Goal: Task Accomplishment & Management: Manage account settings

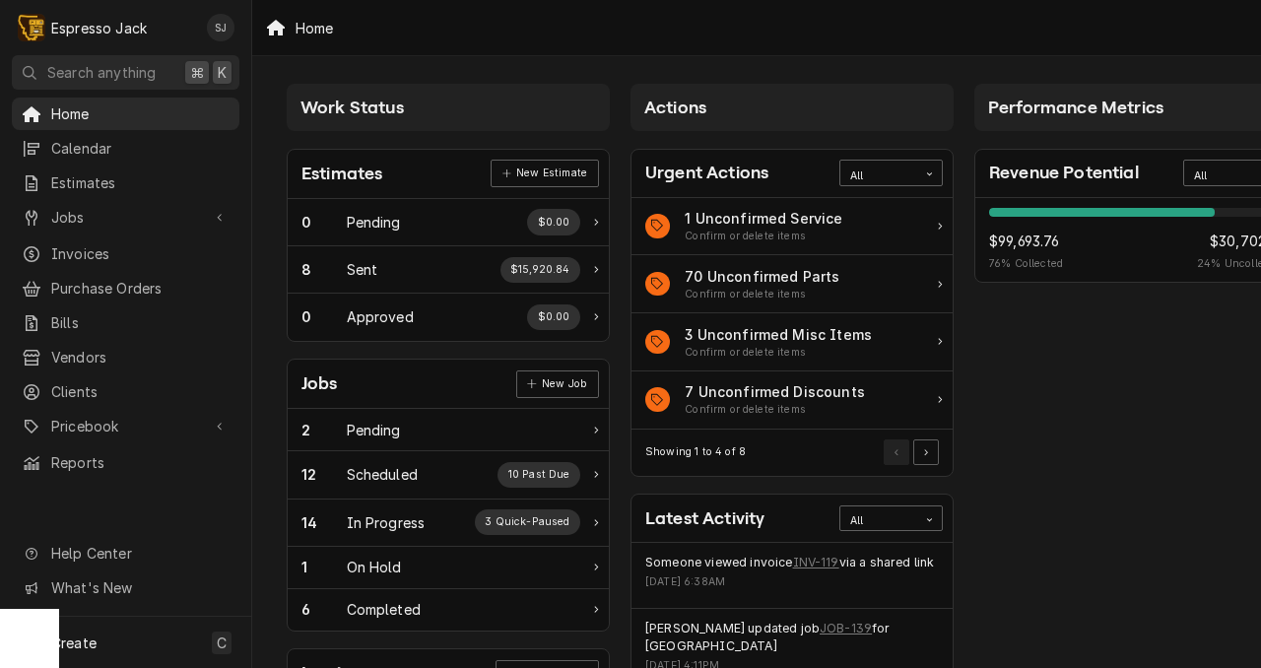
scroll to position [0, 46]
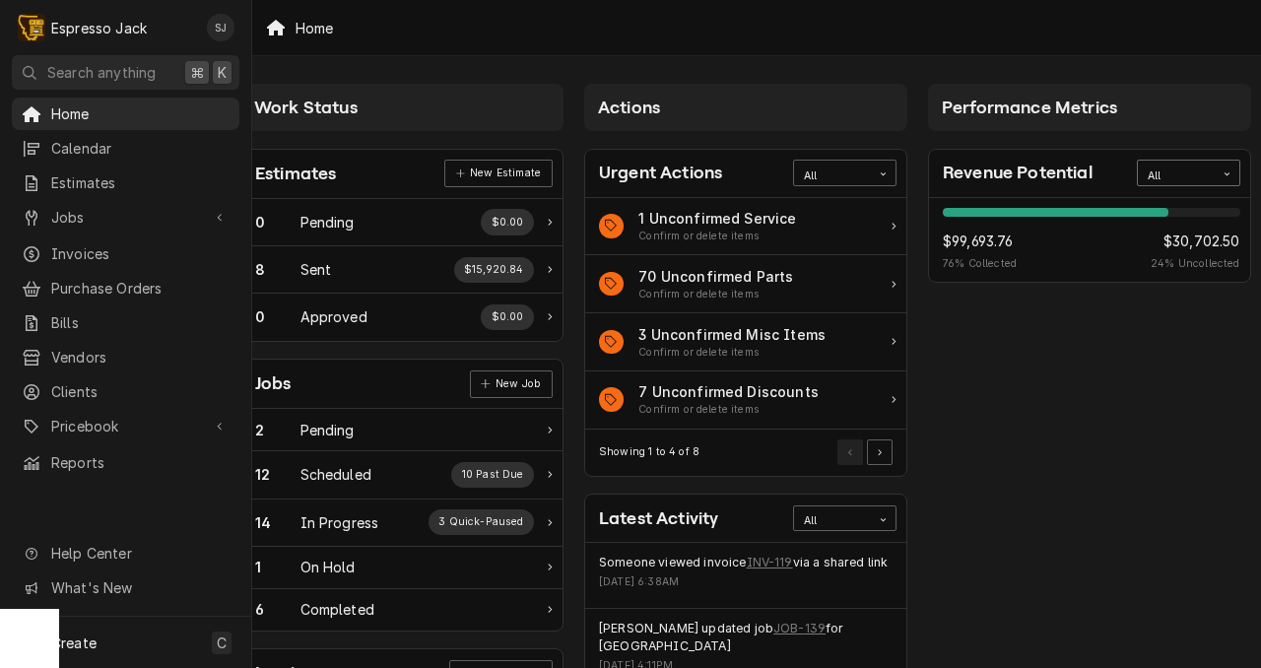
click at [1228, 173] on icon "Card Data Filter Control" at bounding box center [1227, 173] width 9 height 9
click at [1184, 268] on div "This Month" at bounding box center [1188, 268] width 101 height 23
click at [1227, 174] on icon "Card Data Filter Control" at bounding box center [1226, 173] width 5 height 3
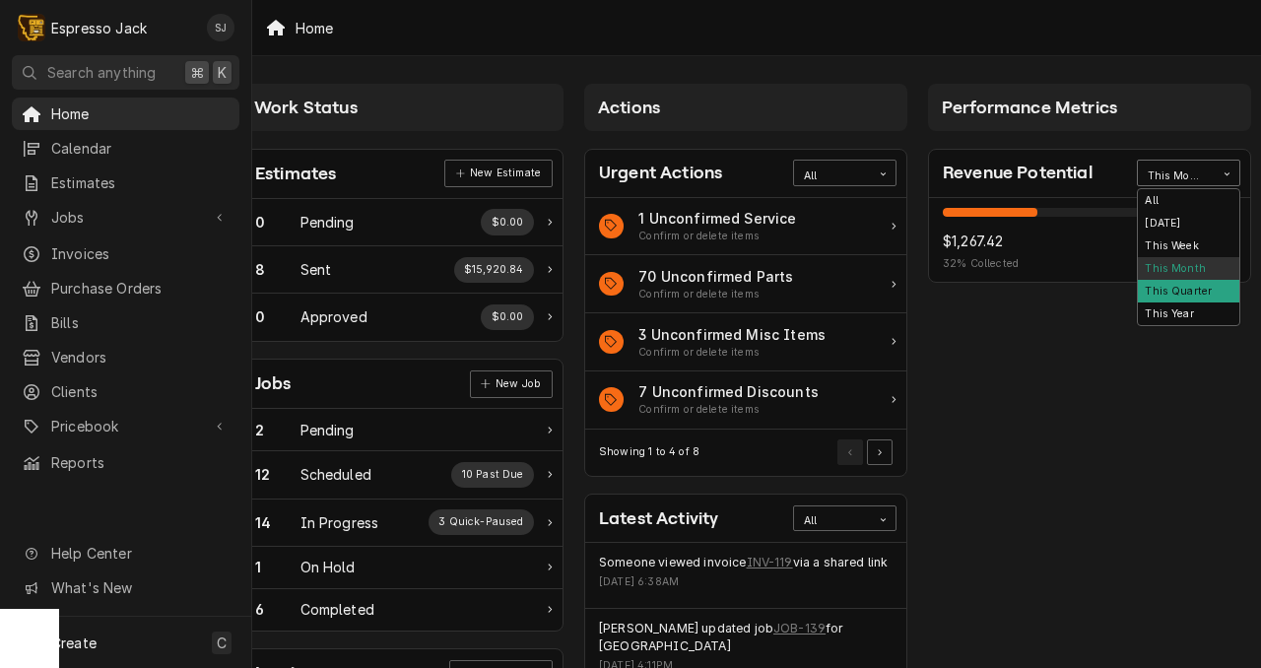
click at [1182, 290] on div "This Quarter" at bounding box center [1188, 291] width 101 height 23
click at [1226, 178] on icon "Card Data Filter Control" at bounding box center [1227, 173] width 9 height 9
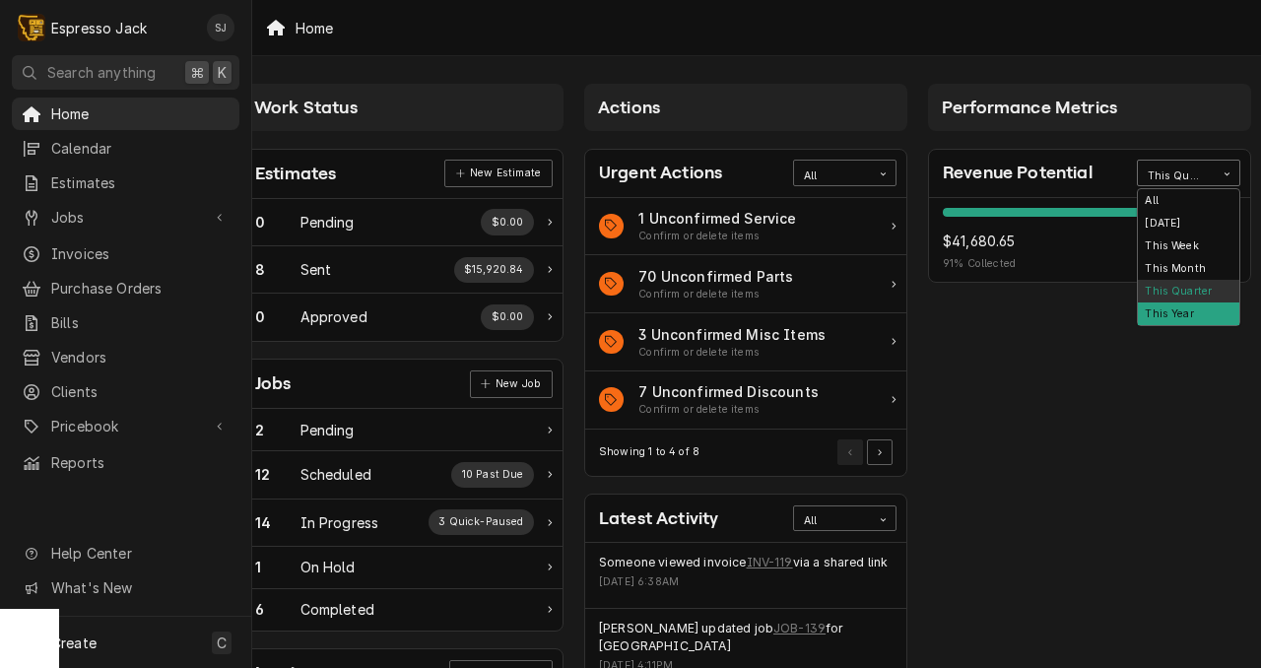
click at [1180, 313] on div "This Year" at bounding box center [1188, 313] width 101 height 23
click at [1198, 175] on div "This Year" at bounding box center [1176, 176] width 57 height 16
click at [1164, 201] on div "All" at bounding box center [1188, 200] width 101 height 23
click at [1196, 171] on div "All" at bounding box center [1176, 176] width 57 height 16
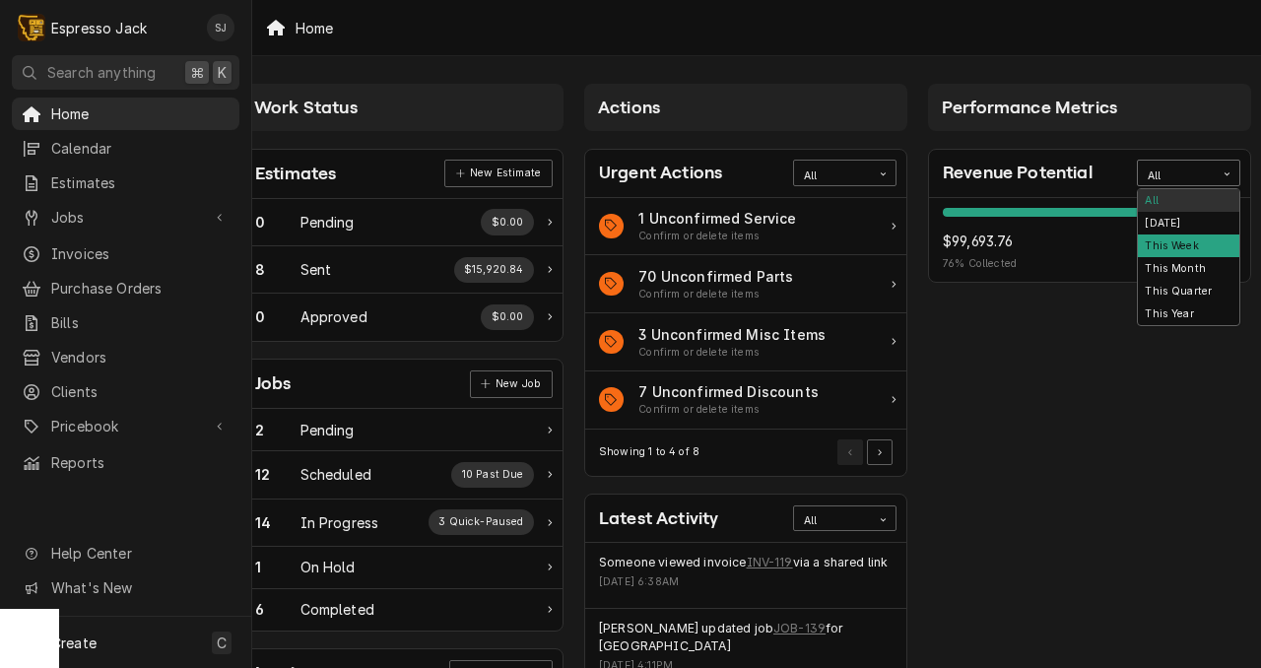
click at [1179, 240] on div "This Week" at bounding box center [1188, 245] width 101 height 23
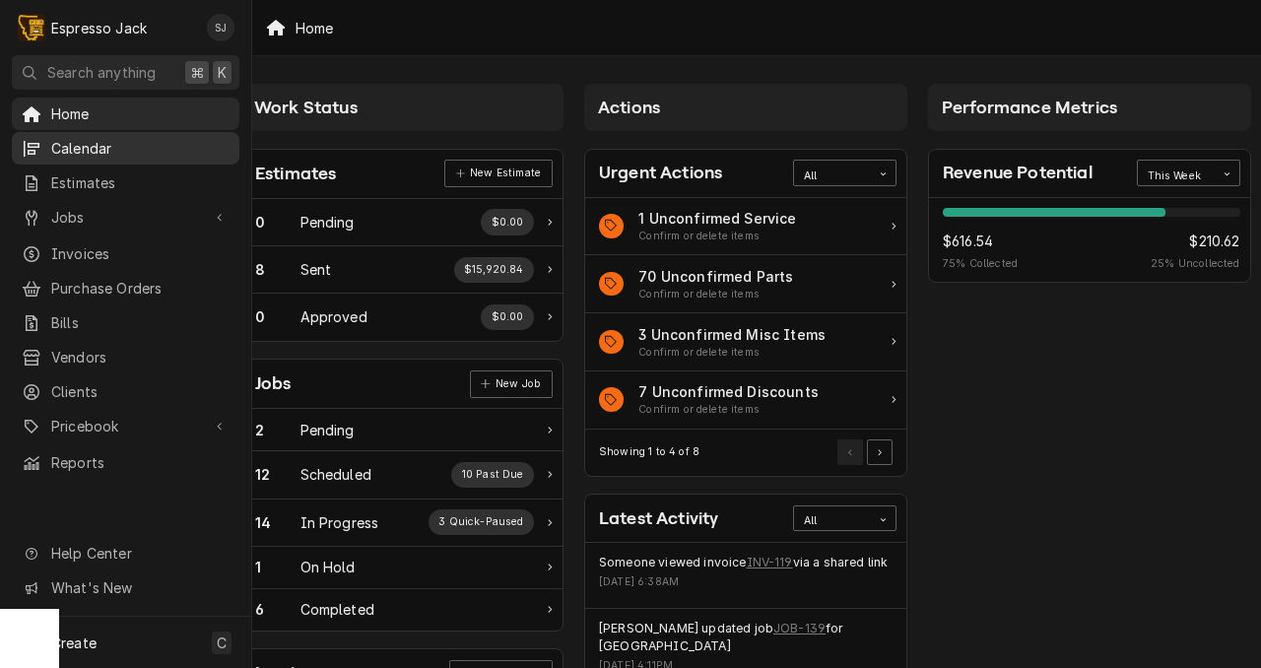
click at [85, 146] on span "Calendar" at bounding box center [140, 148] width 178 height 21
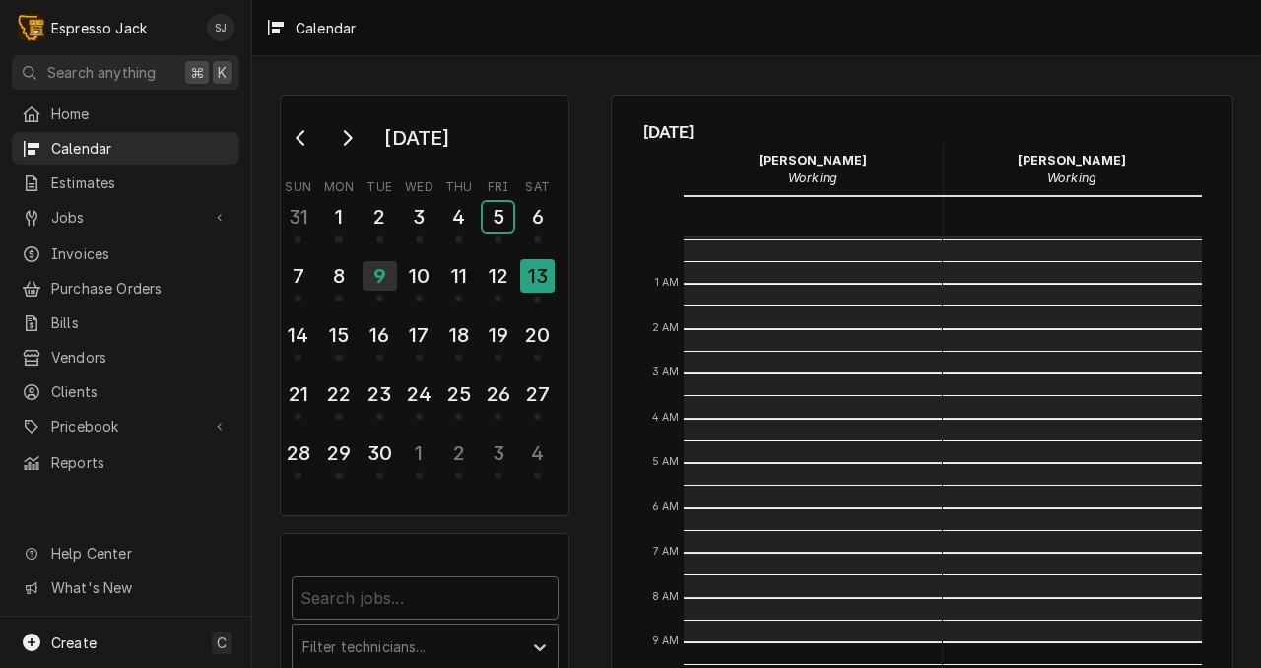
click at [497, 209] on div "5" at bounding box center [498, 217] width 31 height 30
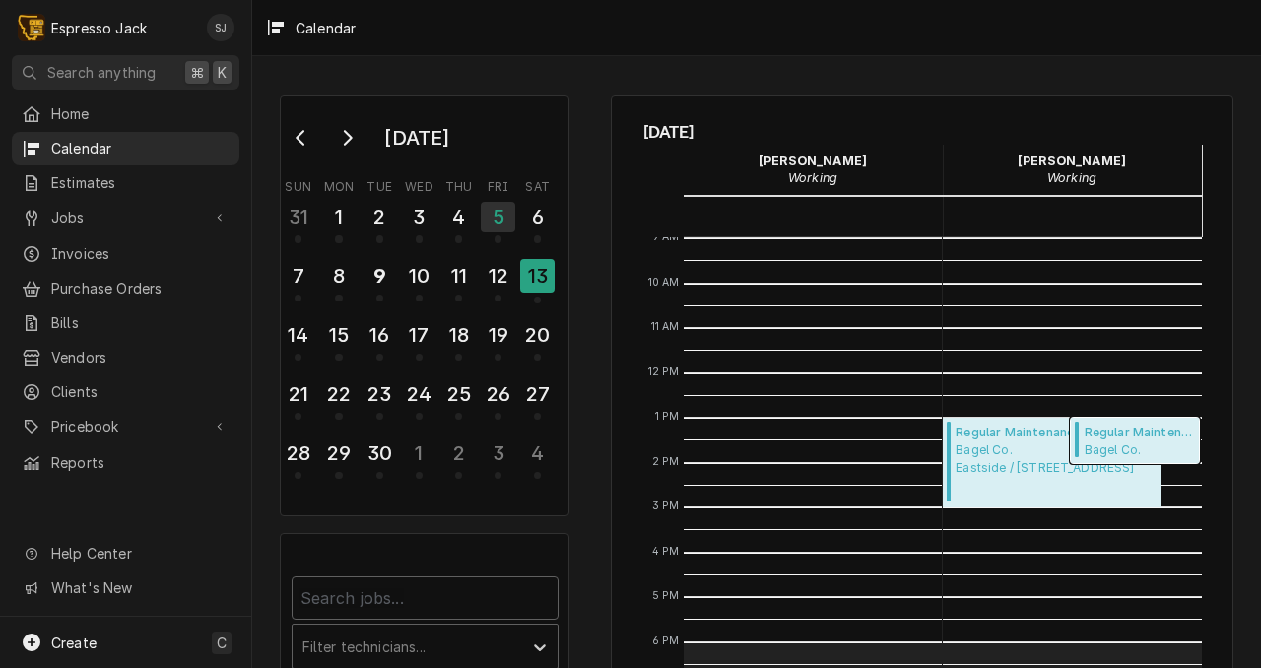
click at [1146, 434] on span "Regular Maintenance ( Past Due )" at bounding box center [1139, 433] width 109 height 18
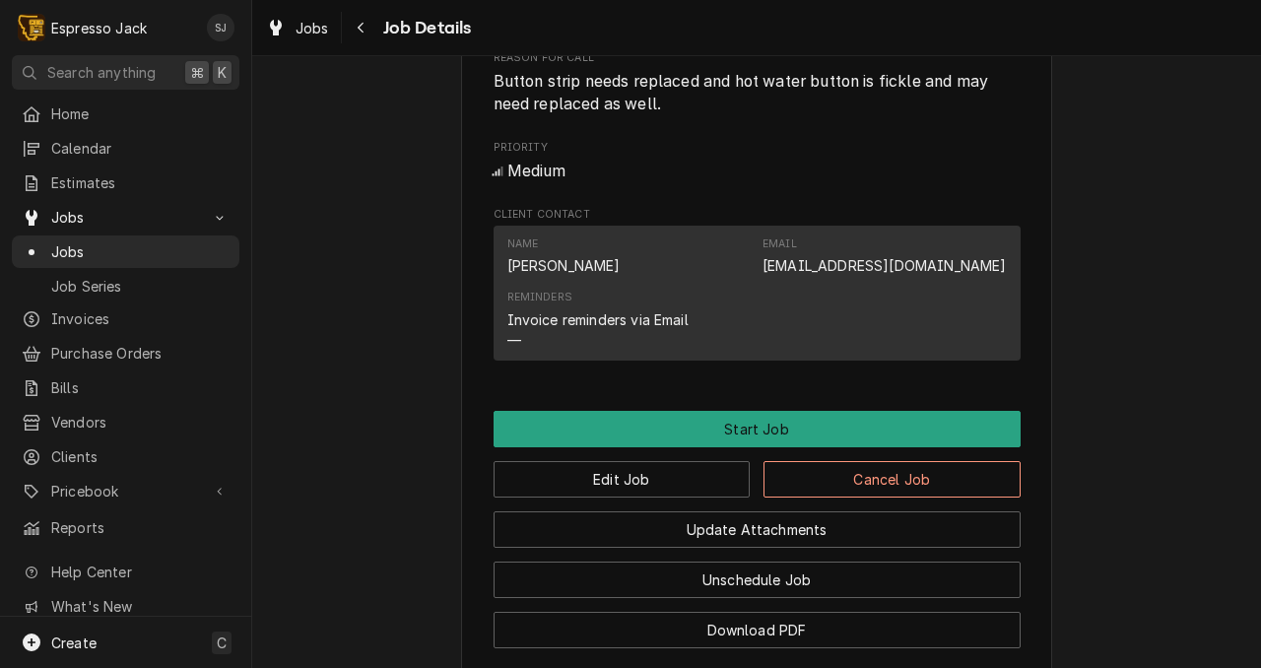
scroll to position [931, 0]
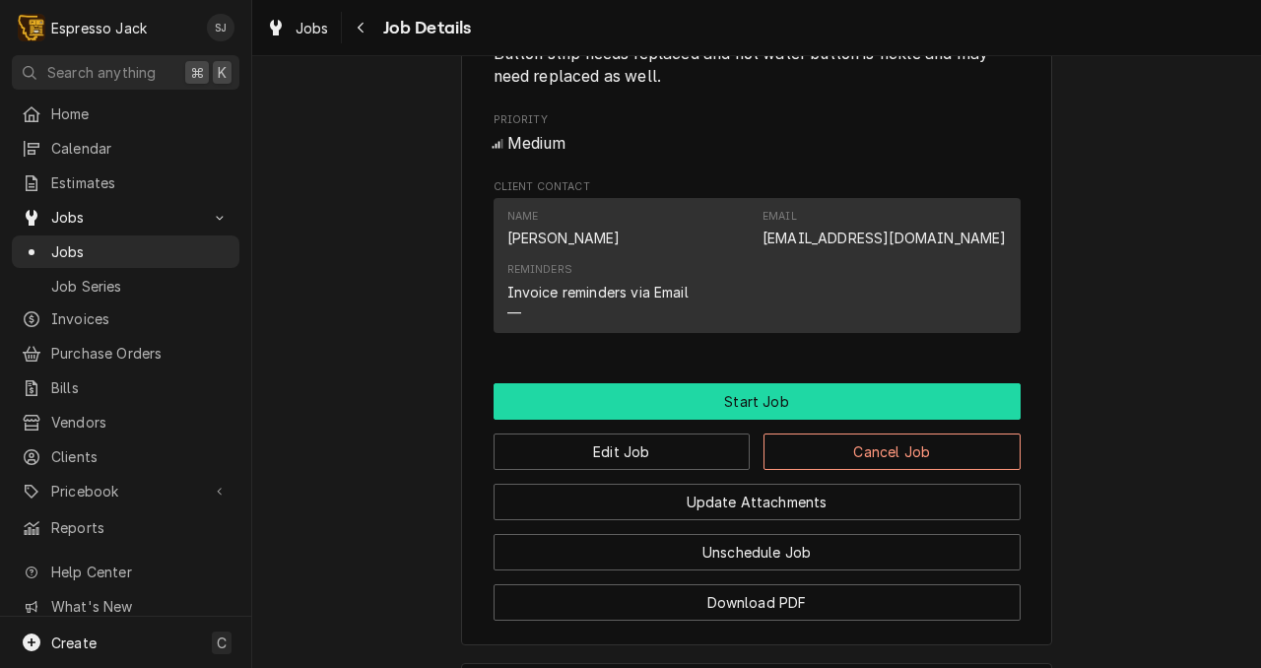
click at [717, 420] on button "Start Job" at bounding box center [757, 401] width 527 height 36
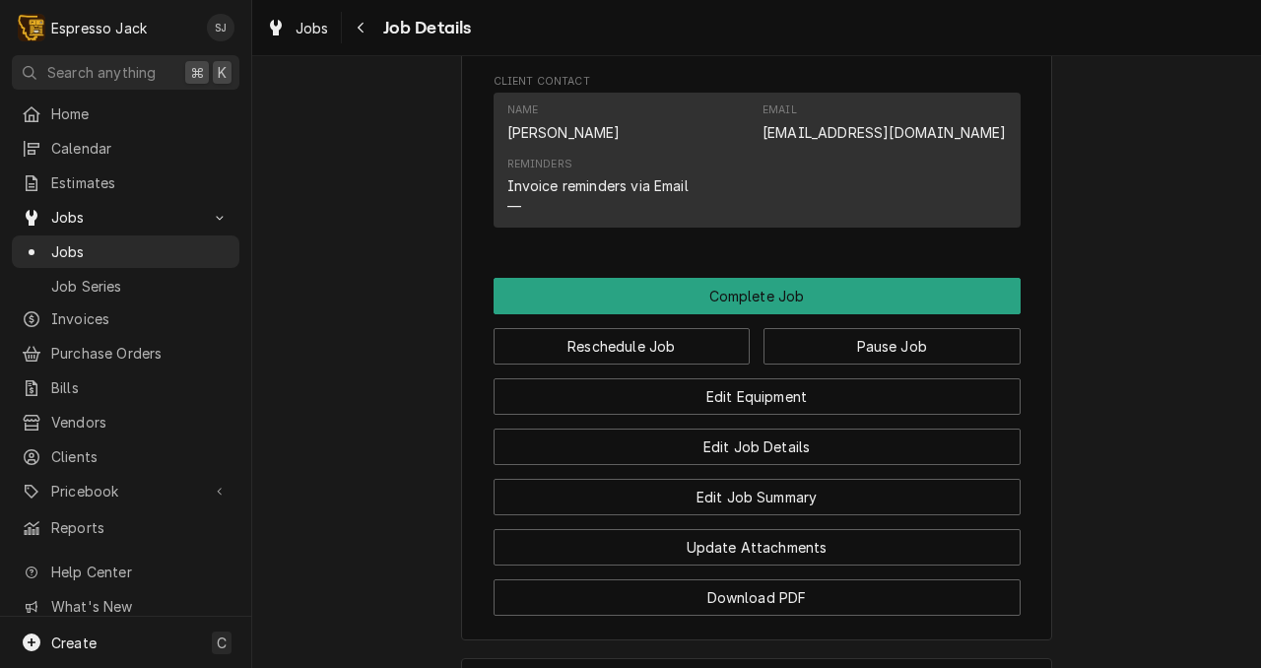
scroll to position [1104, 0]
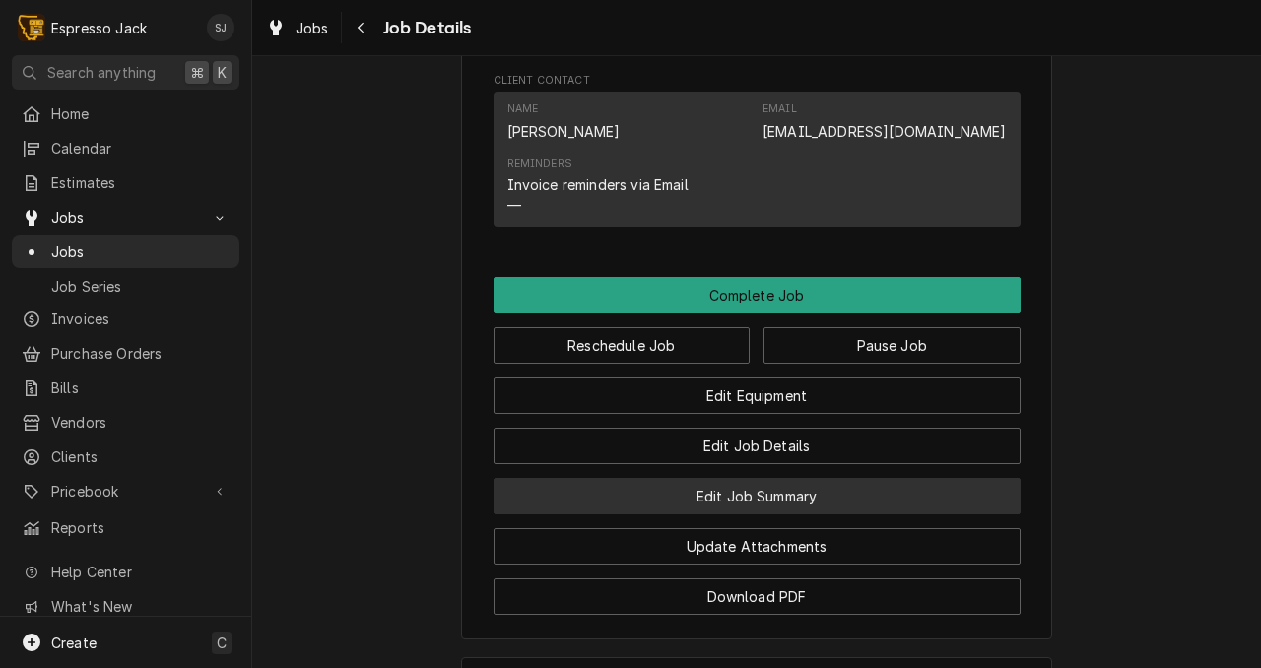
click at [743, 514] on button "Edit Job Summary" at bounding box center [757, 496] width 527 height 36
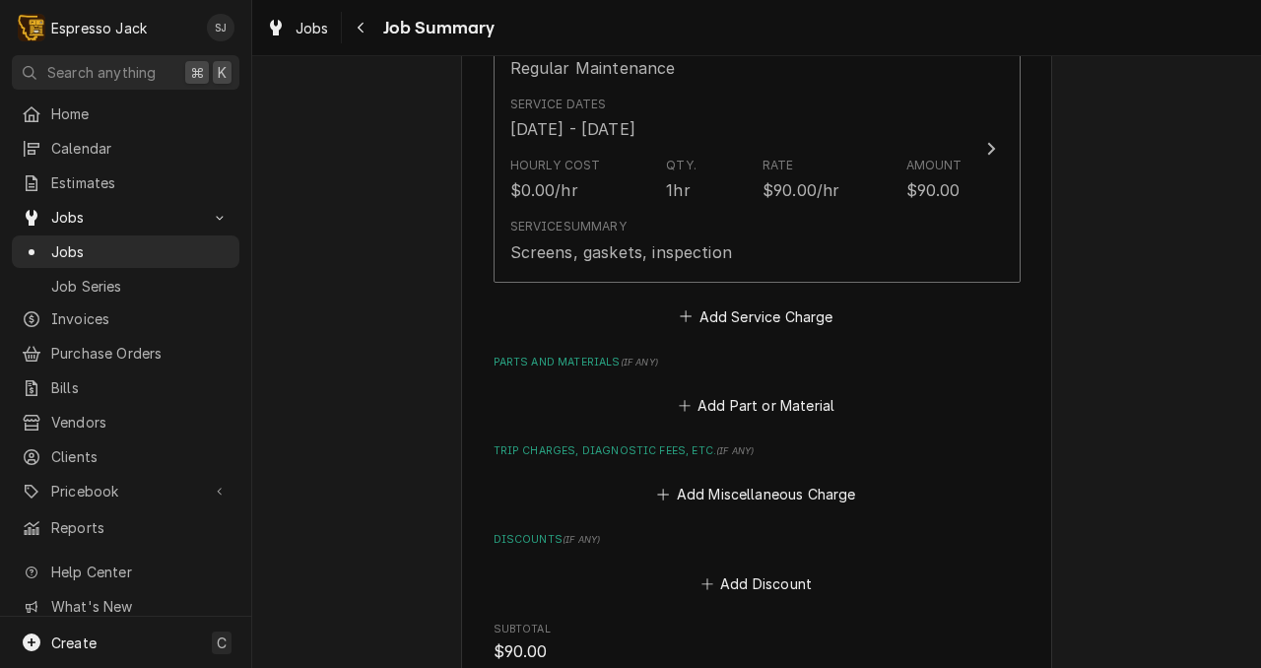
scroll to position [571, 0]
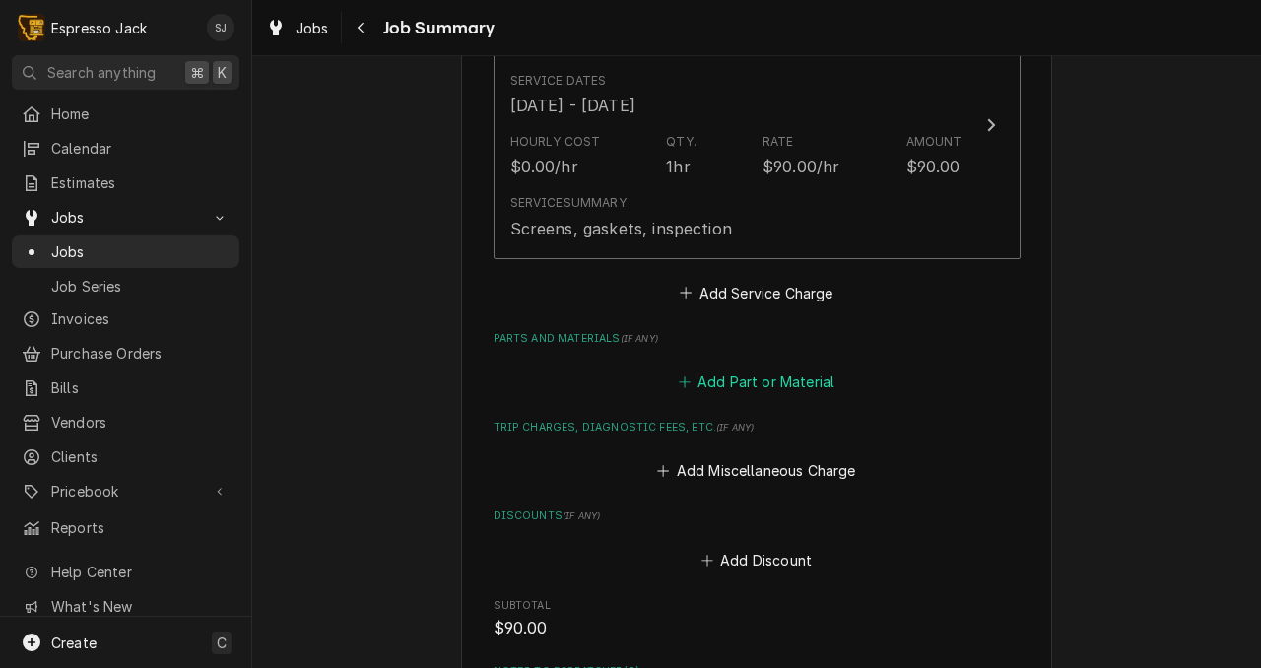
click at [785, 385] on button "Add Part or Material" at bounding box center [756, 382] width 163 height 28
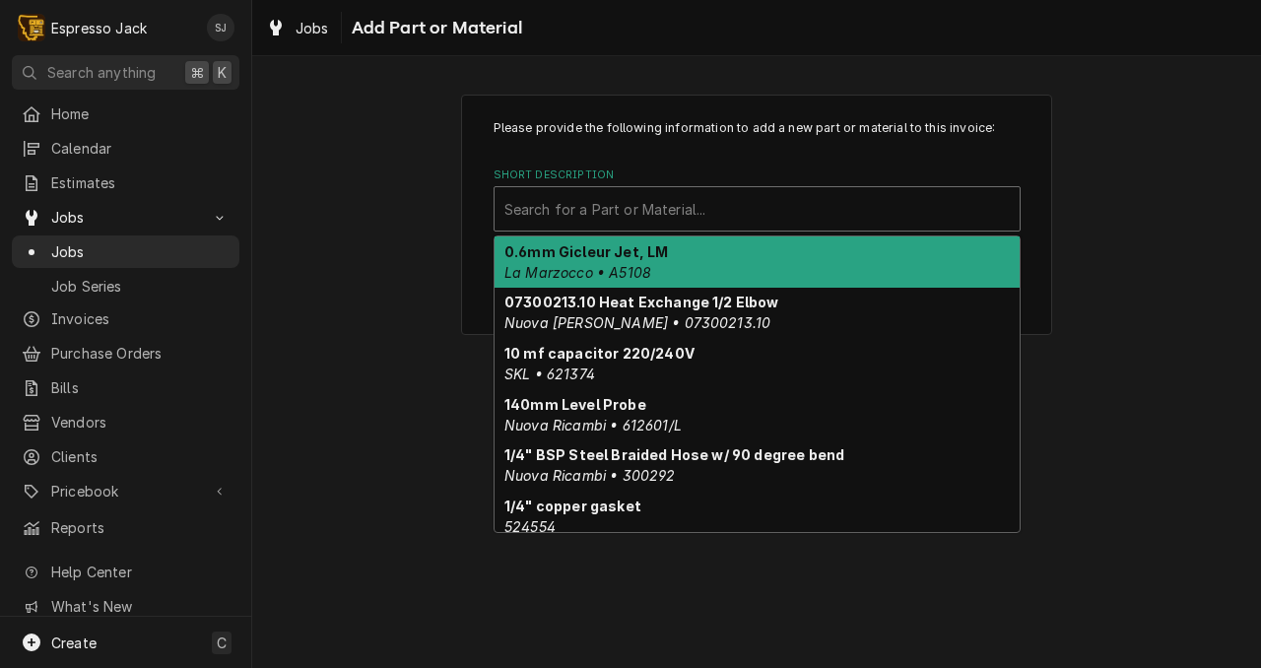
click at [691, 199] on div "Short Description" at bounding box center [756, 208] width 505 height 35
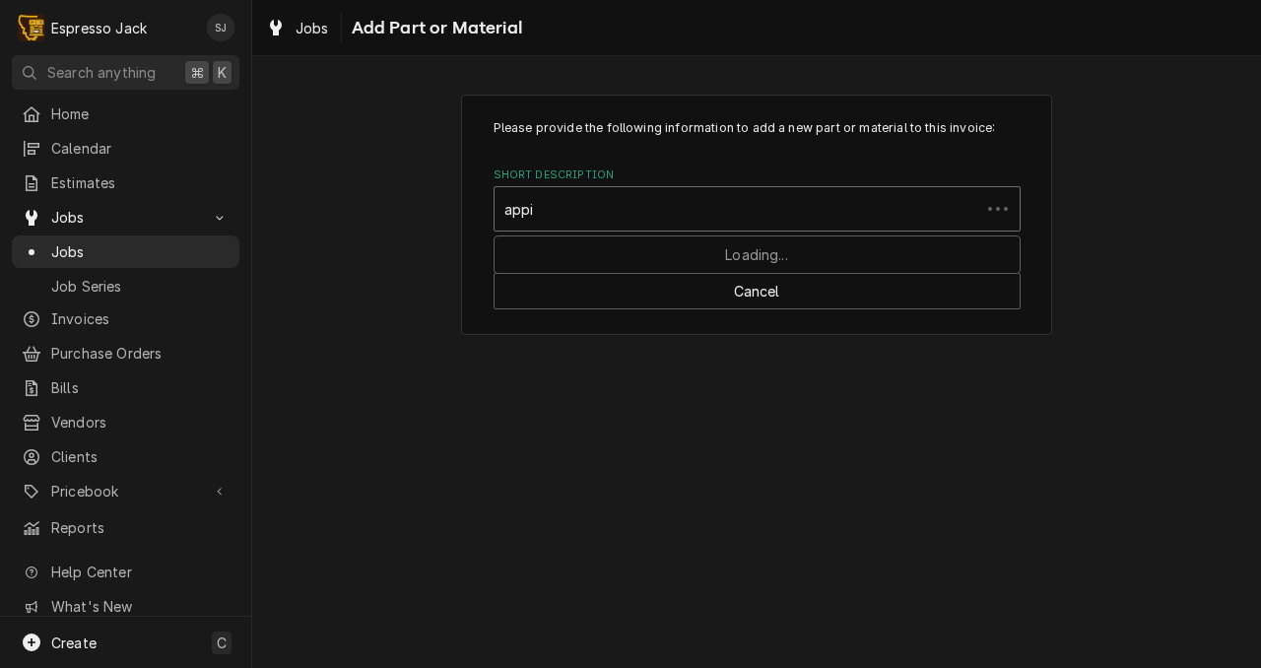
type input "appia"
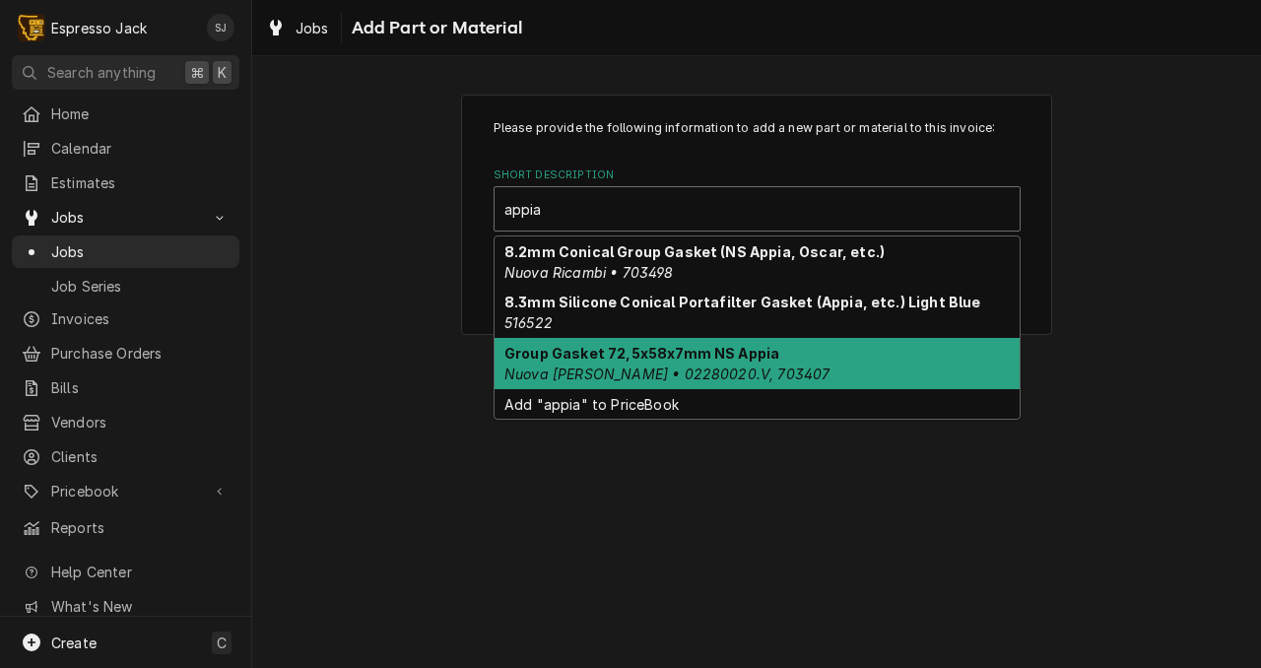
click at [729, 362] on strong "Group Gasket 72,5x58x7mm NS Appia" at bounding box center [641, 353] width 275 height 17
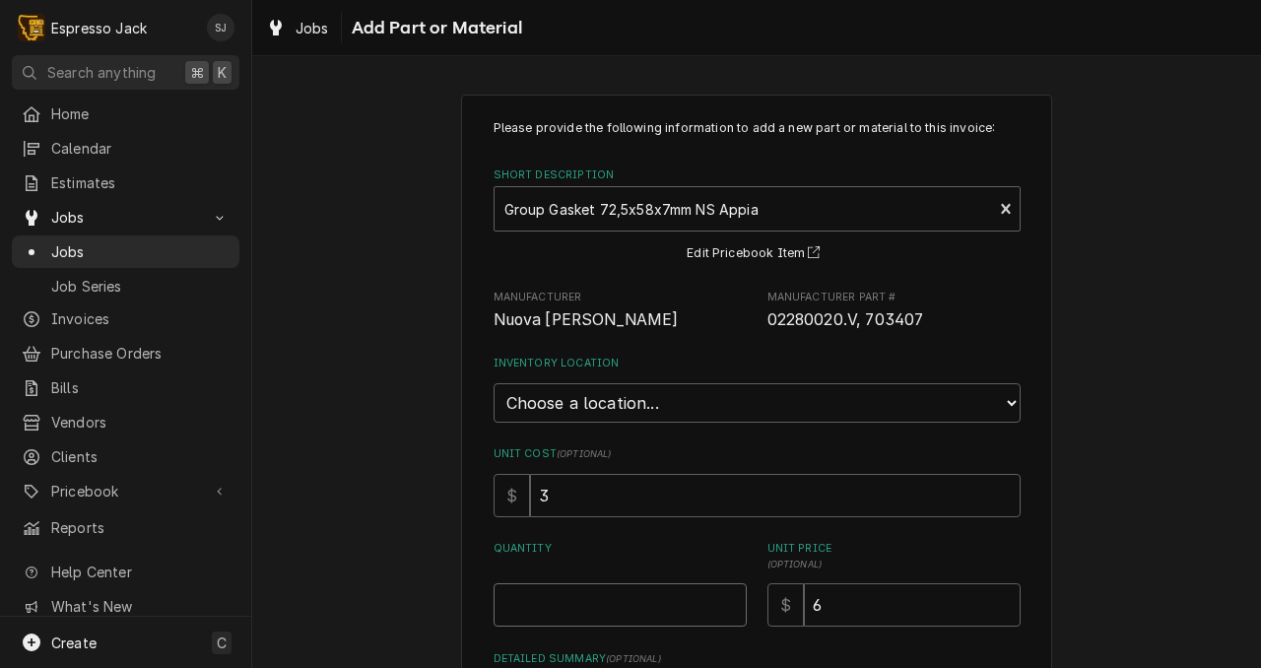
click at [523, 603] on input "Quantity" at bounding box center [620, 604] width 253 height 43
type textarea "x"
type input "2"
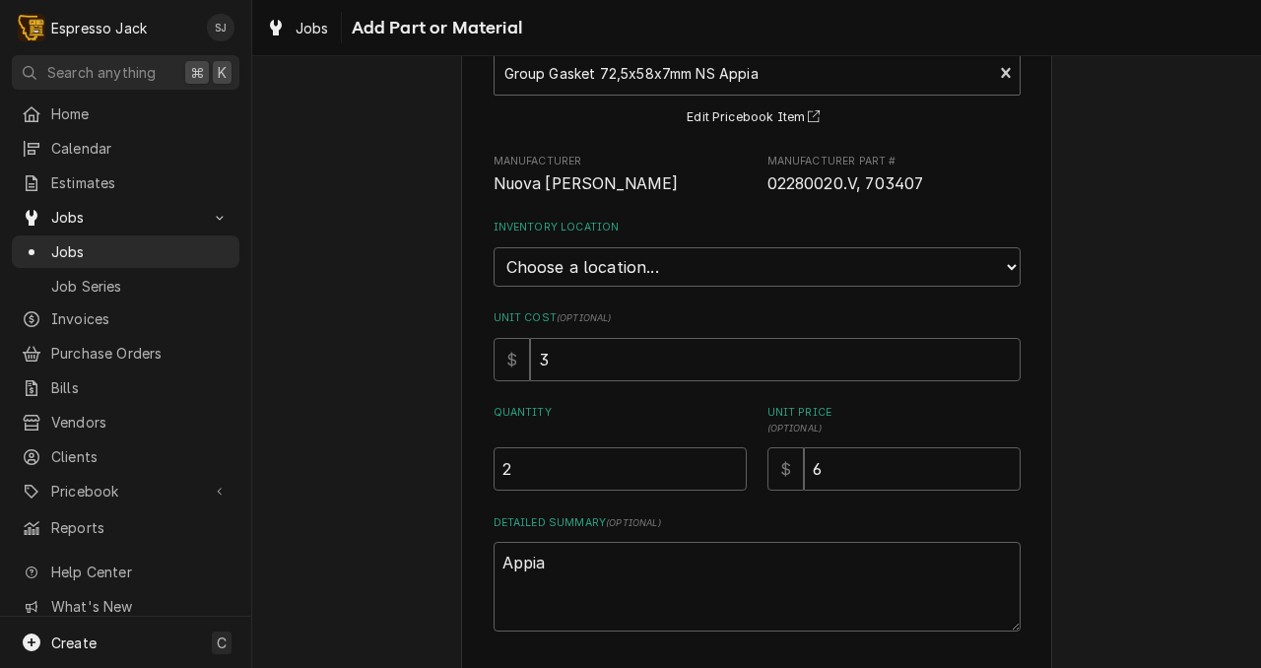
scroll to position [221, 0]
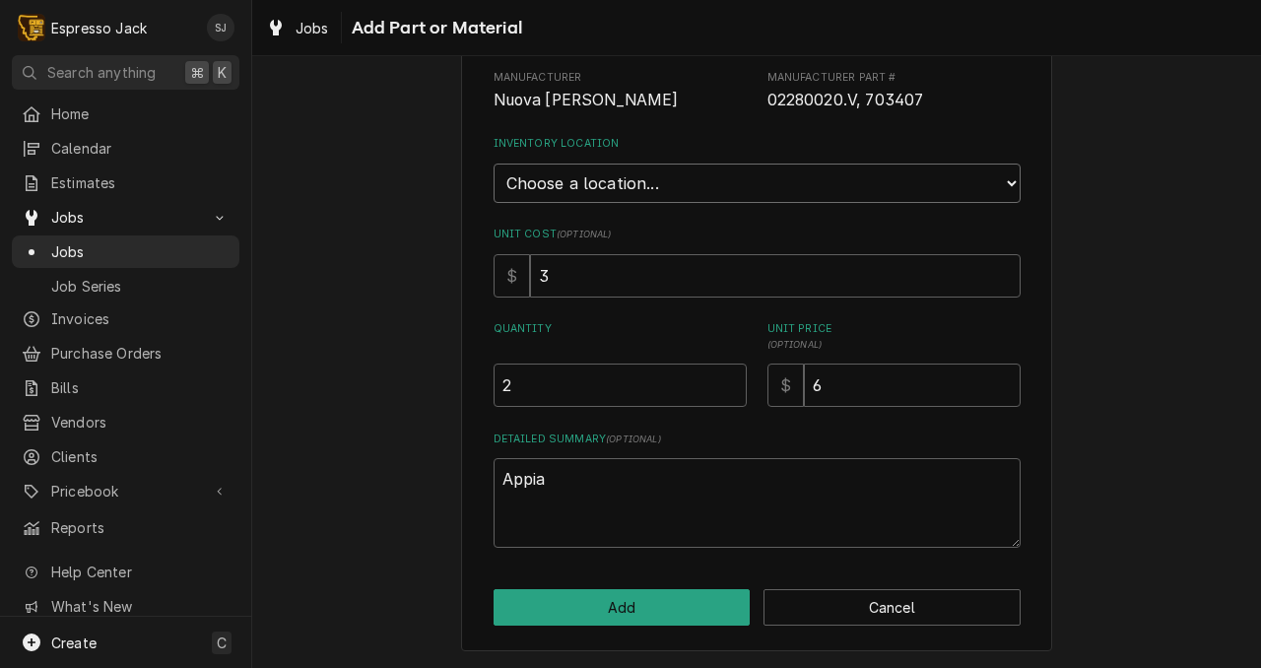
click at [666, 190] on select "Choose a location... General Inventory" at bounding box center [757, 183] width 527 height 39
select select "435"
click at [494, 164] on select "Choose a location... General Inventory" at bounding box center [757, 183] width 527 height 39
click at [651, 618] on button "Add" at bounding box center [622, 607] width 257 height 36
type textarea "x"
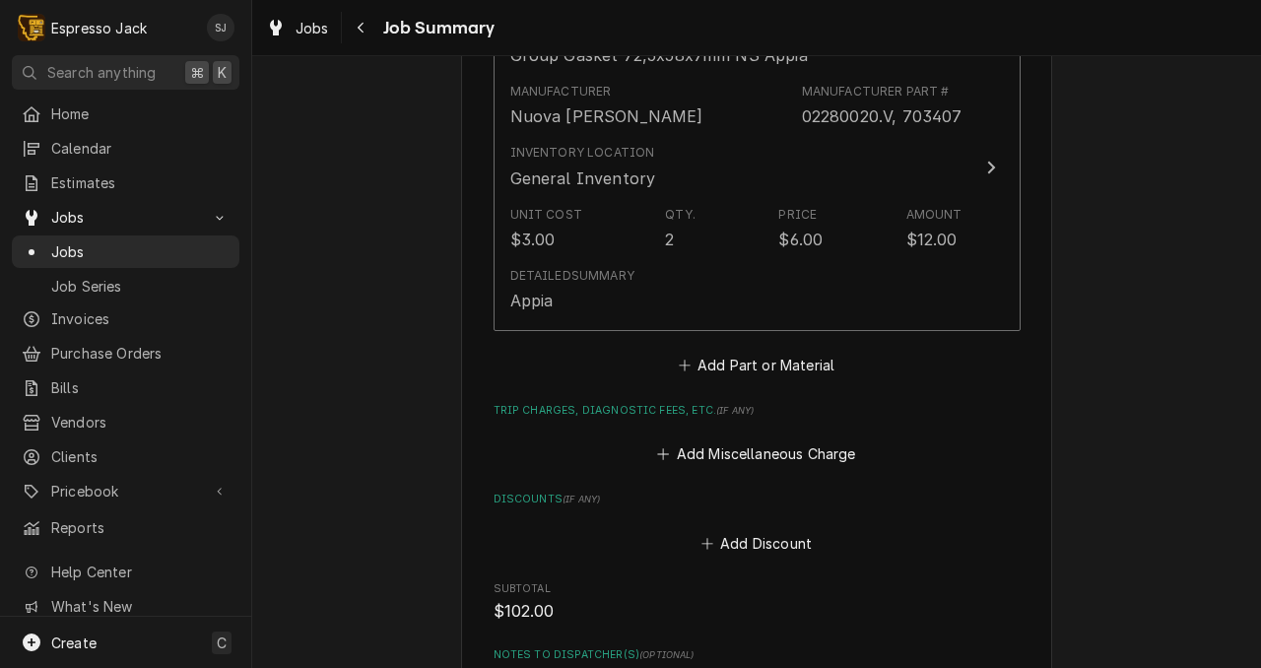
scroll to position [927, 0]
click at [767, 364] on button "Add Part or Material" at bounding box center [756, 364] width 163 height 28
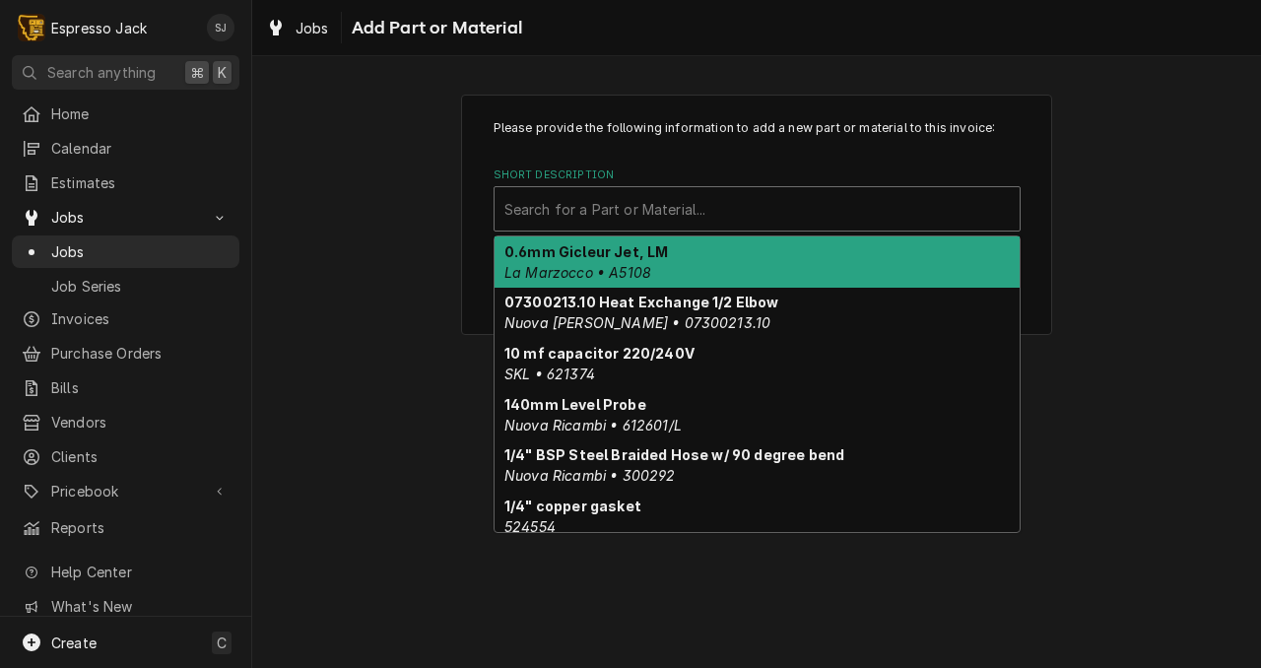
click at [567, 199] on div "Short Description" at bounding box center [756, 208] width 505 height 35
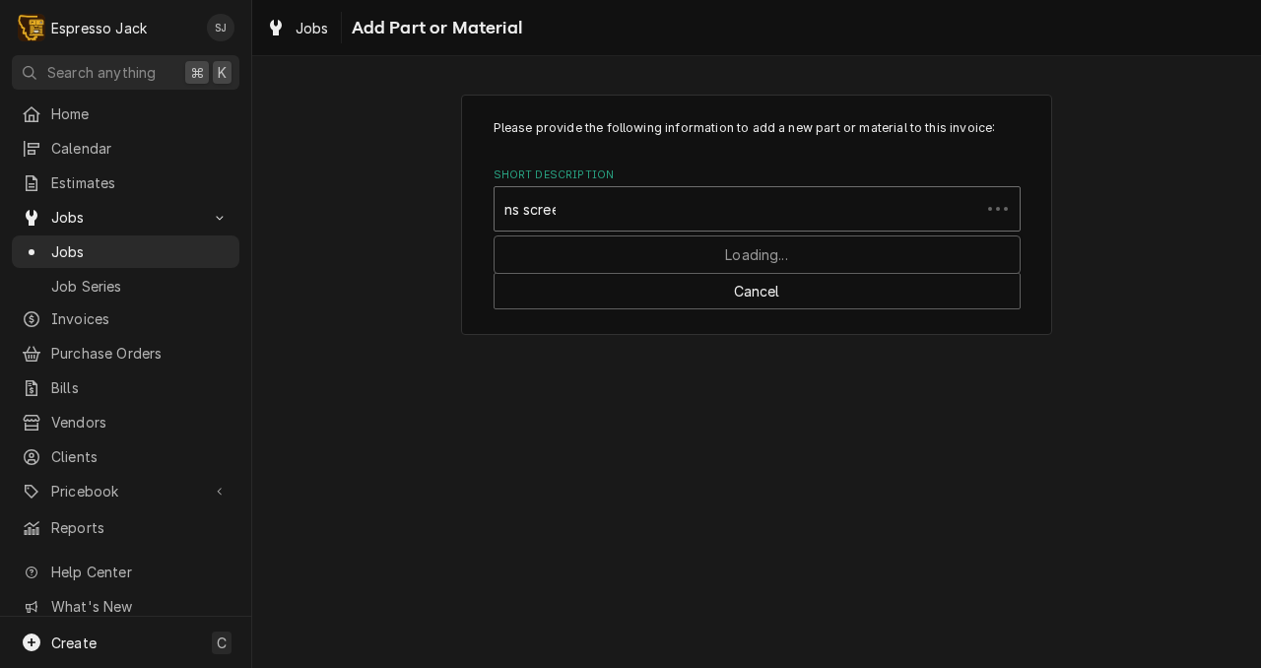
type input "ns screen"
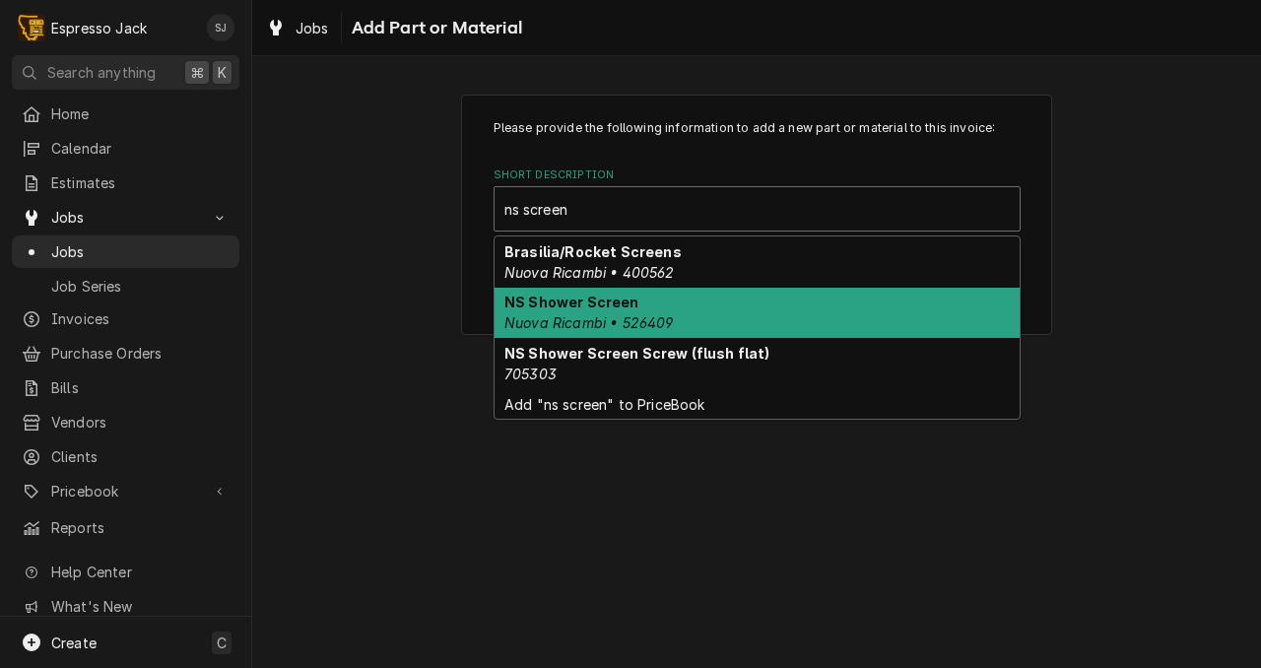
click at [600, 310] on strong "NS Shower Screen" at bounding box center [571, 302] width 135 height 17
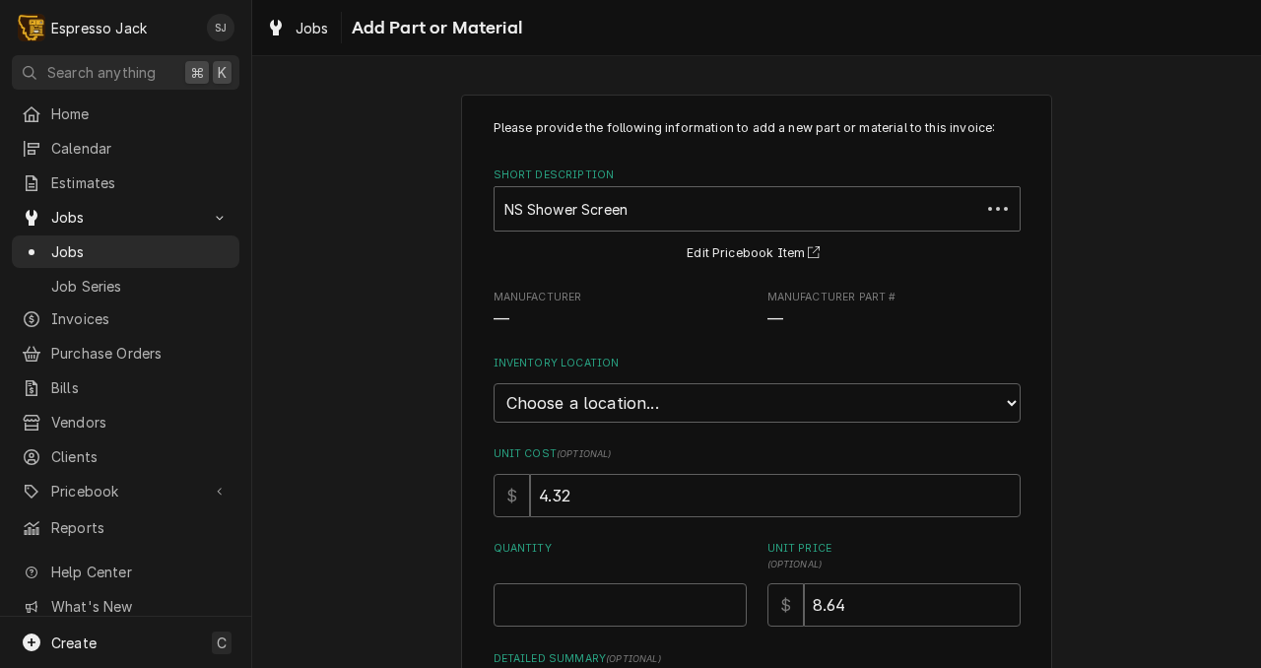
type textarea "x"
click at [548, 405] on select "Choose a location... General Inventory" at bounding box center [757, 402] width 527 height 39
select select "435"
click at [494, 383] on select "Choose a location... General Inventory" at bounding box center [757, 402] width 527 height 39
click at [533, 634] on div "Please provide the following information to add a new part or material to this …" at bounding box center [757, 443] width 527 height 648
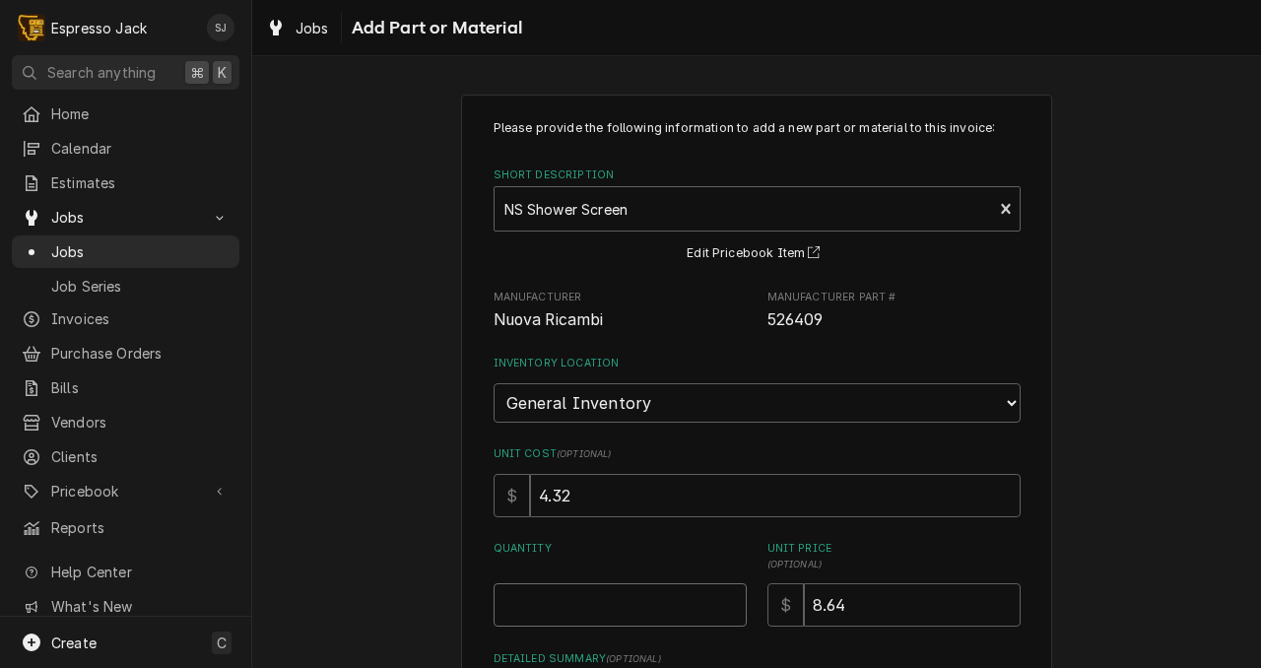
click at [533, 603] on input "Quantity" at bounding box center [620, 604] width 253 height 43
type textarea "x"
type input "2"
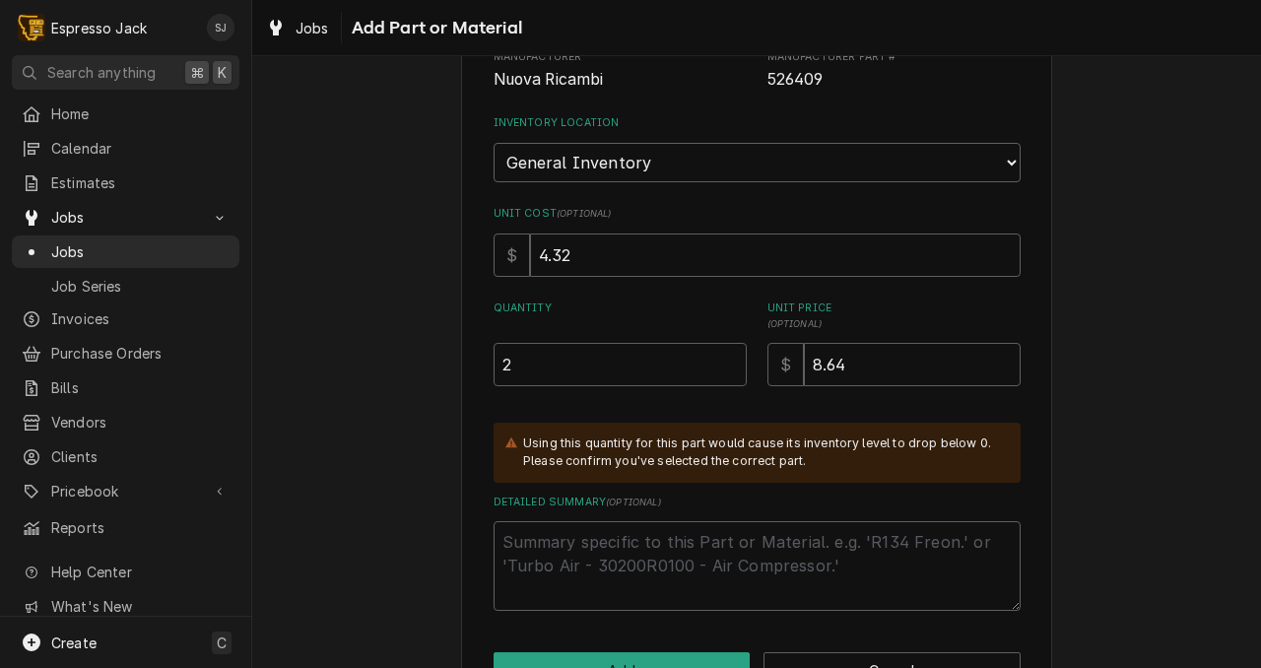
scroll to position [244, 0]
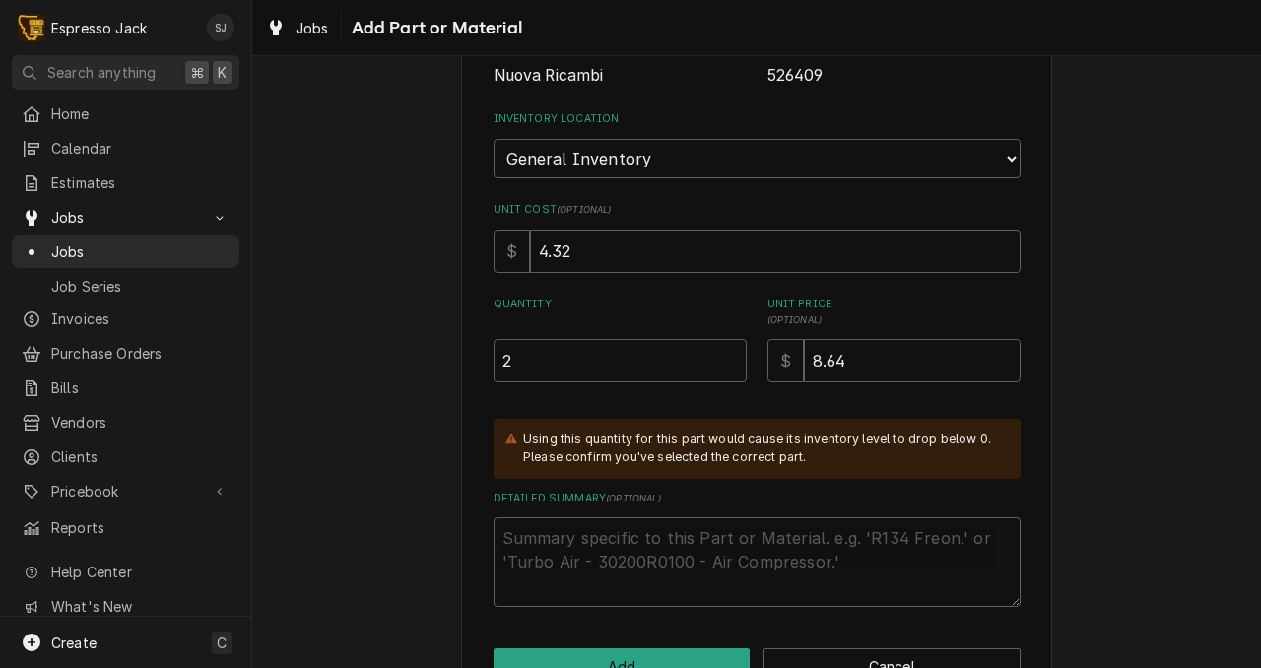
click at [392, 507] on div "Please provide the following information to add a new part or material to this …" at bounding box center [756, 280] width 1009 height 895
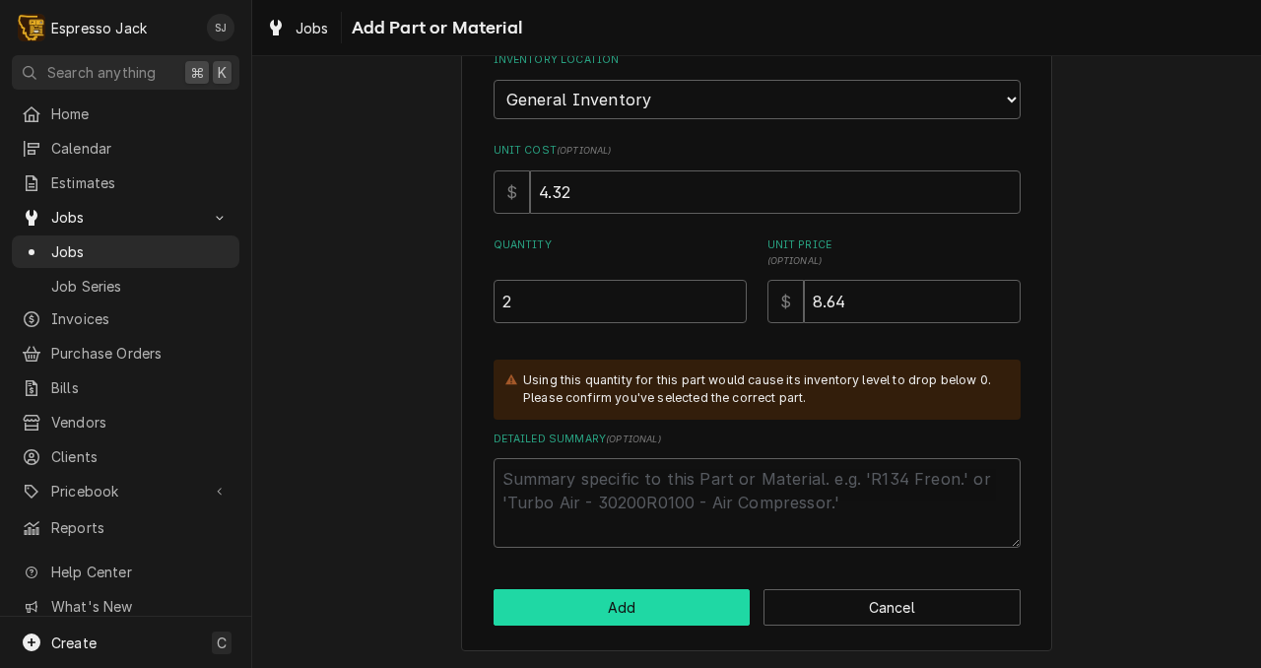
click at [534, 620] on button "Add" at bounding box center [622, 607] width 257 height 36
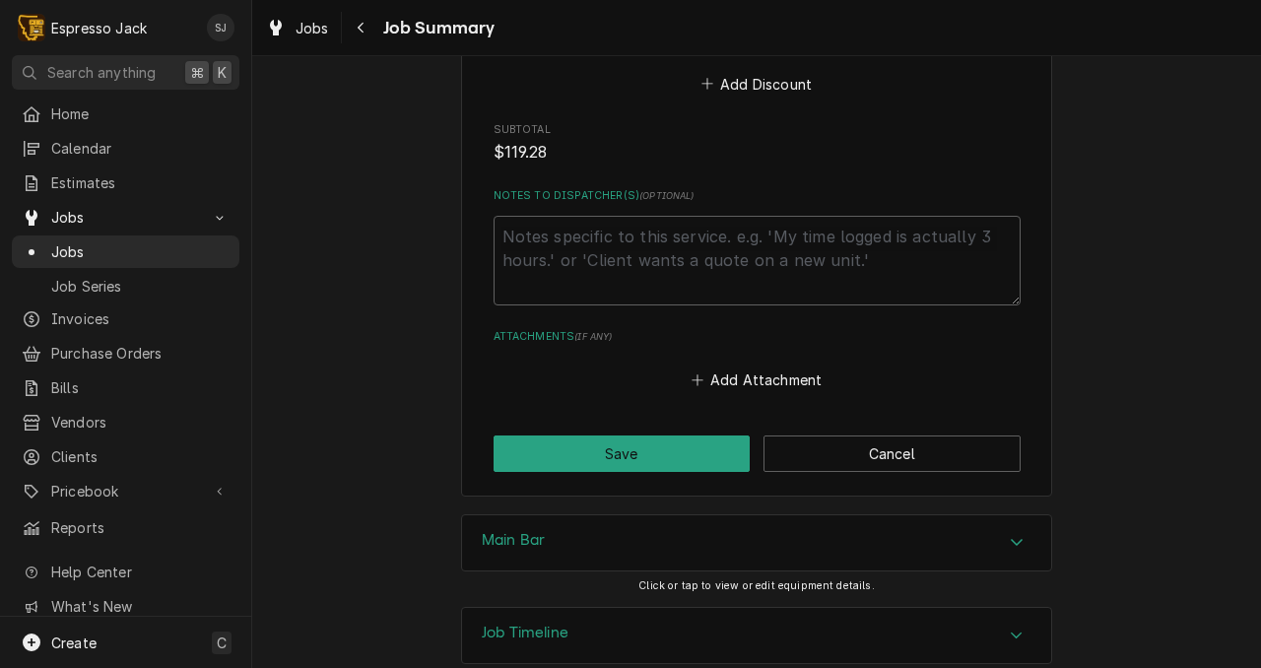
scroll to position [1663, 0]
click at [574, 459] on button "Save" at bounding box center [622, 452] width 257 height 36
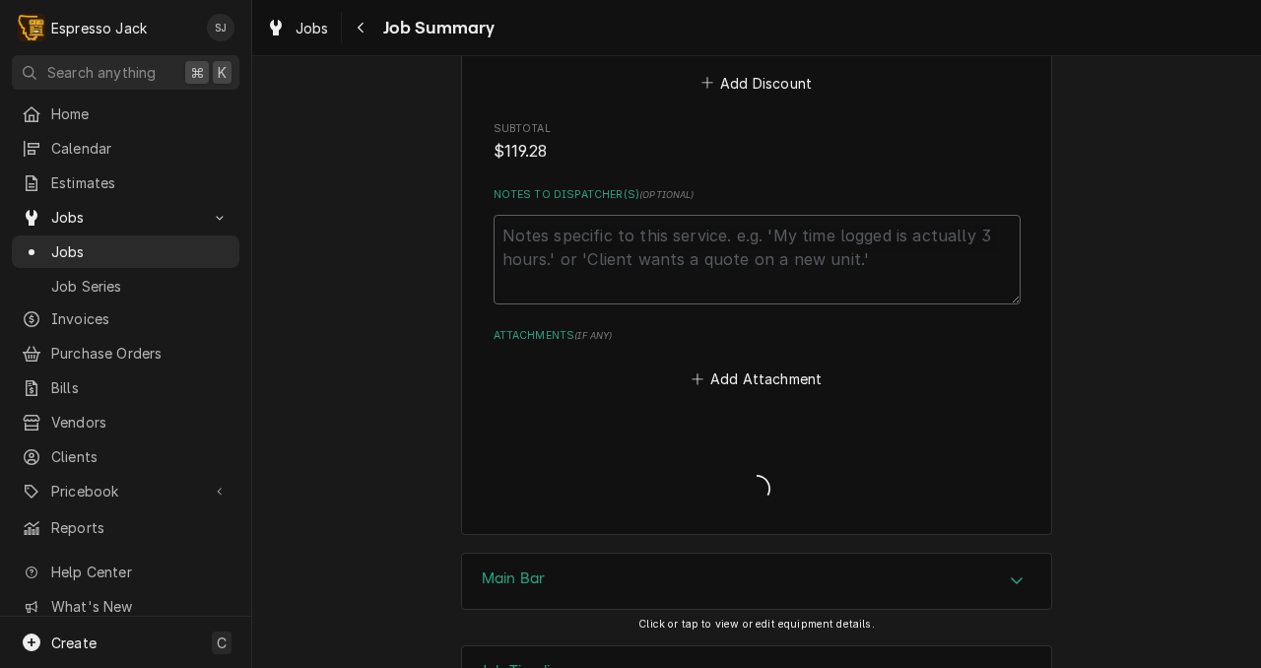
type textarea "x"
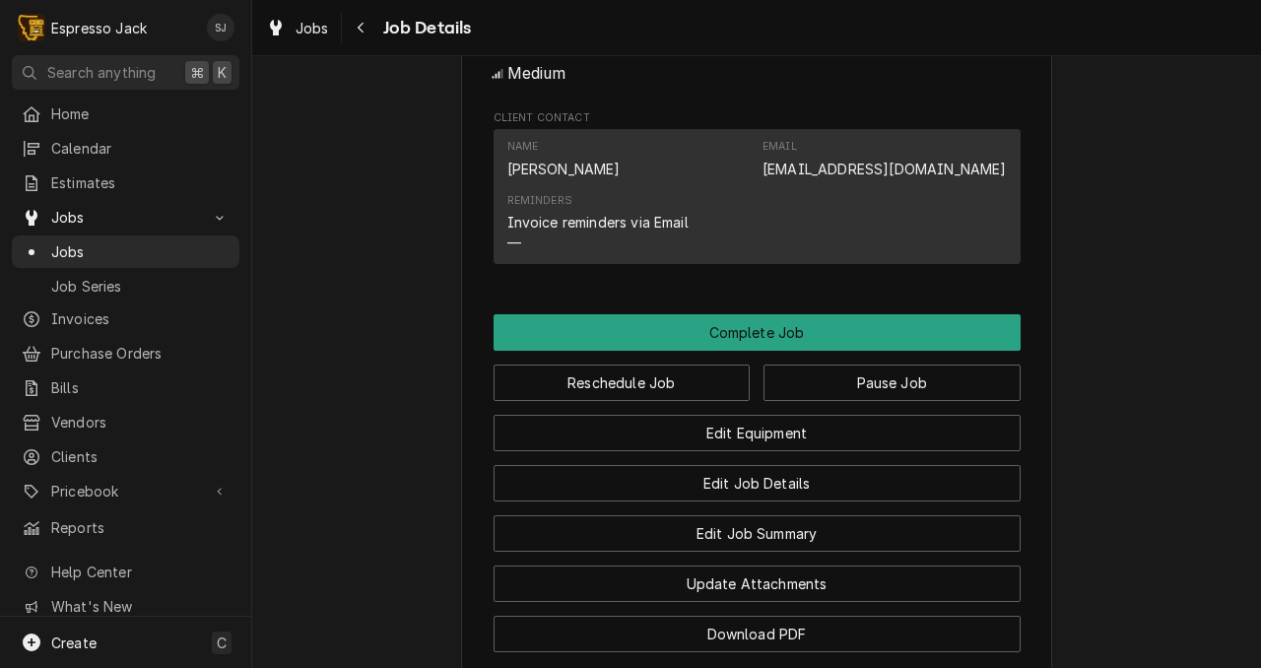
scroll to position [1248, 0]
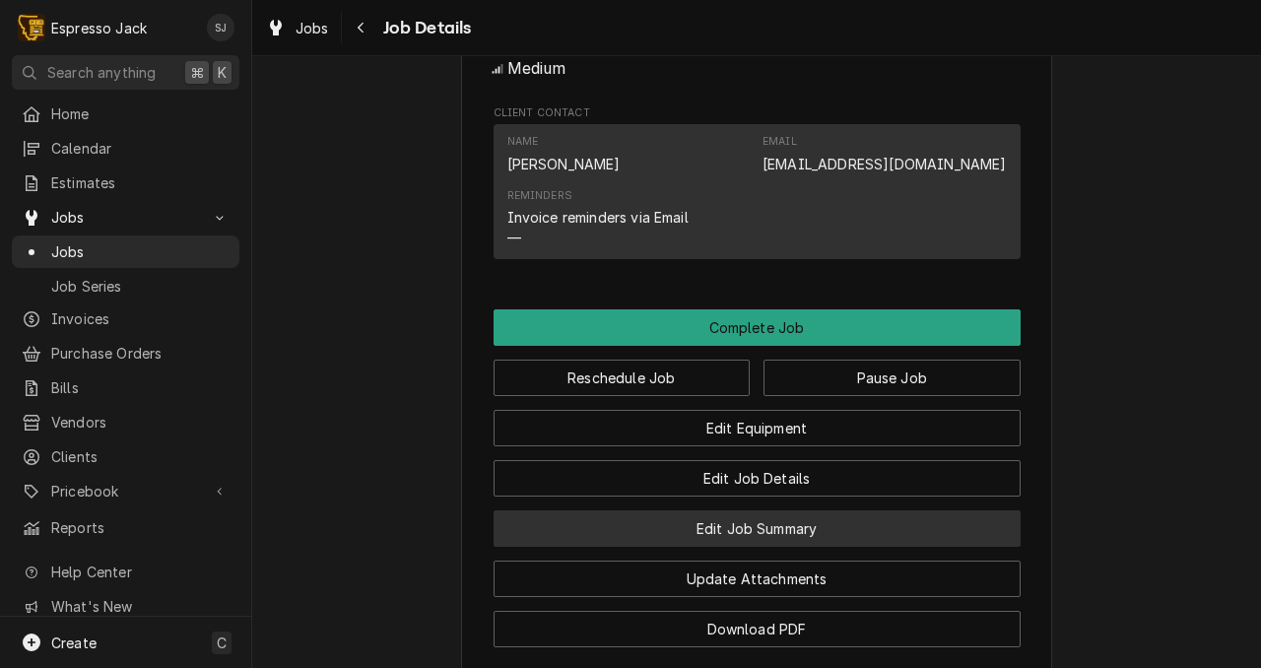
click at [737, 547] on button "Edit Job Summary" at bounding box center [757, 528] width 527 height 36
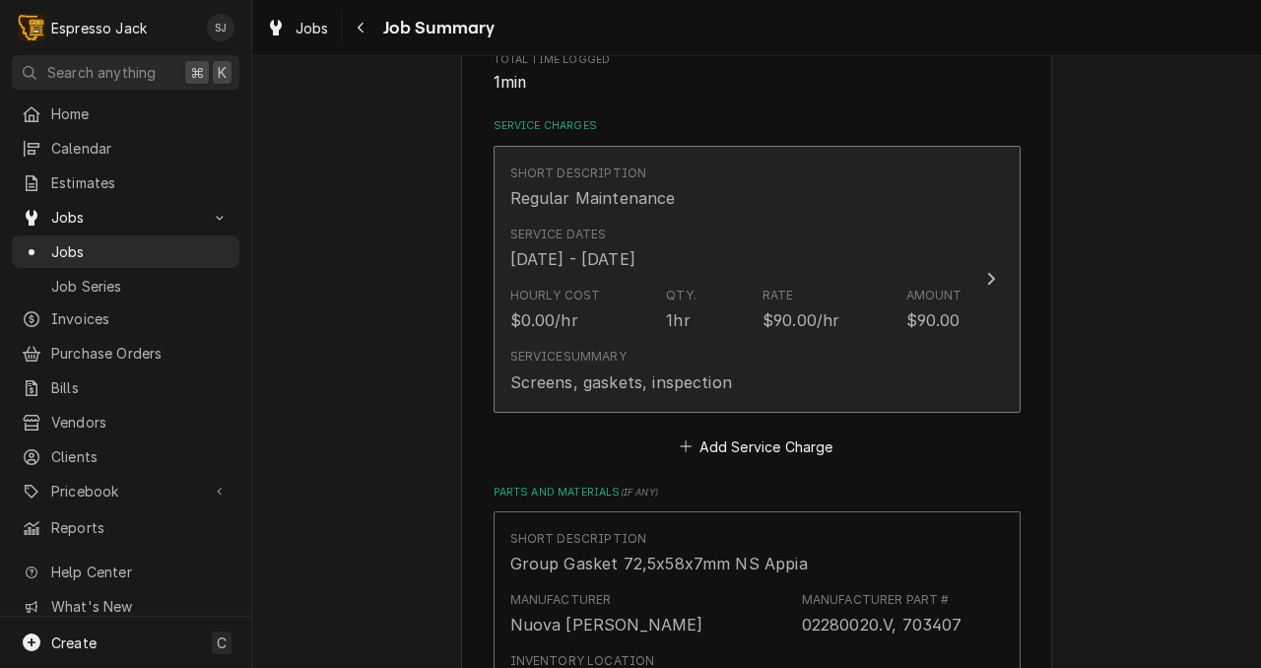
click at [872, 301] on div "Hourly Cost $0.00/hr Qty. 1hr Rate $90.00/hr Amount $90.00" at bounding box center [736, 309] width 452 height 61
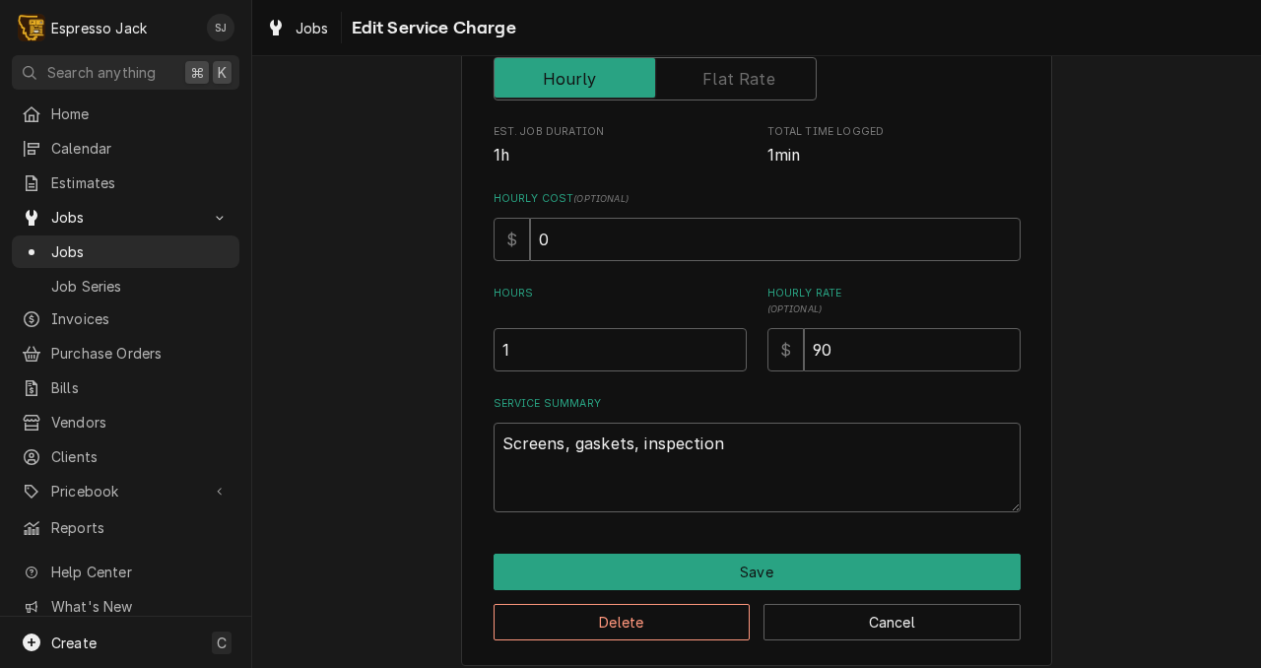
scroll to position [371, 0]
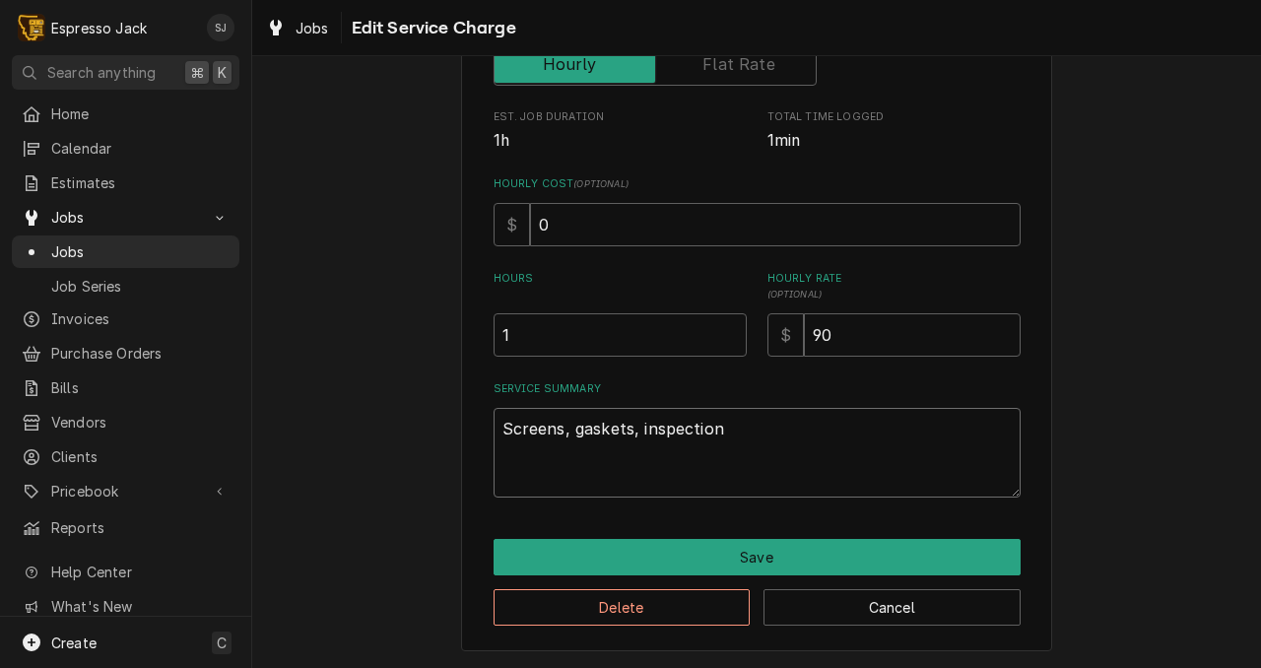
click at [719, 425] on textarea "Screens, gaskets, inspection" at bounding box center [757, 453] width 527 height 90
type textarea "x"
type textarea "Screens, gaskets, inspection"
type textarea "x"
type textarea "Screens, gaskets, inspection"
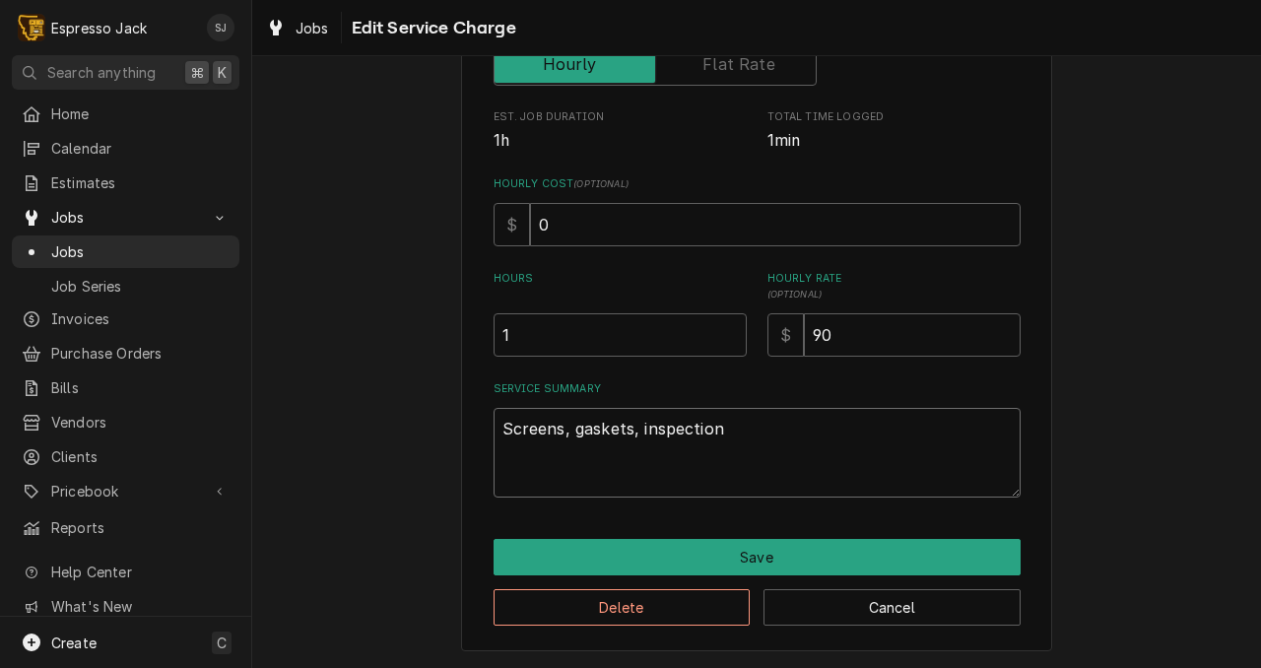
type textarea "x"
type textarea "Screens, gaskets, inspection G"
type textarea "x"
type textarea "Screens, gaskets, inspection Gr"
type textarea "x"
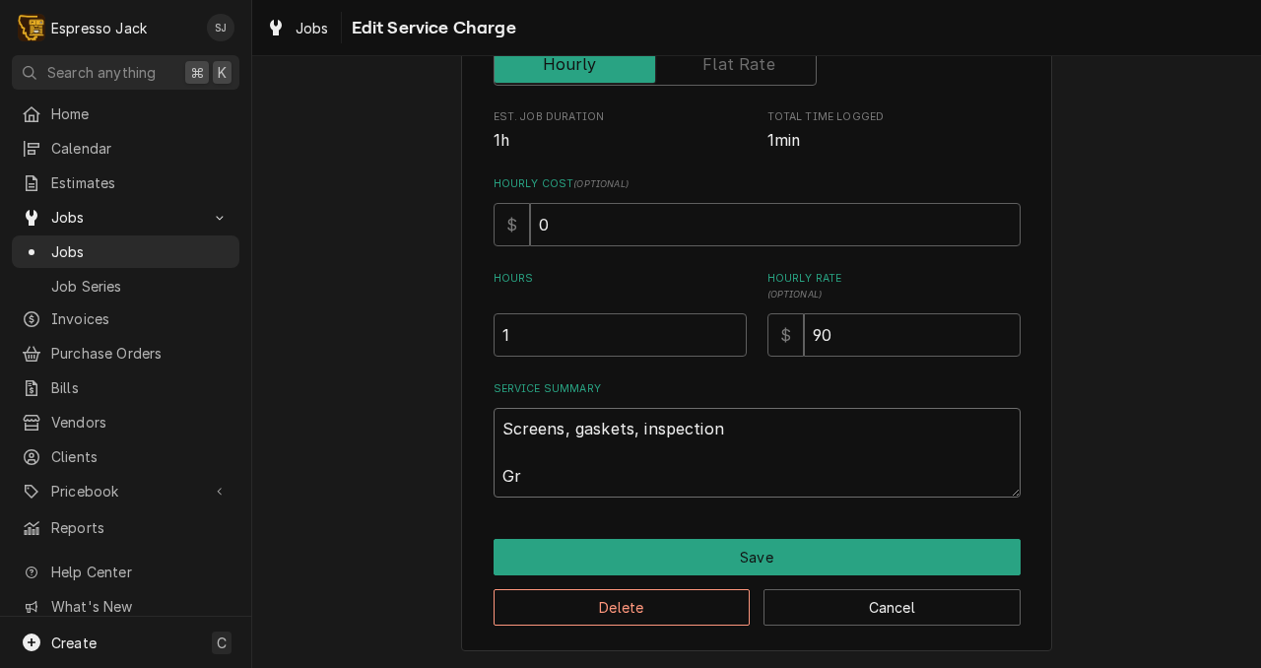
type textarea "Screens, gaskets, inspection Gro"
type textarea "x"
type textarea "Screens, gaskets, inspection Grou"
type textarea "x"
type textarea "Screens, gaskets, inspection Group"
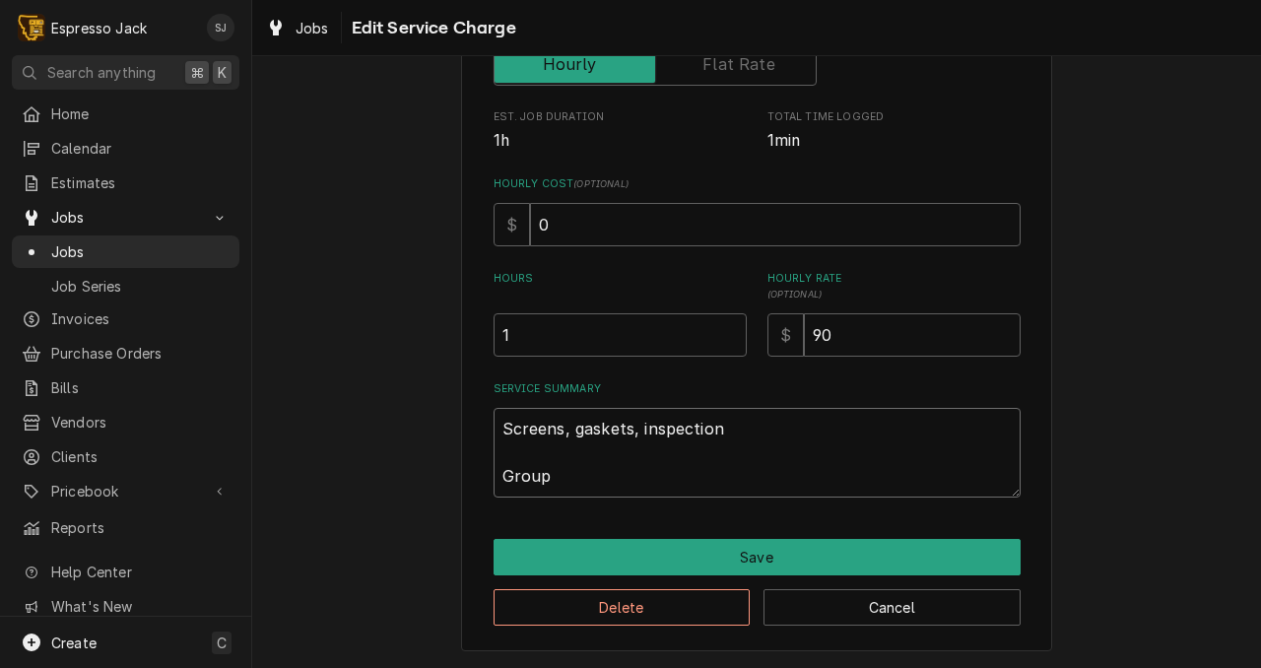
type textarea "x"
type textarea "Screens, gaskets, inspection Group"
type textarea "x"
type textarea "Screens, gaskets, inspection Group h"
type textarea "x"
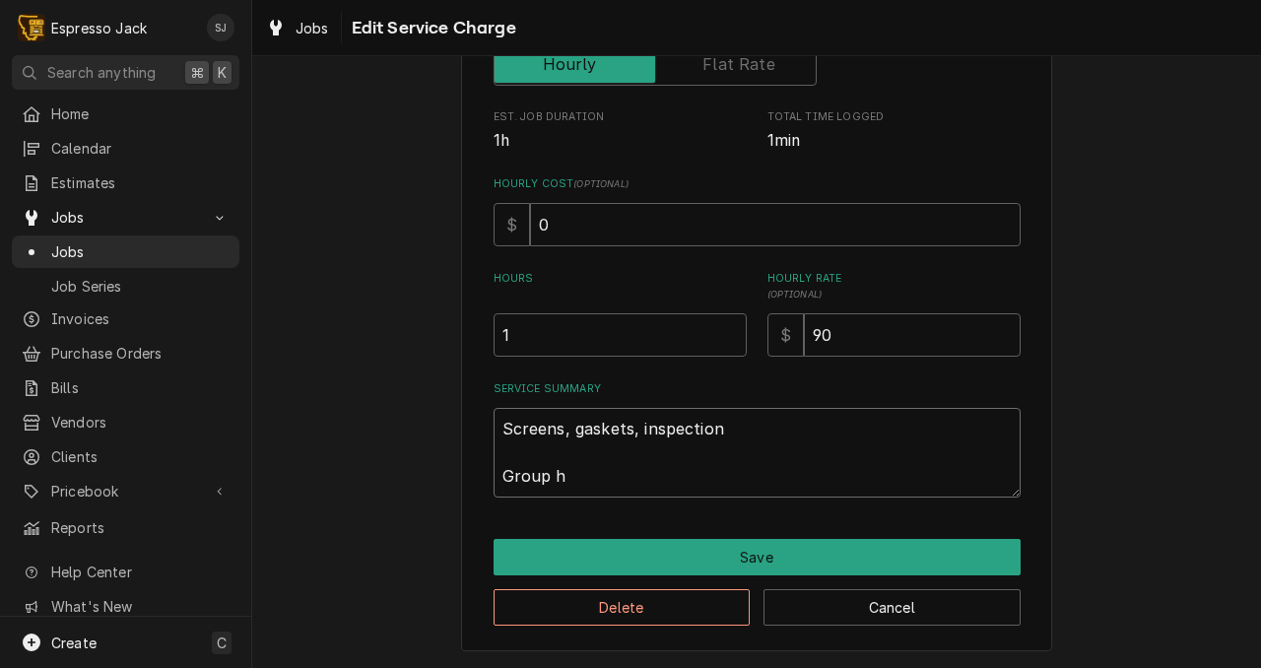
type textarea "Screens, gaskets, inspection Group he"
type textarea "x"
type textarea "Screens, gaskets, inspection Group hea"
type textarea "x"
type textarea "Screens, gaskets, inspection Group head"
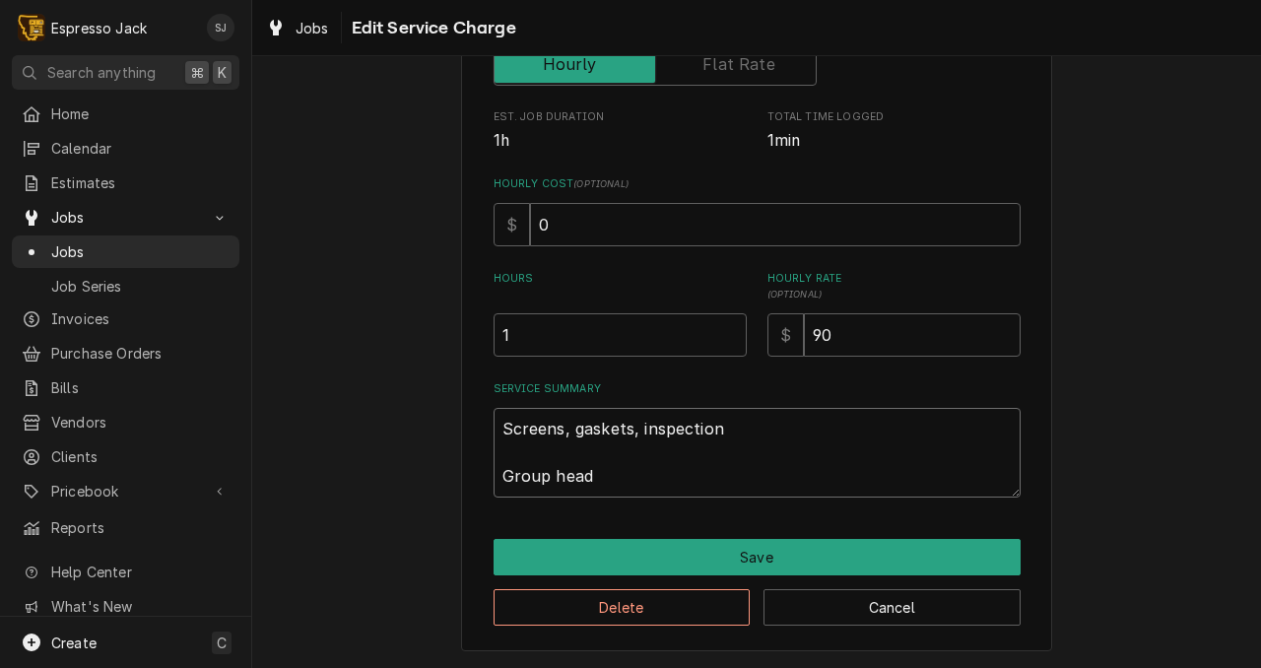
type textarea "x"
type textarea "Screens, gaskets, inspection Group hea"
type textarea "x"
type textarea "Screens, gaskets, inspection Group he"
type textarea "x"
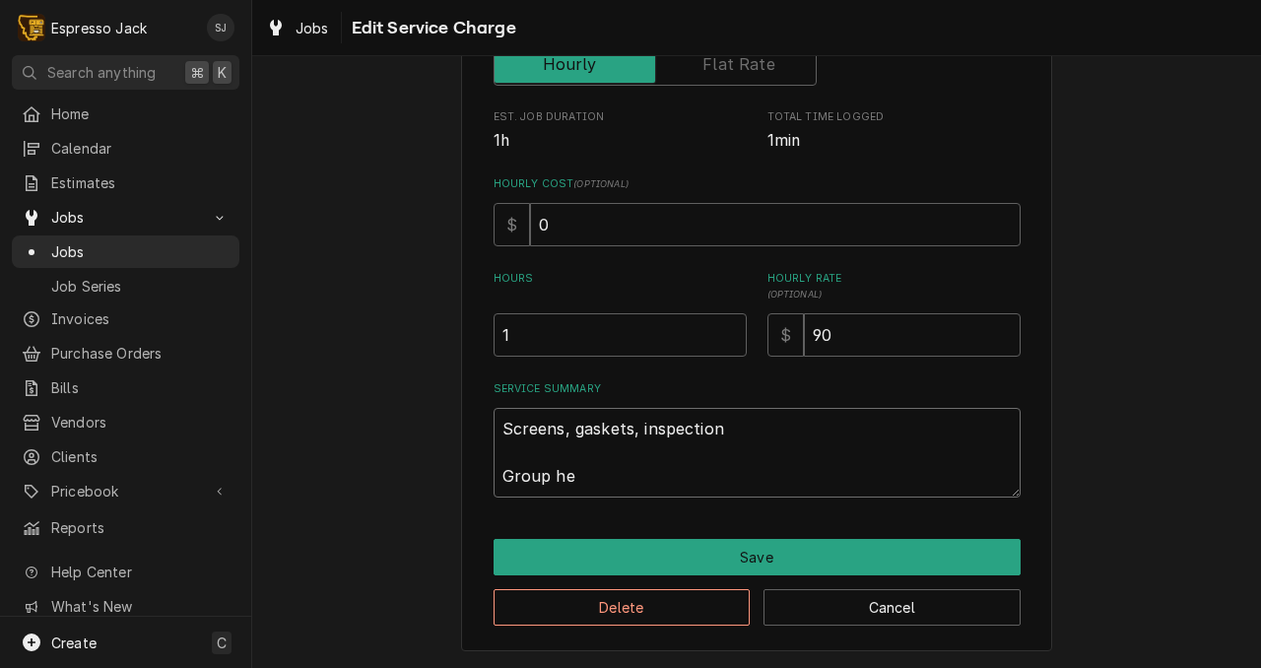
type textarea "Screens, gaskets, inspection Group h"
type textarea "x"
type textarea "Screens, gaskets, inspection Group"
type textarea "x"
type textarea "Screens, gaskets, inspection Group"
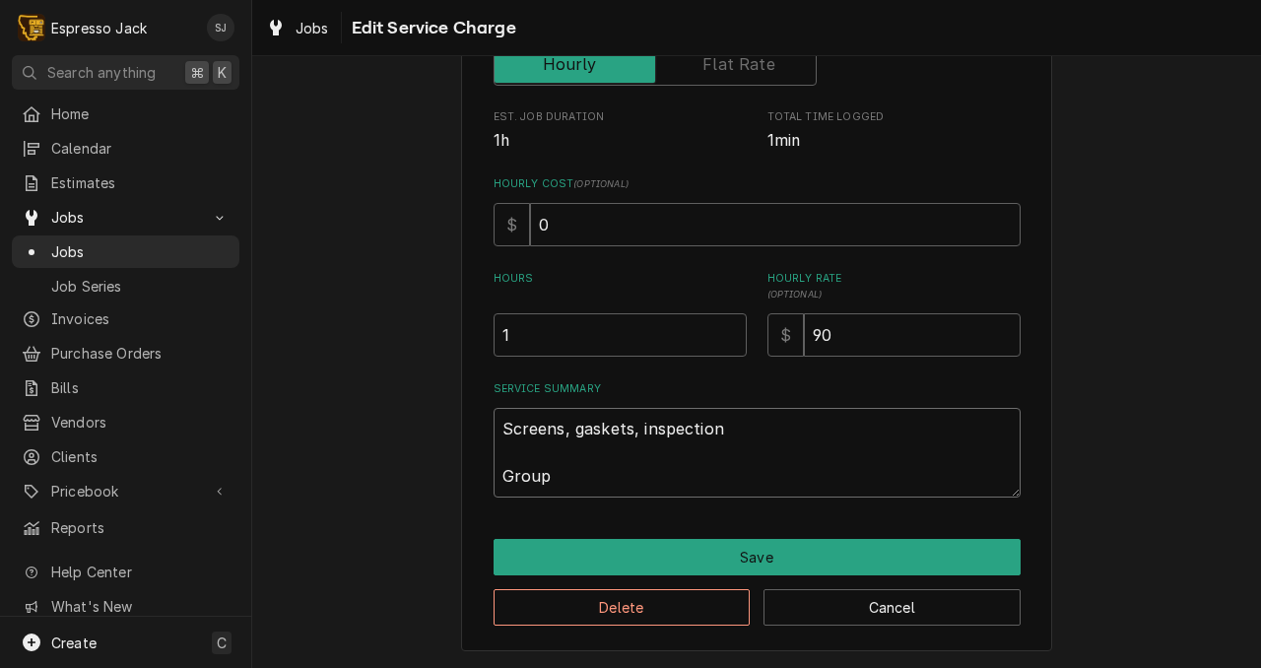
type textarea "x"
type textarea "Screens, gaskets, inspection Grou"
type textarea "x"
type textarea "Screens, gaskets, inspection Gro"
type textarea "x"
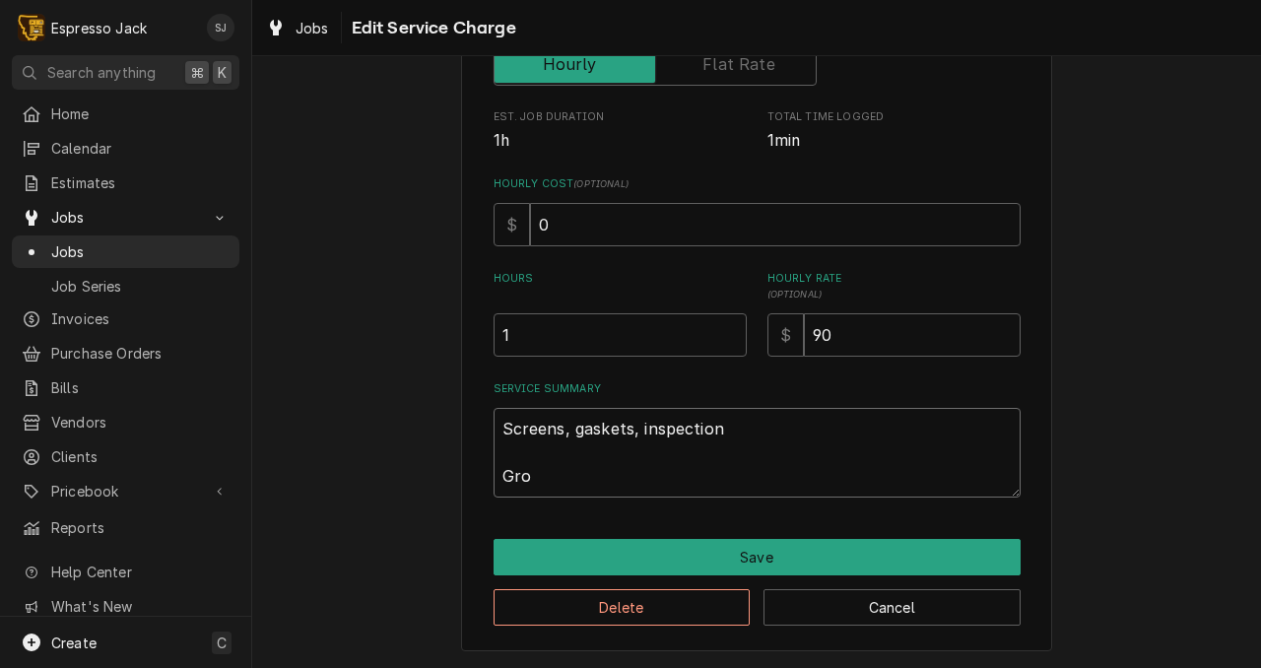
type textarea "Screens, gaskets, inspection Gr"
type textarea "x"
type textarea "Screens, gaskets, inspection G"
type textarea "x"
type textarea "Screens, gaskets, inspection"
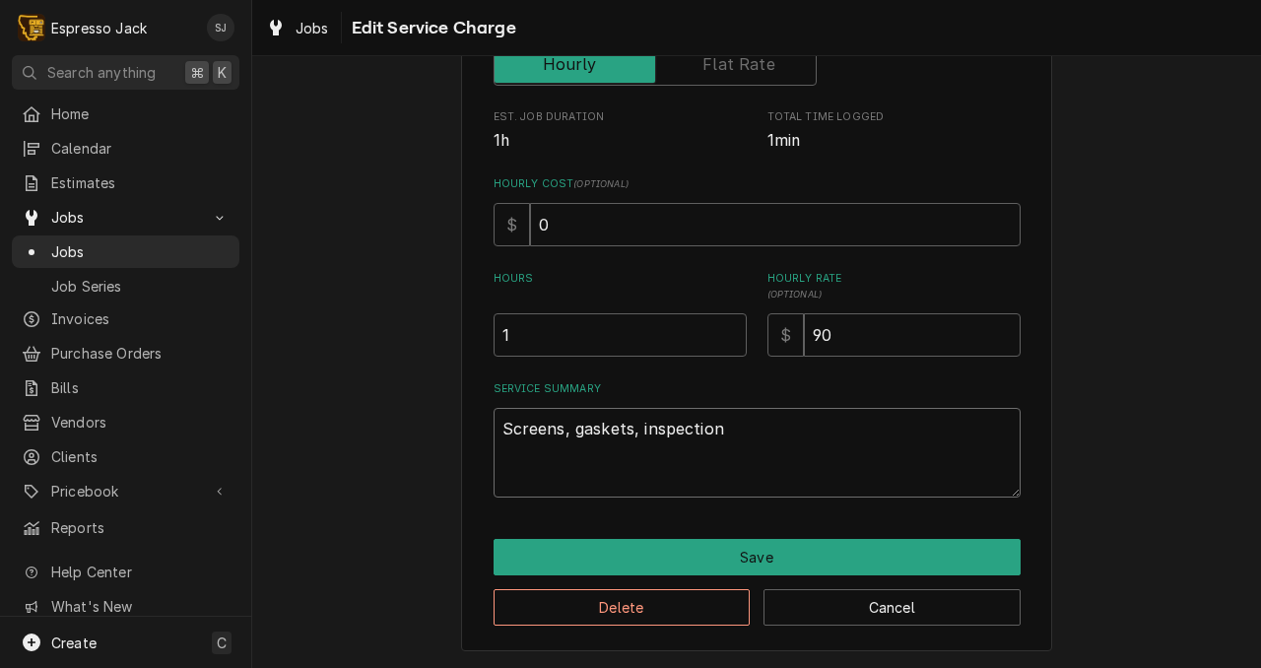
type textarea "x"
type textarea "Screens, gaskets, inspection B"
type textarea "x"
type textarea "Screens, gaskets, inspection Bo"
type textarea "x"
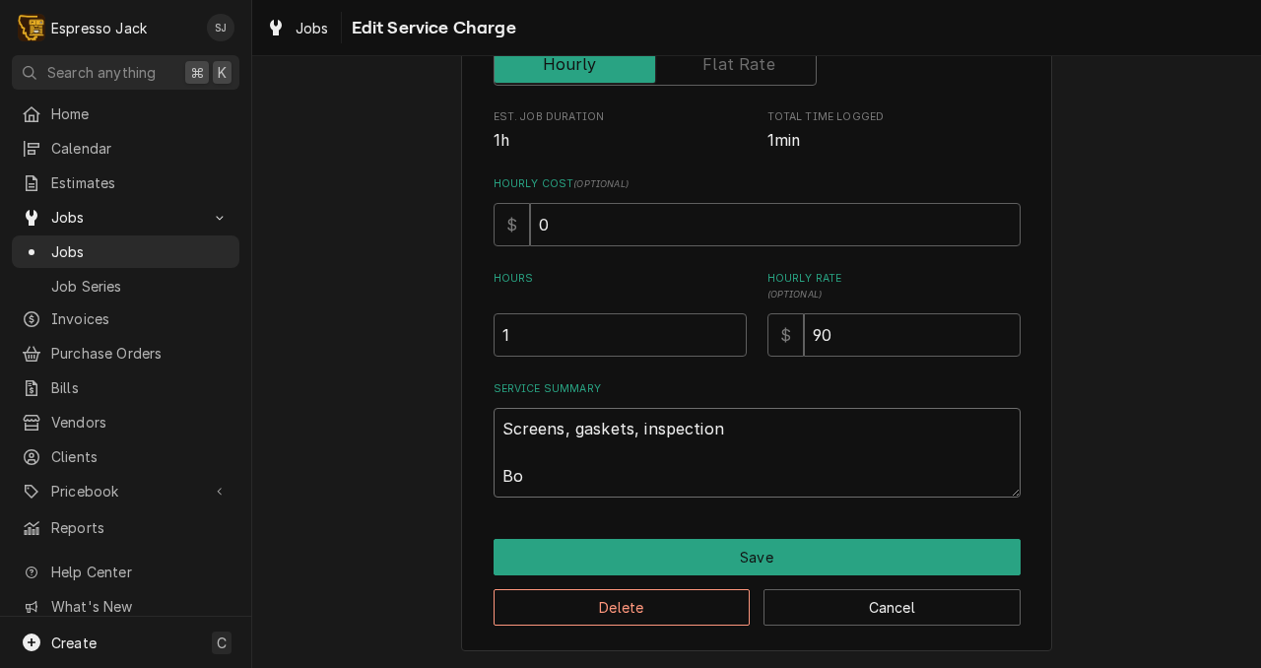
type textarea "Screens, gaskets, inspection Bol"
type textarea "x"
type textarea "Screens, gaskets, inspection Bole"
type textarea "x"
type textarea "Screens, gaskets, inspection Boler"
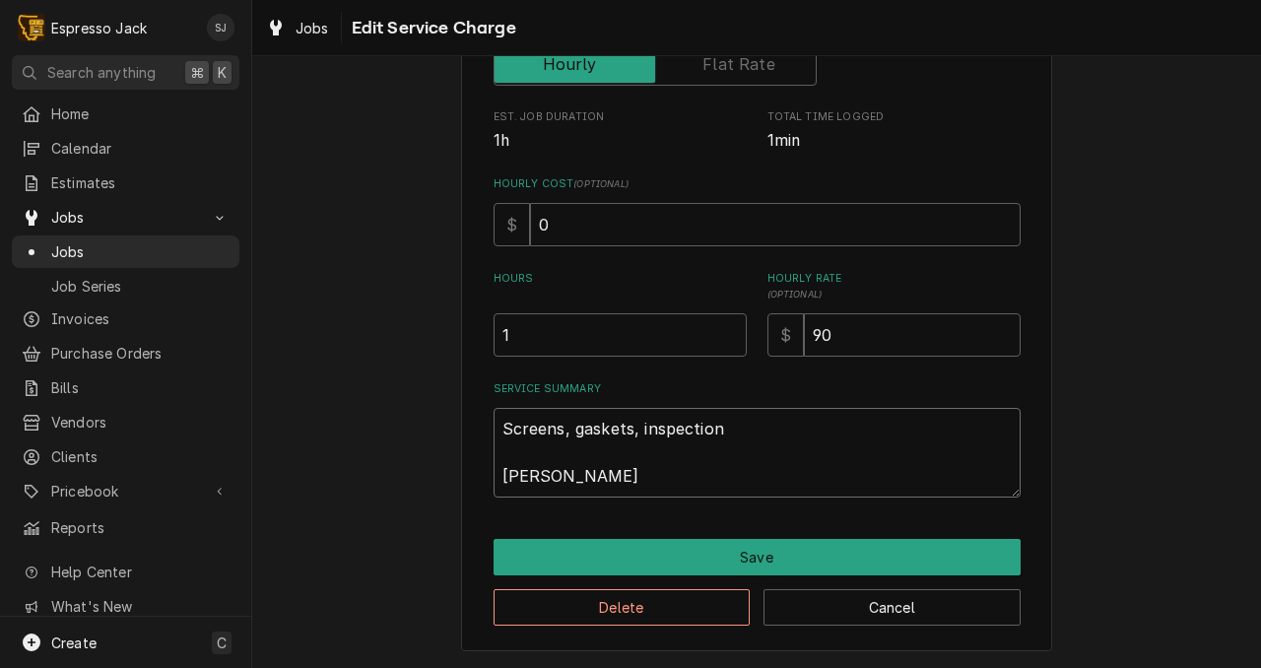
type textarea "x"
type textarea "Screens, gaskets, inspection Bole"
type textarea "x"
type textarea "Screens, gaskets, inspection Bol"
type textarea "x"
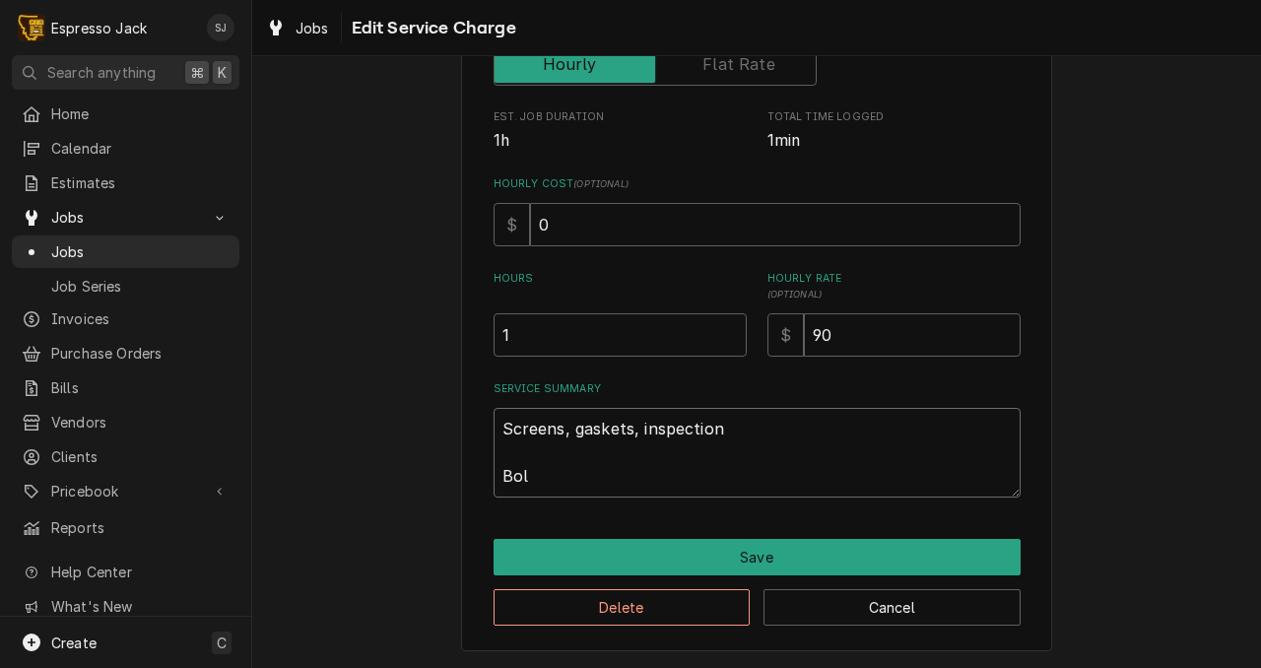
type textarea "Screens, gaskets, inspection Bo"
type textarea "x"
type textarea "Screens, gaskets, inspection Boi"
type textarea "x"
type textarea "Screens, gaskets, inspection Boil"
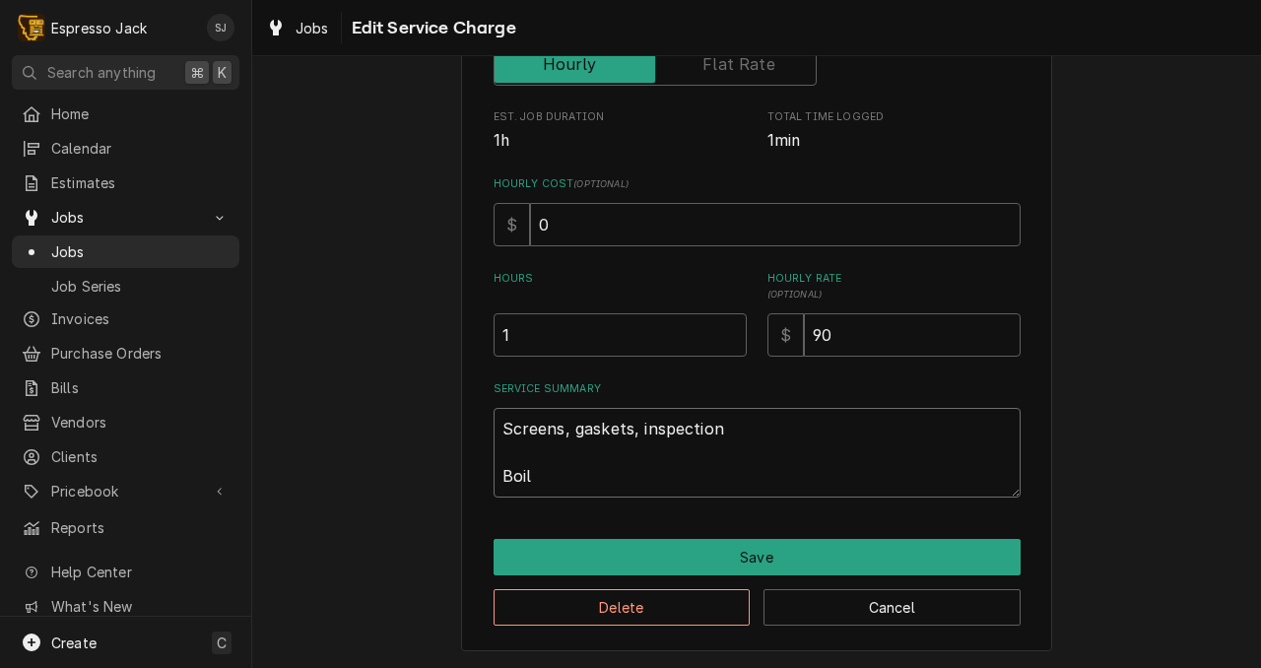
type textarea "x"
type textarea "Screens, gaskets, inspection Boile"
type textarea "x"
type textarea "Screens, gaskets, inspection Boiler"
type textarea "x"
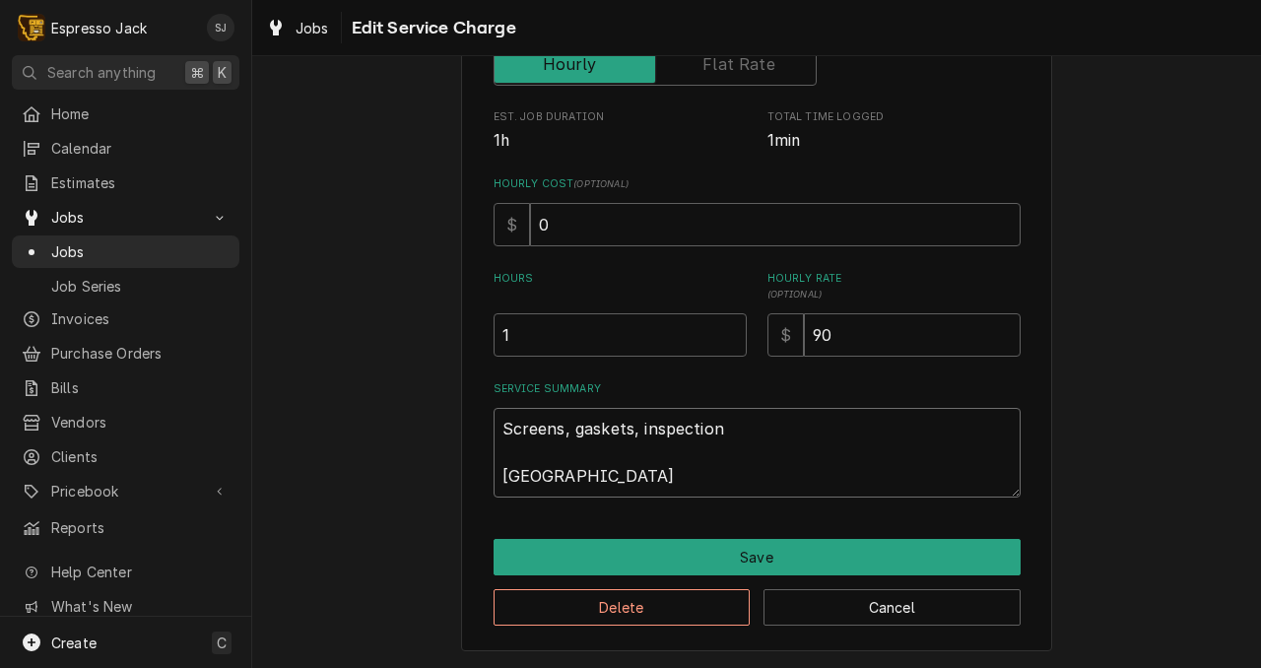
type textarea "Screens, gaskets, inspection Boiler"
type textarea "x"
type textarea "Screens, gaskets, inspection Boiler o"
type textarea "x"
type textarea "Screens, gaskets, inspection Boiler ov"
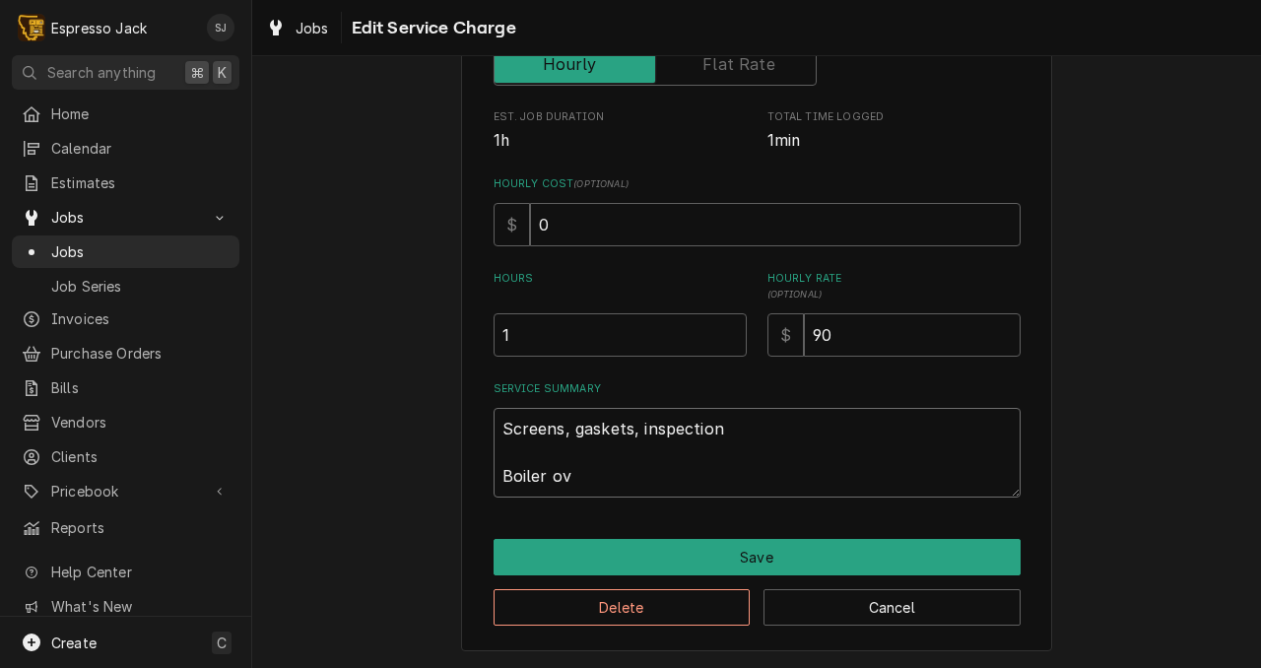
type textarea "x"
type textarea "Screens, gaskets, inspection Boiler ove"
type textarea "x"
type textarea "Screens, gaskets, inspection Boiler ov"
type textarea "x"
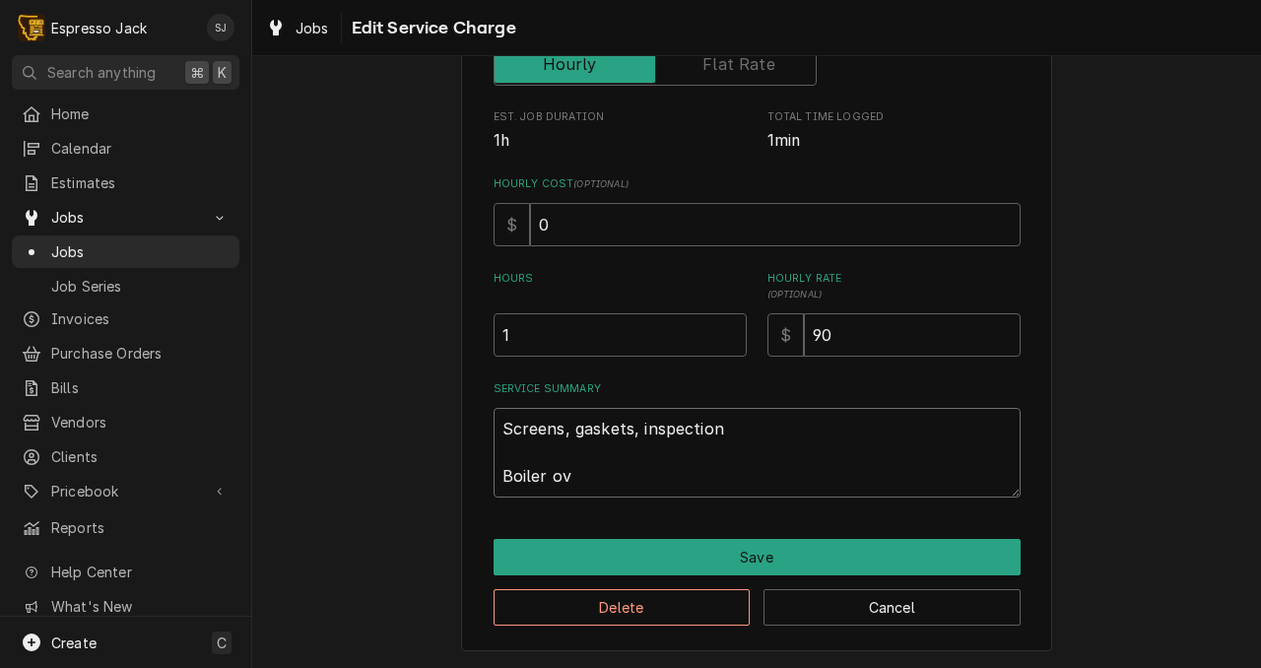
type textarea "Screens, gaskets, inspection Boiler o"
type textarea "x"
type textarea "Screens, gaskets, inspection Boiler"
type textarea "x"
type textarea "Screens, gaskets, inspection Boiler a"
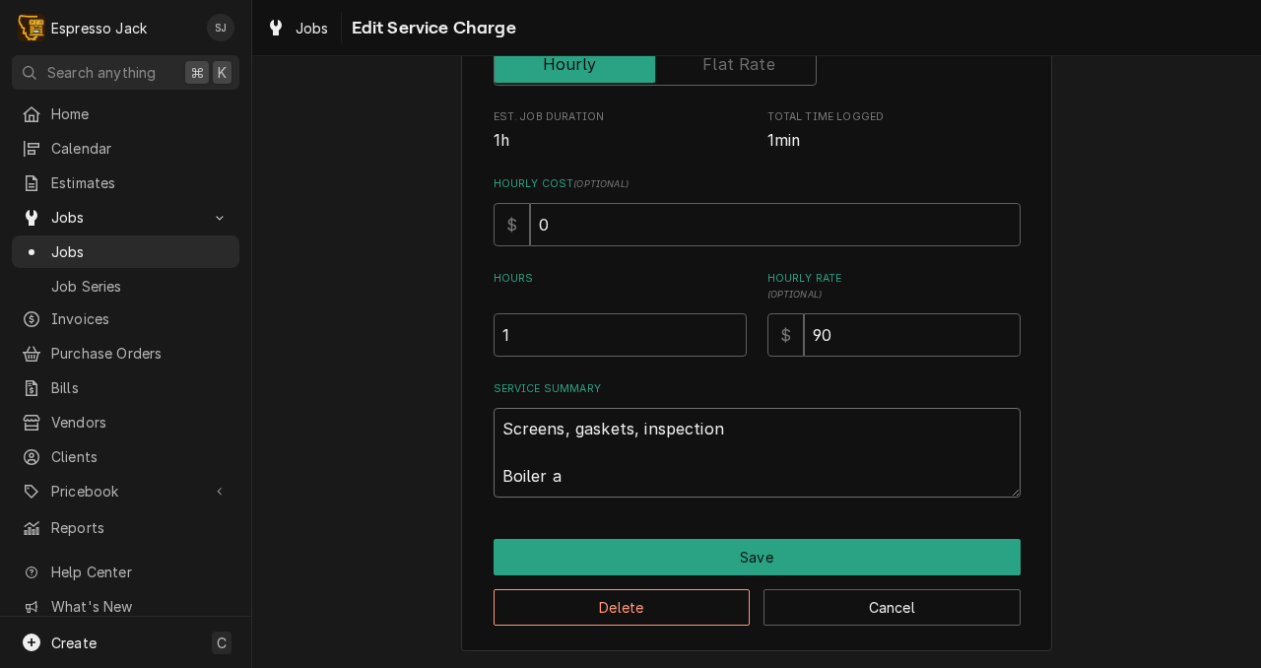
type textarea "x"
type textarea "Screens, gaskets, inspection Boiler ap"
type textarea "x"
type textarea "Screens, gaskets, inspection Boiler app"
type textarea "x"
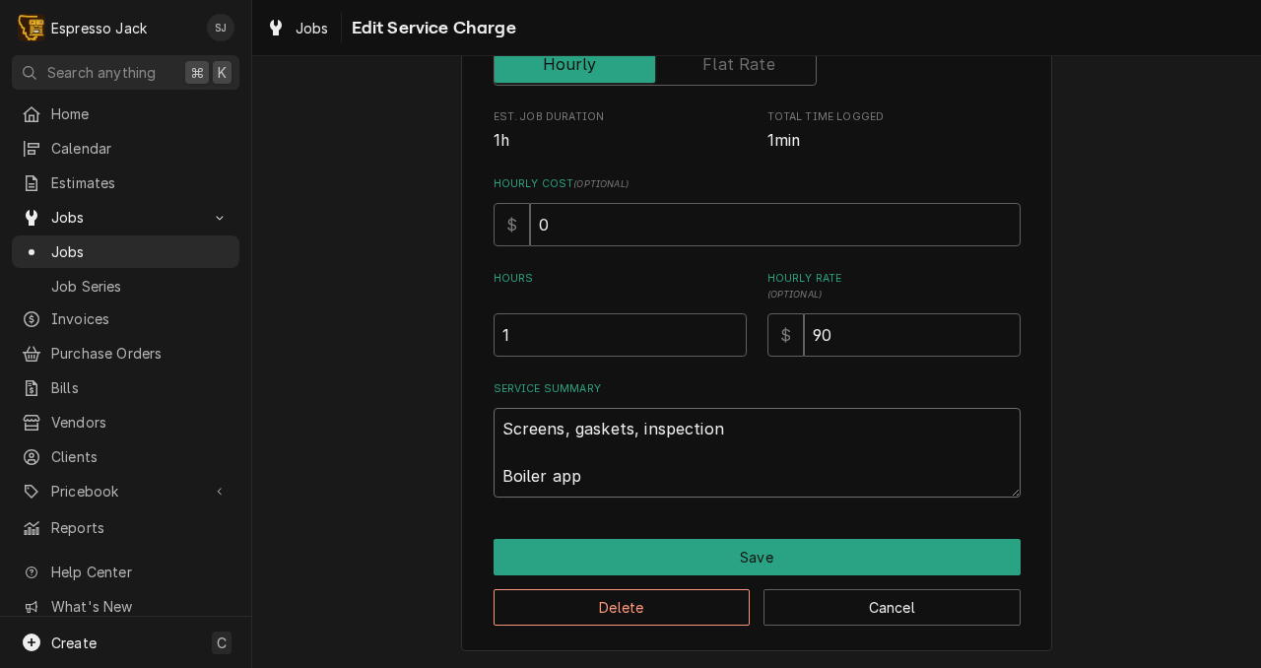
type textarea "Screens, gaskets, inspection Boiler appe"
type textarea "x"
type textarea "Screens, gaskets, inspection Boiler appea"
type textarea "x"
type textarea "Screens, gaskets, inspection Boiler appear"
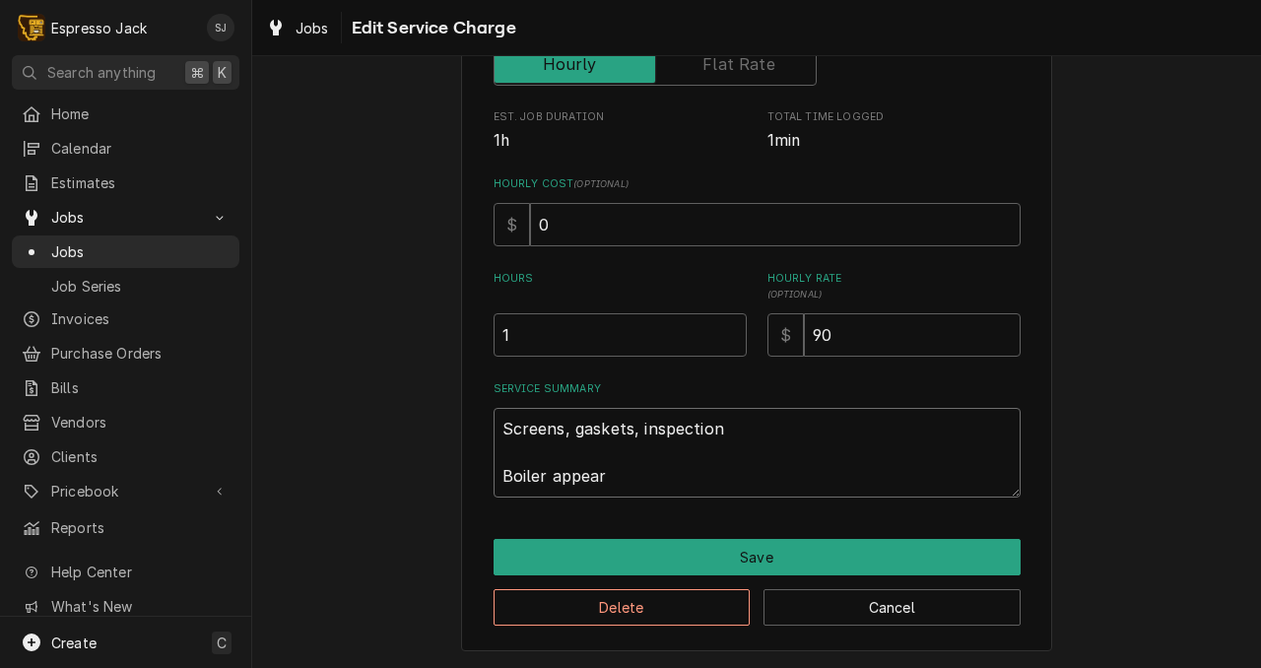
type textarea "x"
type textarea "Screens, gaskets, inspection Boiler appeare"
type textarea "x"
type textarea "Screens, gaskets, inspection Boiler appeared"
type textarea "x"
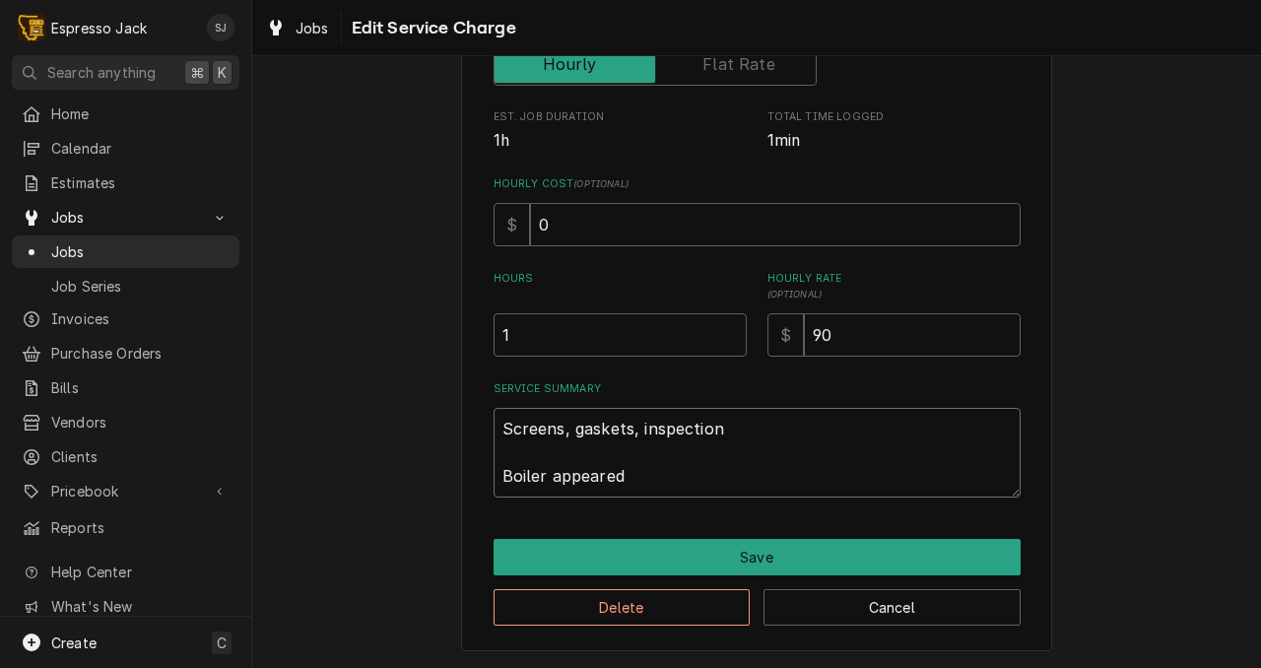
type textarea "Screens, gaskets, inspection Boiler appeared"
type textarea "x"
type textarea "Screens, gaskets, inspection Boiler appeared t"
type textarea "x"
type textarea "Screens, gaskets, inspection Boiler appeared to"
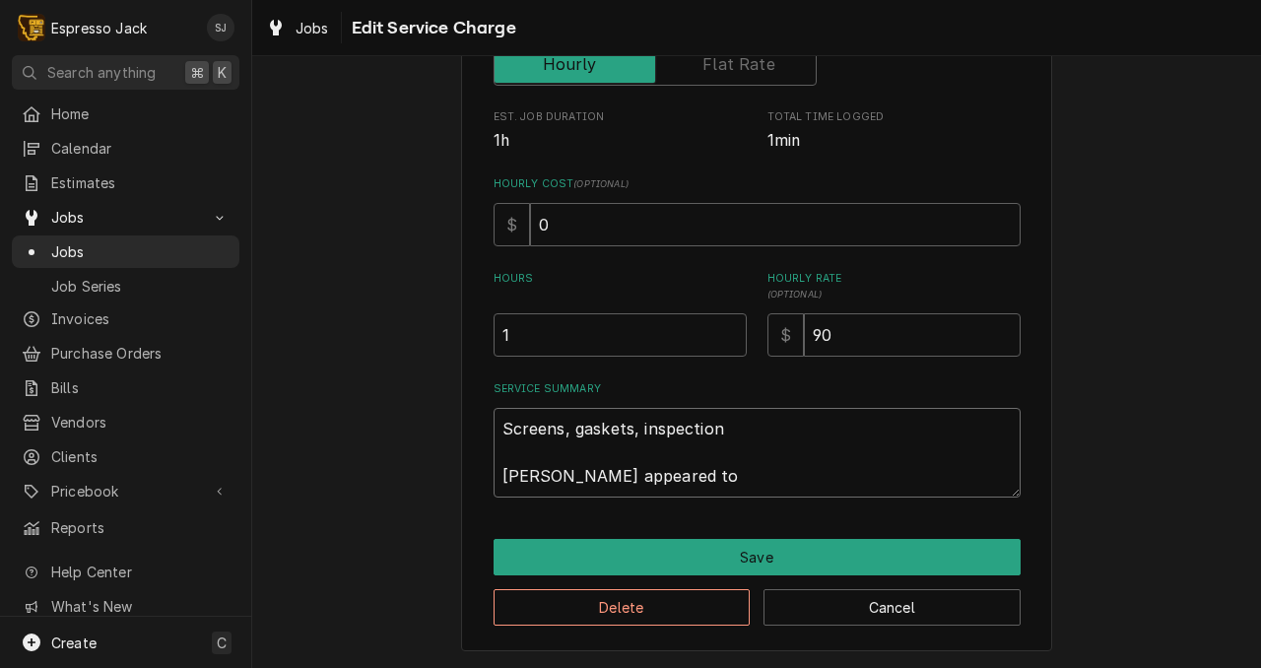
type textarea "x"
type textarea "Screens, gaskets, inspection Boiler appeared to"
type textarea "x"
type textarea "Screens, gaskets, inspection Boiler appeared to b"
type textarea "x"
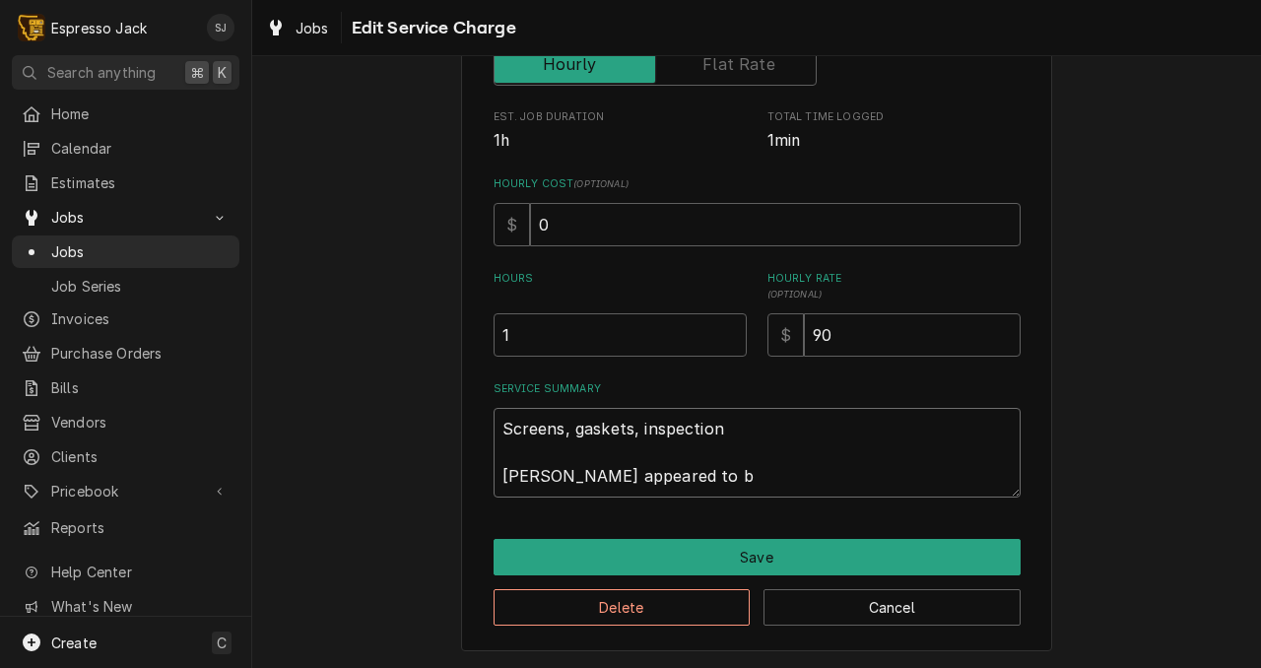
type textarea "Screens, gaskets, inspection Boiler appeared to be"
type textarea "x"
type textarea "Screens, gaskets, inspection Boiler appeared to be"
type textarea "x"
type textarea "Screens, gaskets, inspection Boiler appeared to be ov"
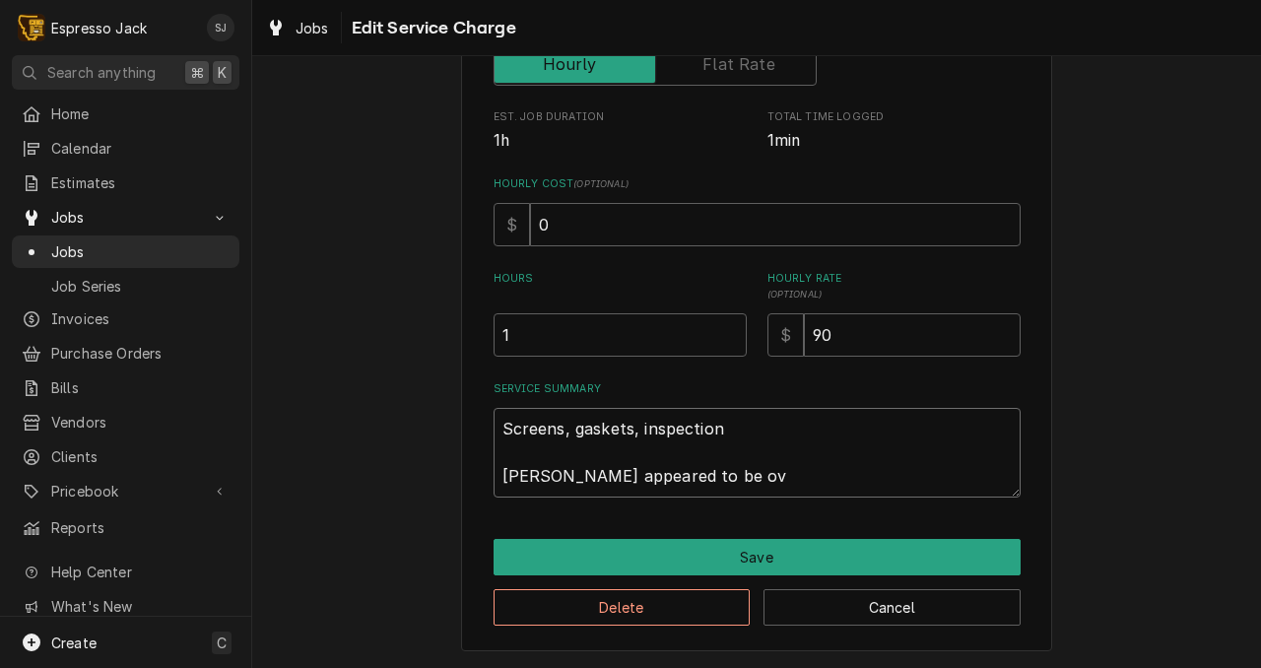
type textarea "x"
type textarea "Screens, gaskets, inspection Boiler appeared to be ove"
type textarea "x"
type textarea "Screens, gaskets, inspection Boiler appeared to be over"
type textarea "x"
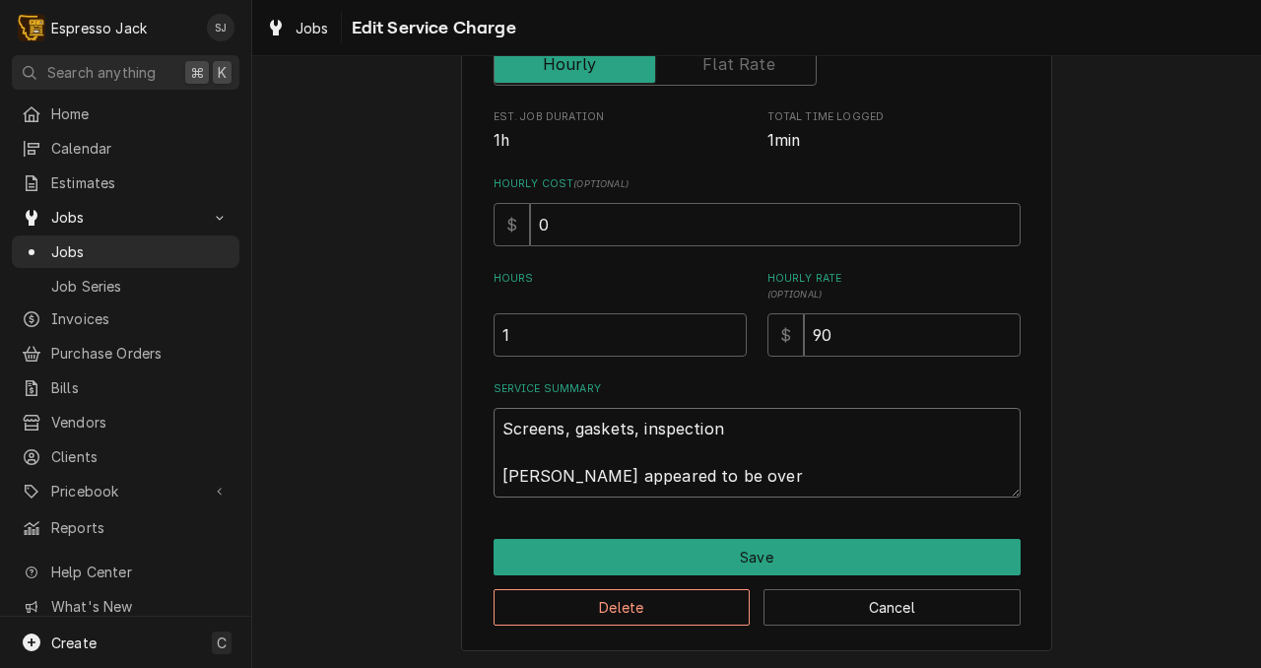
type textarea "Screens, gaskets, inspection Boiler appeared to be overf"
type textarea "x"
type textarea "Screens, gaskets, inspection Boiler appeared to be overfi"
type textarea "x"
type textarea "Screens, gaskets, inspection Boiler appeared to be overfil"
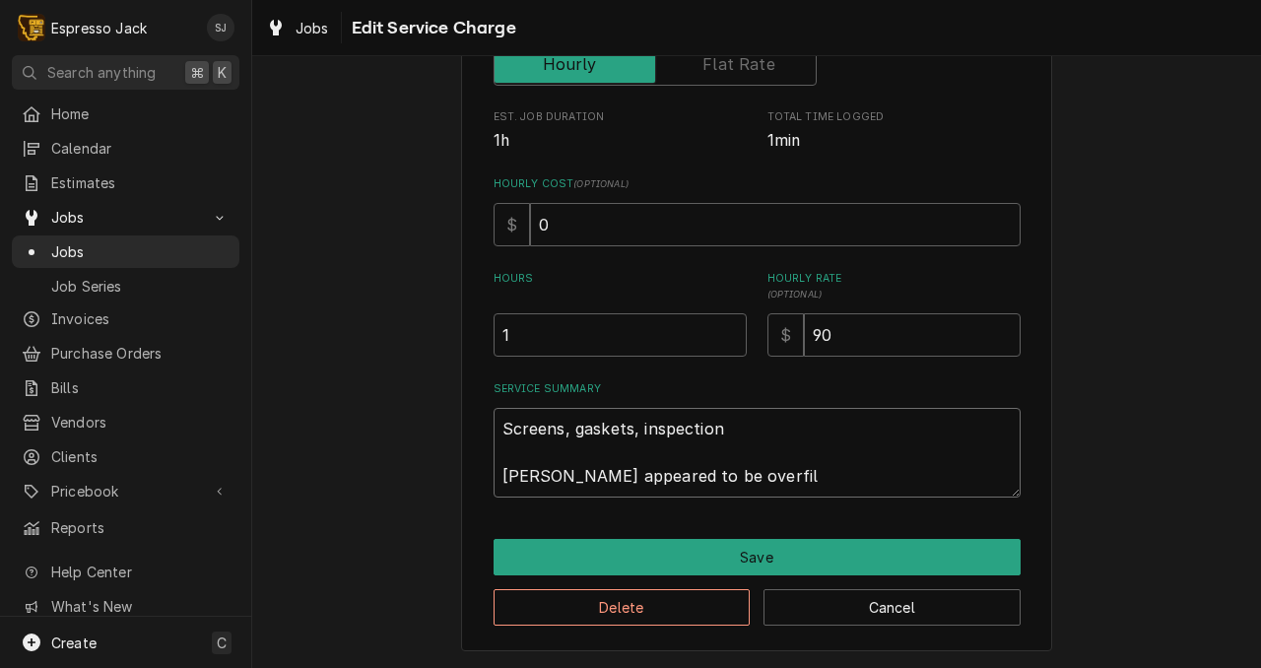
type textarea "x"
type textarea "Screens, gaskets, inspection Boiler appeared to be overfill"
type textarea "x"
type textarea "Screens, gaskets, inspection Boiler appeared to be overfille"
type textarea "x"
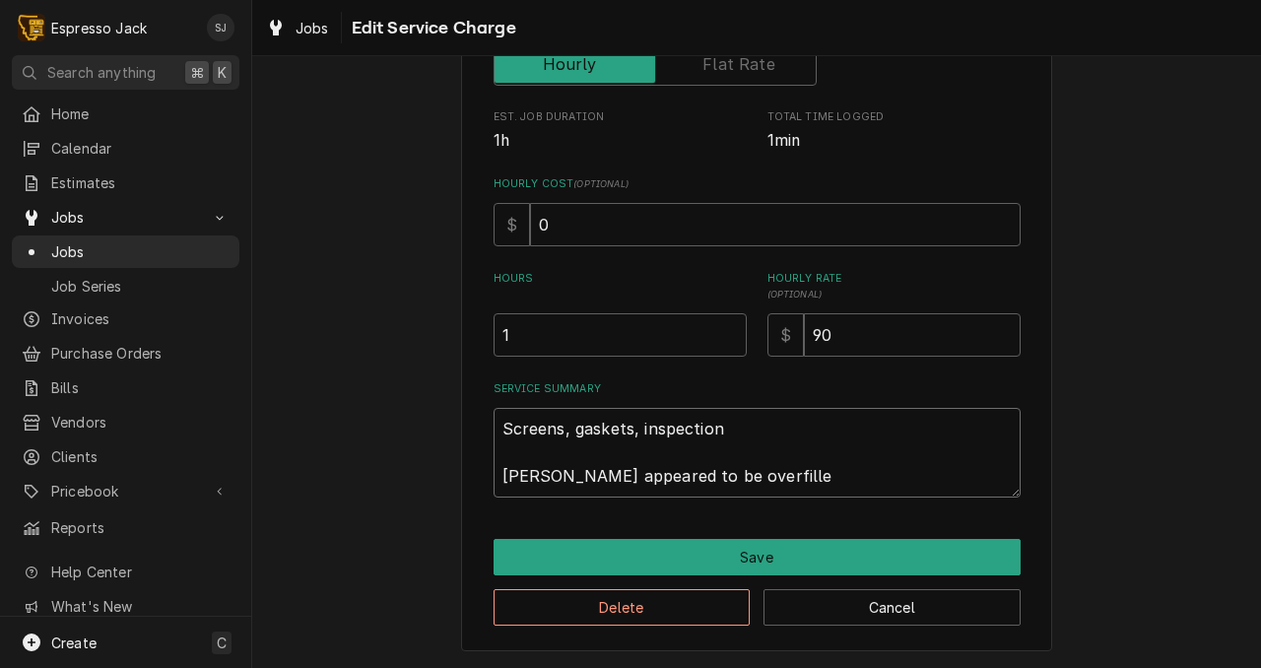
type textarea "Screens, gaskets, inspection Boiler appeared to be overfilled"
type textarea "x"
type textarea "Screens, gaskets, inspection Boiler appeared to be overfilled"
type textarea "x"
type textarea "Screens, gaskets, inspection Boiler appeared to be overfilled a"
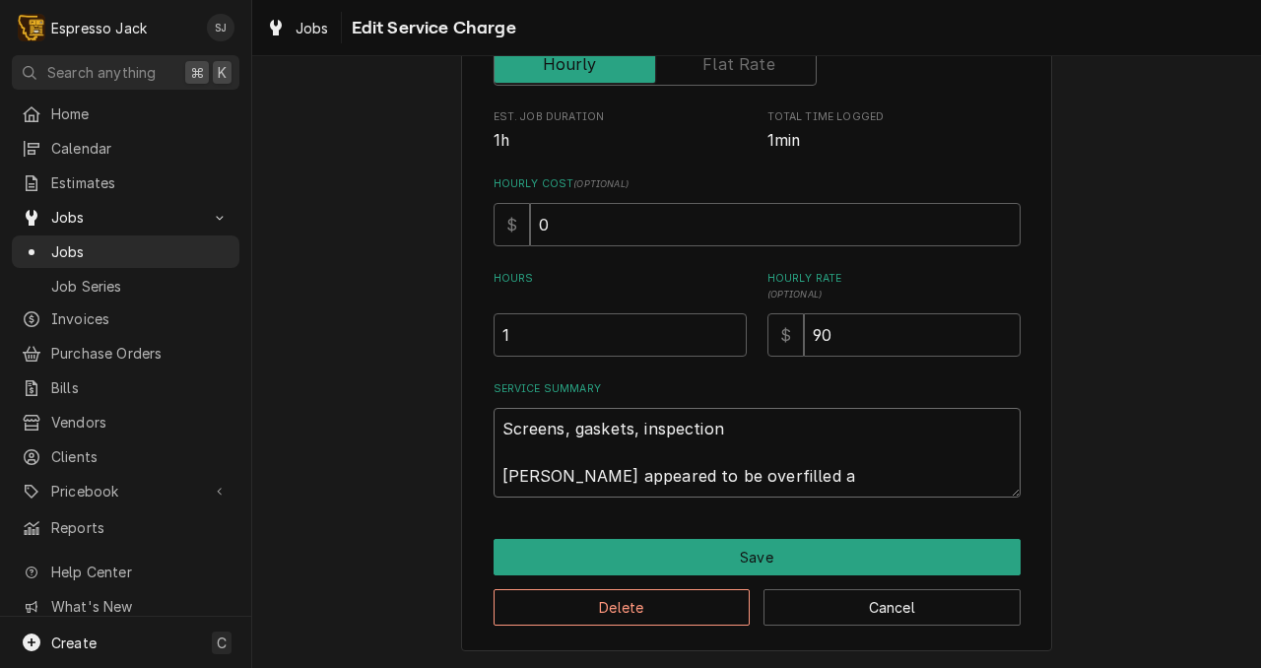
type textarea "x"
type textarea "Screens, gaskets, inspection Boiler appeared to be overfilled at"
type textarea "x"
type textarea "Screens, gaskets, inspection Boiler appeared to be overfilled at"
type textarea "x"
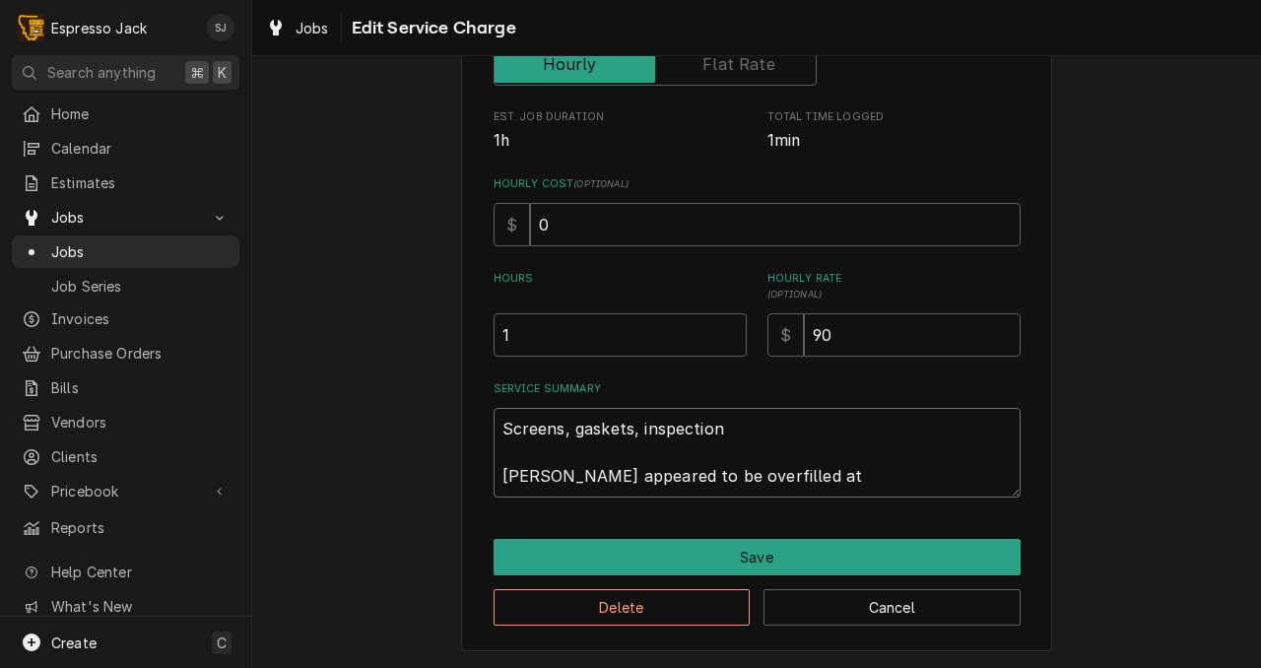
type textarea "Screens, gaskets, inspection Boiler appeared to be overfilled at a"
type textarea "x"
type textarea "Screens, gaskets, inspection Boiler appeared to be overfilled at ar"
type textarea "x"
type textarea "Screens, gaskets, inspection Boiler appeared to be overfilled at arr"
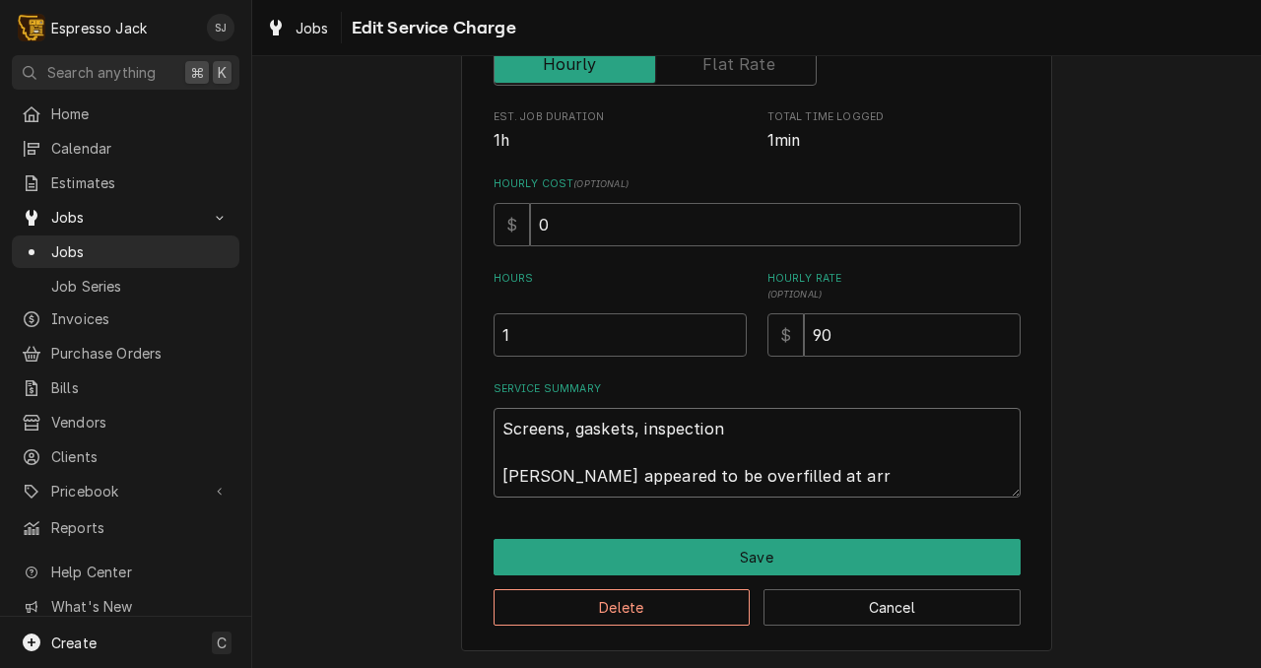
type textarea "x"
type textarea "Screens, gaskets, inspection Boiler appeared to be overfilled at arri"
type textarea "x"
type textarea "Screens, gaskets, inspection Boiler appeared to be overfilled at arriv"
type textarea "x"
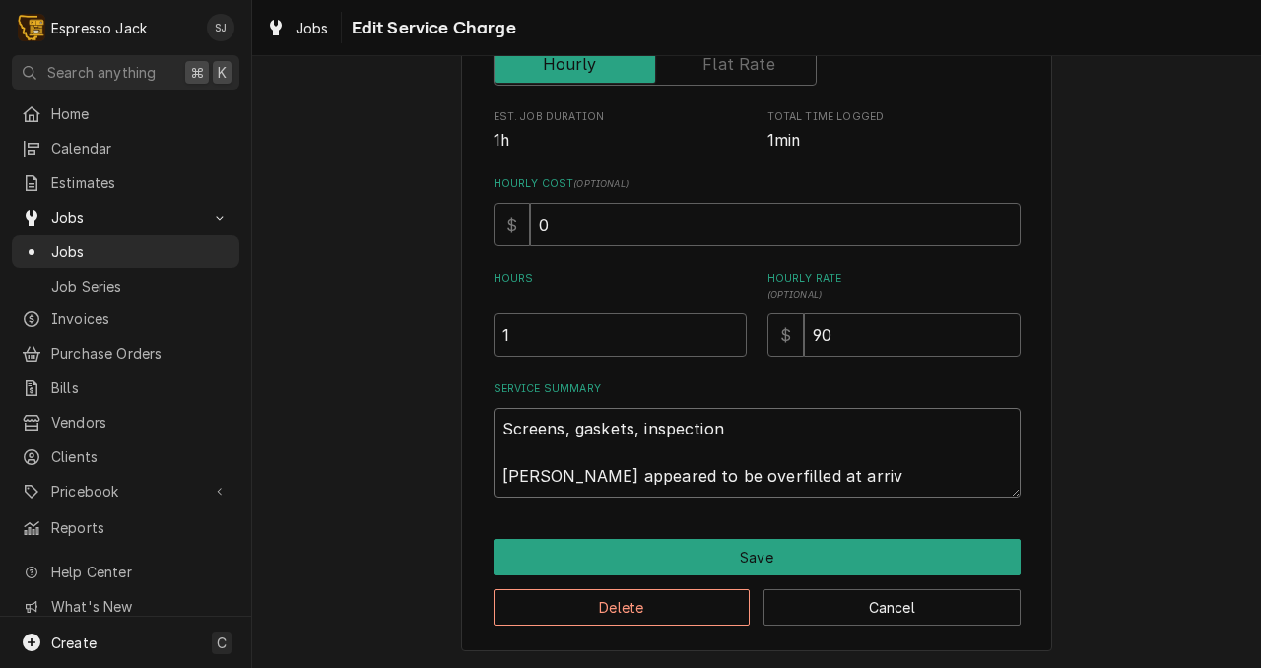
type textarea "Screens, gaskets, inspection Boiler appeared to be overfilled at arriva"
type textarea "x"
type textarea "Screens, gaskets, inspection Boiler appeared to be overfilled at arrival"
type textarea "x"
type textarea "Screens, gaskets, inspection Boiler appeared to be overfilled at arrival,"
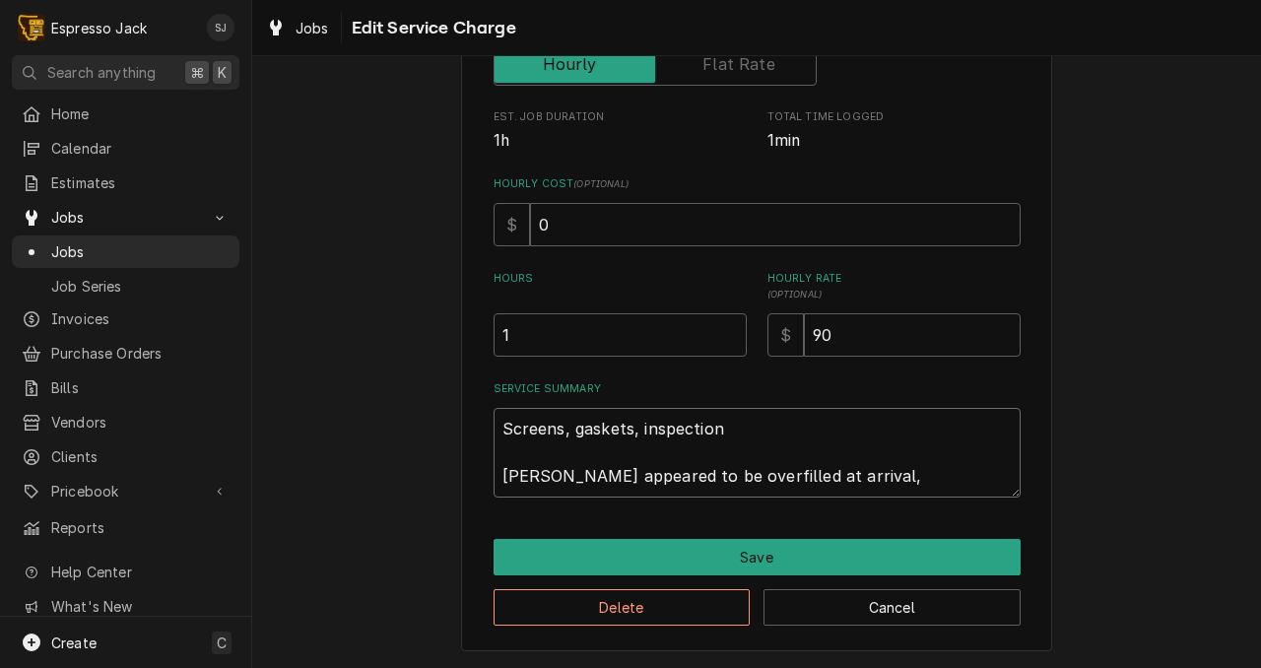
type textarea "x"
type textarea "Screens, gaskets, inspection Boiler appeared to be overfilled at arrival,"
type textarea "x"
type textarea "Screens, gaskets, inspection Boiler appeared to be overfilled at arrival, va"
type textarea "x"
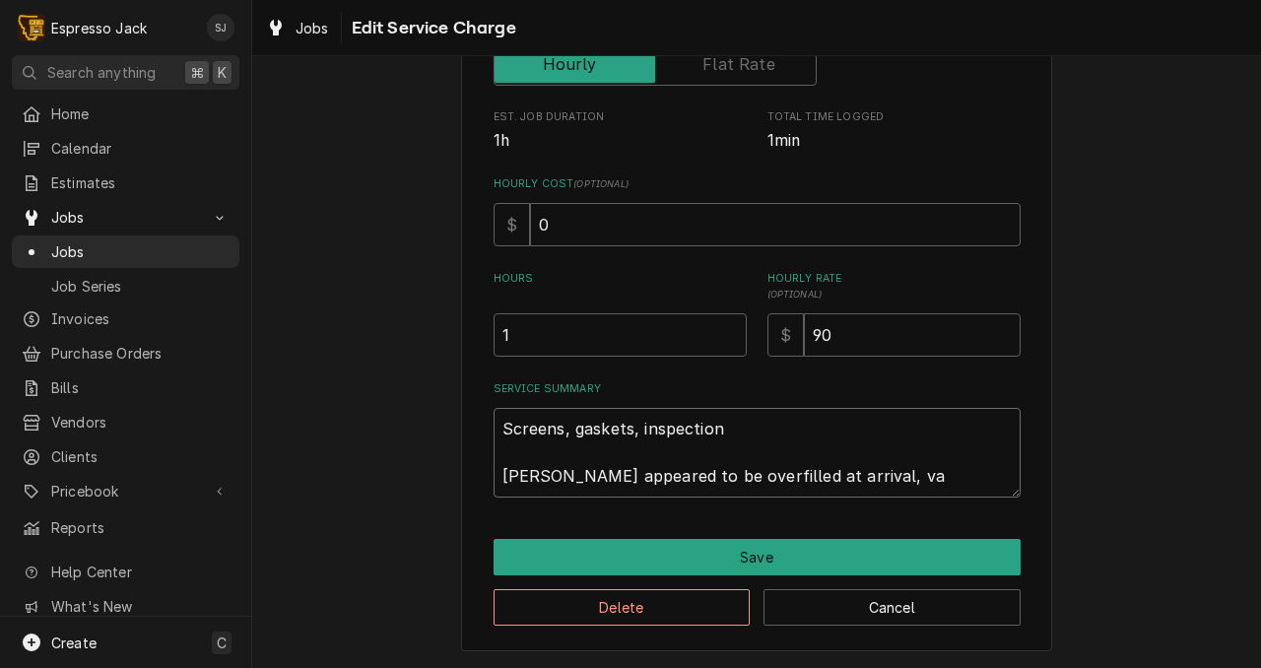
type textarea "Screens, gaskets, inspection Boiler appeared to be overfilled at arrival, vac"
type textarea "x"
type textarea "Screens, gaskets, inspection Boiler appeared to be overfilled at arrival, vac"
type textarea "x"
type textarea "Screens, gaskets, inspection Boiler appeared to be overfilled at arrival, vac b"
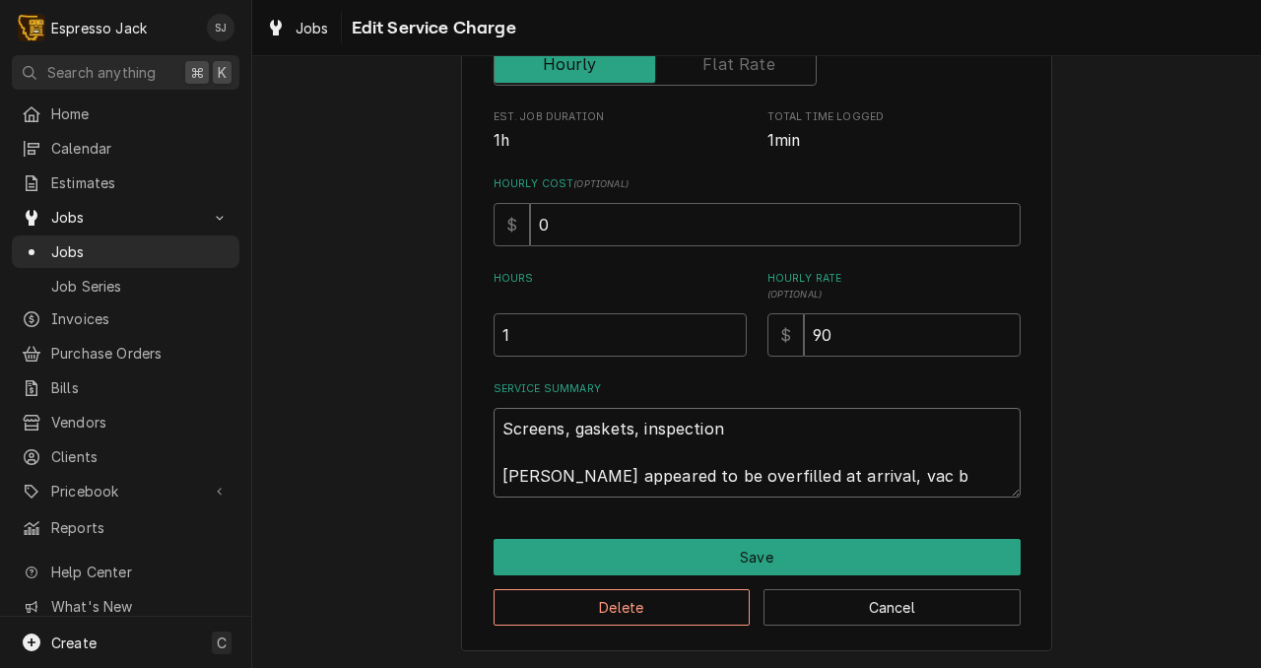
type textarea "x"
type textarea "Screens, gaskets, inspection Boiler appeared to be overfilled at arrival, vac br"
type textarea "x"
type textarea "Screens, gaskets, inspection Boiler appeared to be overfilled at arrival, vac b…"
type textarea "x"
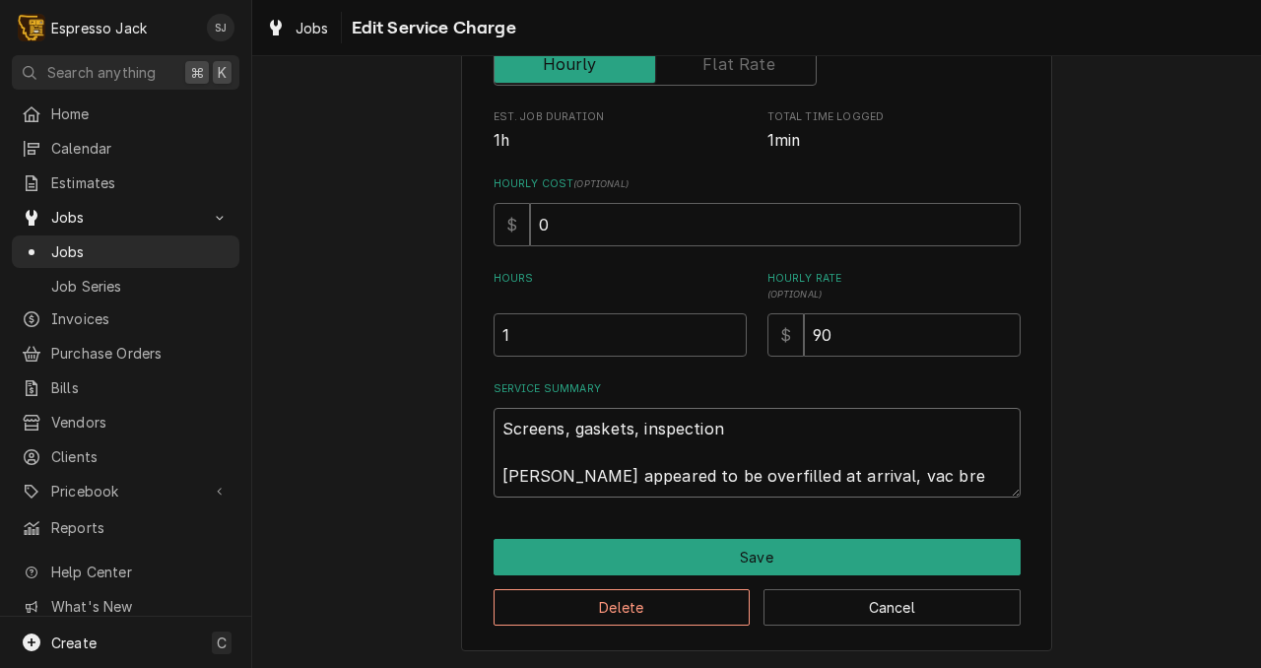
type textarea "Screens, gaskets, inspection Boiler appeared to be overfilled at arrival, vac b…"
type textarea "x"
type textarea "Screens, gaskets, inspection Boiler appeared to be overfilled at arrival, vac b…"
type textarea "x"
type textarea "Screens, gaskets, inspection Boiler appeared to be overfilled at arrival, vac b…"
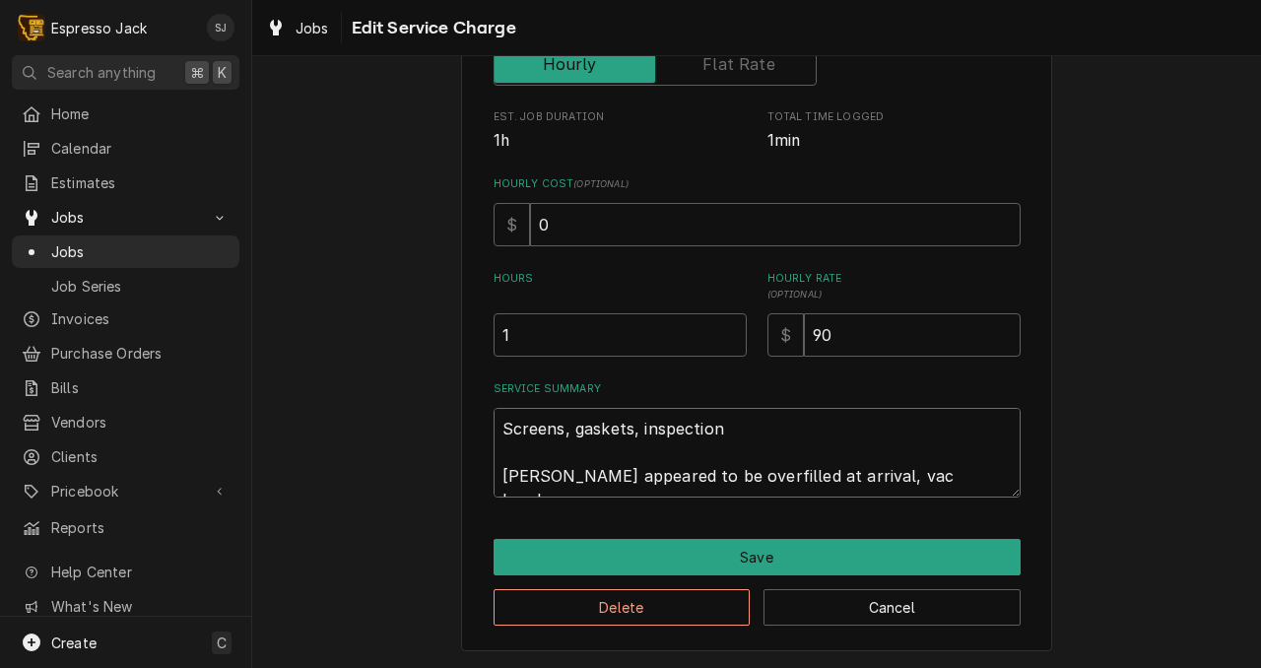
type textarea "x"
type textarea "Screens, gaskets, inspection Boiler appeared to be overfilled at arrival, vac b…"
type textarea "x"
type textarea "Screens, gaskets, inspection Boiler appeared to be overfilled at arrival, vac b…"
type textarea "x"
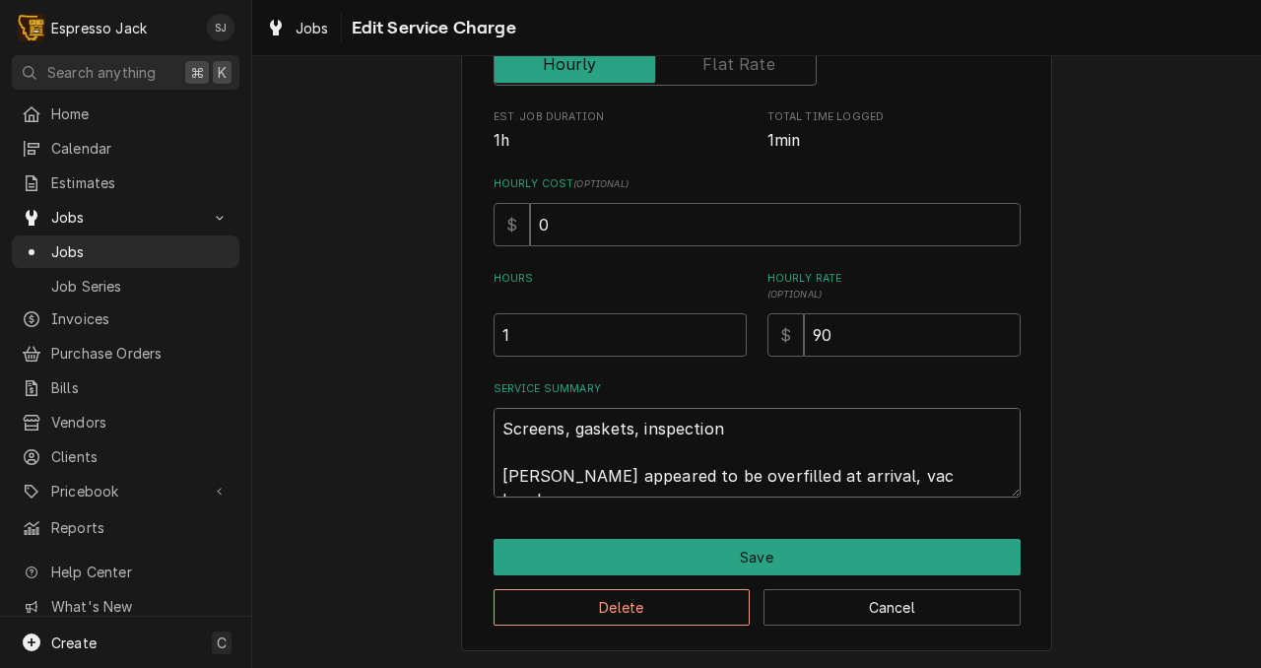
type textarea "Screens, gaskets, inspection Boiler appeared to be overfilled at arrival, vac b…"
type textarea "x"
type textarea "Screens, gaskets, inspection Boiler appeared to be overfilled at arrival, vac b…"
type textarea "x"
type textarea "Screens, gaskets, inspection Boiler appeared to be overfilled at arrival, vac b…"
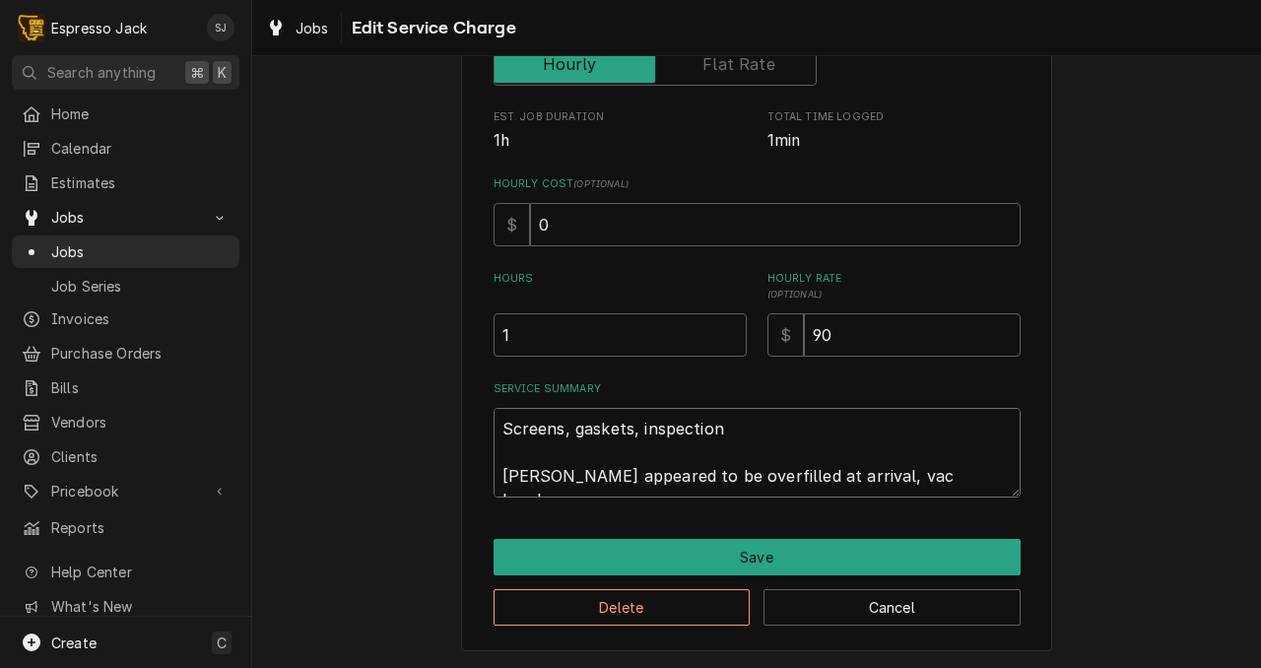
type textarea "x"
type textarea "Screens, gaskets, inspection Boiler appeared to be overfilled at arrival, vac b…"
type textarea "x"
type textarea "Screens, gaskets, inspection Boiler appeared to be overfilled at arrival, vac b…"
type textarea "x"
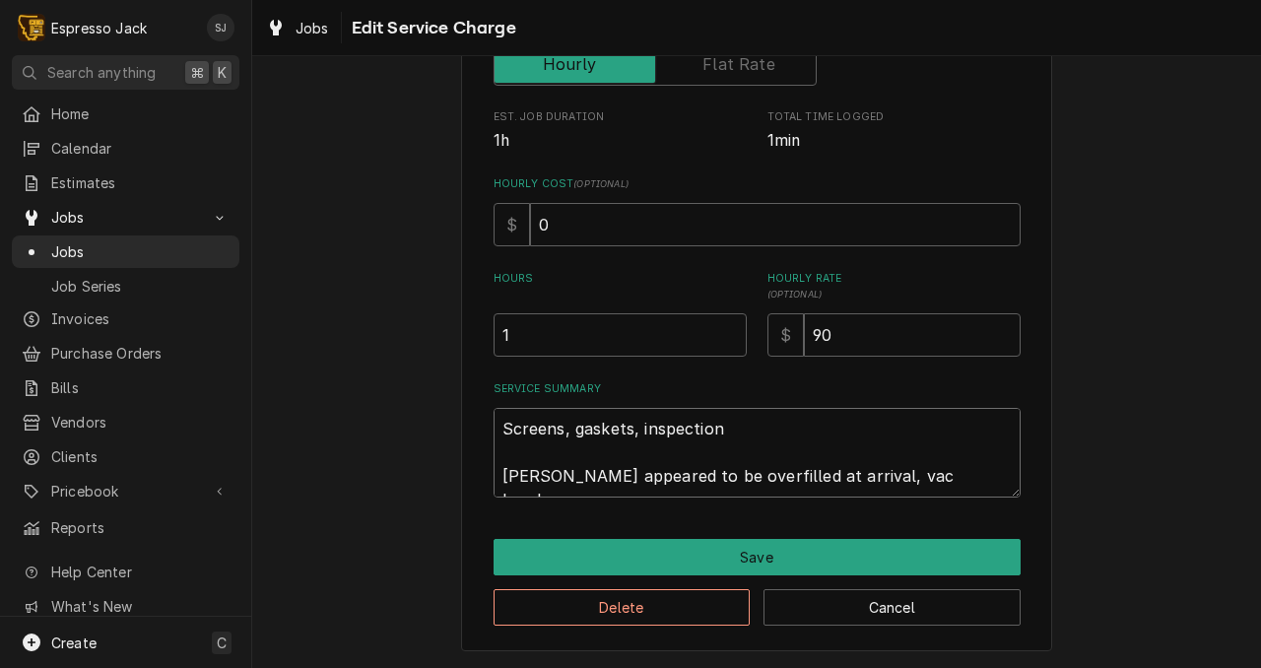
type textarea "Screens, gaskets, inspection Boiler appeared to be overfilled at arrival, vac b…"
type textarea "x"
type textarea "Screens, gaskets, inspection Boiler appeared to be overfilled at arrival, vac b…"
type textarea "x"
type textarea "Screens, gaskets, inspection Boiler appeared to be overfilled at arrival, vac b…"
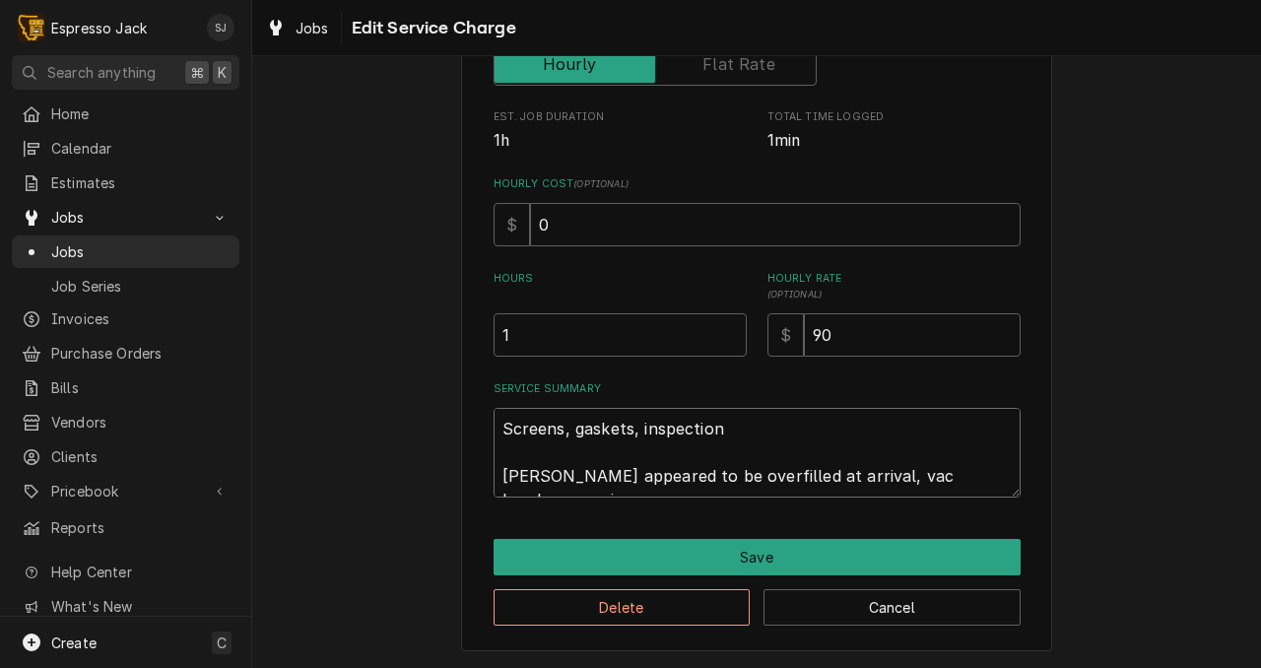
type textarea "x"
type textarea "Screens, gaskets, inspection Boiler appeared to be overfilled at arrival, vac b…"
type textarea "x"
type textarea "Screens, gaskets, inspection Boiler appeared to be overfilled at arrival, vac b…"
type textarea "x"
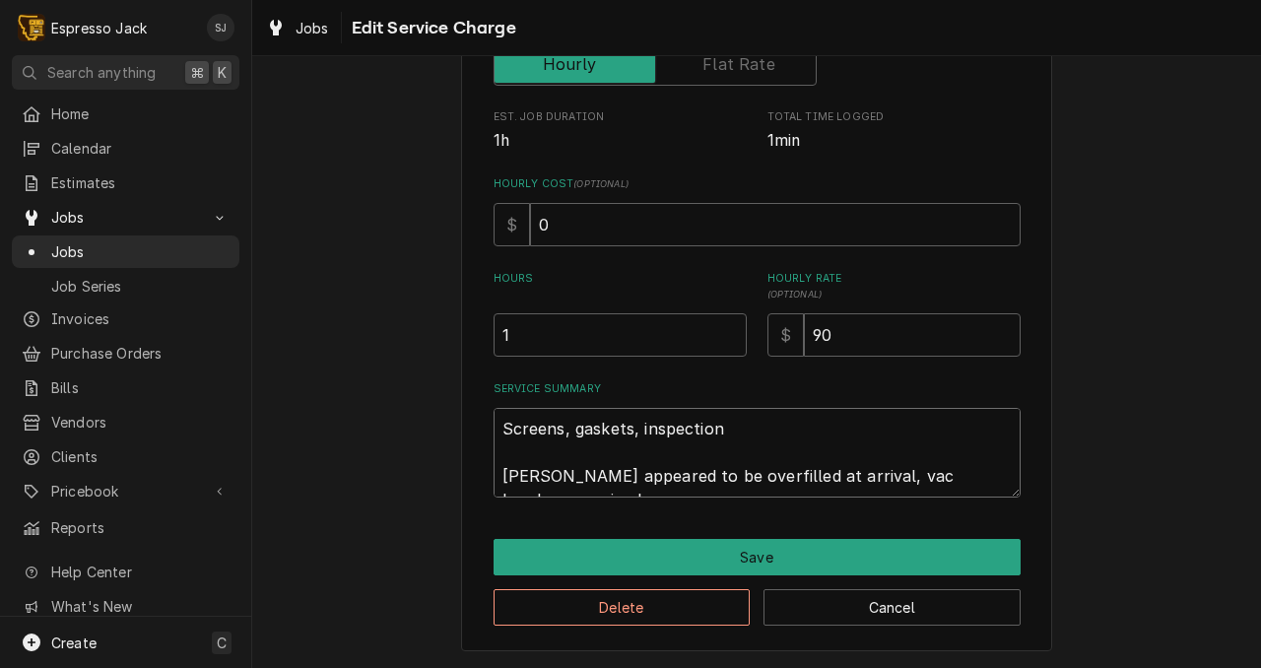
type textarea "Screens, gaskets, inspection Boiler appeared to be overfilled at arrival, vac b…"
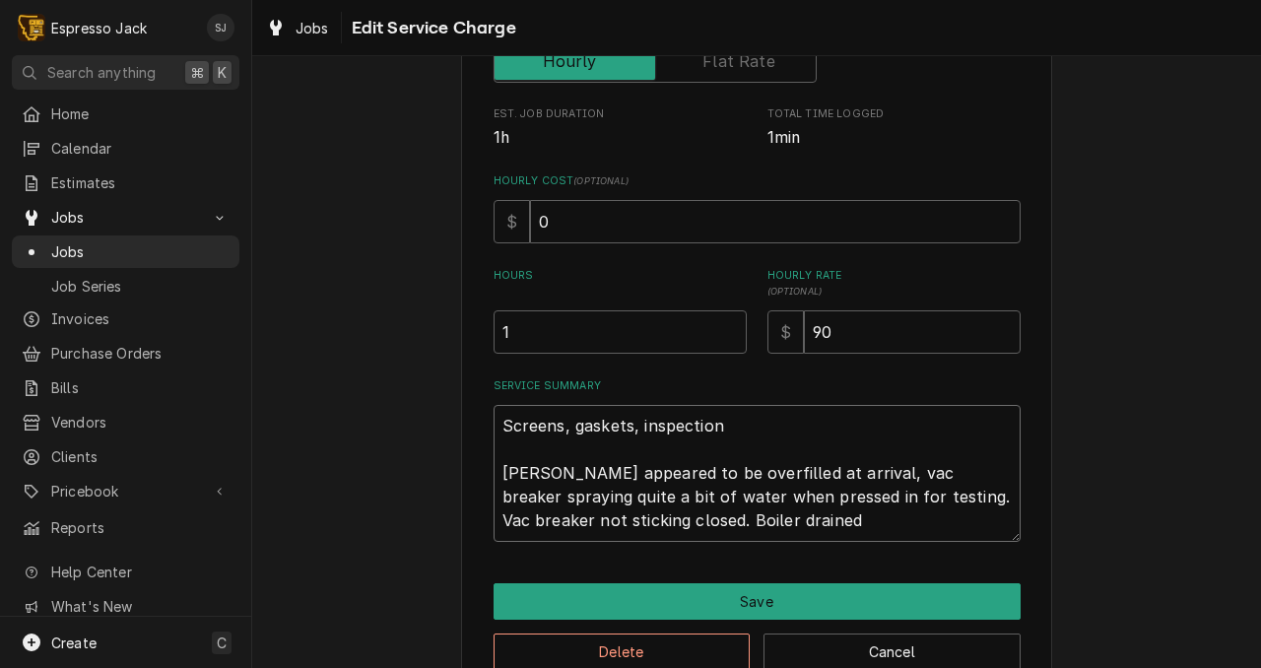
click at [779, 503] on textarea "Screens, gaskets, inspection Boiler appeared to be overfilled at arrival, vac b…" at bounding box center [757, 473] width 527 height 137
click at [978, 524] on textarea "Screens, gaskets, inspection Boiler appeared to be overfilled at arrival, vac b…" at bounding box center [757, 473] width 527 height 137
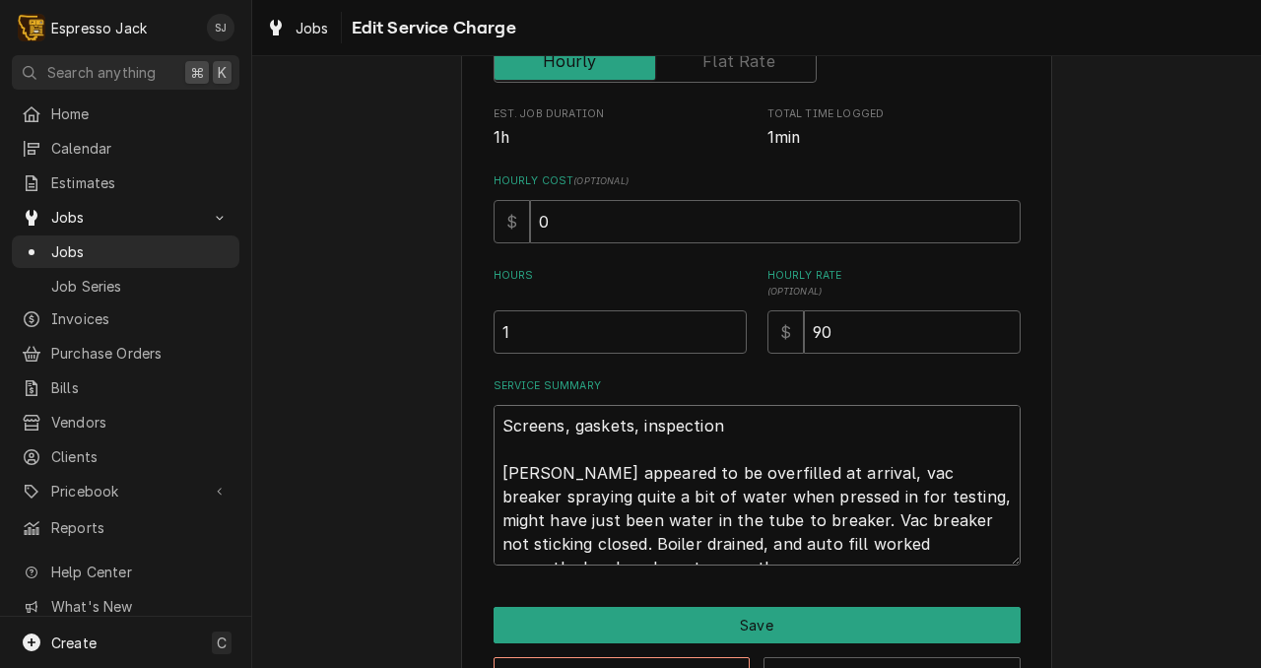
click at [759, 527] on textarea "Screens, gaskets, inspection Boiler appeared to be overfilled at arrival, vac b…" at bounding box center [757, 485] width 527 height 161
click at [955, 524] on textarea "Screens, gaskets, inspection Boiler appeared to be overfilled at arrival, vac b…" at bounding box center [757, 485] width 527 height 161
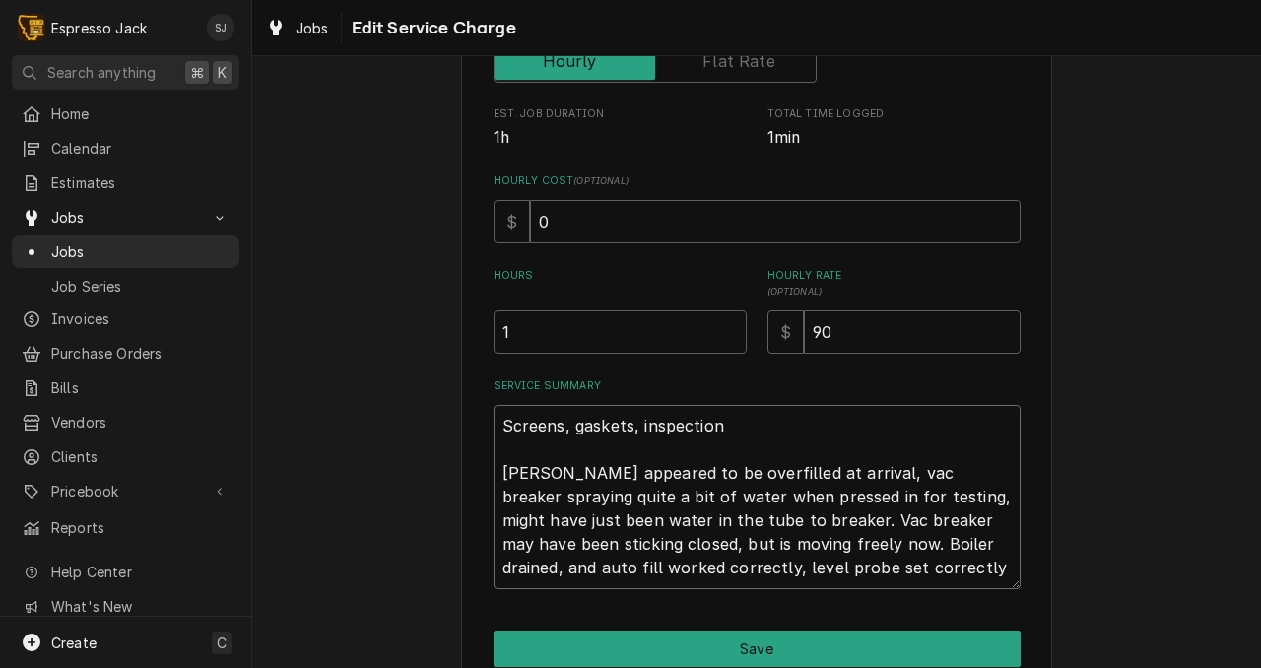
click at [665, 573] on textarea "Screens, gaskets, inspection Boiler appeared to be overfilled at arrival, vac b…" at bounding box center [757, 497] width 527 height 184
click at [825, 573] on textarea "Screens, gaskets, inspection Boiler appeared to be overfilled at arrival, vac b…" at bounding box center [757, 497] width 527 height 184
click at [892, 567] on textarea "Screens, gaskets, inspection Boiler appeared to be overfilled at arrival, vac b…" at bounding box center [757, 497] width 527 height 184
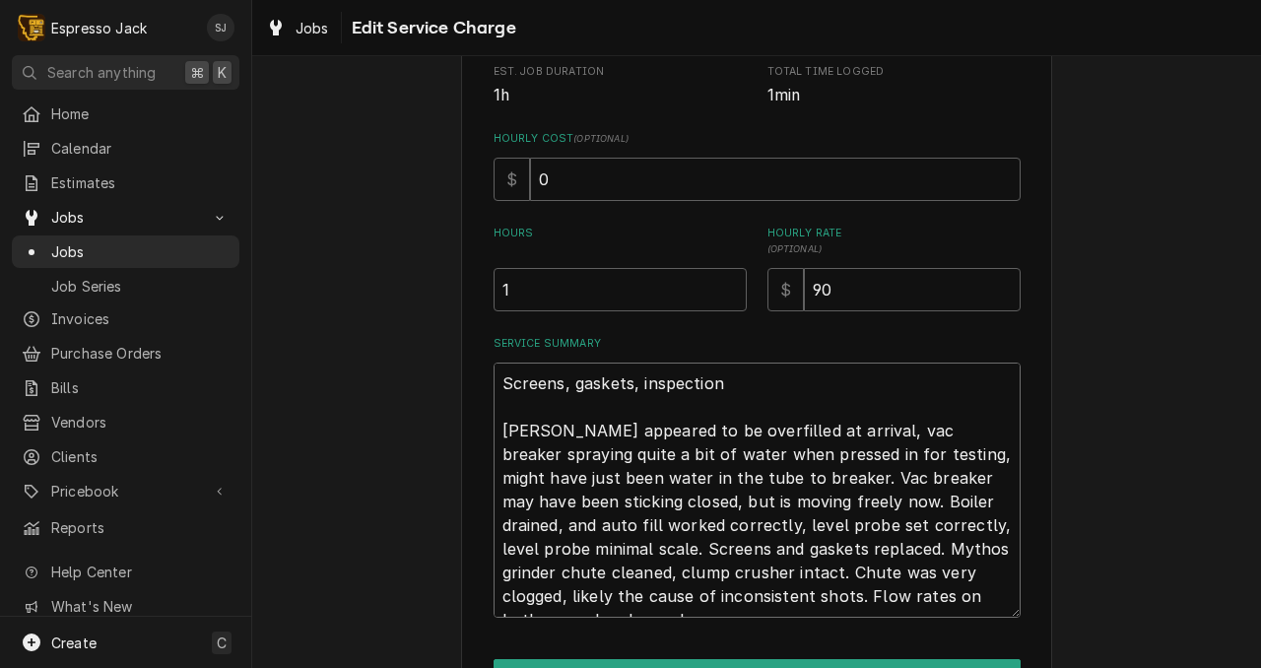
scroll to position [457, 0]
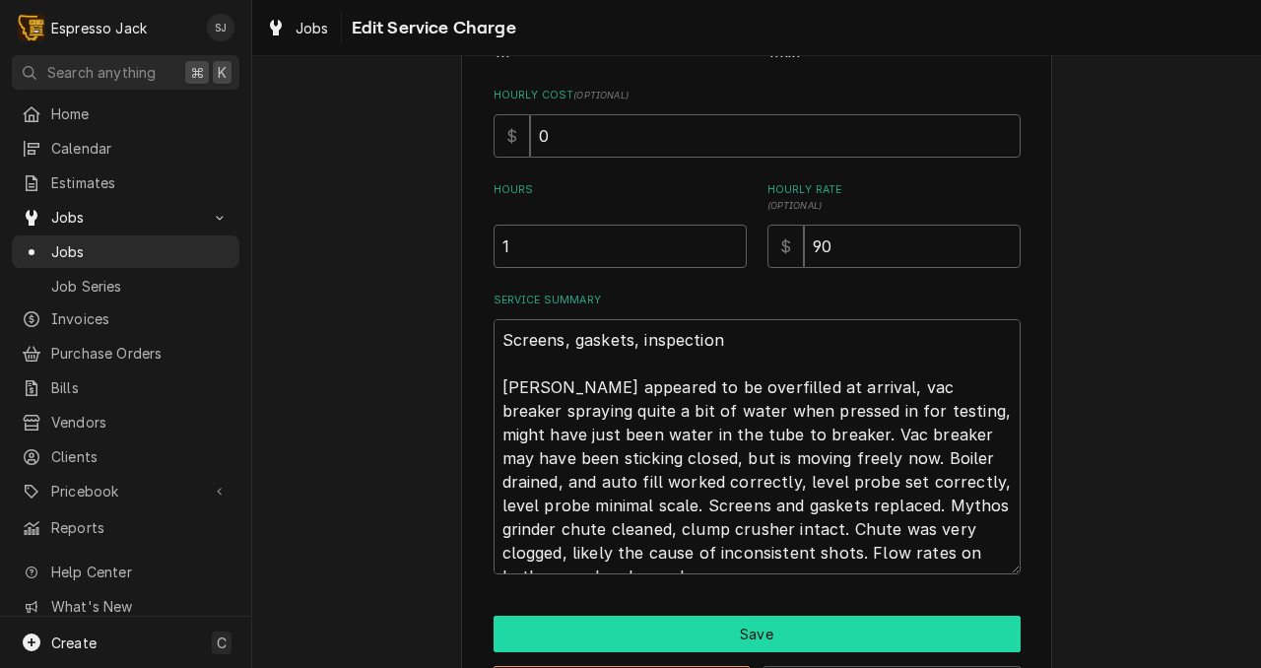
click at [671, 638] on button "Save" at bounding box center [757, 634] width 527 height 36
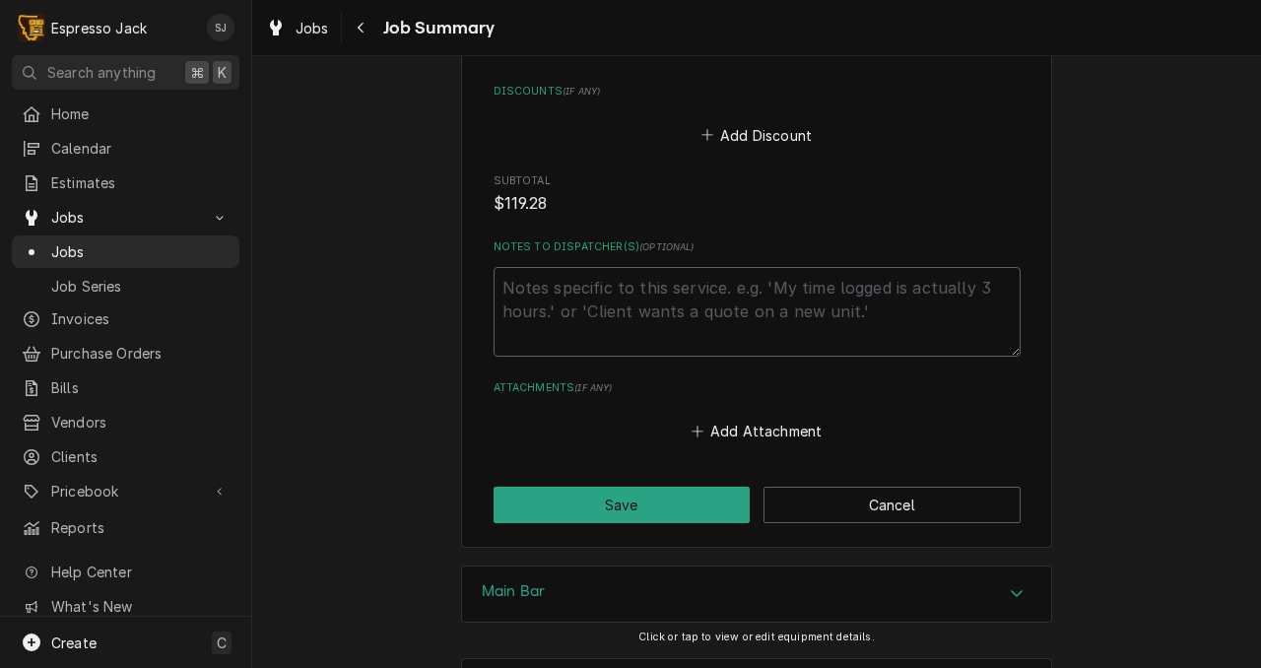
scroll to position [1879, 0]
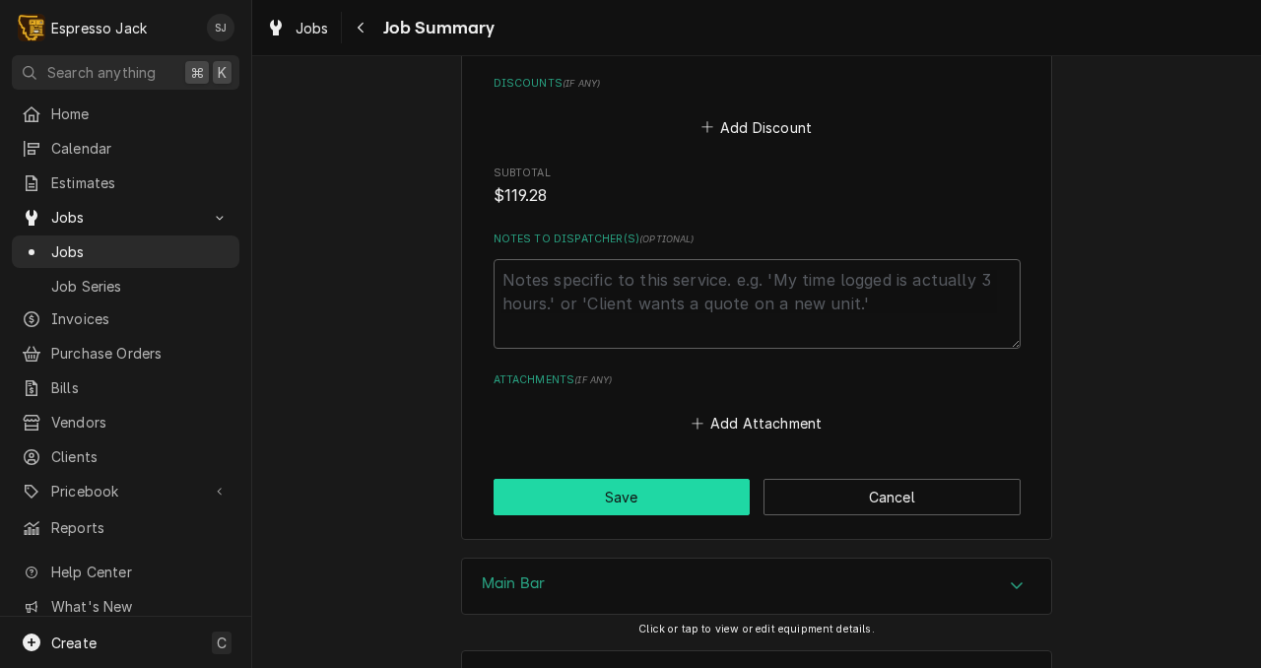
click at [663, 479] on button "Save" at bounding box center [622, 497] width 257 height 36
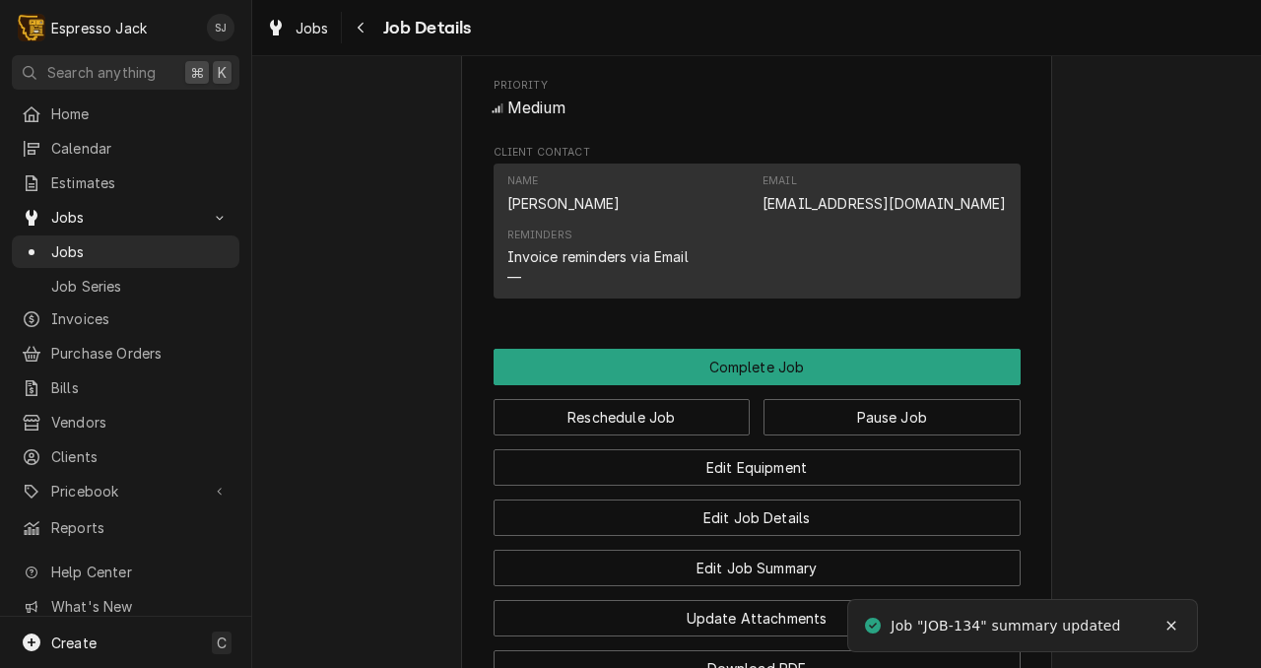
scroll to position [1254, 0]
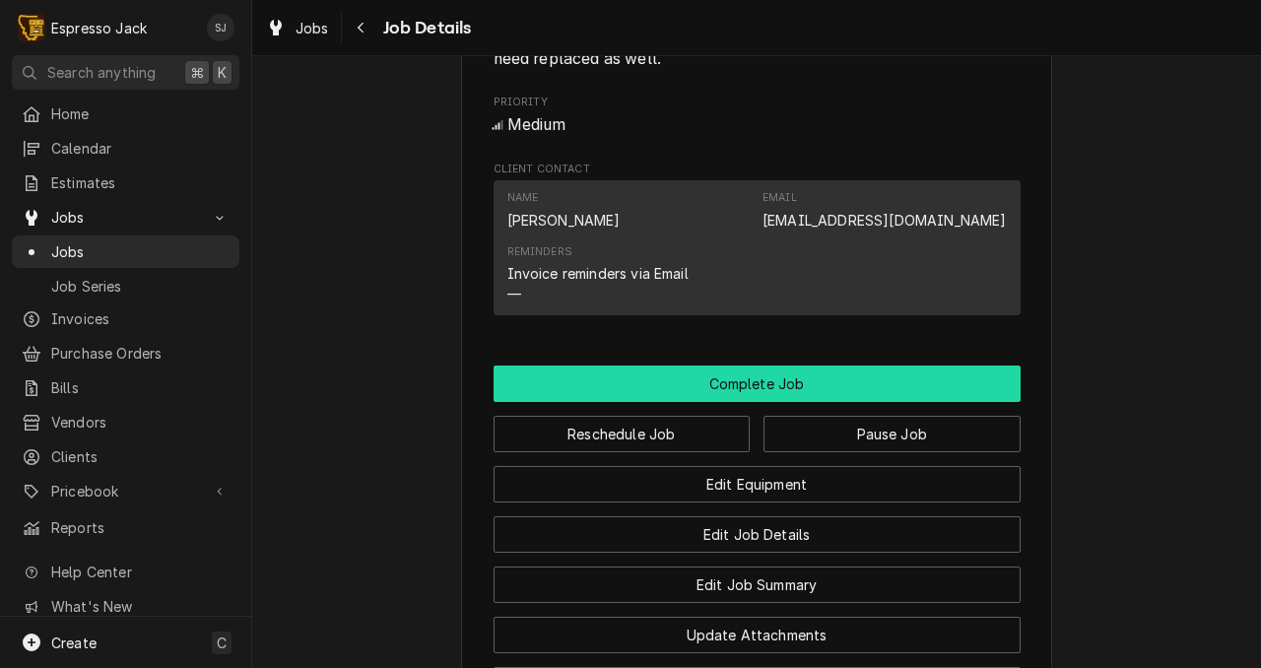
click at [715, 402] on button "Complete Job" at bounding box center [757, 384] width 527 height 36
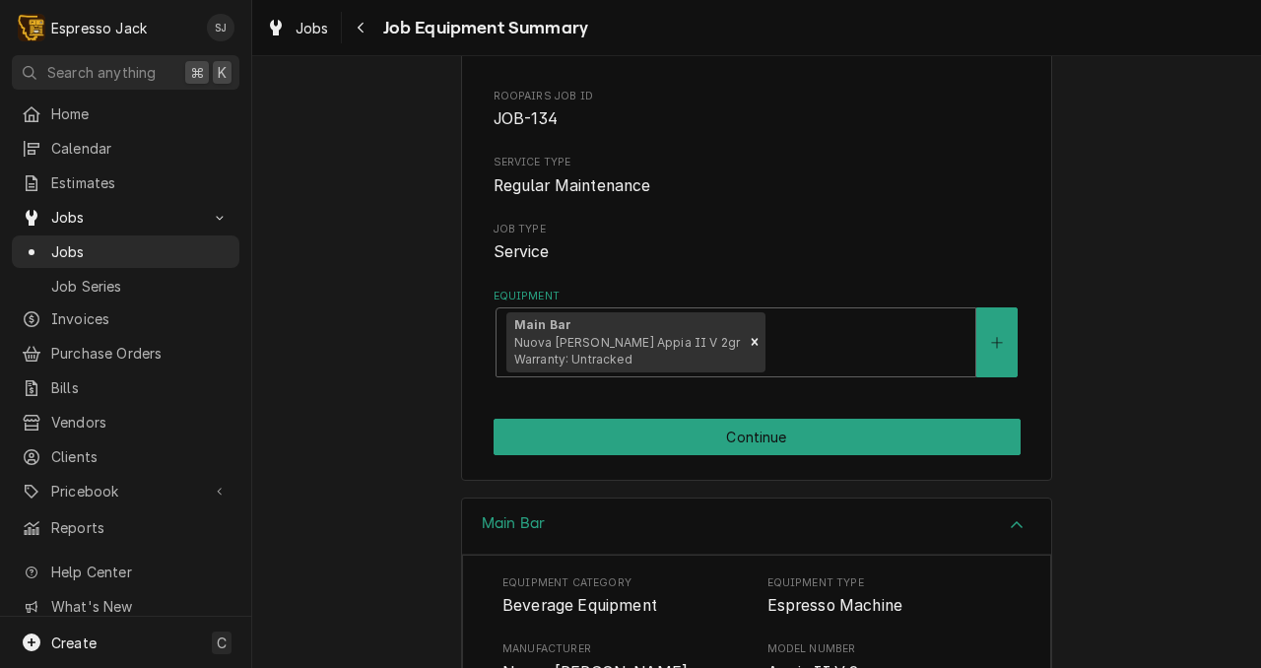
scroll to position [182, 0]
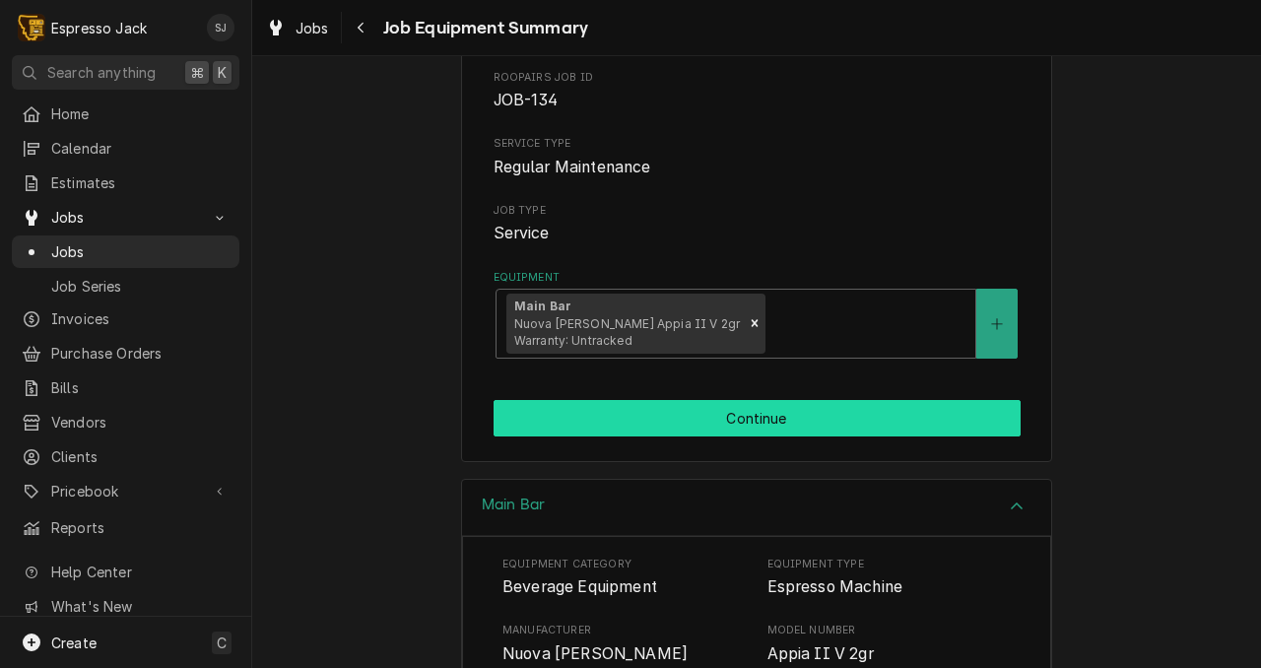
click at [636, 420] on button "Continue" at bounding box center [757, 418] width 527 height 36
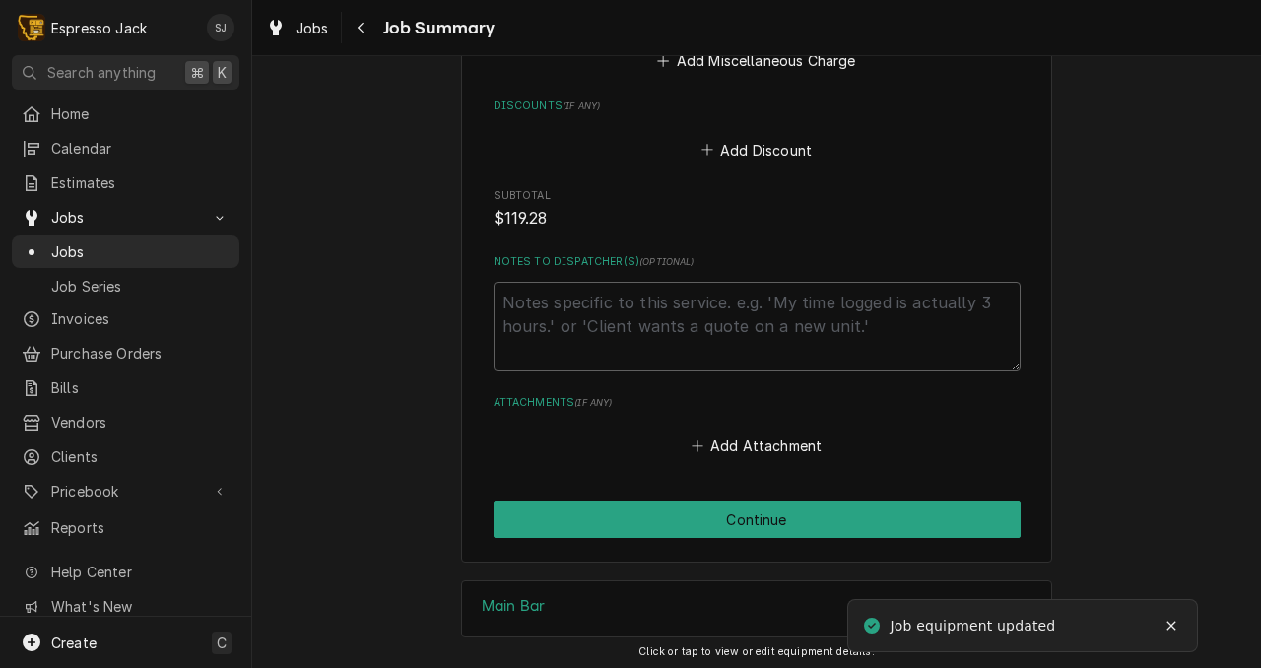
scroll to position [1935, 0]
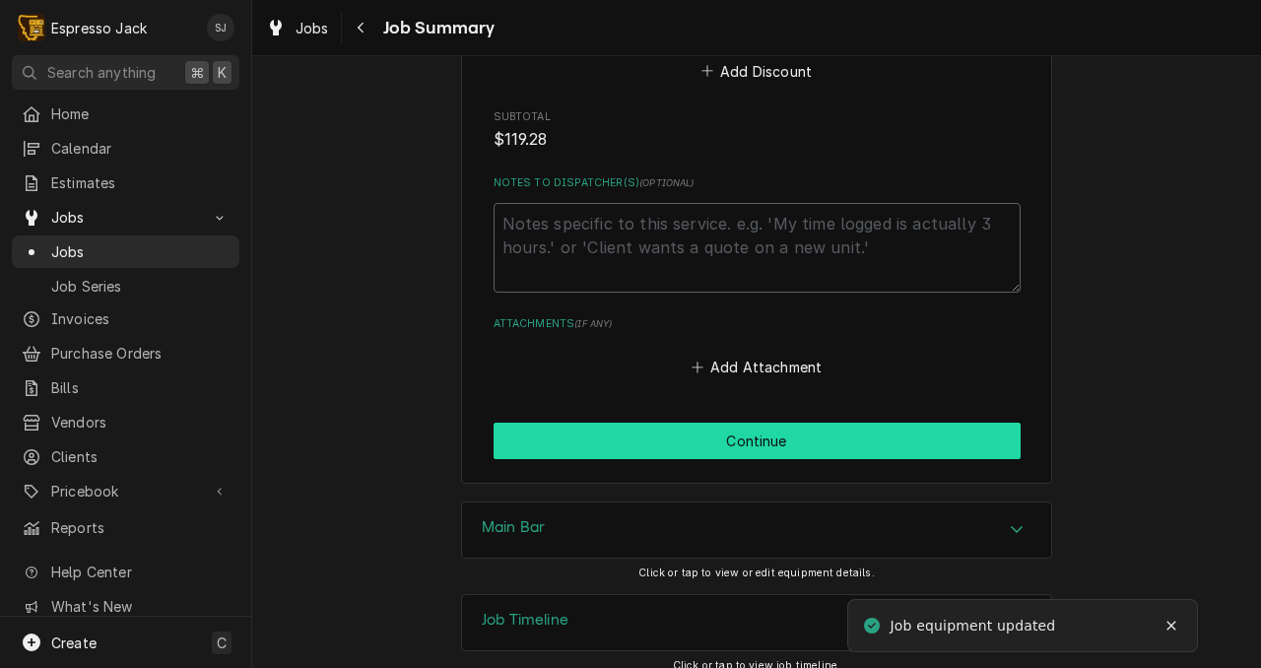
click at [636, 423] on button "Continue" at bounding box center [757, 441] width 527 height 36
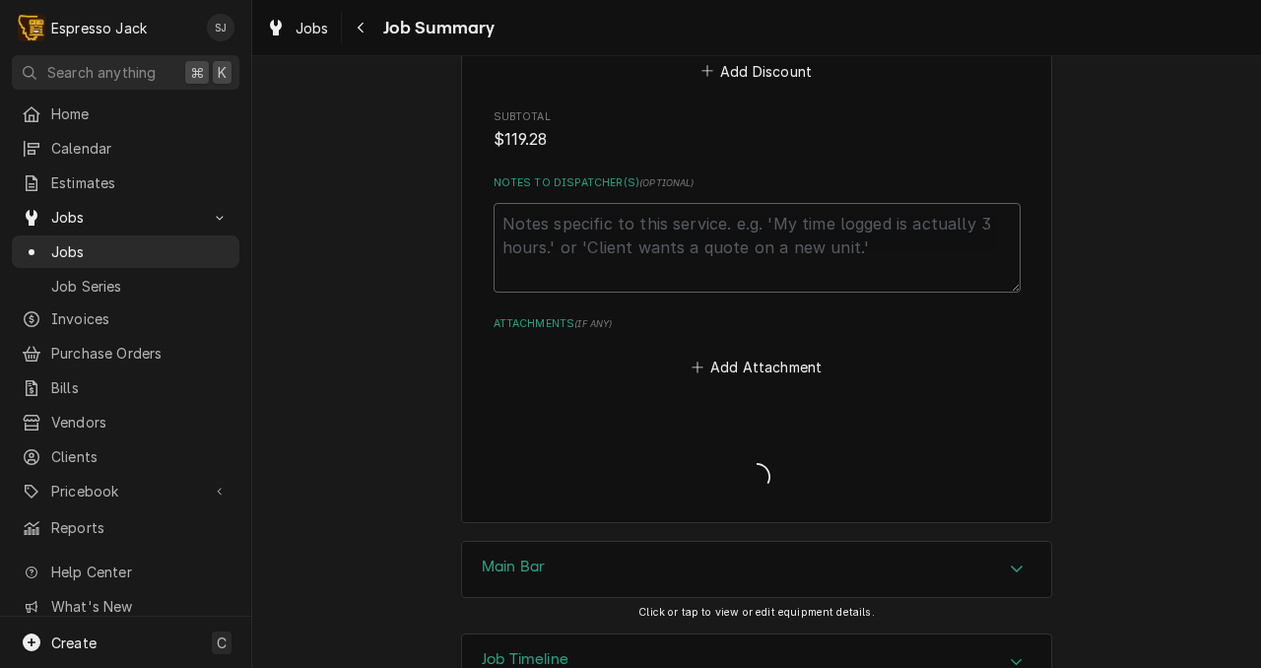
type textarea "x"
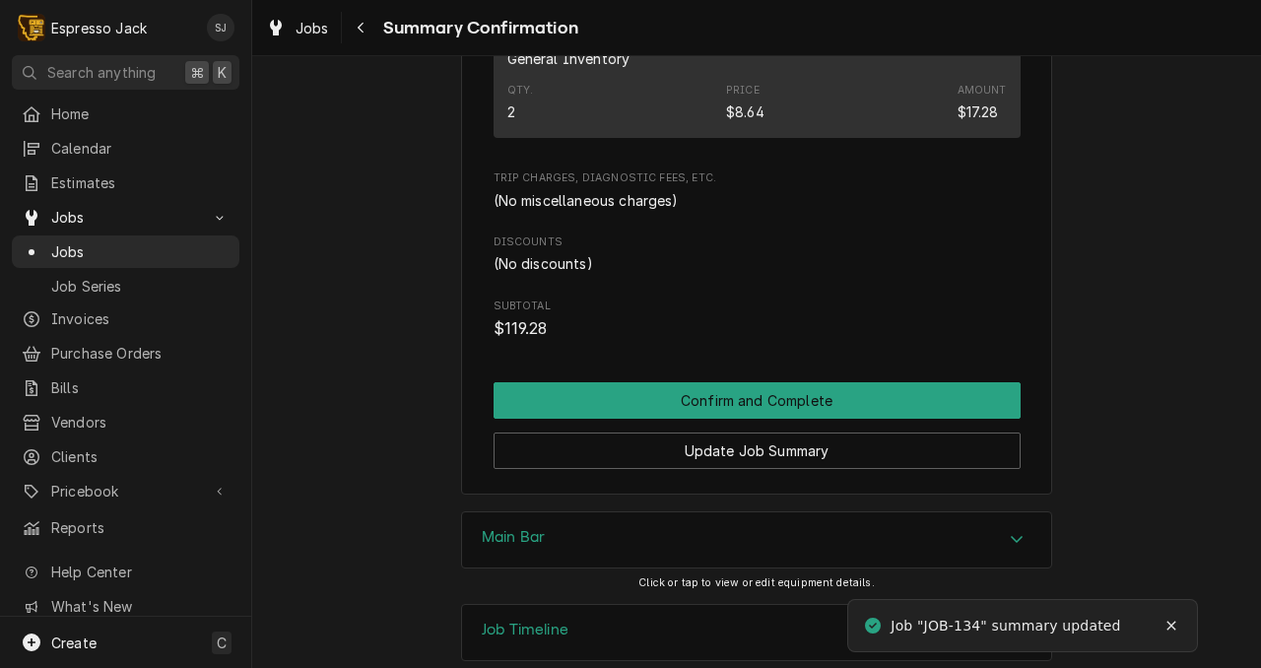
scroll to position [1406, 0]
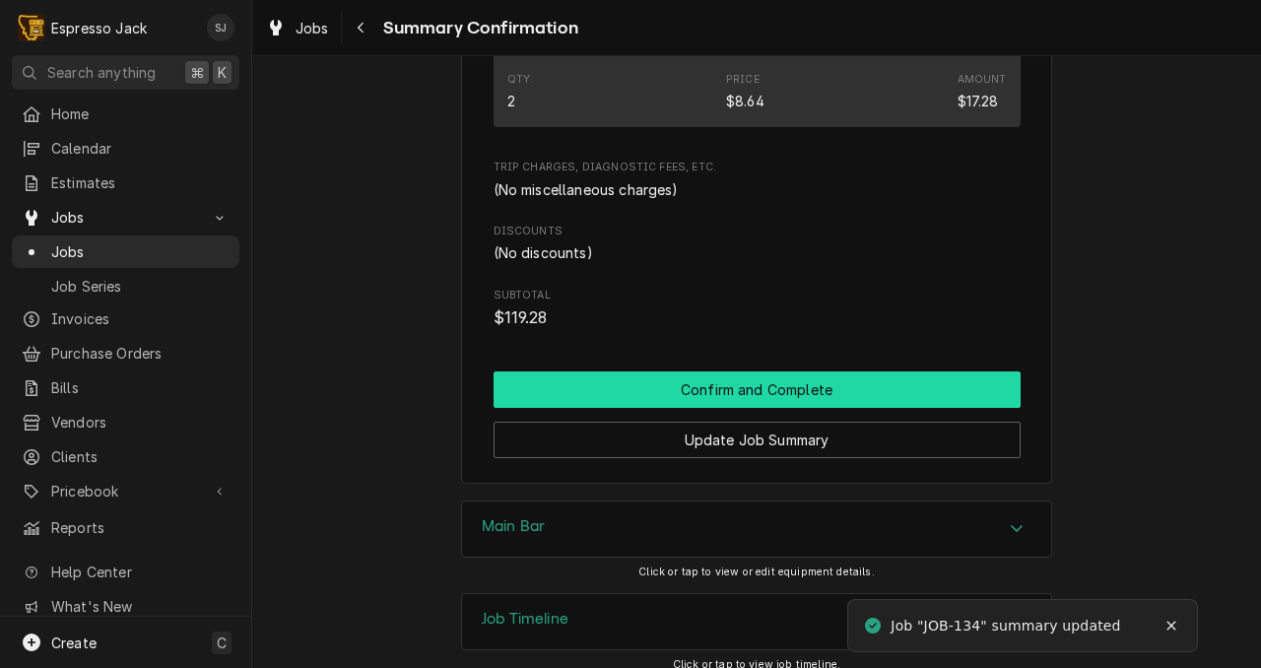
click at [567, 377] on button "Confirm and Complete" at bounding box center [757, 389] width 527 height 36
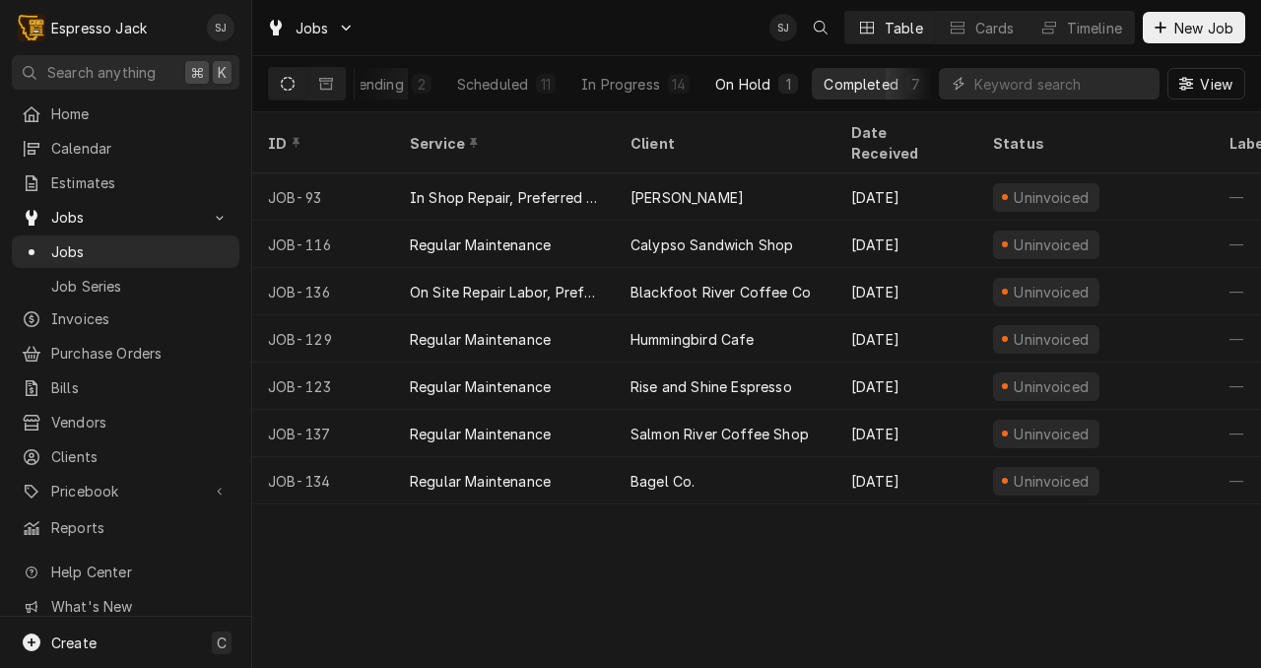
scroll to position [0, 141]
click at [845, 70] on button "Completed 7" at bounding box center [872, 84] width 125 height 32
click at [841, 84] on div "Completed" at bounding box center [859, 84] width 74 height 21
click at [840, 84] on div "Completed" at bounding box center [859, 84] width 74 height 21
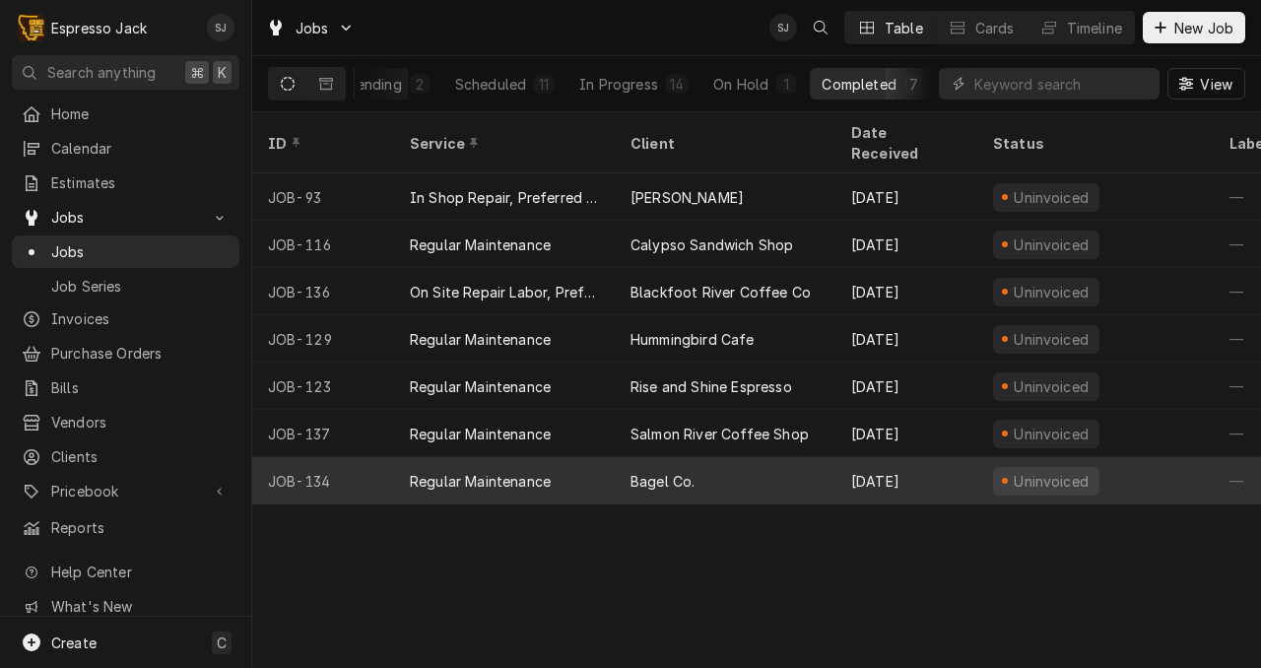
click at [465, 471] on div "Regular Maintenance" at bounding box center [480, 481] width 141 height 21
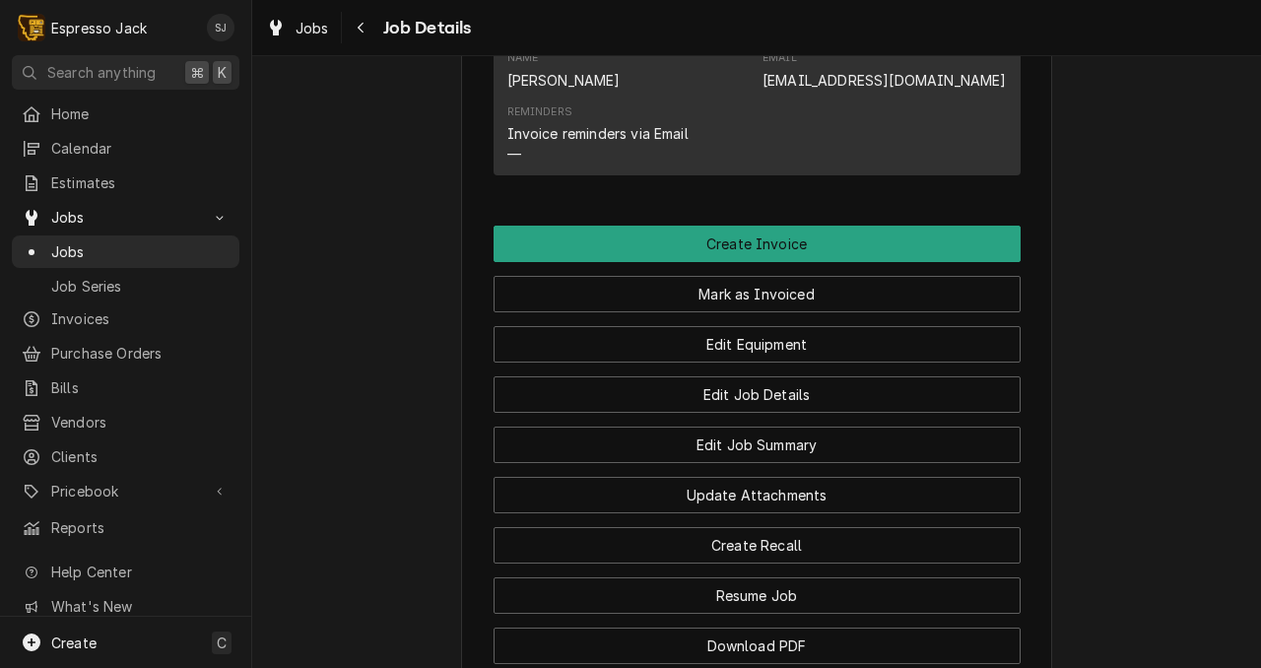
scroll to position [1051, 0]
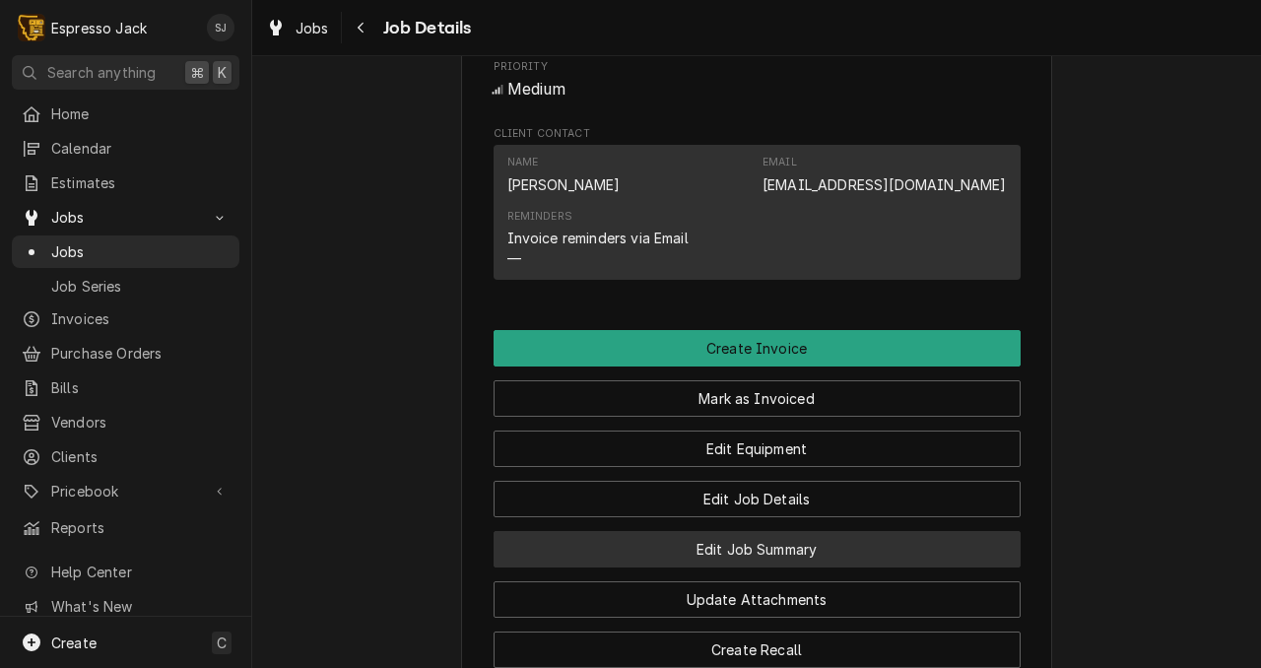
click at [716, 567] on button "Edit Job Summary" at bounding box center [757, 549] width 527 height 36
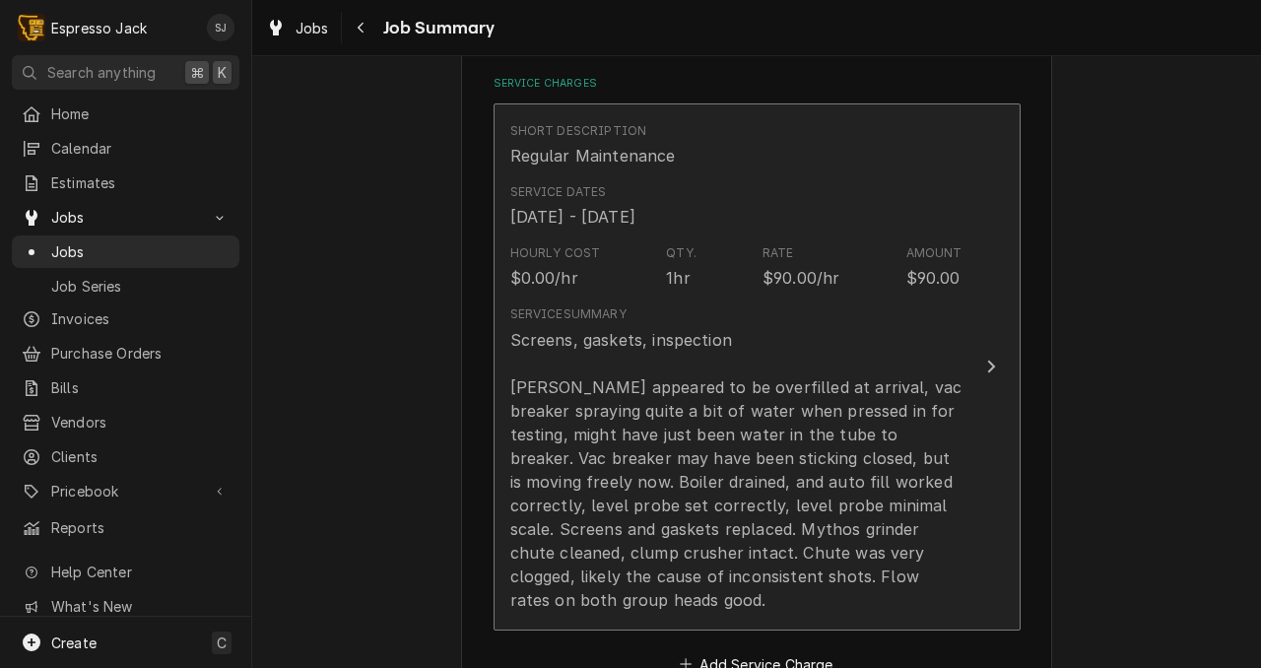
scroll to position [471, 0]
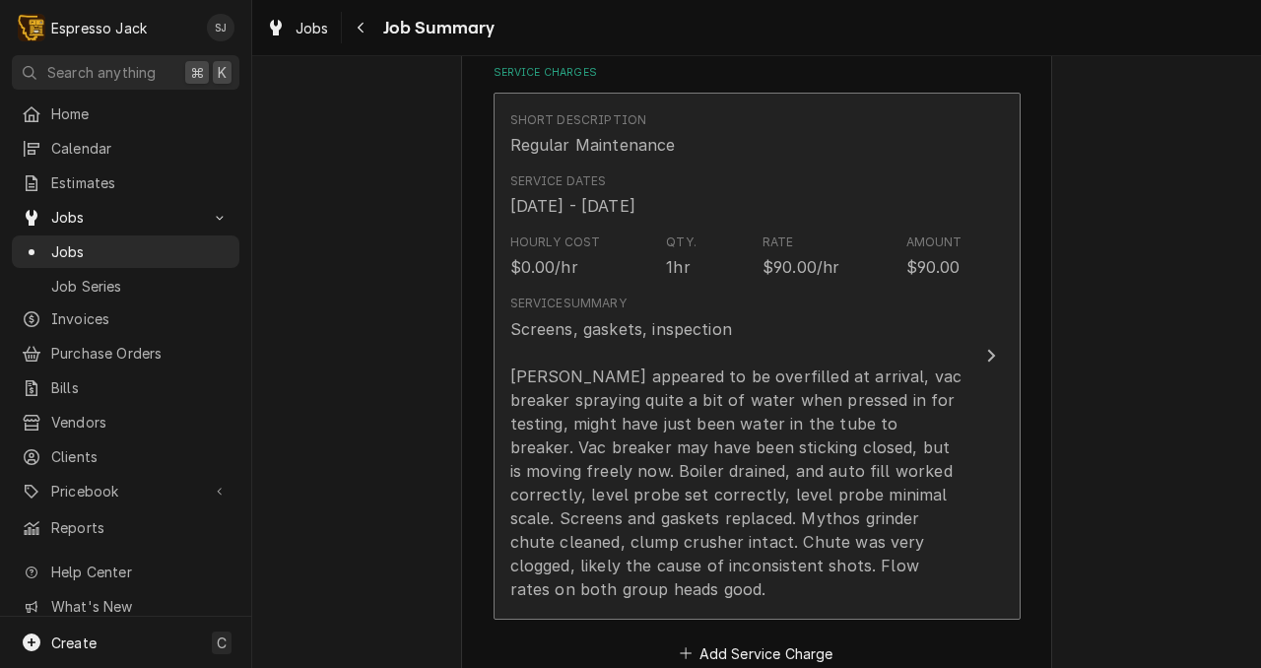
click at [873, 367] on div "Screens, gaskets, inspection Boiler appeared to be overfilled at arrival, vac b…" at bounding box center [736, 459] width 452 height 284
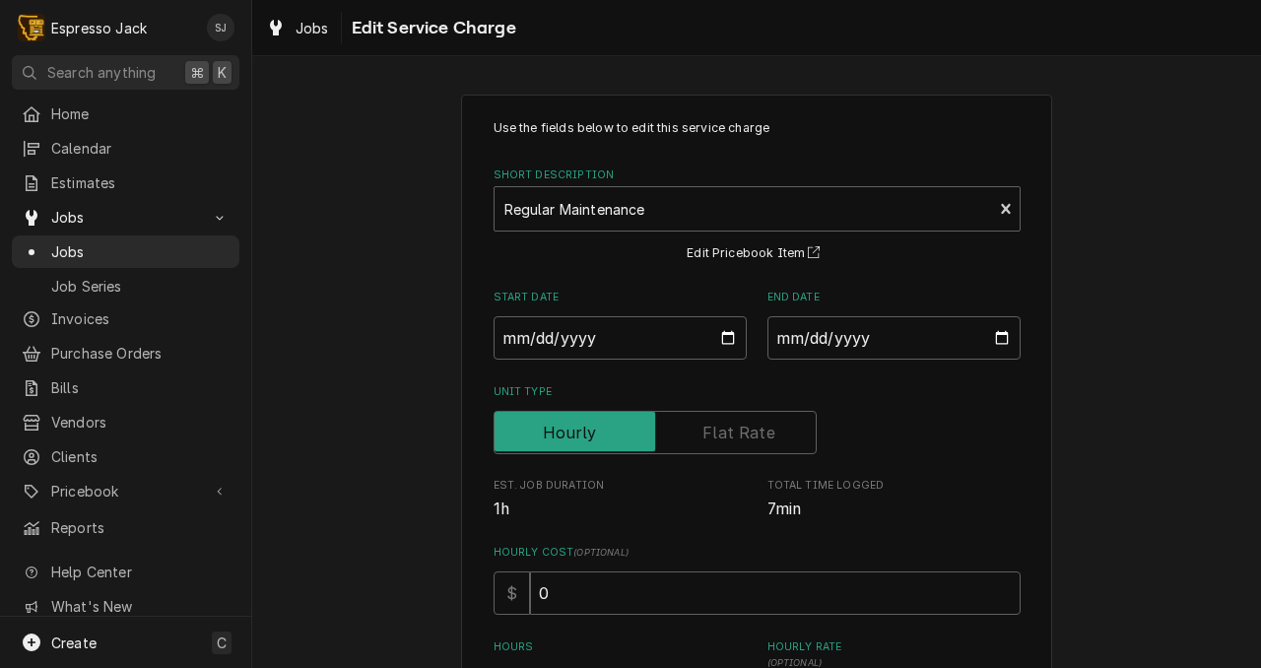
scroll to position [537, 0]
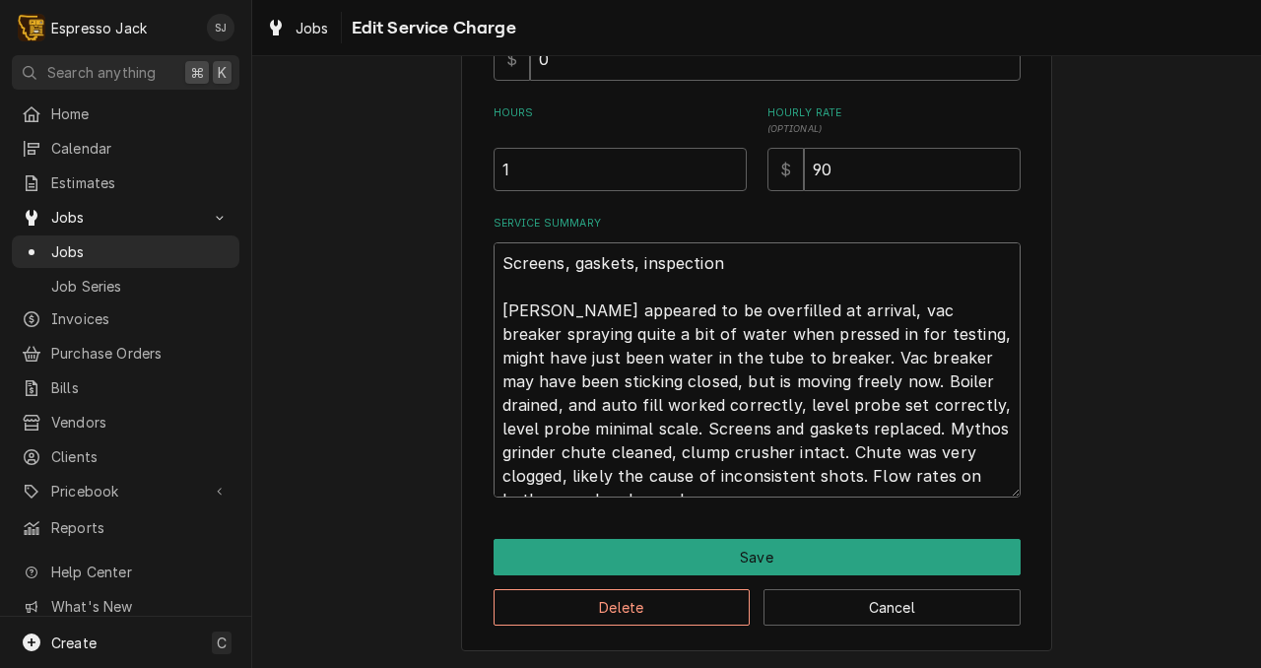
click at [690, 476] on textarea "Screens, gaskets, inspection Boiler appeared to be overfilled at arrival, vac b…" at bounding box center [757, 369] width 527 height 255
type textarea "x"
type textarea "Screens, gaskets, inspection Boiler appeared to be overfilled at arrival, vac b…"
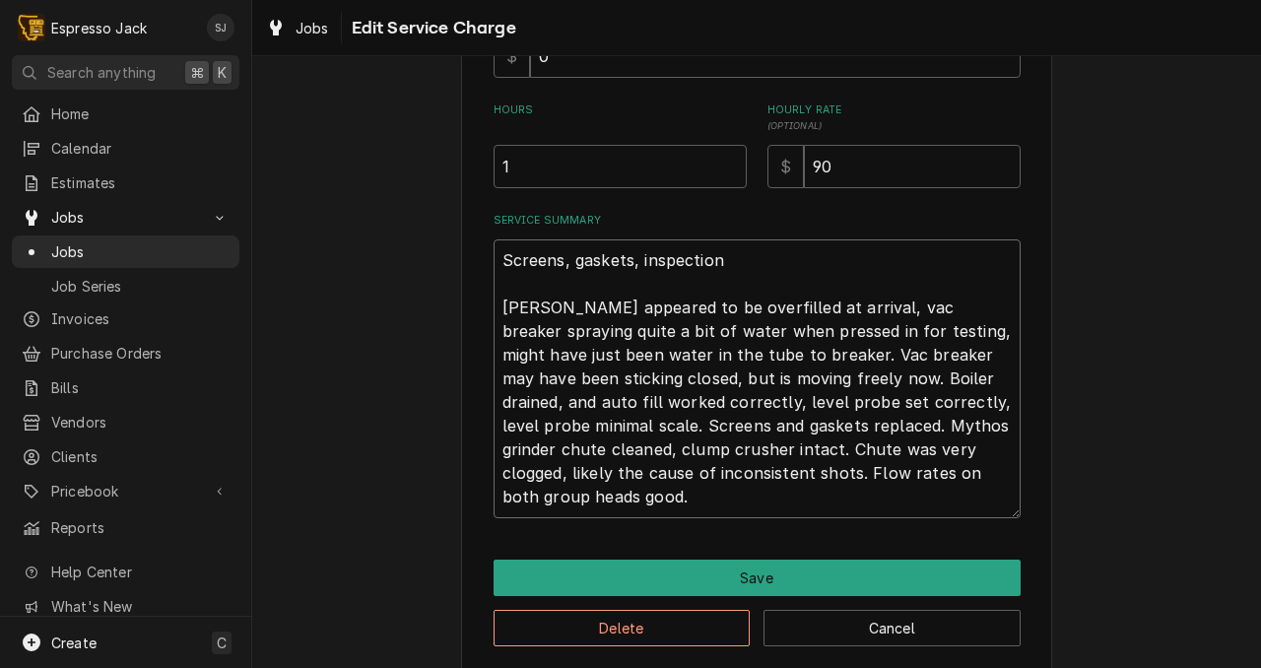
type textarea "x"
type textarea "Screens, gaskets, inspection Boiler appeared to be overfilled at arrival, vac b…"
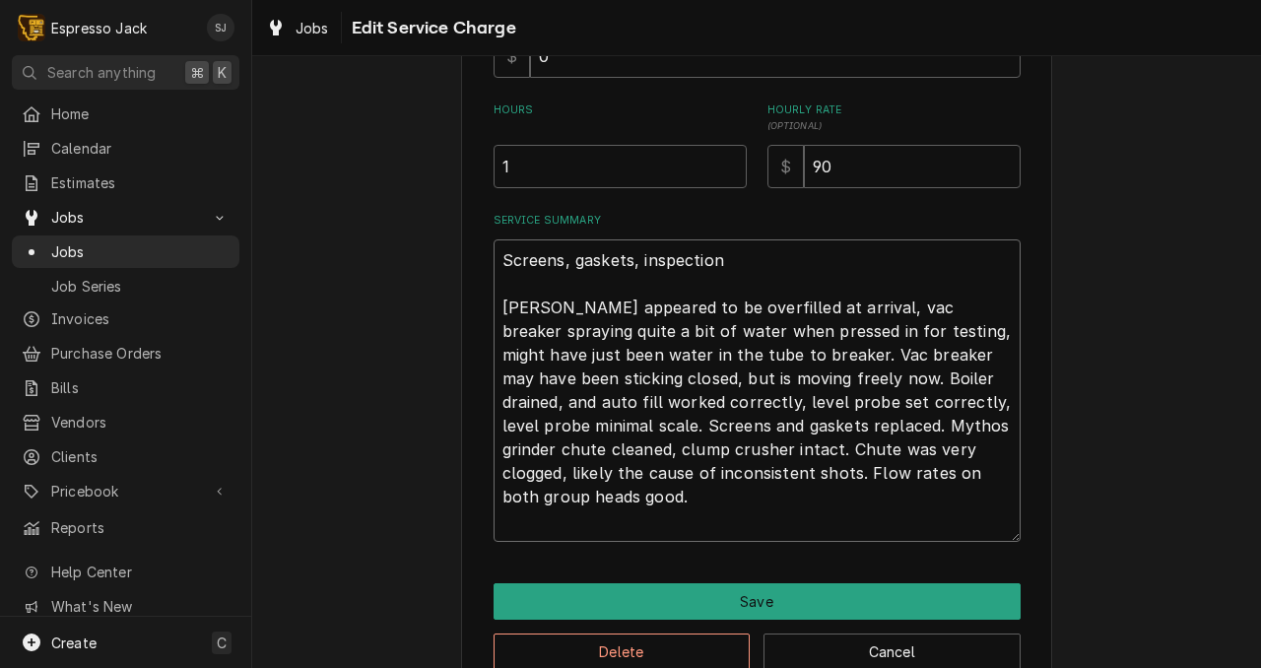
type textarea "x"
type textarea "Screens, gaskets, inspection Boiler appeared to be overfilled at arrival, vac b…"
type textarea "x"
type textarea "Screens, gaskets, inspection Boiler appeared to be overfilled at arrival, vac b…"
type textarea "x"
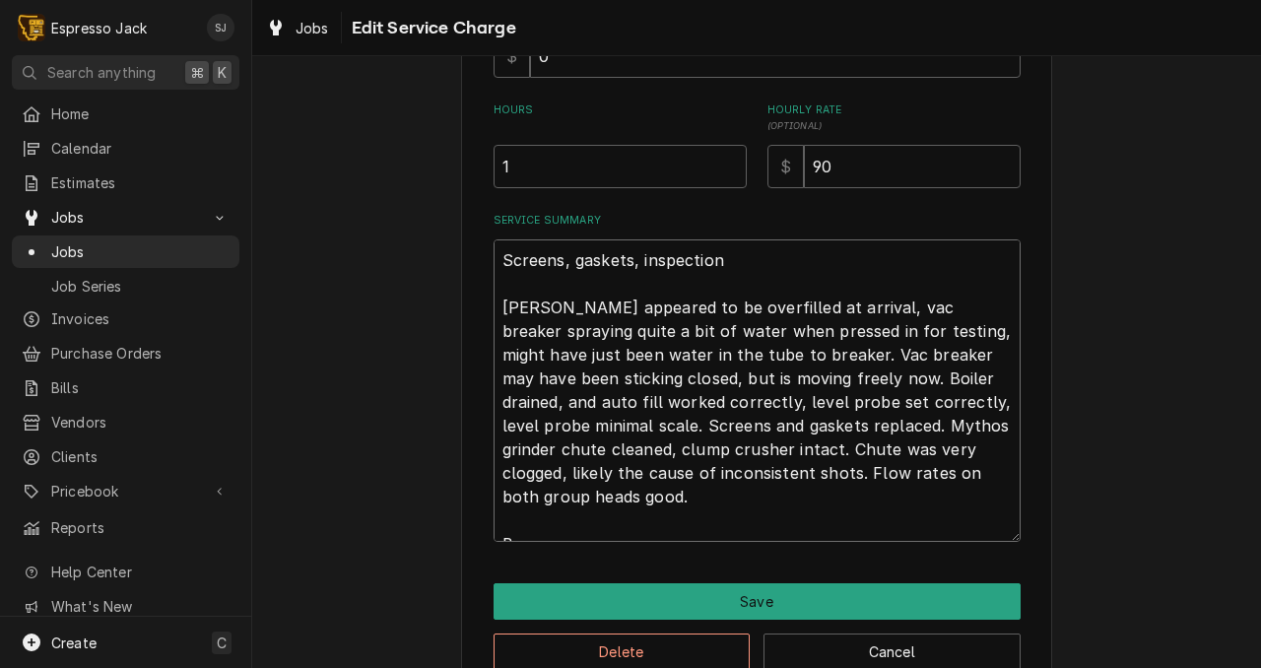
type textarea "Screens, gaskets, inspection Boiler appeared to be overfilled at arrival, vac b…"
type textarea "x"
type textarea "Screens, gaskets, inspection Boiler appeared to be overfilled at arrival, vac b…"
type textarea "x"
type textarea "Screens, gaskets, inspection Boiler appeared to be overfilled at arrival, vac b…"
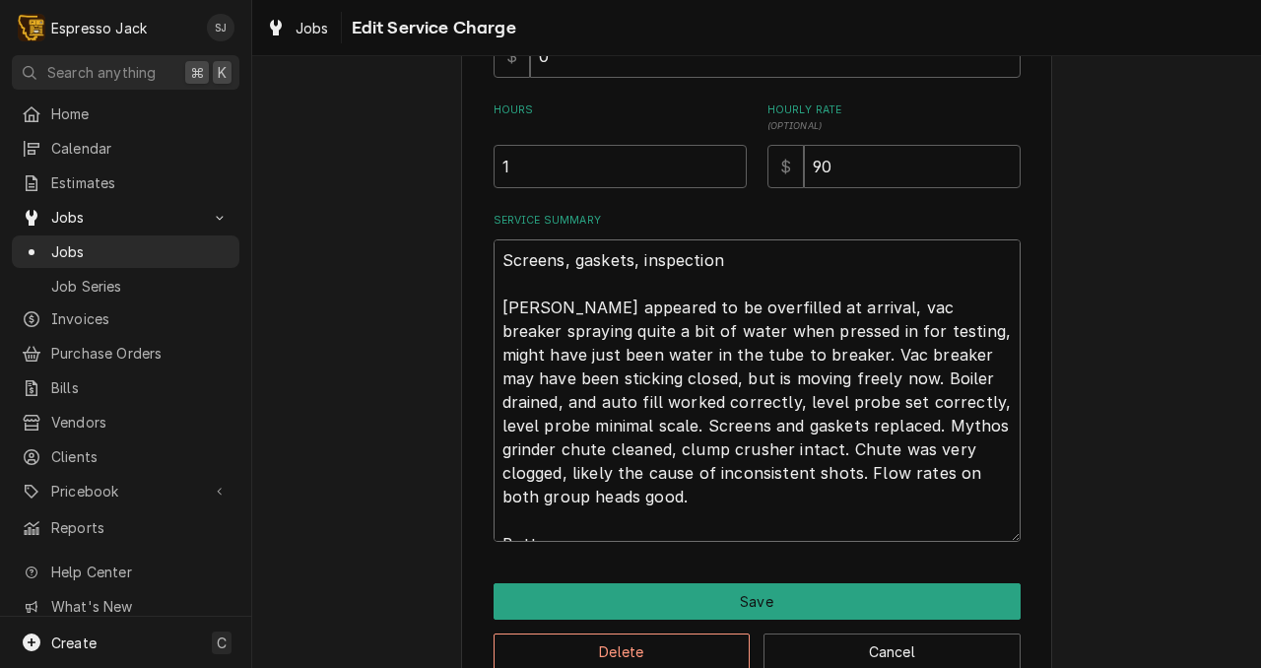
type textarea "x"
type textarea "Screens, gaskets, inspection Boiler appeared to be overfilled at arrival, vac b…"
type textarea "x"
type textarea "Screens, gaskets, inspection Boiler appeared to be overfilled at arrival, vac b…"
type textarea "x"
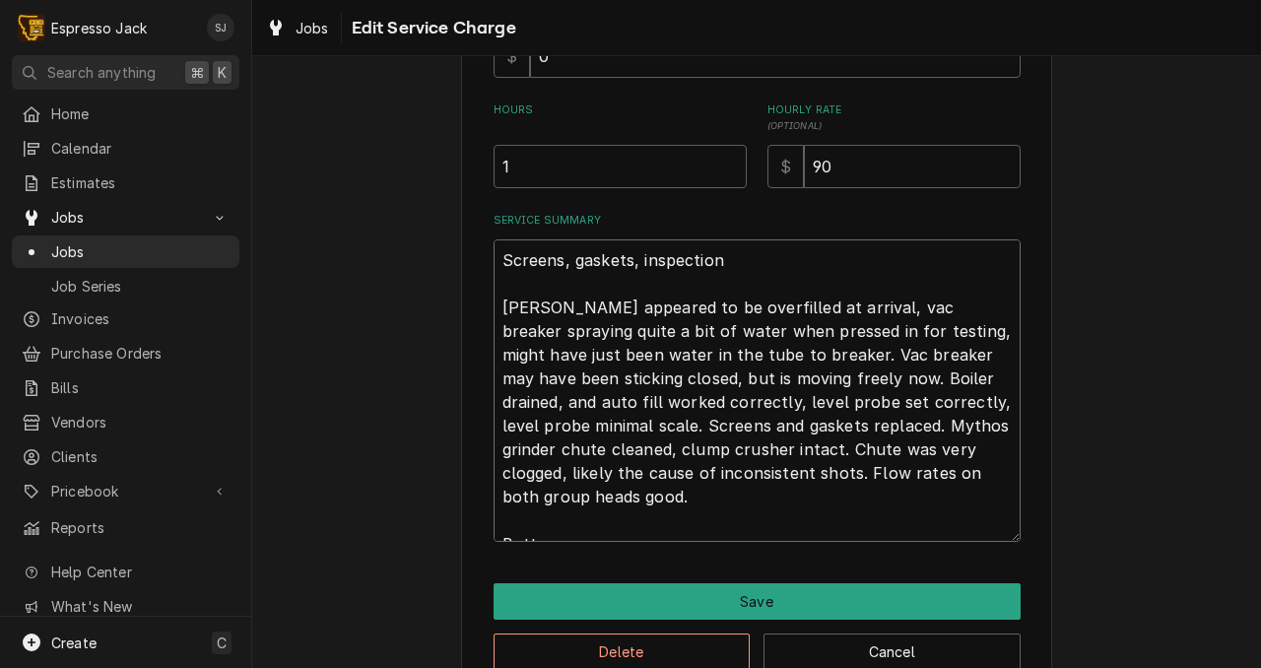
type textarea "Screens, gaskets, inspection Boiler appeared to be overfilled at arrival, vac b…"
type textarea "x"
type textarea "Screens, gaskets, inspection Boiler appeared to be overfilled at arrival, vac b…"
type textarea "x"
type textarea "Screens, gaskets, inspection Boiler appeared to be overfilled at arrival, vac b…"
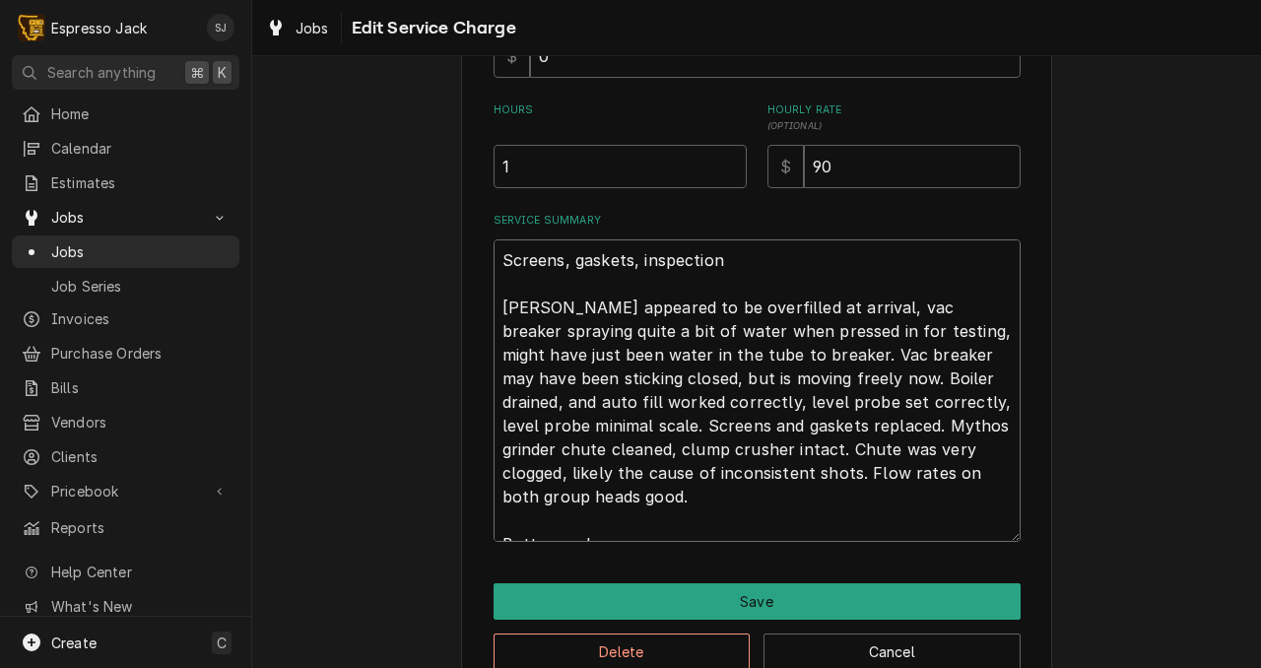
type textarea "x"
type textarea "Screens, gaskets, inspection Boiler appeared to be overfilled at arrival, vac b…"
type textarea "x"
type textarea "Screens, gaskets, inspection Boiler appeared to be overfilled at arrival, vac b…"
type textarea "x"
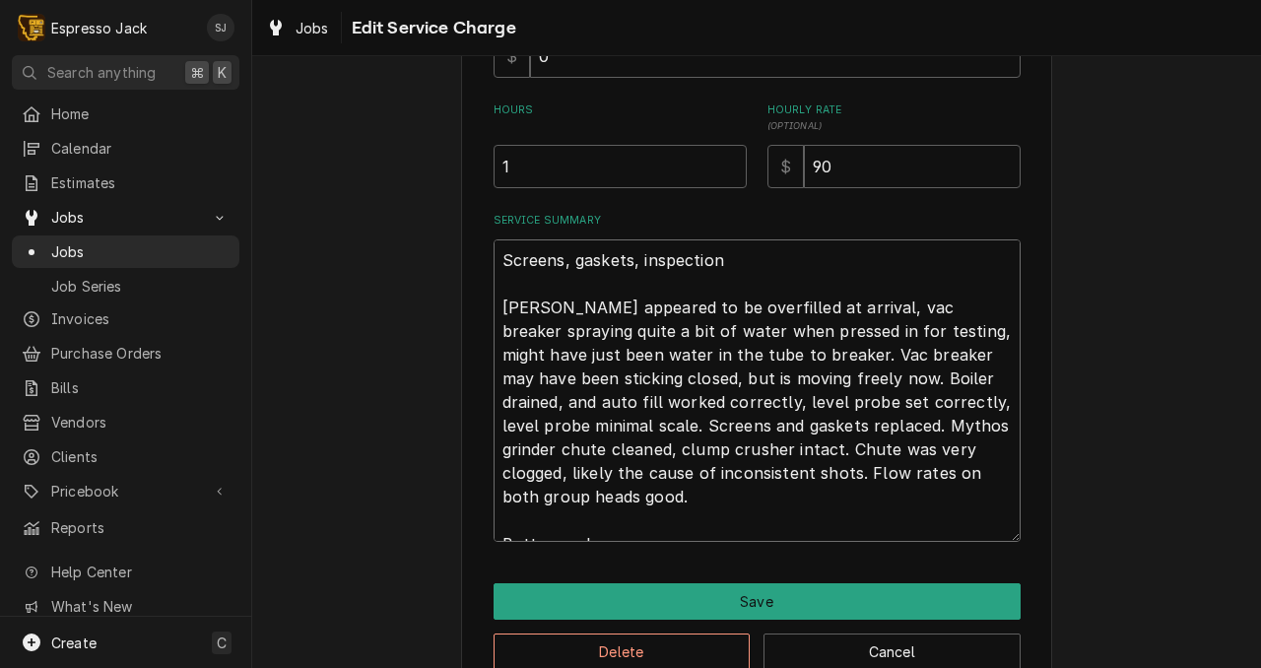
type textarea "Screens, gaskets, inspection Boiler appeared to be overfilled at arrival, vac b…"
type textarea "x"
type textarea "Screens, gaskets, inspection Boiler appeared to be overfilled at arrival, vac b…"
type textarea "x"
type textarea "Screens, gaskets, inspection Boiler appeared to be overfilled at arrival, vac b…"
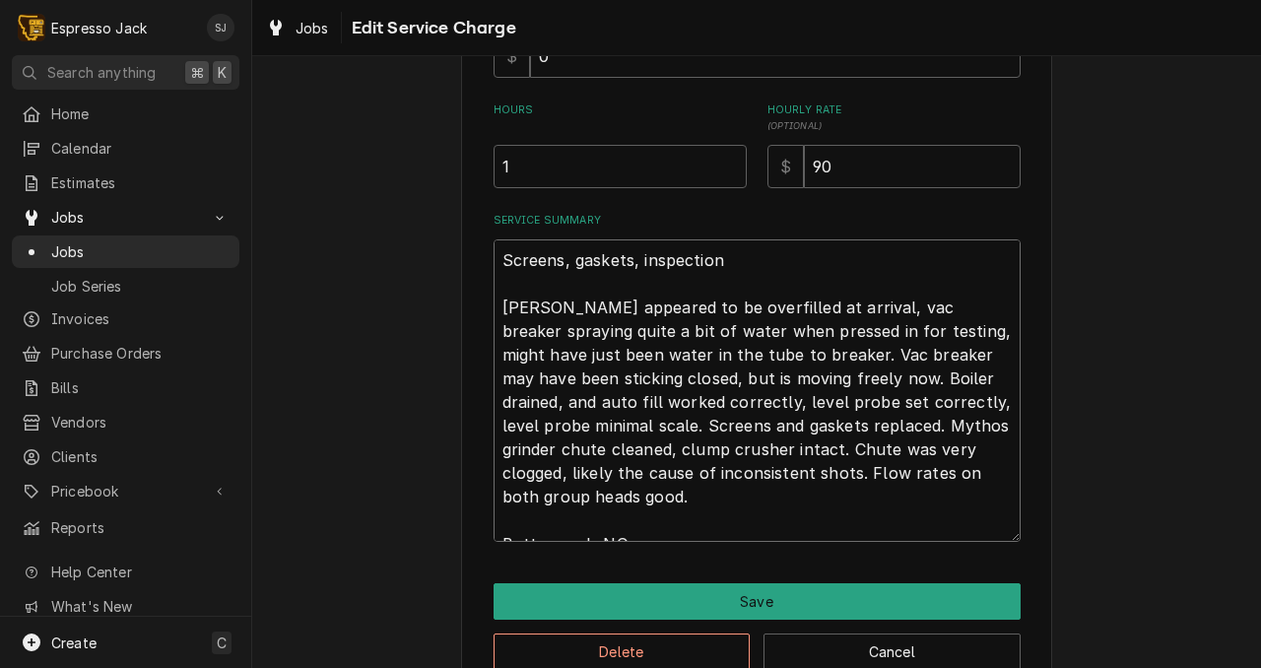
type textarea "x"
type textarea "Screens, gaskets, inspection Boiler appeared to be overfilled at arrival, vac b…"
type textarea "x"
type textarea "Screens, gaskets, inspection Boiler appeared to be overfilled at arrival, vac b…"
type textarea "x"
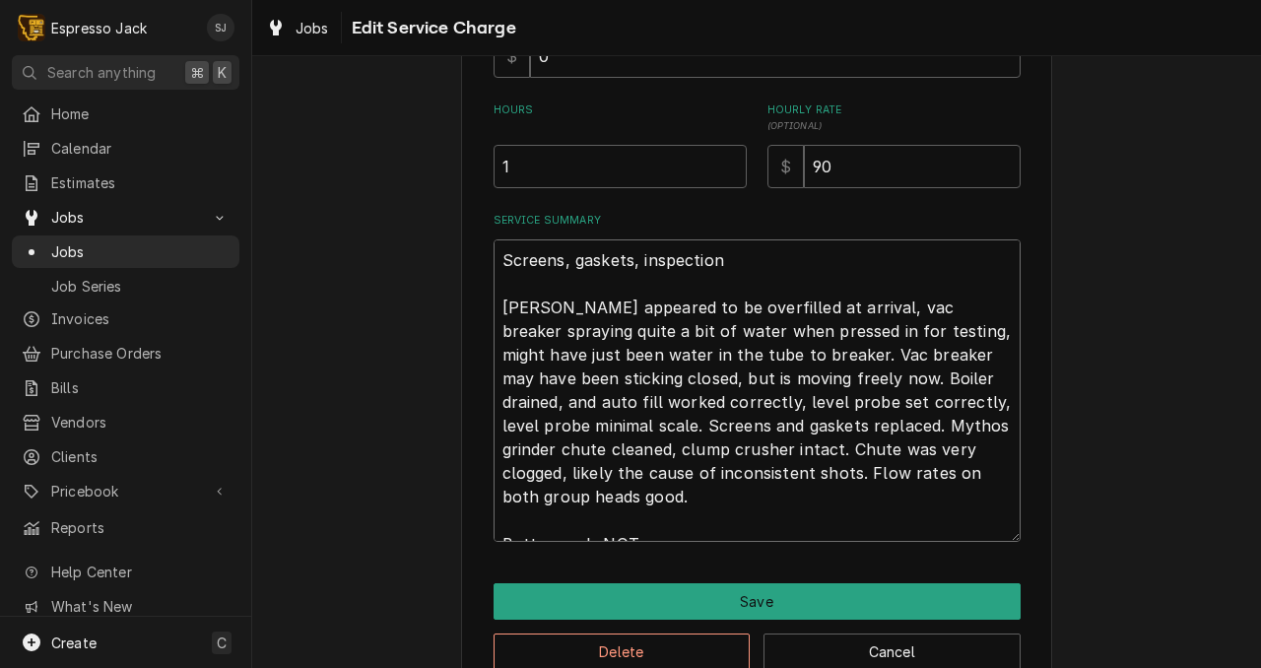
type textarea "Screens, gaskets, inspection Boiler appeared to be overfilled at arrival, vac b…"
type textarea "x"
type textarea "Screens, gaskets, inspection Boiler appeared to be overfilled at arrival, vac b…"
type textarea "x"
type textarea "Screens, gaskets, inspection Boiler appeared to be overfilled at arrival, vac b…"
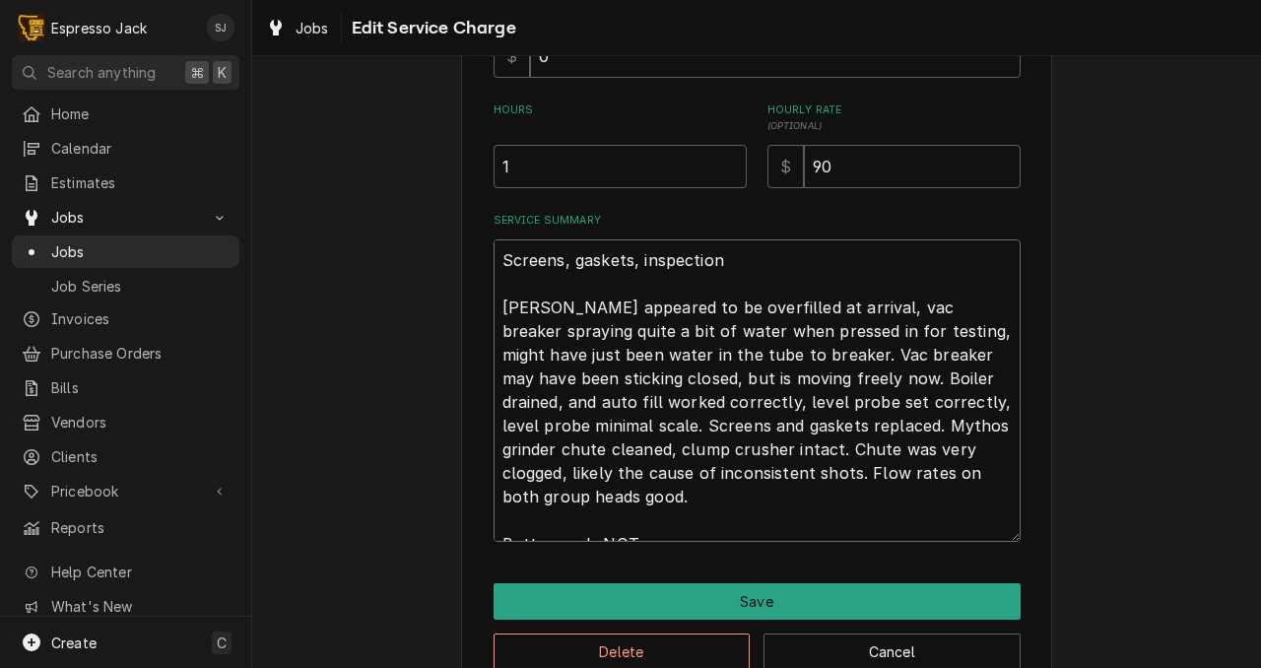
type textarea "x"
type textarea "Screens, gaskets, inspection Boiler appeared to be overfilled at arrival, vac b…"
type textarea "x"
type textarea "Screens, gaskets, inspection Boiler appeared to be overfilled at arrival, vac b…"
type textarea "x"
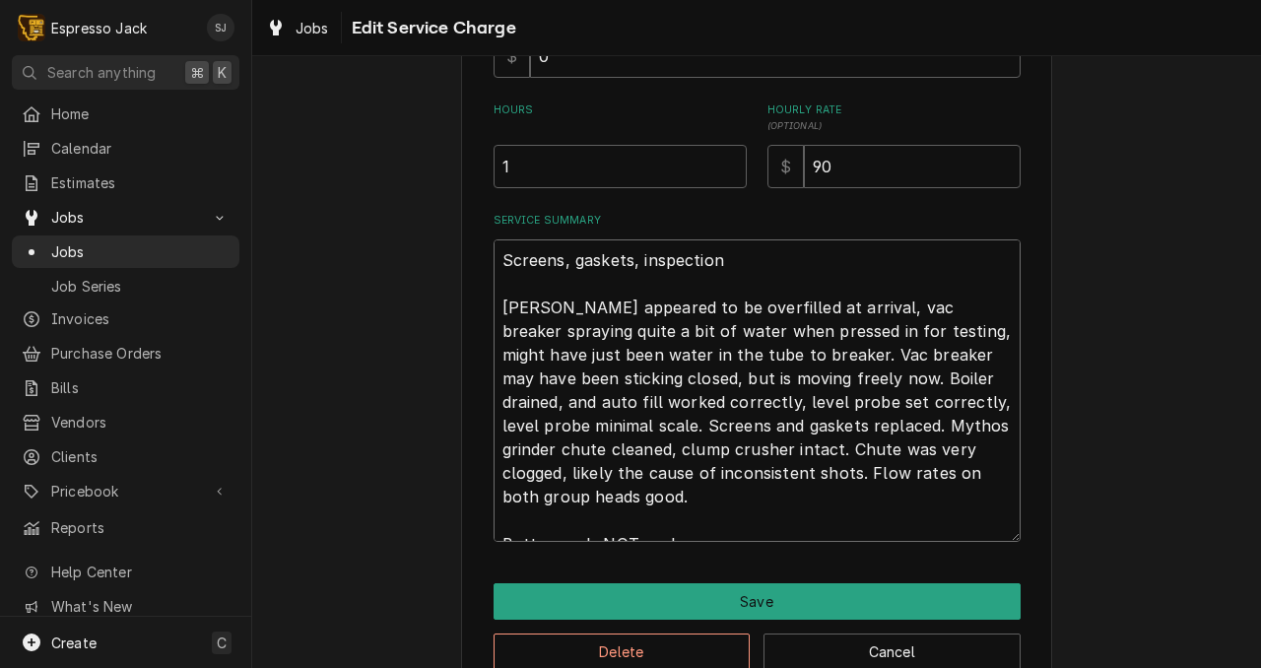
type textarea "Screens, gaskets, inspection Boiler appeared to be overfilled at arrival, vac b…"
type textarea "x"
type textarea "Screens, gaskets, inspection Boiler appeared to be overfilled at arrival, vac b…"
type textarea "x"
type textarea "Screens, gaskets, inspection Boiler appeared to be overfilled at arrival, vac b…"
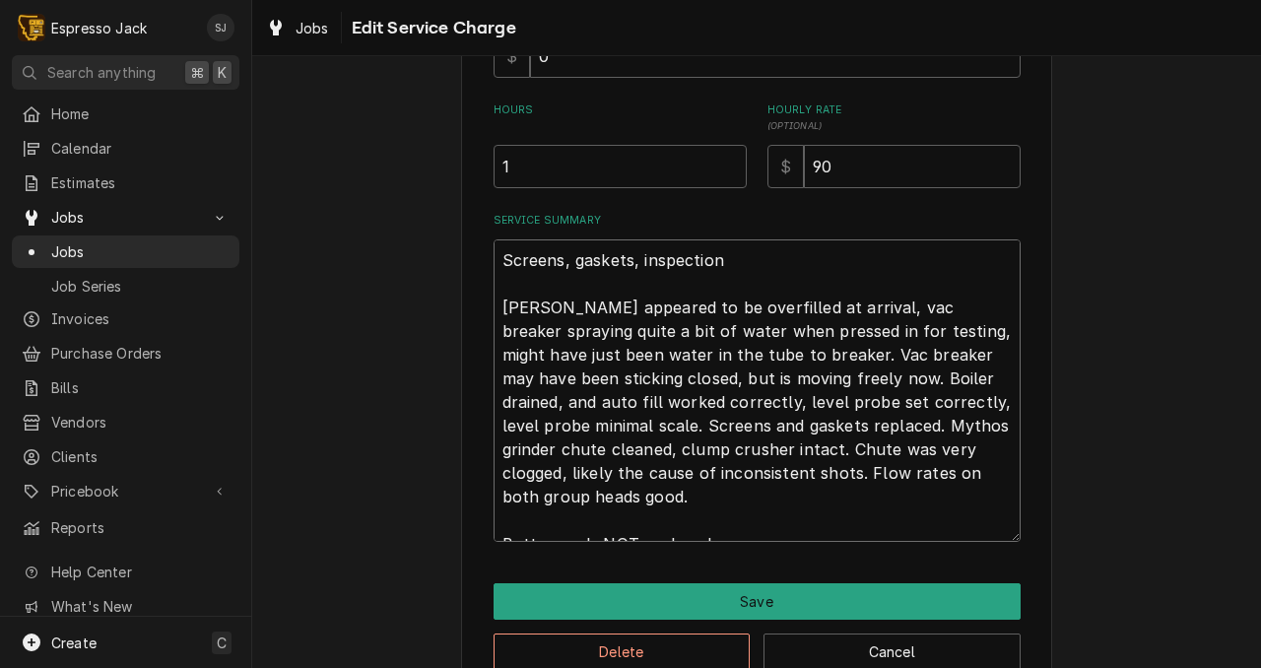
type textarea "x"
type textarea "Screens, gaskets, inspection Boiler appeared to be overfilled at arrival, vac b…"
type textarea "x"
type textarea "Screens, gaskets, inspection Boiler appeared to be overfilled at arrival, vac b…"
type textarea "x"
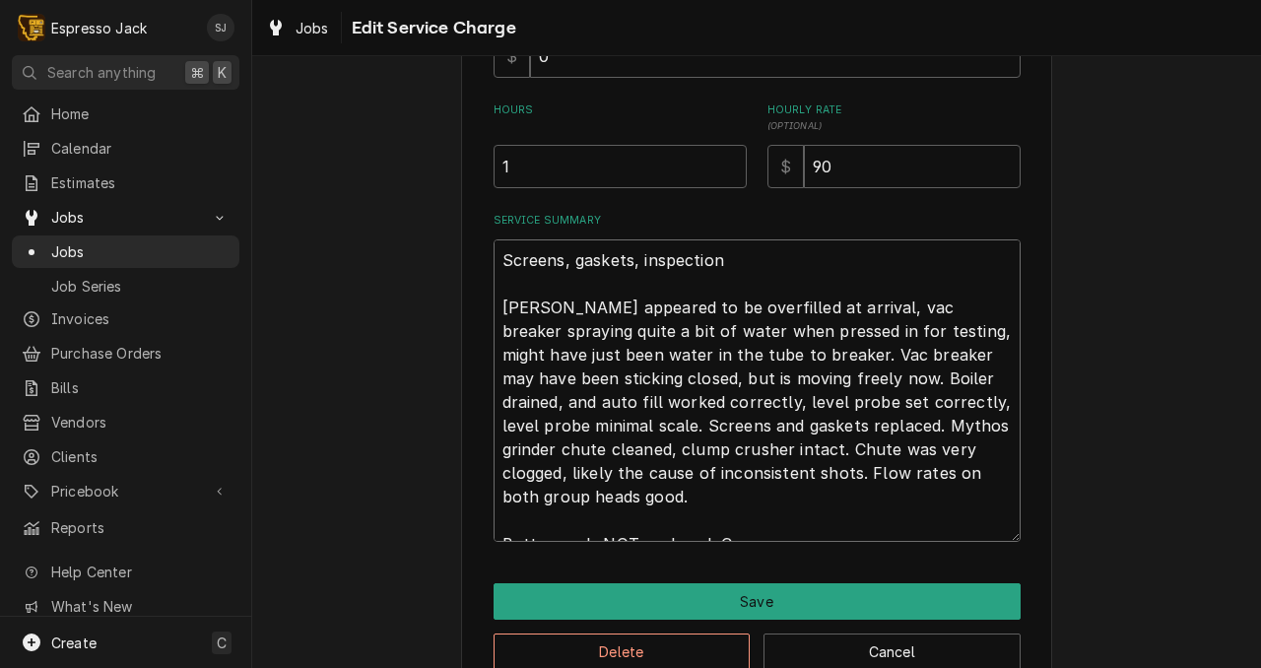
type textarea "Screens, gaskets, inspection Boiler appeared to be overfilled at arrival, vac b…"
type textarea "x"
type textarea "Screens, gaskets, inspection Boiler appeared to be overfilled at arrival, vac b…"
type textarea "x"
type textarea "Screens, gaskets, inspection Boiler appeared to be overfilled at arrival, vac b…"
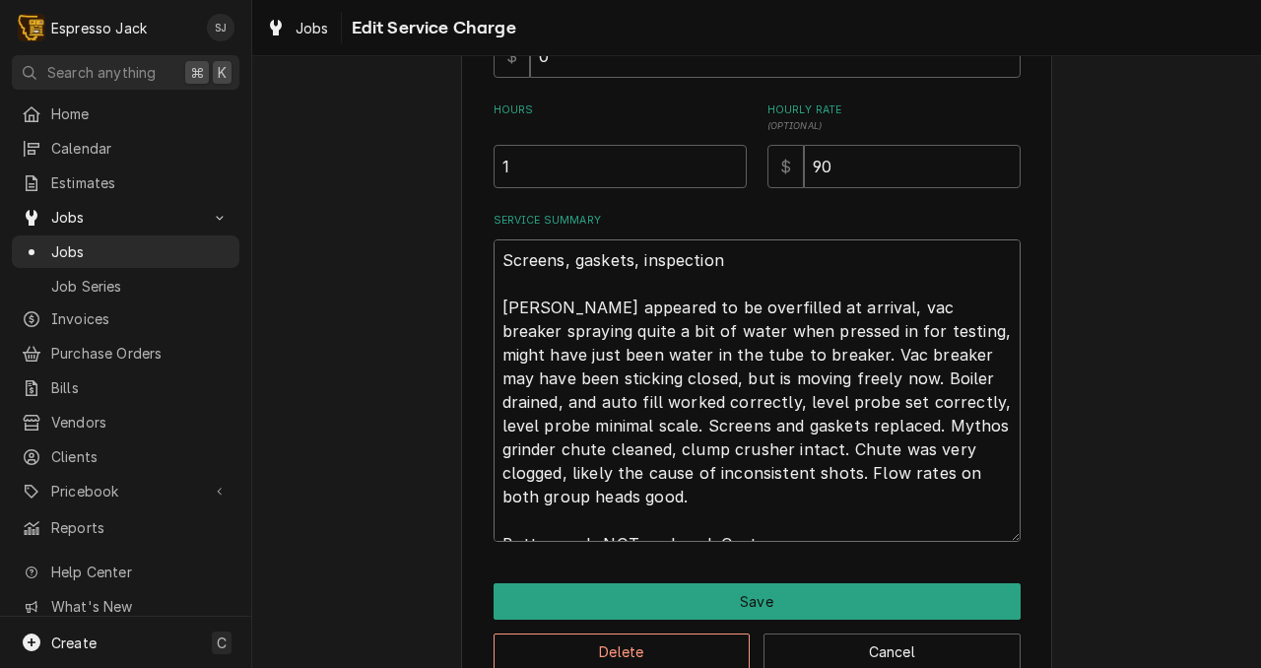
type textarea "x"
type textarea "Screens, gaskets, inspection Boiler appeared to be overfilled at arrival, vac b…"
type textarea "x"
type textarea "Screens, gaskets, inspection Boiler appeared to be overfilled at arrival, vac b…"
type textarea "x"
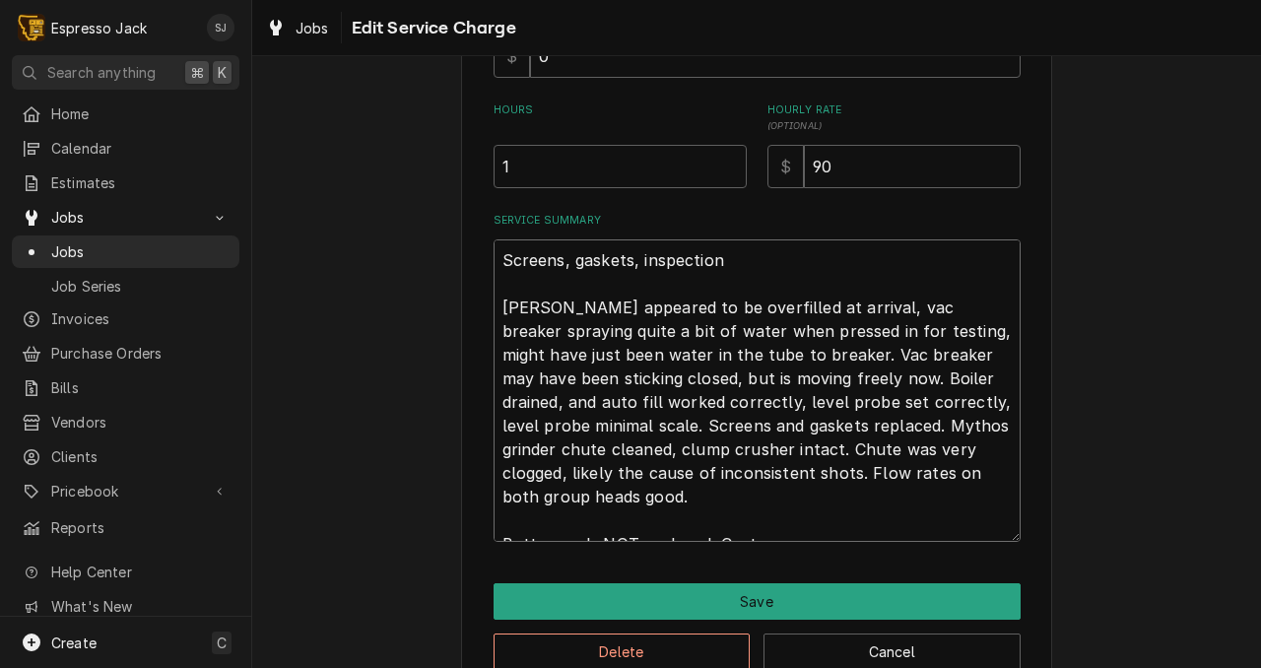
type textarea "Screens, gaskets, inspection Boiler appeared to be overfilled at arrival, vac b…"
type textarea "x"
type textarea "Screens, gaskets, inspection Boiler appeared to be overfilled at arrival, vac b…"
type textarea "x"
type textarea "Screens, gaskets, inspection Boiler appeared to be overfilled at arrival, vac b…"
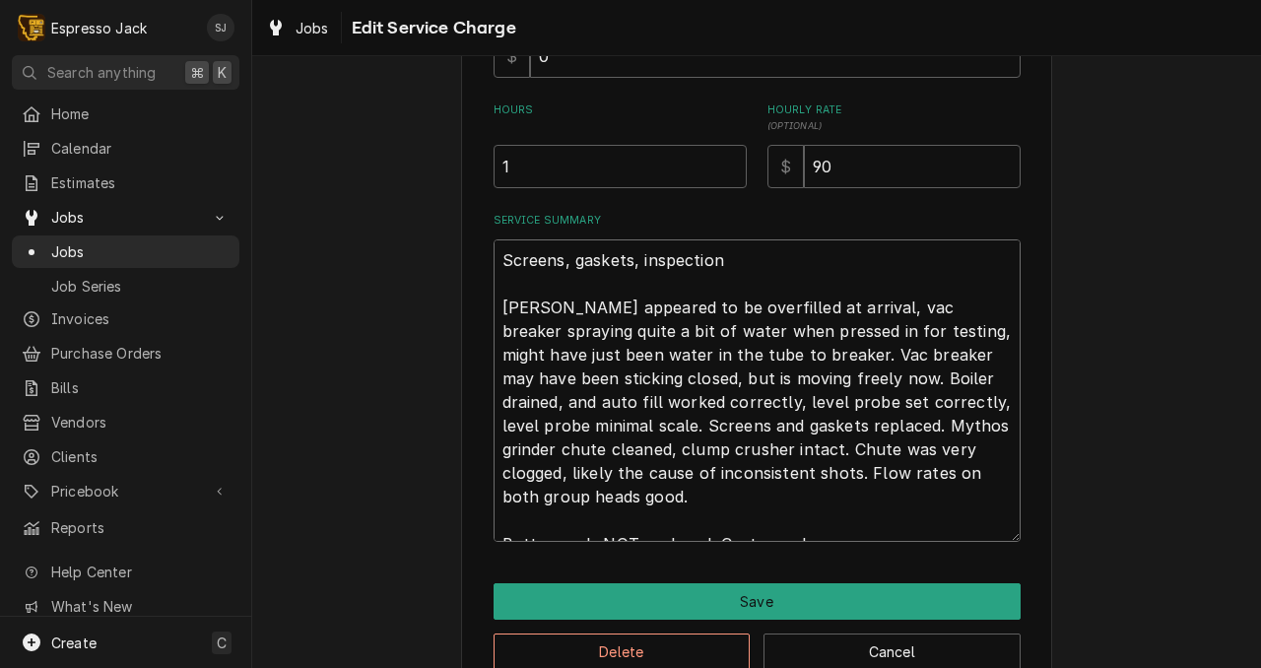
type textarea "x"
type textarea "Screens, gaskets, inspection Boiler appeared to be overfilled at arrival, vac b…"
type textarea "x"
type textarea "Screens, gaskets, inspection Boiler appeared to be overfilled at arrival, vac b…"
type textarea "x"
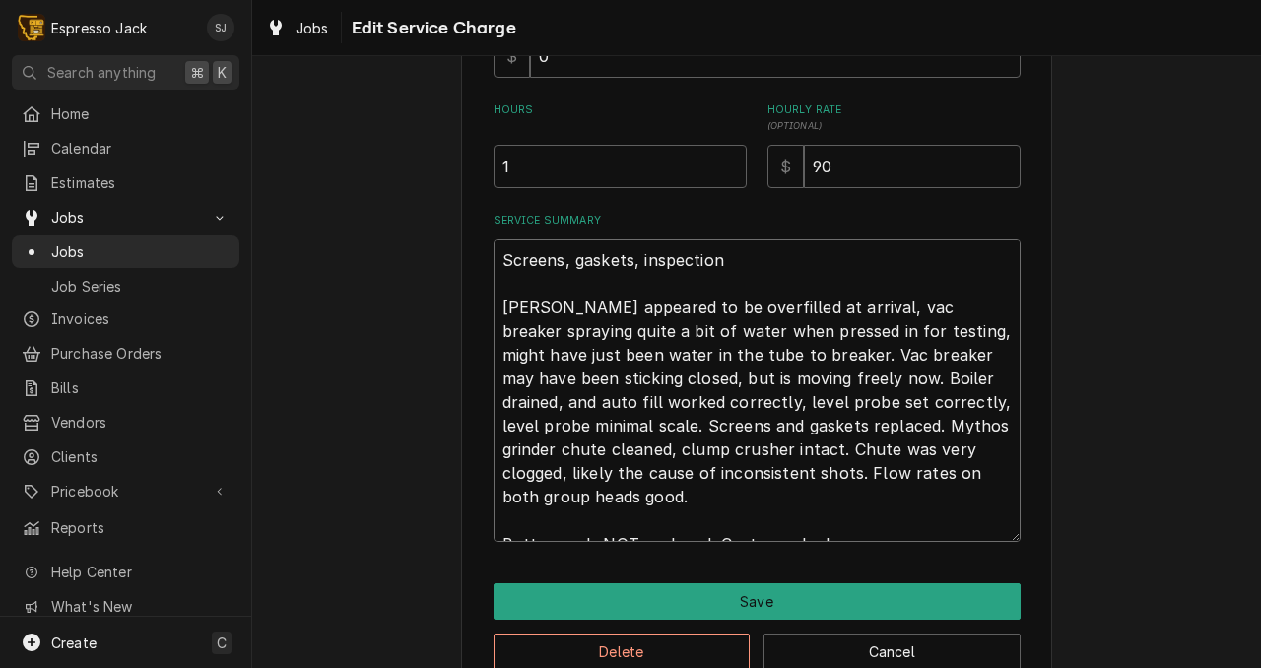
type textarea "Screens, gaskets, inspection Boiler appeared to be overfilled at arrival, vac b…"
type textarea "x"
type textarea "Screens, gaskets, inspection Boiler appeared to be overfilled at arrival, vac b…"
type textarea "x"
type textarea "Screens, gaskets, inspection Boiler appeared to be overfilled at arrival, vac b…"
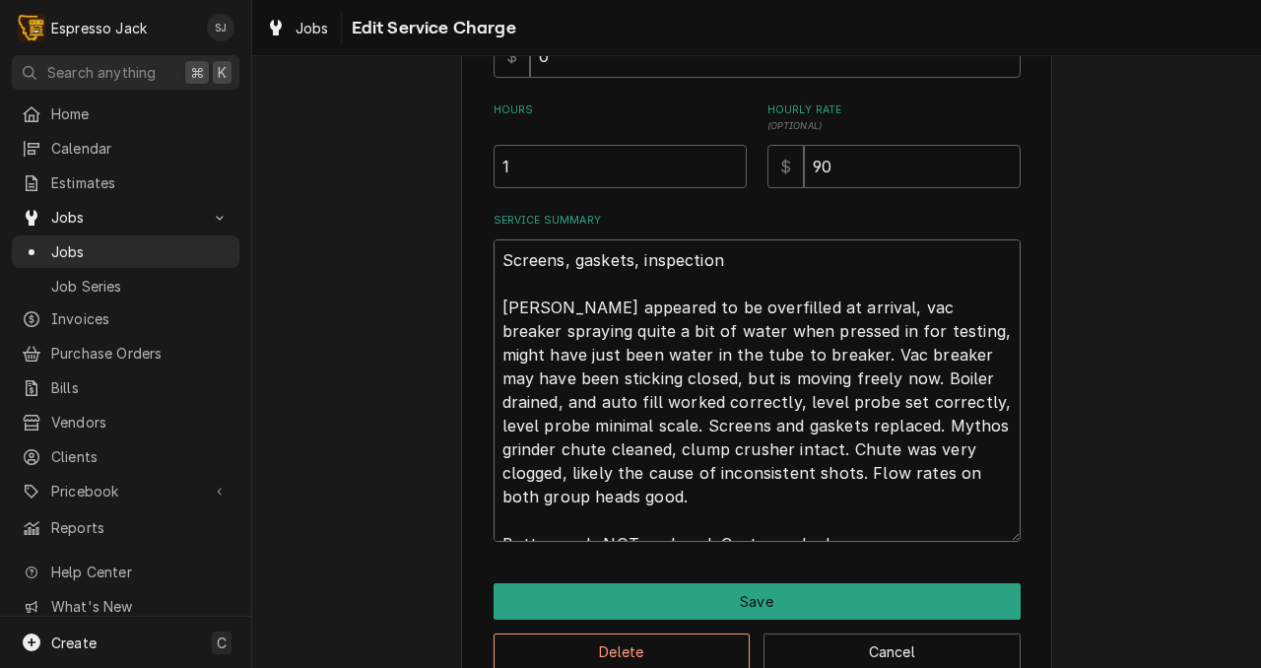
type textarea "x"
type textarea "Screens, gaskets, inspection Boiler appeared to be overfilled at arrival, vac b…"
type textarea "x"
type textarea "Screens, gaskets, inspection Boiler appeared to be overfilled at arrival, vac b…"
type textarea "x"
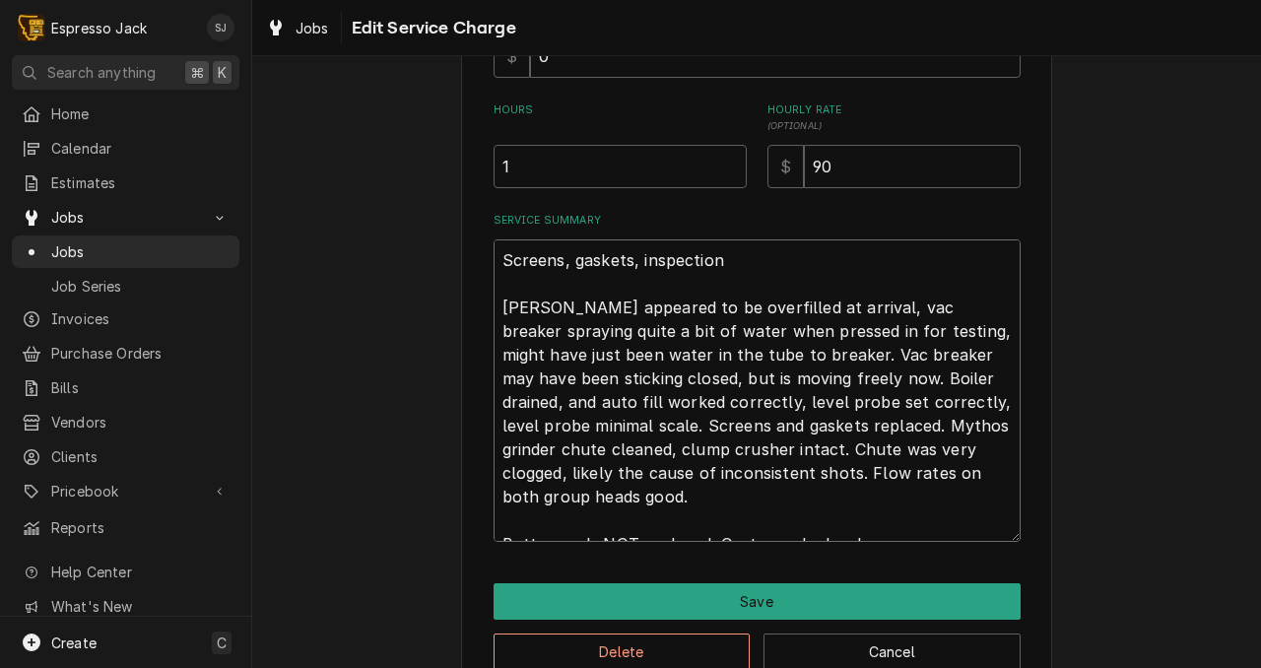
type textarea "Screens, gaskets, inspection Boiler appeared to be overfilled at arrival, vac b…"
type textarea "x"
type textarea "Screens, gaskets, inspection Boiler appeared to be overfilled at arrival, vac b…"
type textarea "x"
type textarea "Screens, gaskets, inspection Boiler appeared to be overfilled at arrival, vac b…"
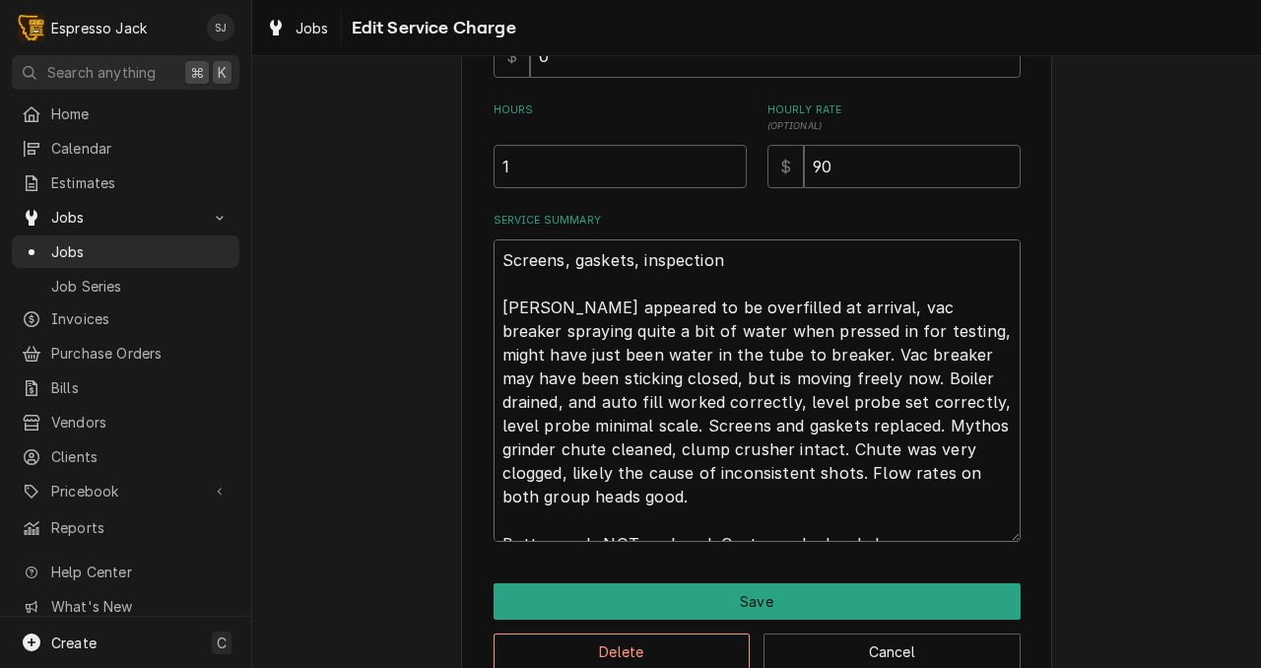
type textarea "x"
type textarea "Screens, gaskets, inspection Boiler appeared to be overfilled at arrival, vac b…"
type textarea "x"
type textarea "Screens, gaskets, inspection Boiler appeared to be overfilled at arrival, vac b…"
type textarea "x"
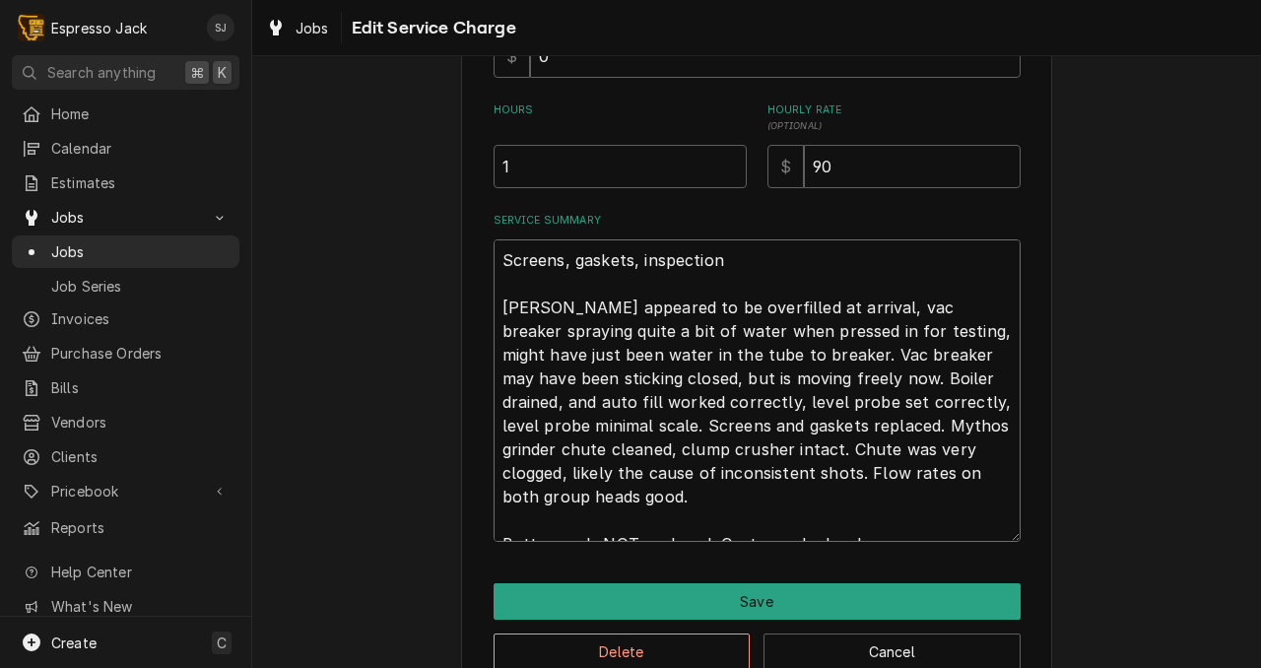
type textarea "Screens, gaskets, inspection Boiler appeared to be overfilled at arrival, vac b…"
type textarea "x"
type textarea "Screens, gaskets, inspection Boiler appeared to be overfilled at arrival, vac b…"
type textarea "x"
type textarea "Screens, gaskets, inspection Boiler appeared to be overfilled at arrival, vac b…"
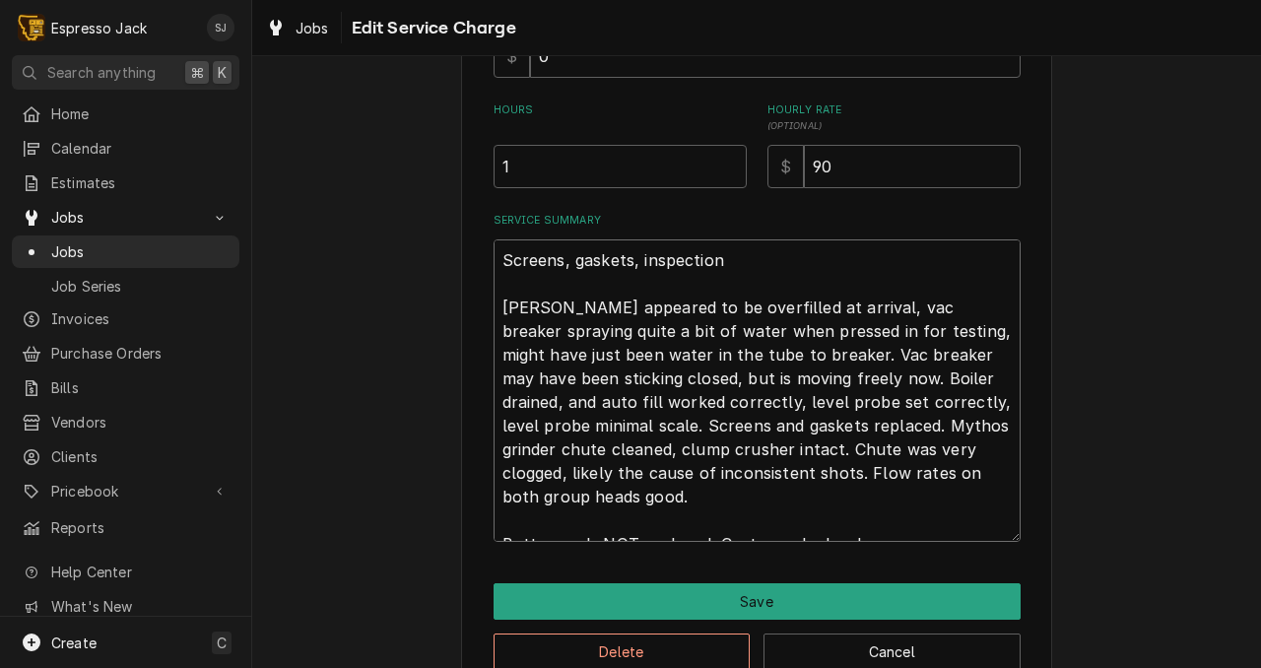
type textarea "x"
type textarea "Screens, gaskets, inspection Boiler appeared to be overfilled at arrival, vac b…"
type textarea "x"
type textarea "Screens, gaskets, inspection Boiler appeared to be overfilled at arrival, vac b…"
type textarea "x"
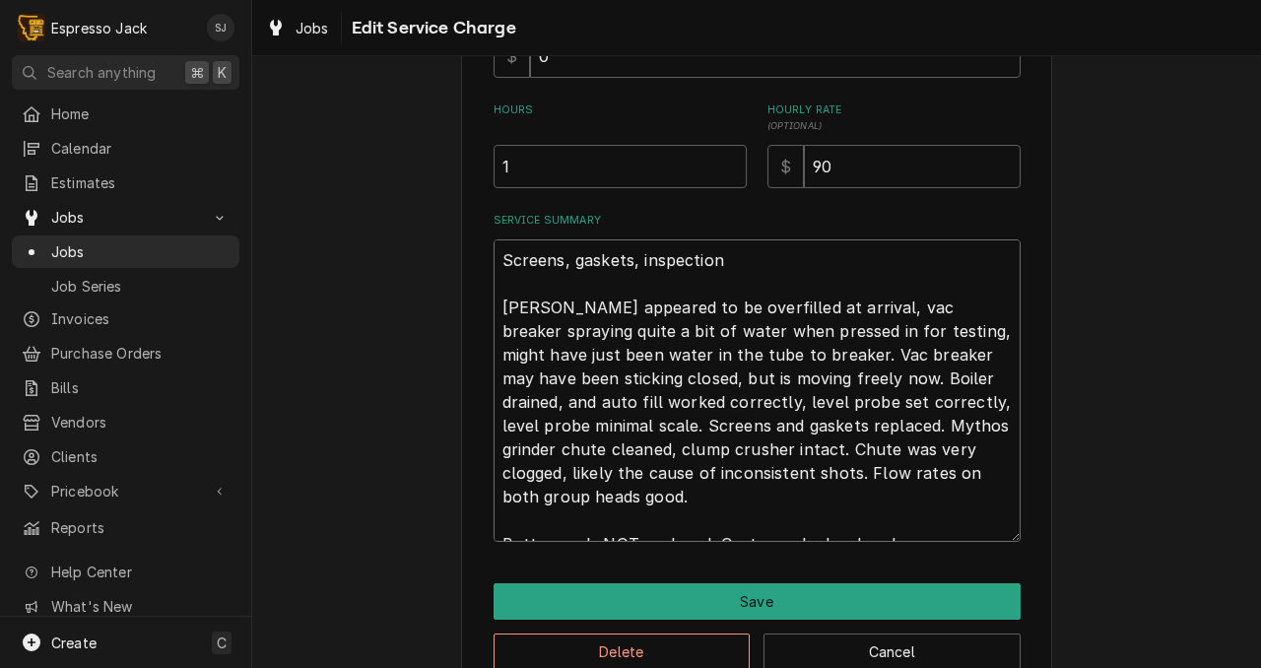
type textarea "Screens, gaskets, inspection Boiler appeared to be overfilled at arrival, vac b…"
type textarea "x"
type textarea "Screens, gaskets, inspection Boiler appeared to be overfilled at arrival, vac b…"
type textarea "x"
type textarea "Screens, gaskets, inspection Boiler appeared to be overfilled at arrival, vac b…"
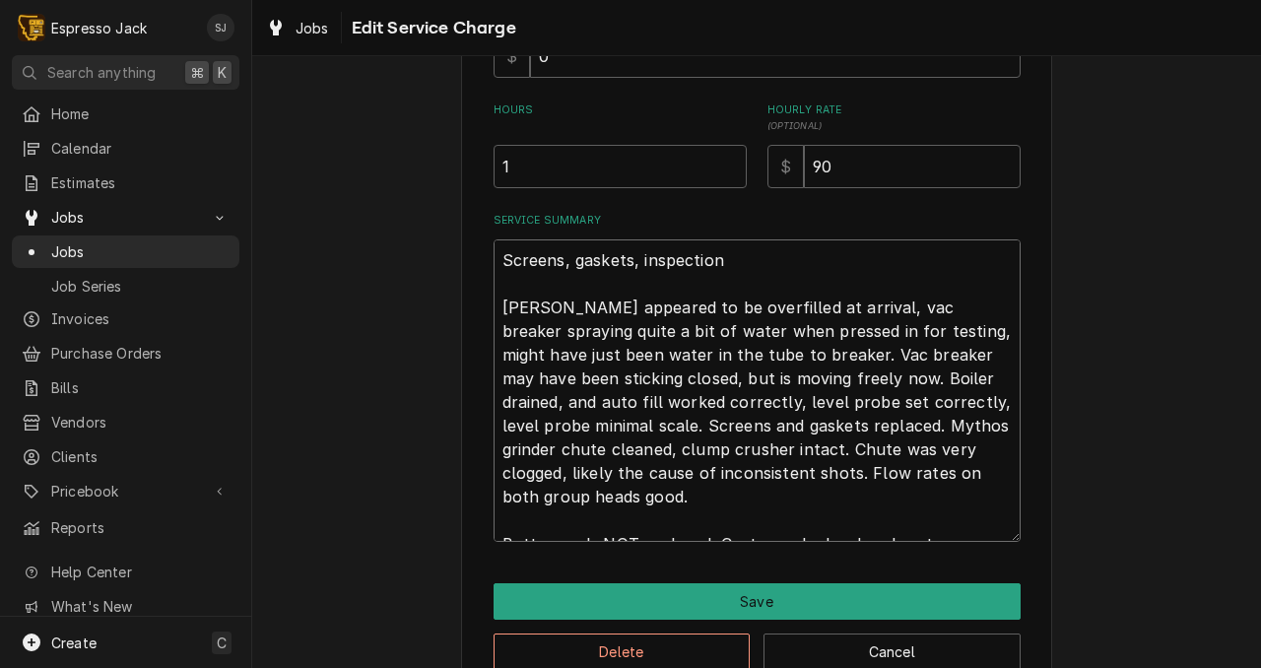
type textarea "x"
type textarea "Screens, gaskets, inspection Boiler appeared to be overfilled at arrival, vac b…"
type textarea "x"
type textarea "Screens, gaskets, inspection Boiler appeared to be overfilled at arrival, vac b…"
type textarea "x"
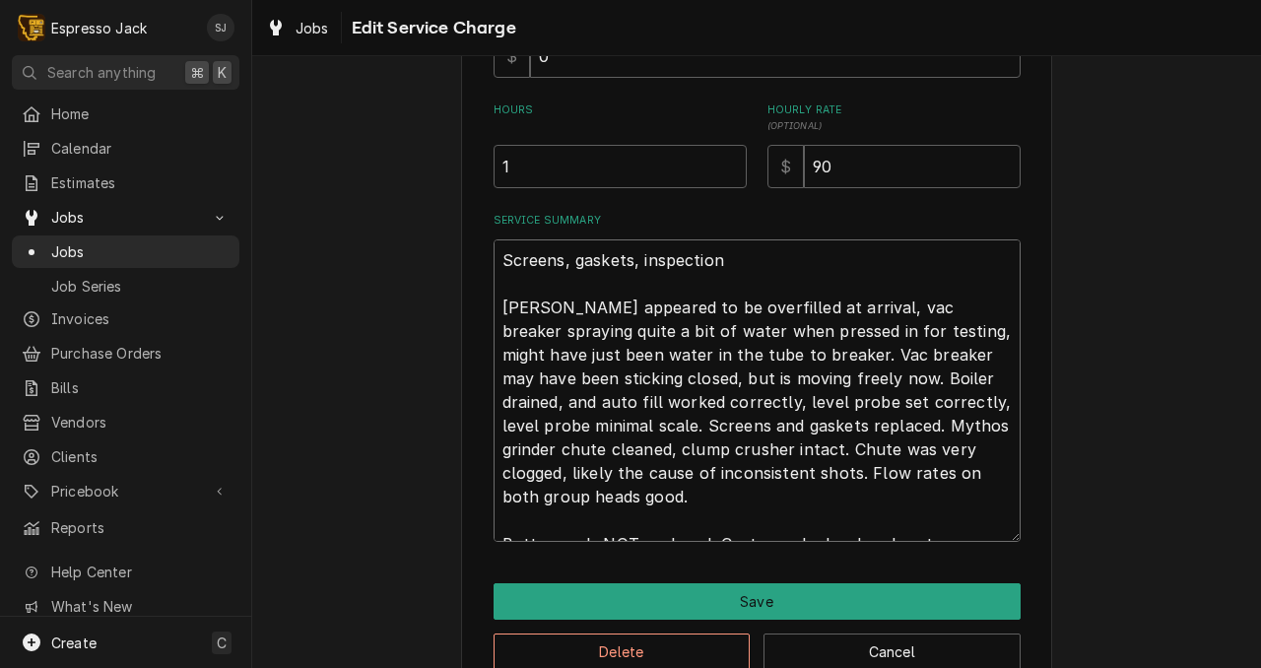
type textarea "Screens, gaskets, inspection Boiler appeared to be overfilled at arrival, vac b…"
type textarea "x"
type textarea "Screens, gaskets, inspection Boiler appeared to be overfilled at arrival, vac b…"
type textarea "x"
type textarea "Screens, gaskets, inspection Boiler appeared to be overfilled at arrival, vac b…"
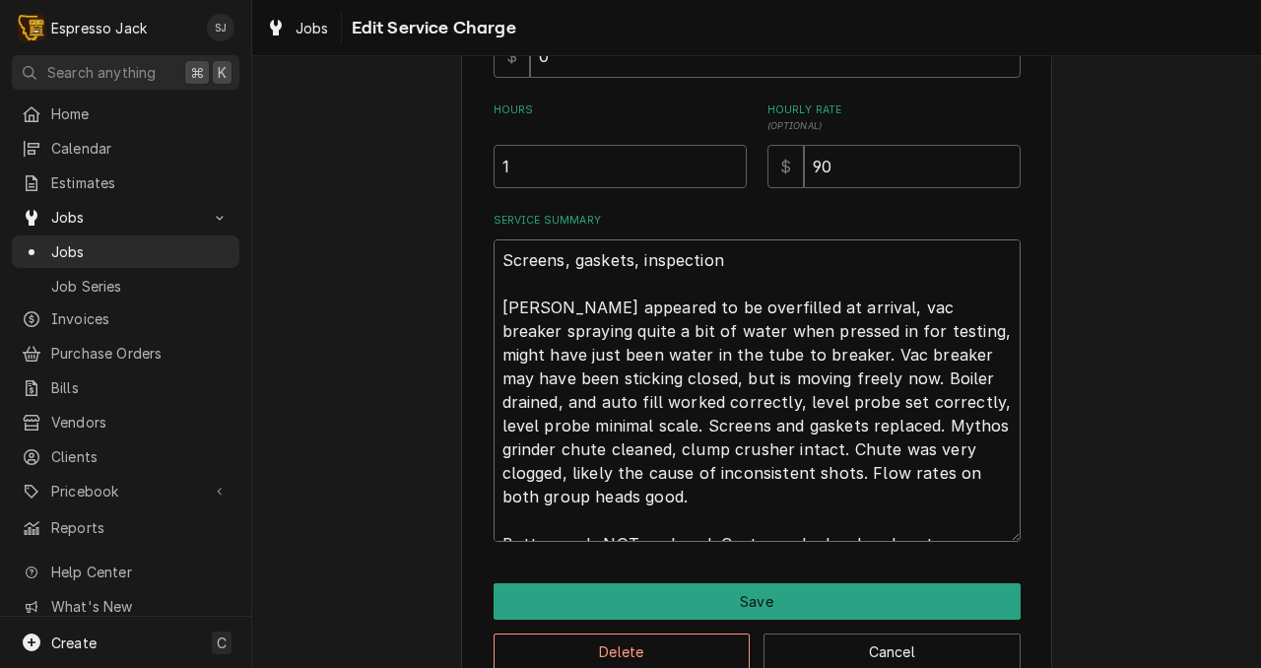
type textarea "x"
type textarea "Screens, gaskets, inspection Boiler appeared to be overfilled at arrival, vac b…"
type textarea "x"
type textarea "Screens, gaskets, inspection Boiler appeared to be overfilled at arrival, vac b…"
type textarea "x"
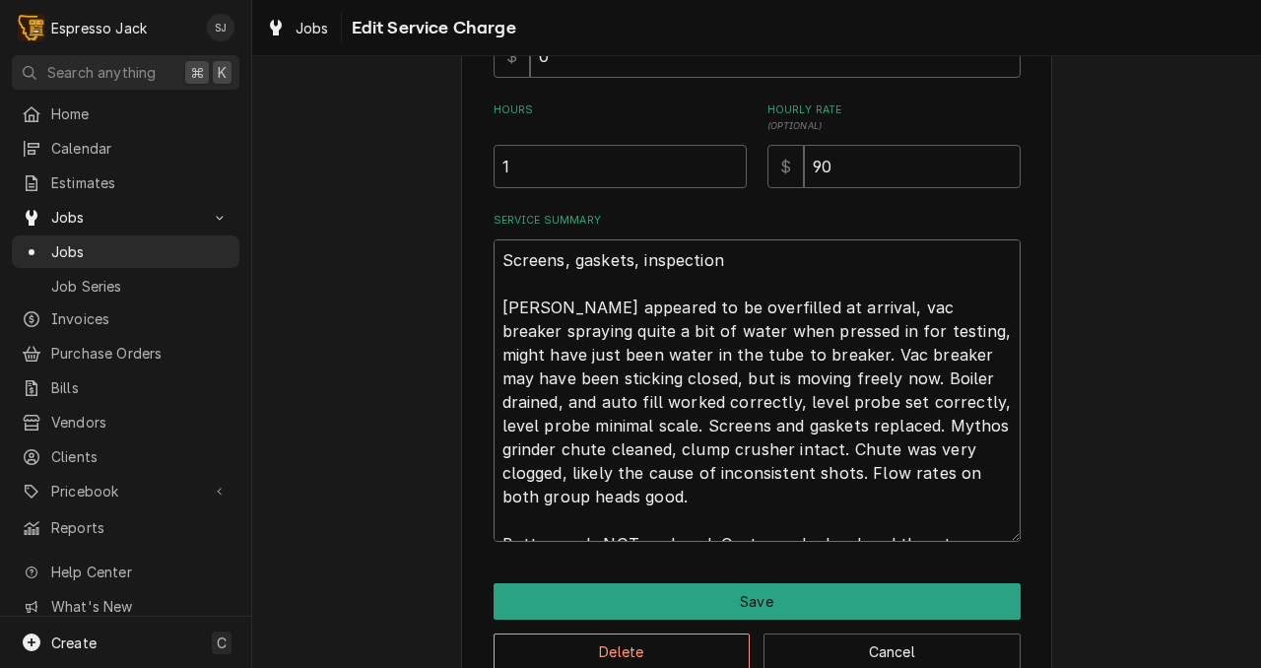
type textarea "Screens, gaskets, inspection Boiler appeared to be overfilled at arrival, vac b…"
type textarea "x"
type textarea "Screens, gaskets, inspection Boiler appeared to be overfilled at arrival, vac b…"
type textarea "x"
type textarea "Screens, gaskets, inspection Boiler appeared to be overfilled at arrival, vac b…"
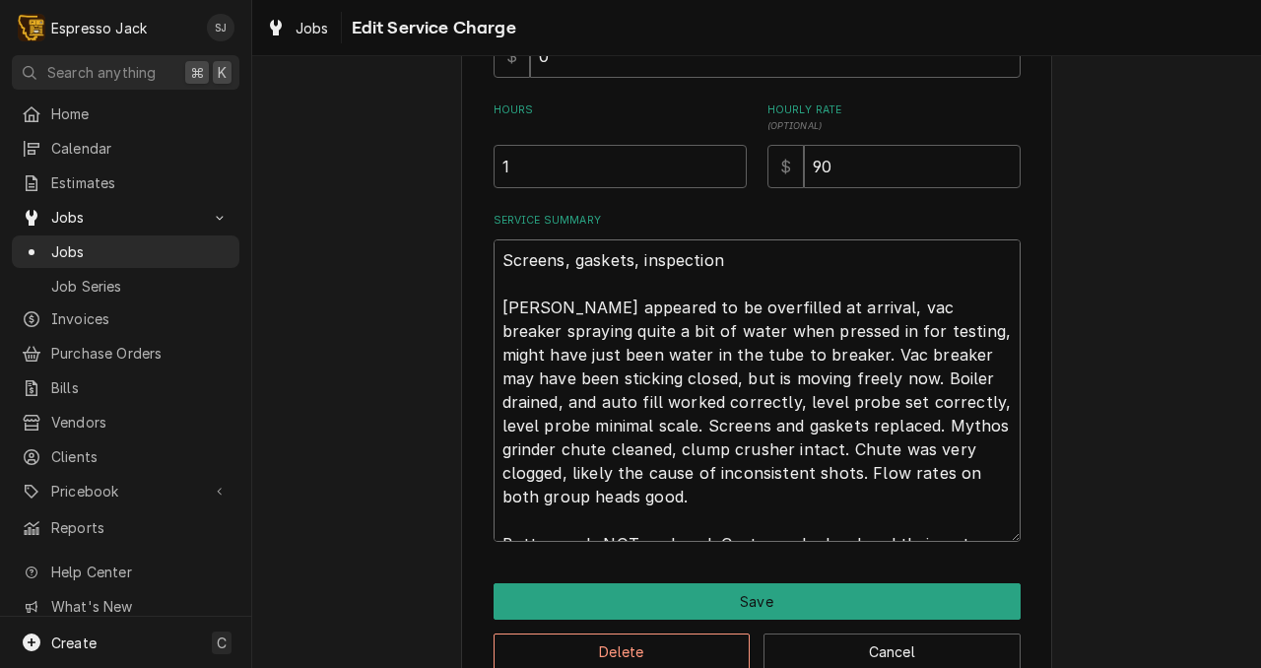
type textarea "x"
type textarea "Screens, gaskets, inspection Boiler appeared to be overfilled at arrival, vac b…"
type textarea "x"
type textarea "Screens, gaskets, inspection Boiler appeared to be overfilled at arrival, vac b…"
type textarea "x"
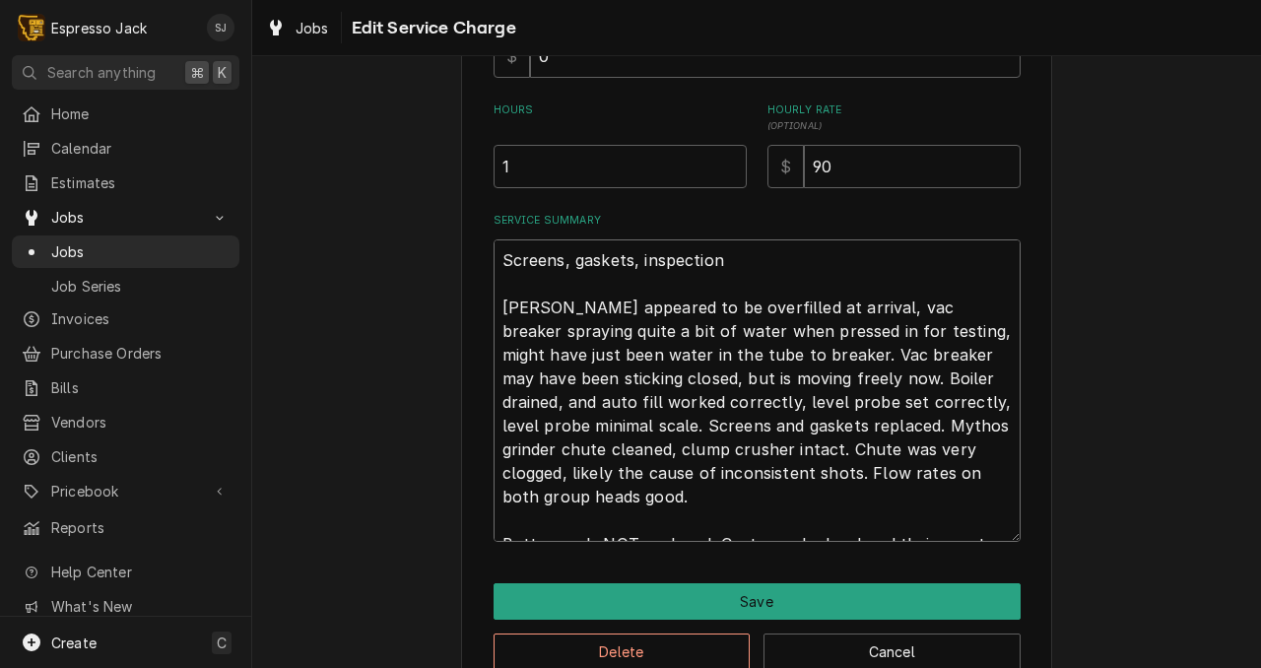
type textarea "Screens, gaskets, inspection Boiler appeared to be overfilled at arrival, vac b…"
type textarea "x"
type textarea "Screens, gaskets, inspection Boiler appeared to be overfilled at arrival, vac b…"
type textarea "x"
type textarea "Screens, gaskets, inspection Boiler appeared to be overfilled at arrival, vac b…"
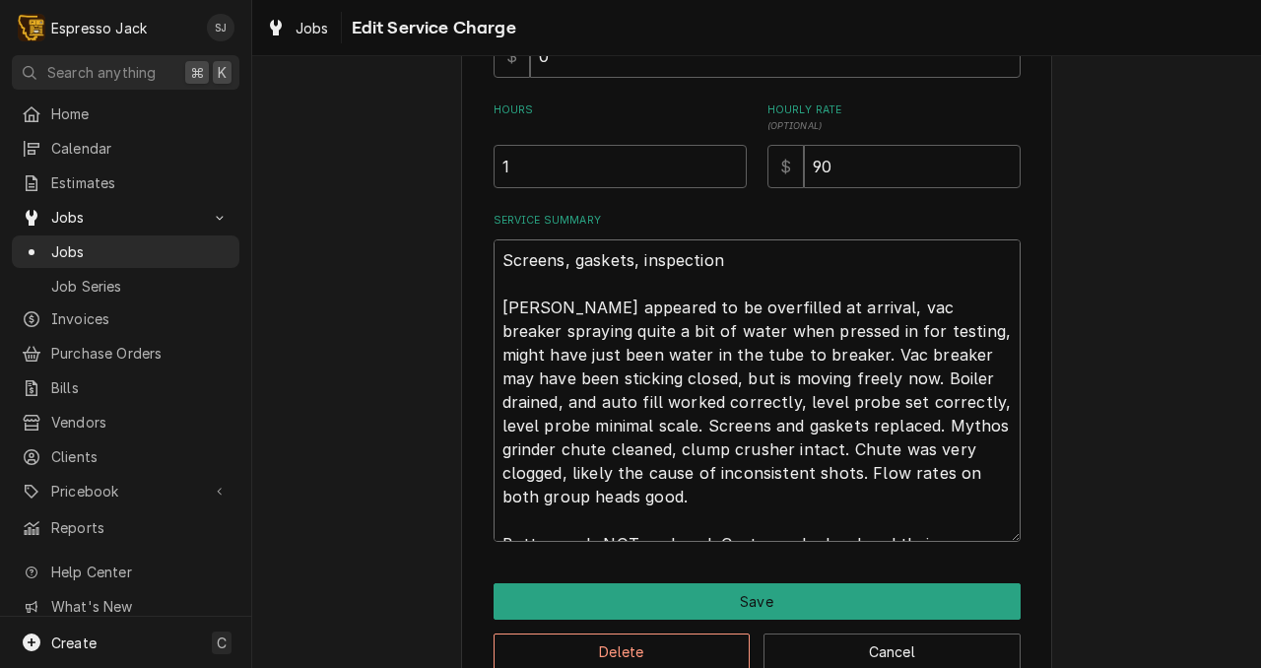
type textarea "x"
type textarea "Screens, gaskets, inspection Boiler appeared to be overfilled at arrival, vac b…"
type textarea "x"
type textarea "Screens, gaskets, inspection Boiler appeared to be overfilled at arrival, vac b…"
type textarea "x"
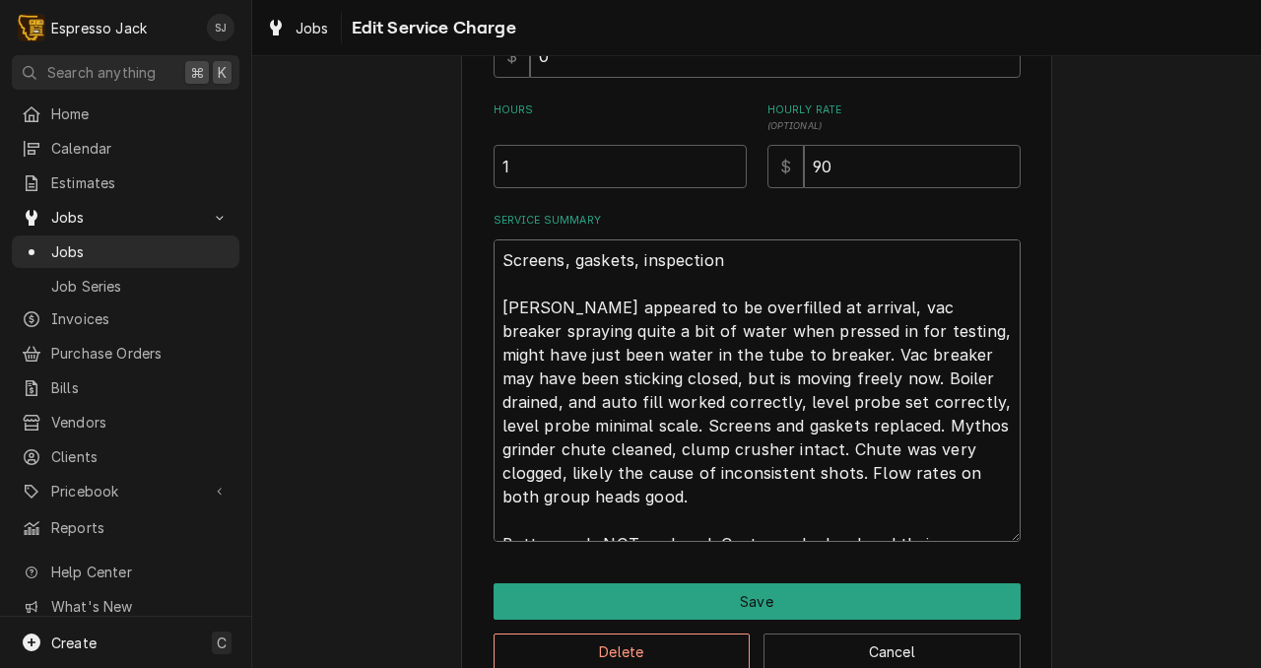
type textarea "Screens, gaskets, inspection Boiler appeared to be overfilled at arrival, vac b…"
type textarea "x"
type textarea "Screens, gaskets, inspection Boiler appeared to be overfilled at arrival, vac b…"
type textarea "x"
type textarea "Screens, gaskets, inspection Boiler appeared to be overfilled at arrival, vac b…"
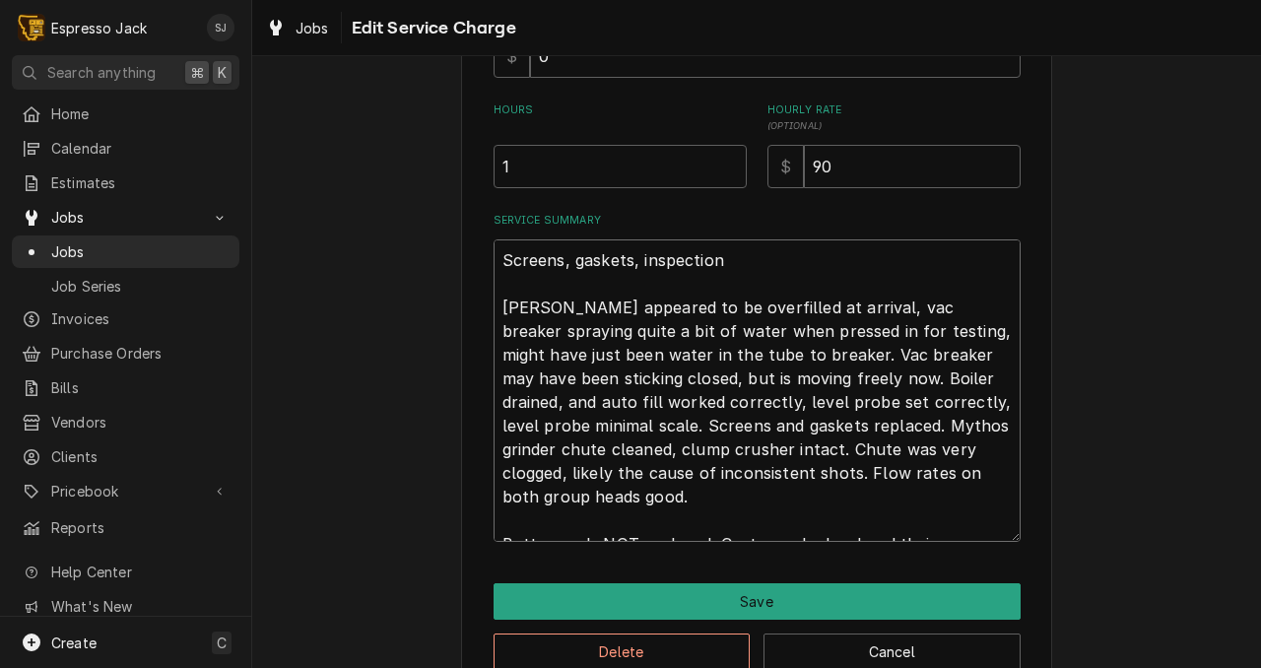
type textarea "x"
type textarea "Screens, gaskets, inspection Boiler appeared to be overfilled at arrival, vac b…"
type textarea "x"
type textarea "Screens, gaskets, inspection Boiler appeared to be overfilled at arrival, vac b…"
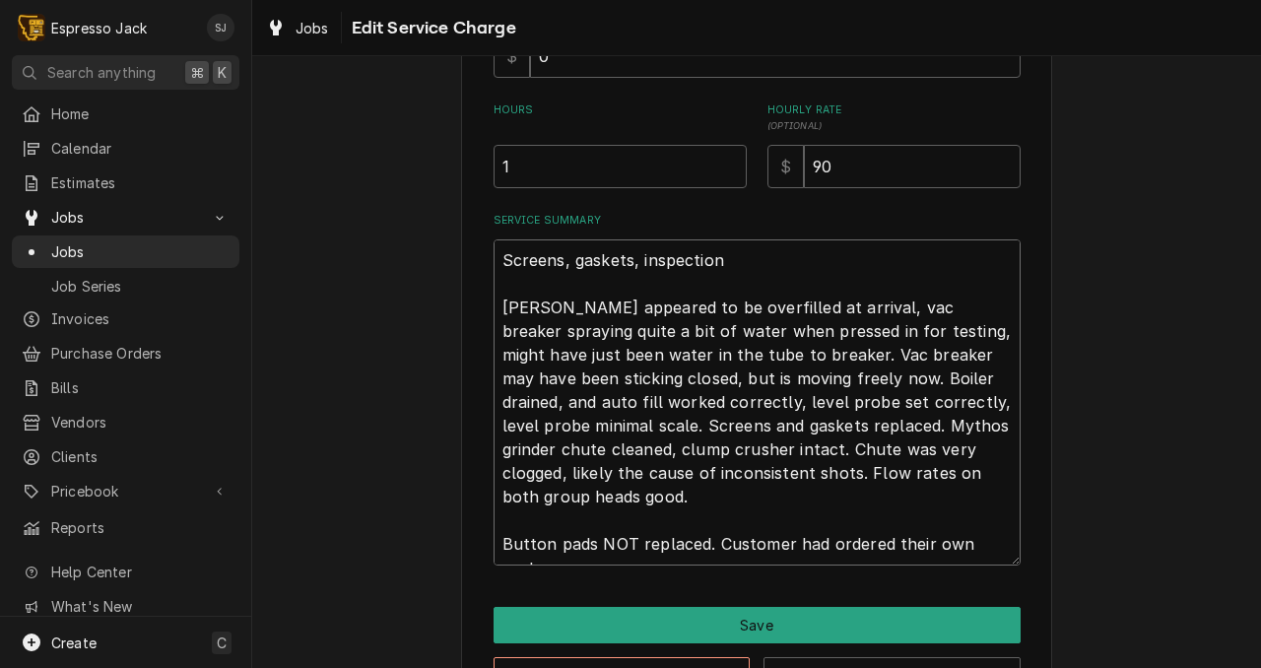
type textarea "x"
type textarea "Screens, gaskets, inspection Boiler appeared to be overfilled at arrival, vac b…"
type textarea "x"
type textarea "Screens, gaskets, inspection Boiler appeared to be overfilled at arrival, vac b…"
type textarea "x"
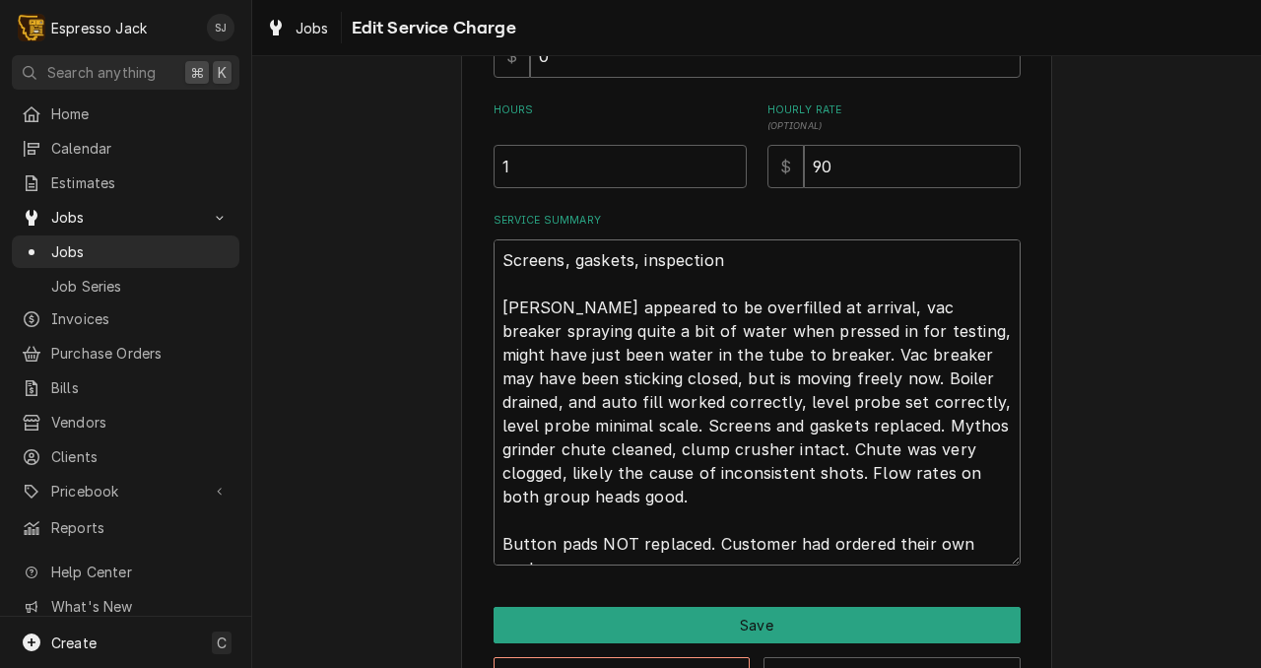
type textarea "Screens, gaskets, inspection Boiler appeared to be overfilled at arrival, vac b…"
type textarea "x"
type textarea "Screens, gaskets, inspection Boiler appeared to be overfilled at arrival, vac b…"
type textarea "x"
type textarea "Screens, gaskets, inspection Boiler appeared to be overfilled at arrival, vac b…"
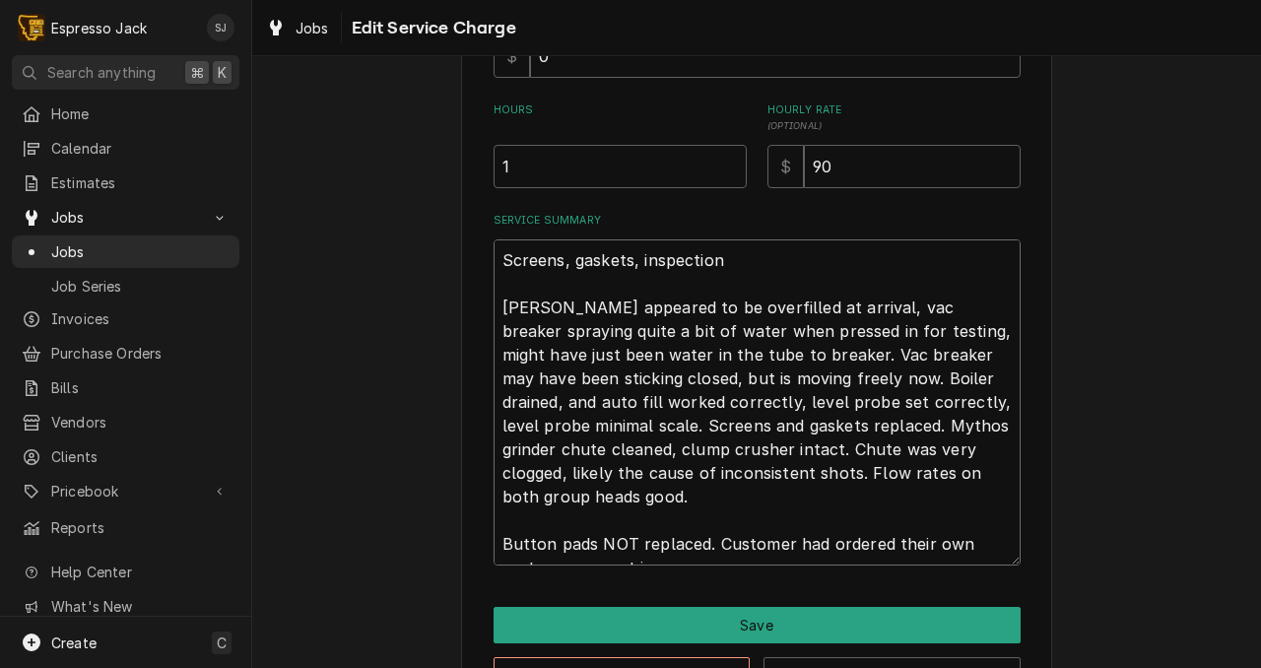
type textarea "x"
type textarea "Screens, gaskets, inspection Boiler appeared to be overfilled at arrival, vac b…"
type textarea "x"
type textarea "Screens, gaskets, inspection Boiler appeared to be overfilled at arrival, vac b…"
type textarea "x"
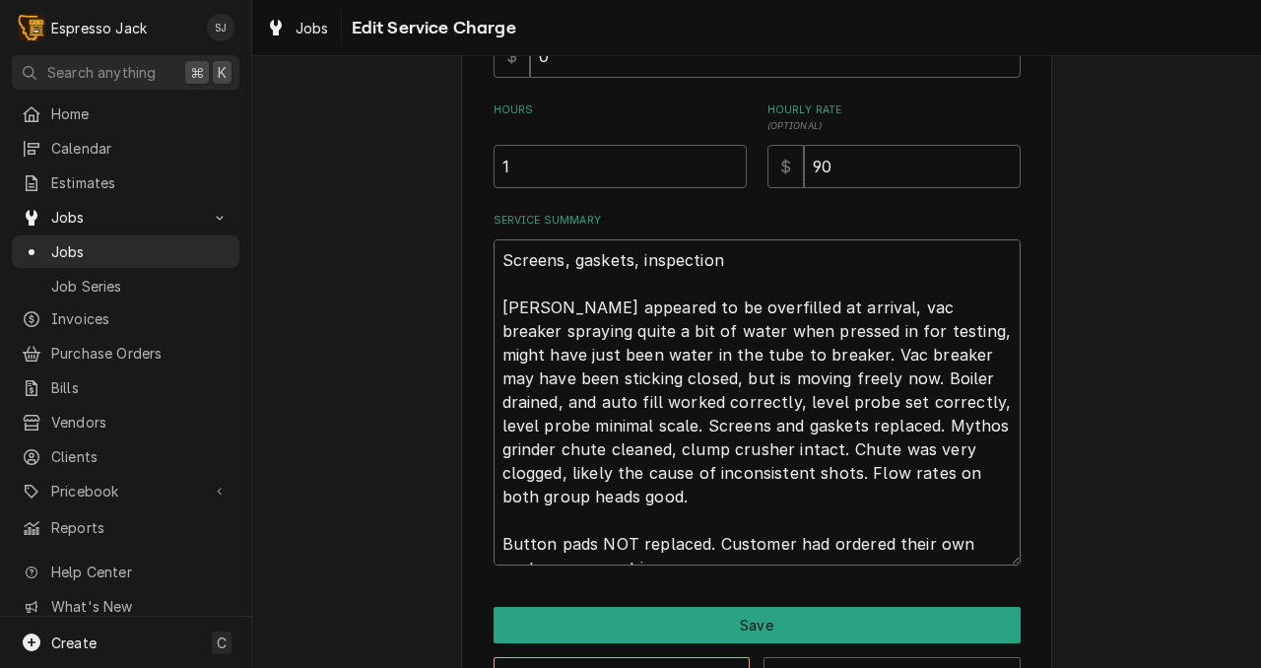
type textarea "Screens, gaskets, inspection Boiler appeared to be overfilled at arrival, vac b…"
type textarea "x"
type textarea "Screens, gaskets, inspection Boiler appeared to be overfilled at arrival, vac b…"
type textarea "x"
type textarea "Screens, gaskets, inspection Boiler appeared to be overfilled at arrival, vac b…"
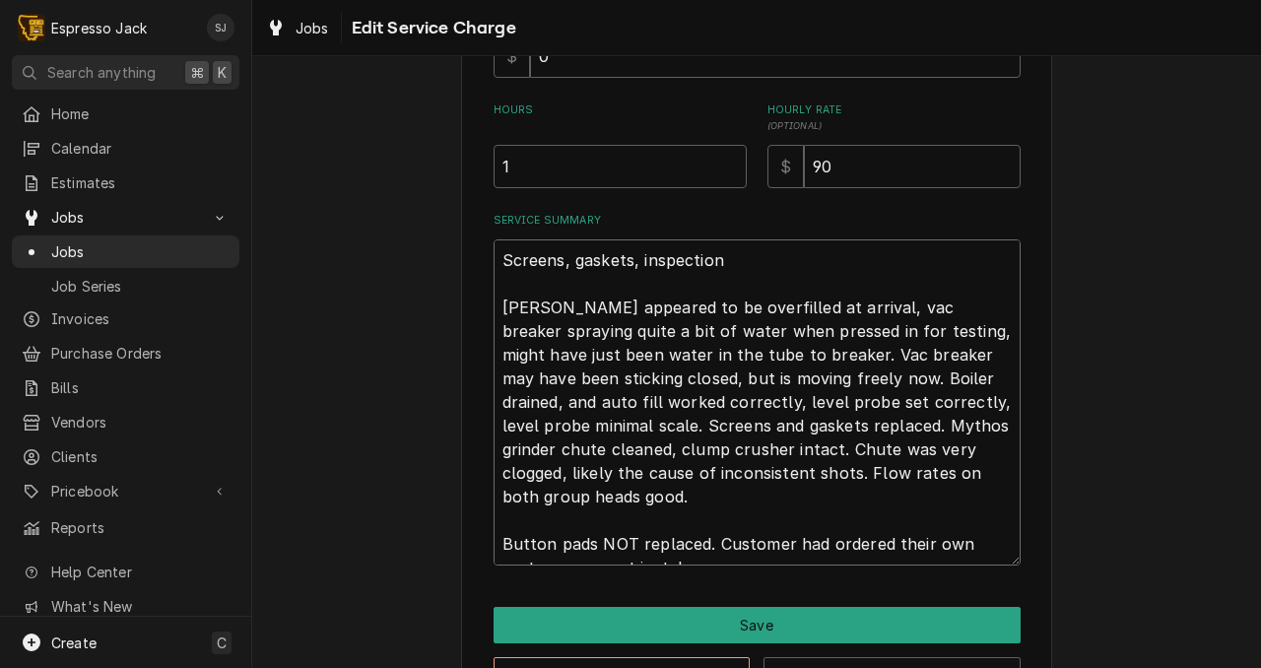
type textarea "x"
type textarea "Screens, gaskets, inspection Boiler appeared to be overfilled at arrival, vac b…"
type textarea "x"
type textarea "Screens, gaskets, inspection Boiler appeared to be overfilled at arrival, vac b…"
type textarea "x"
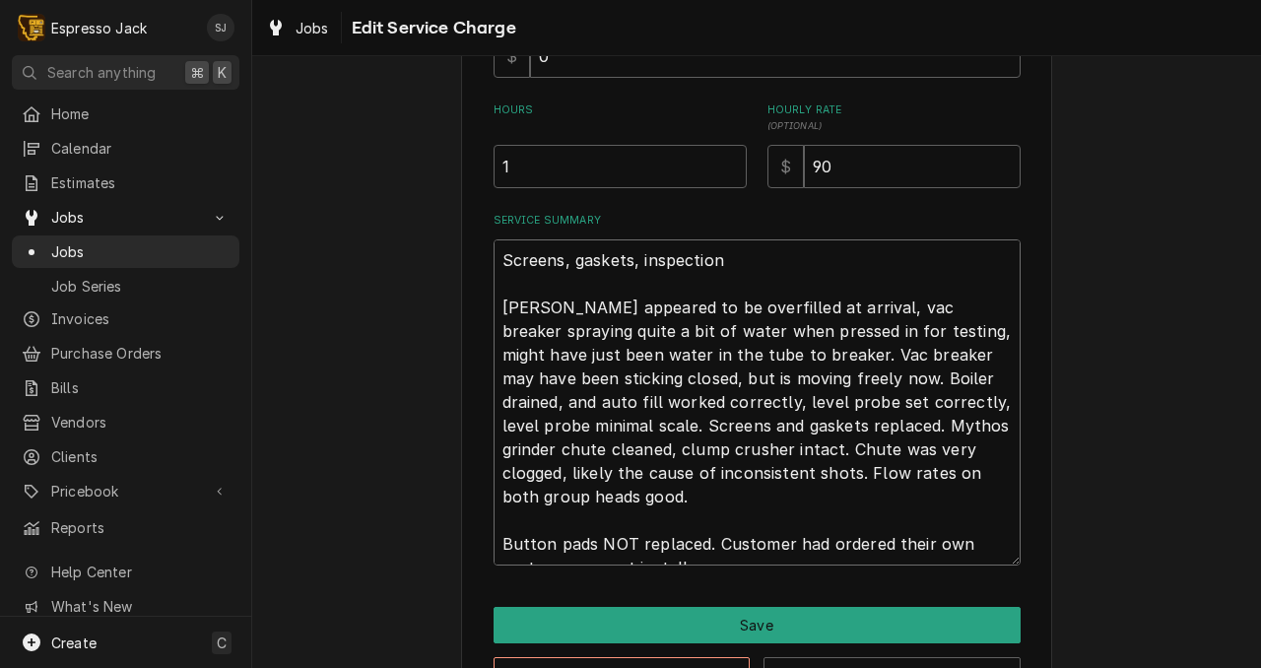
type textarea "Screens, gaskets, inspection Boiler appeared to be overfilled at arrival, vac b…"
type textarea "x"
type textarea "Screens, gaskets, inspection Boiler appeared to be overfilled at arrival, vac b…"
type textarea "x"
type textarea "Screens, gaskets, inspection Boiler appeared to be overfilled at arrival, vac b…"
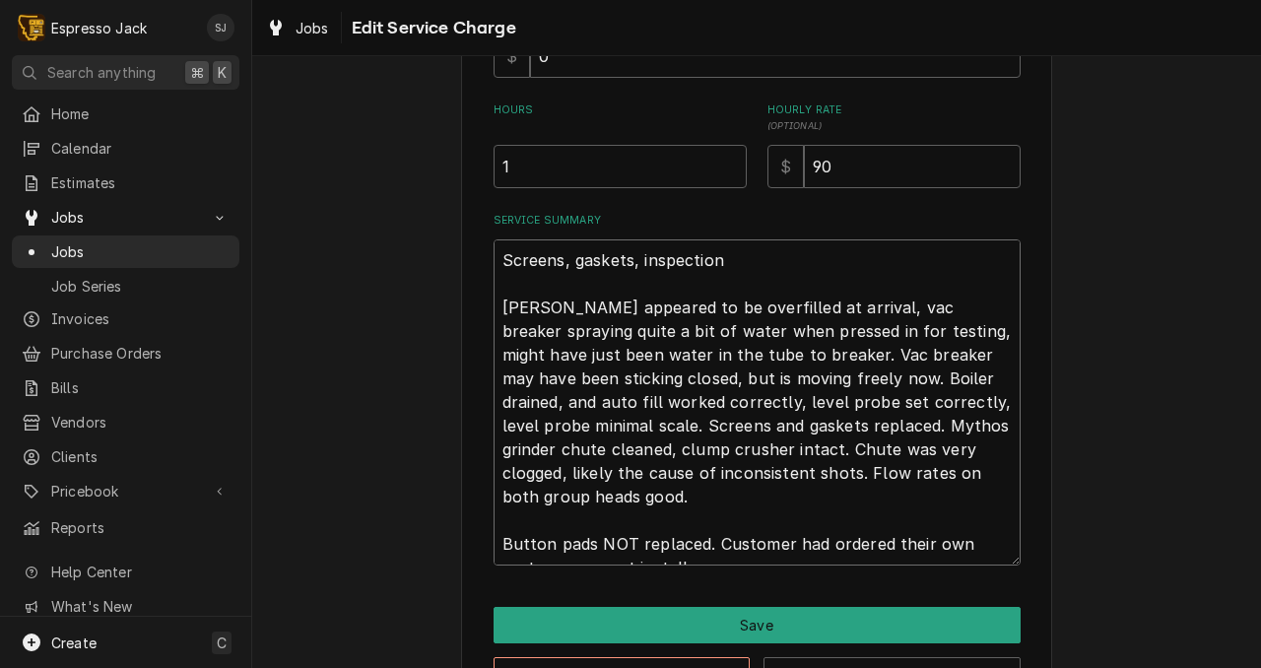
type textarea "x"
type textarea "Screens, gaskets, inspection Boiler appeared to be overfilled at arrival, vac b…"
type textarea "x"
type textarea "Screens, gaskets, inspection Boiler appeared to be overfilled at arrival, vac b…"
type textarea "x"
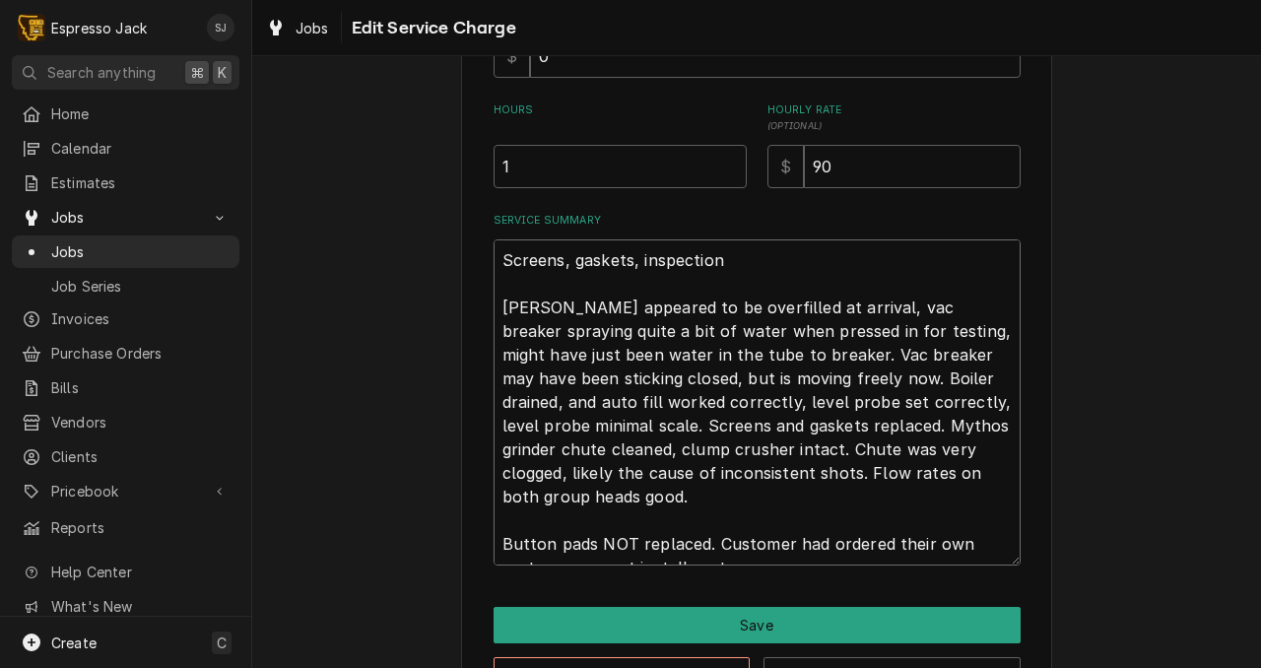
type textarea "Screens, gaskets, inspection Boiler appeared to be overfilled at arrival, vac b…"
type textarea "x"
type textarea "Screens, gaskets, inspection Boiler appeared to be overfilled at arrival, vac b…"
type textarea "x"
type textarea "Screens, gaskets, inspection Boiler appeared to be overfilled at arrival, vac b…"
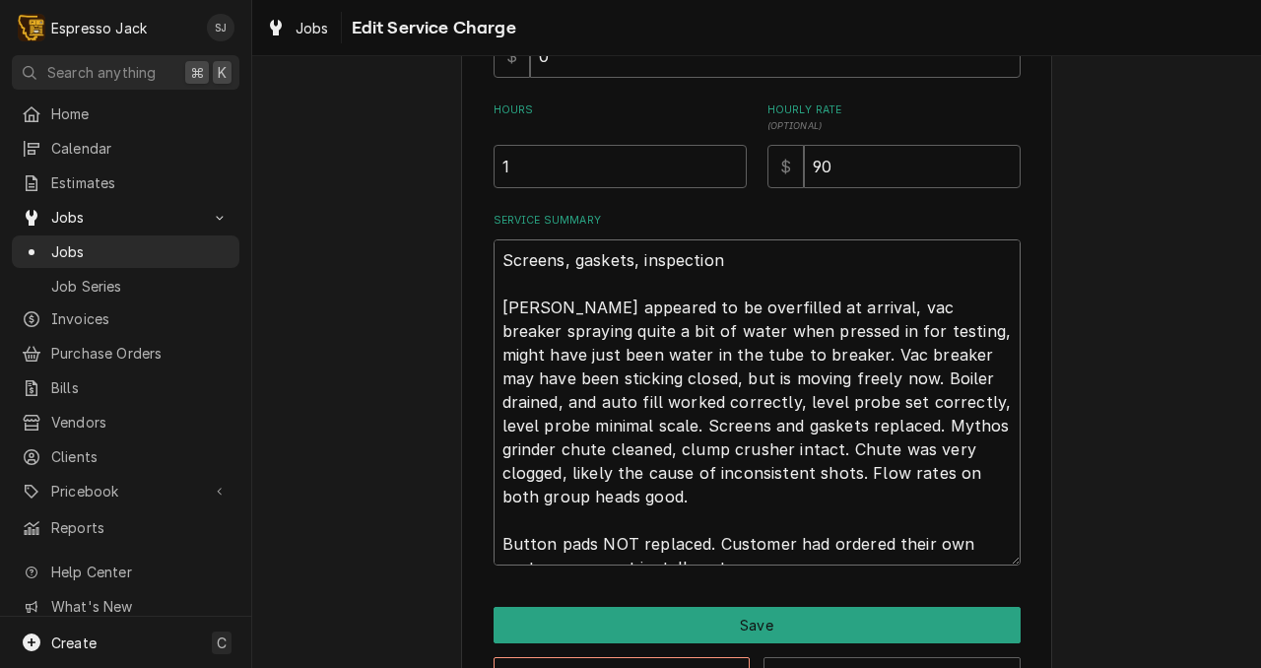
type textarea "x"
type textarea "Screens, gaskets, inspection Boiler appeared to be overfilled at arrival, vac b…"
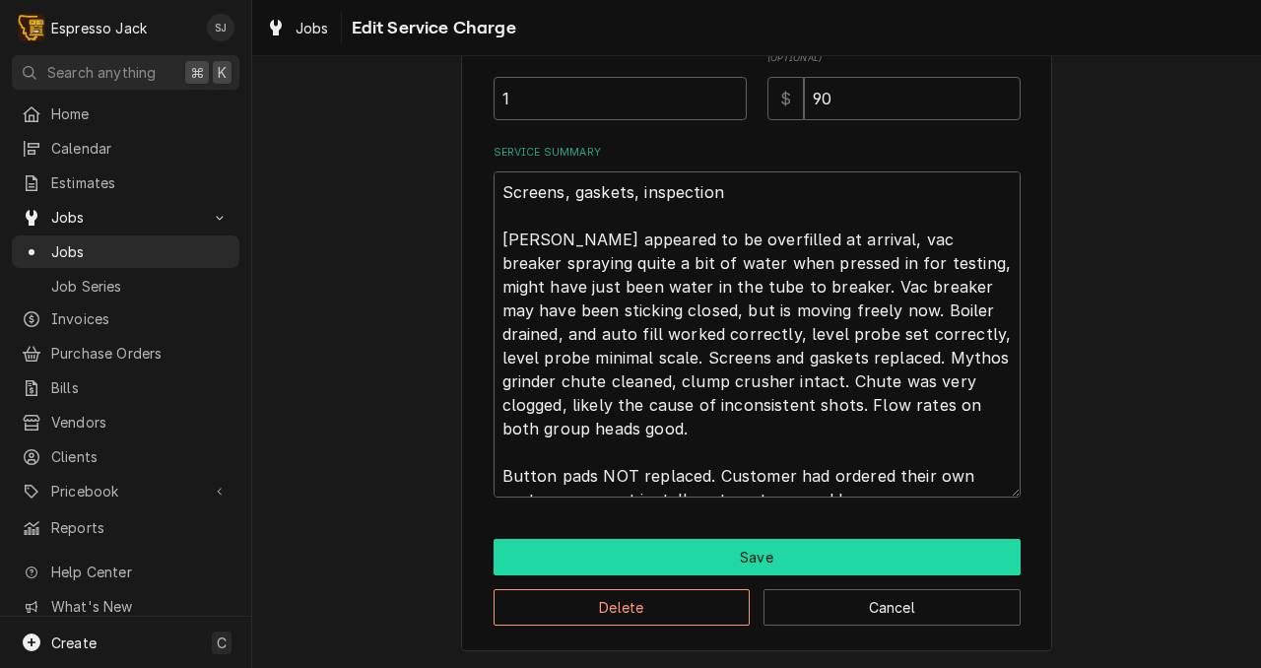
click at [606, 560] on button "Save" at bounding box center [757, 557] width 527 height 36
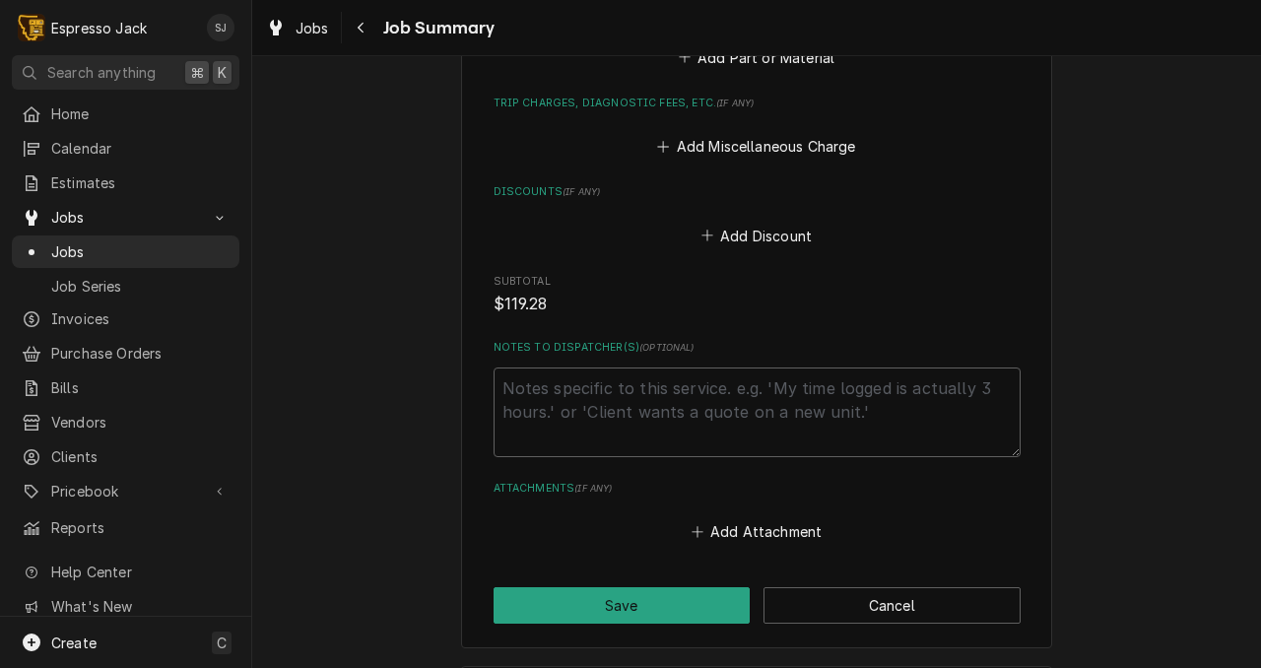
scroll to position [2006, 0]
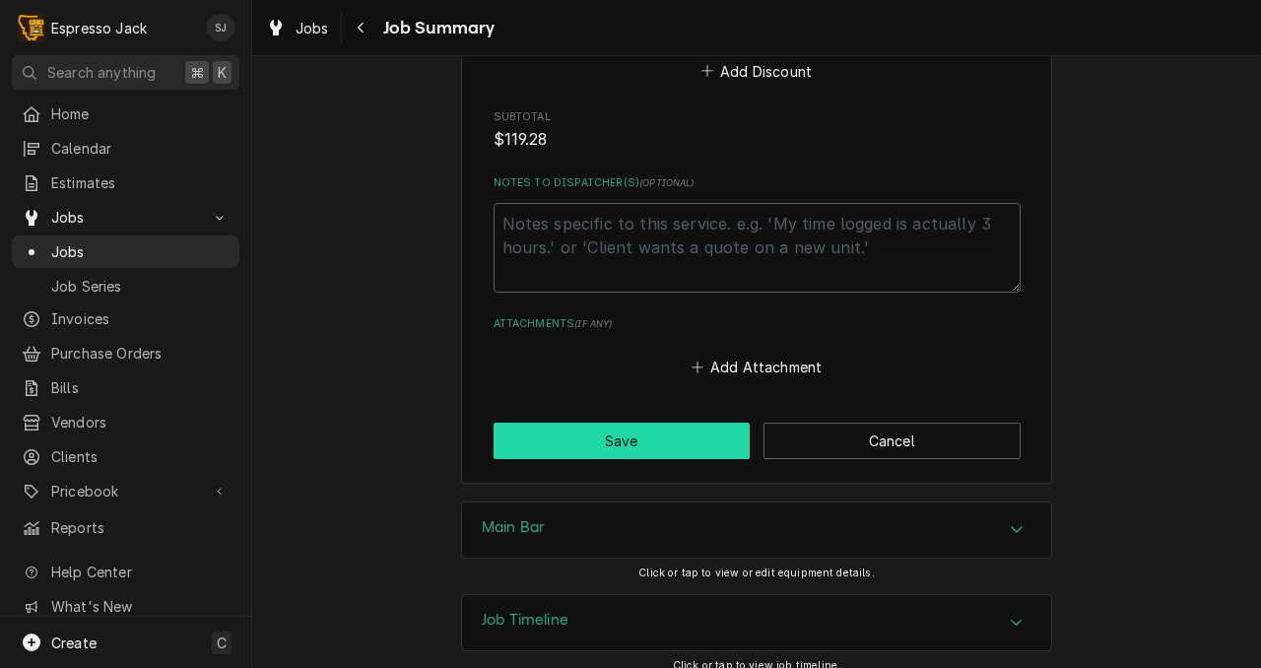
click at [579, 430] on button "Save" at bounding box center [622, 441] width 257 height 36
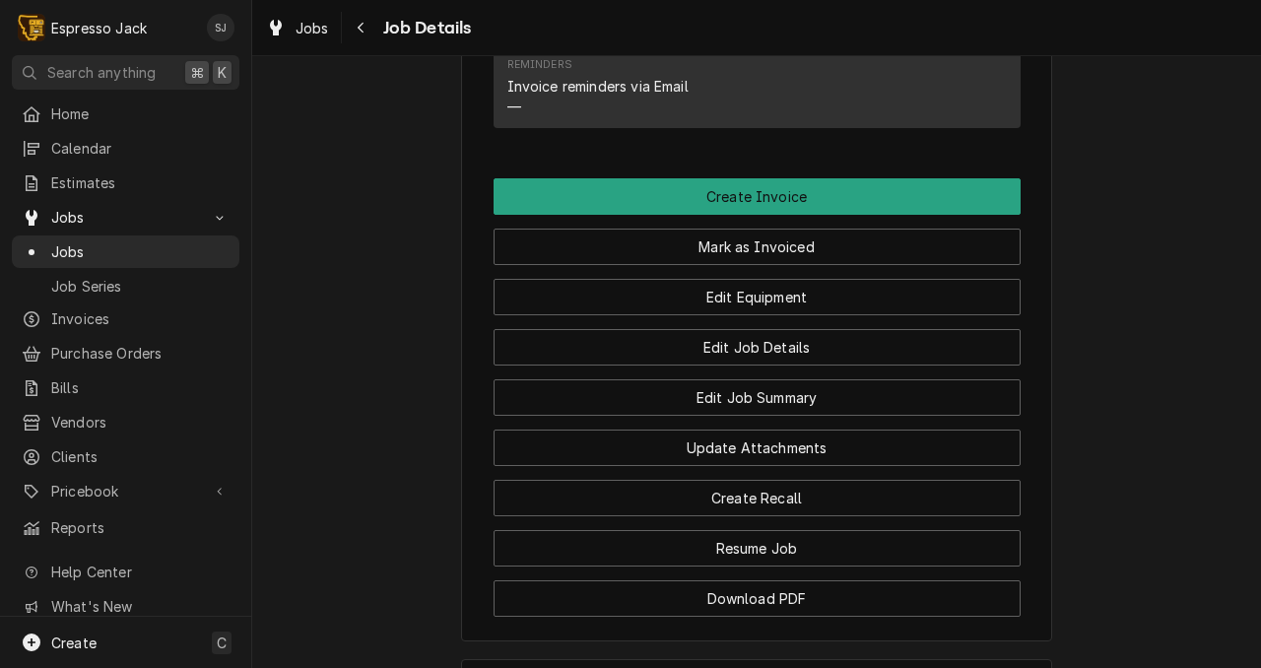
scroll to position [1204, 0]
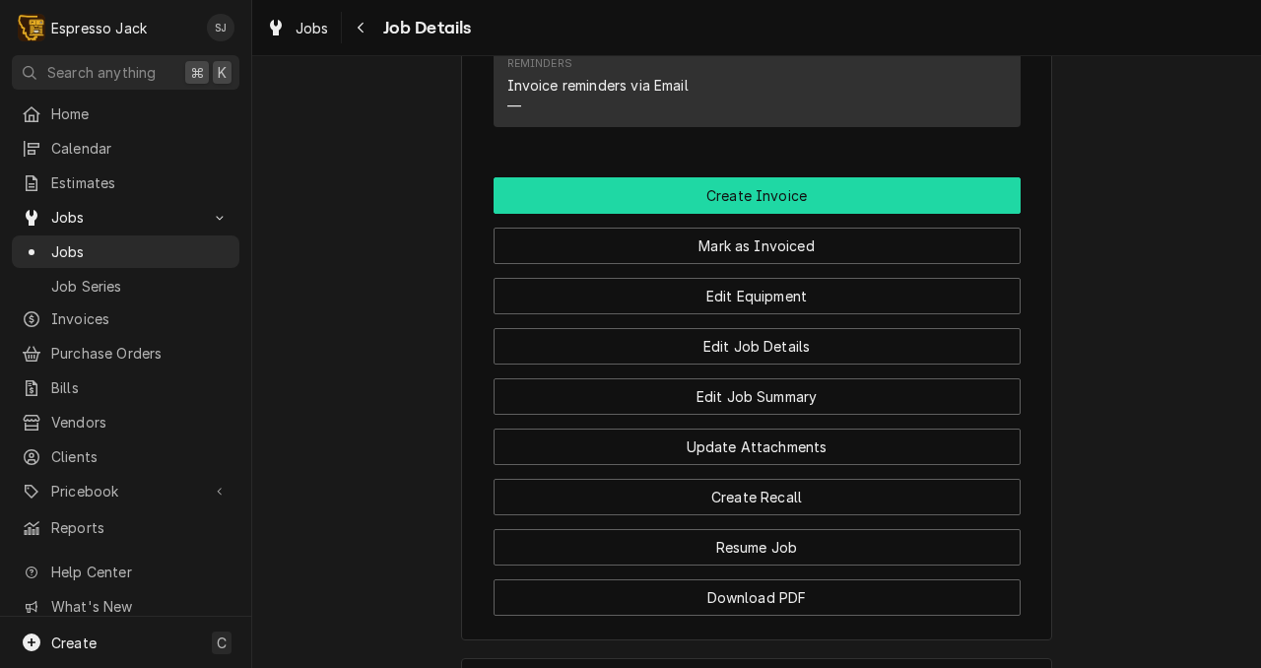
click at [683, 214] on button "Create Invoice" at bounding box center [757, 195] width 527 height 36
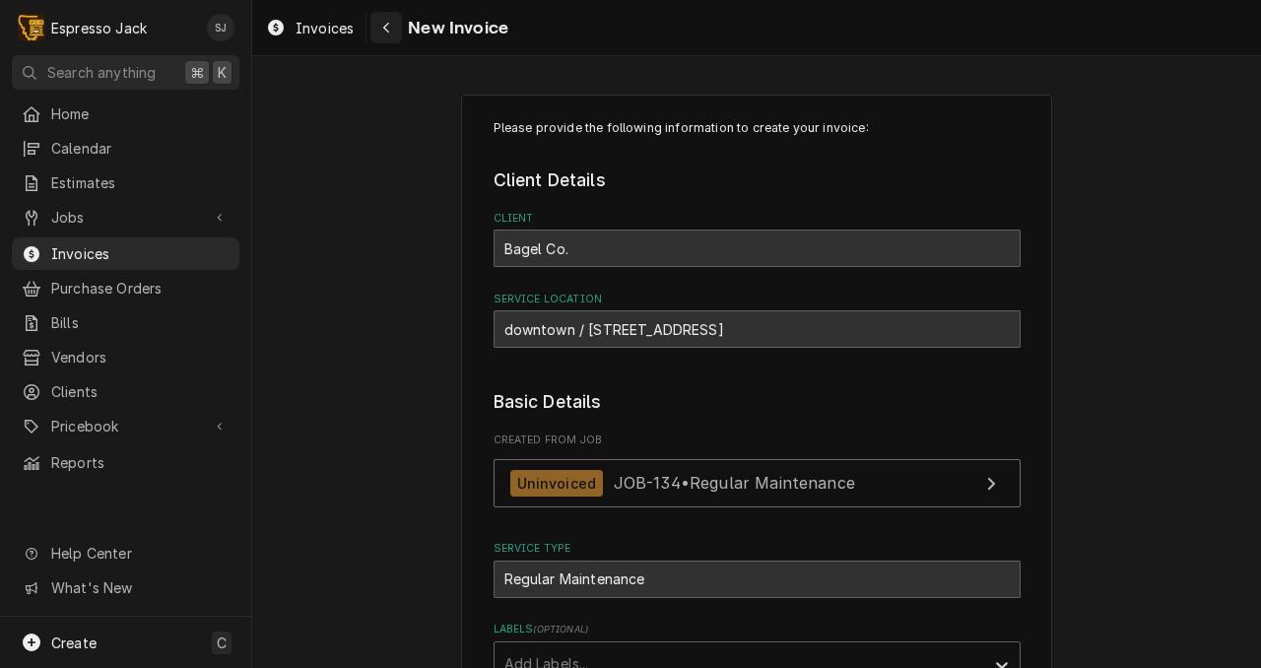
click at [382, 28] on icon "Navigate back" at bounding box center [386, 28] width 9 height 14
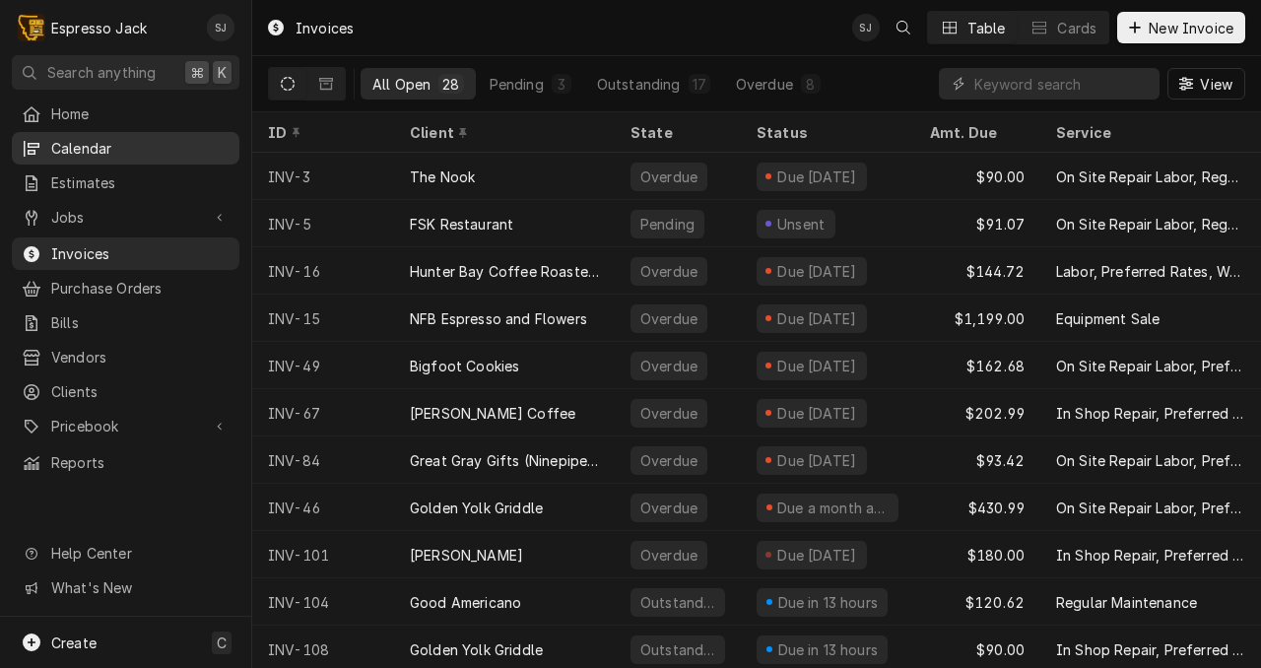
click at [73, 132] on link "Calendar" at bounding box center [126, 148] width 228 height 33
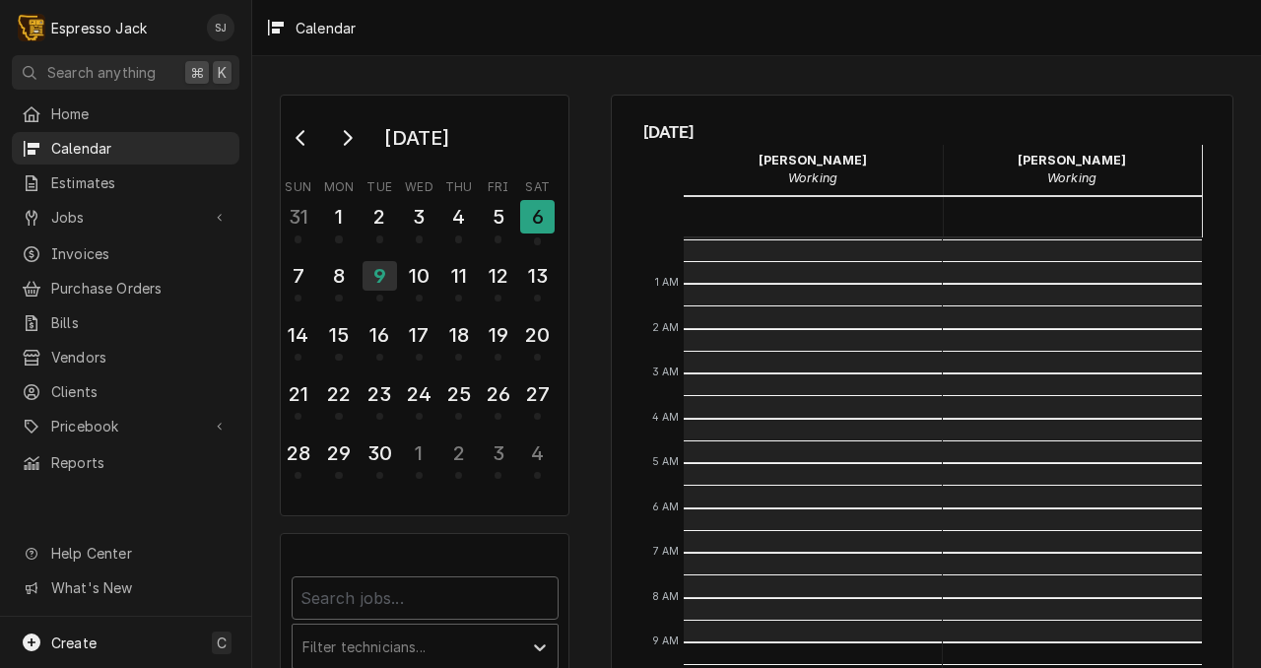
scroll to position [404, 0]
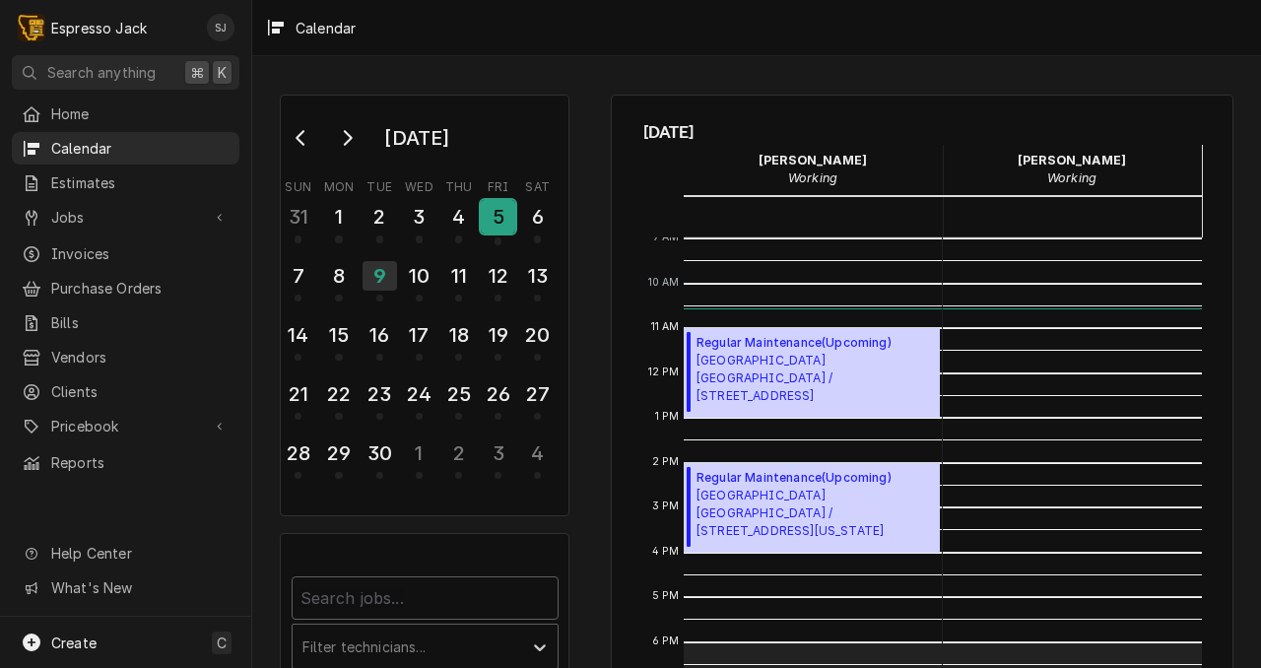
click at [495, 217] on div "5" at bounding box center [498, 216] width 34 height 33
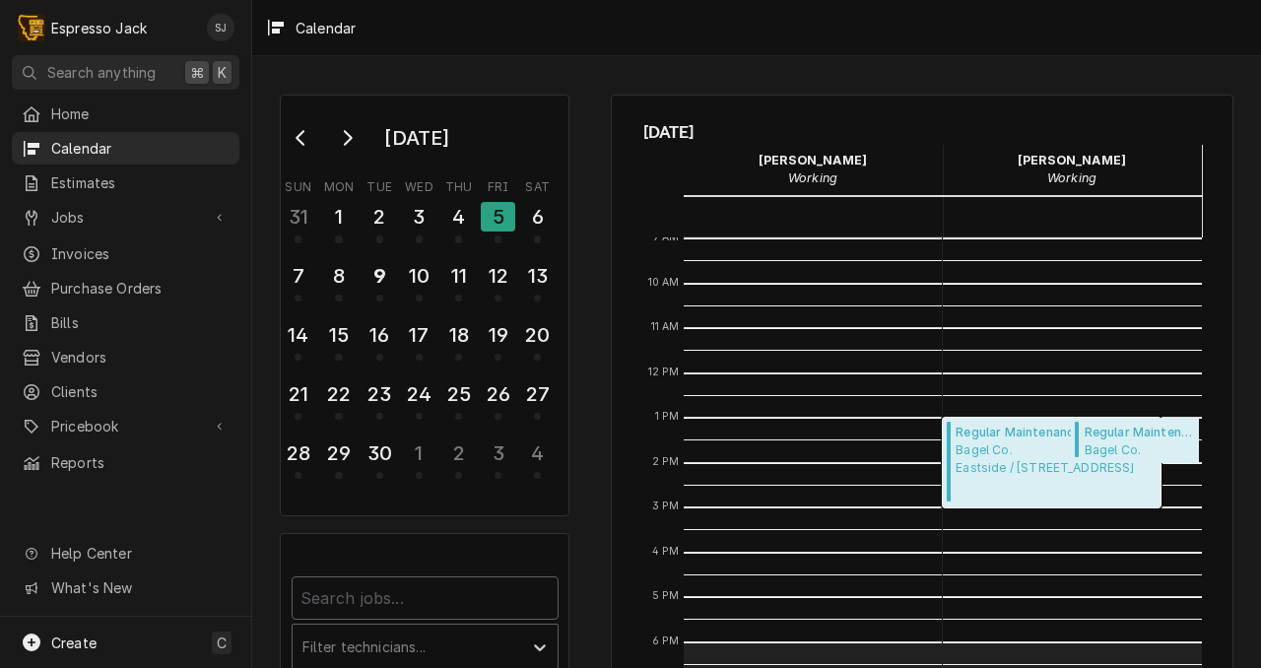
click at [991, 444] on span "Bagel Co. Eastside / 1411 11th Ave, Helena, MT 59601" at bounding box center [1050, 458] width 188 height 35
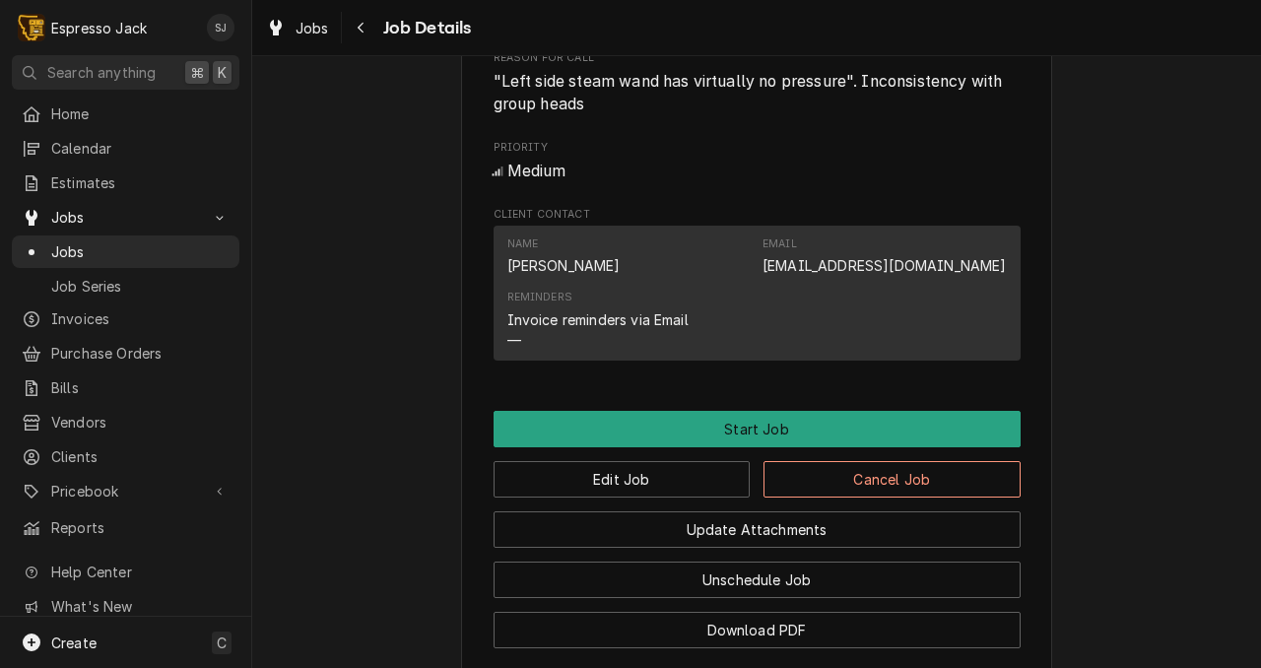
scroll to position [904, 0]
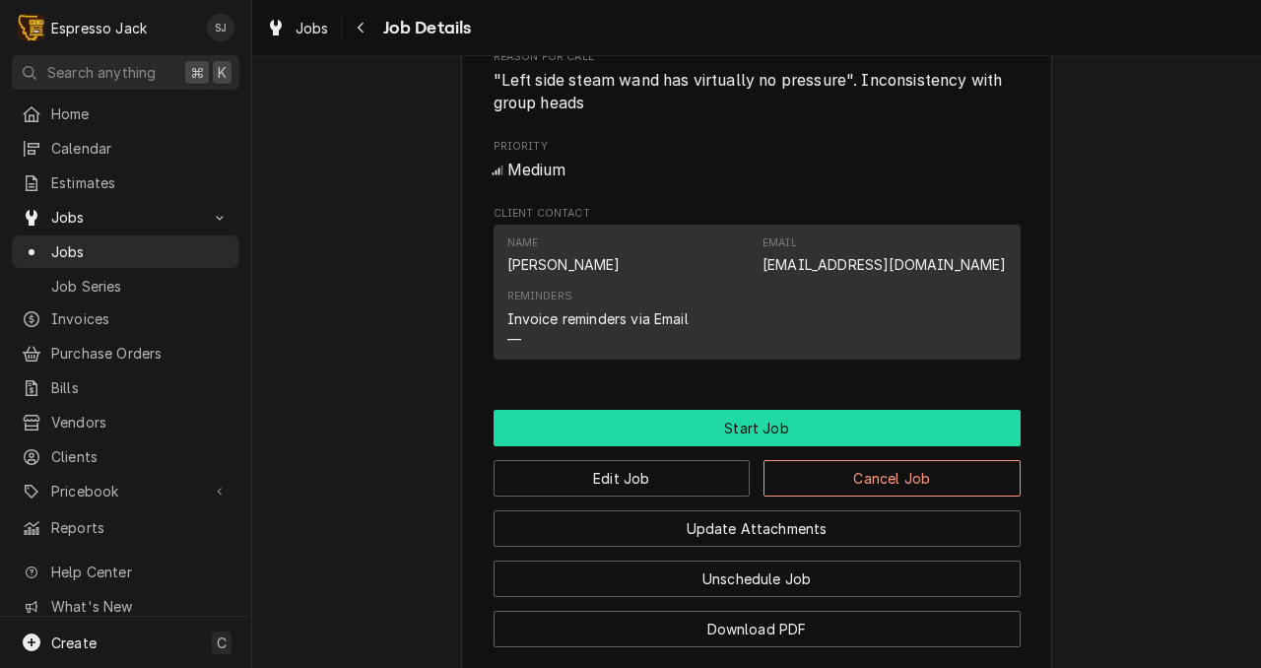
click at [741, 445] on button "Start Job" at bounding box center [757, 428] width 527 height 36
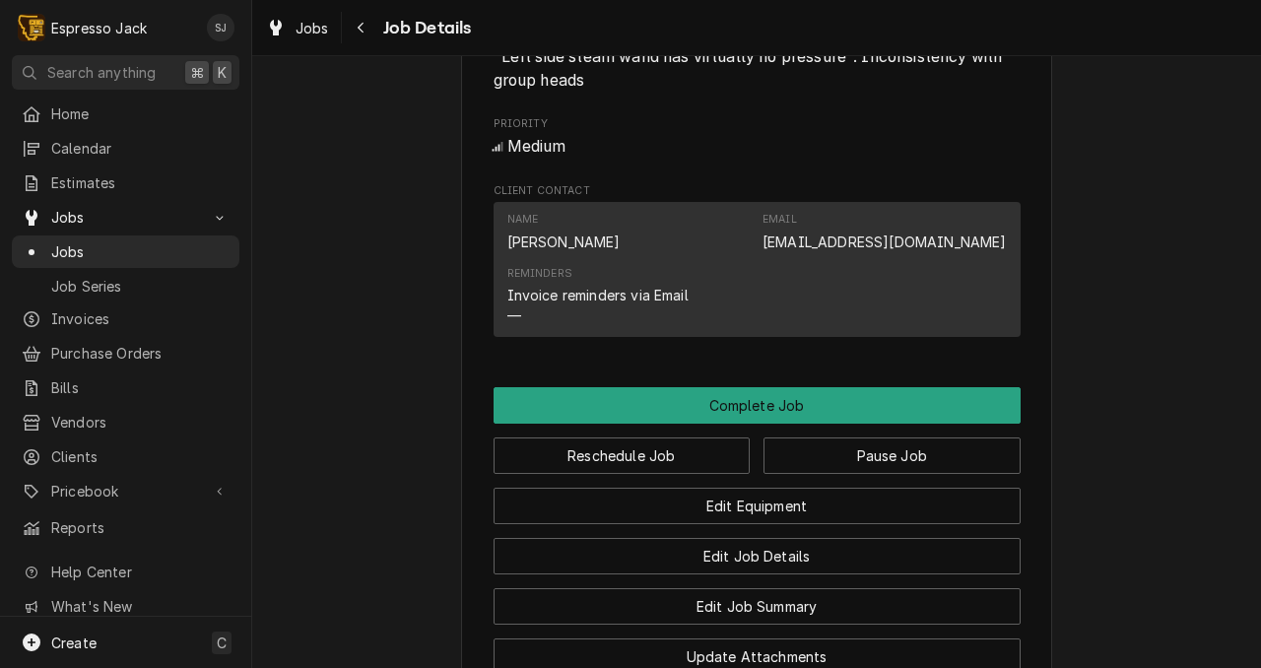
scroll to position [1070, 0]
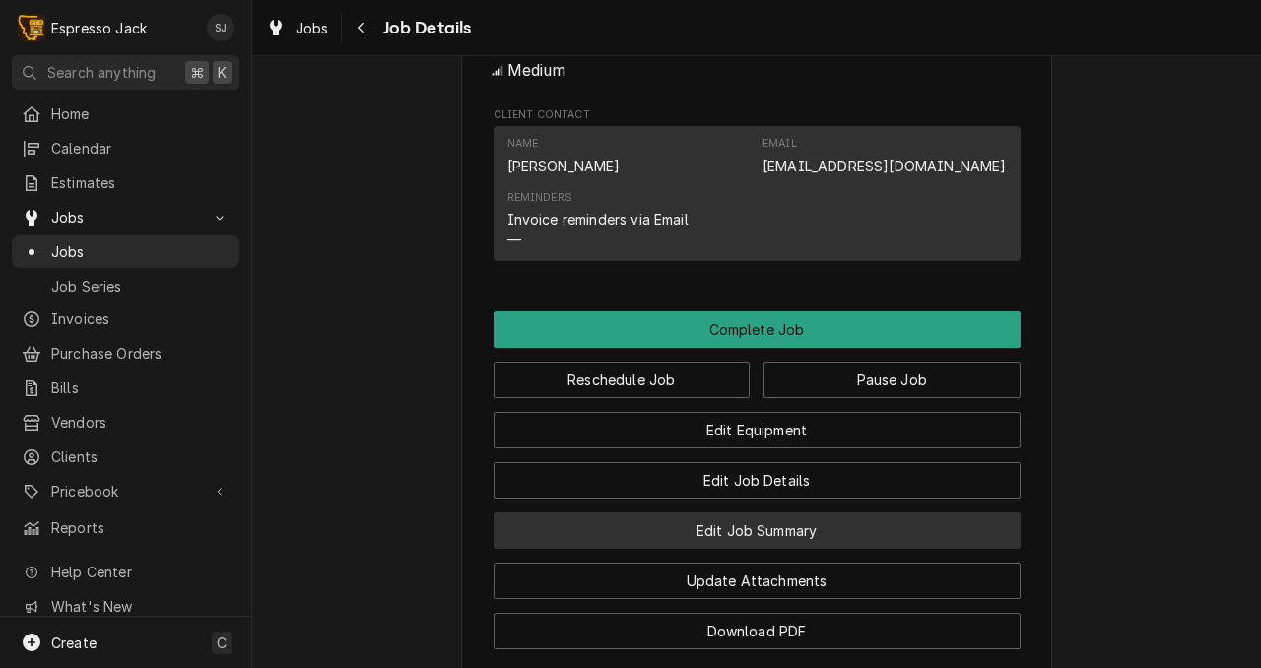
click at [742, 549] on button "Edit Job Summary" at bounding box center [757, 530] width 527 height 36
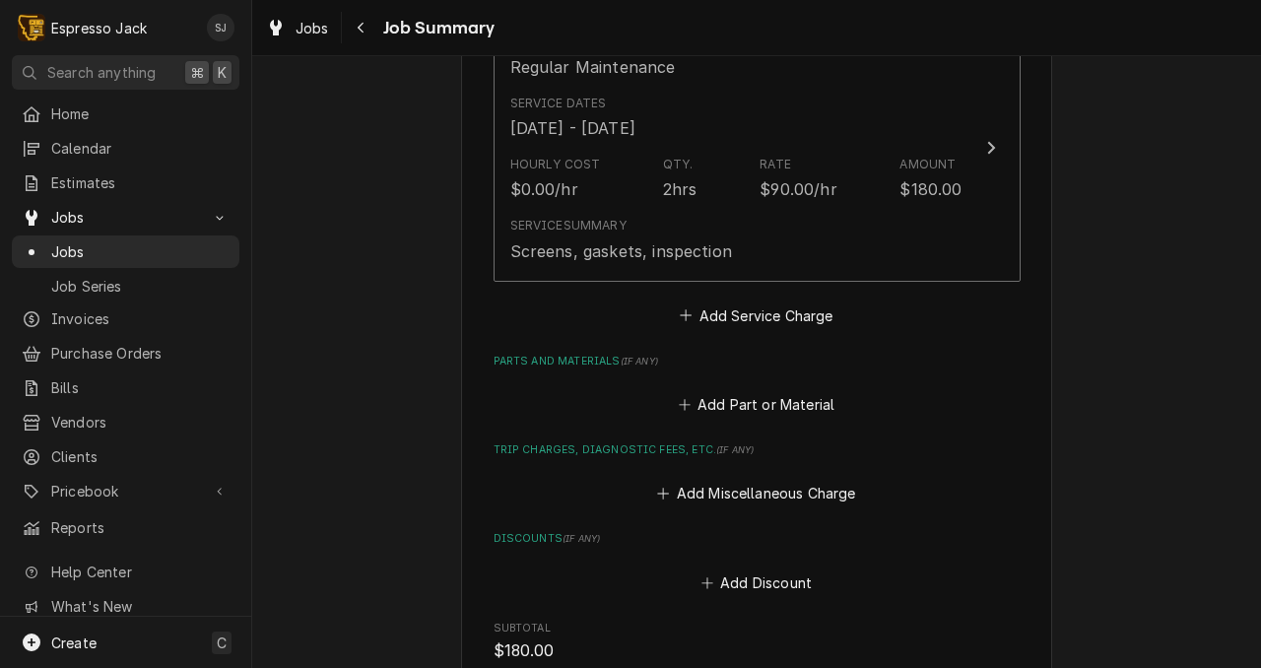
scroll to position [584, 0]
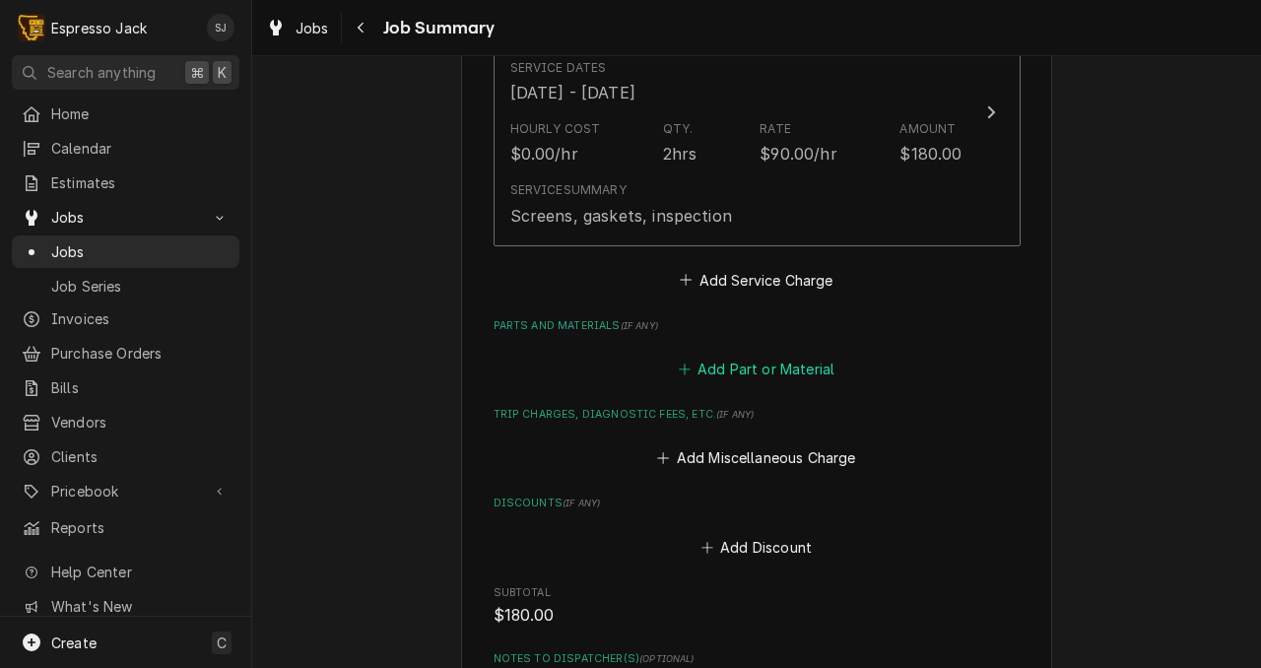
click at [750, 365] on button "Add Part or Material" at bounding box center [756, 370] width 163 height 28
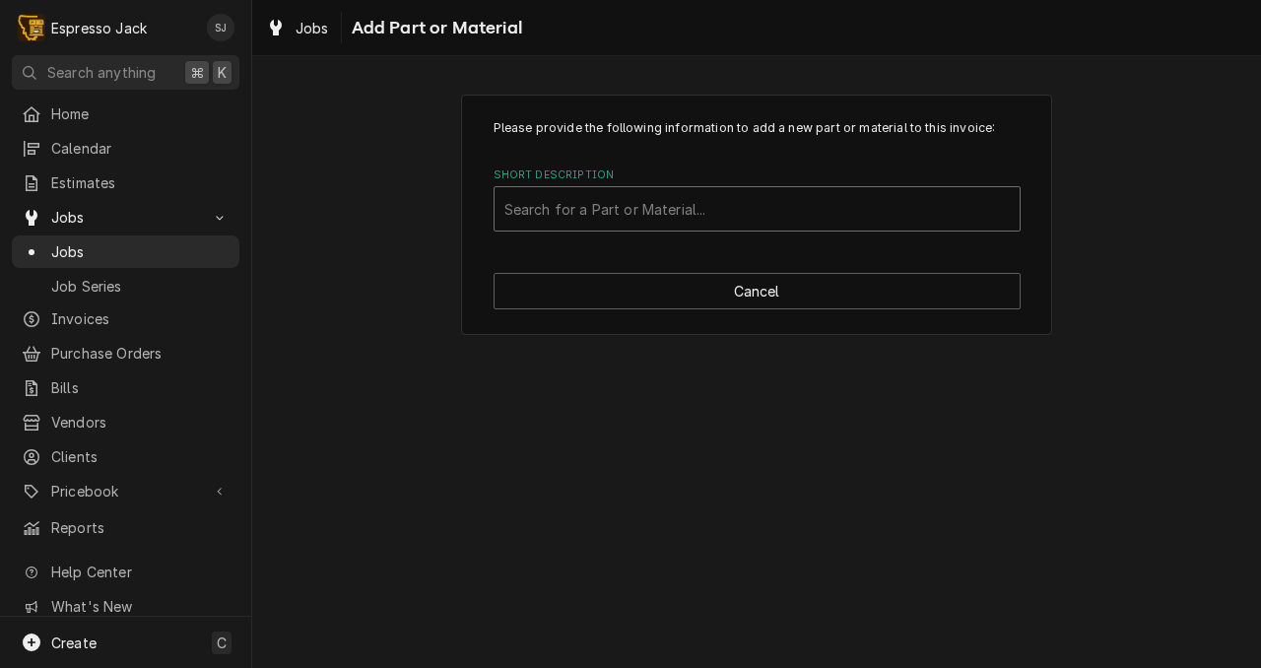
click at [597, 215] on div "Short Description" at bounding box center [756, 208] width 505 height 35
type input "appia"
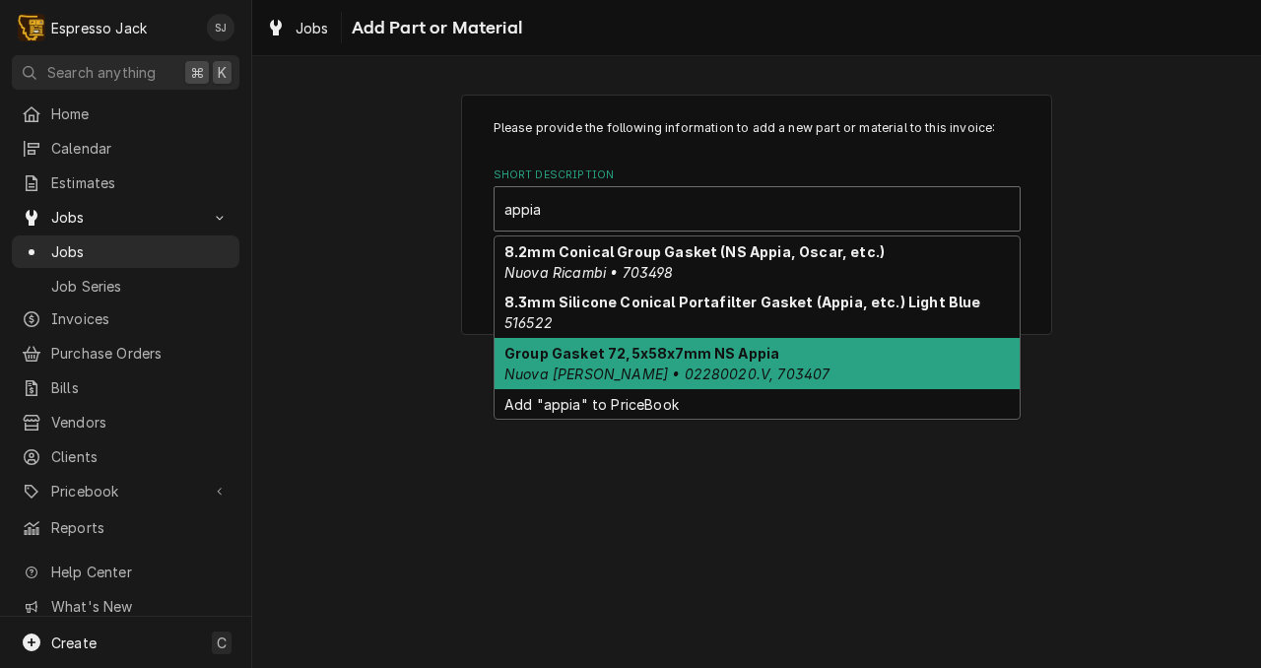
click at [643, 368] on em "Nuova Simonelli • 02280020.V, 703407" at bounding box center [666, 374] width 325 height 17
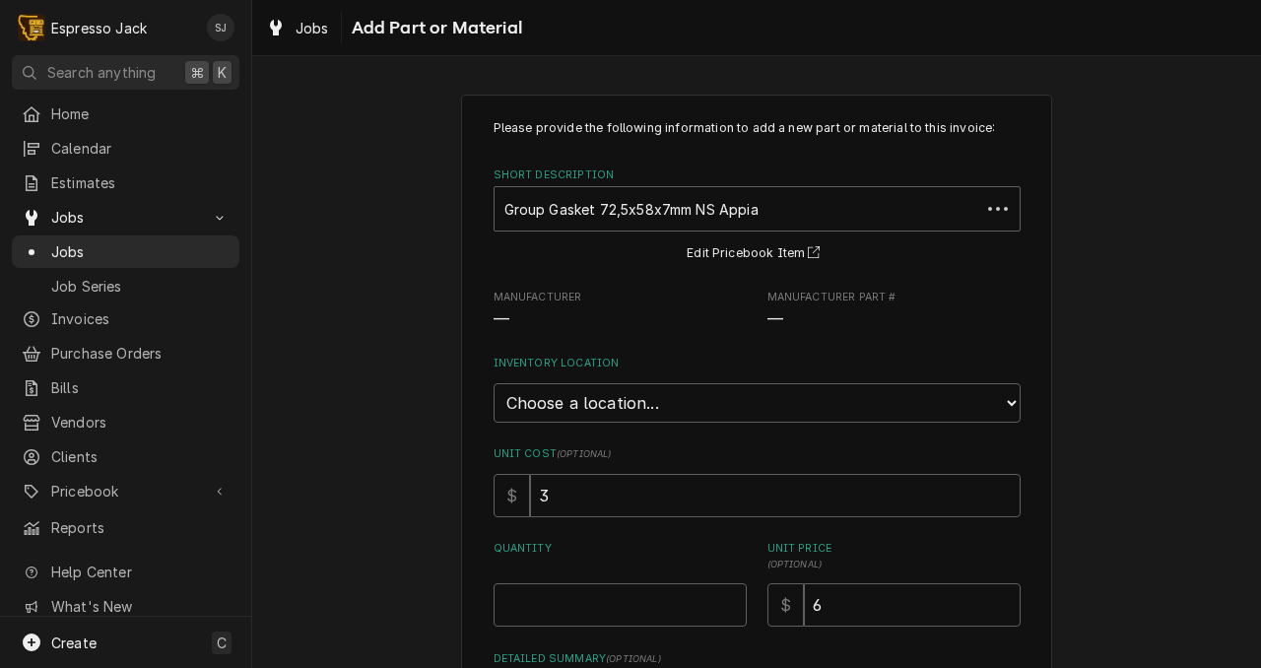
type textarea "x"
click at [572, 409] on select "Choose a location... General Inventory" at bounding box center [757, 402] width 527 height 39
select select "435"
click at [494, 383] on select "Choose a location... General Inventory" at bounding box center [757, 402] width 527 height 39
click at [523, 597] on input "Quantity" at bounding box center [620, 604] width 253 height 43
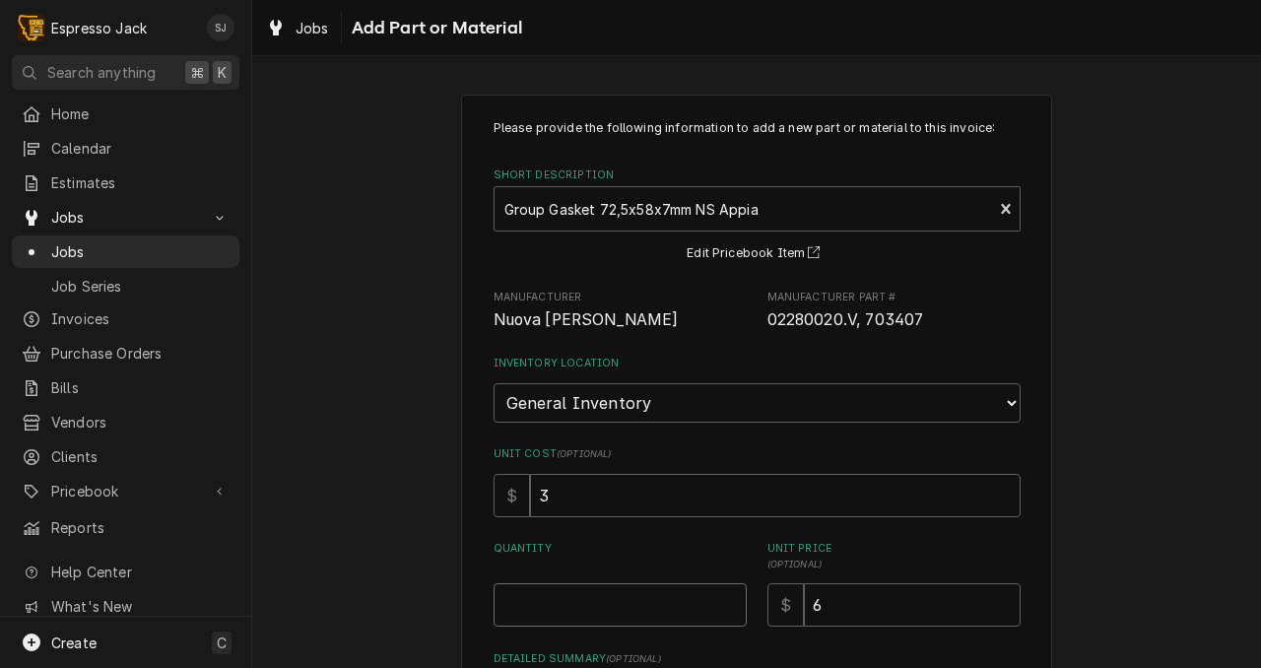
type textarea "x"
type input "2"
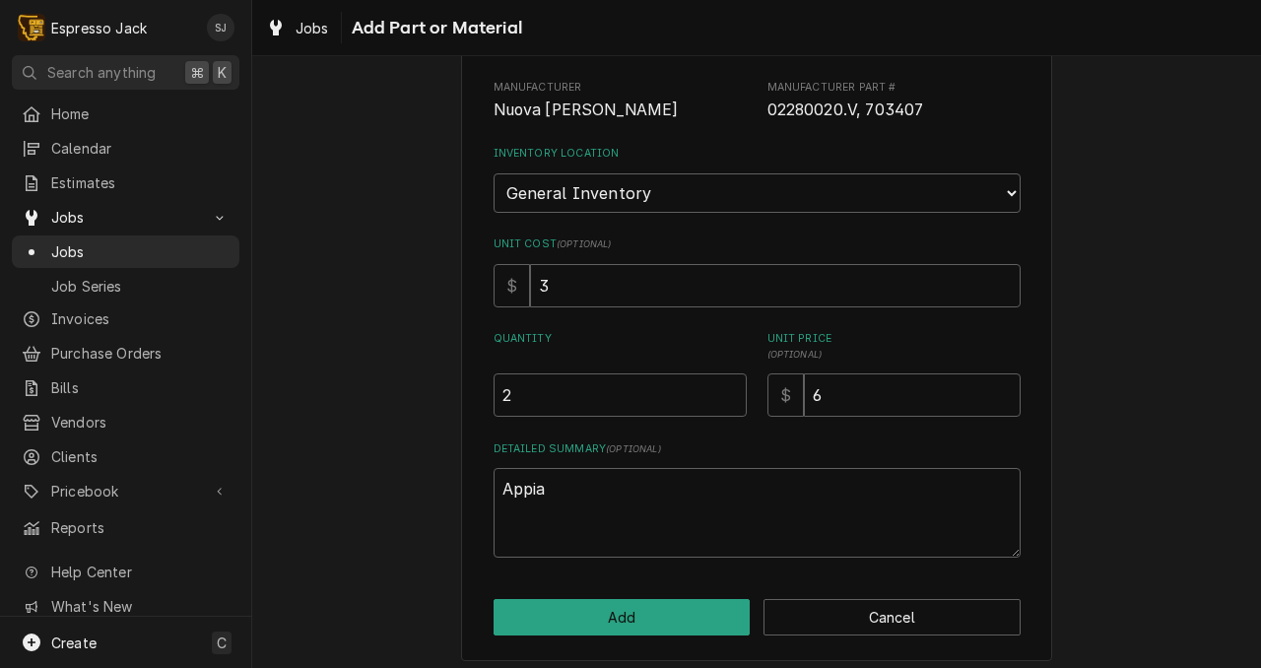
scroll to position [219, 0]
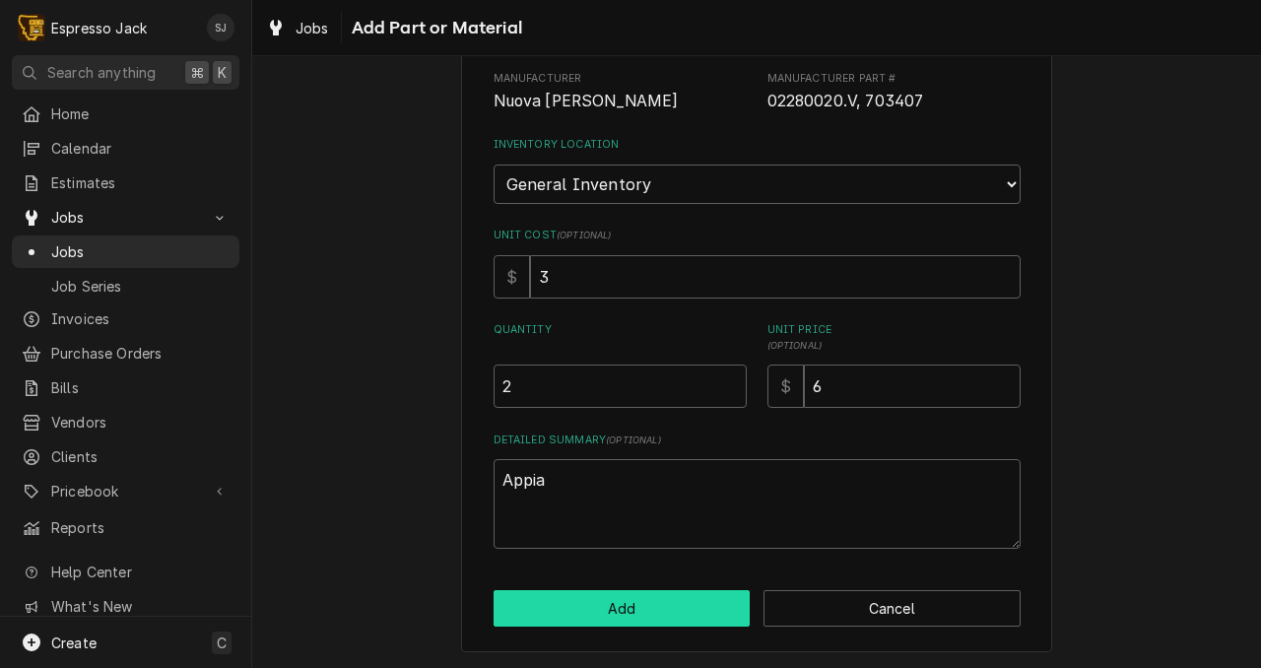
click at [598, 623] on button "Add" at bounding box center [622, 608] width 257 height 36
type textarea "x"
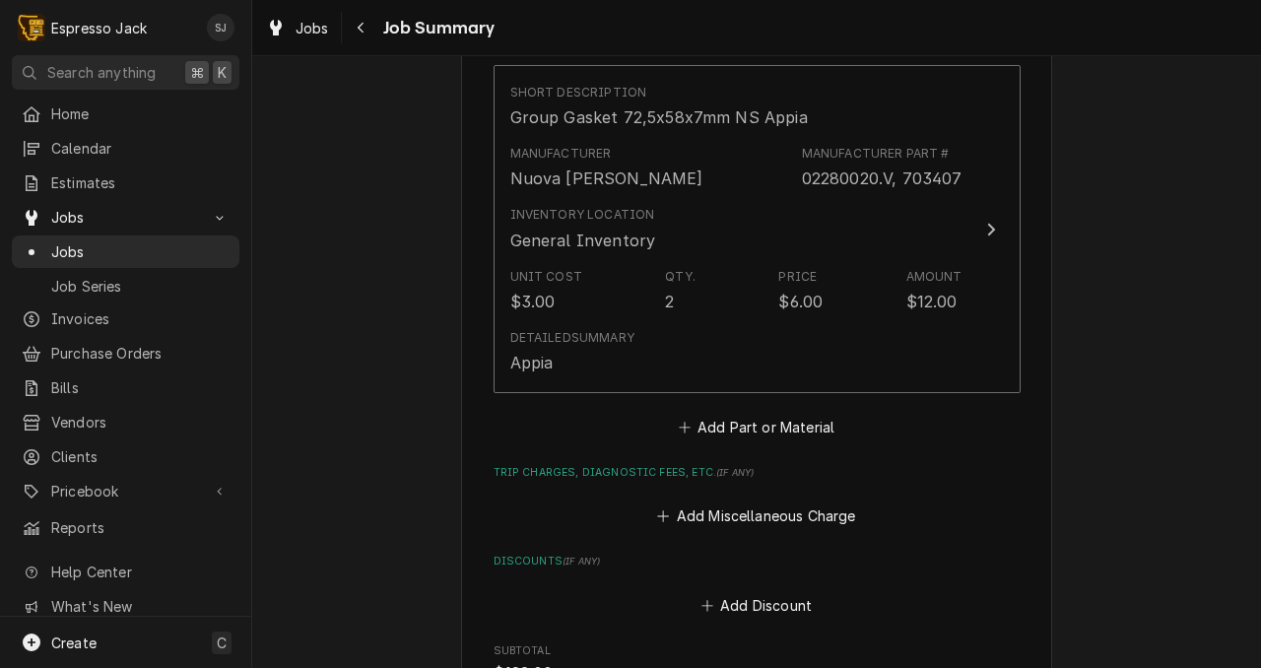
scroll to position [873, 0]
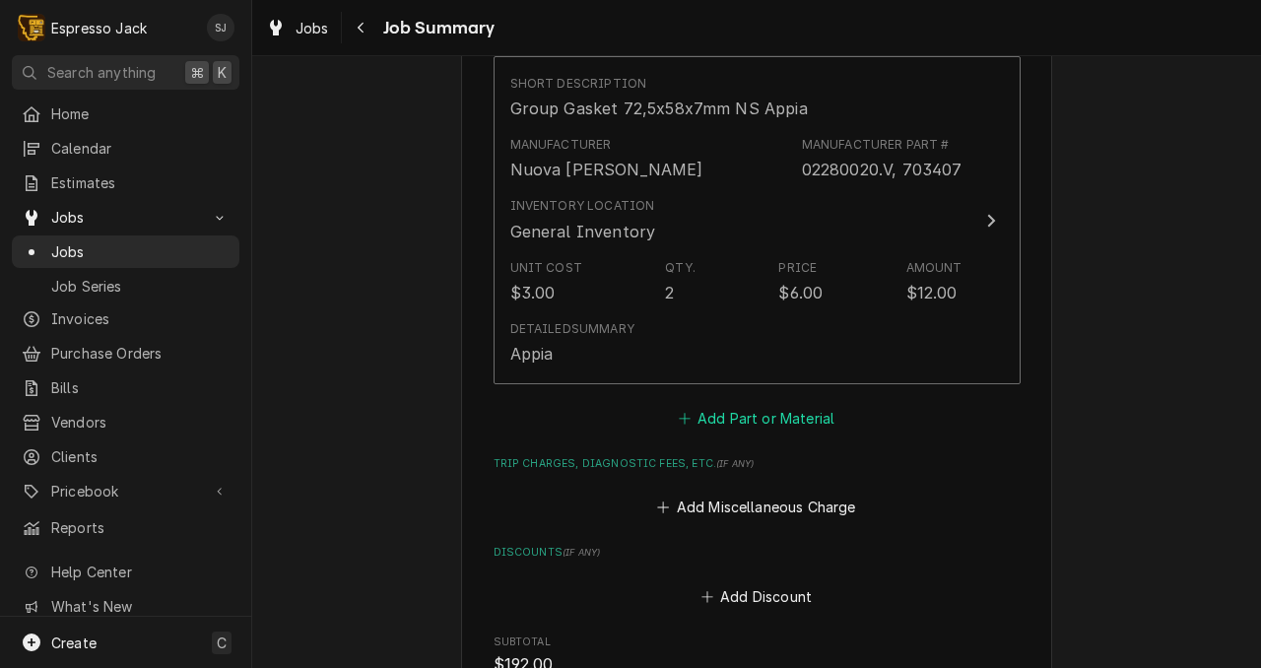
click at [756, 425] on button "Add Part or Material" at bounding box center [756, 418] width 163 height 28
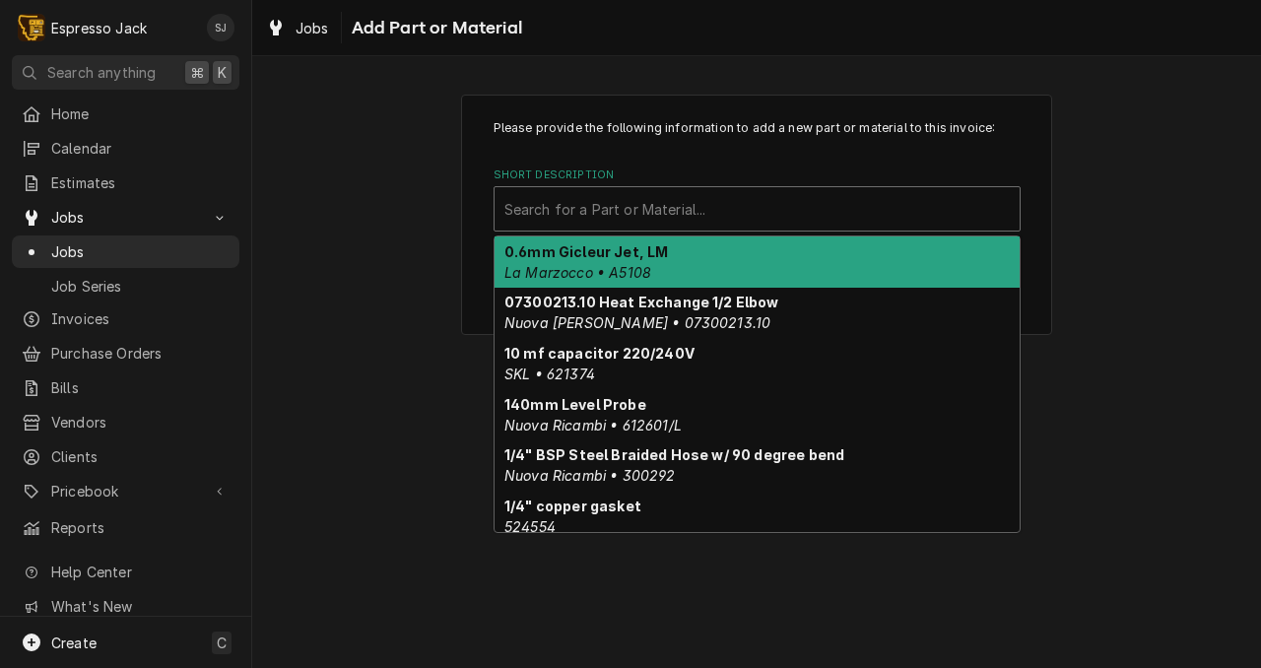
click at [648, 215] on div "Short Description" at bounding box center [756, 208] width 505 height 35
type input "S"
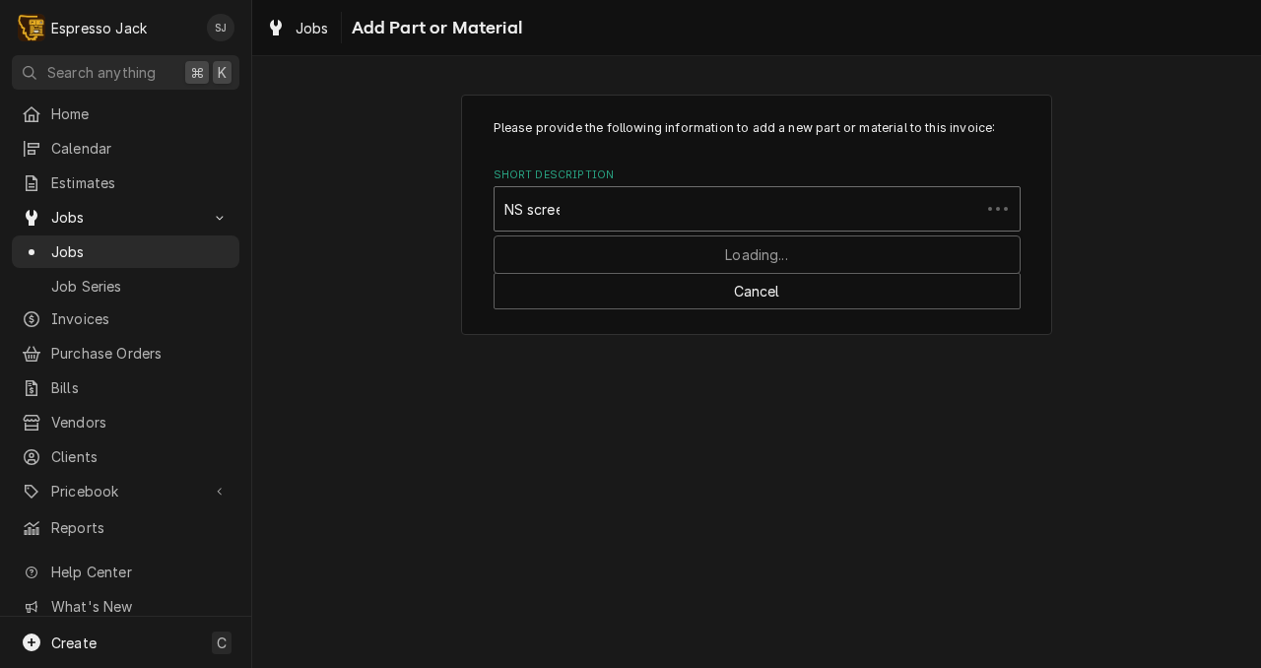
type input "NS screen"
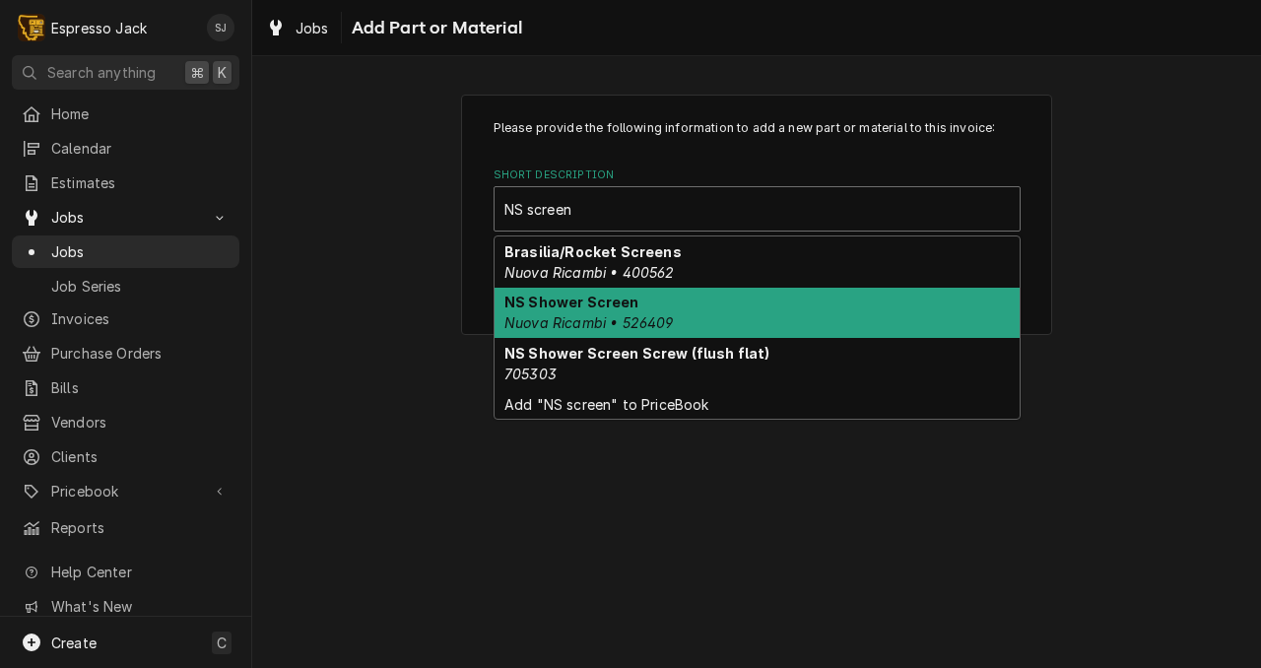
click at [599, 324] on em "Nuova Ricambi • 526409" at bounding box center [588, 322] width 169 height 17
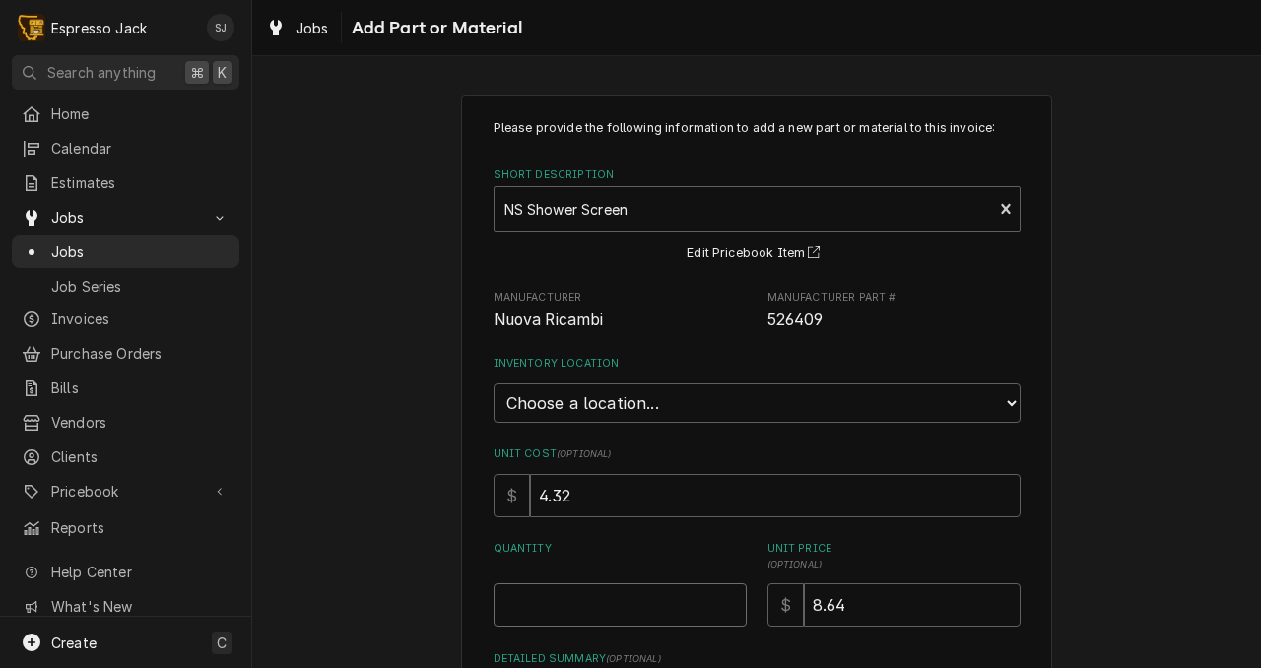
click at [557, 606] on input "Quantity" at bounding box center [620, 604] width 253 height 43
type textarea "x"
type input "2"
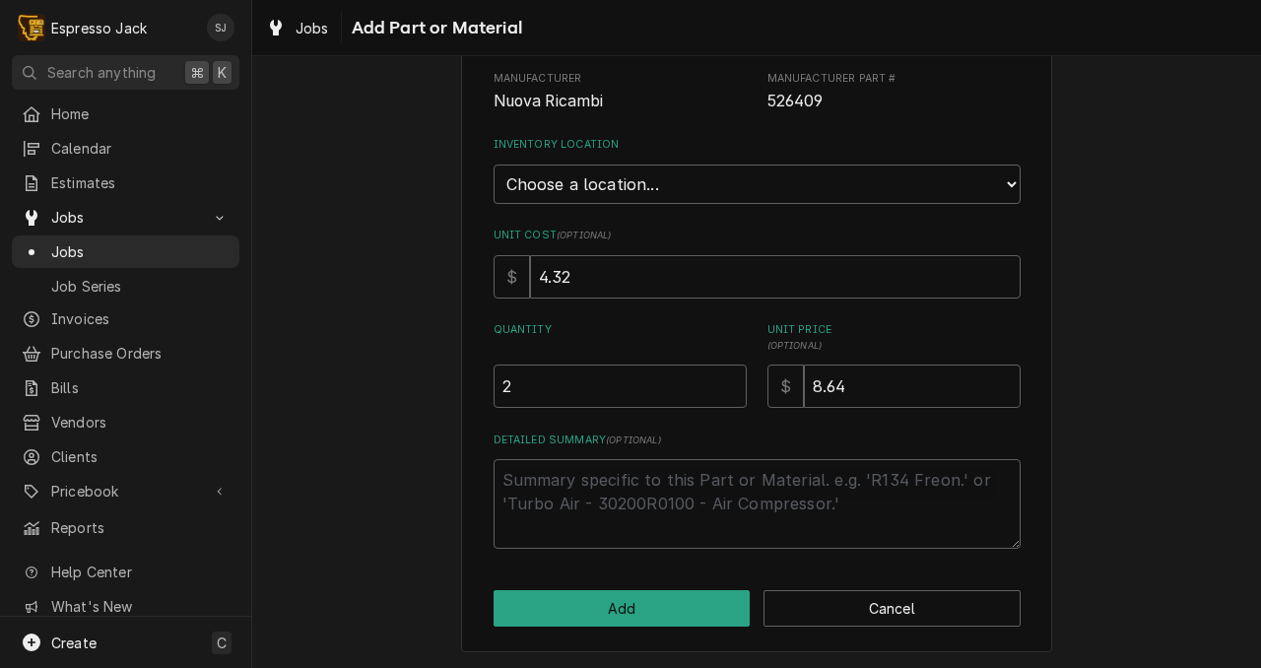
scroll to position [221, 0]
click at [647, 182] on select "Choose a location... General Inventory" at bounding box center [757, 183] width 527 height 39
select select "435"
click at [494, 164] on select "Choose a location... General Inventory" at bounding box center [757, 183] width 527 height 39
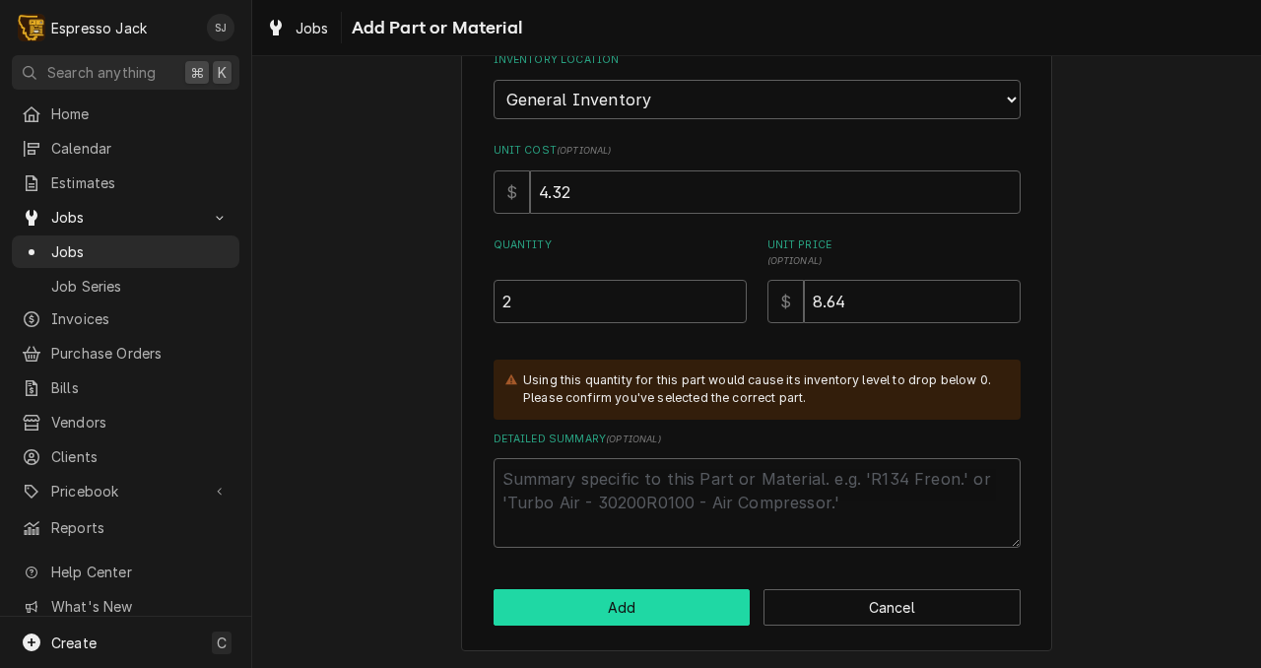
click at [568, 609] on button "Add" at bounding box center [622, 607] width 257 height 36
type textarea "x"
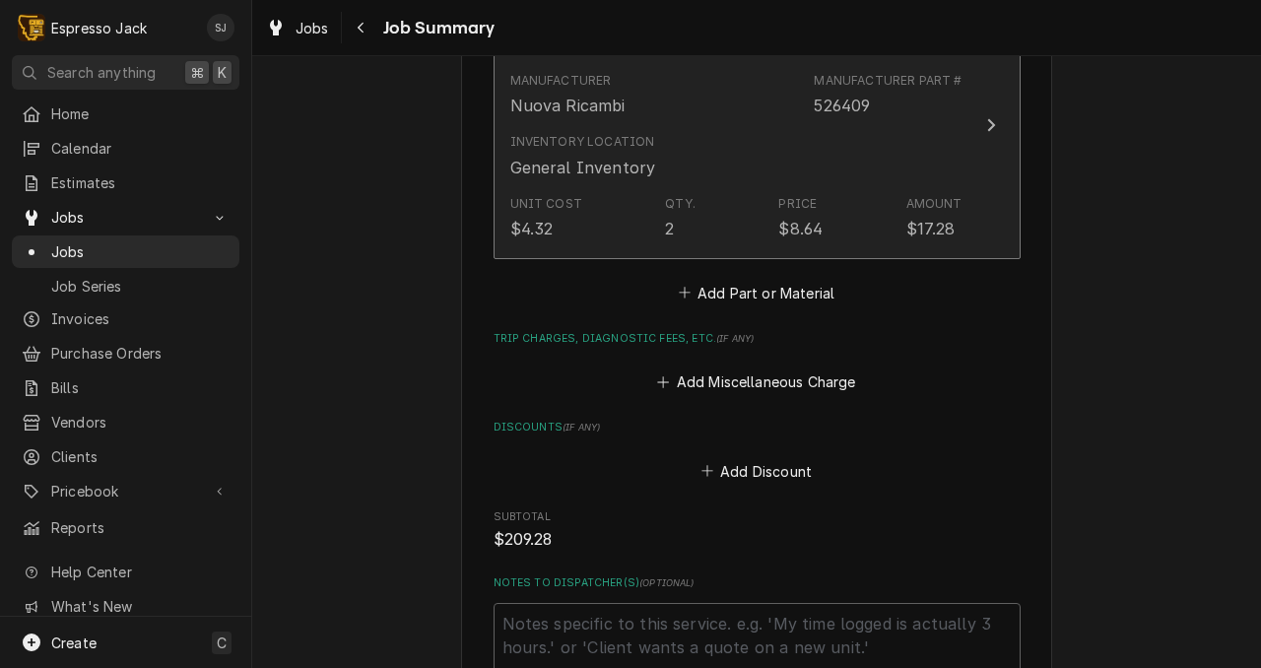
scroll to position [1278, 0]
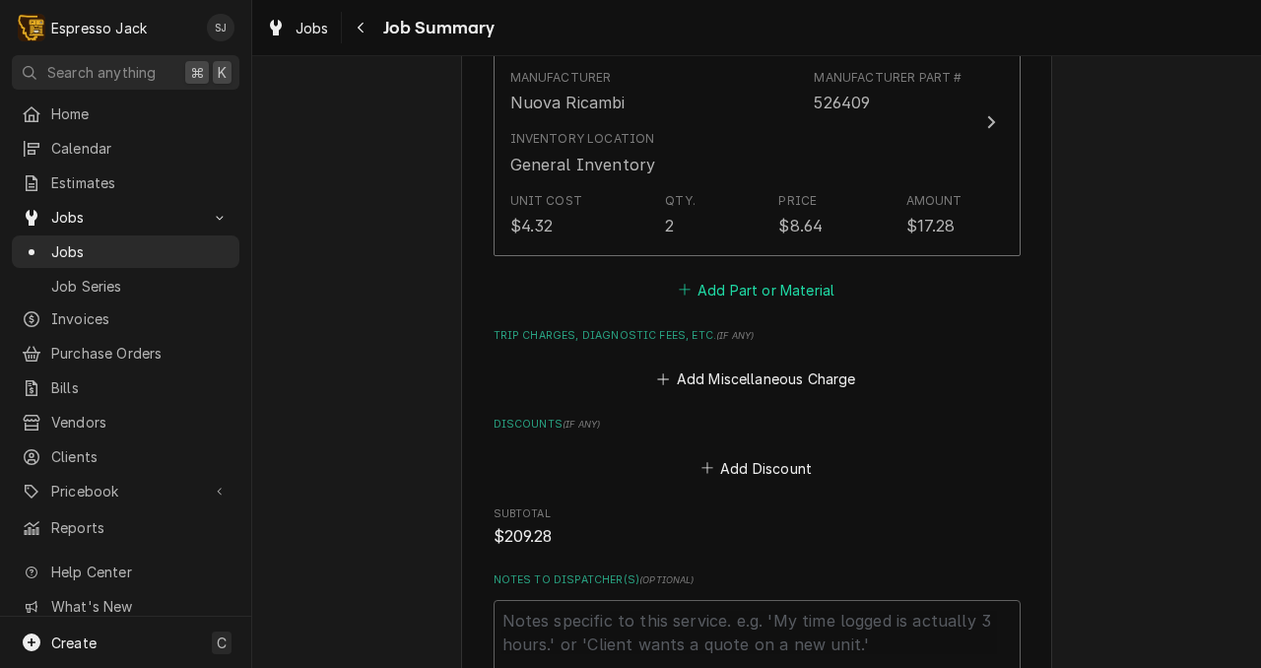
click at [734, 300] on button "Add Part or Material" at bounding box center [756, 290] width 163 height 28
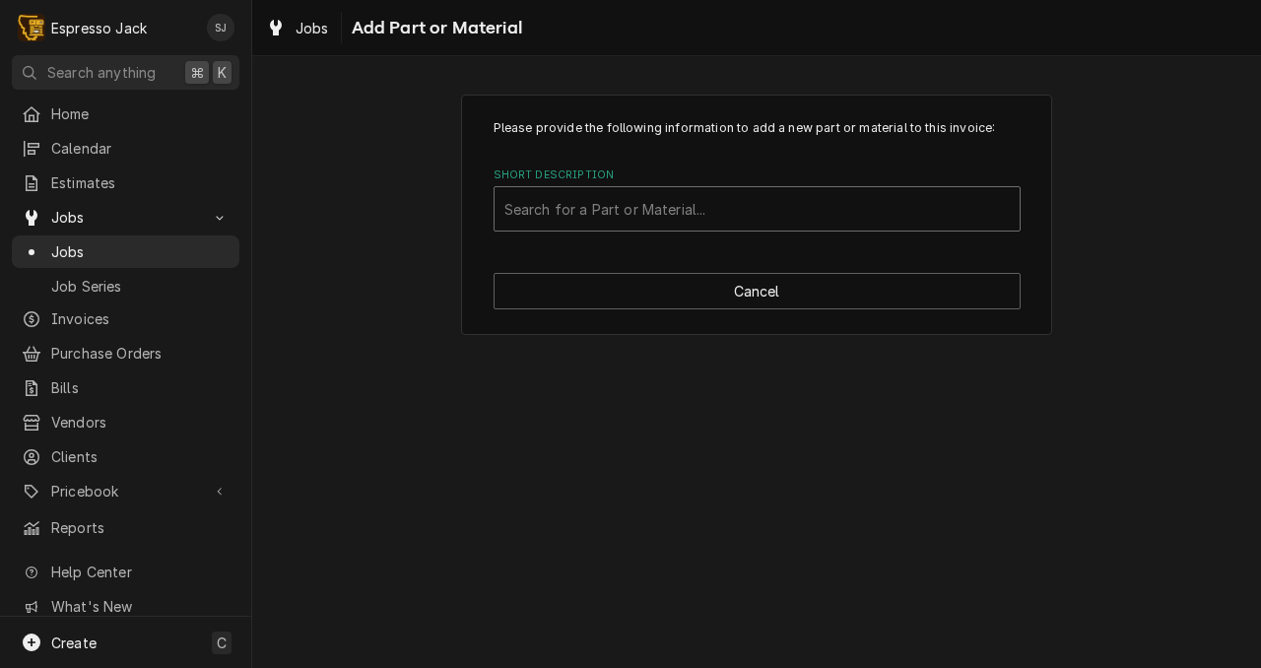
click at [635, 222] on div "Short Description" at bounding box center [756, 208] width 505 height 35
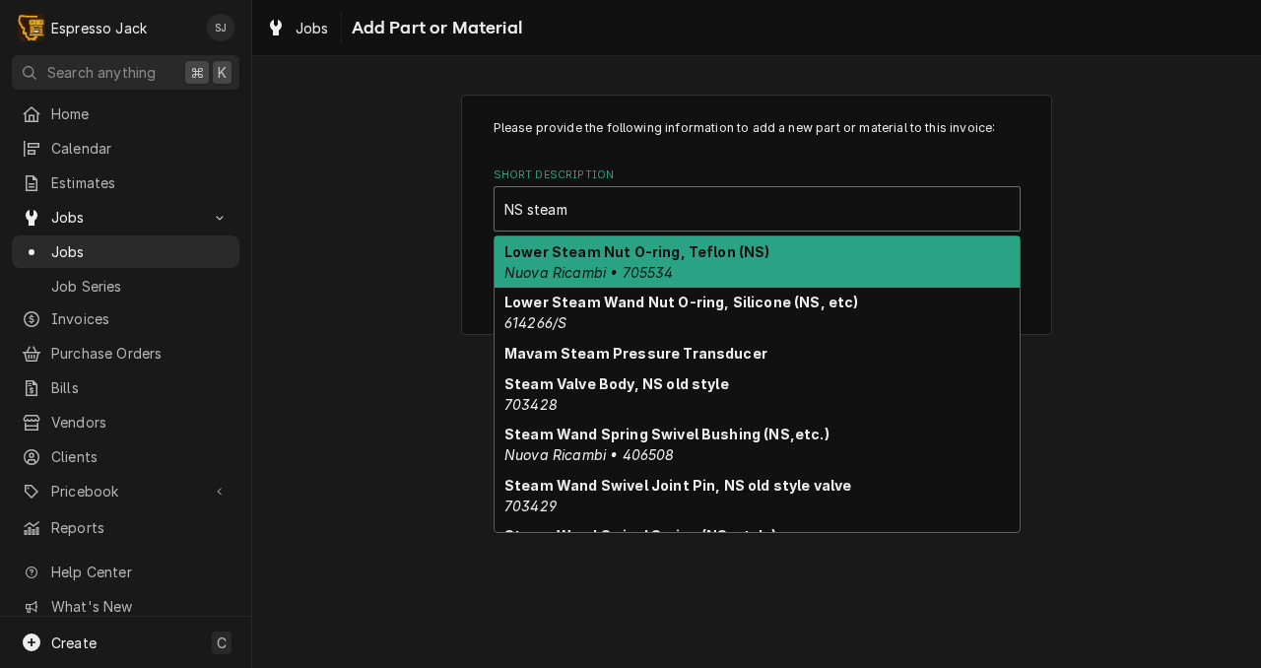
type input "NS steam"
click at [576, 209] on div "Short Description" at bounding box center [756, 208] width 505 height 35
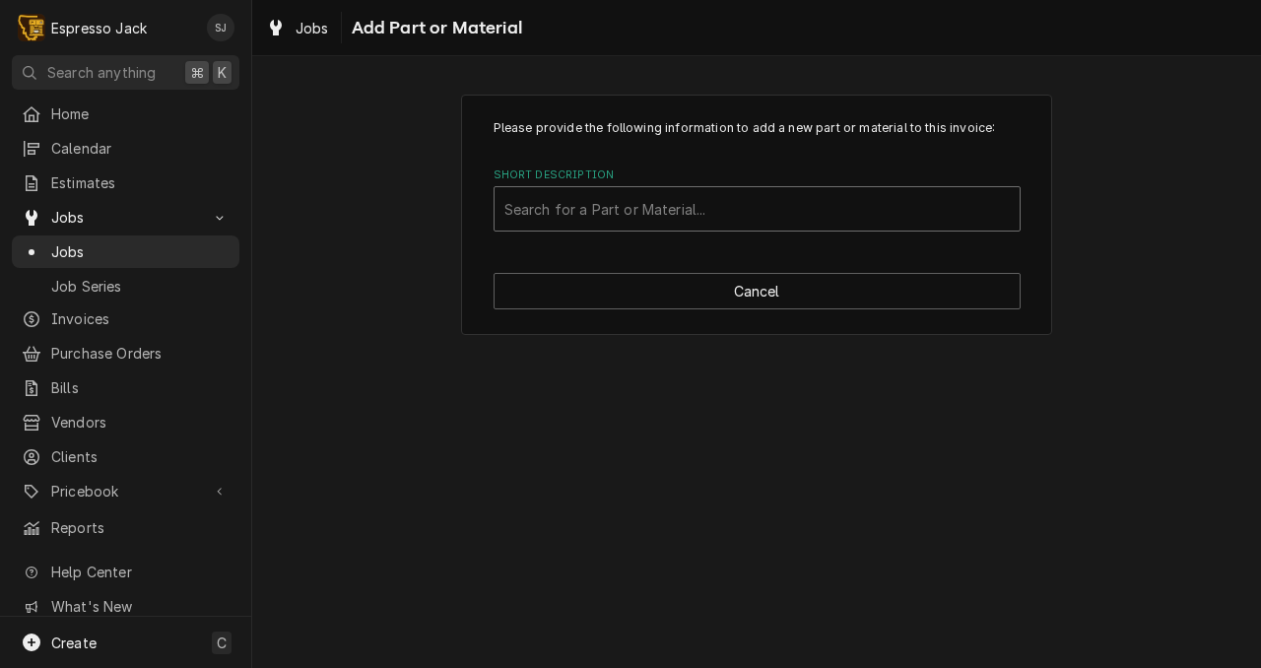
click at [575, 209] on div "Short Description" at bounding box center [756, 208] width 505 height 35
type input "steam rebuild"
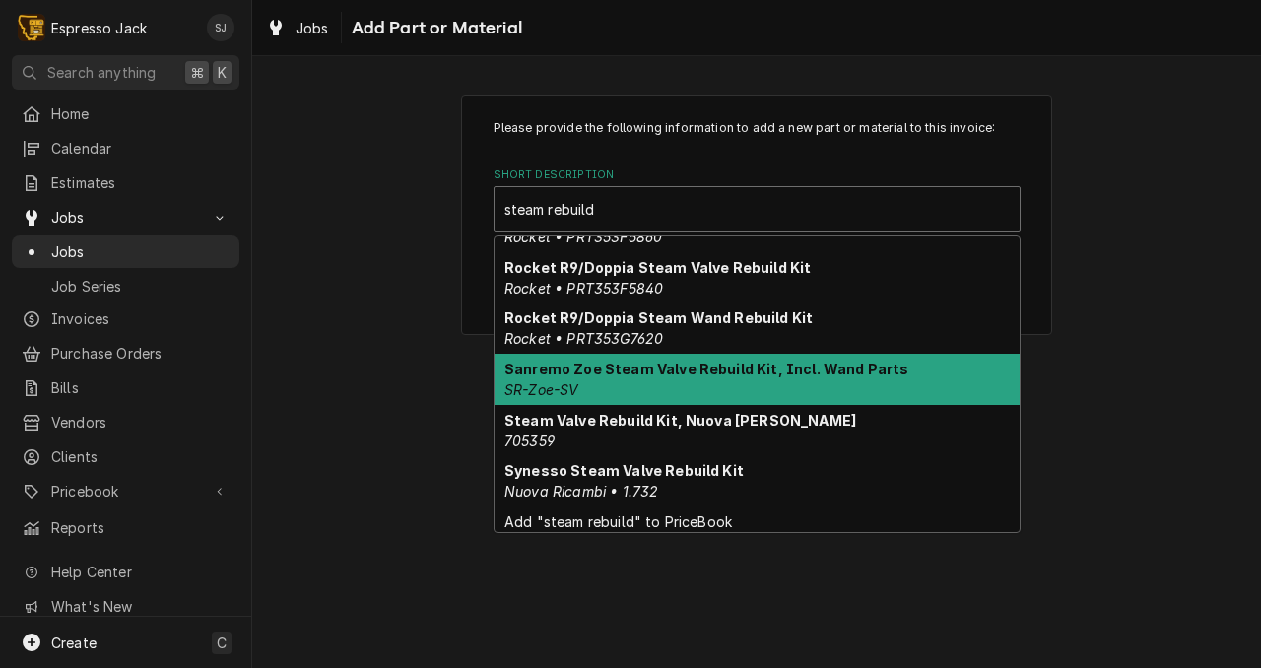
scroll to position [243, 0]
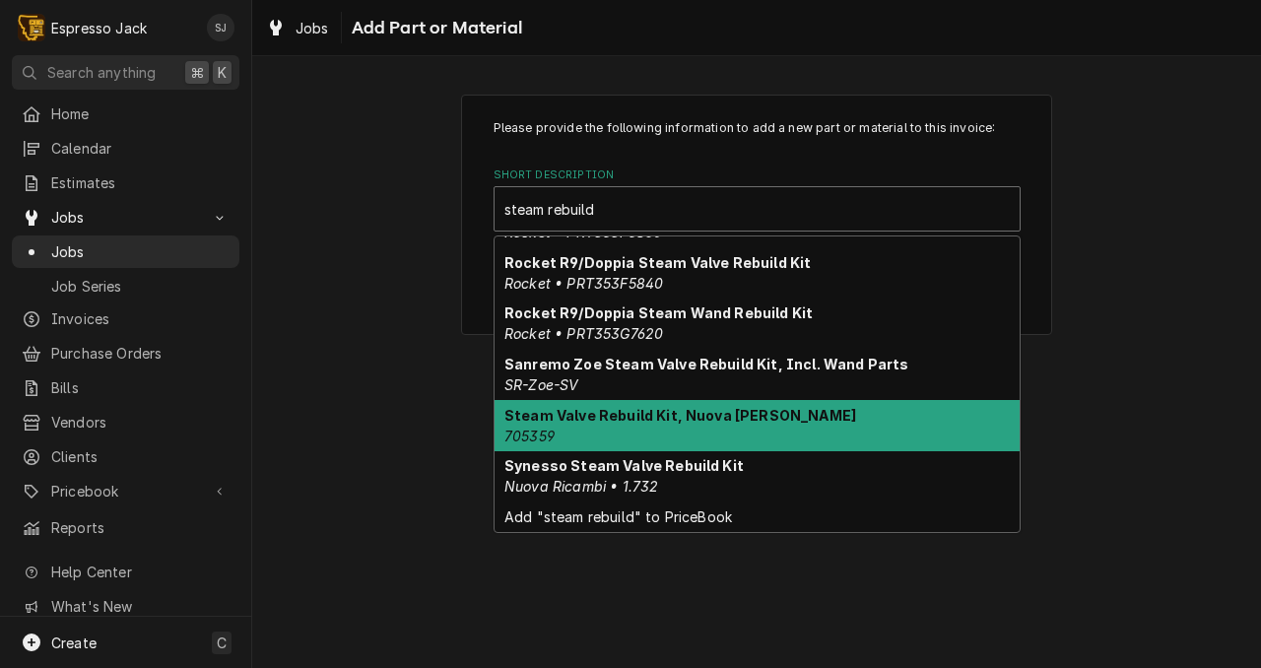
click at [689, 418] on strong "Steam Valve Rebuild Kit, Nuova [PERSON_NAME]" at bounding box center [680, 415] width 352 height 17
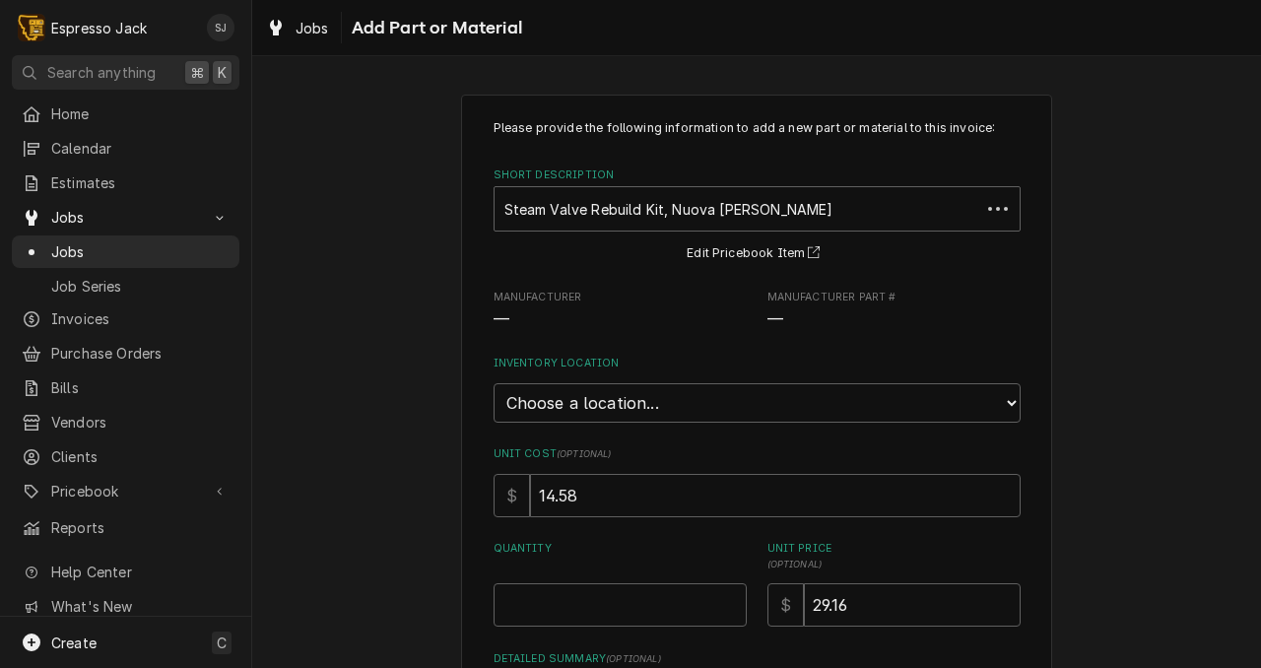
type textarea "x"
click at [674, 405] on select "Choose a location... General Inventory" at bounding box center [757, 402] width 527 height 39
select select "435"
click at [494, 383] on select "Choose a location... General Inventory" at bounding box center [757, 402] width 527 height 39
click at [522, 607] on input "Quantity" at bounding box center [620, 604] width 253 height 43
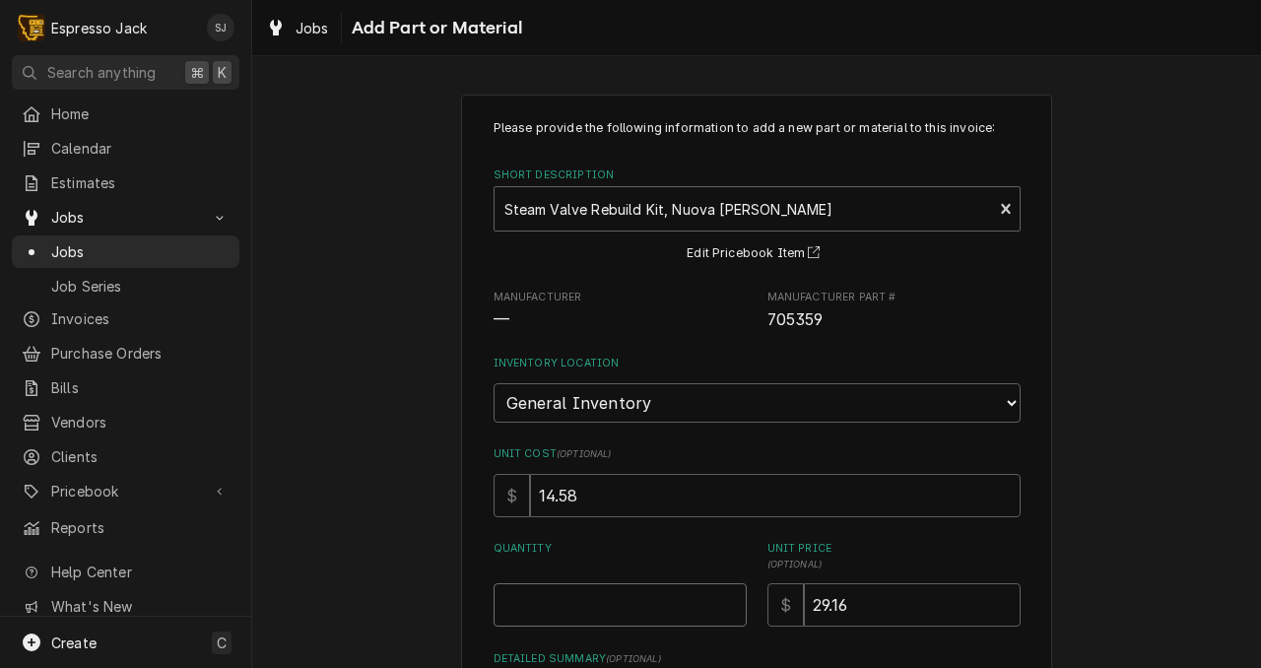
type textarea "x"
type input "2"
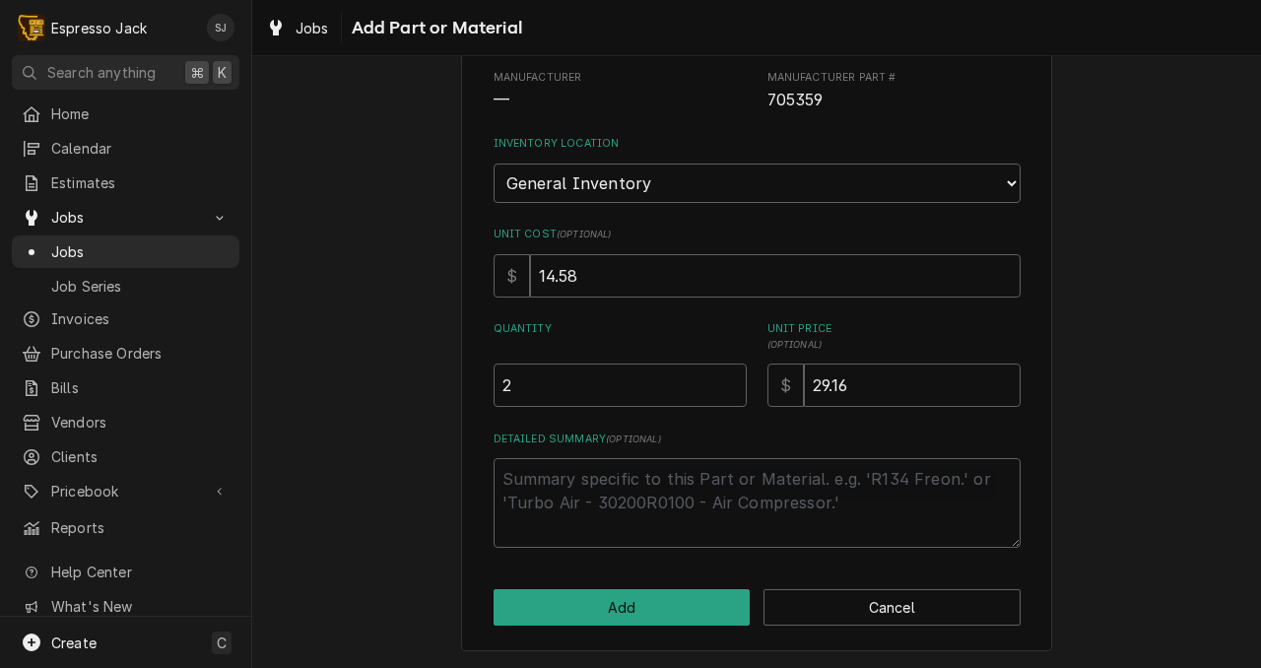
click at [597, 581] on div "Please provide the following information to add a new part or material to this …" at bounding box center [756, 263] width 591 height 776
click at [591, 607] on button "Add" at bounding box center [622, 607] width 257 height 36
type textarea "x"
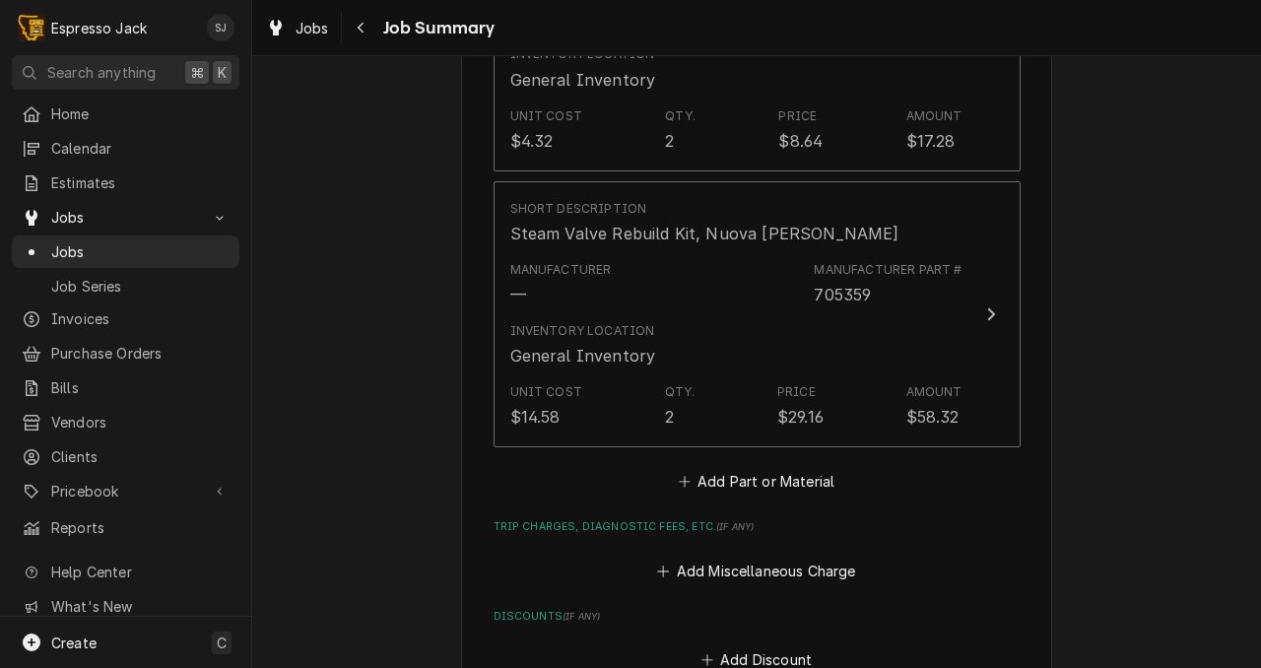
scroll to position [1377, 0]
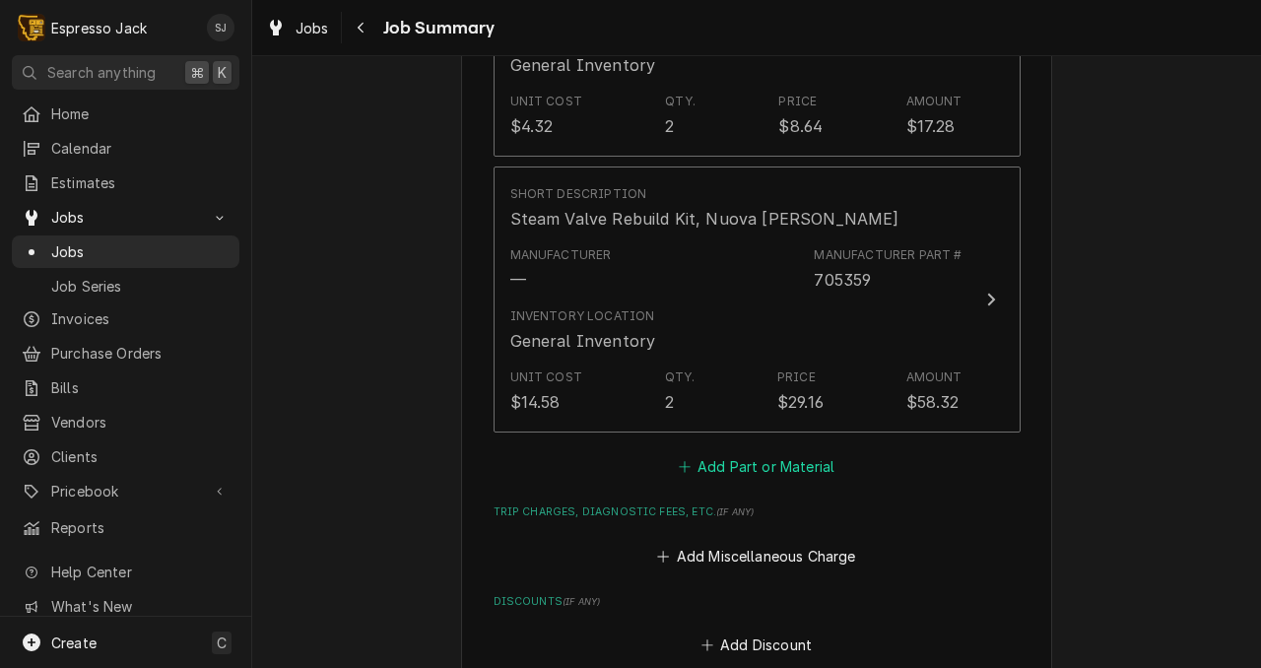
click at [733, 472] on button "Add Part or Material" at bounding box center [756, 467] width 163 height 28
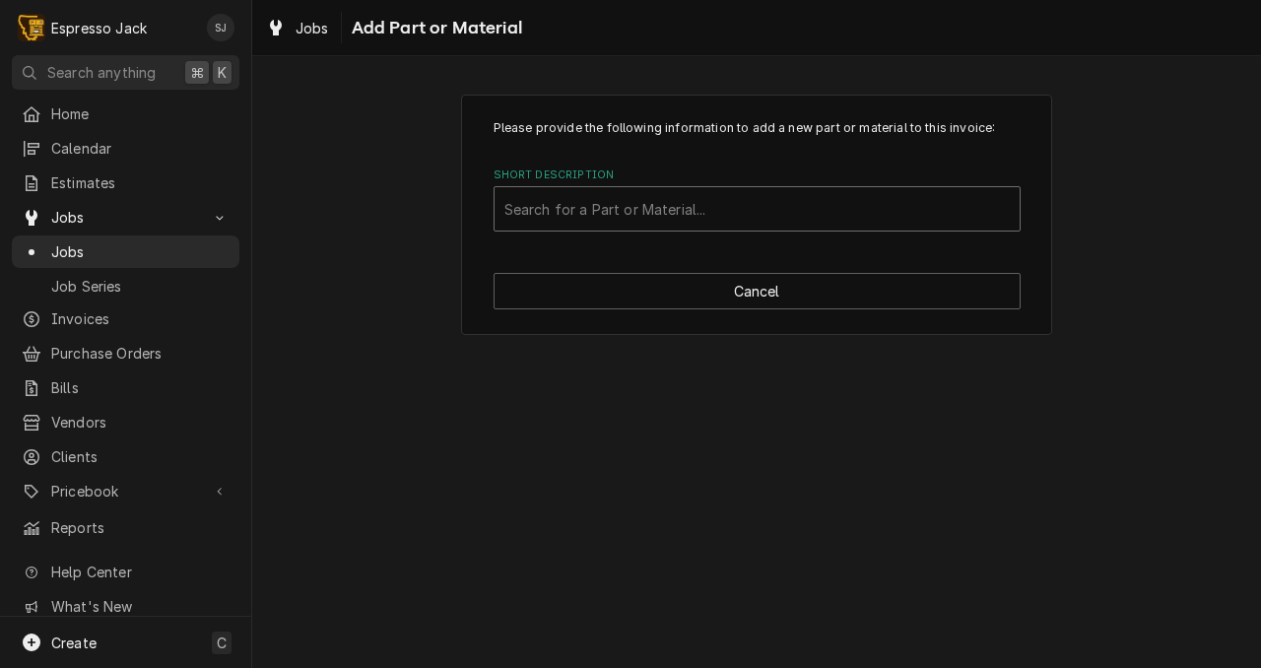
click at [567, 218] on div "Short Description" at bounding box center [756, 208] width 505 height 35
type input "handle"
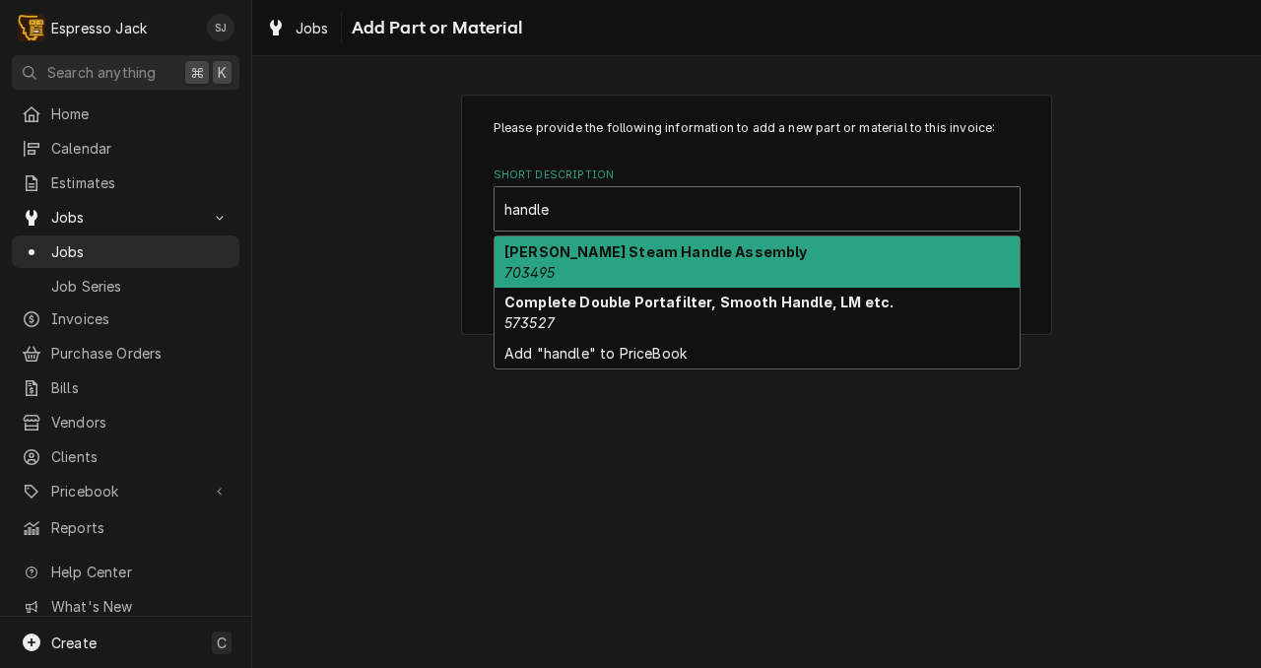
click at [589, 266] on div "Aurelia Steam Handle Assembly 703495" at bounding box center [757, 261] width 525 height 51
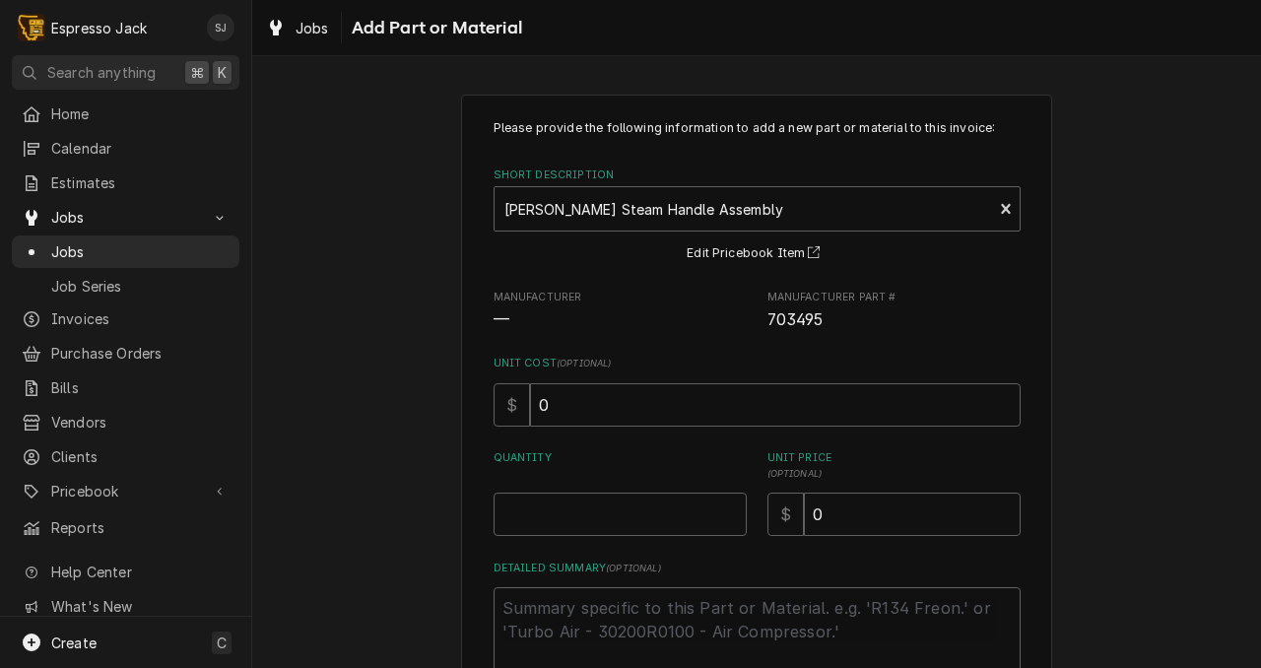
click at [796, 328] on span "703495" at bounding box center [795, 319] width 56 height 19
copy span "703495"
click at [826, 522] on input "0" at bounding box center [912, 514] width 217 height 43
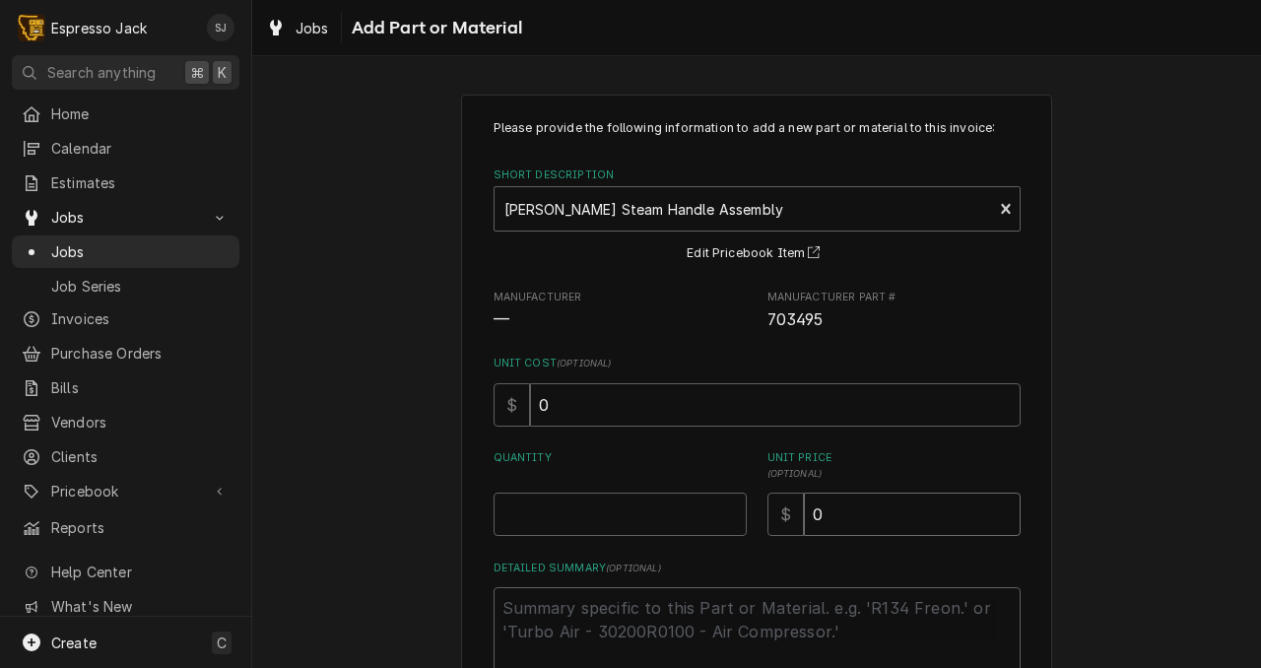
click at [826, 522] on input "0" at bounding box center [912, 514] width 217 height 43
type textarea "x"
type input "05"
type textarea "x"
type input "052"
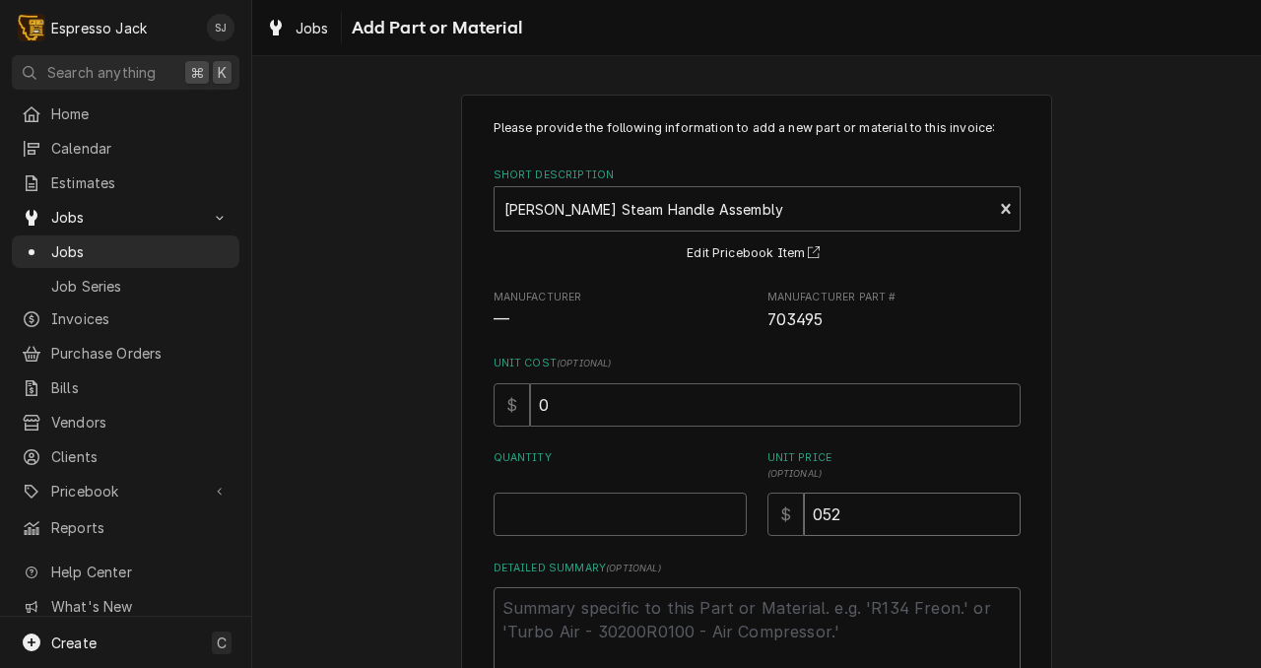
type textarea "x"
type input "052.0"
type textarea "x"
type input "052.04"
click at [665, 513] on input "Quantity" at bounding box center [620, 514] width 253 height 43
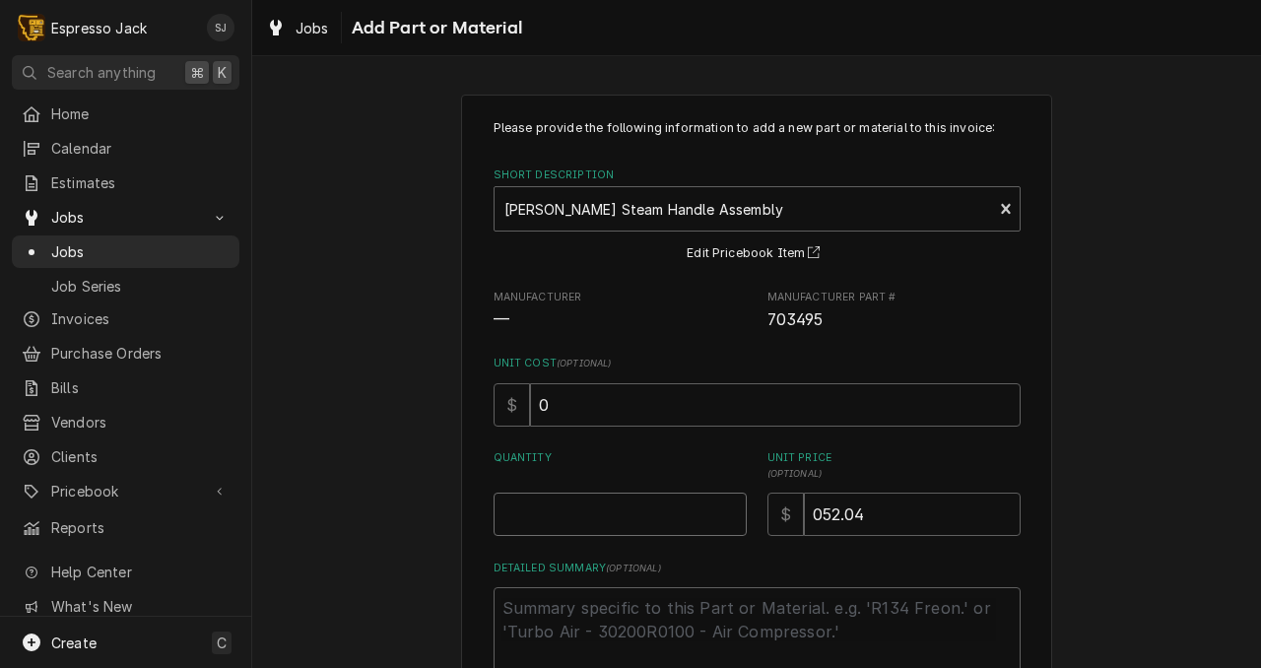
type textarea "x"
type input "1"
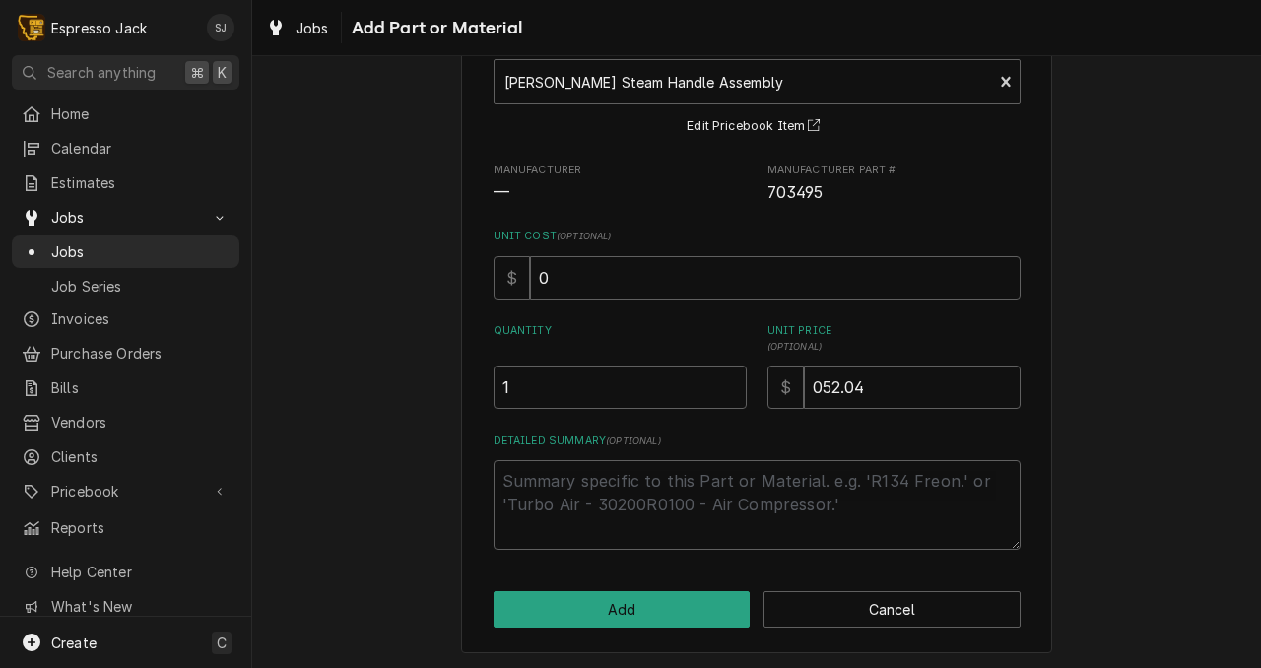
scroll to position [131, 0]
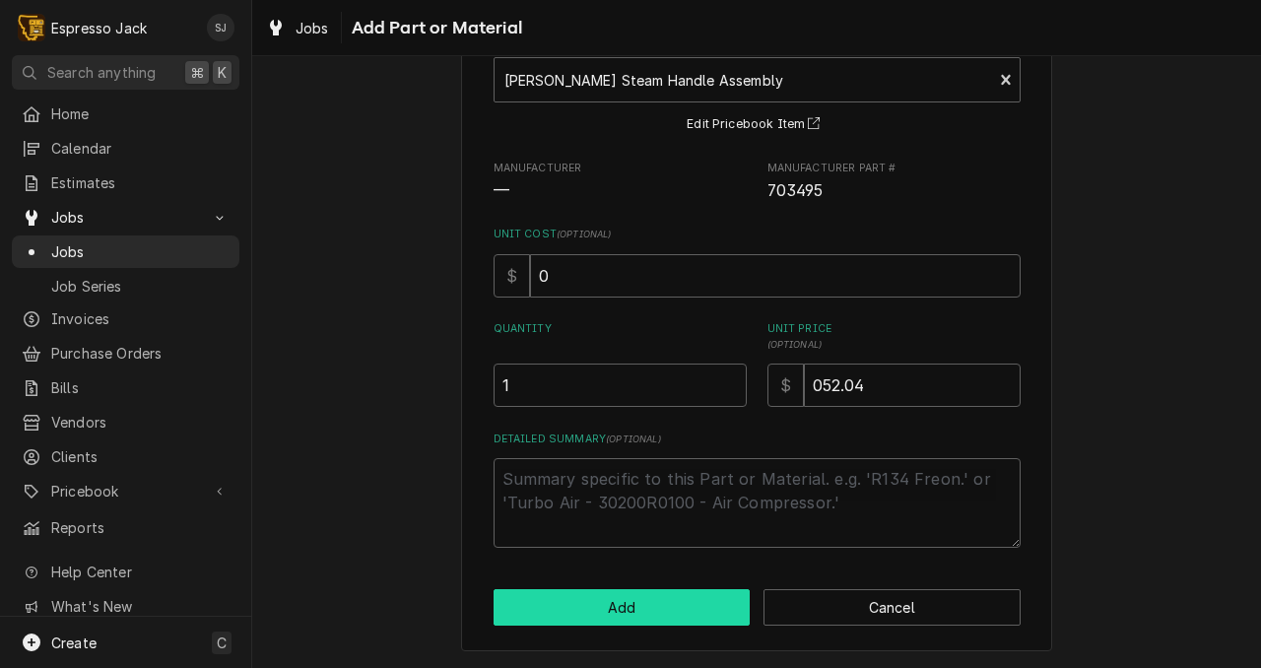
click at [612, 600] on button "Add" at bounding box center [622, 607] width 257 height 36
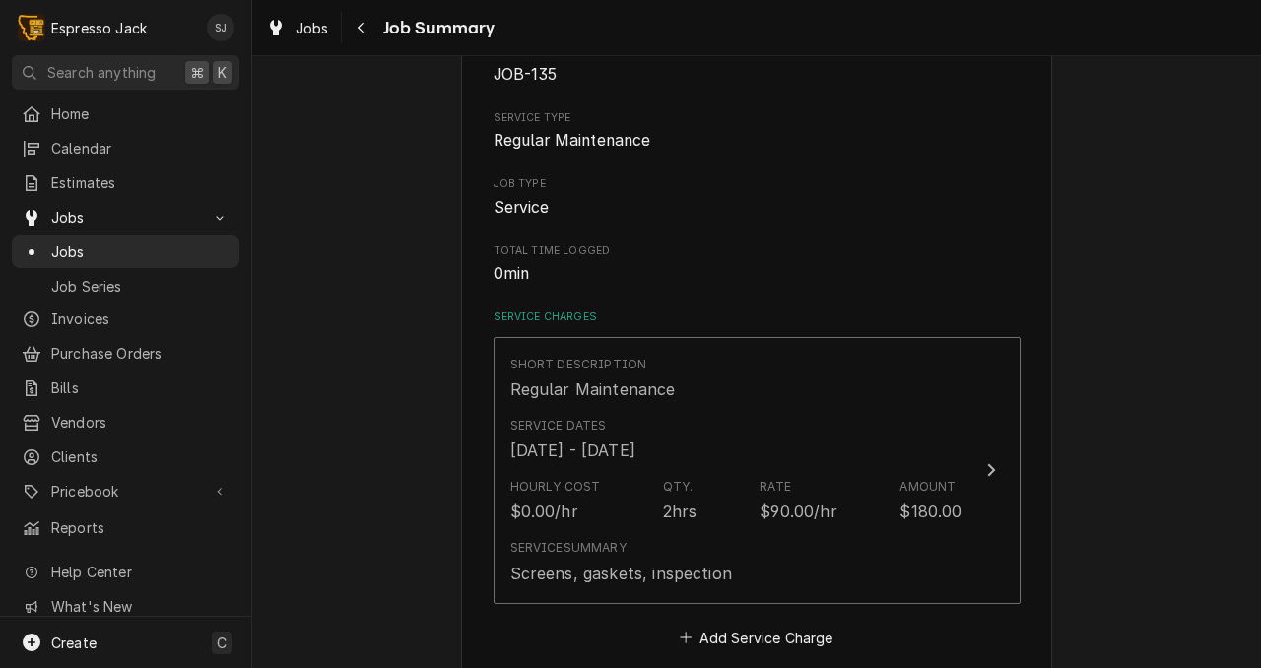
scroll to position [238, 0]
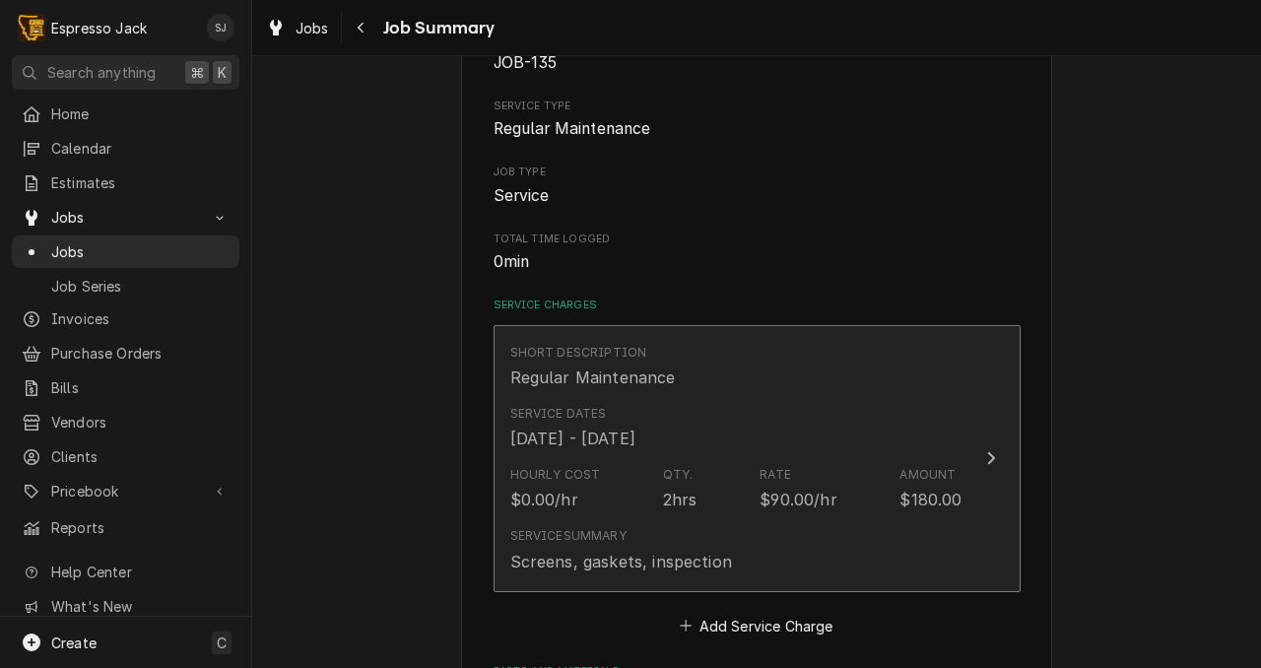
click at [804, 506] on div "$90.00/hr" at bounding box center [798, 500] width 77 height 24
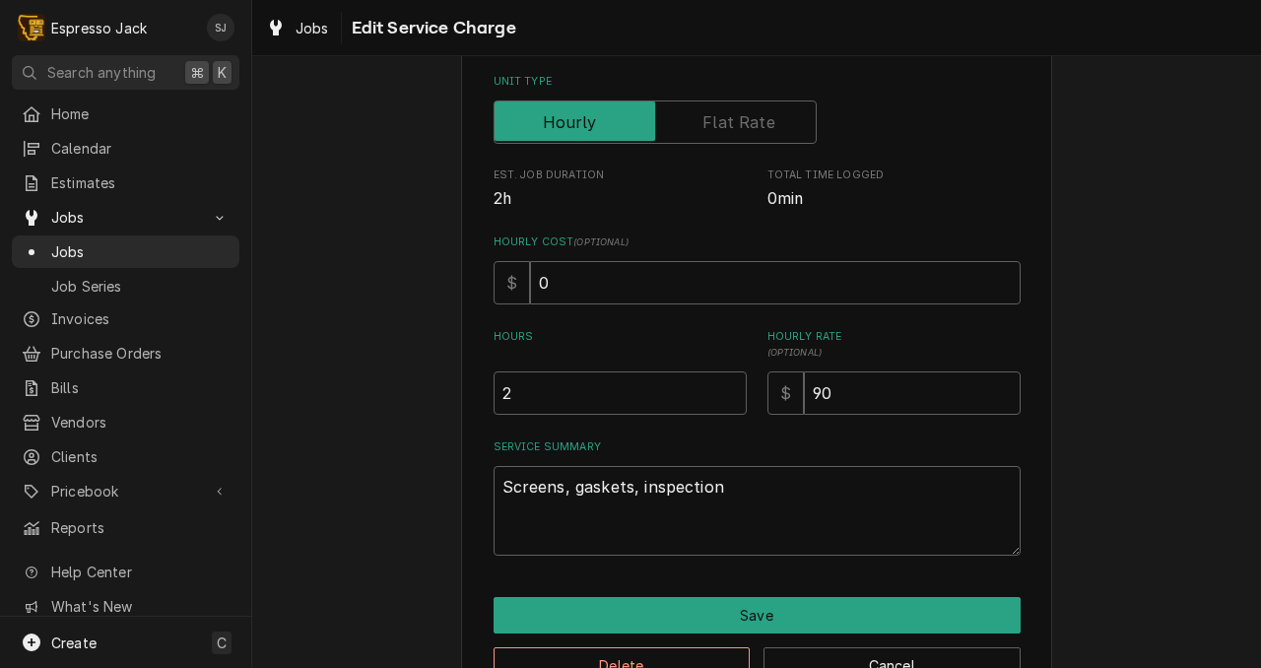
scroll to position [371, 0]
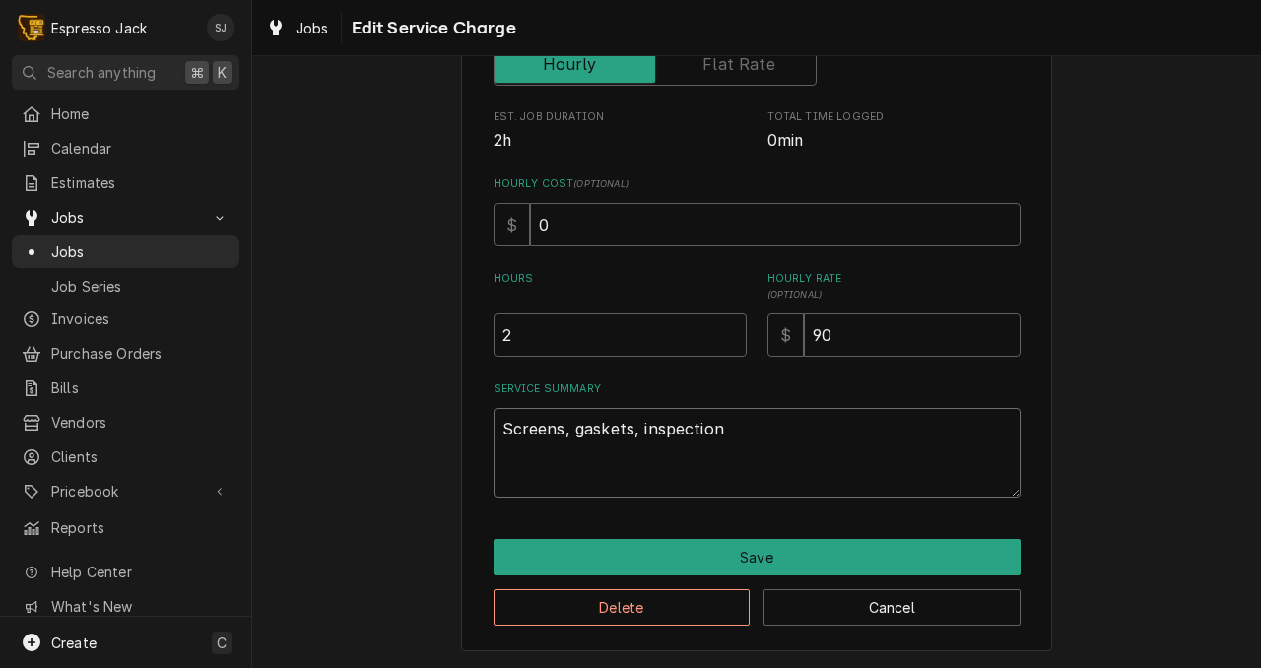
click at [732, 437] on textarea "Screens, gaskets, inspection" at bounding box center [757, 453] width 527 height 90
click at [633, 428] on textarea "Screens, gaskets, inspection" at bounding box center [757, 453] width 527 height 90
type textarea "x"
type textarea "Screens, gaskets, Sinspection"
type textarea "x"
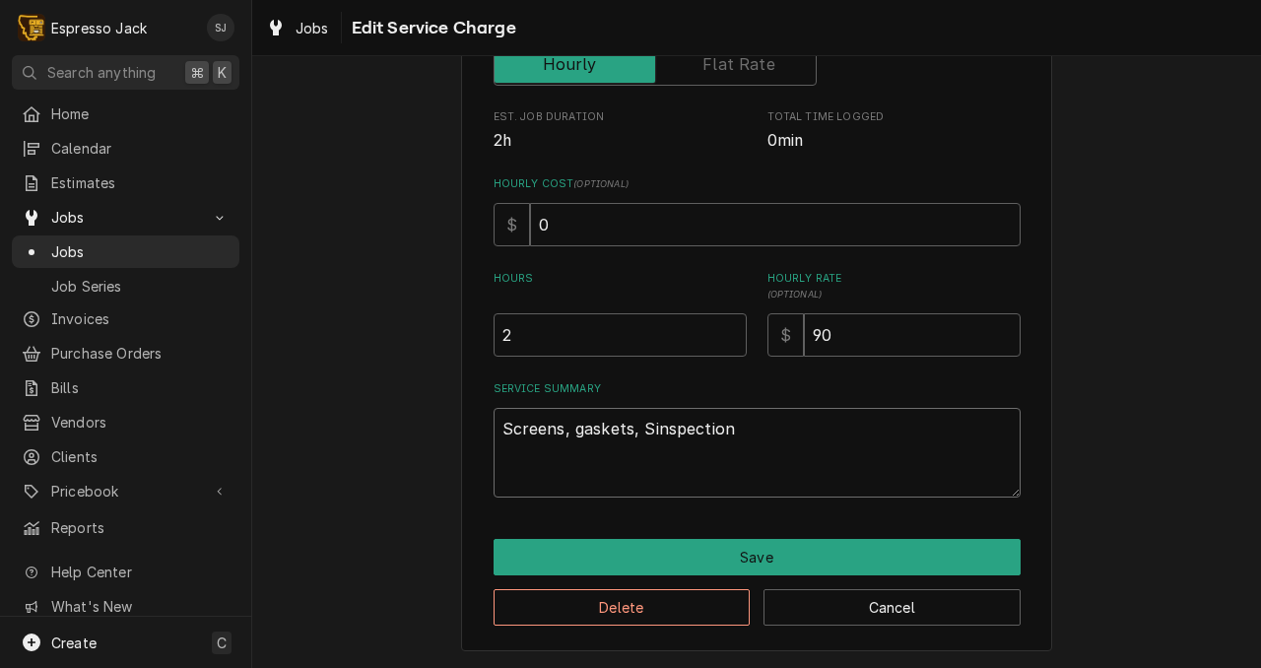
type textarea "Screens, gaskets, Stinspection"
type textarea "x"
type textarea "Screens, gaskets, Steinspection"
type textarea "x"
type textarea "Screens, gaskets, Steainspection"
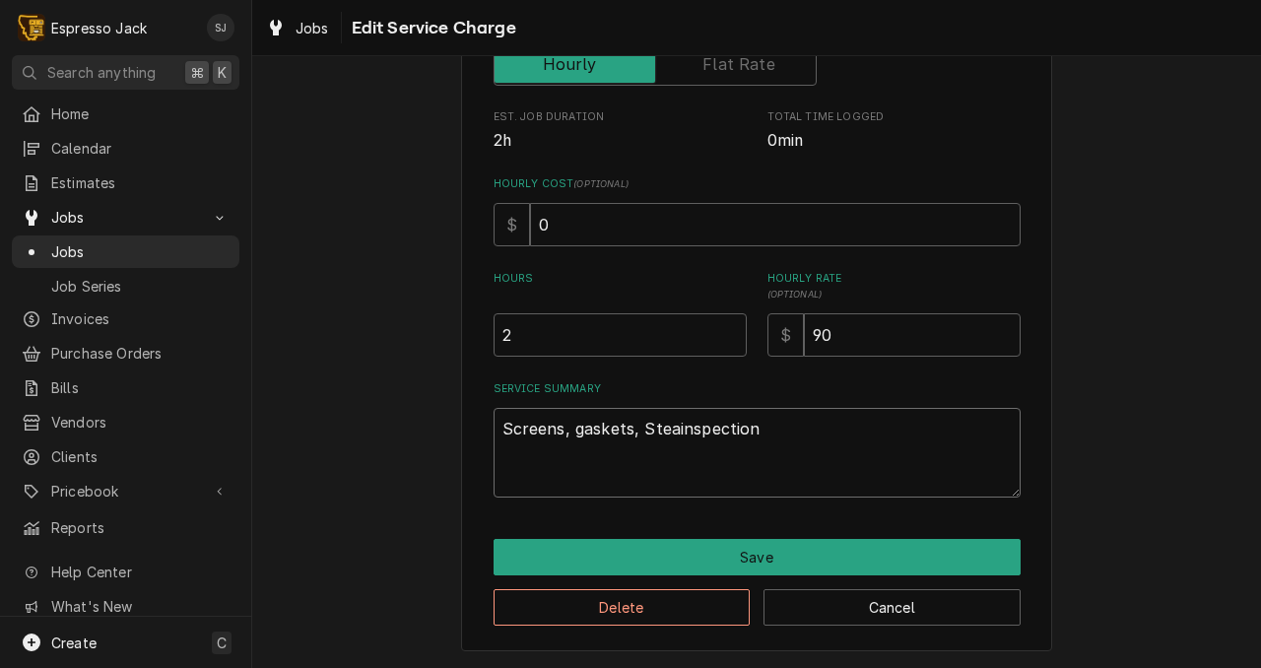
type textarea "x"
type textarea "Screens, gaskets, Steaminspection"
type textarea "x"
type textarea "Screens, gaskets, Steam inspection"
type textarea "x"
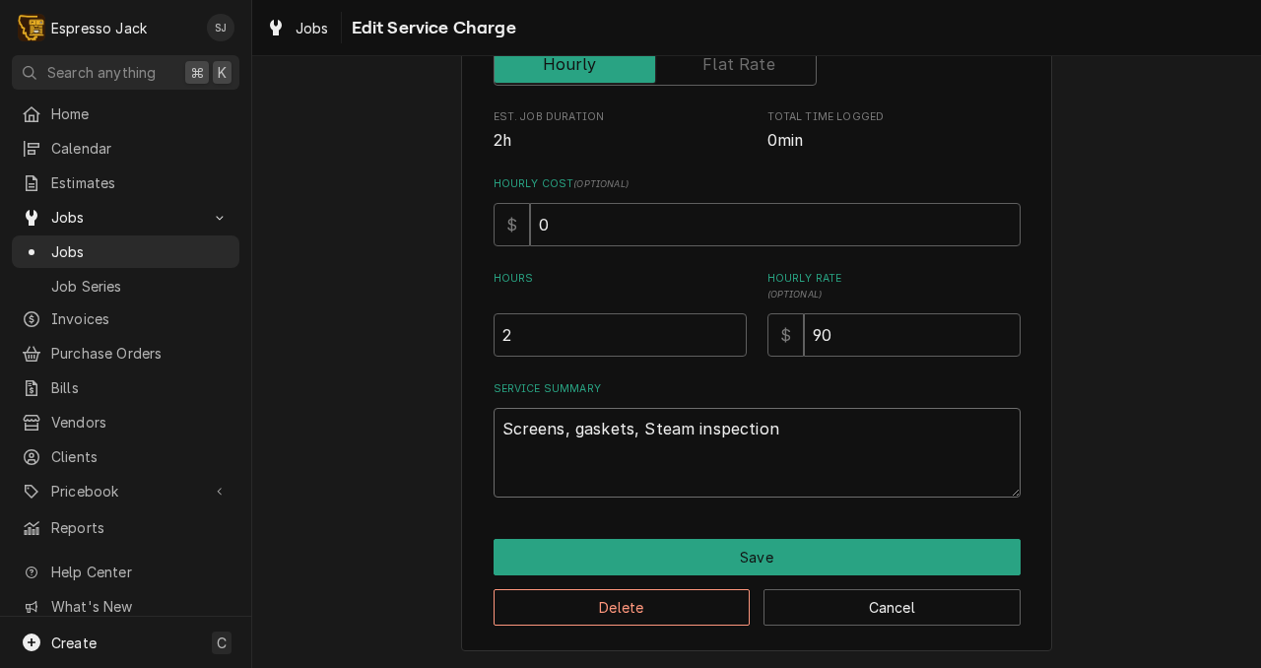
type textarea "Screens, gaskets, Steaminspection"
type textarea "x"
type textarea "Screens, gaskets, Steainspection"
type textarea "x"
type textarea "Screens, gaskets, Steinspection"
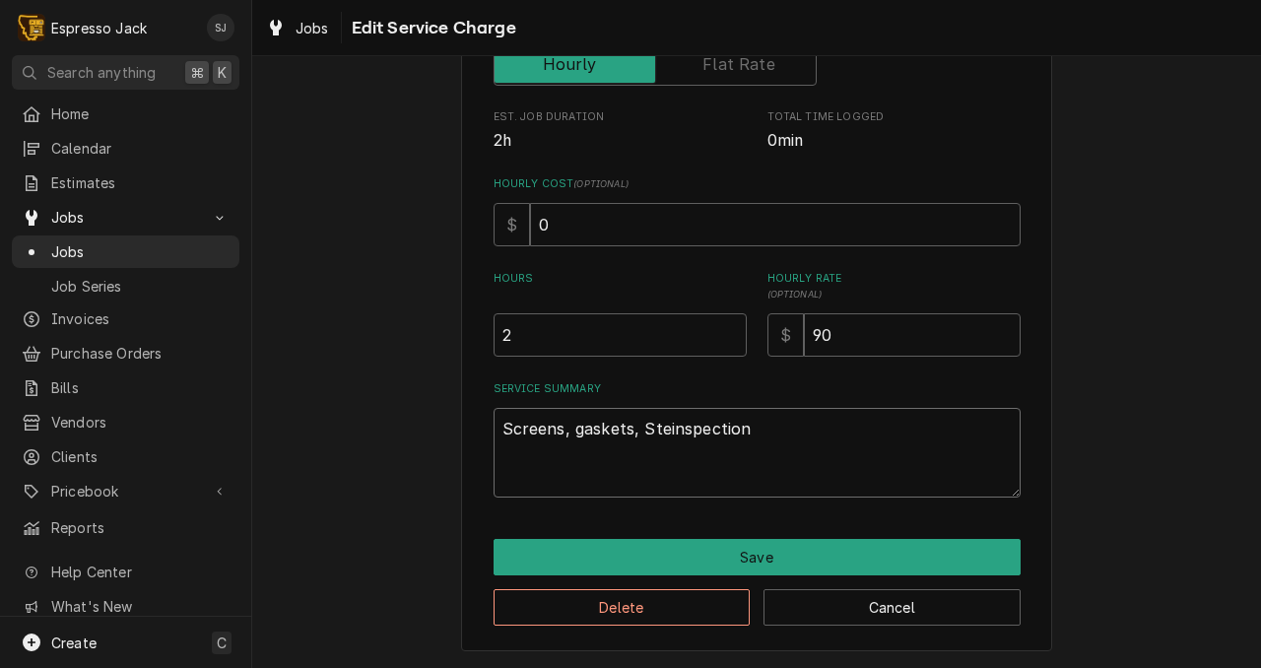
type textarea "x"
type textarea "Screens, gaskets, Stinspection"
type textarea "x"
type textarea "Screens, gaskets, Sinspection"
type textarea "x"
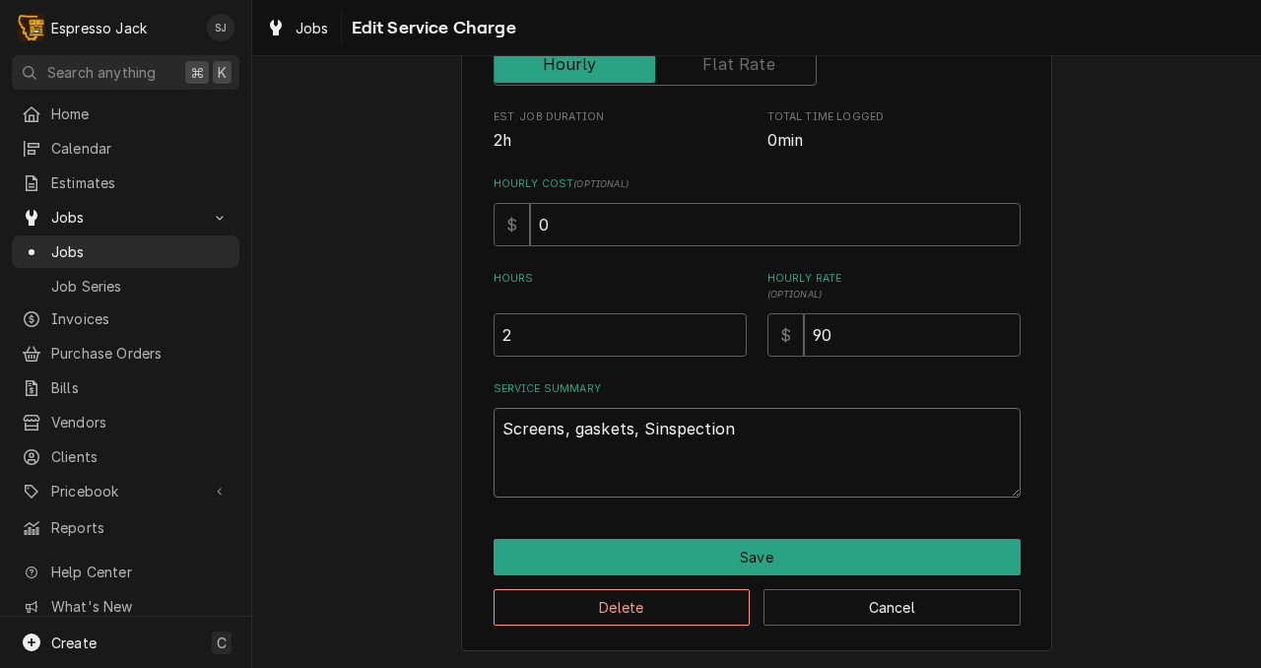
type textarea "Screens, gaskets, inspection"
type textarea "x"
type textarea "Screens, gaskets, sinspection"
type textarea "x"
type textarea "Screens, gaskets, stinspection"
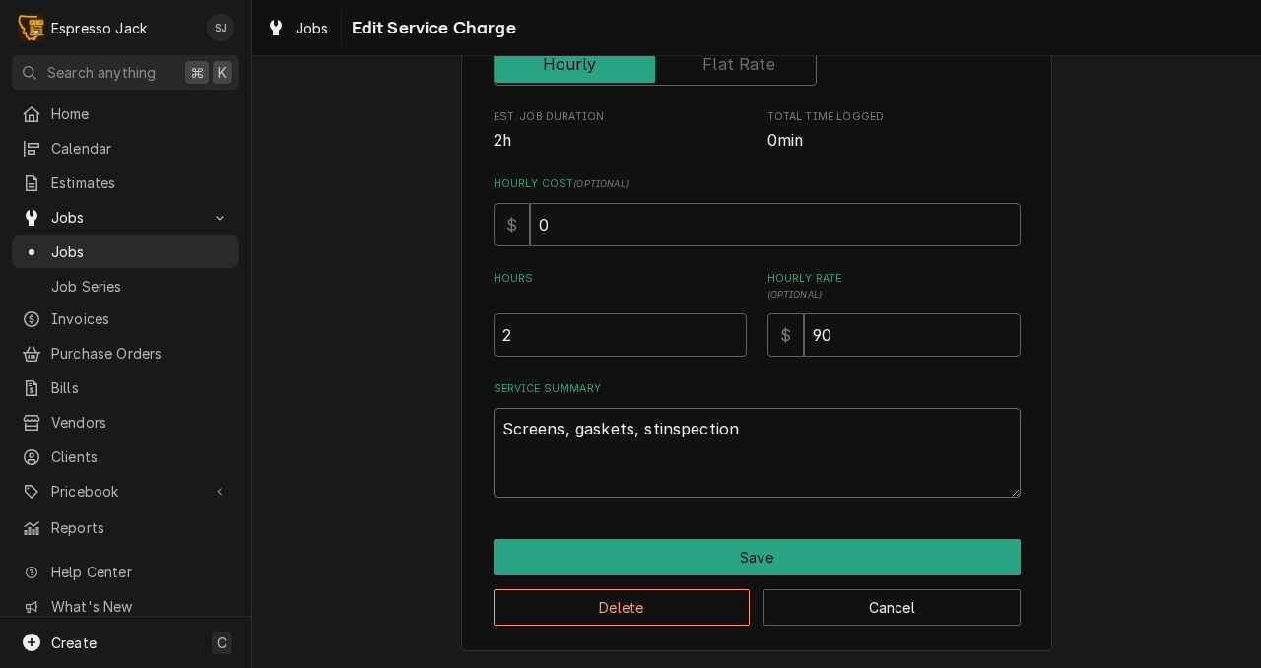
type textarea "x"
type textarea "Screens, gaskets, steinspection"
type textarea "x"
type textarea "Screens, gaskets, steainspection"
type textarea "x"
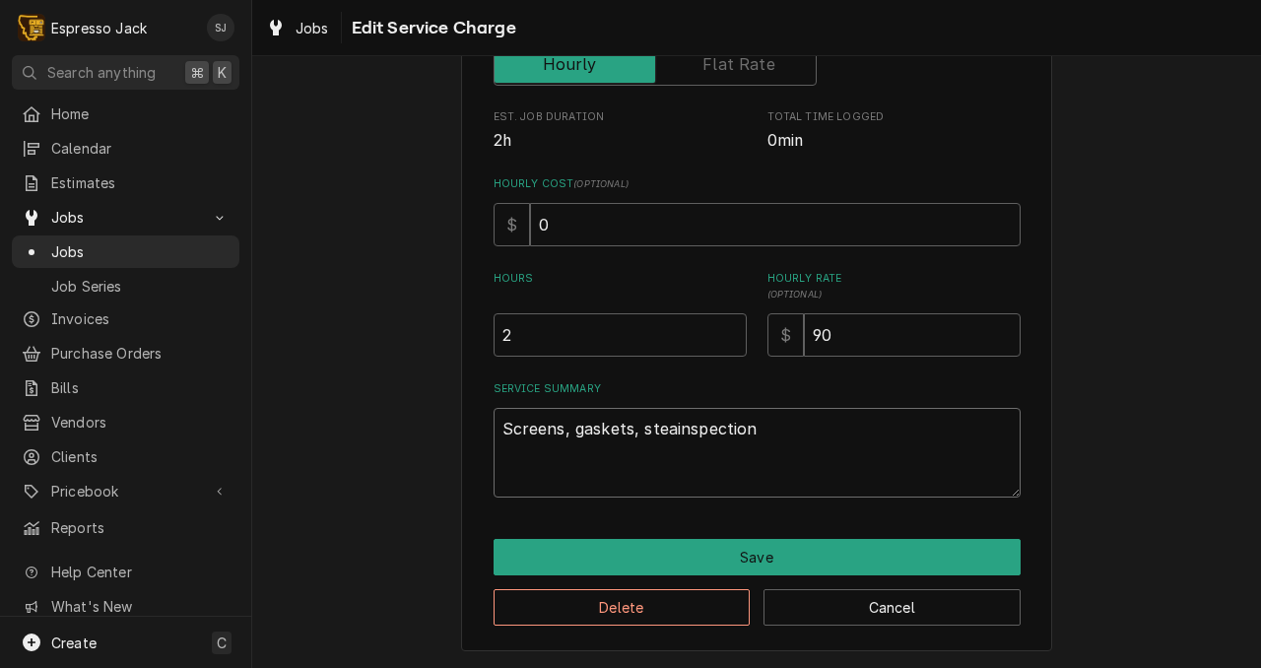
type textarea "Screens, gaskets, steaminspection"
type textarea "x"
type textarea "Screens, gaskets, steam inspection"
type textarea "x"
type textarea "Screens, gaskets, steam tinspection"
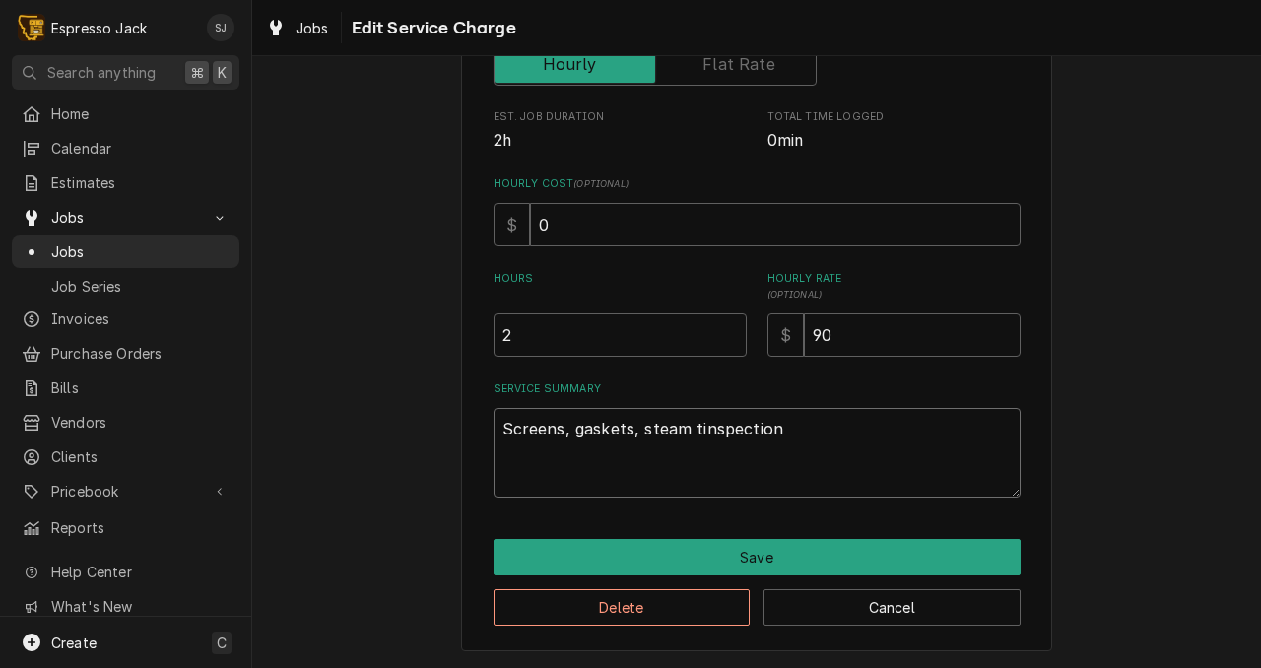
type textarea "x"
type textarea "Screens, gaskets, steam tainspection"
type textarea "x"
type textarea "Screens, gaskets, steam tapinspection"
type textarea "x"
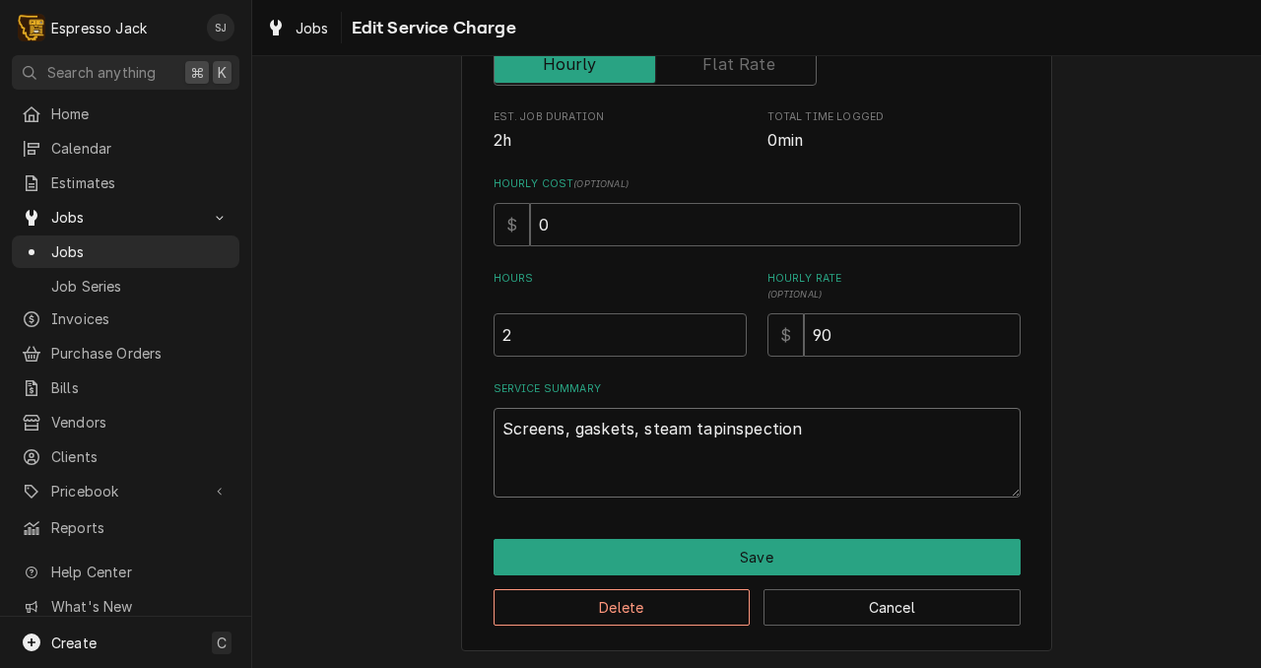
type textarea "Screens, gaskets, steam tap inspection"
type textarea "x"
type textarea "Screens, gaskets, steam tap rinspection"
type textarea "x"
type textarea "Screens, gaskets, steam tap reinspection"
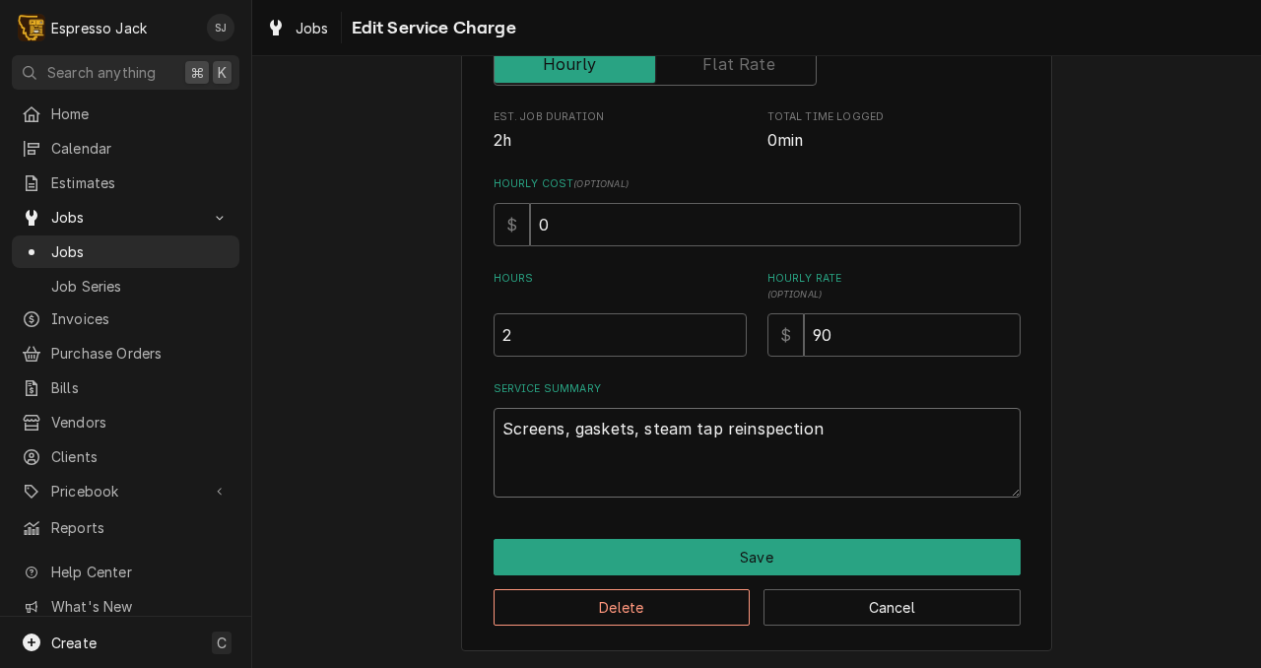
type textarea "x"
type textarea "Screens, gaskets, steam tap rebinspection"
type textarea "x"
type textarea "Screens, gaskets, steam tap rebuinspection"
type textarea "x"
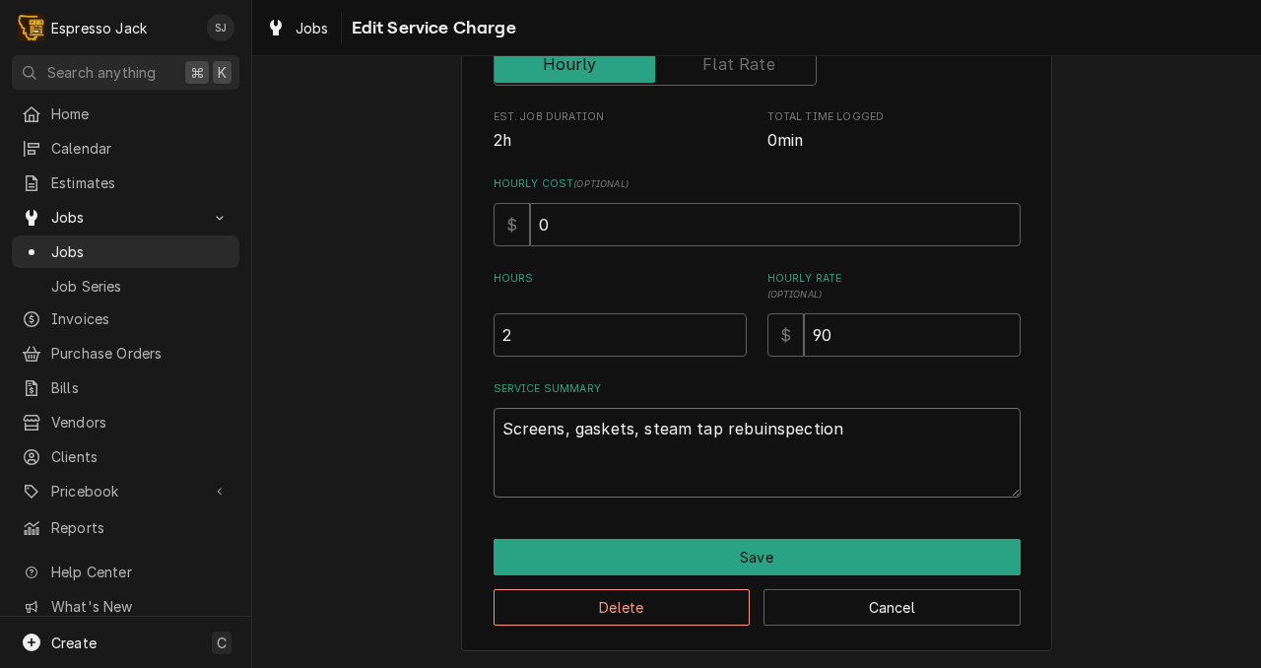
type textarea "Screens, gaskets, steam tap rebuiinspection"
type textarea "x"
type textarea "Screens, gaskets, steam tap rebuilinspection"
type textarea "x"
type textarea "Screens, gaskets, steam tap rebuildinspection"
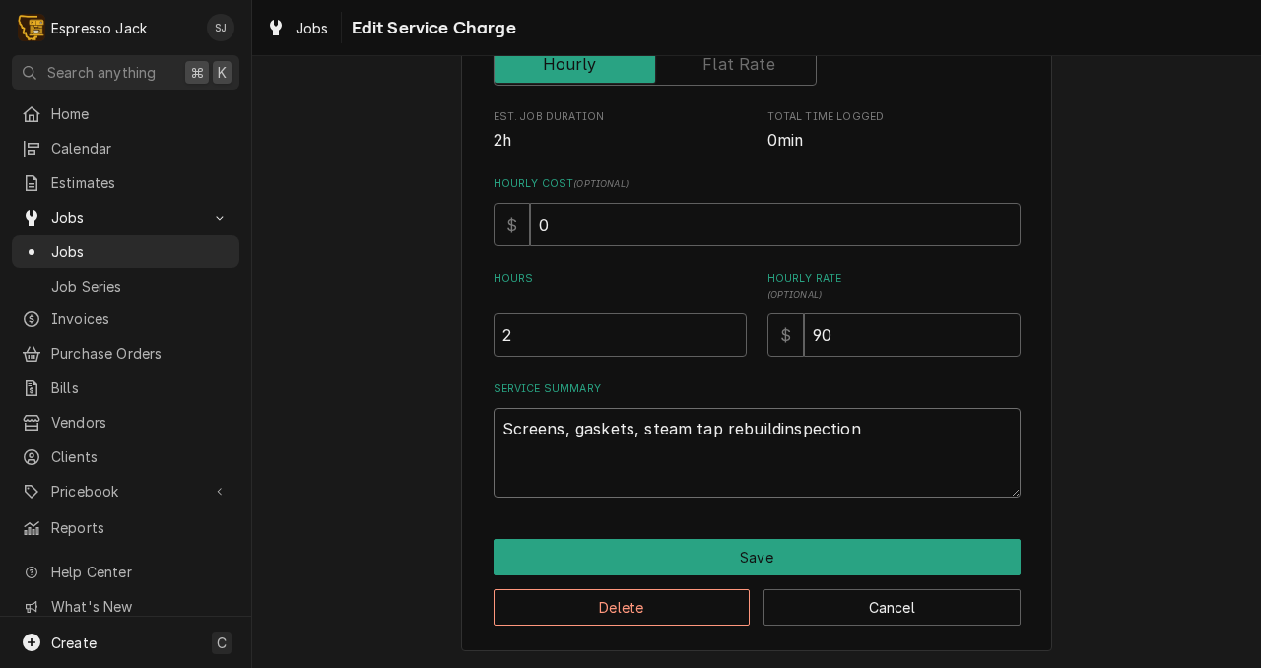
type textarea "x"
type textarea "Screens, gaskets, steam tap rebuild,inspection"
type textarea "x"
type textarea "Screens, gaskets, steam tap rebuild, inspection"
click at [863, 422] on textarea "Screens, gaskets, steam tap rebuild, inspection" at bounding box center [757, 453] width 527 height 90
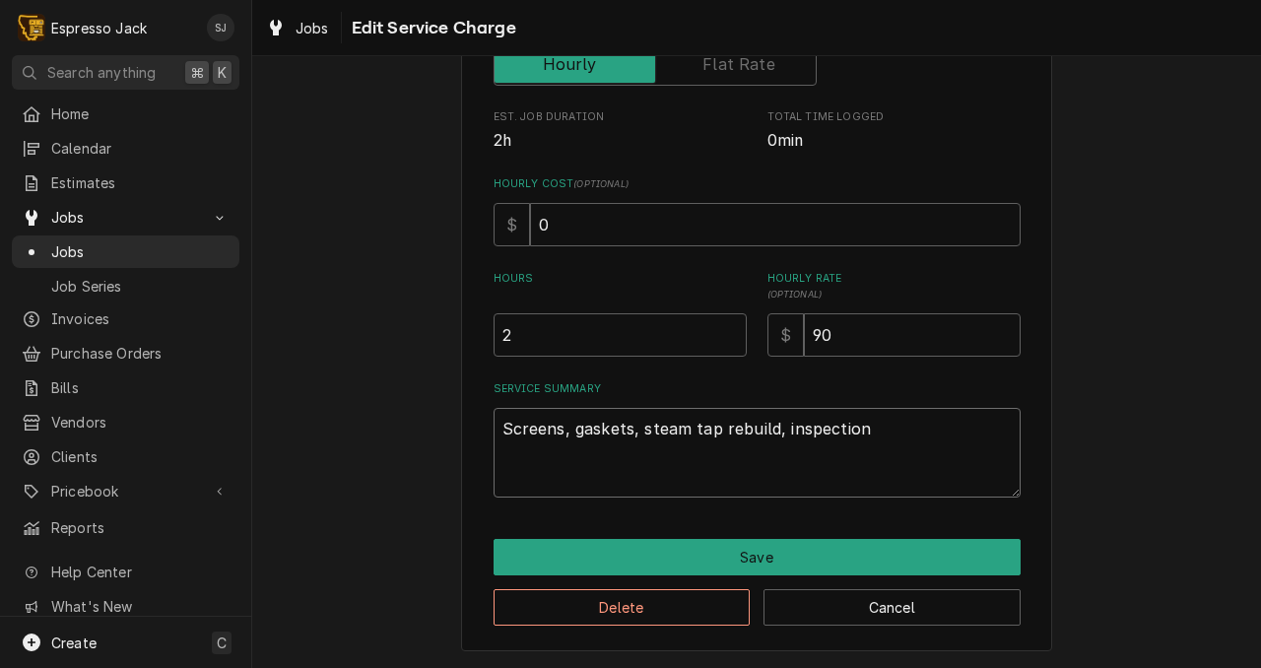
type textarea "x"
type textarea "Screens, gaskets, steam tap rebuild, inspection"
type textarea "x"
type textarea "Screens, gaskets, steam tap rebuild, inspection"
type textarea "x"
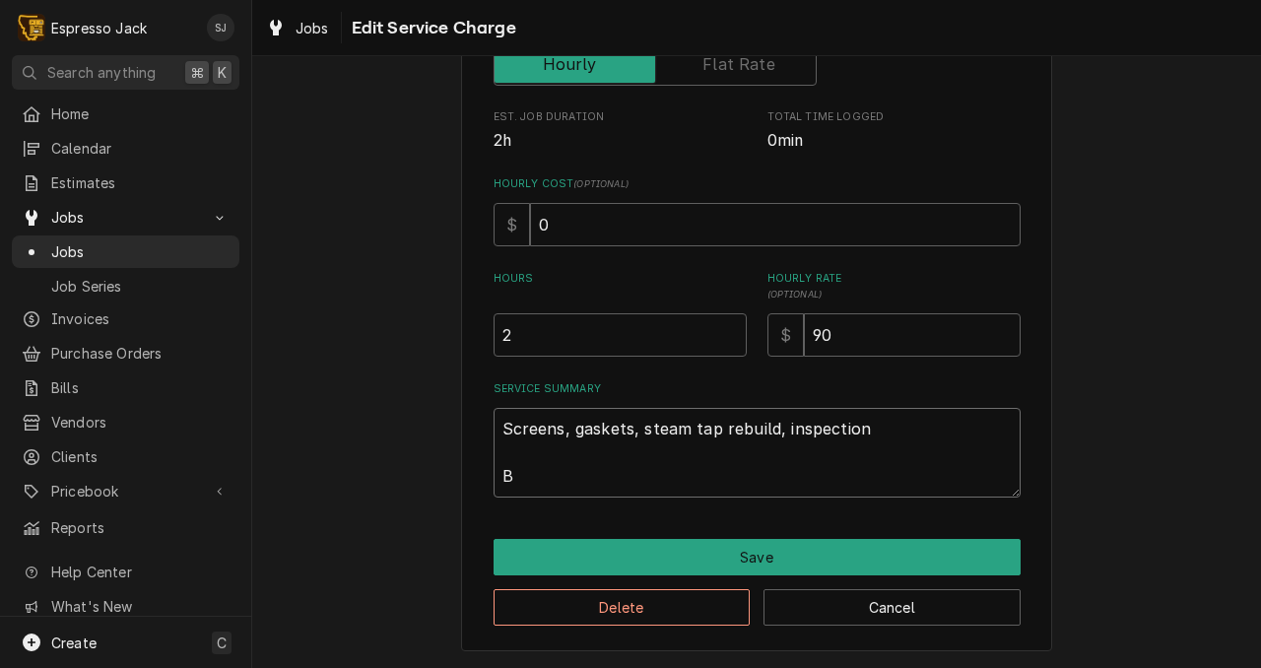
type textarea "Screens, gaskets, steam tap rebuild, inspection BO"
type textarea "x"
type textarea "Screens, gaskets, steam tap rebuild, inspection BOt"
type textarea "x"
type textarea "Screens, gaskets, steam tap rebuild, inspection BO"
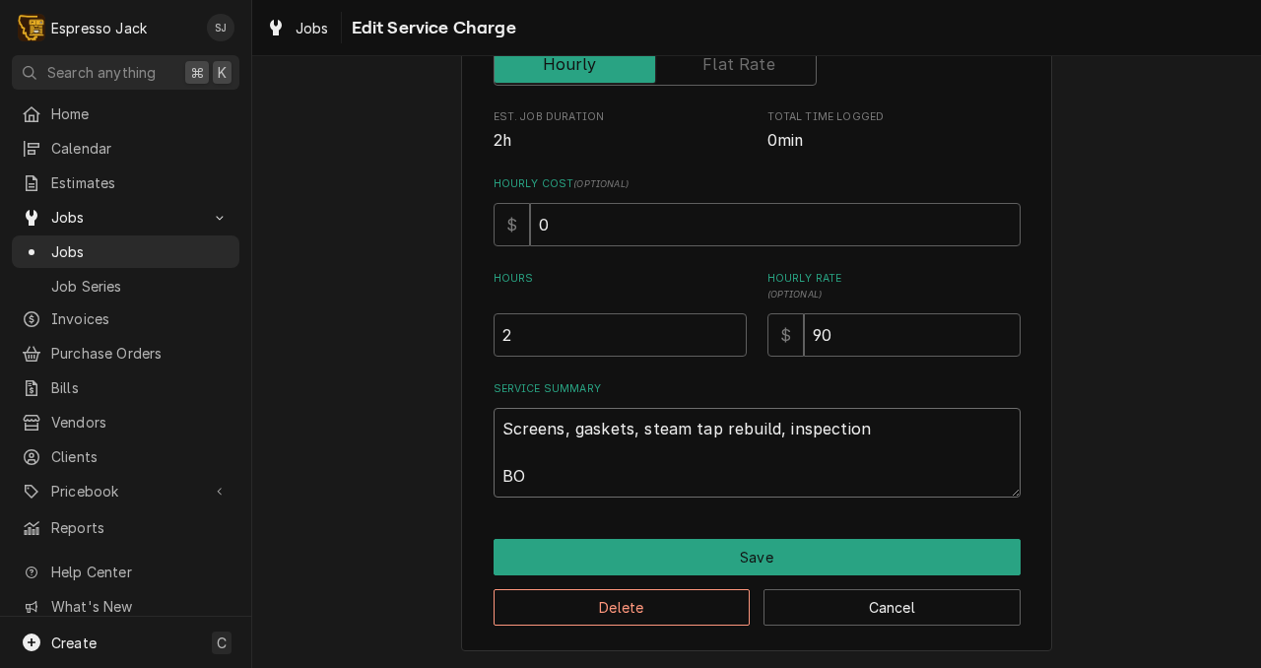
type textarea "x"
type textarea "Screens, gaskets, steam tap rebuild, inspection B"
type textarea "x"
type textarea "Screens, gaskets, steam tap rebuild, inspection"
type textarea "x"
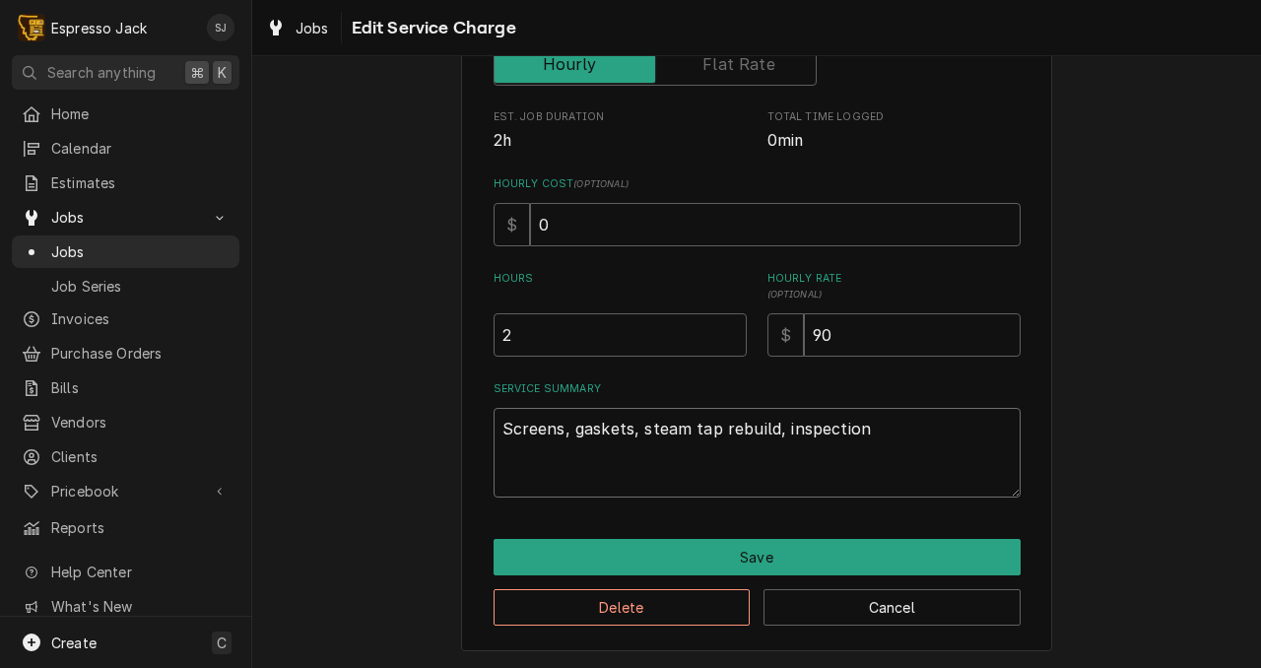
type textarea "Screens, gaskets, steam tap rebuild, inspection L"
type textarea "x"
type textarea "Screens, gaskets, steam tap rebuild, inspection Le"
type textarea "x"
type textarea "Screens, gaskets, steam tap rebuild, inspection Lef"
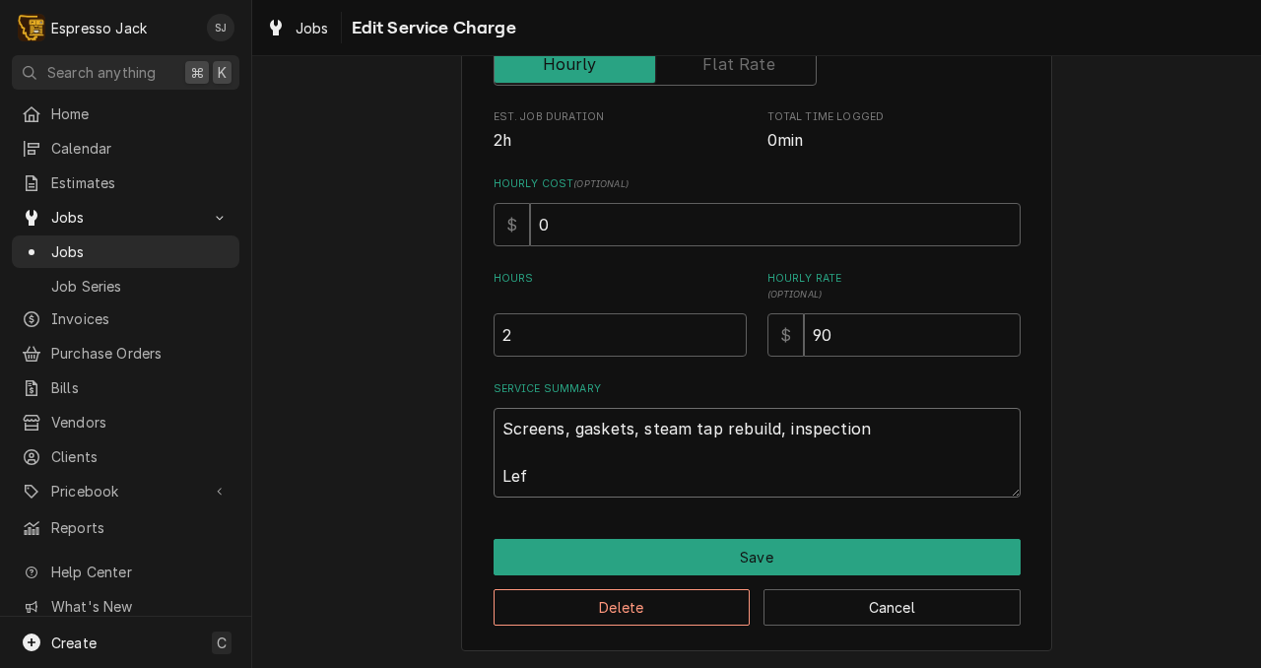
type textarea "x"
type textarea "Screens, gaskets, steam tap rebuild, inspection Left"
type textarea "x"
type textarea "Screens, gaskets, steam tap rebuild, inspection Left"
type textarea "x"
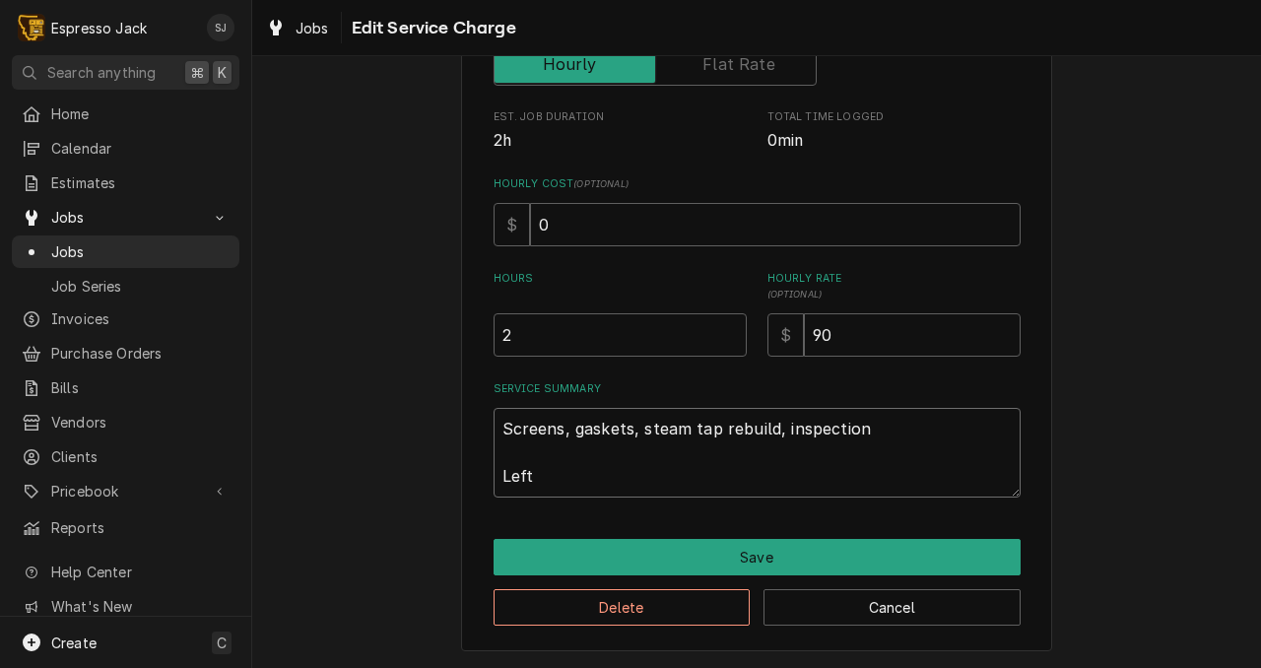
type textarea "Screens, gaskets, steam tap rebuild, inspection Left s"
type textarea "x"
type textarea "Screens, gaskets, steam tap rebuild, inspection Left ste"
type textarea "x"
type textarea "Screens, gaskets, steam tap rebuild, inspection Left stea"
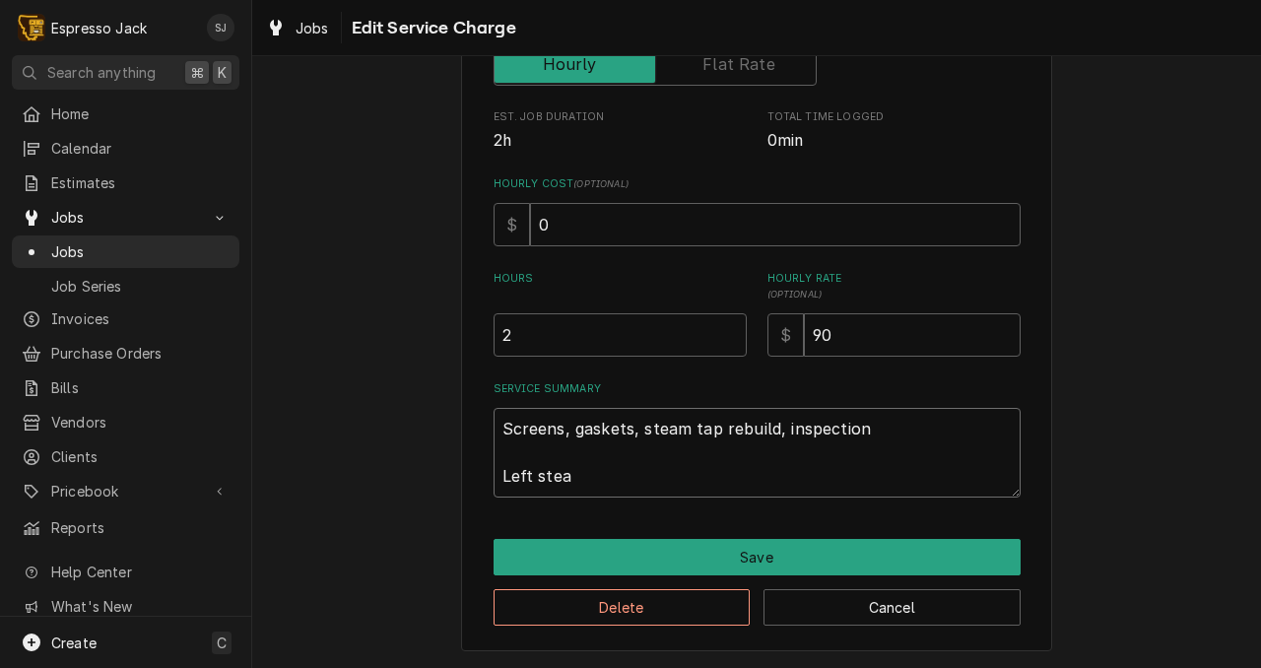
type textarea "x"
type textarea "Screens, gaskets, steam tap rebuild, inspection Left steam"
type textarea "x"
type textarea "Screens, gaskets, steam tap rebuild, inspection Left steam"
type textarea "x"
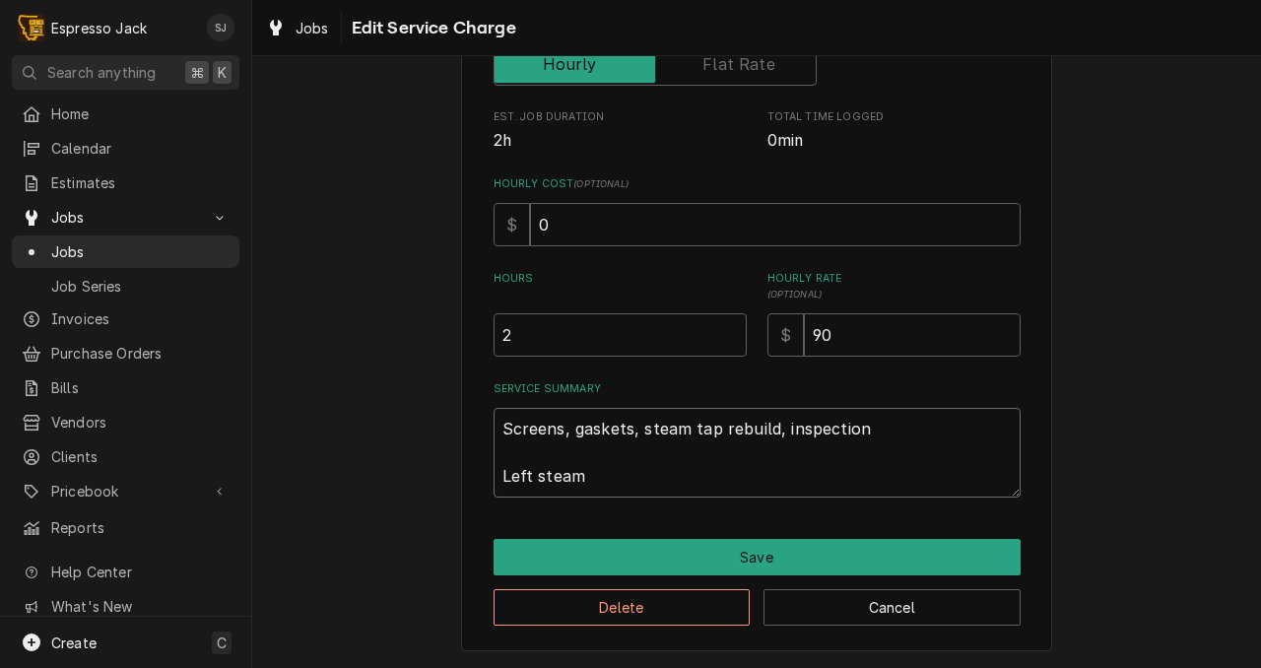
type textarea "Screens, gaskets, steam tap rebuild, inspection Left steam t"
type textarea "x"
type textarea "Screens, gaskets, steam tap rebuild, inspection Left steam ta"
type textarea "x"
type textarea "Screens, gaskets, steam tap rebuild, inspection Left steam tap"
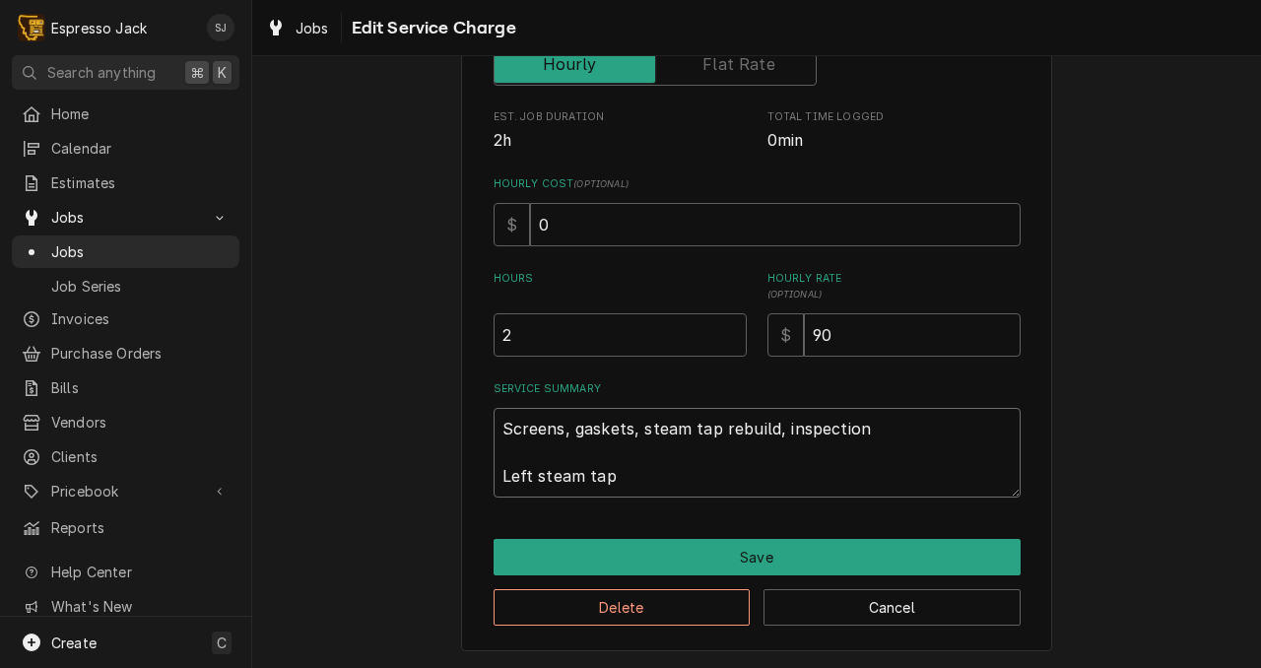
type textarea "x"
type textarea "Screens, gaskets, steam tap rebuild, inspection Left steam tap"
type textarea "x"
type textarea "Screens, gaskets, steam tap rebuild, inspection Left steam tap n"
type textarea "x"
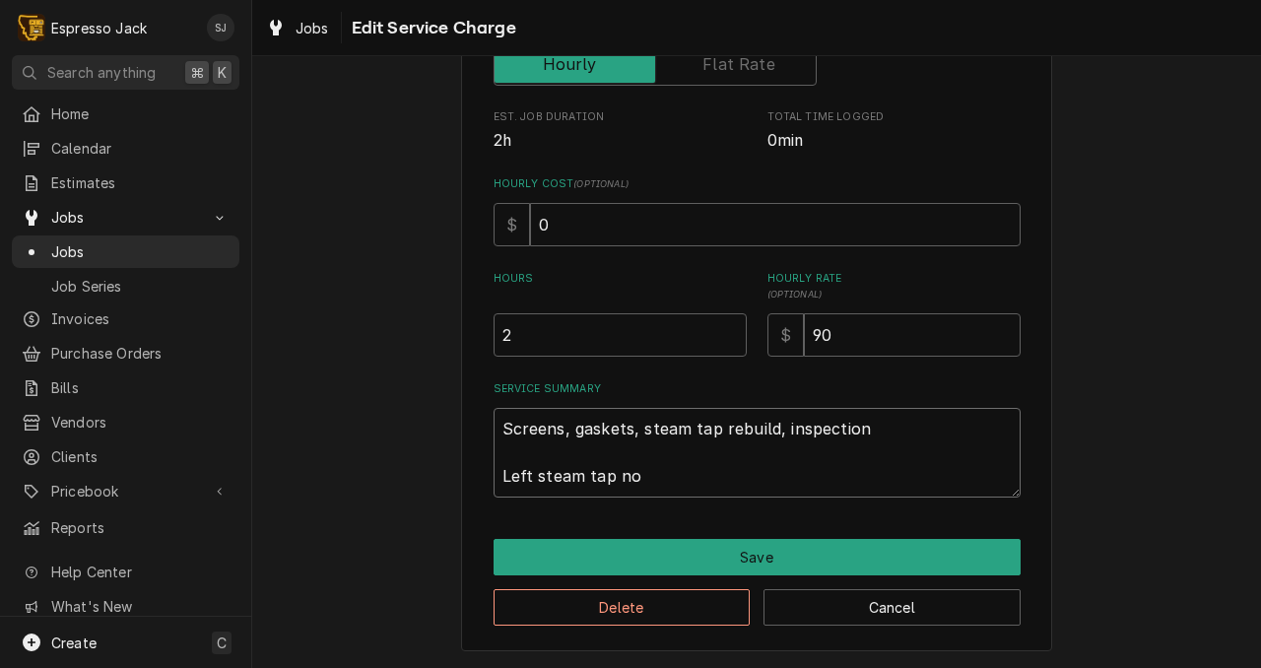
type textarea "Screens, gaskets, steam tap rebuild, inspection Left steam tap not"
type textarea "x"
type textarea "Screens, gaskets, steam tap rebuild, inspection Left steam tap not"
type textarea "x"
type textarea "Screens, gaskets, steam tap rebuild, inspection Left steam tap not w"
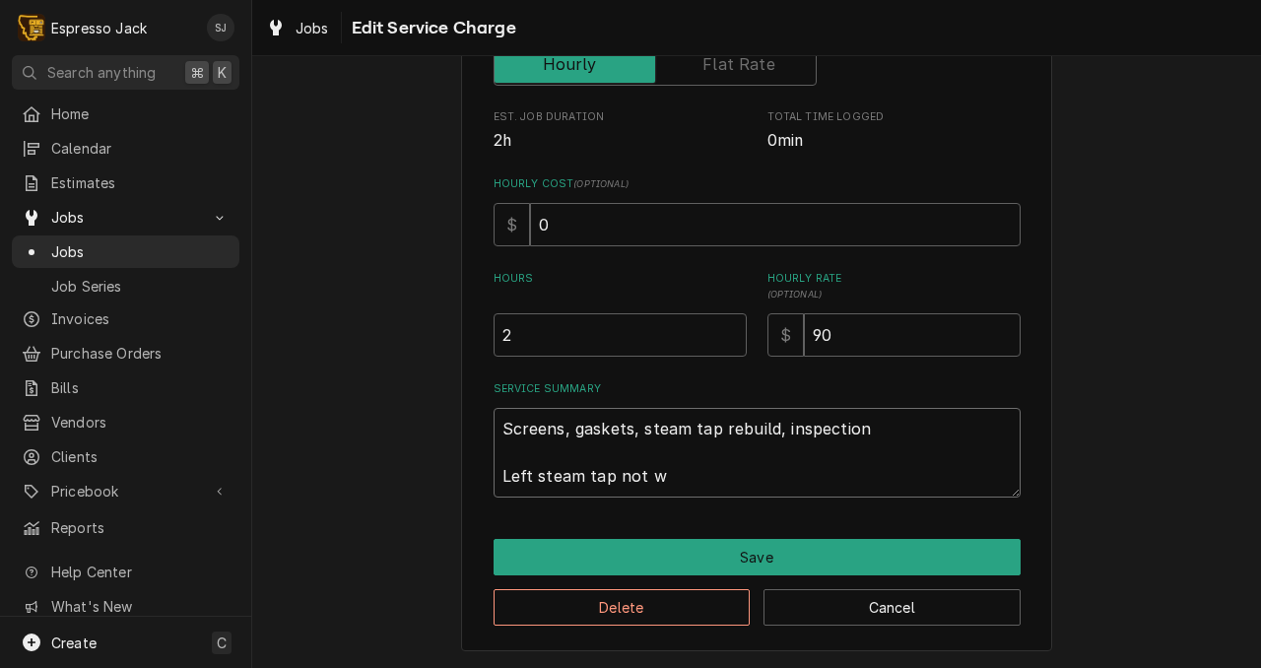
type textarea "x"
type textarea "Screens, gaskets, steam tap rebuild, inspection Left steam tap not wo"
type textarea "x"
type textarea "Screens, gaskets, steam tap rebuild, inspection Left steam tap not woe"
type textarea "x"
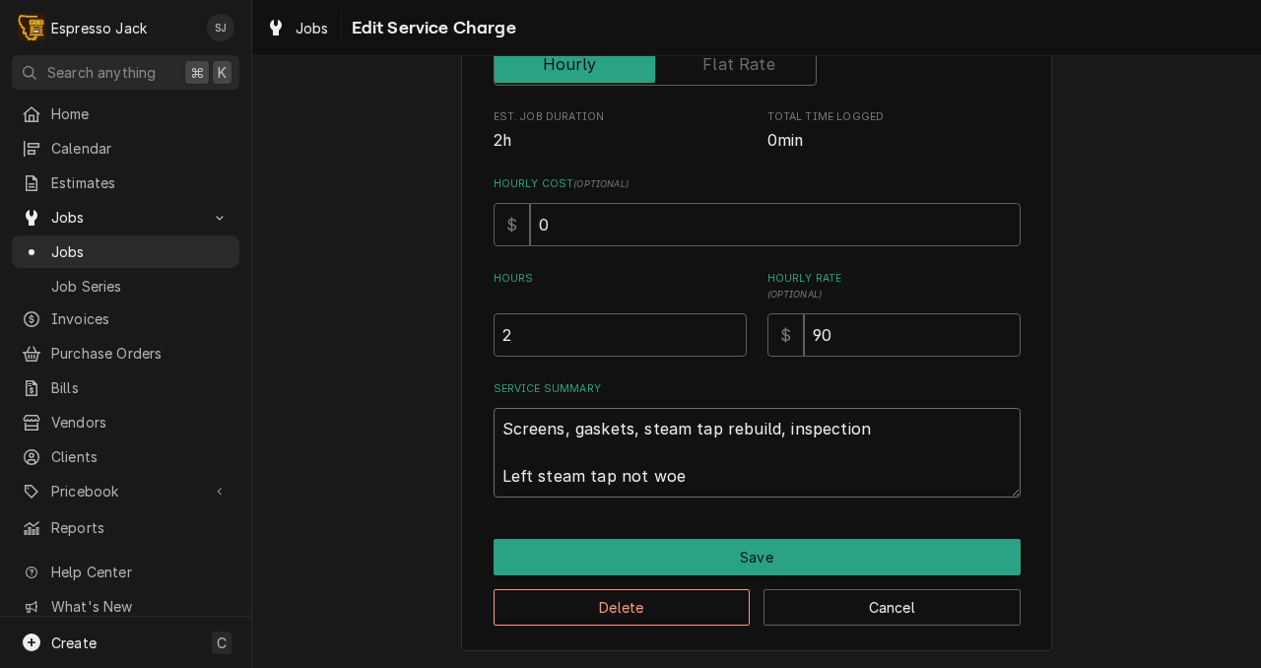
type textarea "Screens, gaskets, steam tap rebuild, inspection Left steam tap not woek"
type textarea "x"
type textarea "Screens, gaskets, steam tap rebuild, inspection Left steam tap not woeki"
type textarea "x"
type textarea "Screens, gaskets, steam tap rebuild, inspection Left steam tap not woekin"
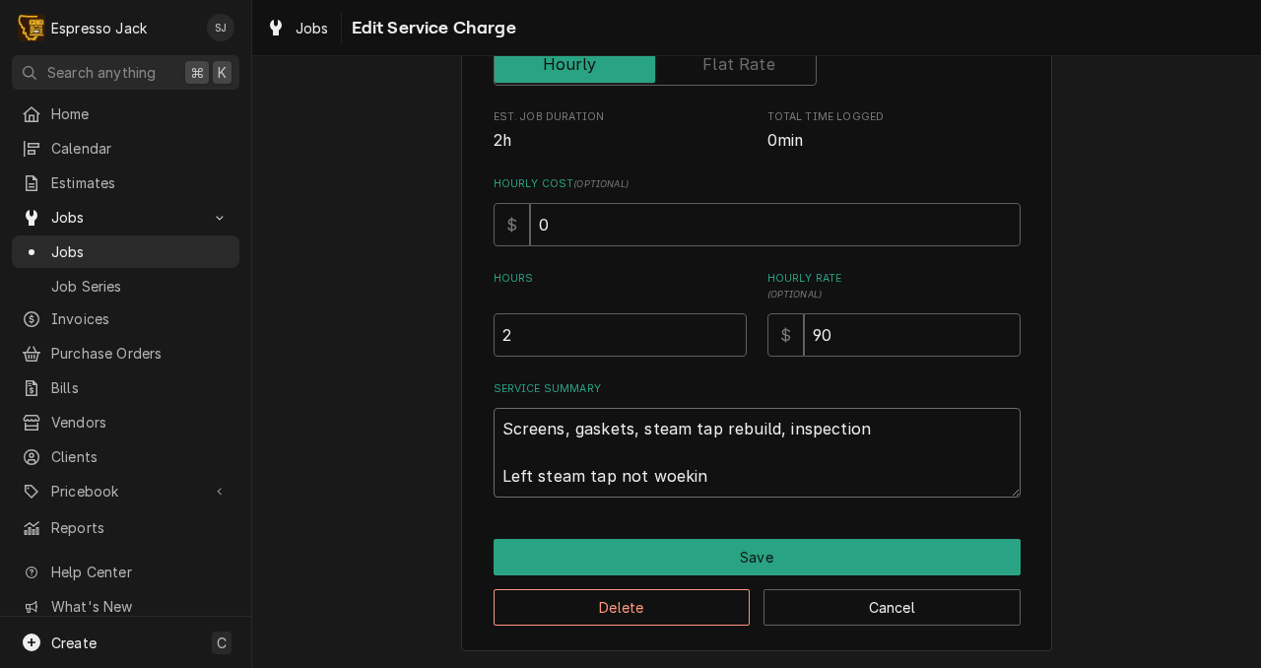
type textarea "x"
type textarea "Screens, gaskets, steam tap rebuild, inspection Left steam tap not woeking"
type textarea "x"
type textarea "Screens, gaskets, steam tap rebuild, inspection Left steam tap not woekin"
type textarea "x"
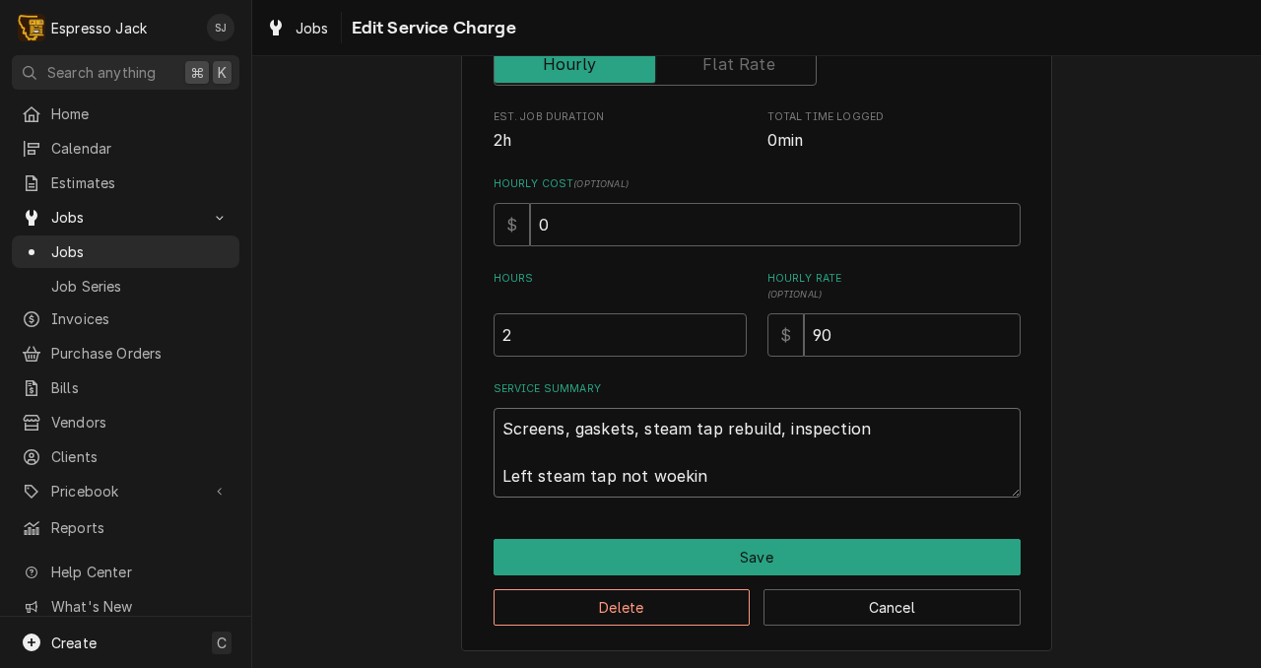
type textarea "Screens, gaskets, steam tap rebuild, inspection Left steam tap not woeki"
type textarea "x"
type textarea "Screens, gaskets, steam tap rebuild, inspection Left steam tap not woek"
type textarea "x"
type textarea "Screens, gaskets, steam tap rebuild, inspection Left steam tap not woe"
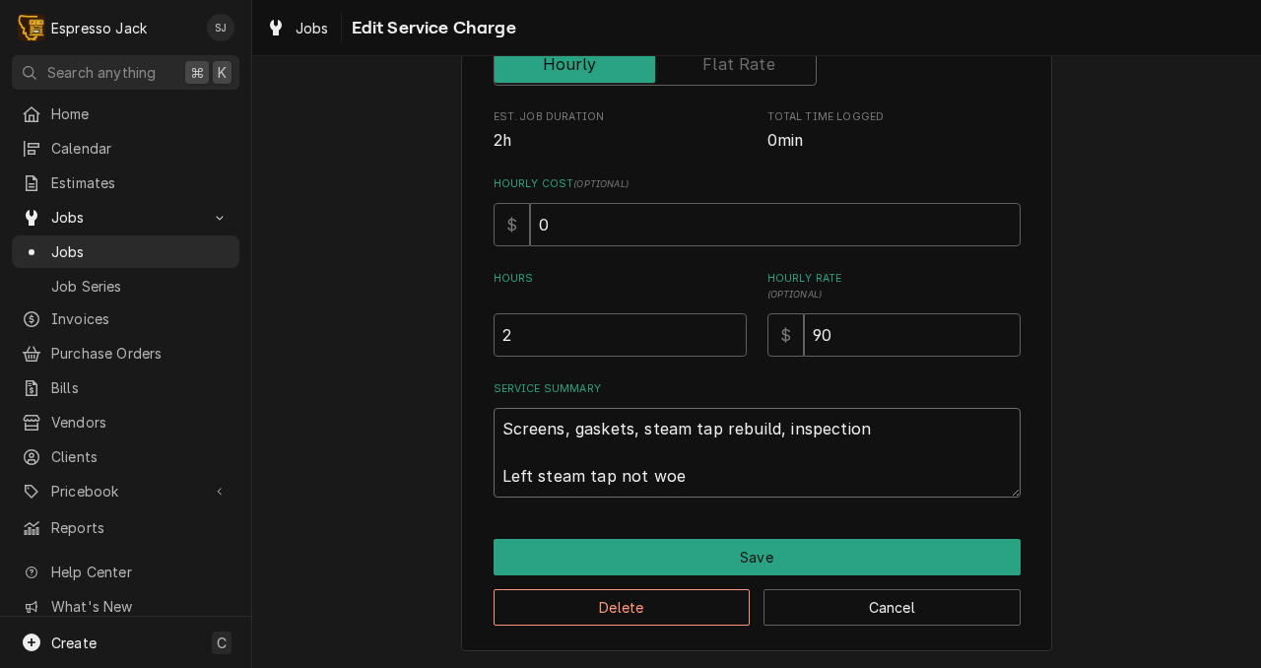
type textarea "x"
type textarea "Screens, gaskets, steam tap rebuild, inspection Left steam tap not wo"
type textarea "x"
type textarea "Screens, gaskets, steam tap rebuild, inspection Left steam tap not wor"
type textarea "x"
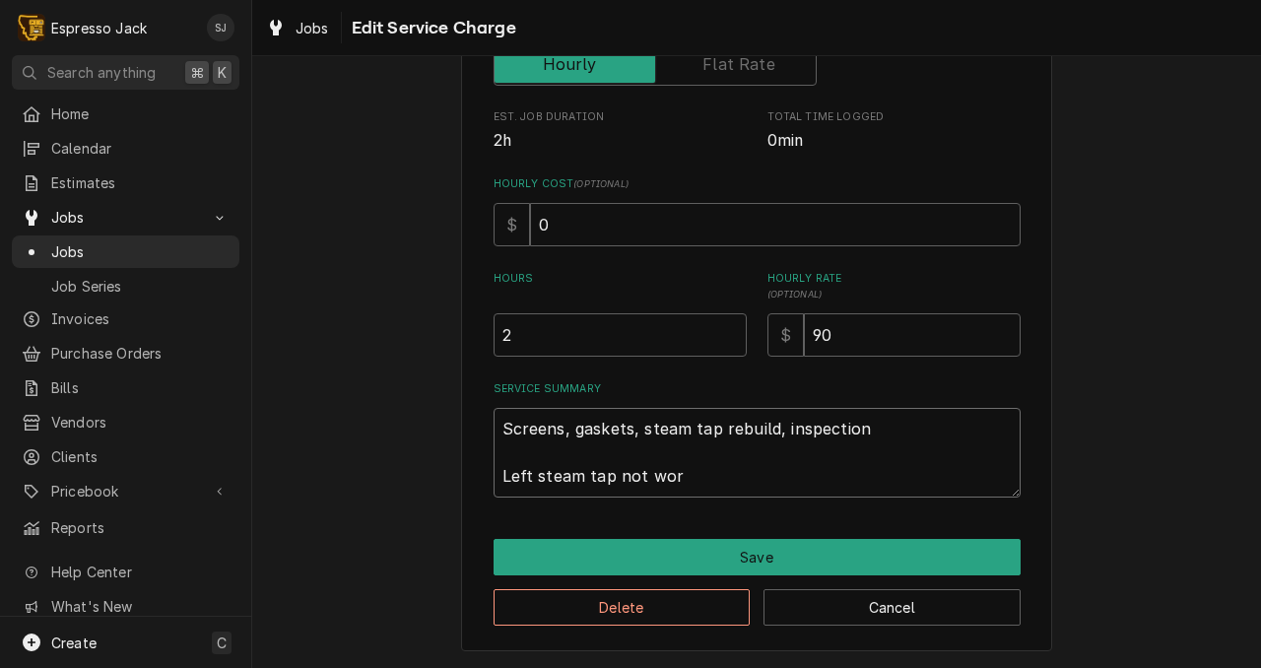
type textarea "Screens, gaskets, steam tap rebuild, inspection Left steam tap not work"
type textarea "x"
type textarea "Screens, gaskets, steam tap rebuild, inspection Left steam tap not worki"
type textarea "x"
type textarea "Screens, gaskets, steam tap rebuild, inspection Left steam tap not workin"
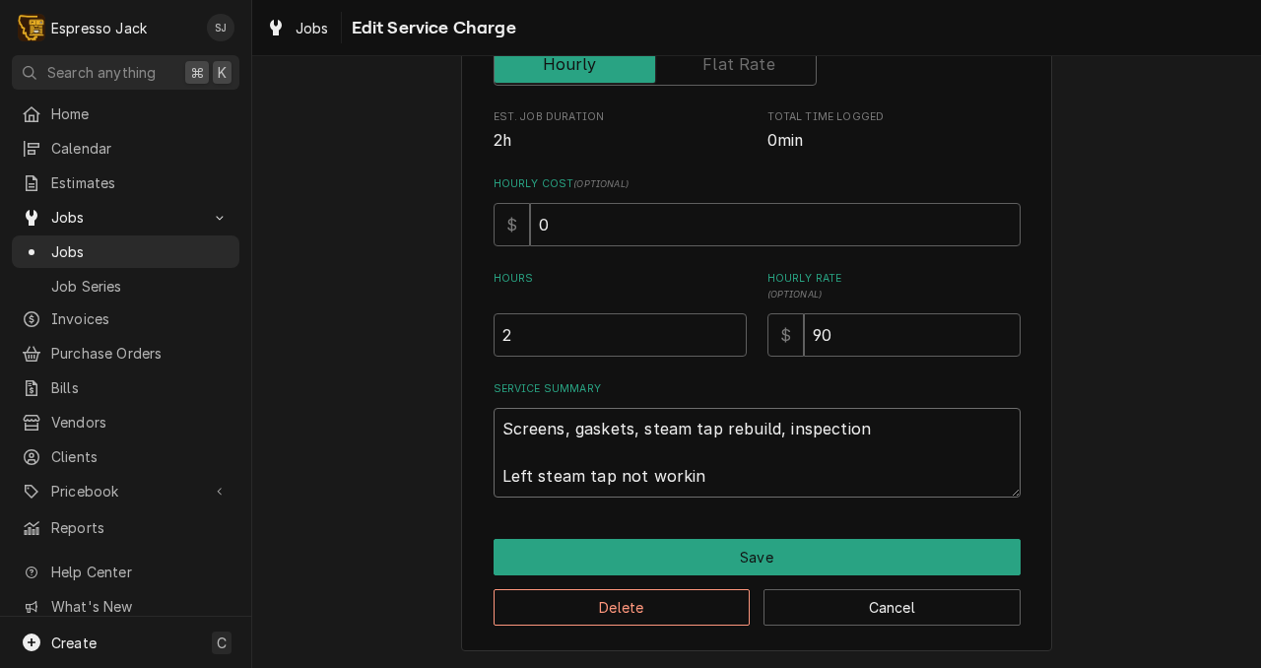
type textarea "x"
type textarea "Screens, gaskets, steam tap rebuild, inspection Left steam tap not working"
type textarea "x"
type textarea "Screens, gaskets, steam tap rebuild, inspection Left steam tap not working"
type textarea "x"
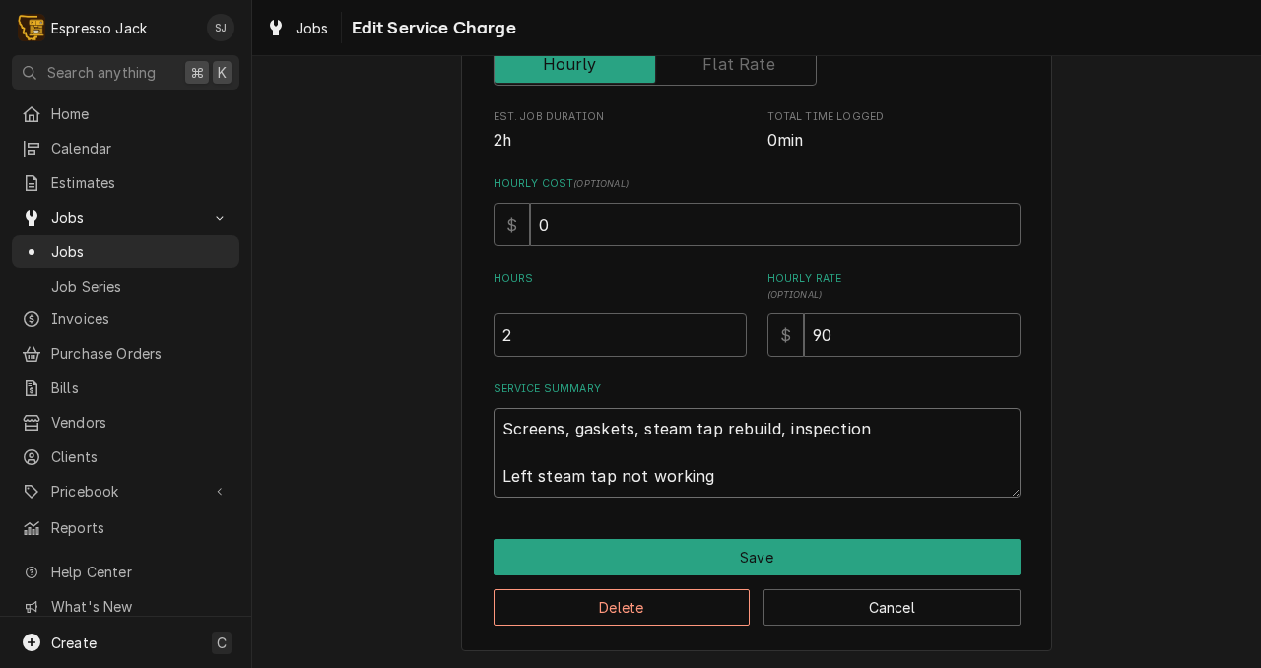
type textarea "Screens, gaskets, steam tap rebuild, inspection Left steam tap not working d"
type textarea "x"
type textarea "Screens, gaskets, steam tap rebuild, inspection Left steam tap not working du"
type textarea "x"
type textarea "Screens, gaskets, steam tap rebuild, inspection Left steam tap not working due"
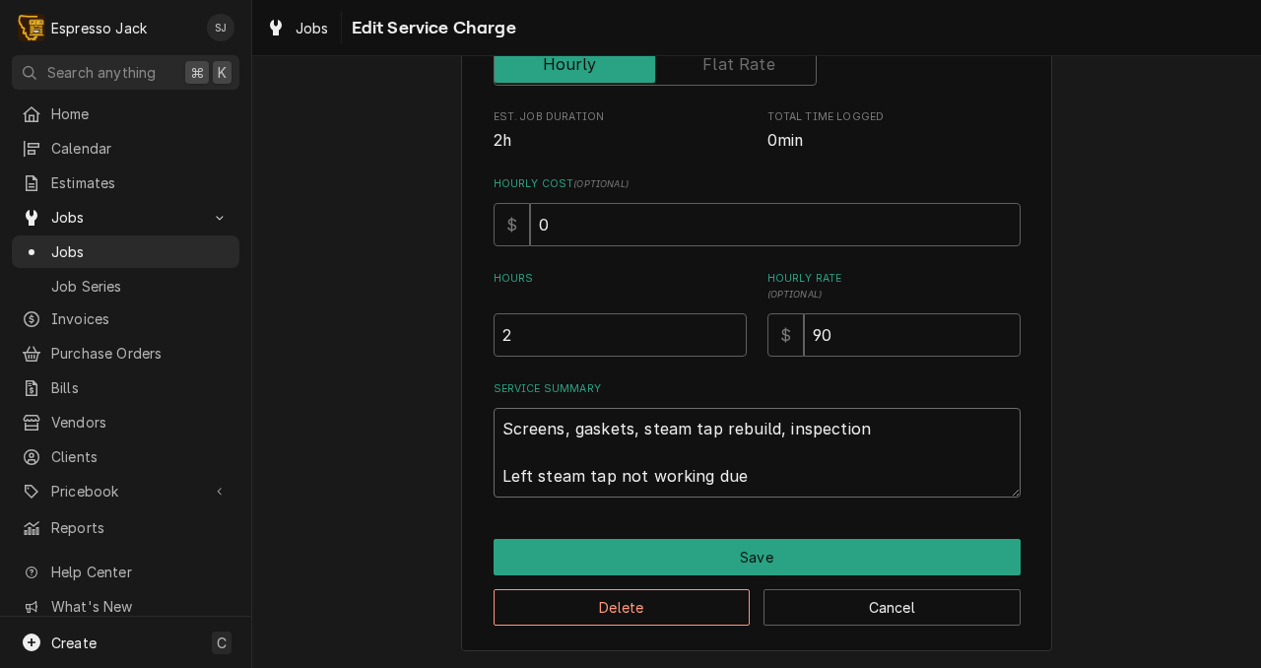
type textarea "x"
type textarea "Screens, gaskets, steam tap rebuild, inspection Left steam tap not working due"
type textarea "x"
type textarea "Screens, gaskets, steam tap rebuild, inspection Left steam tap not working due t"
type textarea "x"
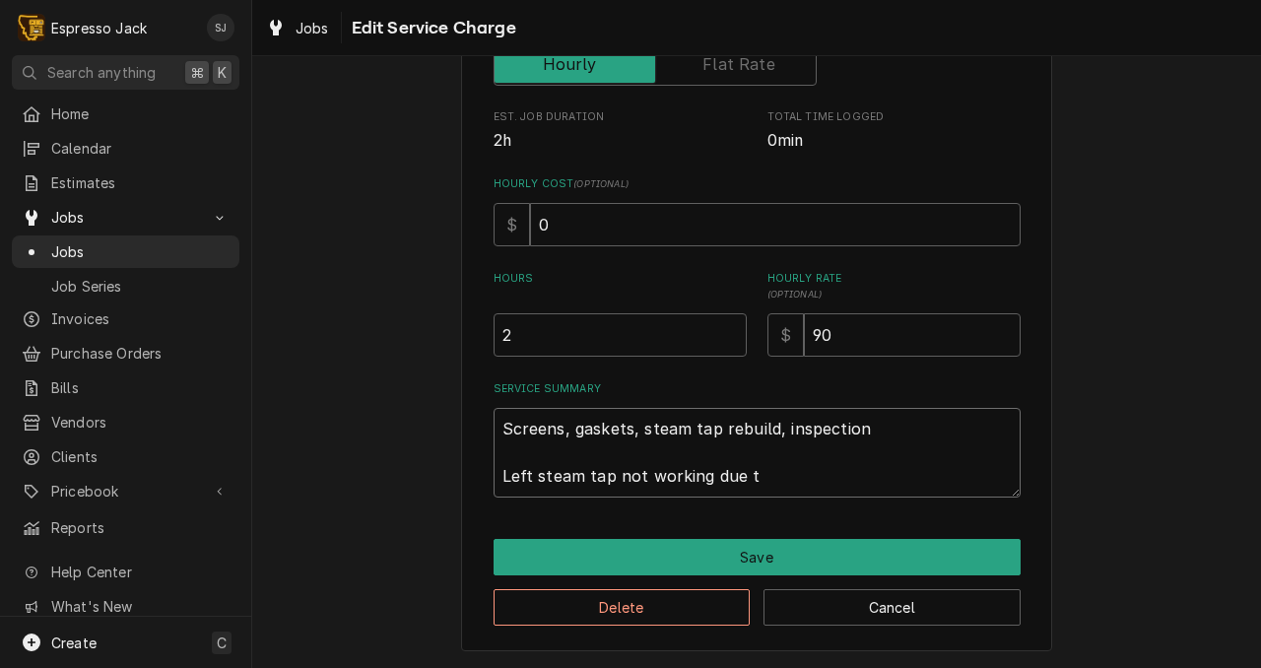
type textarea "Screens, gaskets, steam tap rebuild, inspection Left steam tap not working due …"
type textarea "x"
type textarea "Screens, gaskets, steam tap rebuild, inspection Left steam tap not working due …"
type textarea "x"
type textarea "Screens, gaskets, steam tap rebuild, inspection Left steam tap not working due …"
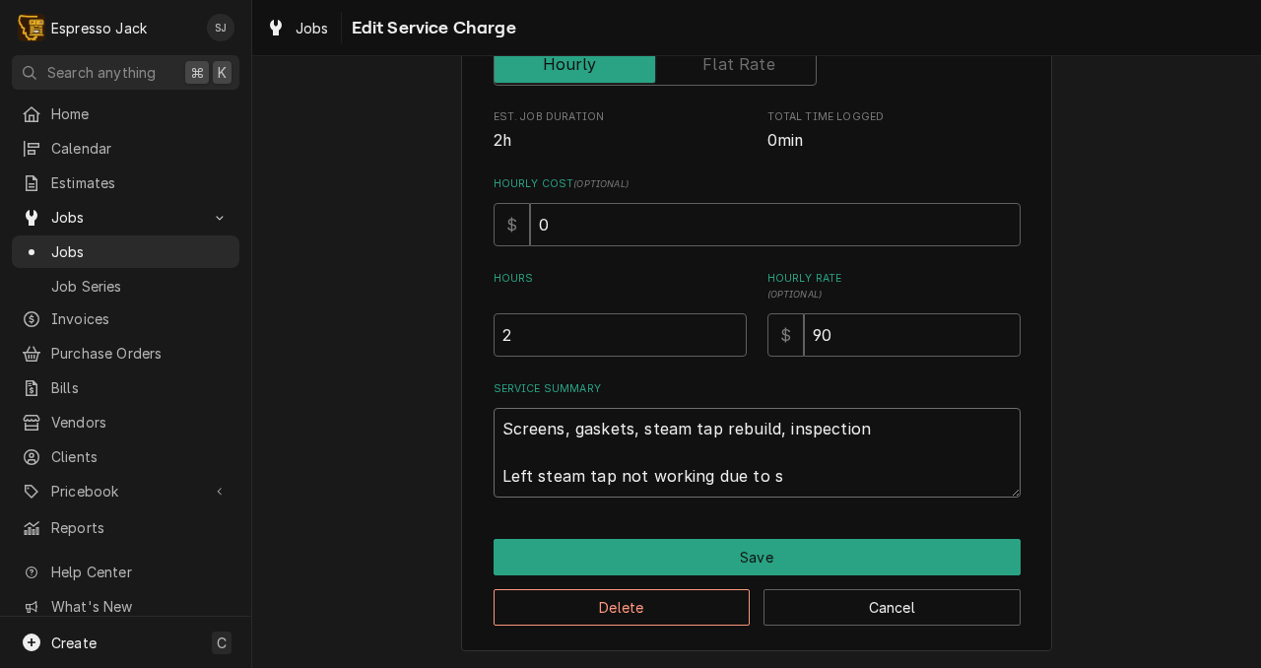
type textarea "x"
type textarea "Screens, gaskets, steam tap rebuild, inspection Left steam tap not working due …"
type textarea "x"
type textarea "Screens, gaskets, steam tap rebuild, inspection Left steam tap not working due …"
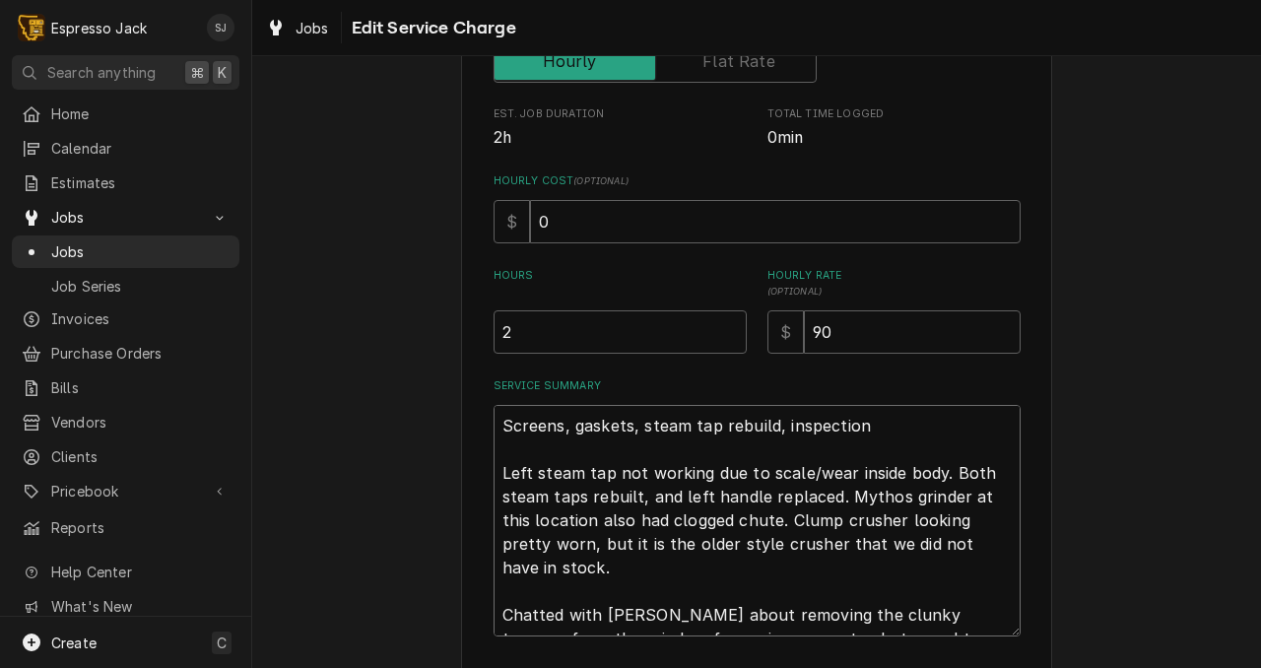
click at [937, 620] on textarea "Screens, gaskets, steam tap rebuild, inspection Left steam tap not working due …" at bounding box center [757, 521] width 527 height 232
click at [1004, 613] on textarea "Screens, gaskets, steam tap rebuild, inspection Left steam tap not working due …" at bounding box center [757, 521] width 527 height 232
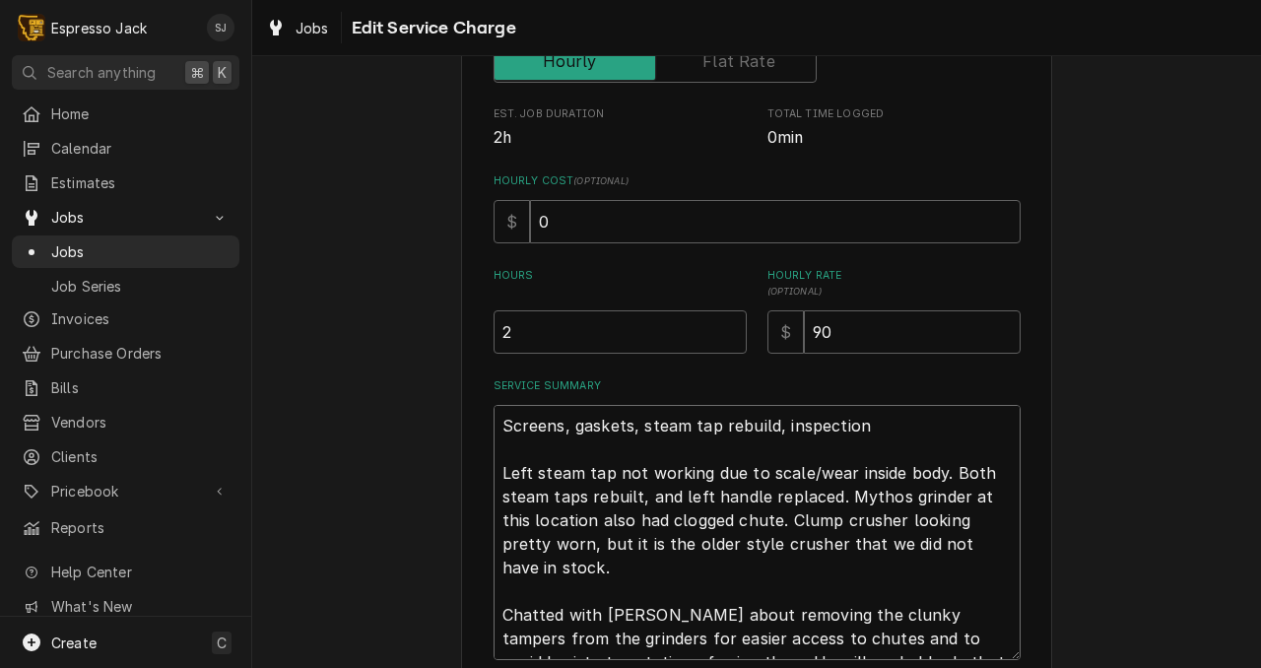
click at [760, 643] on textarea "Screens, gaskets, steam tap rebuild, inspection Left steam tap not working due …" at bounding box center [757, 532] width 527 height 255
click at [967, 645] on textarea "Screens, gaskets, steam tap rebuild, inspection Left steam tap not working due …" at bounding box center [757, 532] width 527 height 255
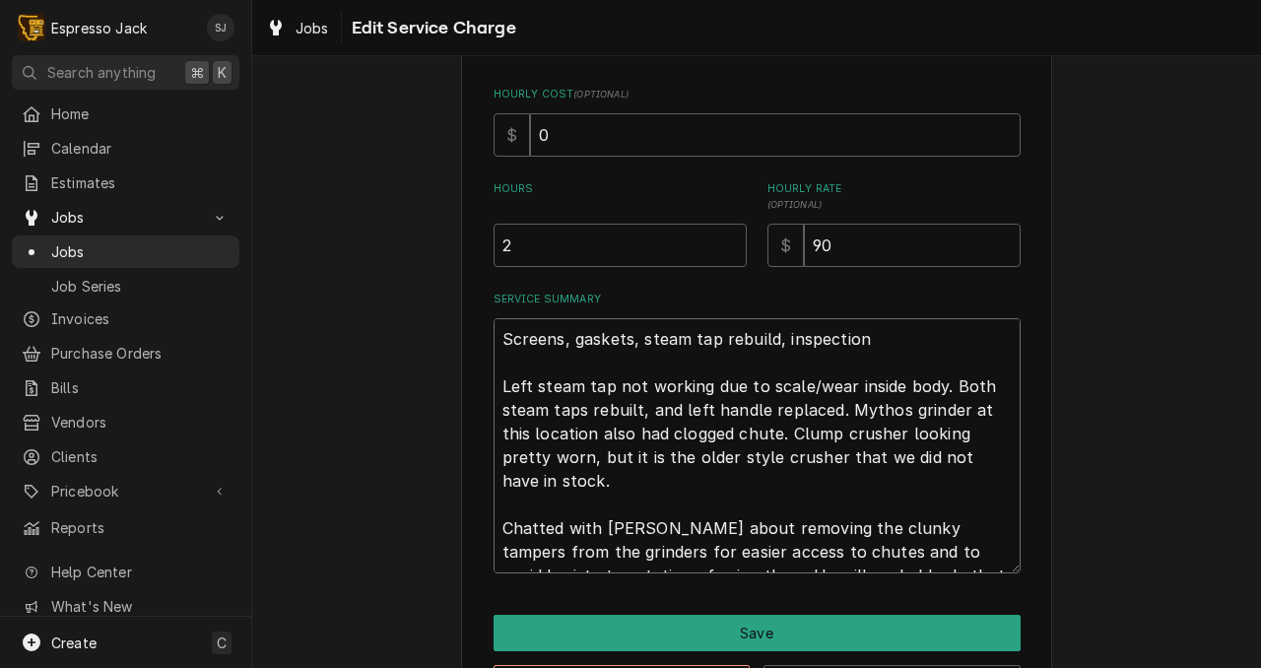
scroll to position [459, 0]
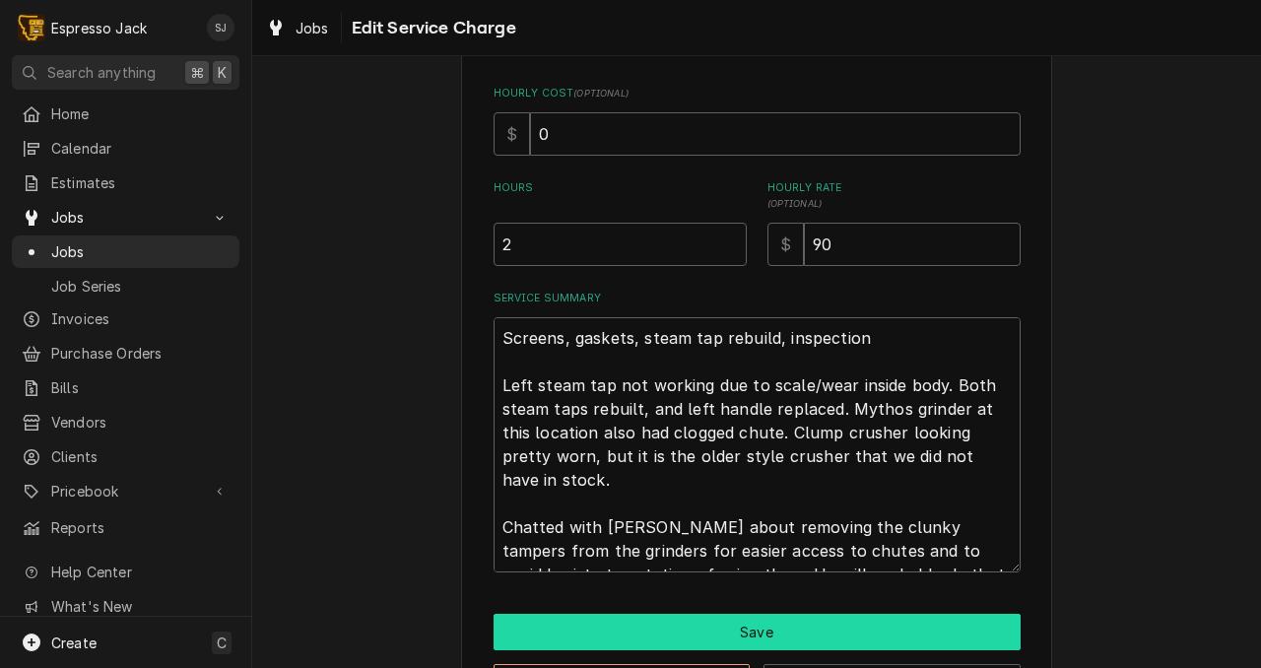
click at [850, 641] on button "Save" at bounding box center [757, 632] width 527 height 36
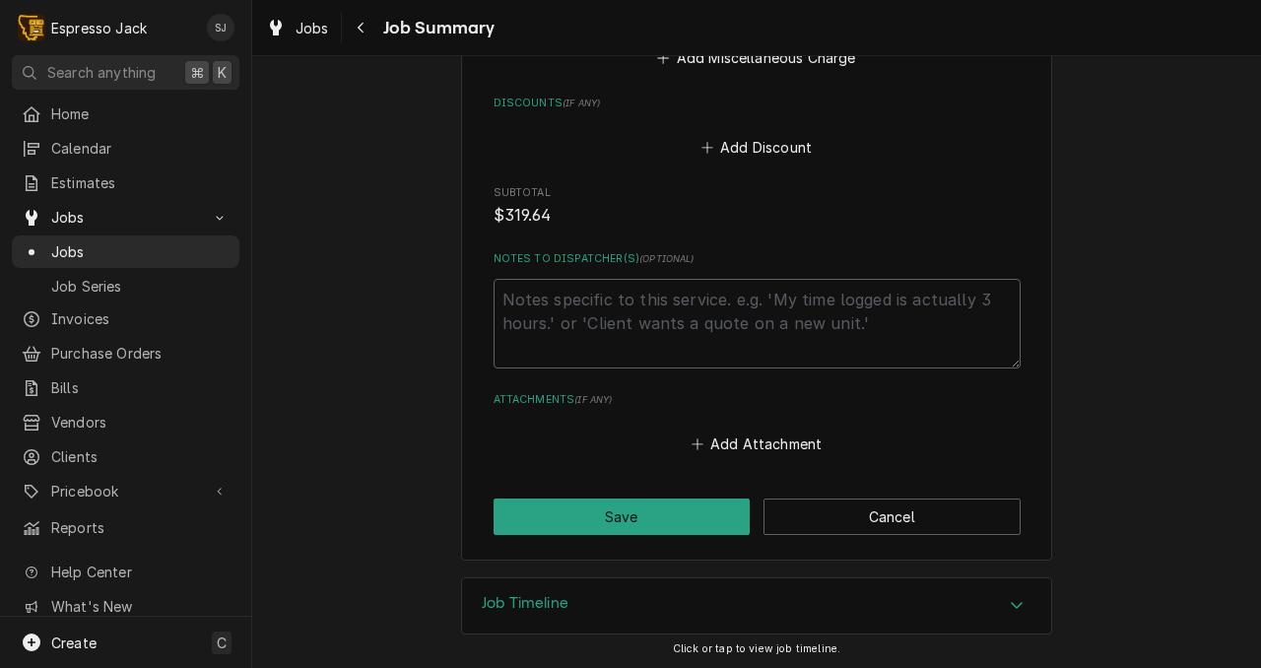
scroll to position [2352, 0]
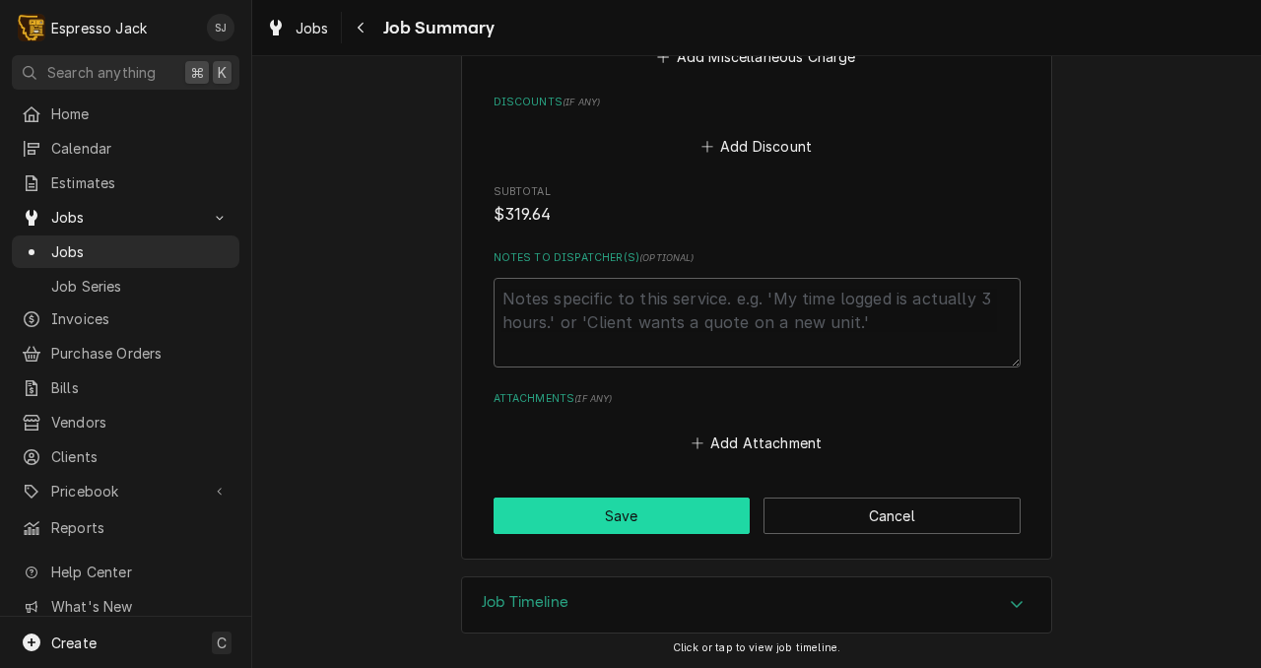
click at [624, 521] on button "Save" at bounding box center [622, 516] width 257 height 36
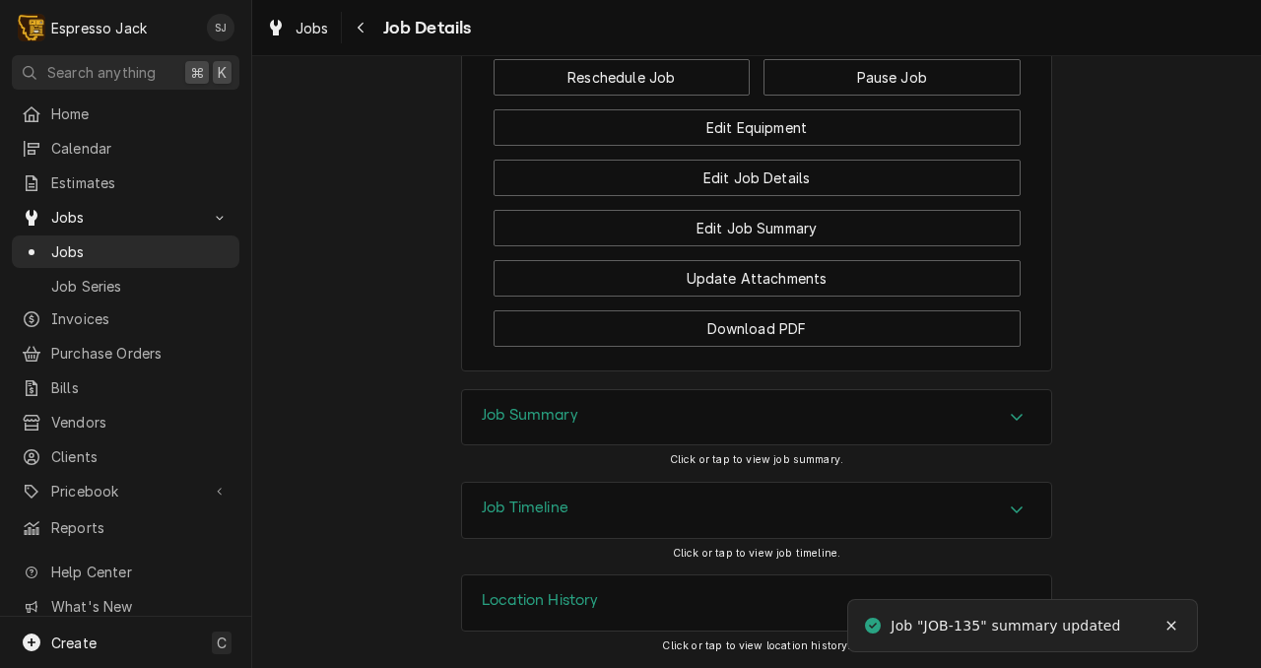
scroll to position [1641, 0]
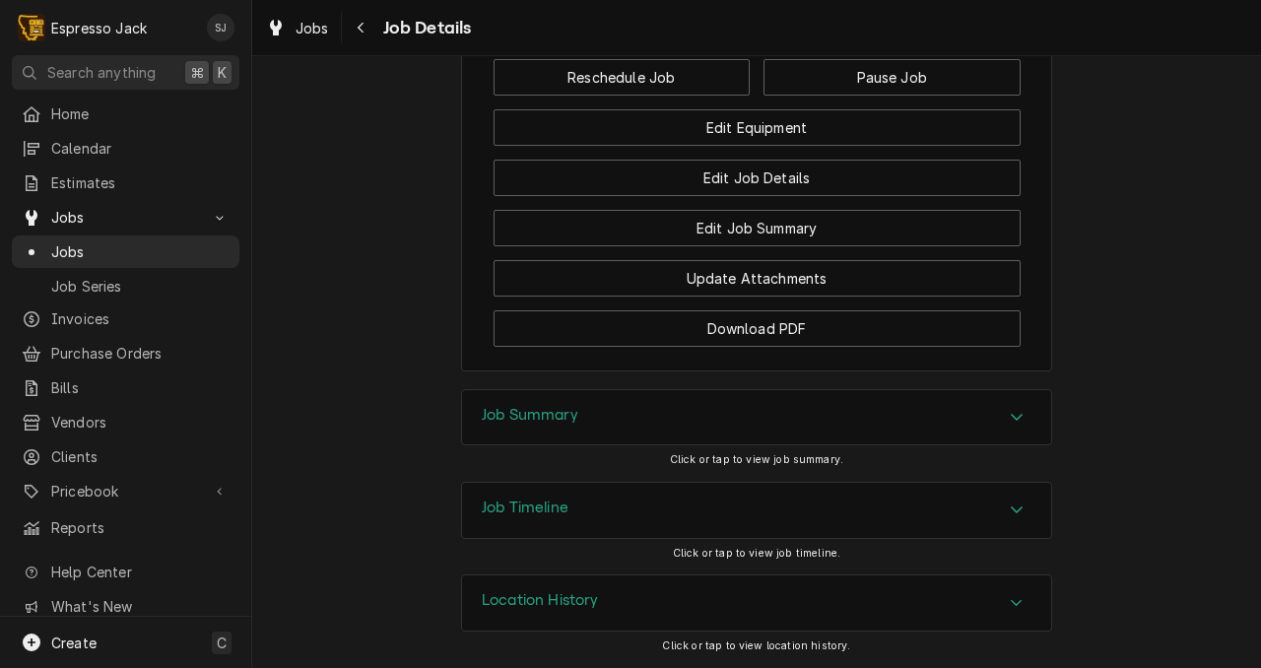
click at [638, 408] on div "Job Summary" at bounding box center [756, 417] width 589 height 55
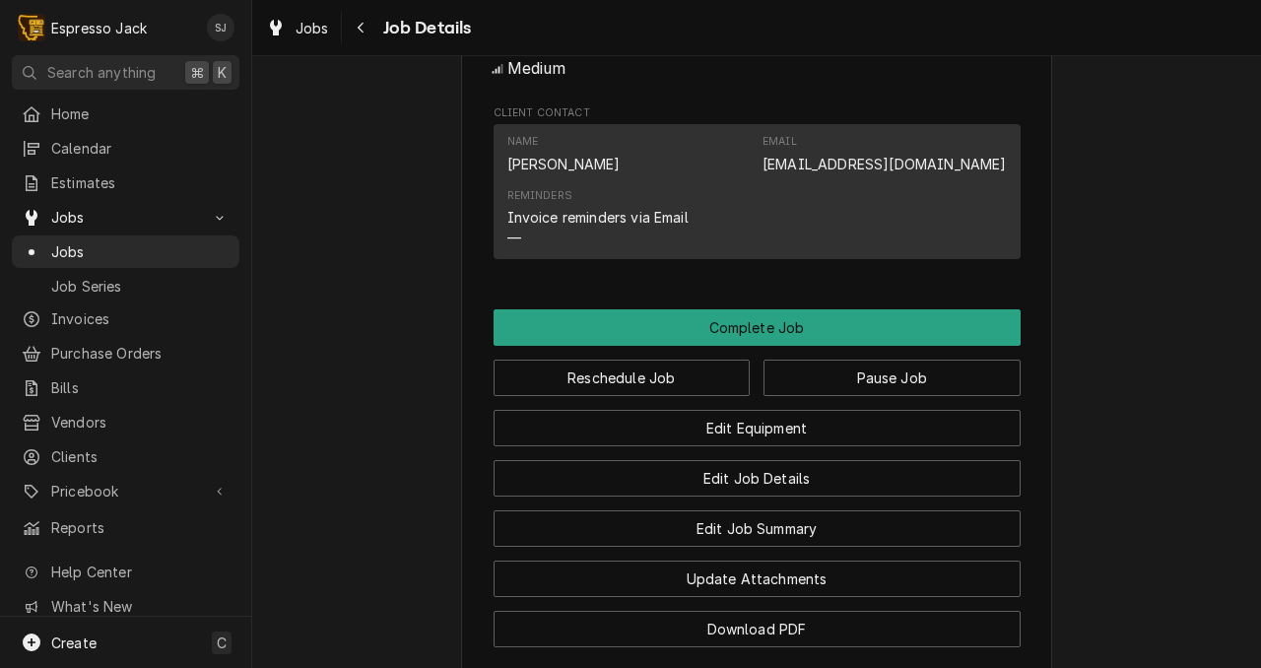
scroll to position [1398, 0]
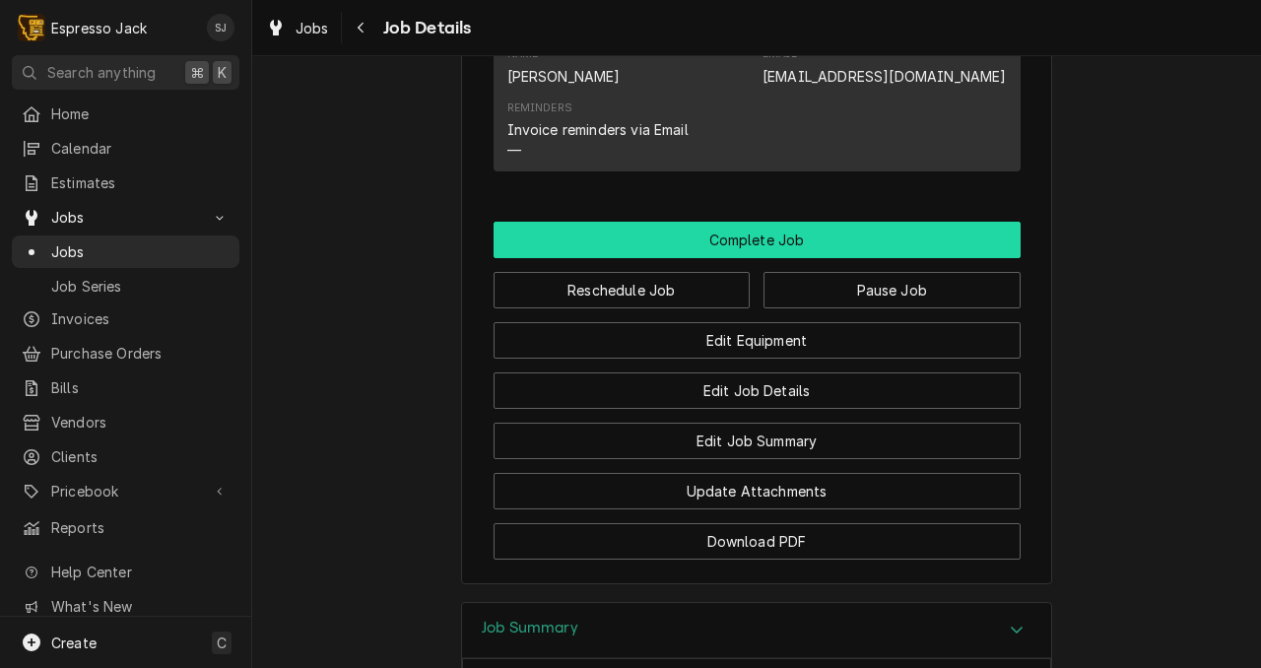
click at [750, 258] on button "Complete Job" at bounding box center [757, 240] width 527 height 36
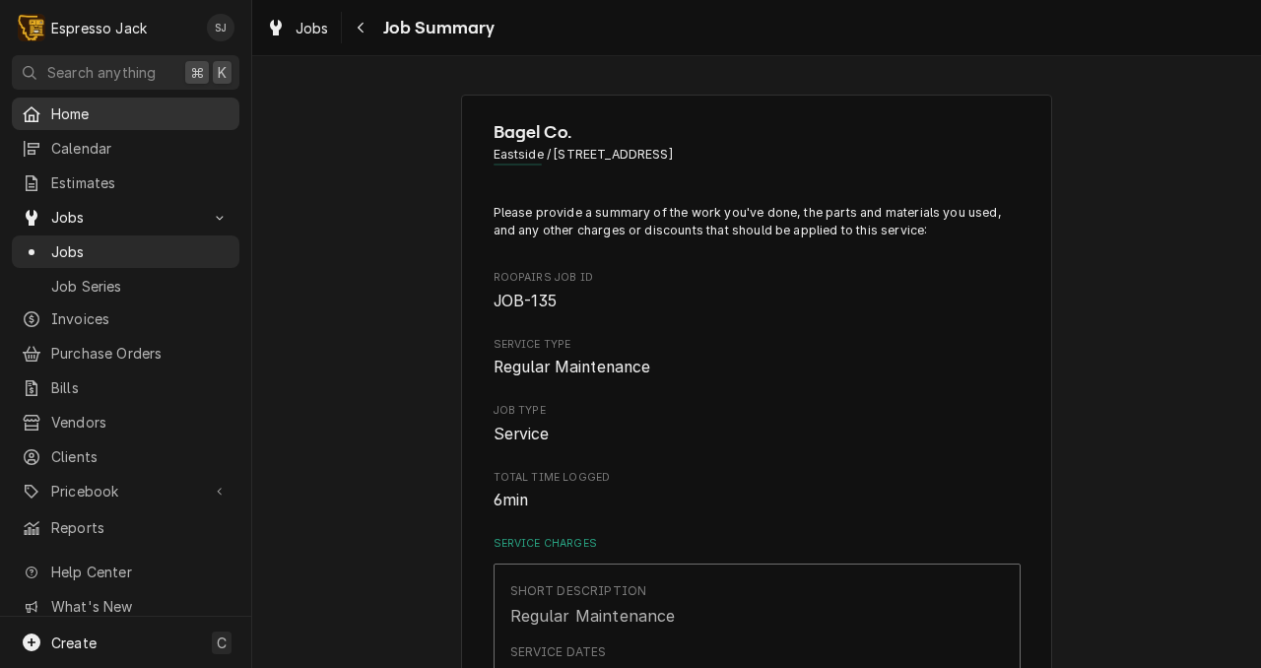
click at [53, 106] on span "Home" at bounding box center [140, 113] width 178 height 21
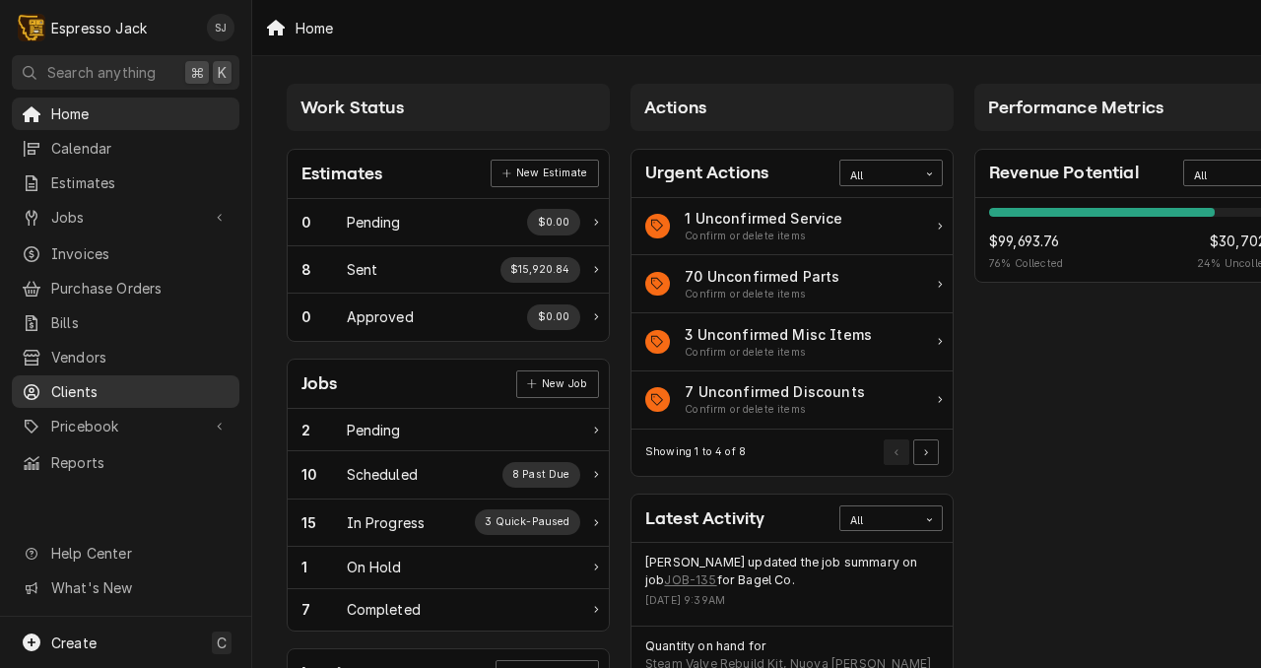
click at [78, 379] on div "Clients" at bounding box center [126, 391] width 220 height 25
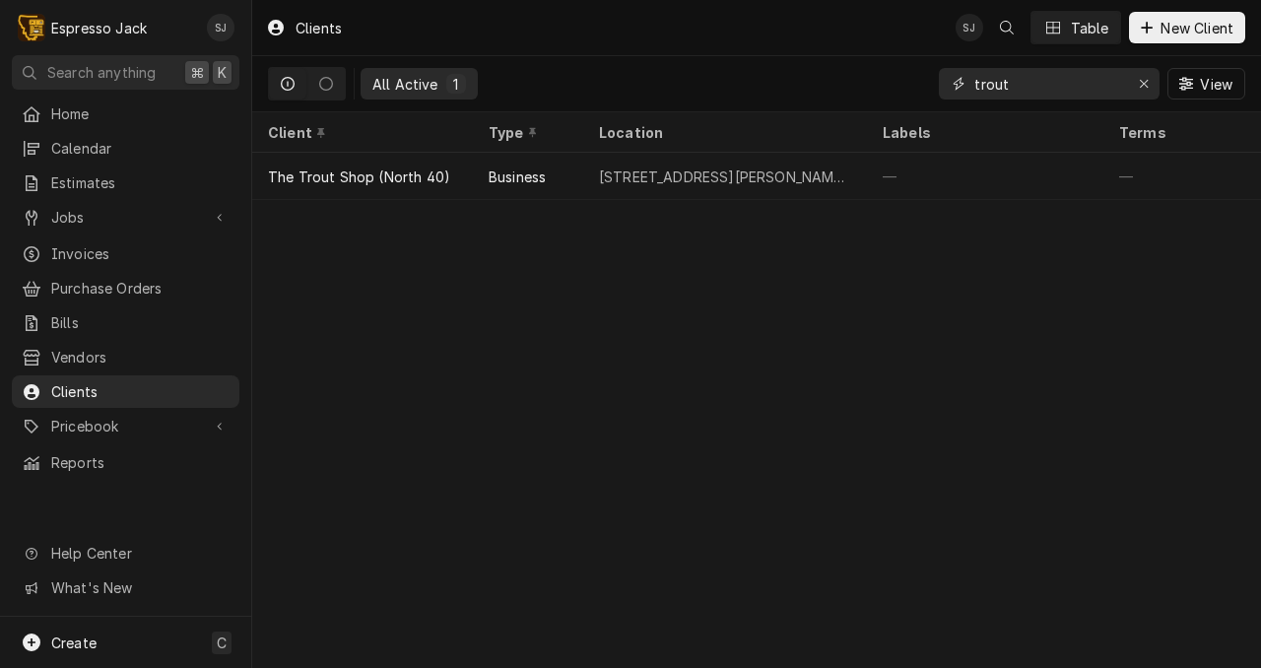
click at [997, 85] on input "trout" at bounding box center [1048, 84] width 148 height 32
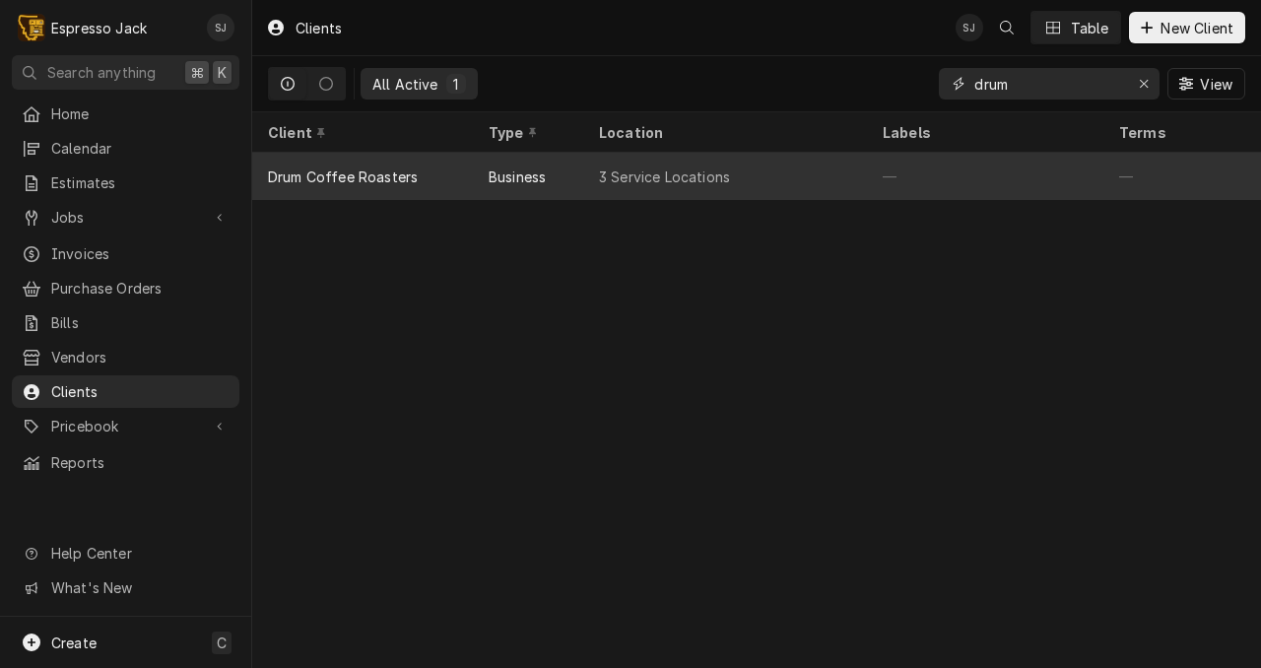
type input "drum"
click at [623, 176] on div "3 Service Locations" at bounding box center [664, 177] width 131 height 21
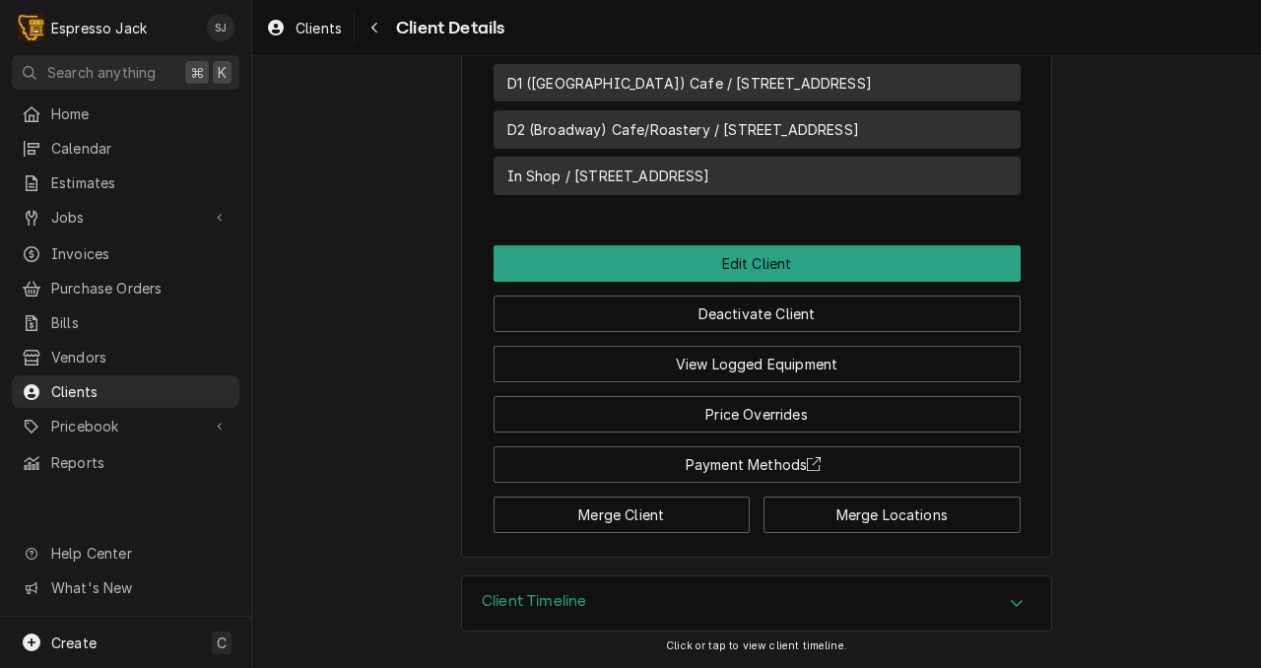
scroll to position [1049, 0]
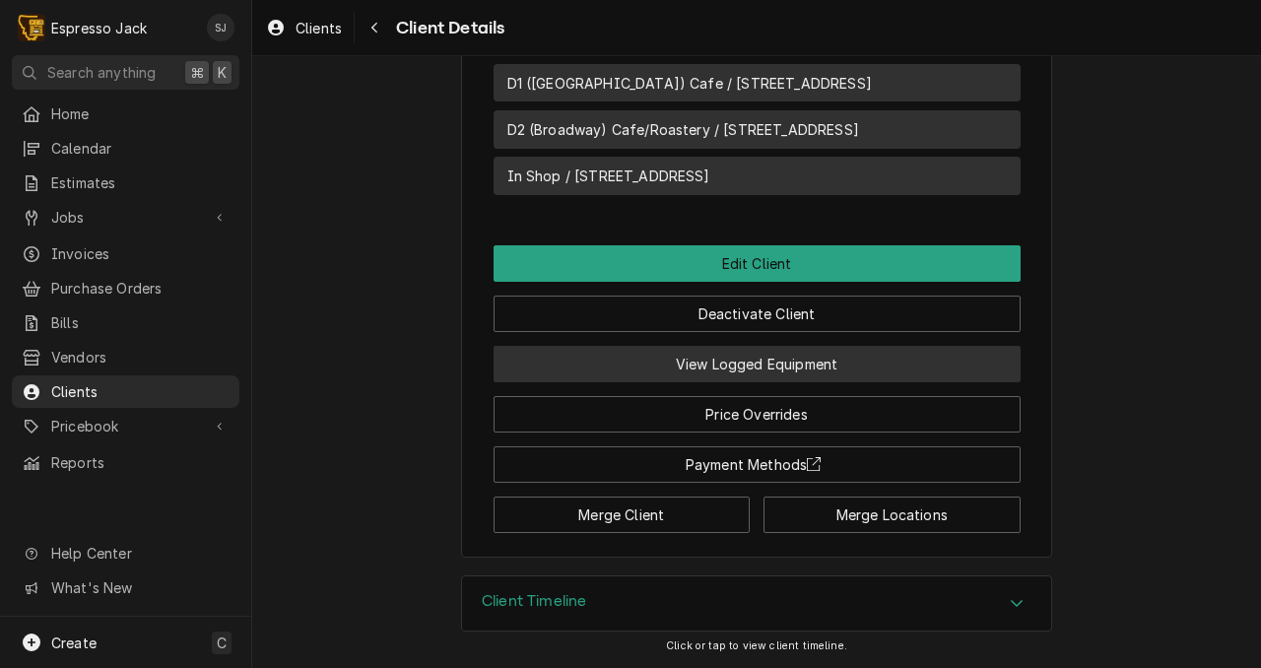
click at [638, 365] on button "View Logged Equipment" at bounding box center [757, 364] width 527 height 36
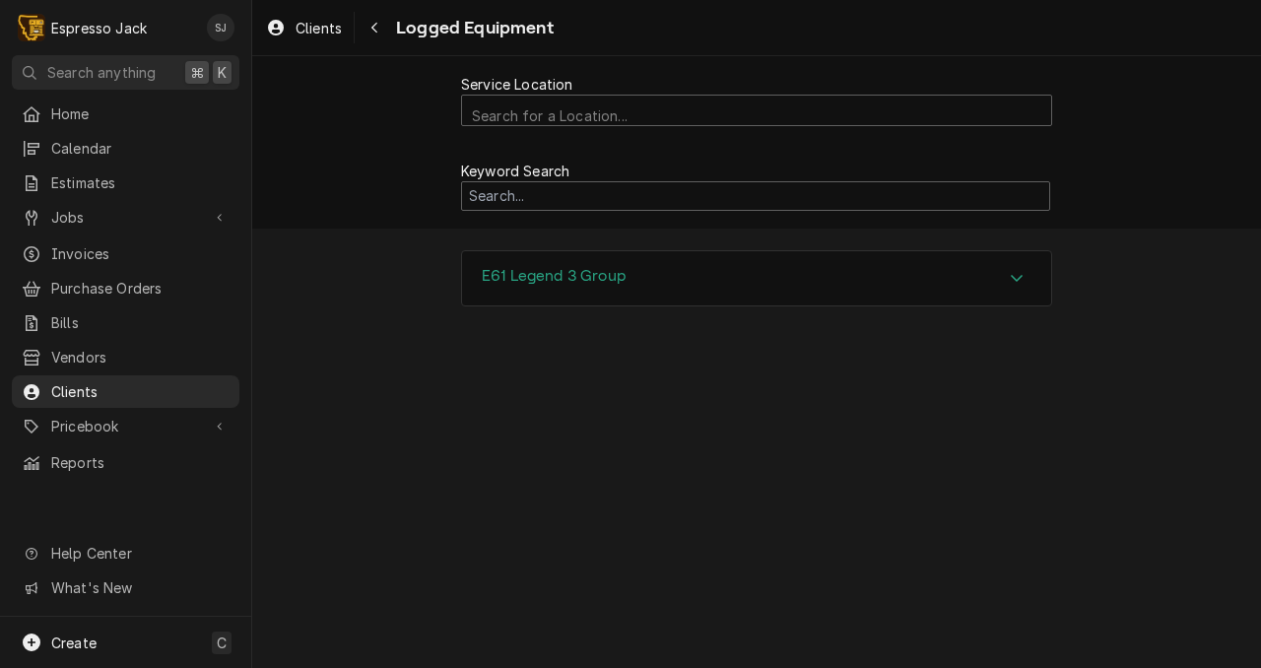
click at [653, 271] on div "E61 Legend 3 Group" at bounding box center [756, 278] width 589 height 55
click at [1016, 275] on icon "Accordion Header" at bounding box center [1017, 278] width 14 height 16
click at [529, 110] on div "Service Location" at bounding box center [756, 112] width 569 height 34
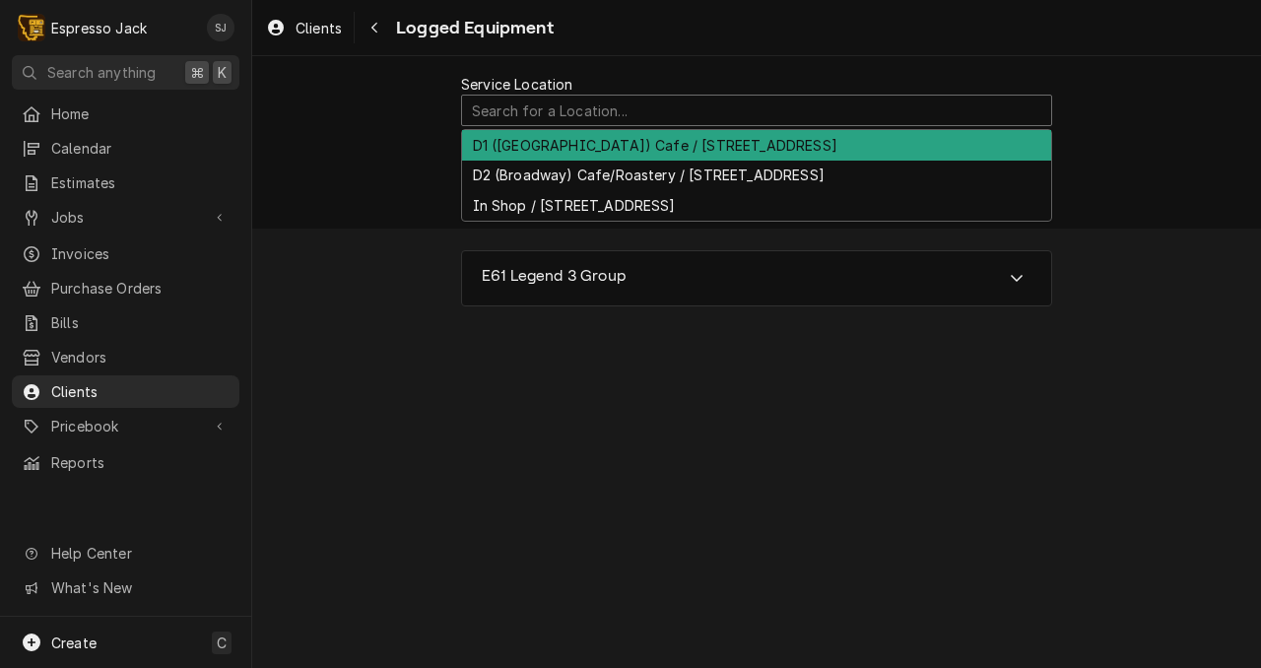
click at [523, 145] on div "D1 (South Ave) Cafe / 600 South Ave W, Missoula, MT 59801" at bounding box center [756, 145] width 589 height 31
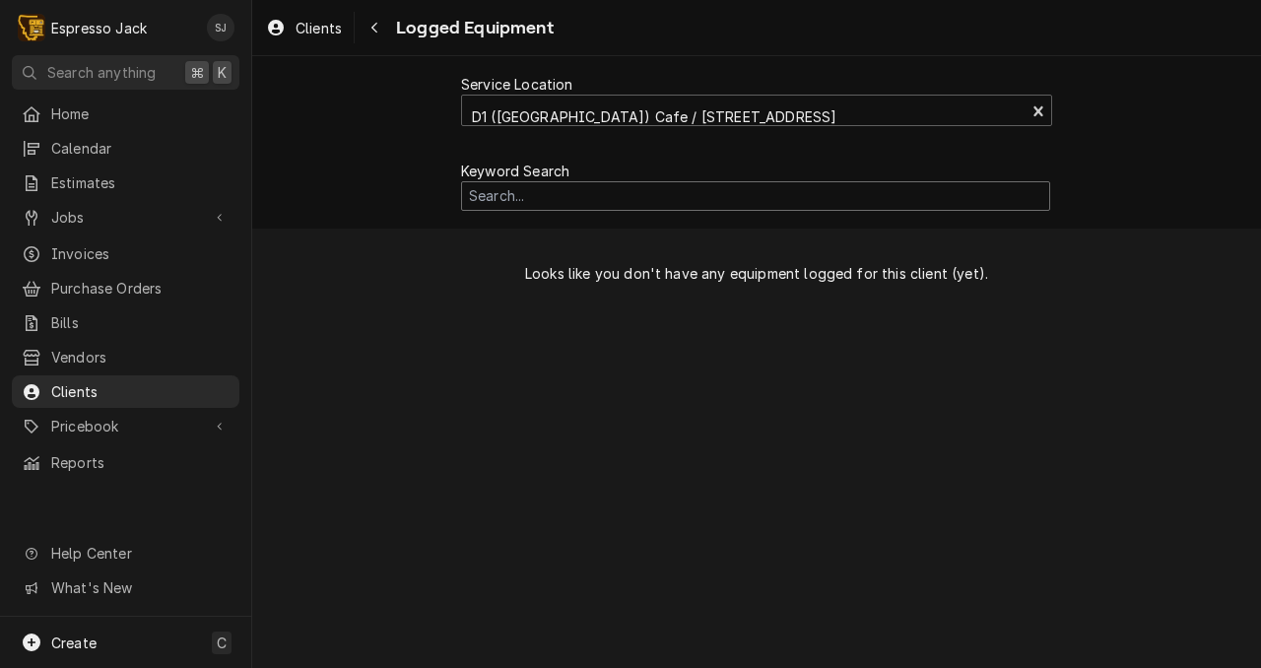
click at [498, 199] on input "Search Mechanism" at bounding box center [755, 196] width 589 height 31
click at [434, 37] on div "Logged Equipment" at bounding box center [456, 28] width 195 height 32
click at [379, 26] on div "Navigate back" at bounding box center [375, 28] width 20 height 20
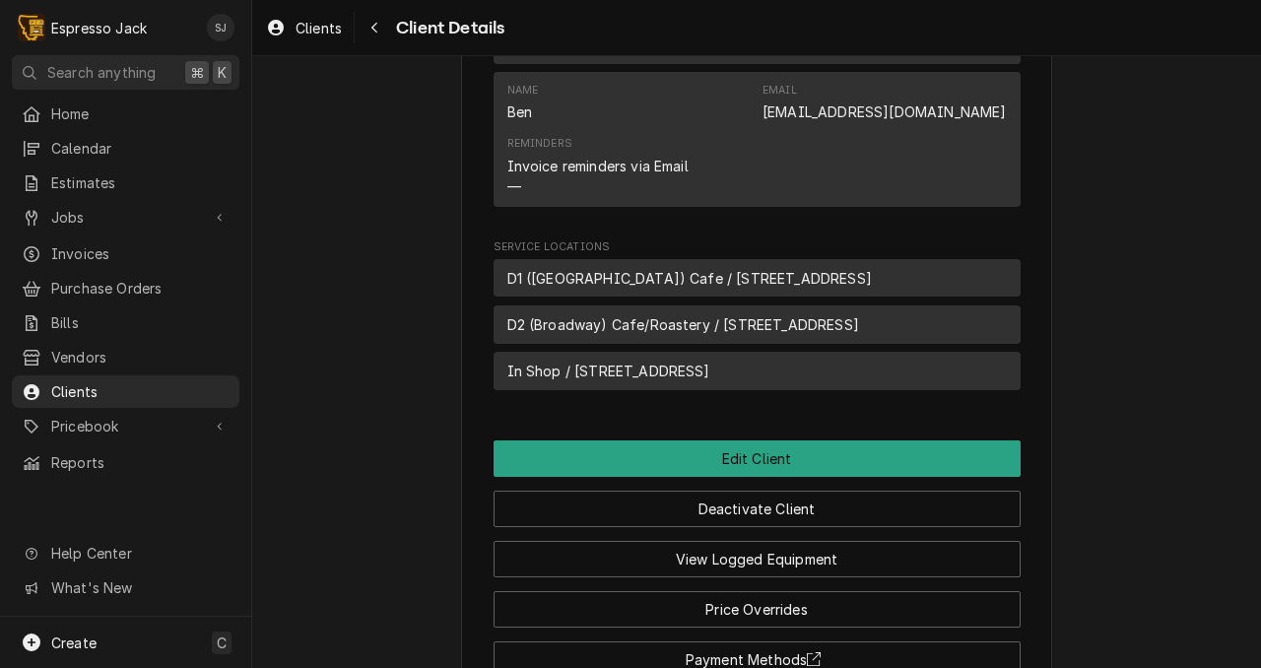
scroll to position [823, 0]
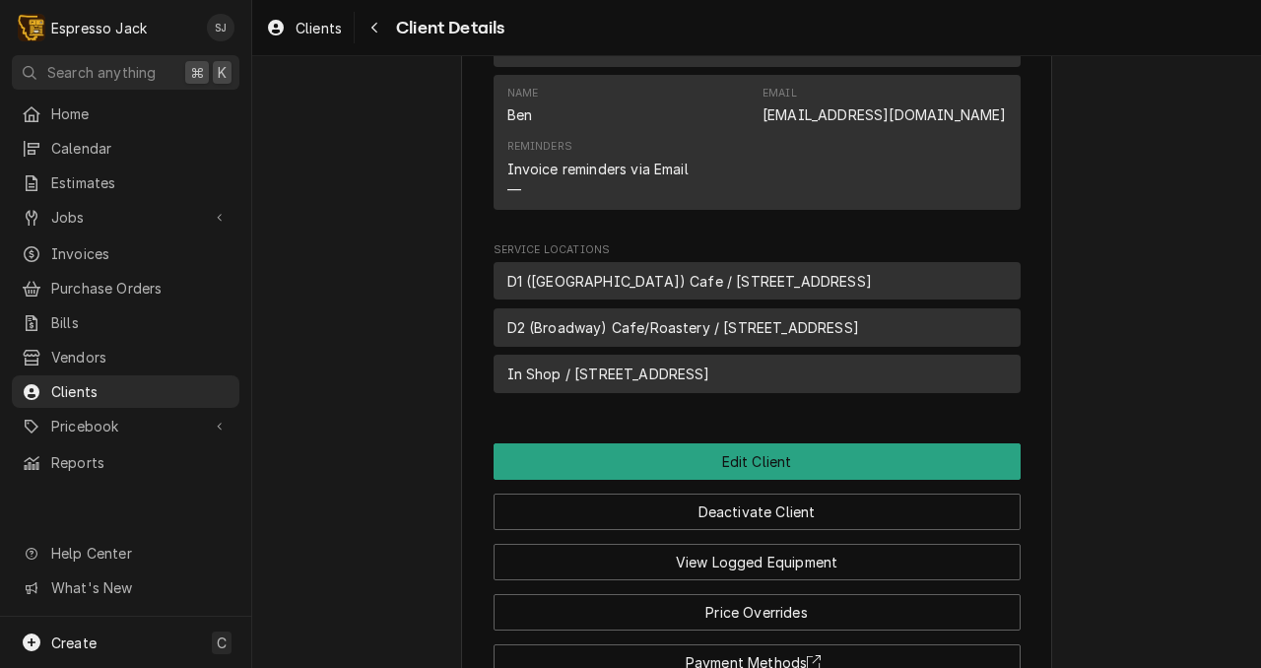
click at [555, 292] on span "D1 ([GEOGRAPHIC_DATA]) Cafe / [STREET_ADDRESS]" at bounding box center [689, 281] width 365 height 21
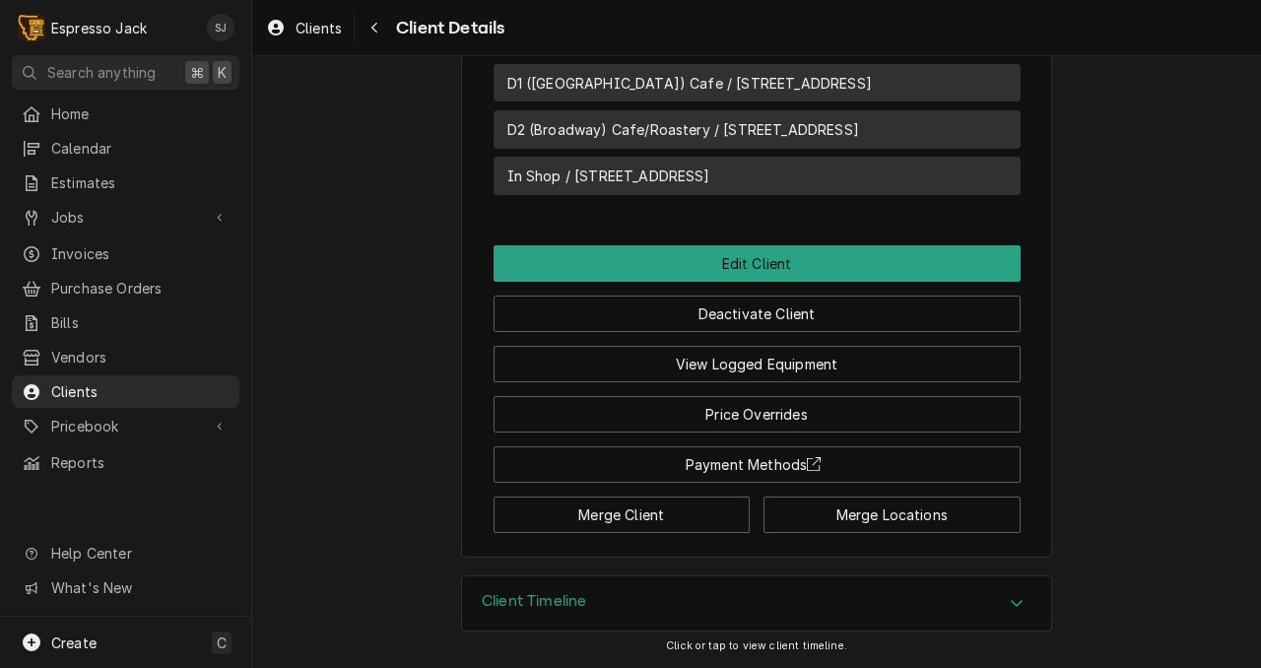
scroll to position [1049, 0]
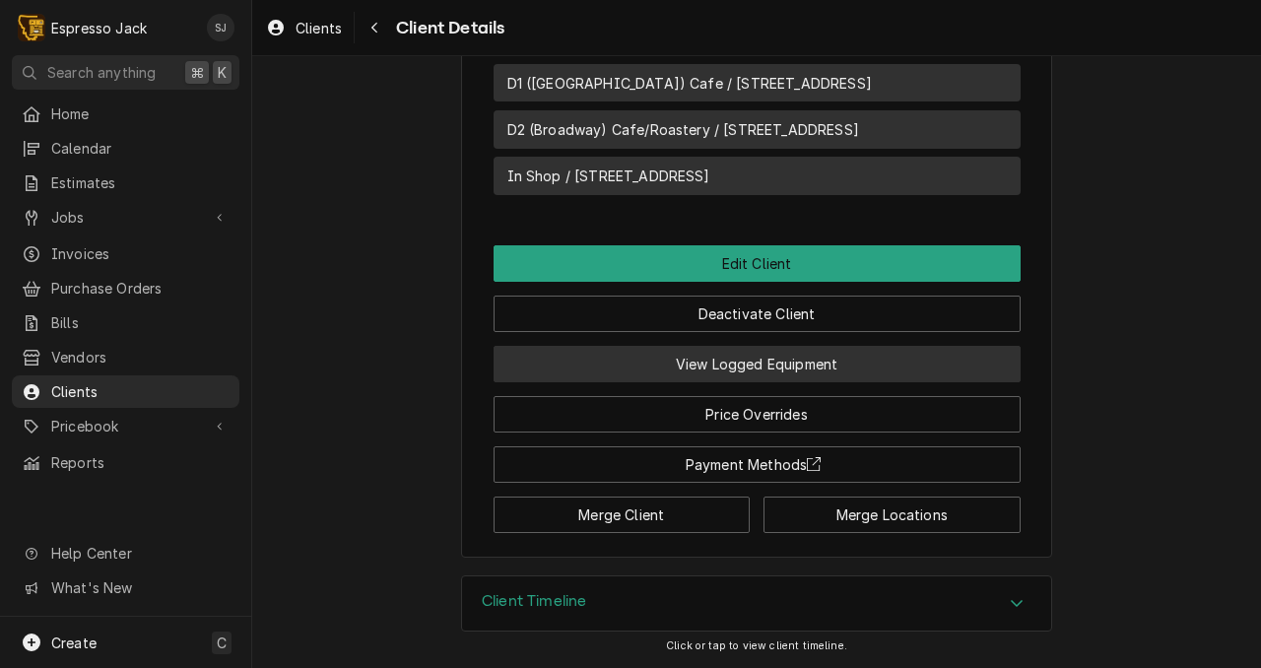
click at [751, 367] on button "View Logged Equipment" at bounding box center [757, 364] width 527 height 36
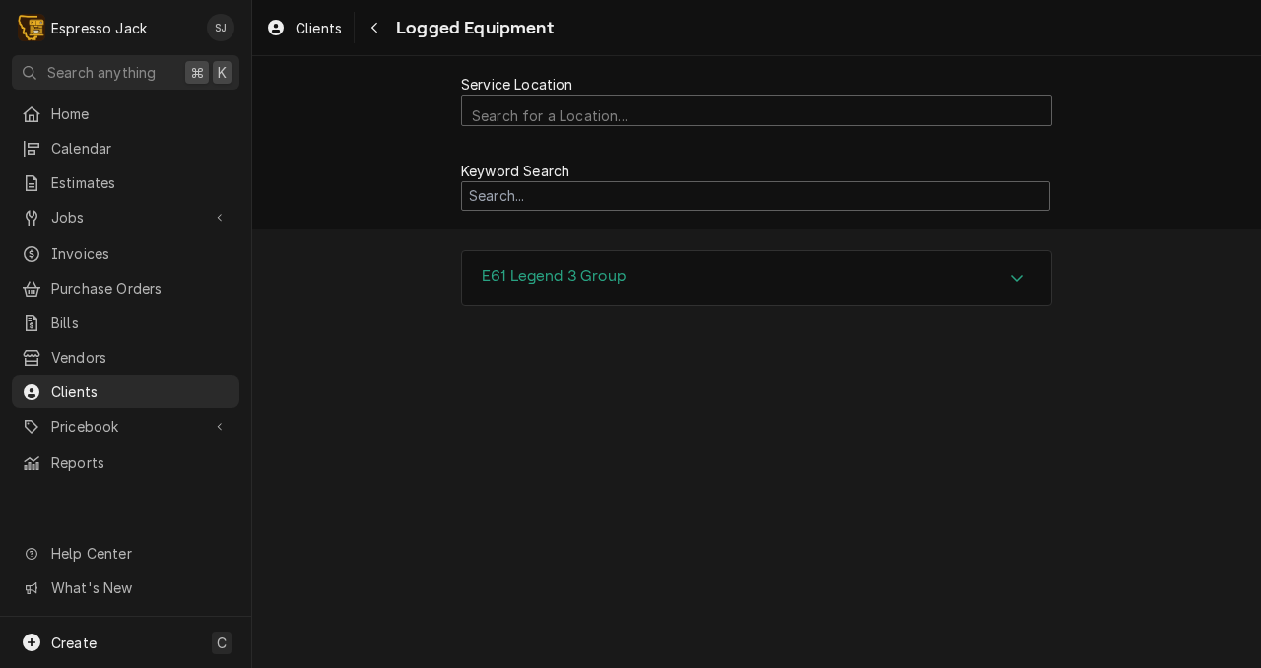
click at [791, 274] on div "E61 Legend 3 Group" at bounding box center [756, 278] width 589 height 55
click at [791, 274] on div "E61 Legend 3 Group" at bounding box center [756, 279] width 589 height 56
click at [479, 470] on div "Service Location Search for a Location... Keyword Search E61 Legend 3 Group" at bounding box center [756, 362] width 1009 height 612
click at [371, 20] on div "Navigate back" at bounding box center [375, 28] width 20 height 20
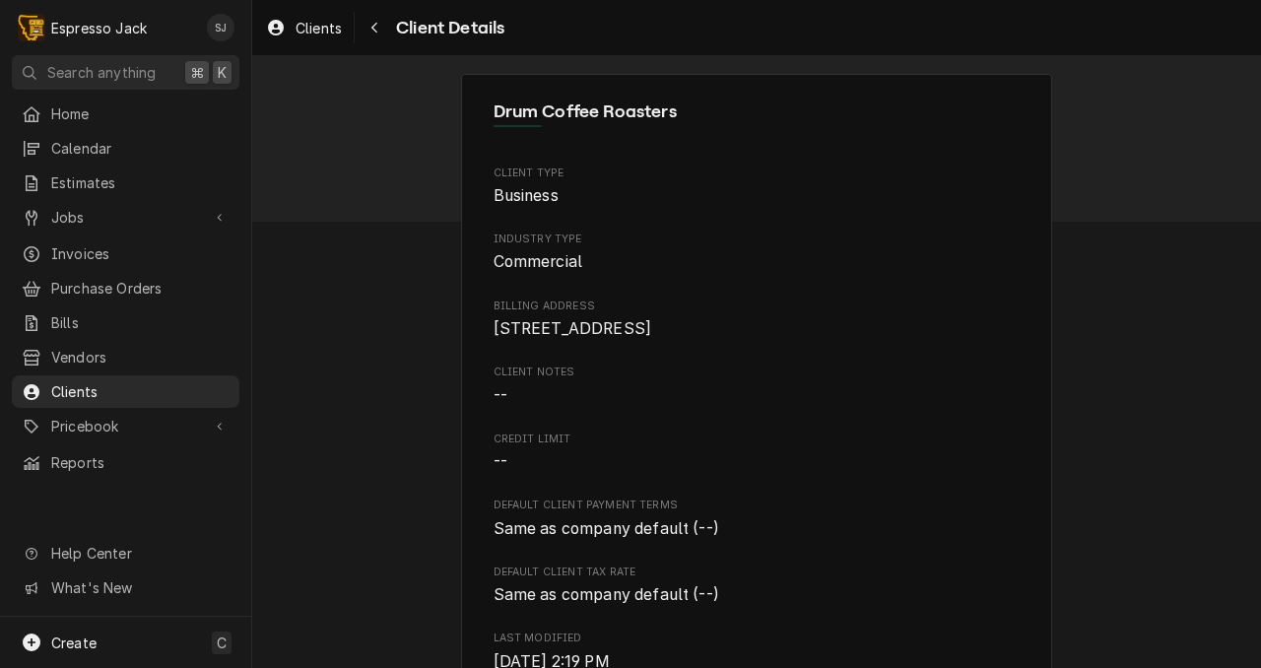
click at [371, 19] on div "Navigate back" at bounding box center [375, 28] width 20 height 20
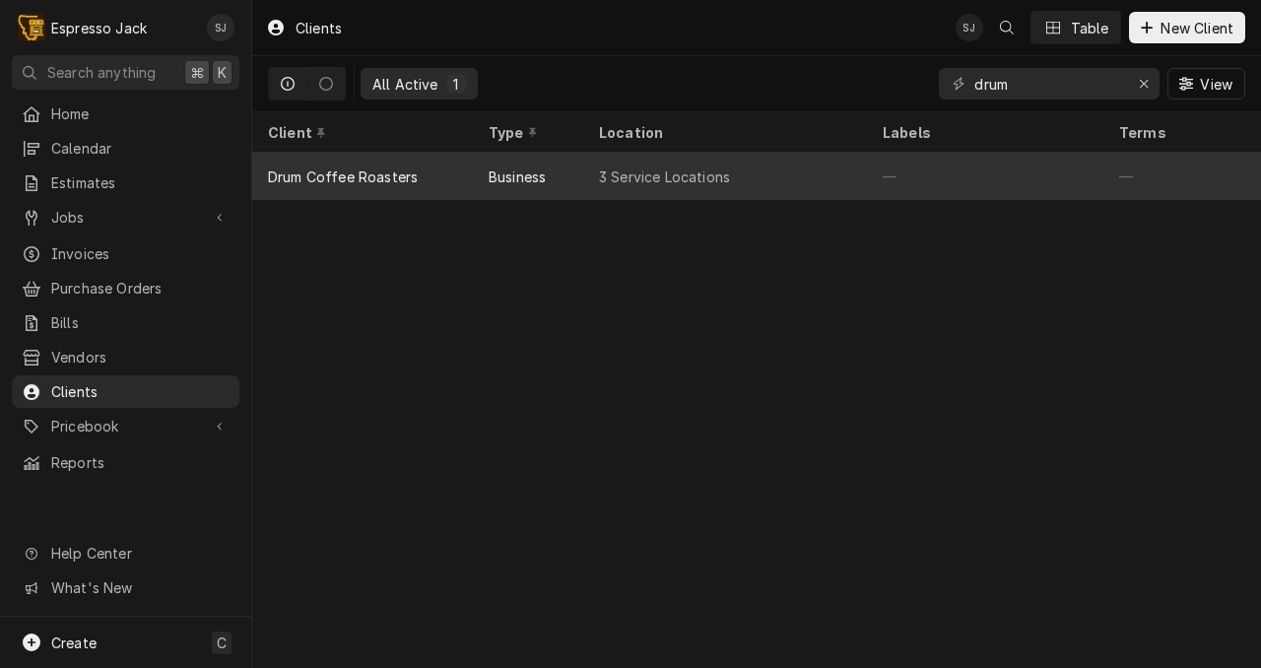
click at [335, 168] on div "Drum Coffee Roasters" at bounding box center [343, 177] width 150 height 21
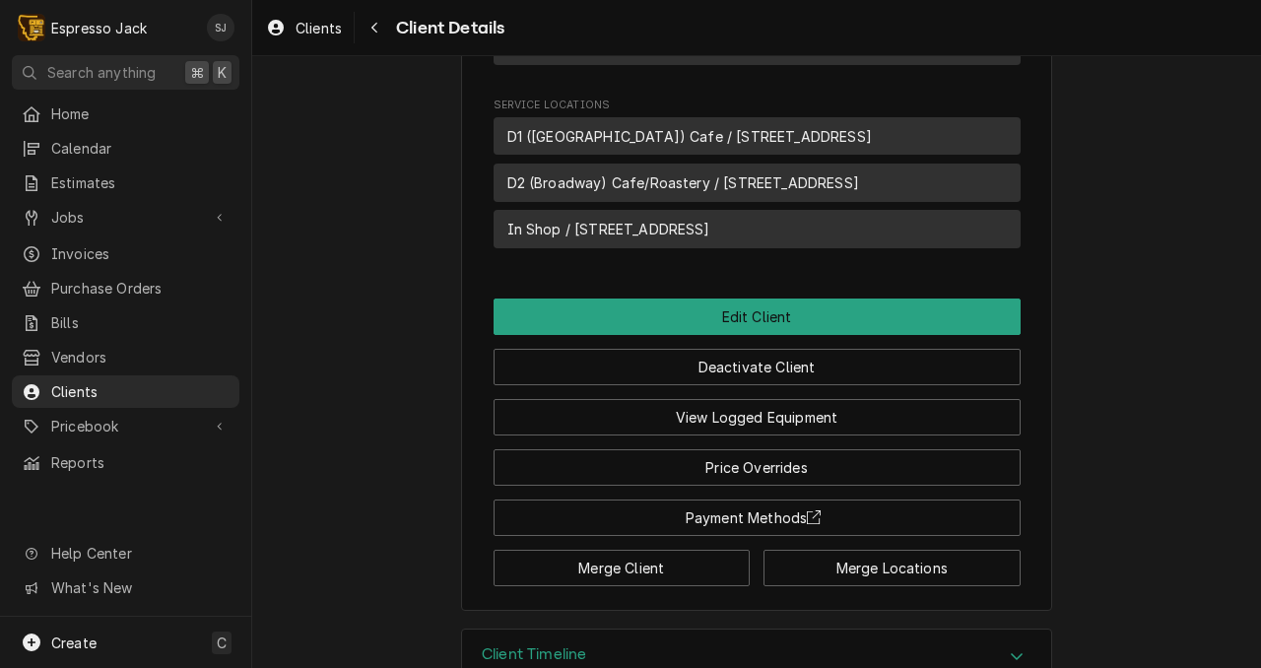
scroll to position [978, 0]
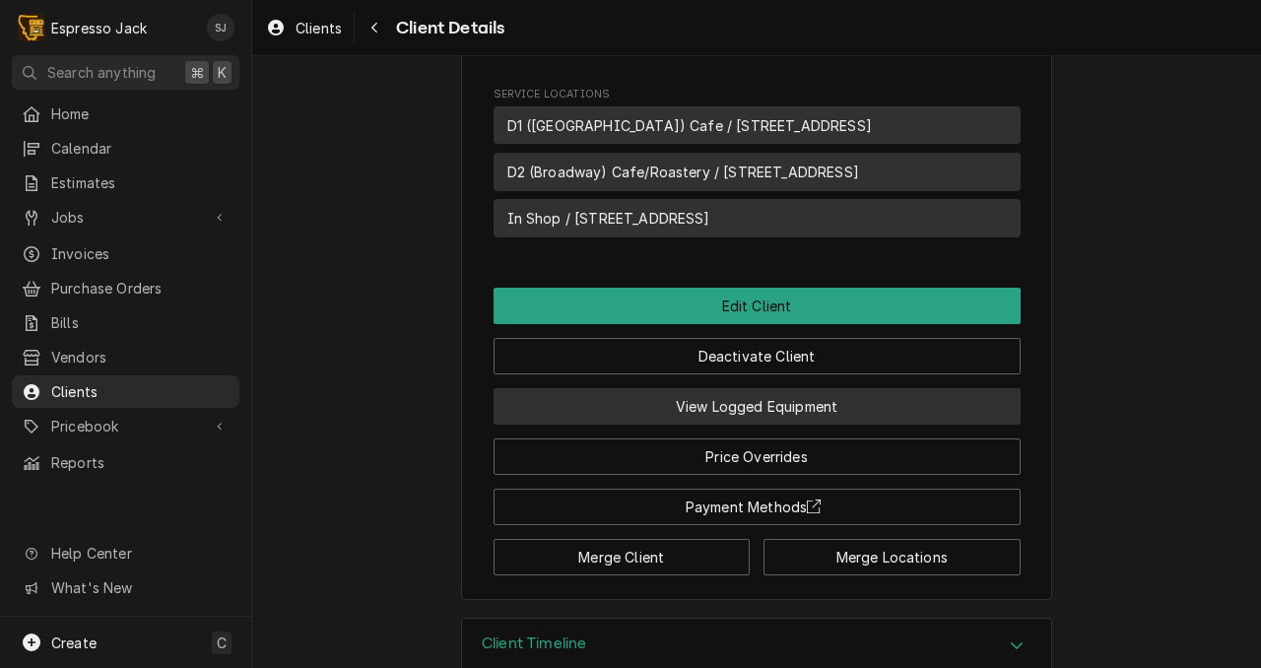
click at [728, 425] on button "View Logged Equipment" at bounding box center [757, 406] width 527 height 36
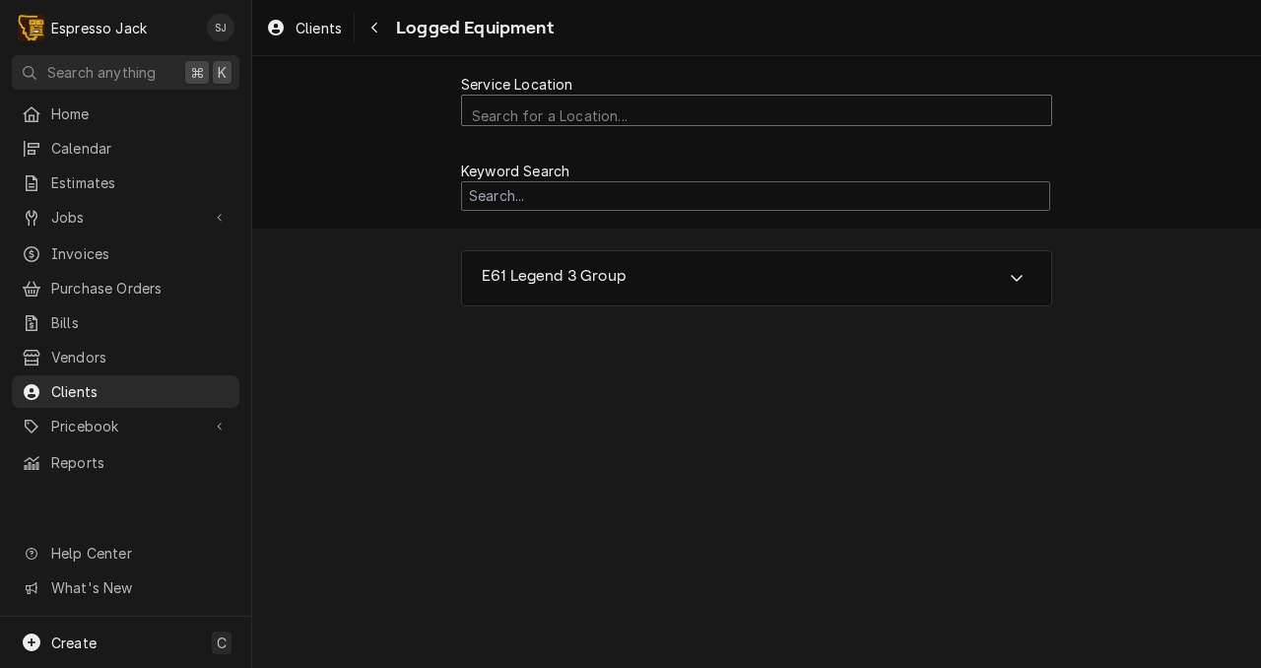
click at [523, 107] on div "Service Location" at bounding box center [756, 117] width 569 height 34
click at [525, 107] on div "Service Location" at bounding box center [756, 112] width 569 height 34
click at [494, 188] on input "Search Mechanism" at bounding box center [755, 196] width 589 height 31
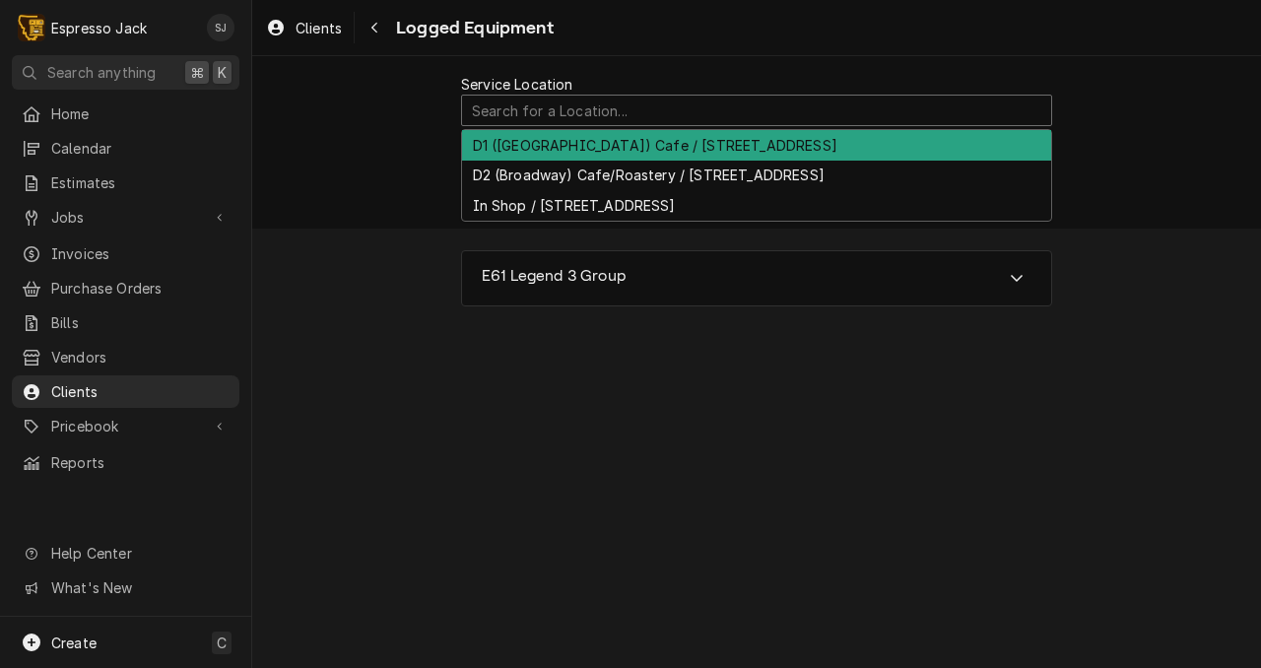
click at [493, 117] on div "Service Location" at bounding box center [756, 112] width 569 height 34
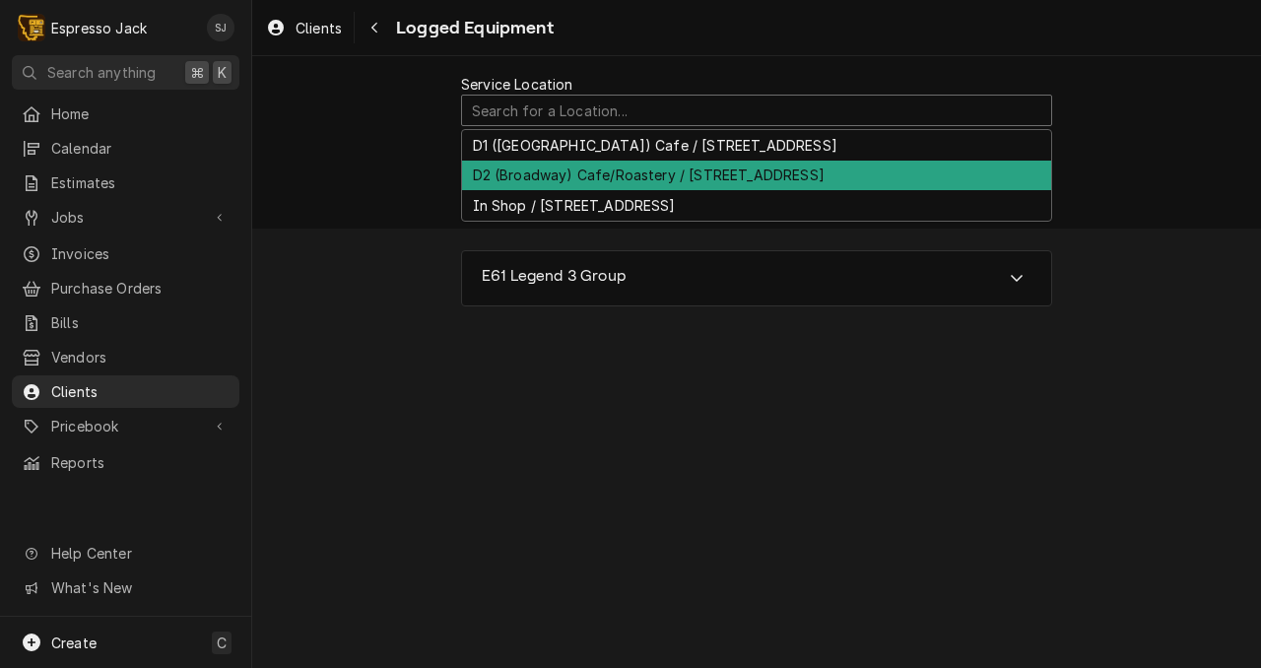
click at [503, 174] on div "D2 (Broadway) Cafe/Roastery / [STREET_ADDRESS]" at bounding box center [756, 176] width 589 height 31
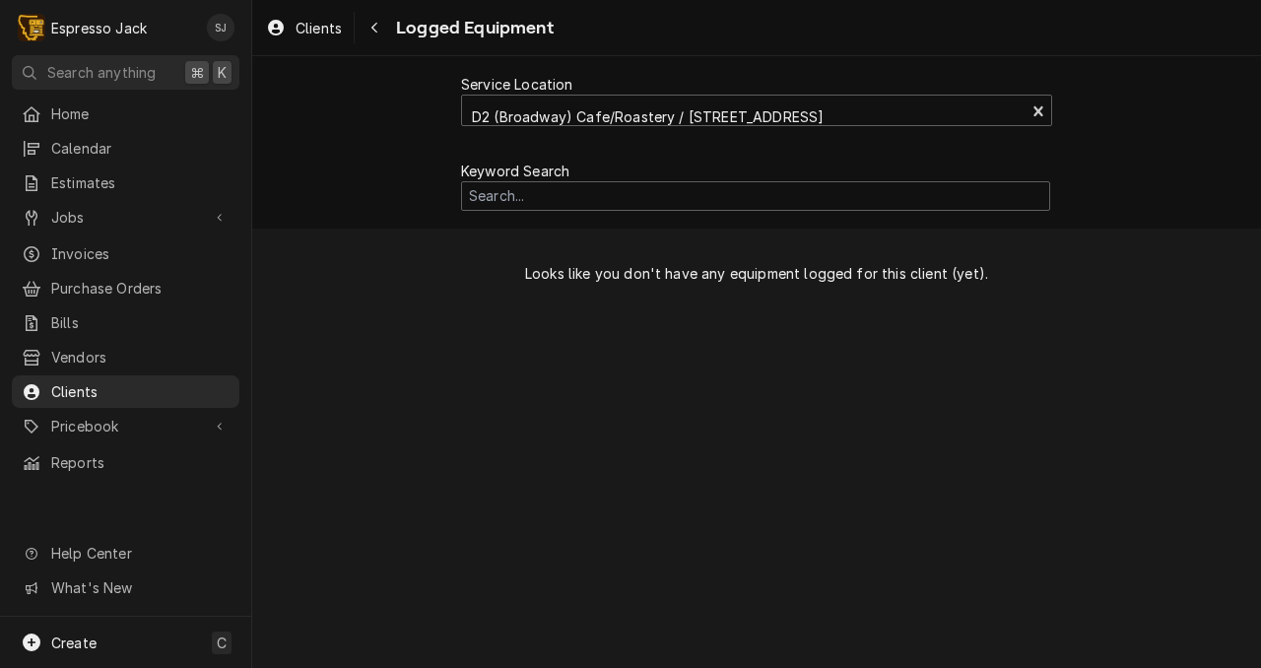
click at [560, 271] on span "Looks like you don't have any equipment logged for this client (yet)." at bounding box center [756, 273] width 591 height 48
click at [501, 200] on input "Search Mechanism" at bounding box center [755, 196] width 589 height 31
click at [542, 326] on div "Service Location D2 ([GEOGRAPHIC_DATA]) Cafe/Roastery / [STREET_ADDRESS] Keywor…" at bounding box center [756, 362] width 1009 height 612
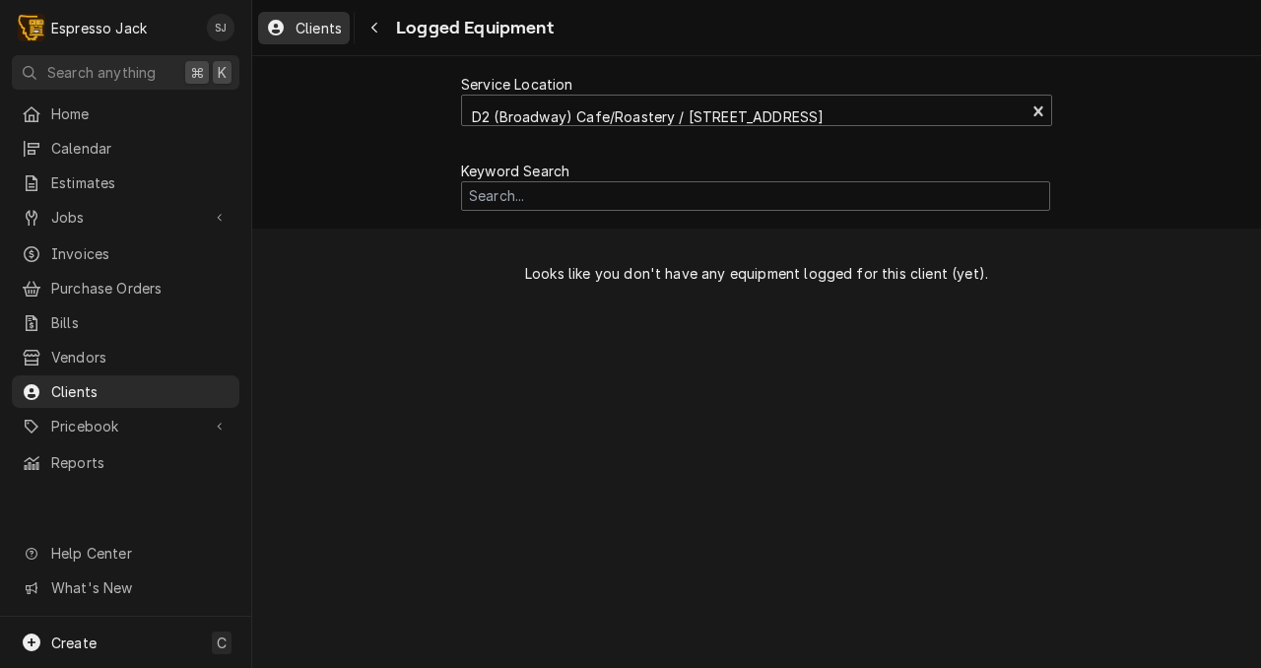
click at [300, 24] on span "Clients" at bounding box center [319, 28] width 46 height 21
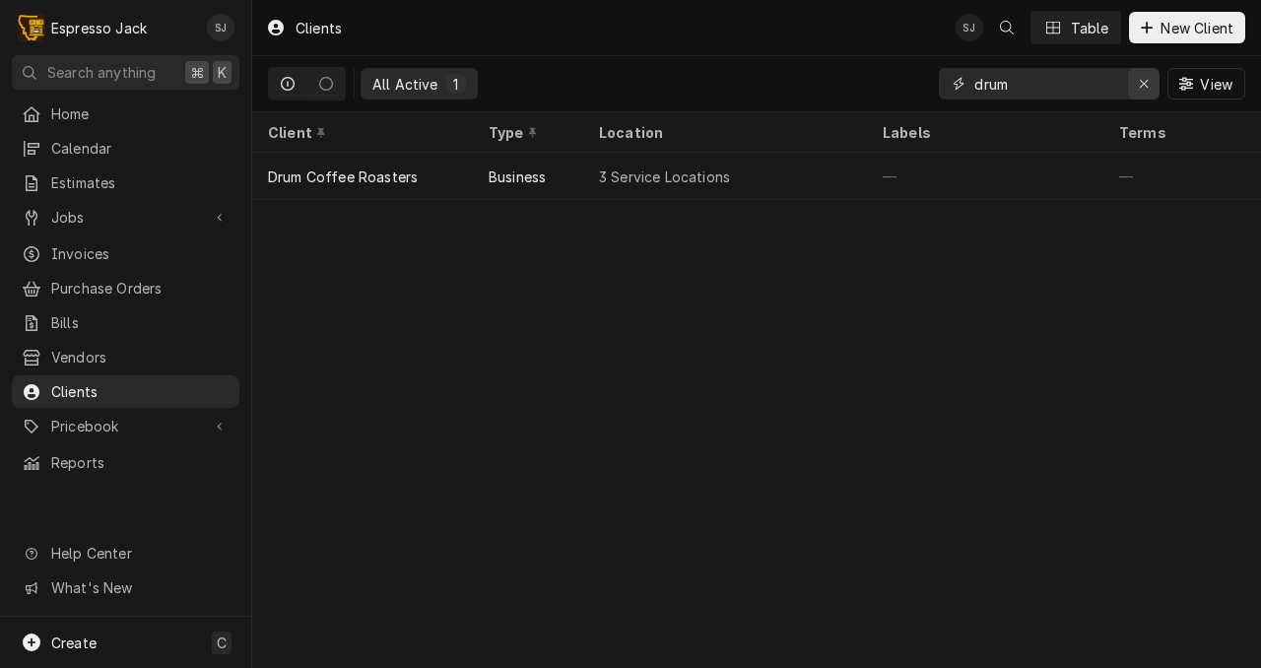
click at [1149, 89] on div "Erase input" at bounding box center [1144, 84] width 20 height 20
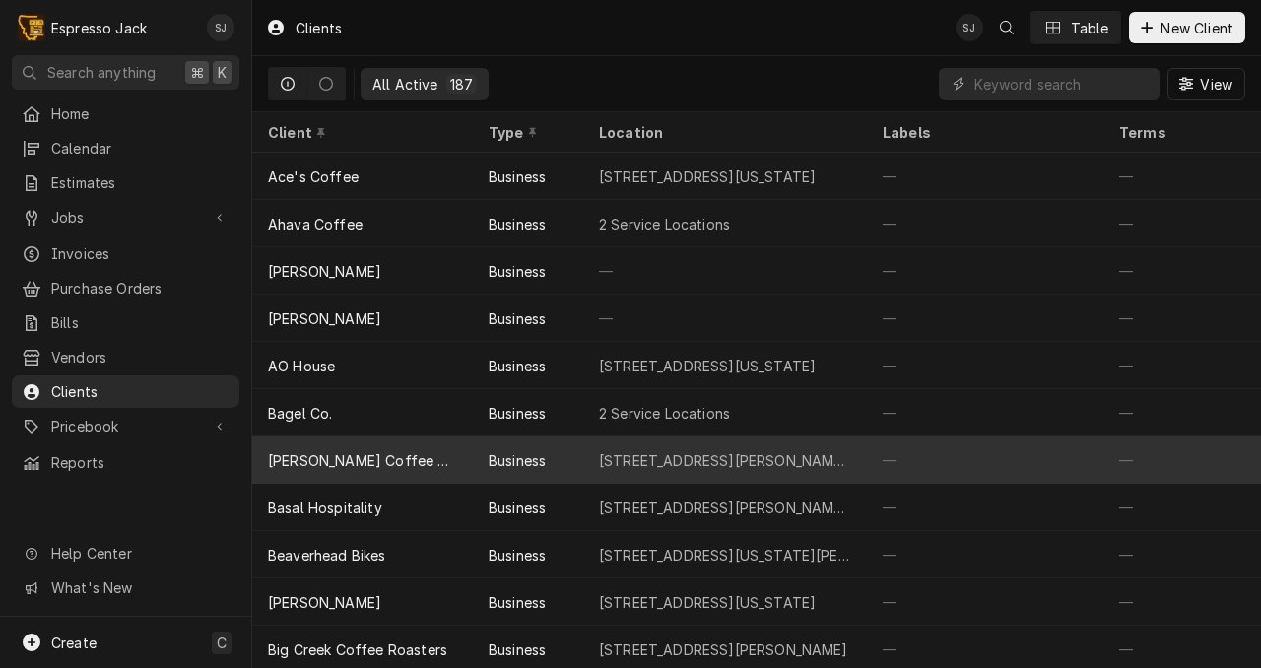
click at [653, 450] on div "2828 Mary Jane Boulevard, Missoula, Montana 59808" at bounding box center [725, 460] width 252 height 21
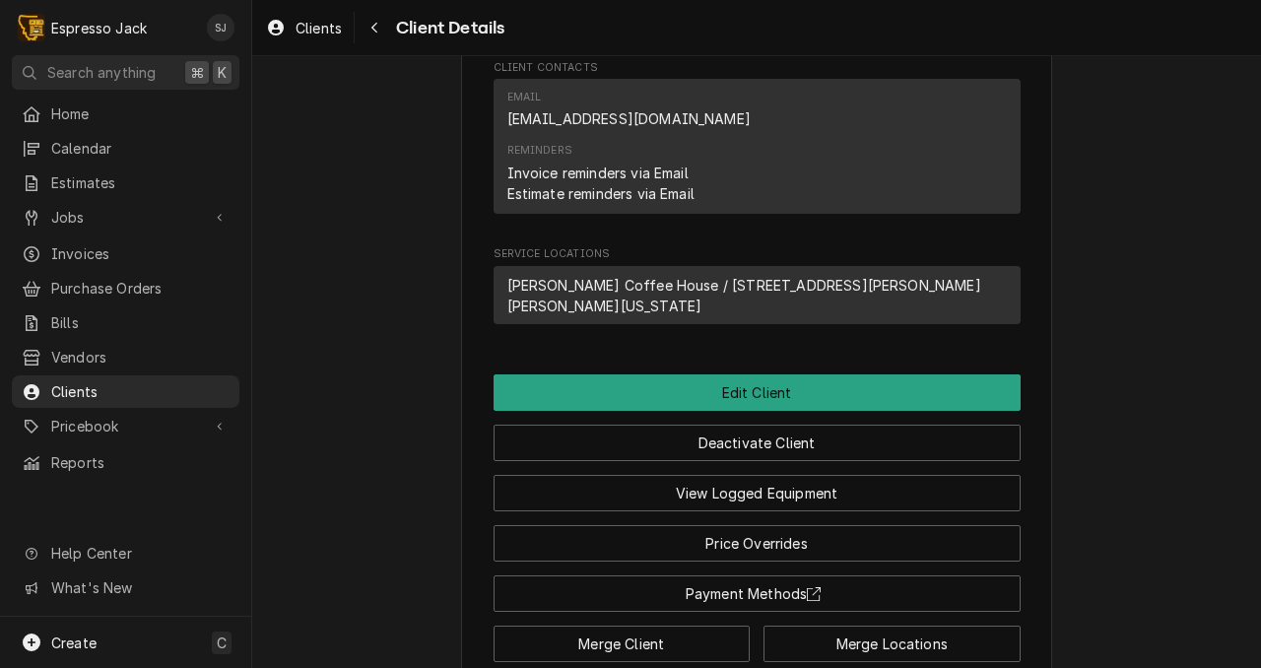
scroll to position [752, 0]
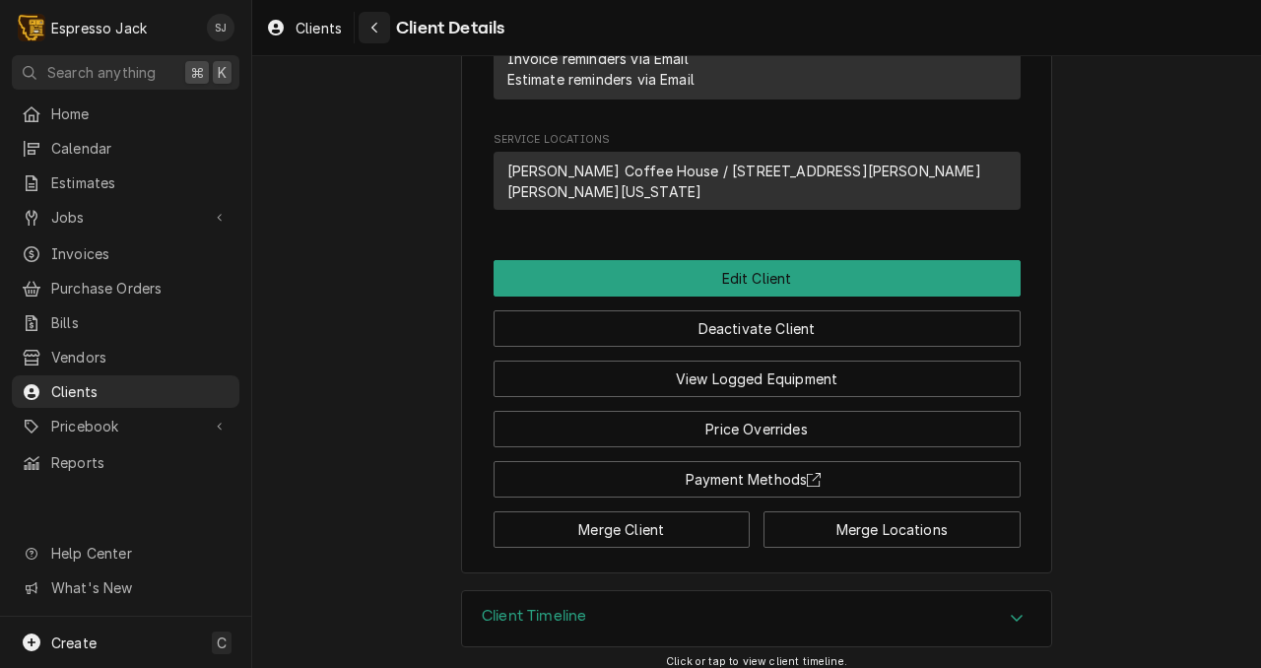
click at [378, 24] on icon "Navigate back" at bounding box center [374, 28] width 9 height 14
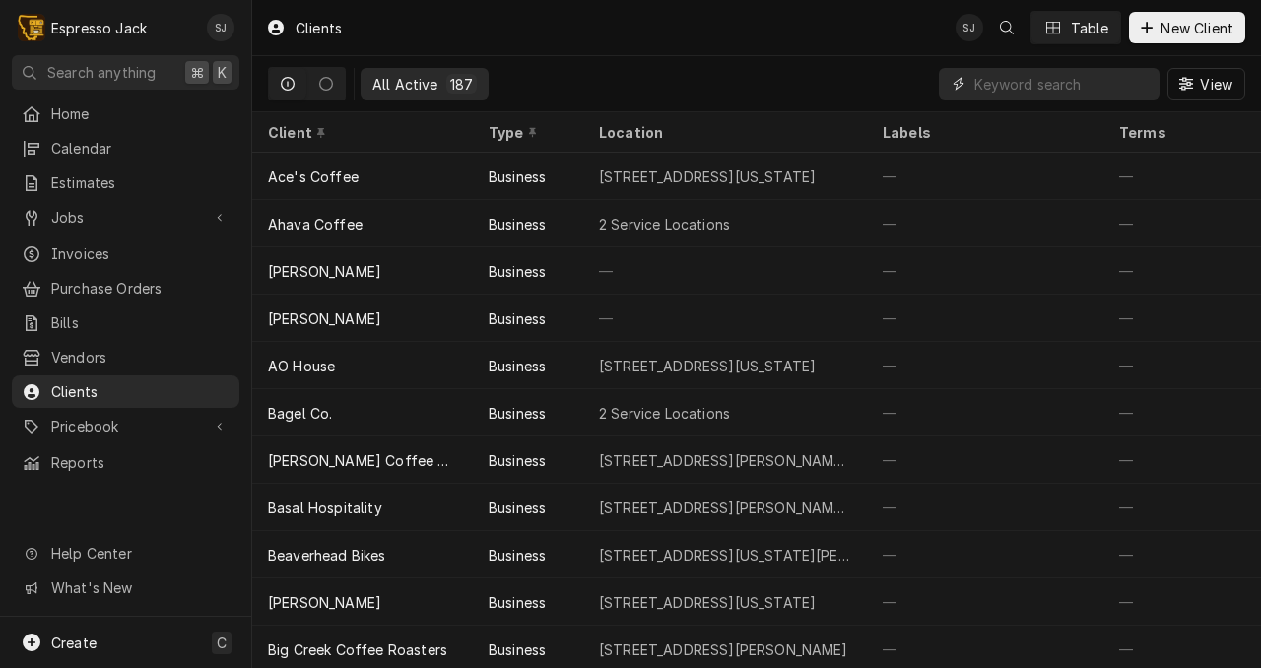
click at [1029, 77] on input "Dynamic Content Wrapper" at bounding box center [1061, 84] width 175 height 32
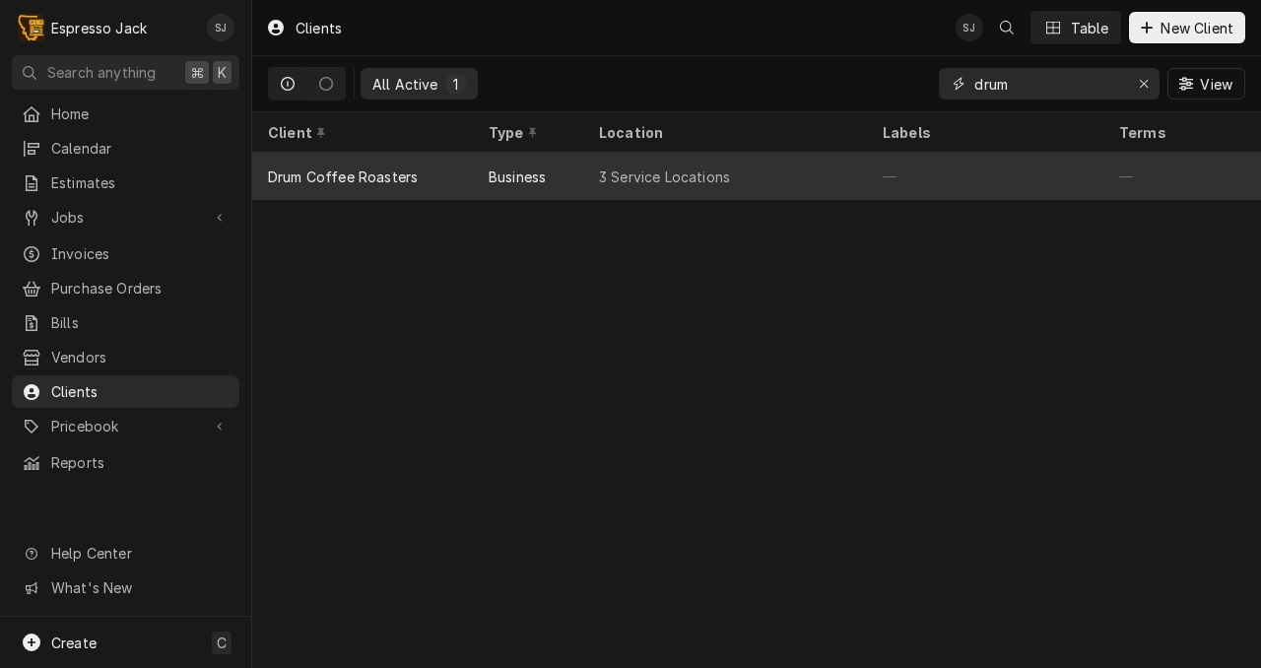
type input "drum"
click at [484, 168] on div "Business" at bounding box center [528, 176] width 110 height 47
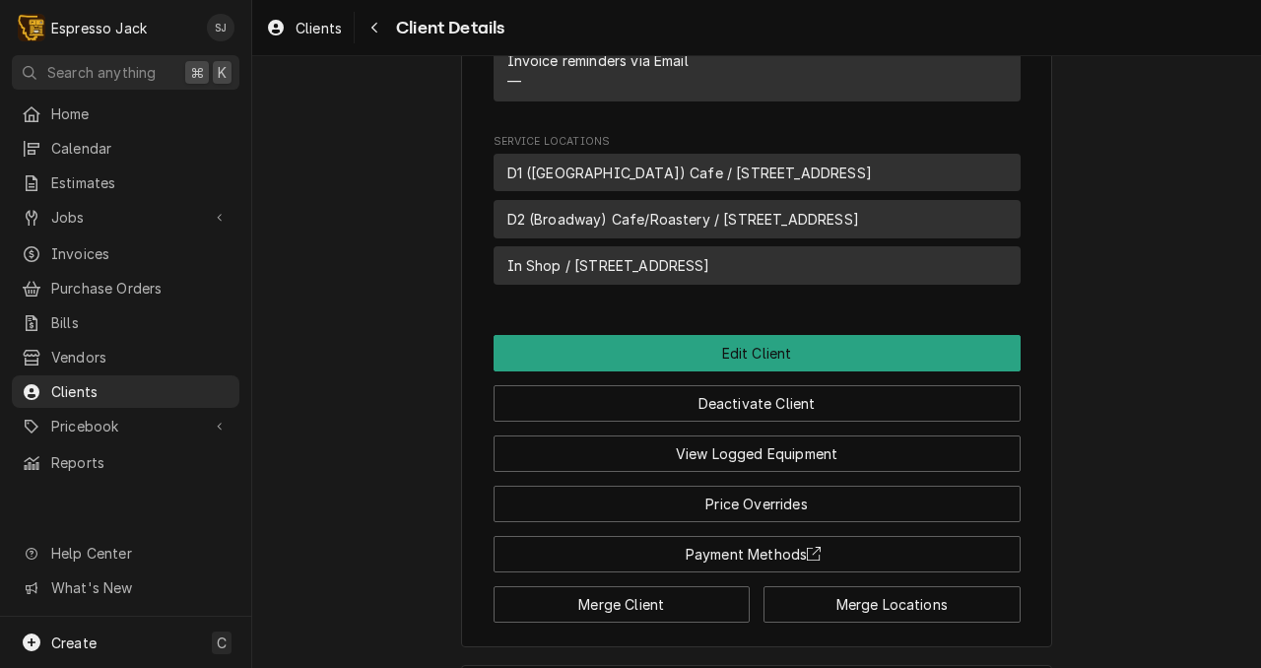
scroll to position [944, 0]
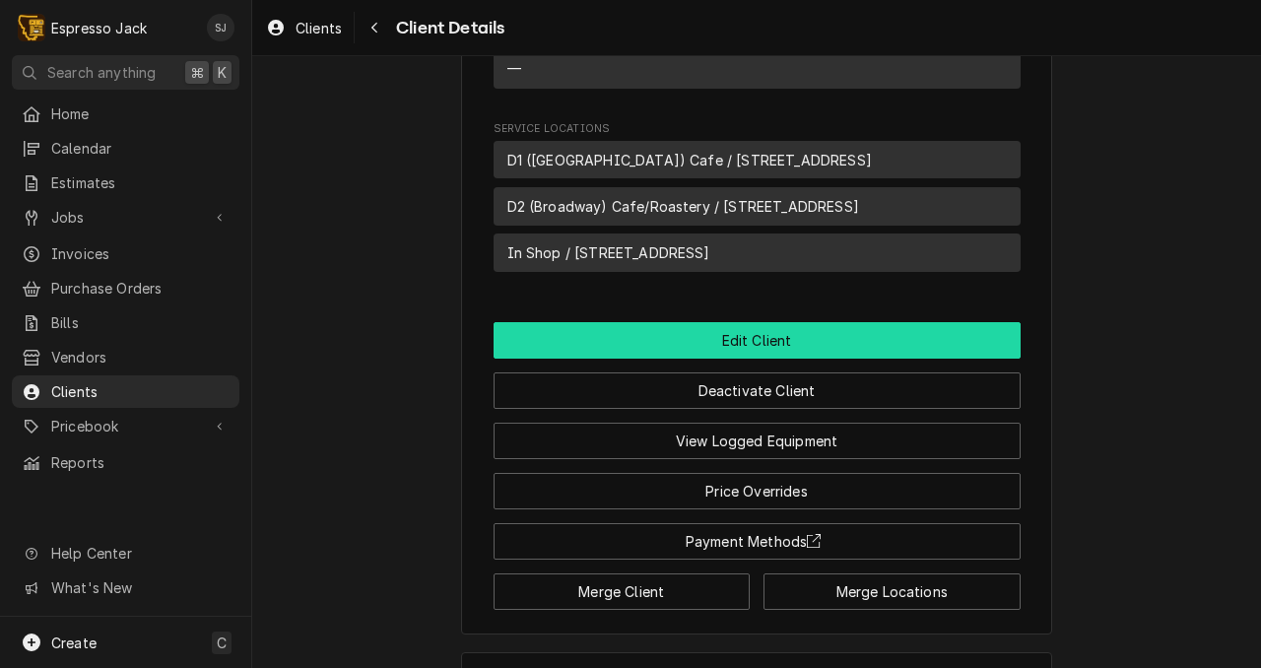
click at [689, 359] on button "Edit Client" at bounding box center [757, 340] width 527 height 36
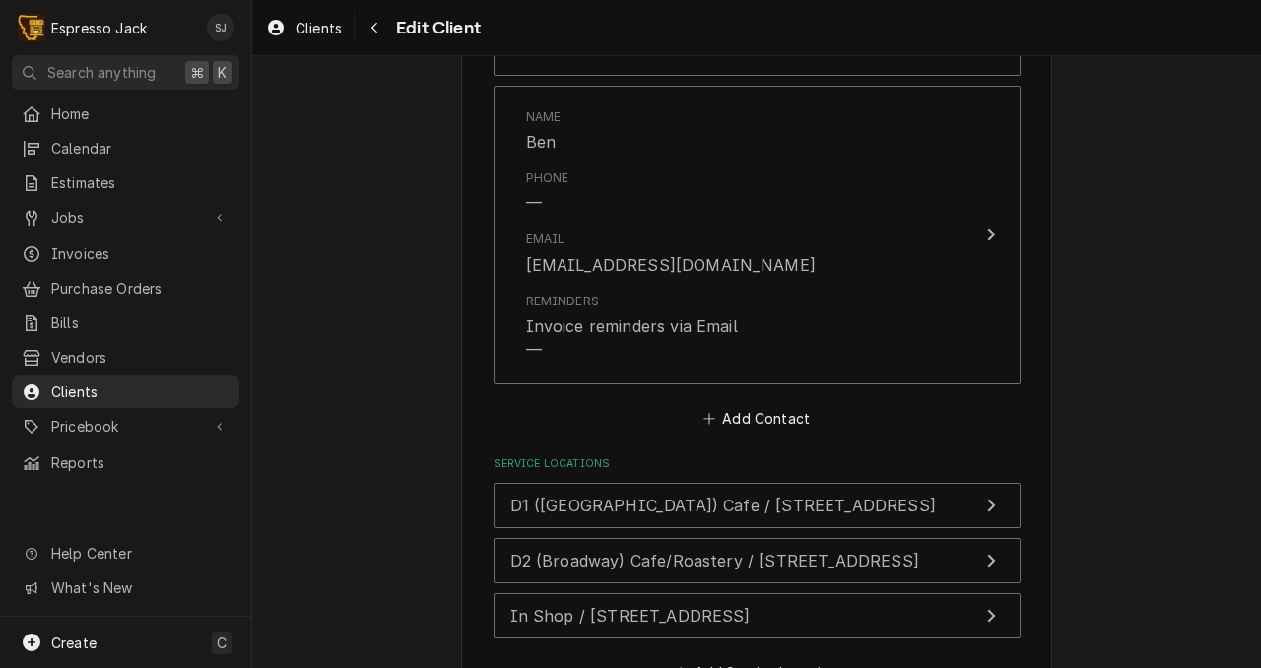
scroll to position [1832, 0]
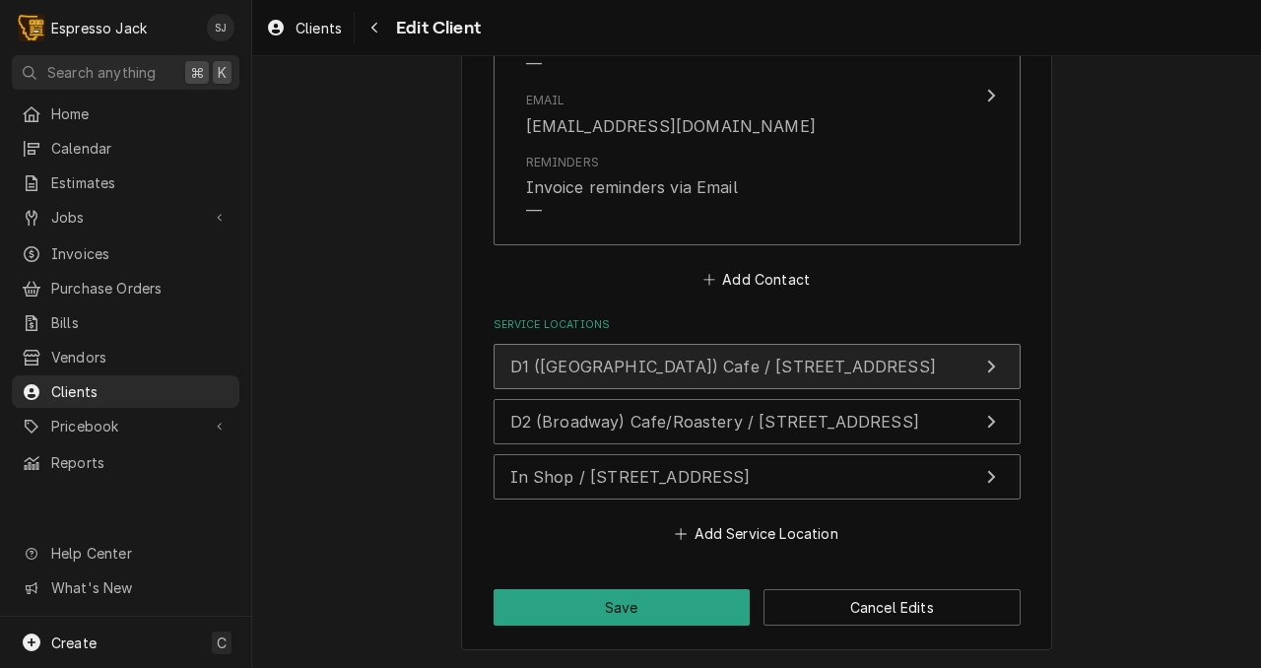
click at [678, 357] on span "D1 (South Ave) Cafe / 600 South Ave W, Missoula, MT 59801" at bounding box center [723, 367] width 426 height 20
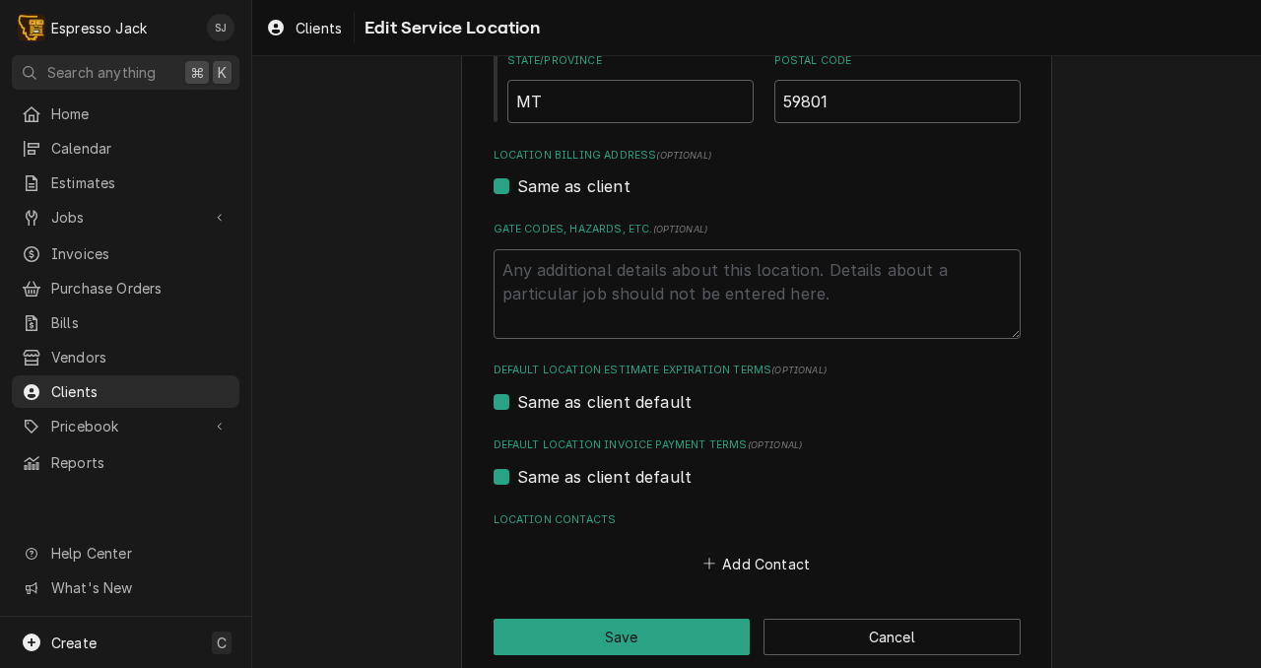
scroll to position [546, 0]
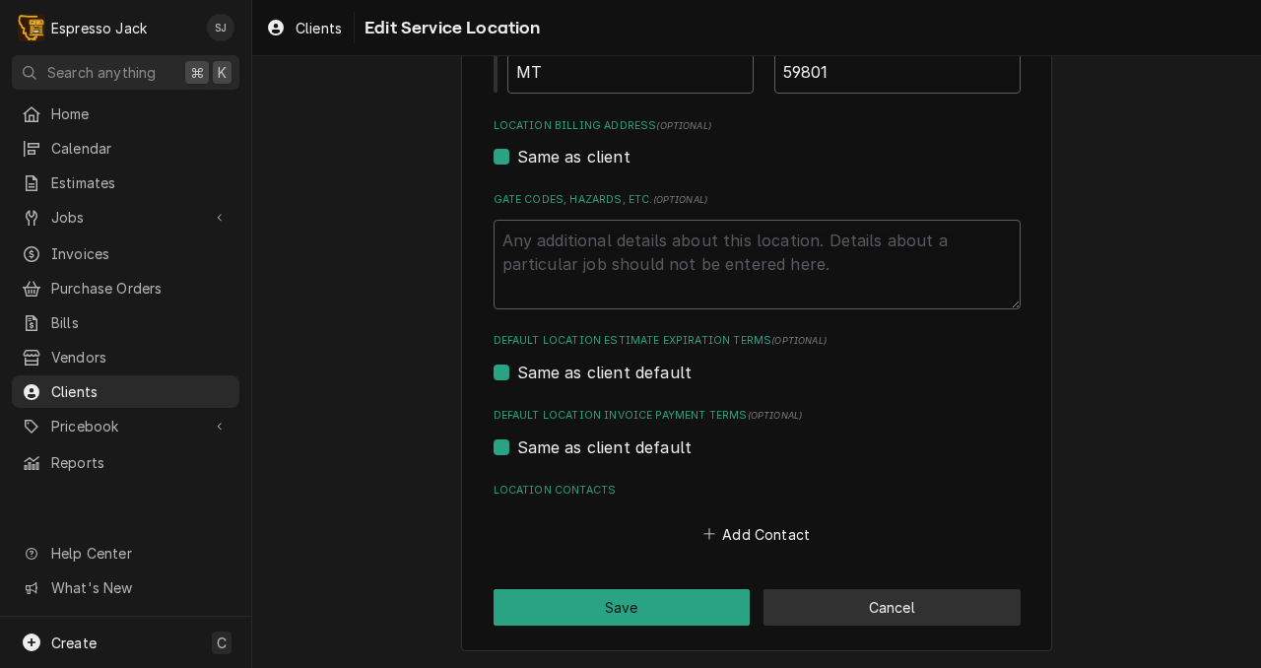
click at [926, 609] on button "Cancel" at bounding box center [892, 607] width 257 height 36
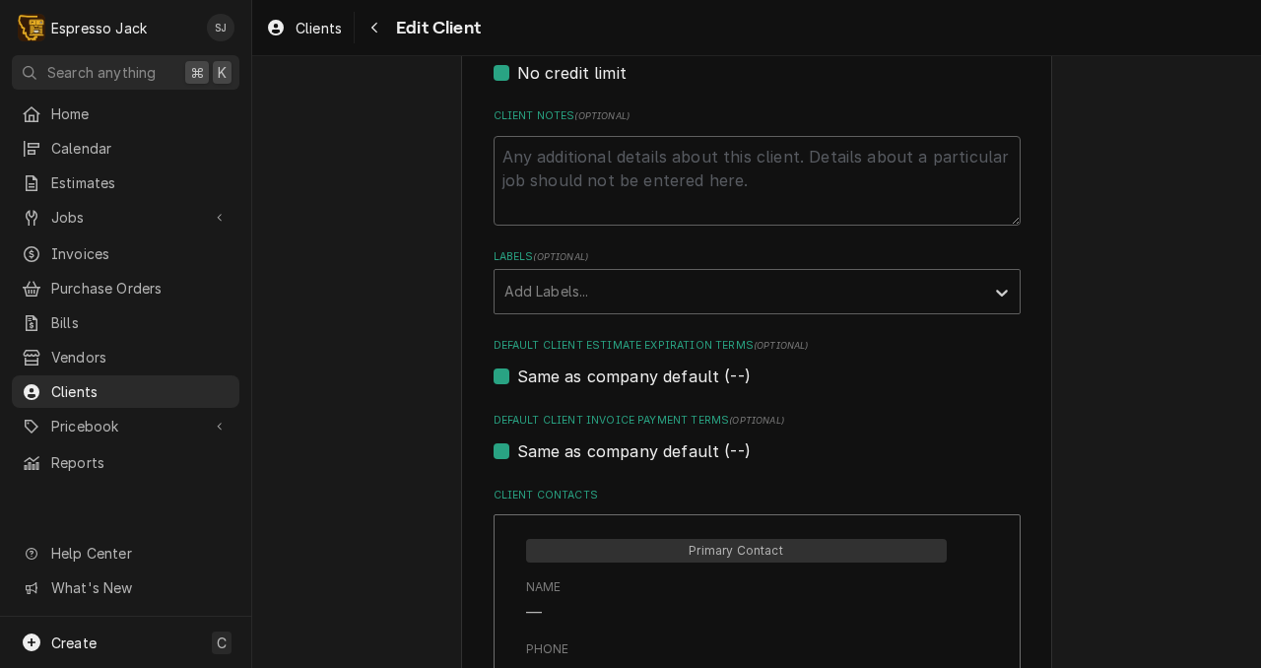
scroll to position [919, 0]
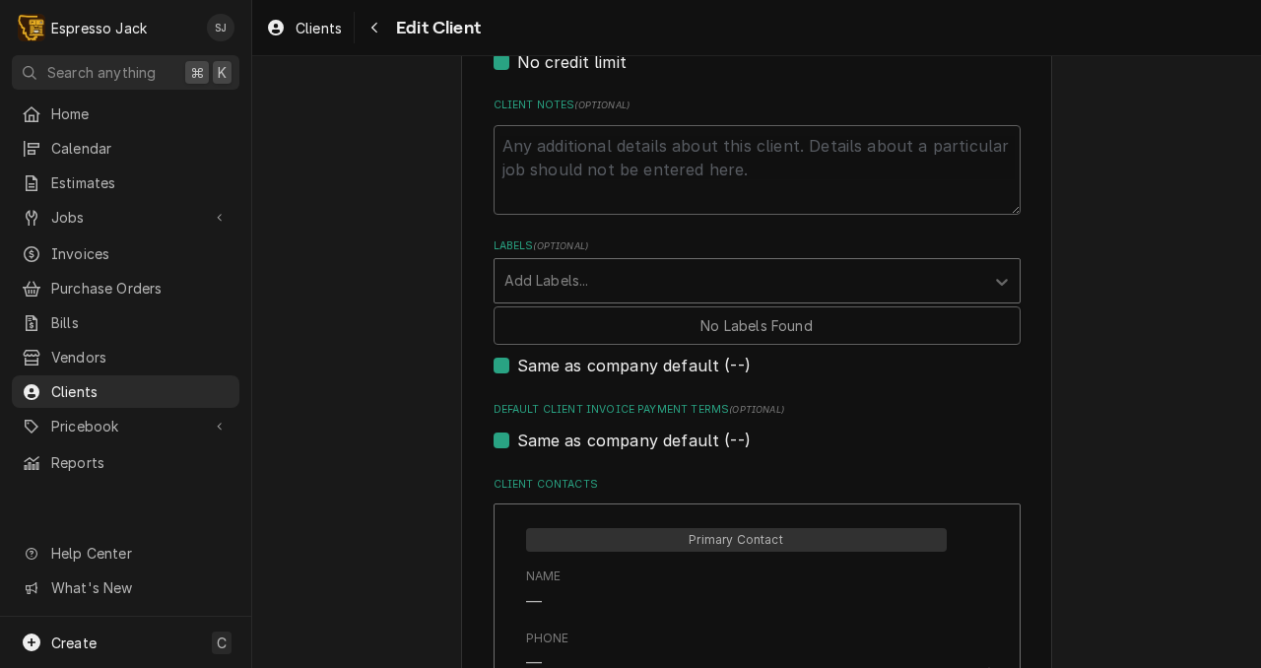
click at [523, 285] on div "Labels" at bounding box center [739, 280] width 470 height 35
click at [434, 285] on div "Please provide the following information about your client: Client Type Industr…" at bounding box center [756, 366] width 1009 height 2417
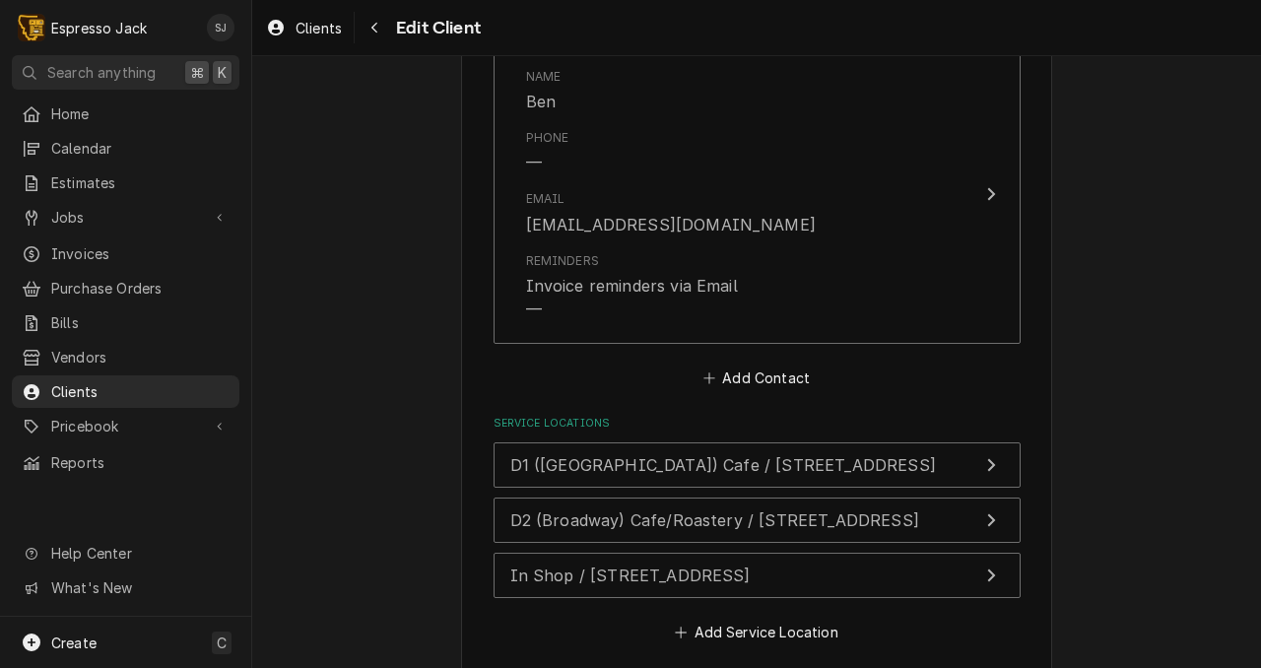
scroll to position [1832, 0]
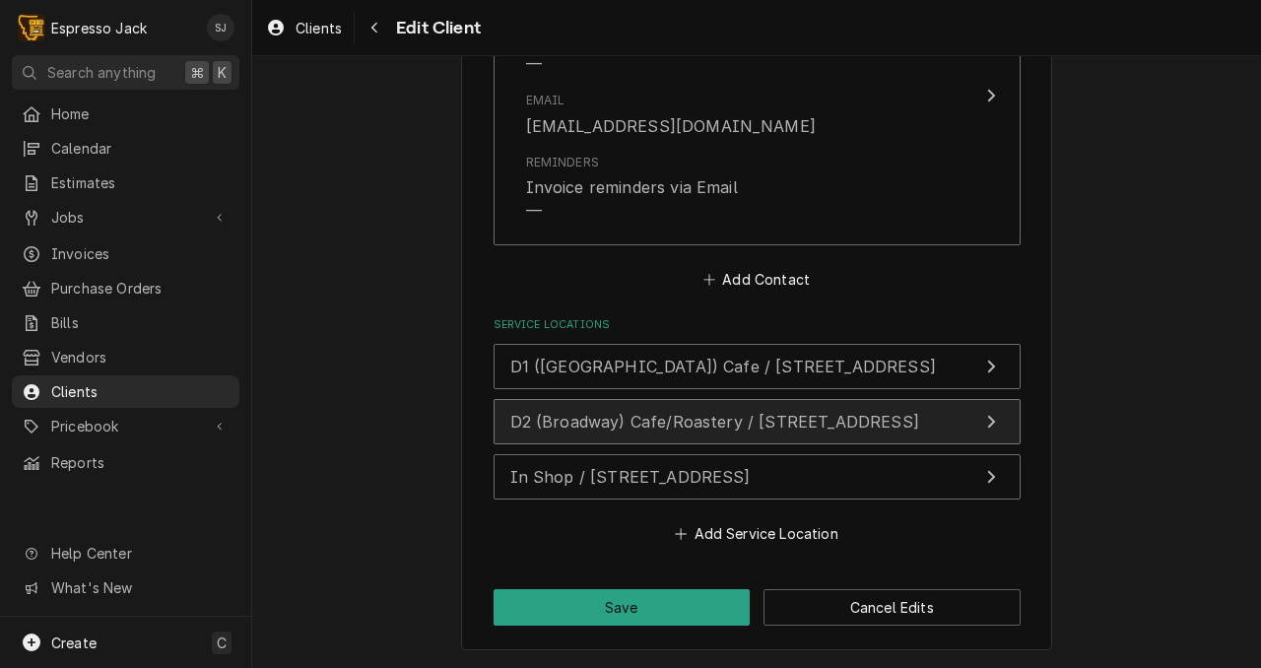
click at [622, 420] on span "D2 (Broadway) Cafe/Roastery / 1000 E Broadway St, Missoula, MT 59802" at bounding box center [714, 422] width 409 height 20
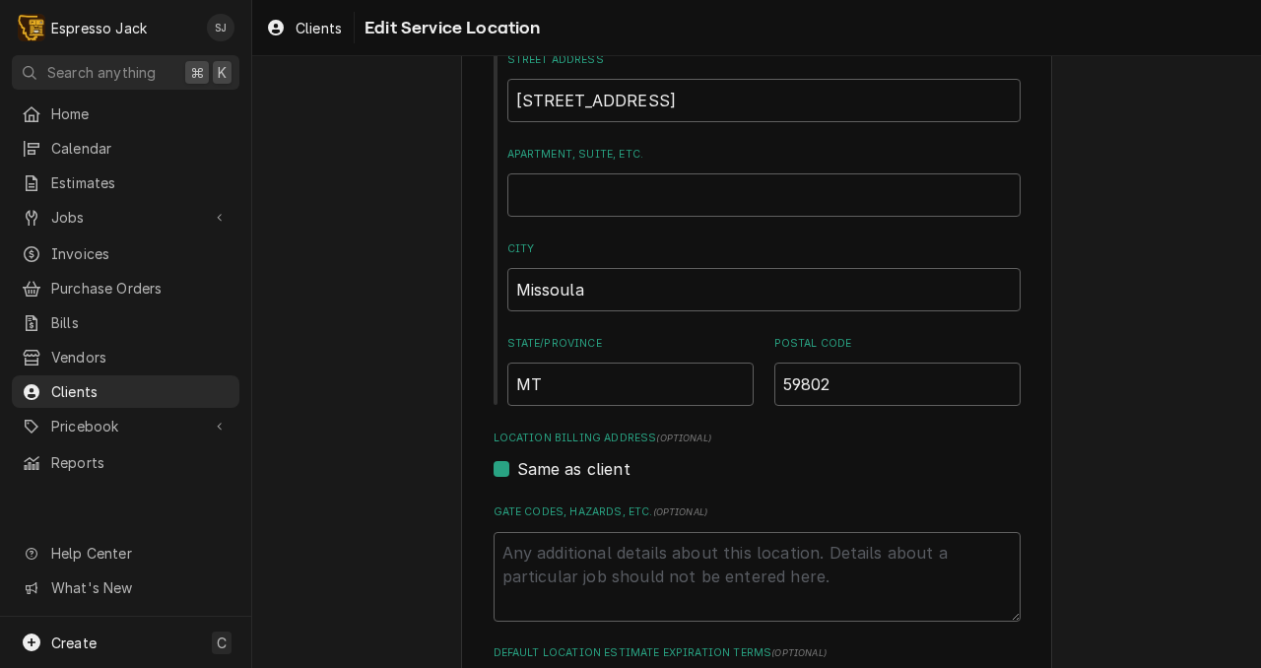
scroll to position [546, 0]
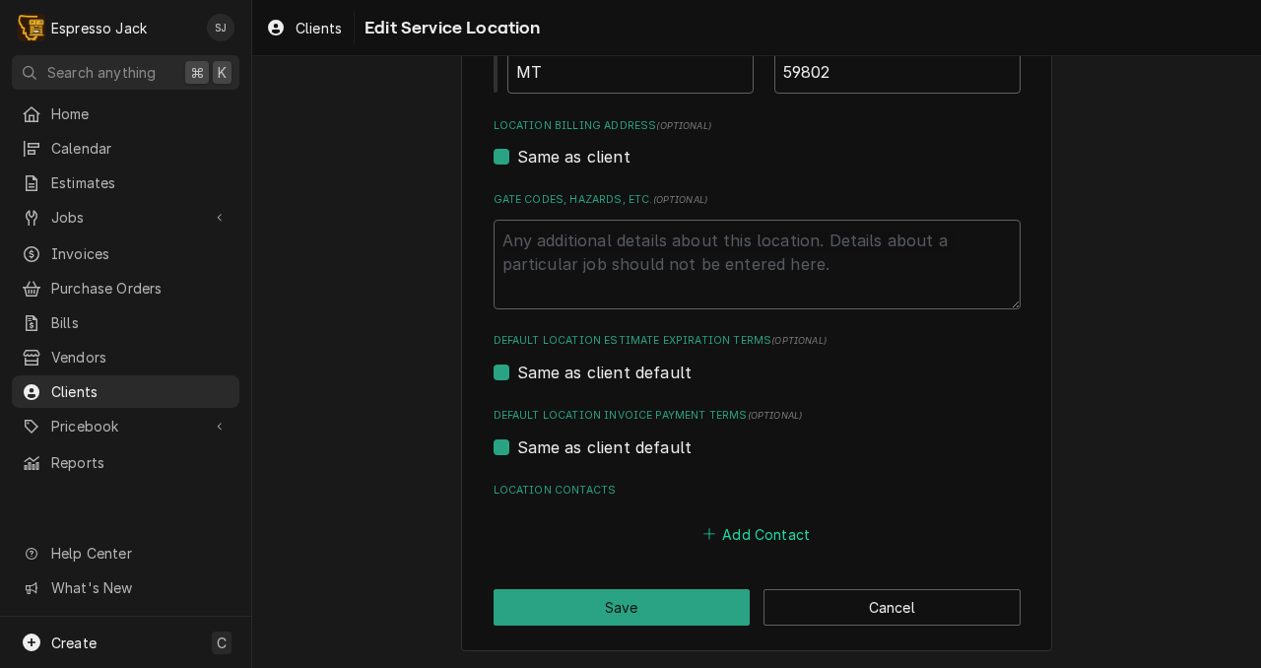
click at [753, 529] on button "Add Contact" at bounding box center [756, 534] width 113 height 28
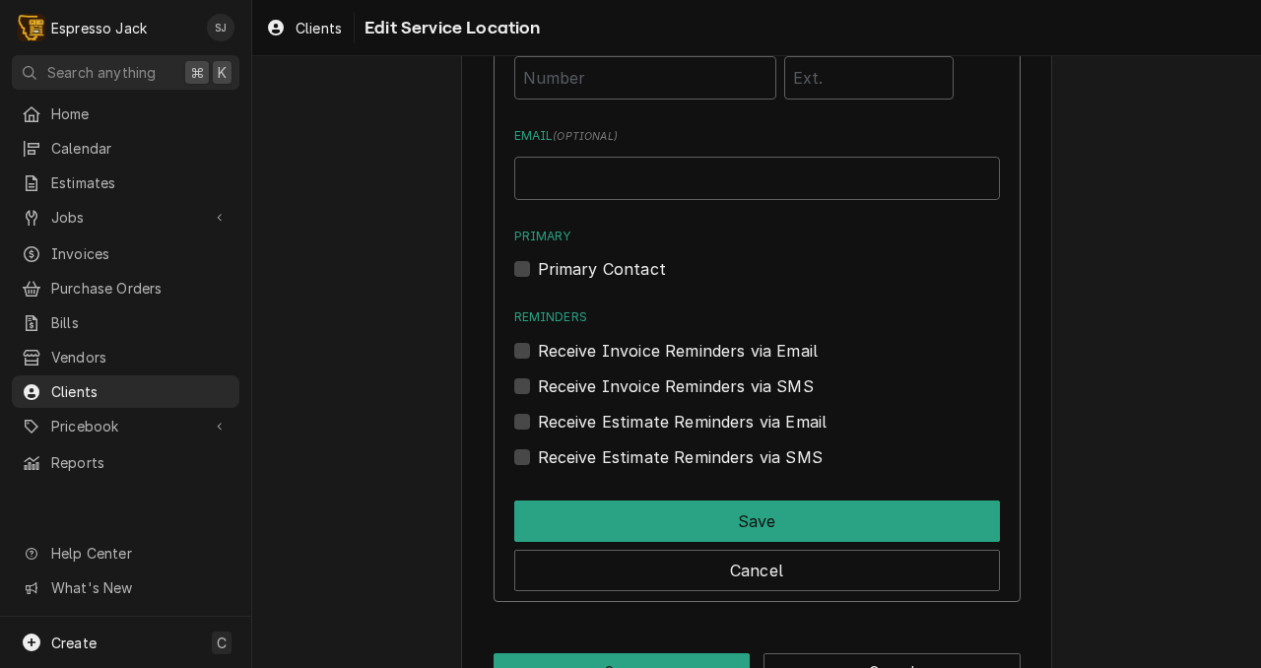
scroll to position [1208, 0]
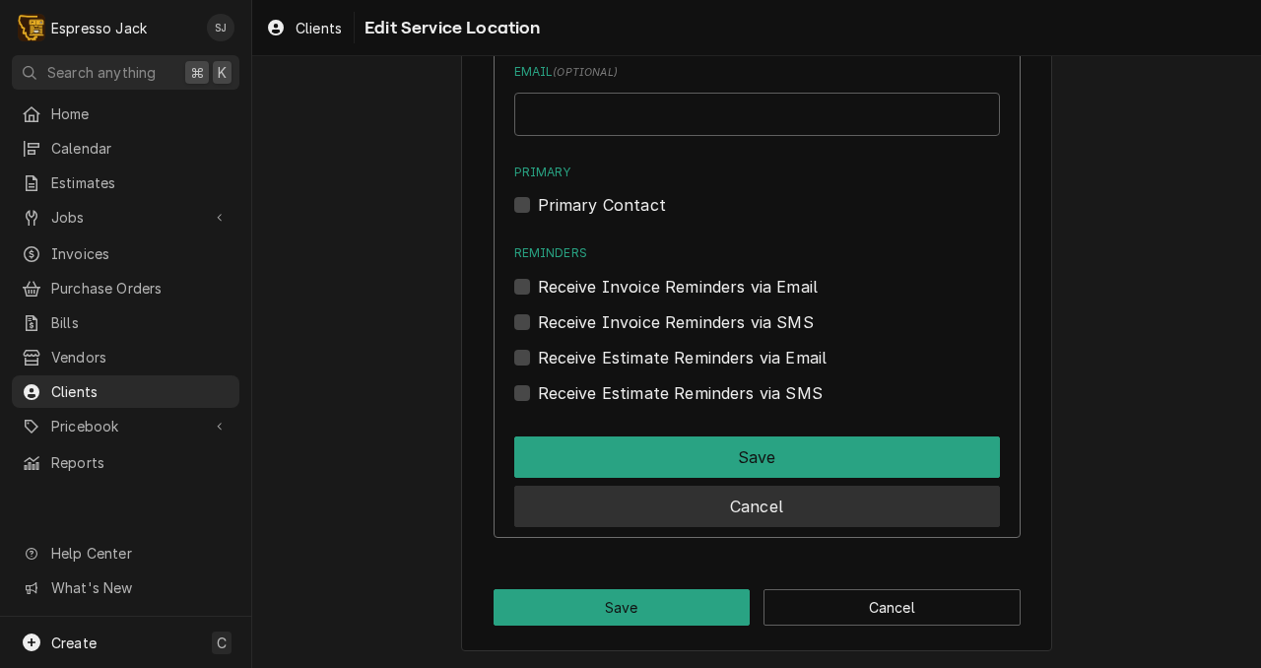
click at [697, 506] on button "Cancel" at bounding box center [757, 506] width 486 height 41
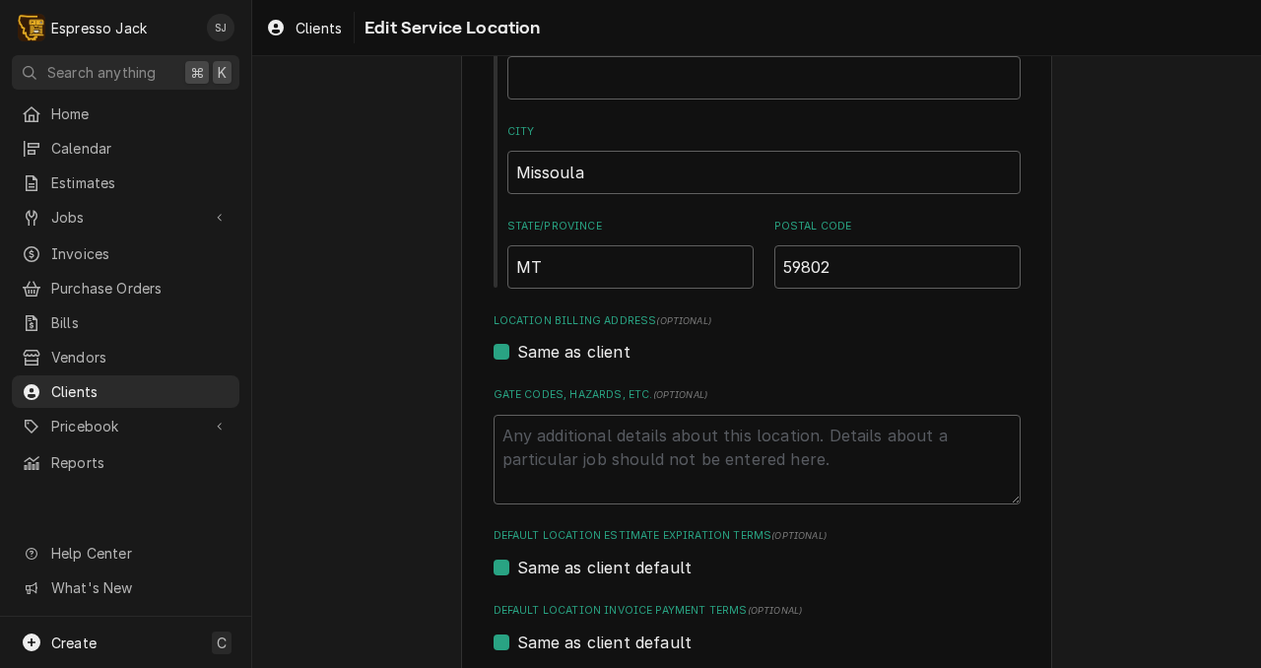
scroll to position [546, 0]
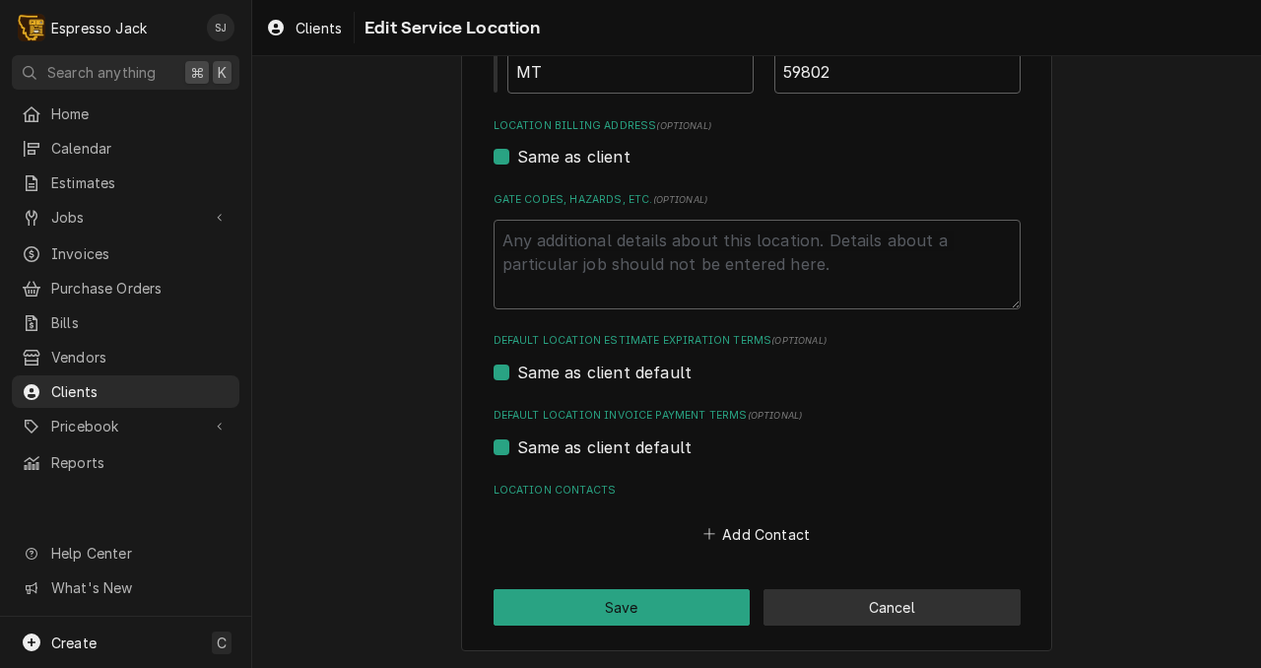
click at [869, 610] on button "Cancel" at bounding box center [892, 607] width 257 height 36
type textarea "x"
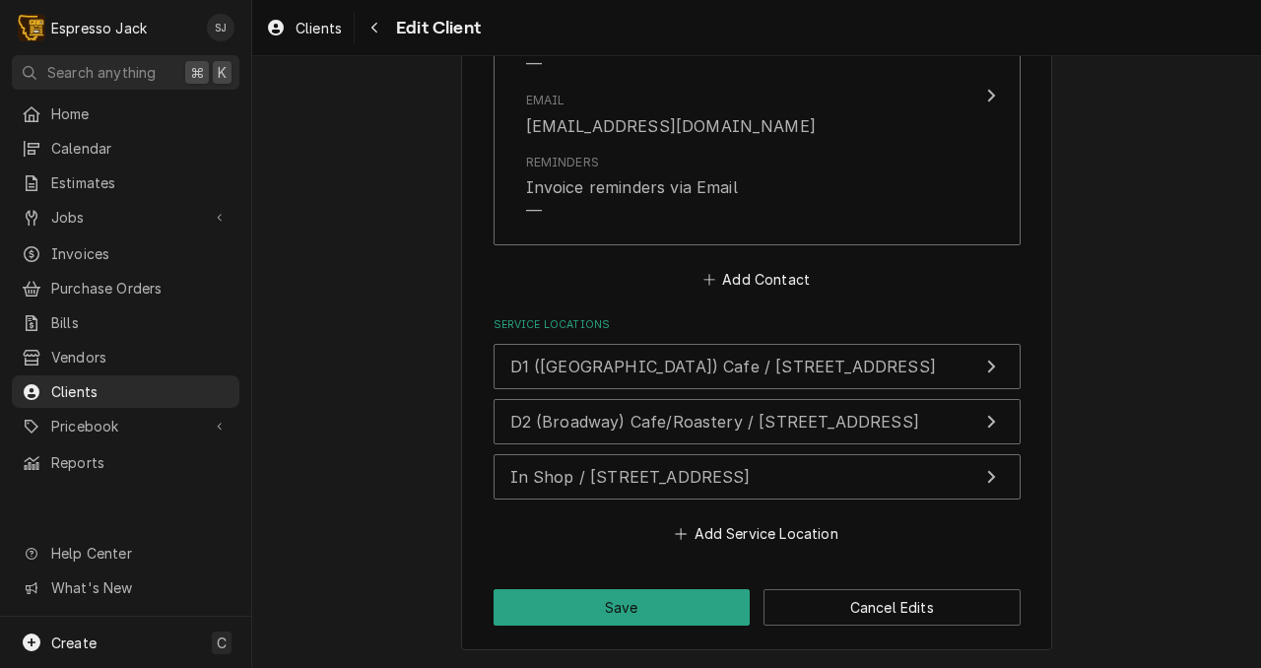
scroll to position [1832, 0]
click at [76, 210] on span "Jobs" at bounding box center [125, 217] width 149 height 21
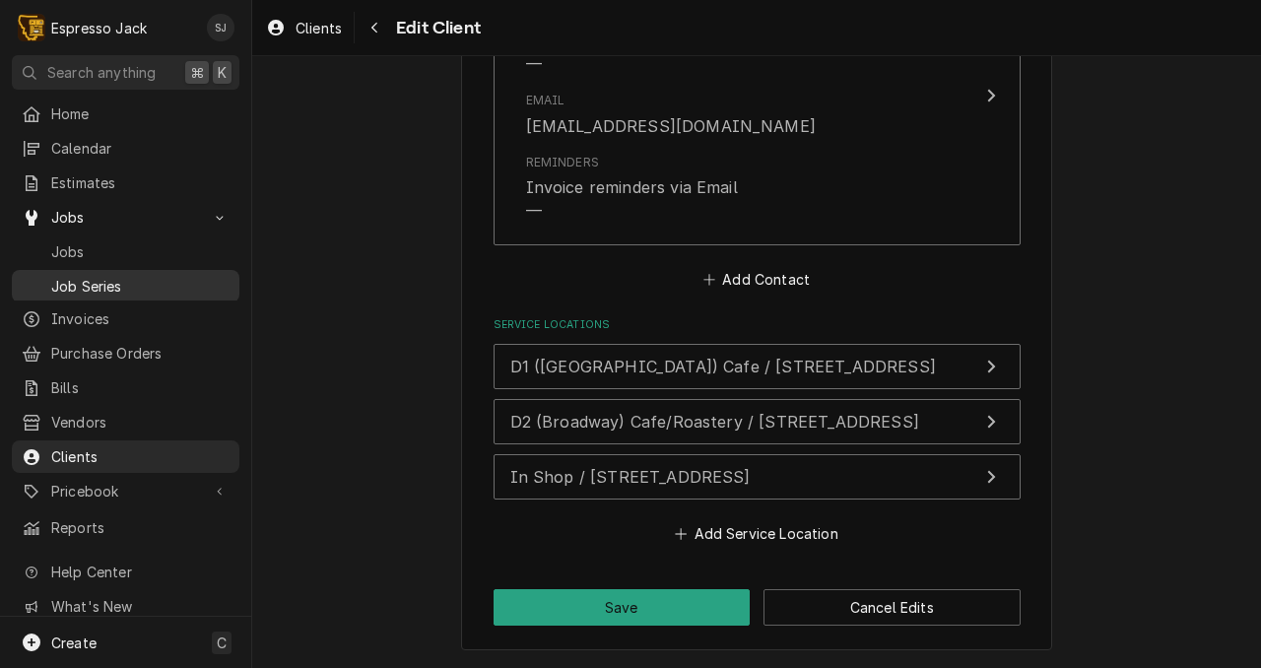
click at [71, 284] on span "Job Series" at bounding box center [140, 286] width 178 height 21
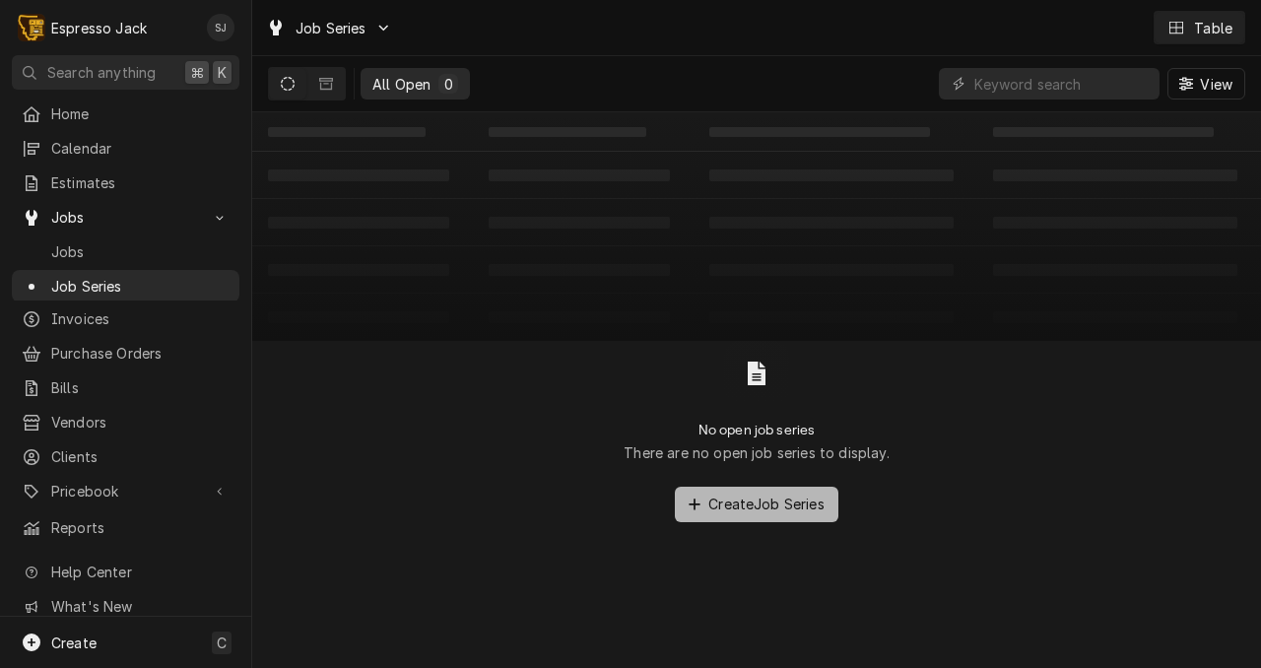
click at [735, 507] on span "Create Job Series" at bounding box center [766, 504] width 124 height 21
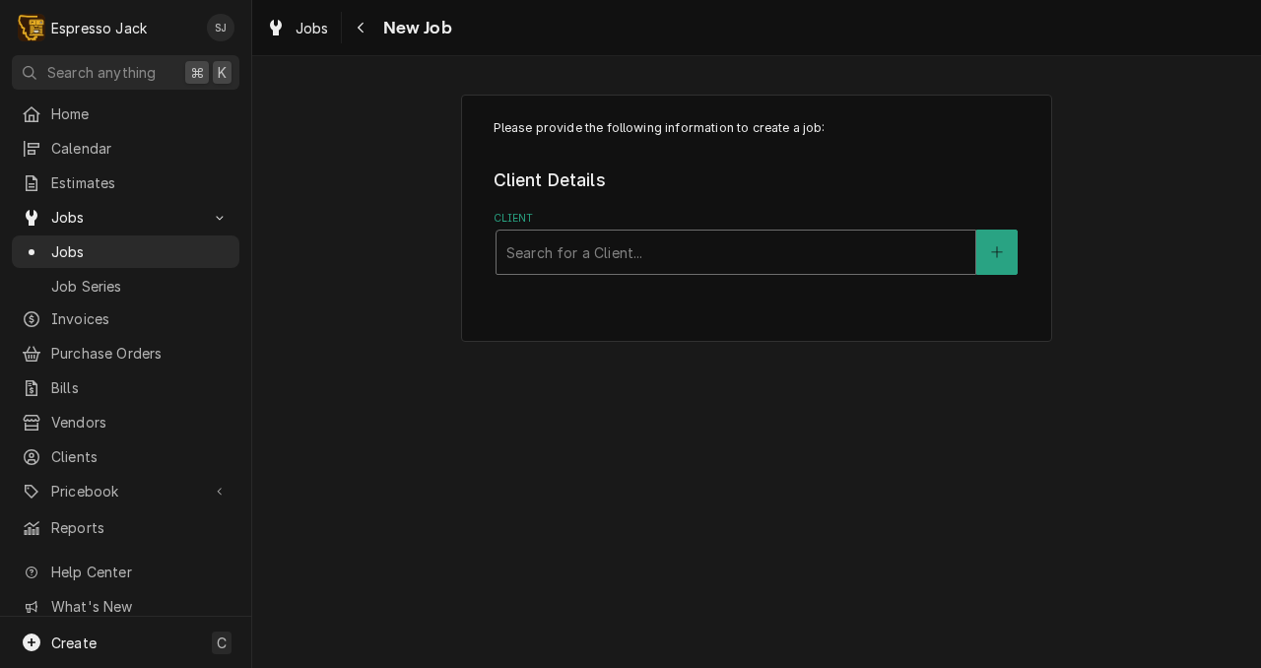
click at [534, 254] on div "Client" at bounding box center [735, 251] width 459 height 35
type input "humm"
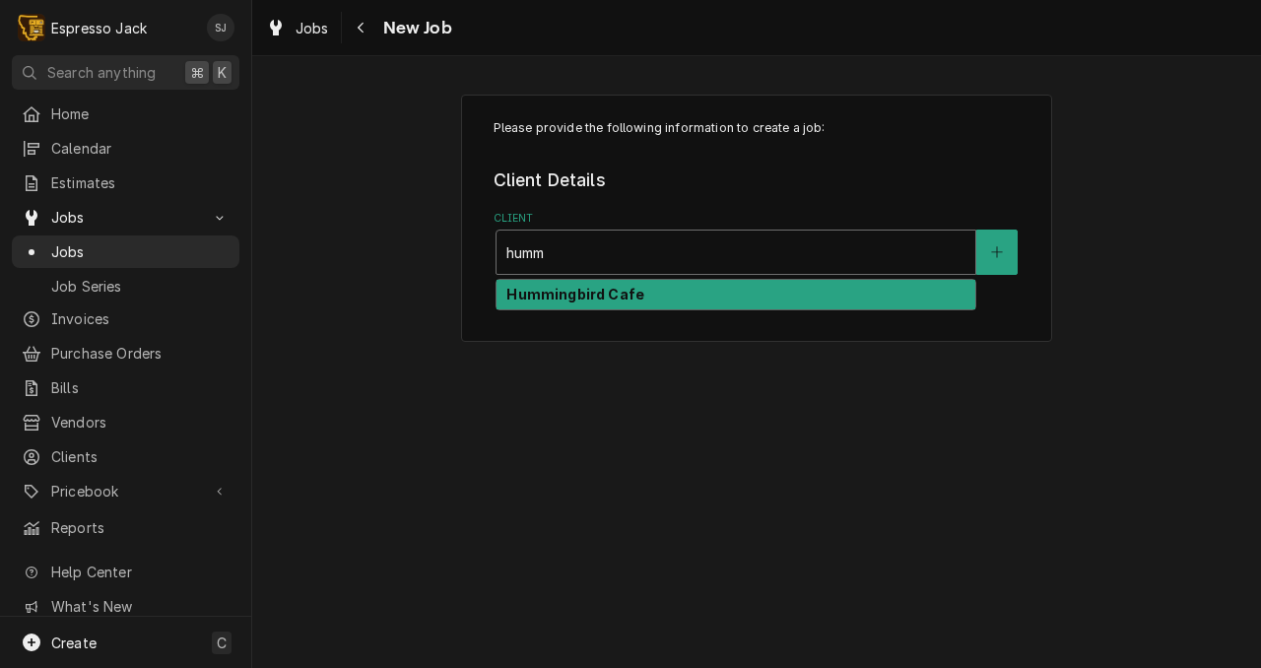
click at [514, 296] on strong "Hummingbird Cafe" at bounding box center [575, 294] width 138 height 17
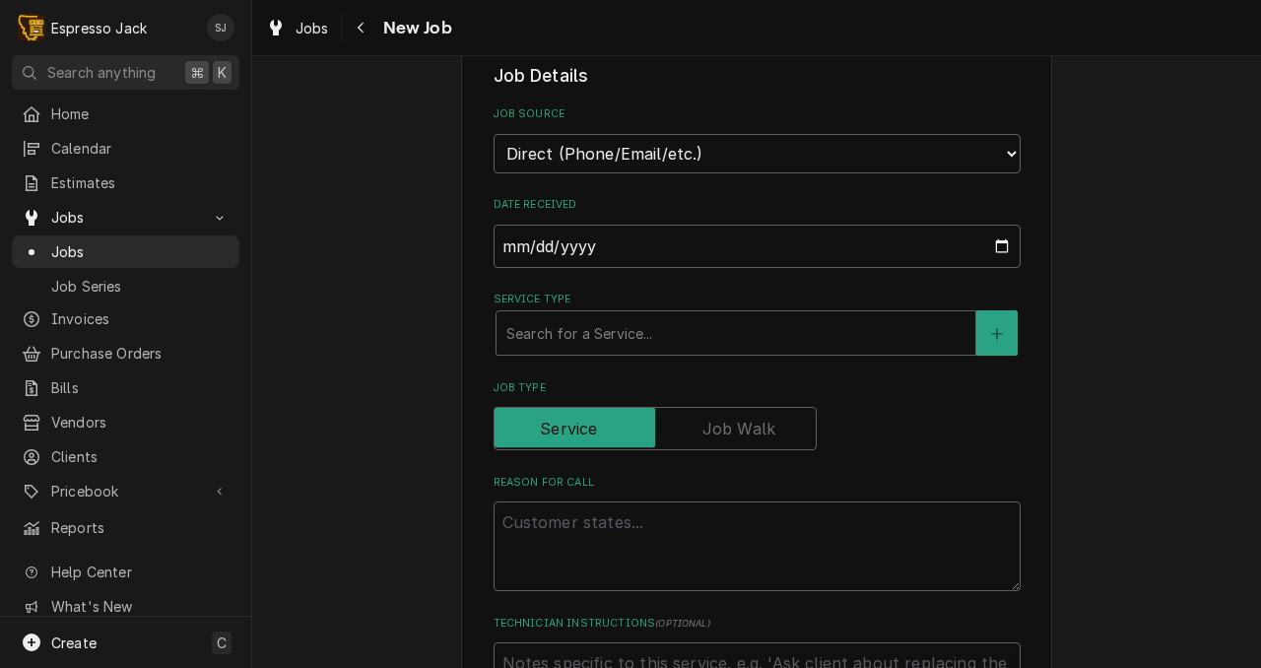
scroll to position [407, 0]
click at [618, 340] on div "Service Type" at bounding box center [735, 333] width 459 height 35
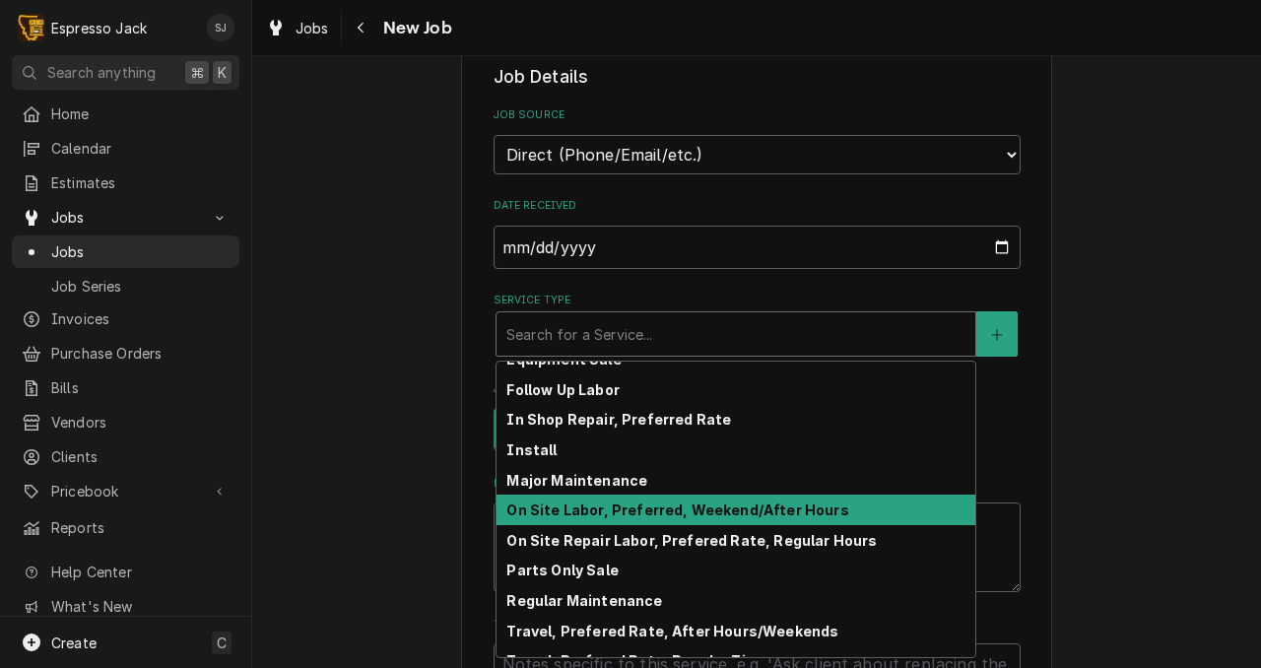
scroll to position [97, 0]
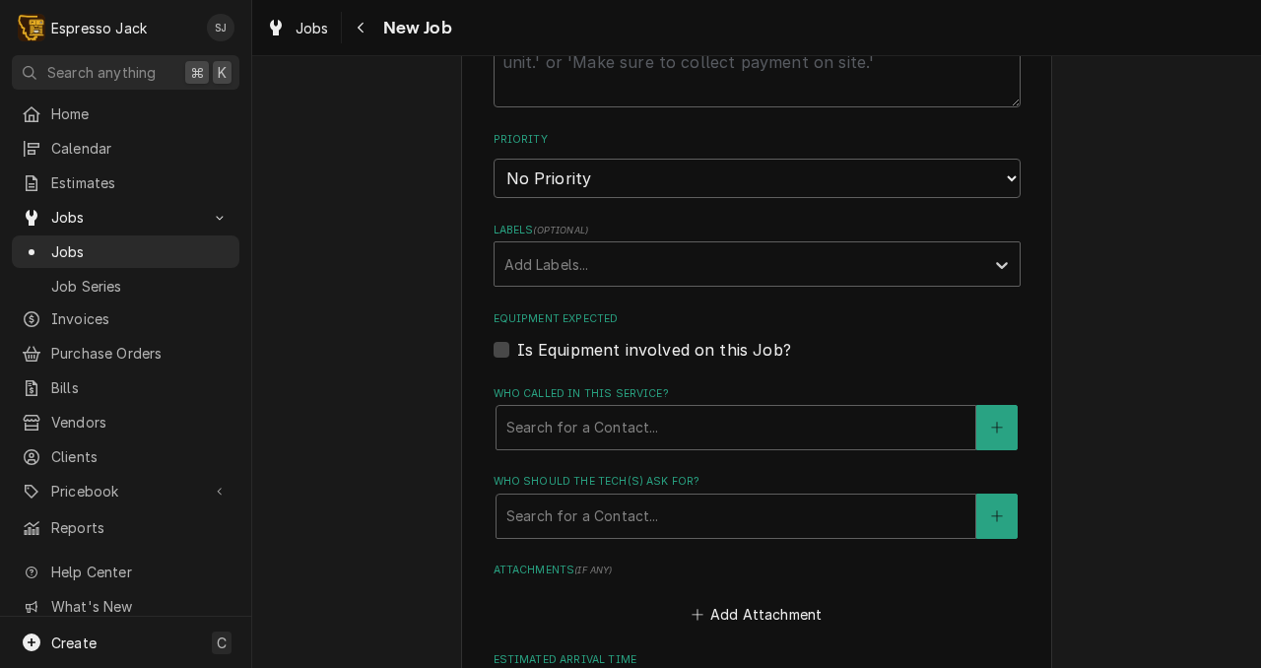
scroll to position [1034, 0]
click at [517, 351] on label "Is Equipment involved on this Job?" at bounding box center [654, 349] width 274 height 24
click at [517, 351] on input "Equipment Expected" at bounding box center [780, 358] width 527 height 43
checkbox input "true"
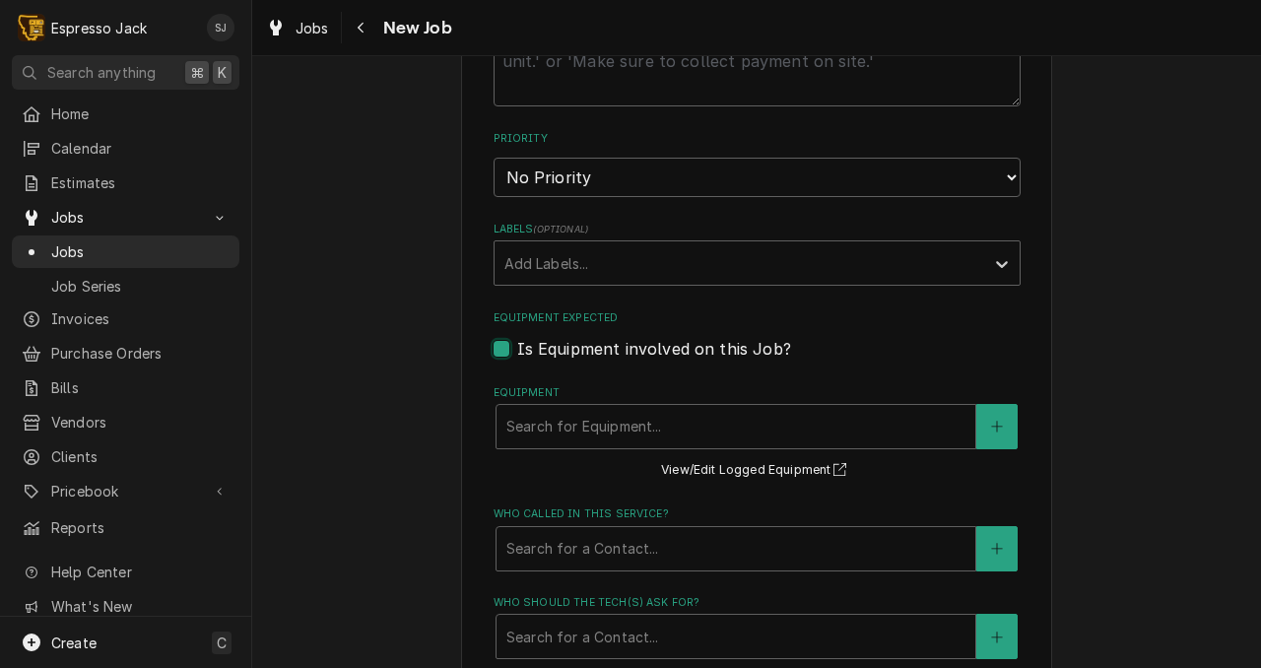
type textarea "x"
click at [524, 434] on div "Equipment" at bounding box center [735, 426] width 459 height 35
click at [523, 430] on div "Equipment" at bounding box center [735, 426] width 459 height 35
click at [1001, 439] on button "Equipment" at bounding box center [996, 426] width 41 height 45
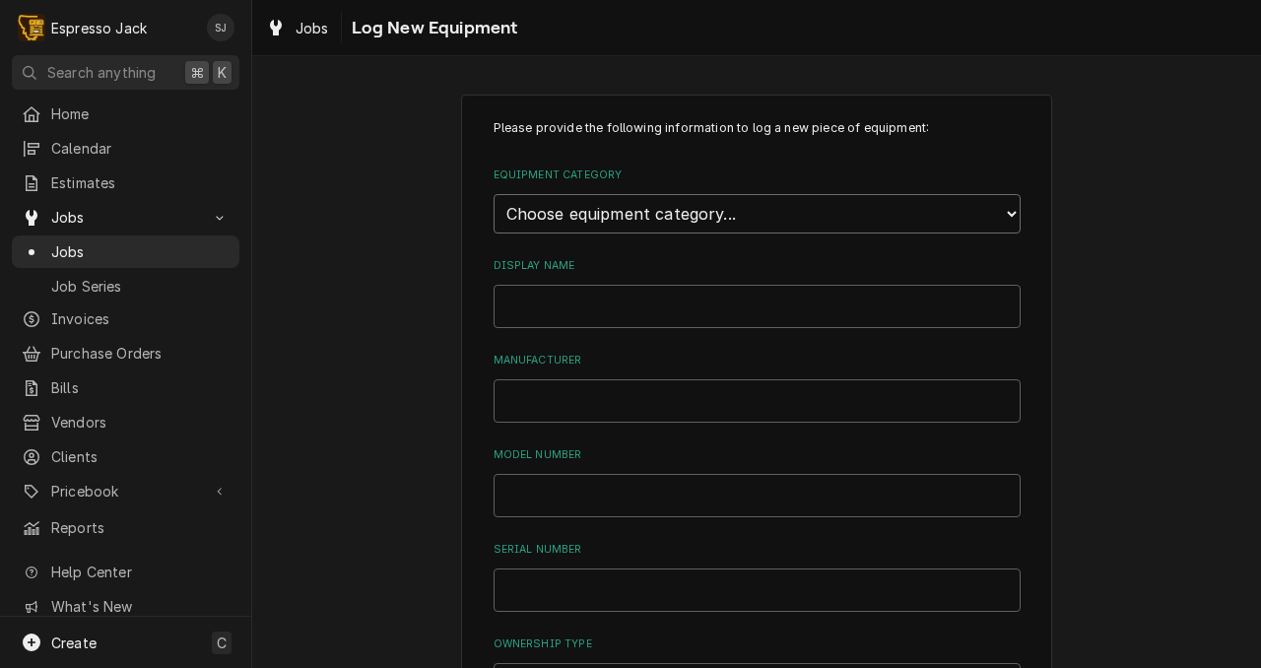
click at [702, 222] on select "Choose equipment category... Beverage Equipment Water Filtration Other" at bounding box center [757, 213] width 527 height 39
select select "16"
click at [494, 194] on select "Choose equipment category... Beverage Equipment Water Filtration Other" at bounding box center [757, 213] width 527 height 39
click at [598, 304] on select "Choose equipment type... Water Filter" at bounding box center [757, 304] width 527 height 39
select select "128"
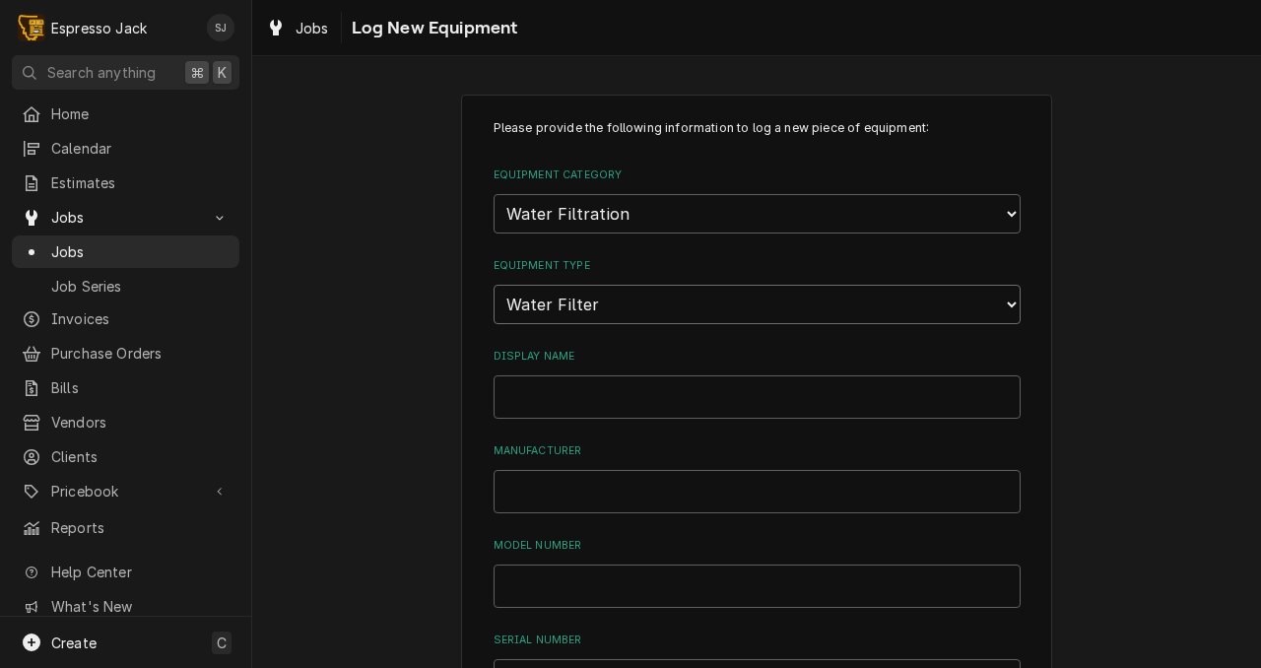
click at [494, 285] on select "Choose equipment type... Water Filter" at bounding box center [757, 304] width 527 height 39
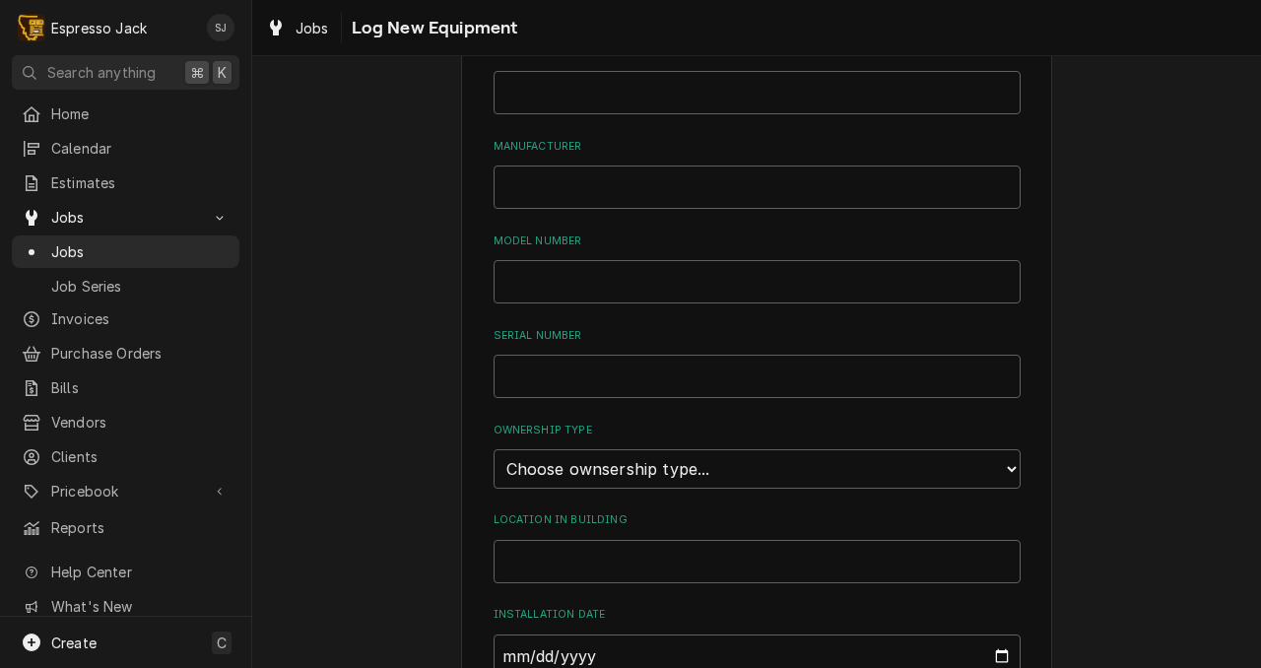
scroll to position [305, 0]
click at [515, 471] on select "Choose ownsership type... Unknown Owned Leased Rented" at bounding box center [757, 467] width 527 height 39
click at [494, 448] on select "Choose ownsership type... Unknown Owned Leased Rented" at bounding box center [757, 467] width 527 height 39
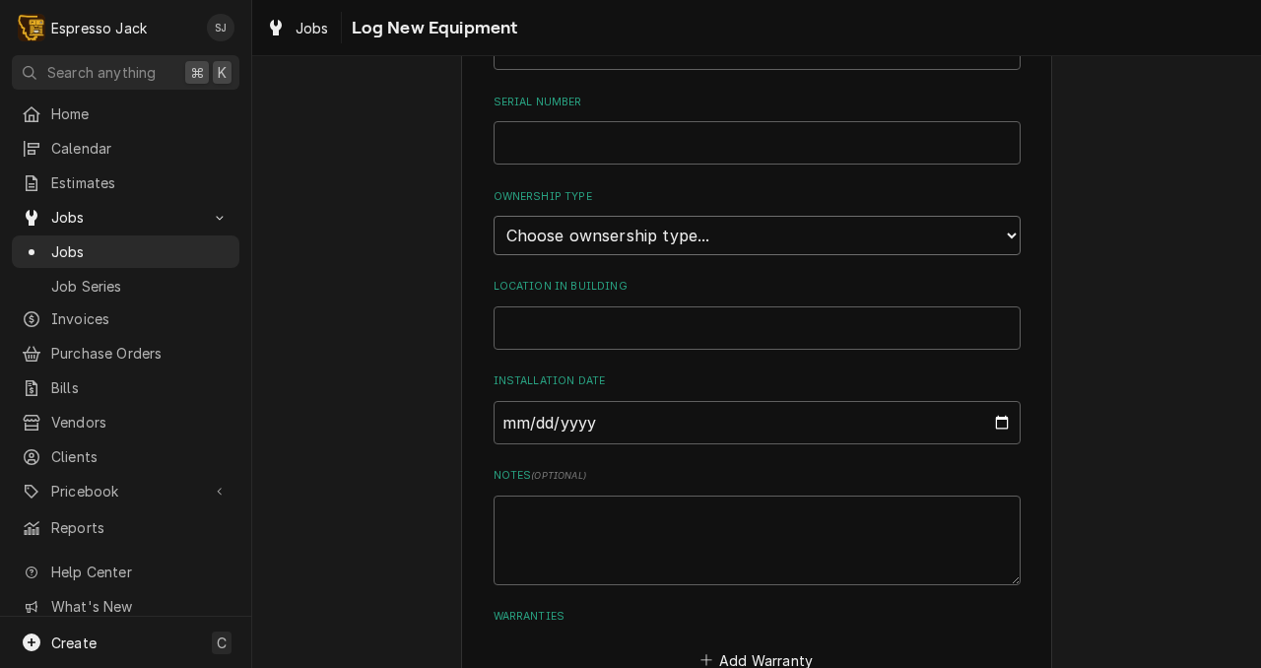
scroll to position [663, 0]
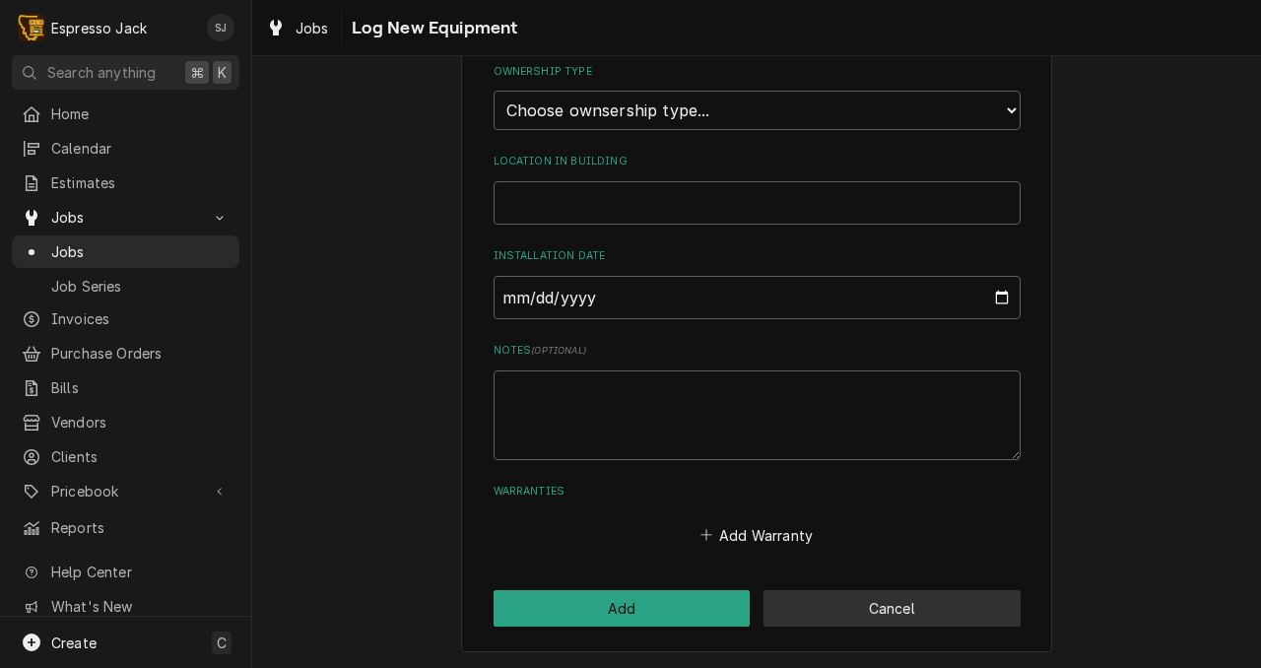
click at [900, 605] on button "Cancel" at bounding box center [892, 608] width 257 height 36
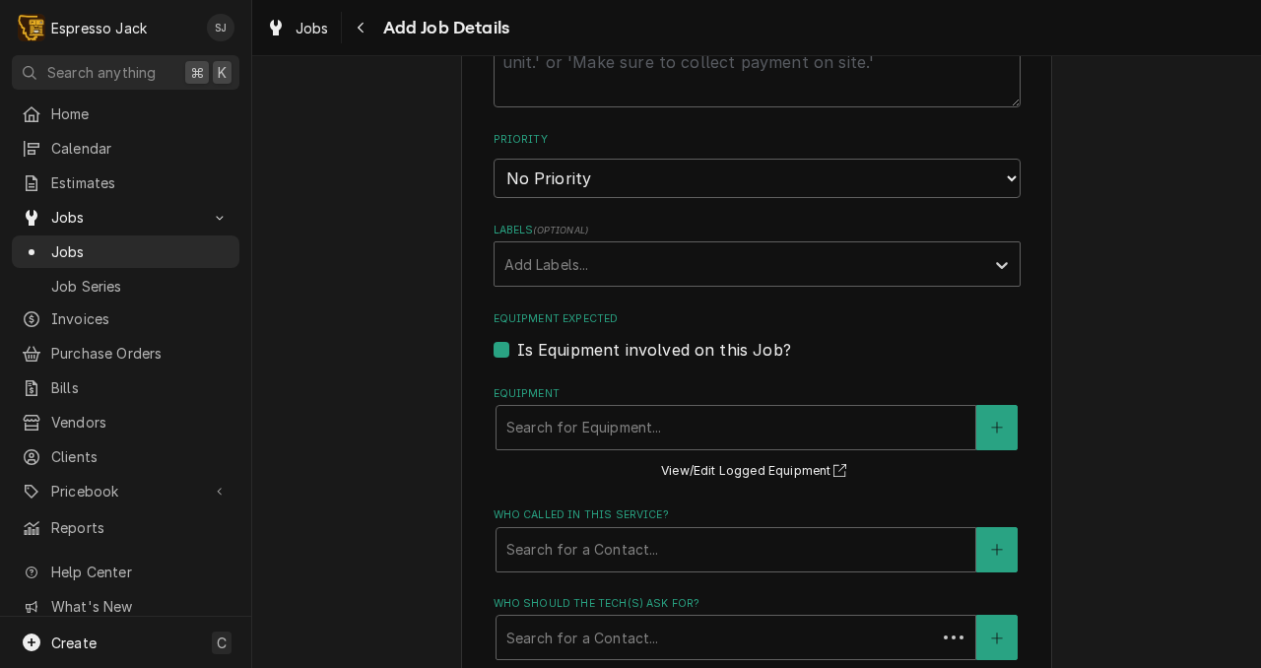
type textarea "x"
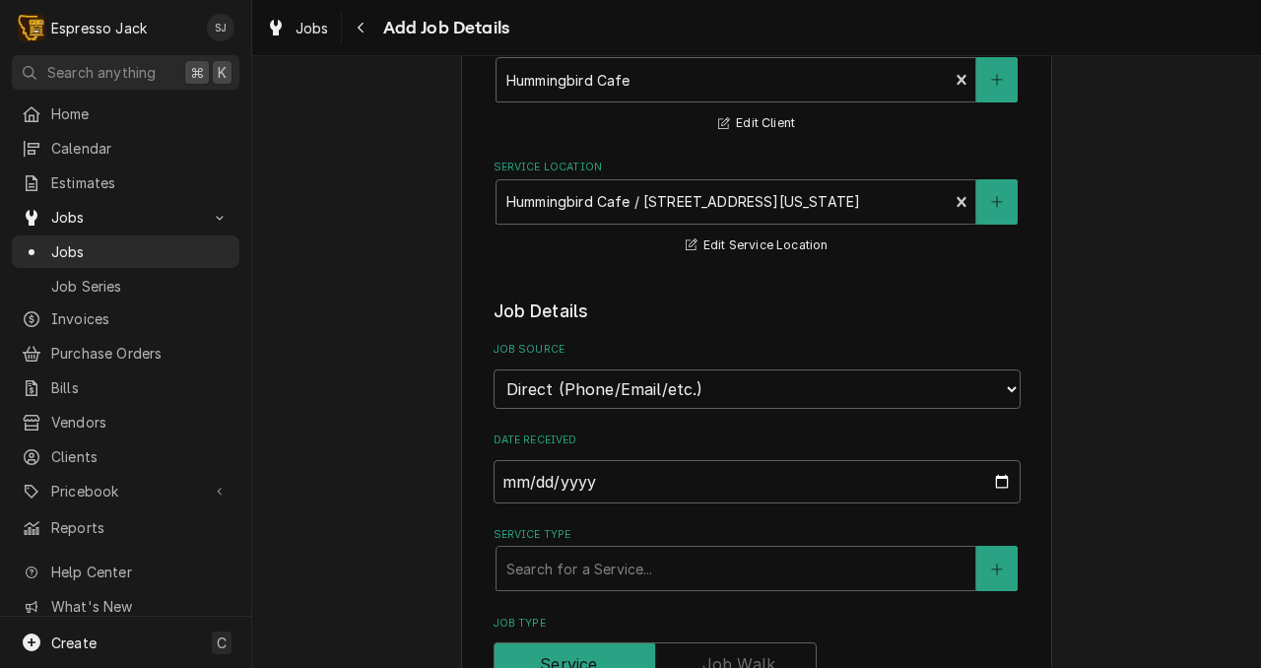
scroll to position [0, 0]
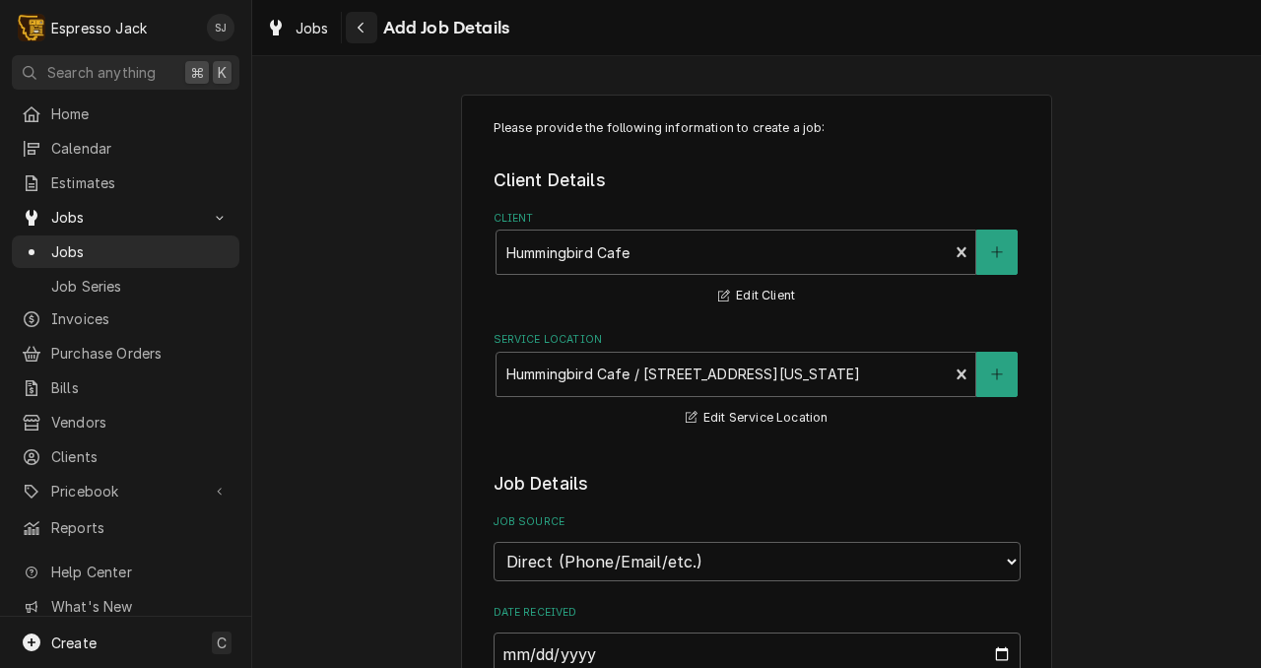
click at [362, 30] on icon "Navigate back" at bounding box center [361, 28] width 9 height 14
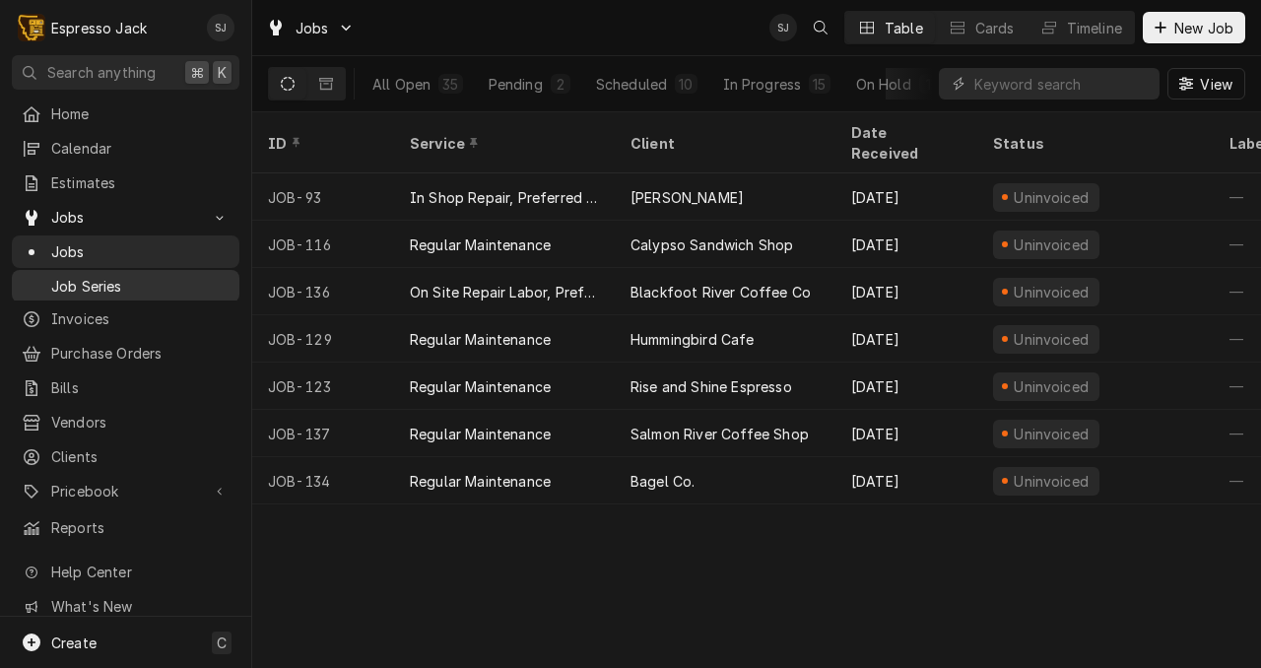
click at [102, 279] on span "Job Series" at bounding box center [140, 286] width 178 height 21
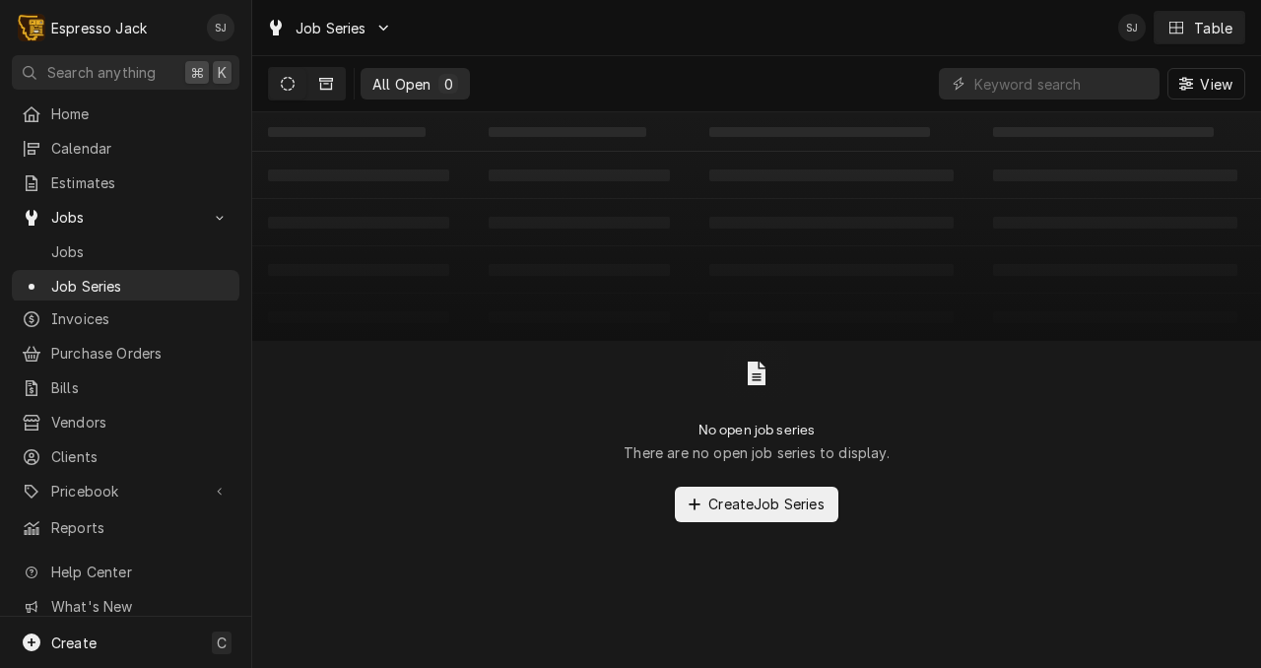
click at [329, 81] on icon "Dynamic Content Wrapper" at bounding box center [326, 84] width 14 height 14
click at [285, 86] on icon "Dynamic Content Wrapper" at bounding box center [288, 84] width 14 height 14
click at [292, 87] on icon "Dynamic Content Wrapper" at bounding box center [288, 84] width 14 height 14
click at [287, 91] on button "Dynamic Content Wrapper" at bounding box center [287, 84] width 37 height 32
click at [288, 82] on icon "Dynamic Content Wrapper" at bounding box center [288, 84] width 14 height 14
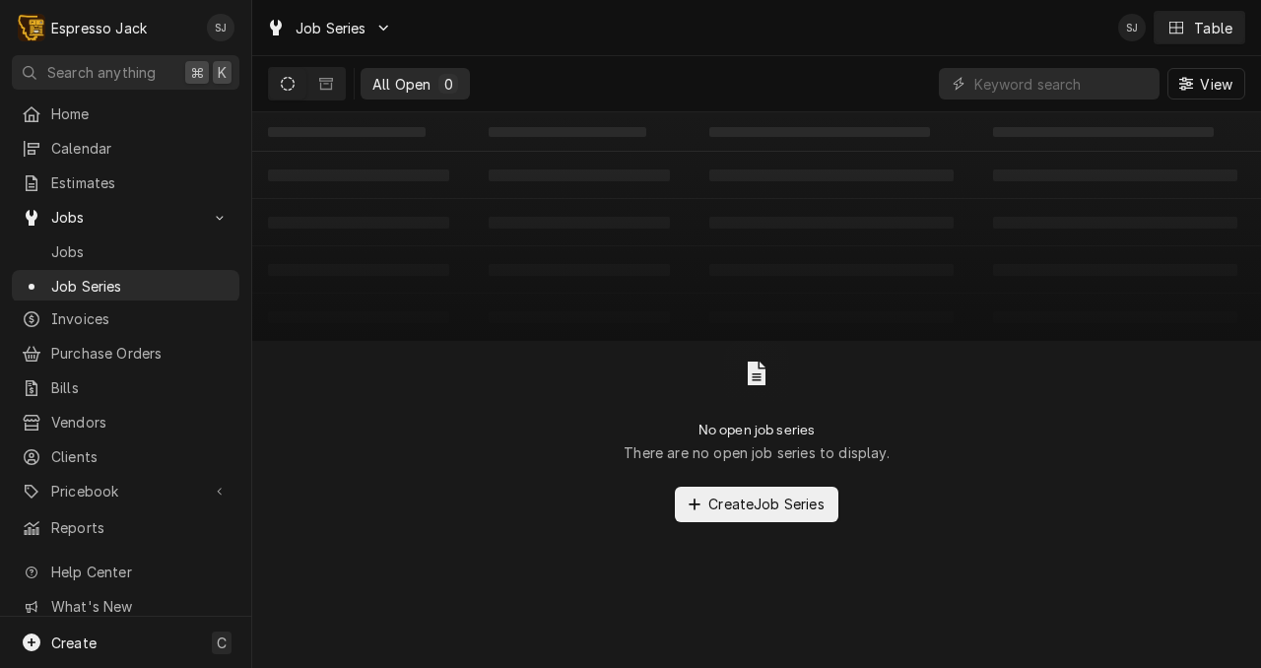
click at [288, 82] on icon "Dynamic Content Wrapper" at bounding box center [288, 84] width 14 height 14
click at [100, 109] on span "Home" at bounding box center [140, 113] width 178 height 21
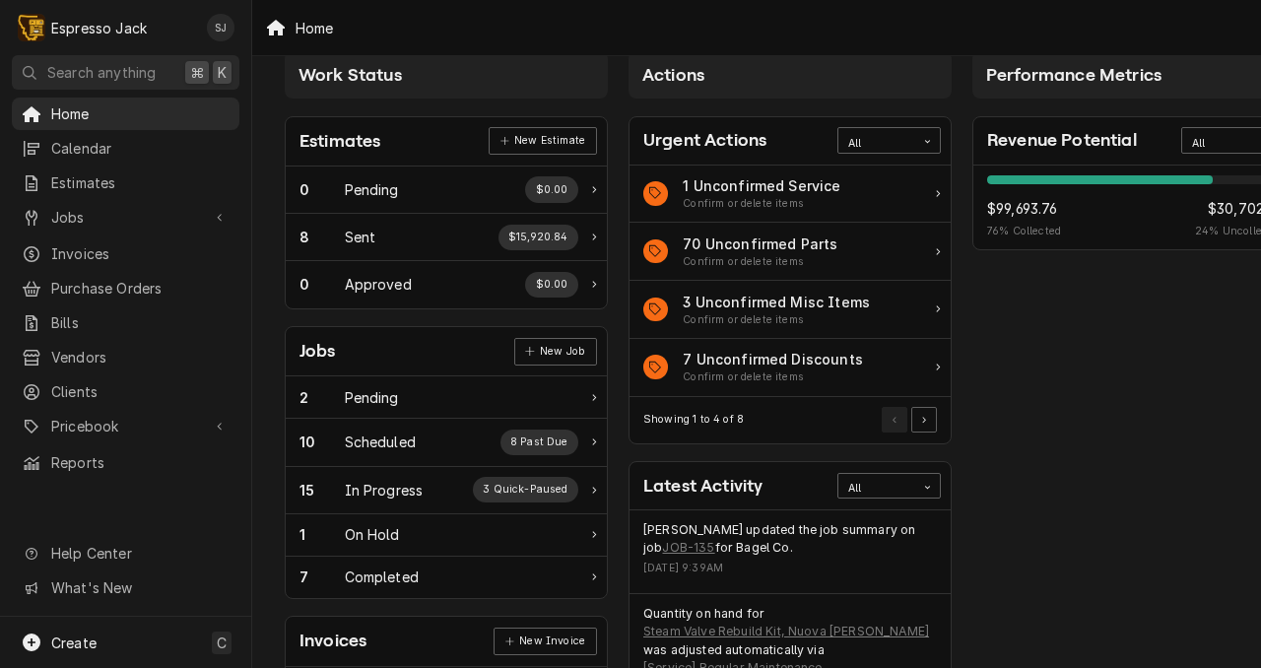
scroll to position [0, 2]
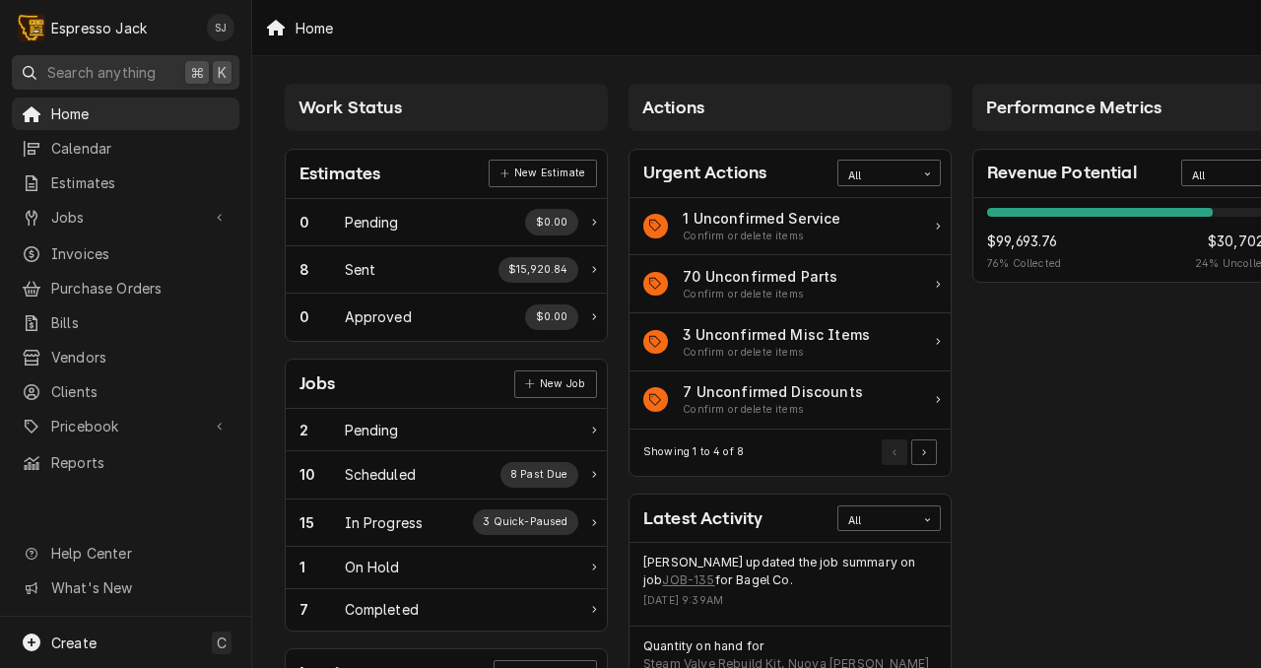
click at [96, 67] on span "Search anything" at bounding box center [101, 72] width 108 height 21
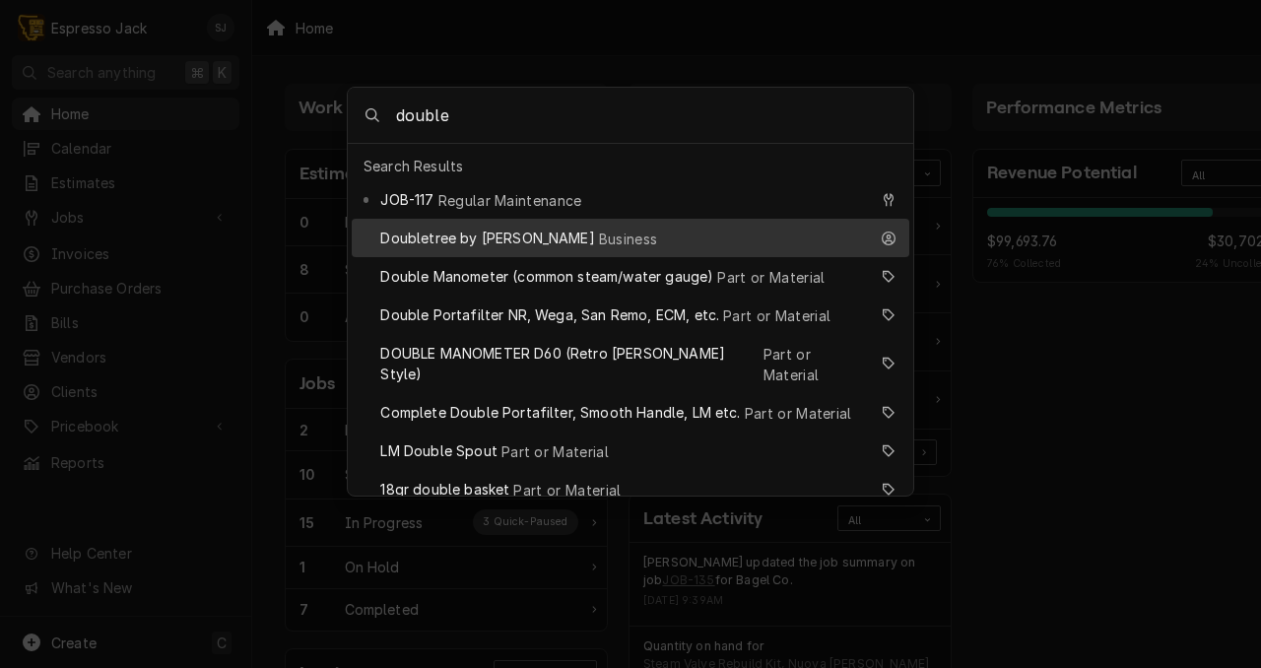
type input "double"
click at [449, 228] on span "Doubletree by [PERSON_NAME]" at bounding box center [487, 238] width 214 height 21
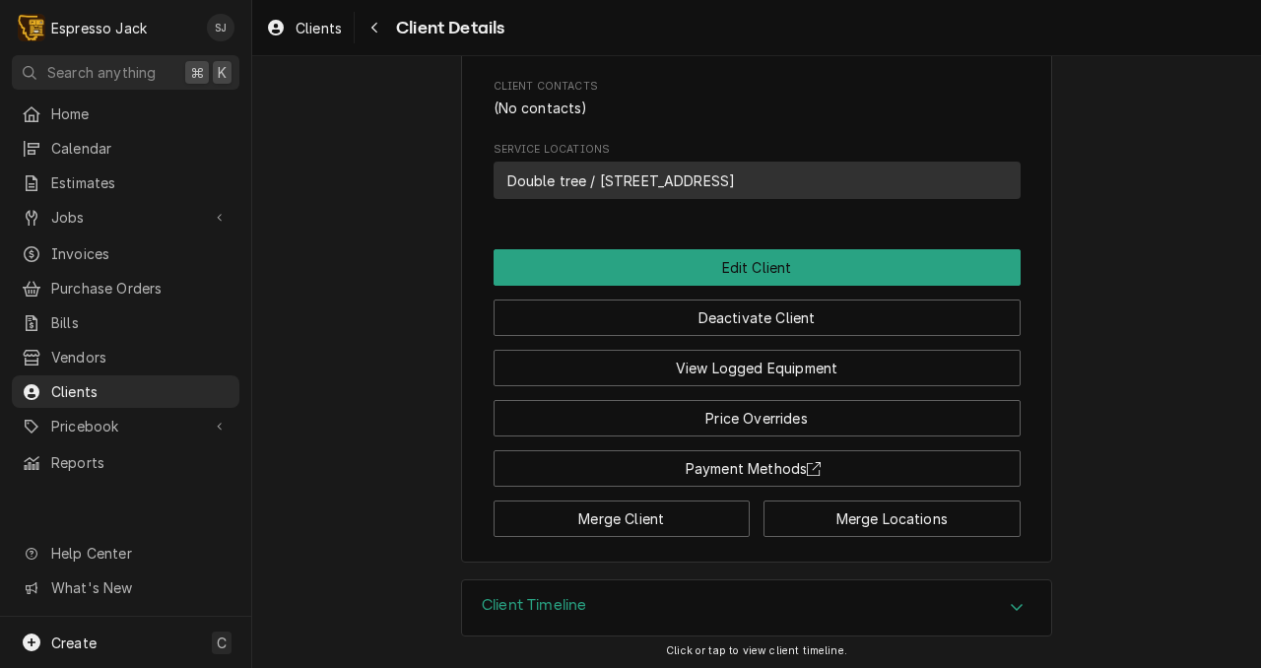
scroll to position [676, 0]
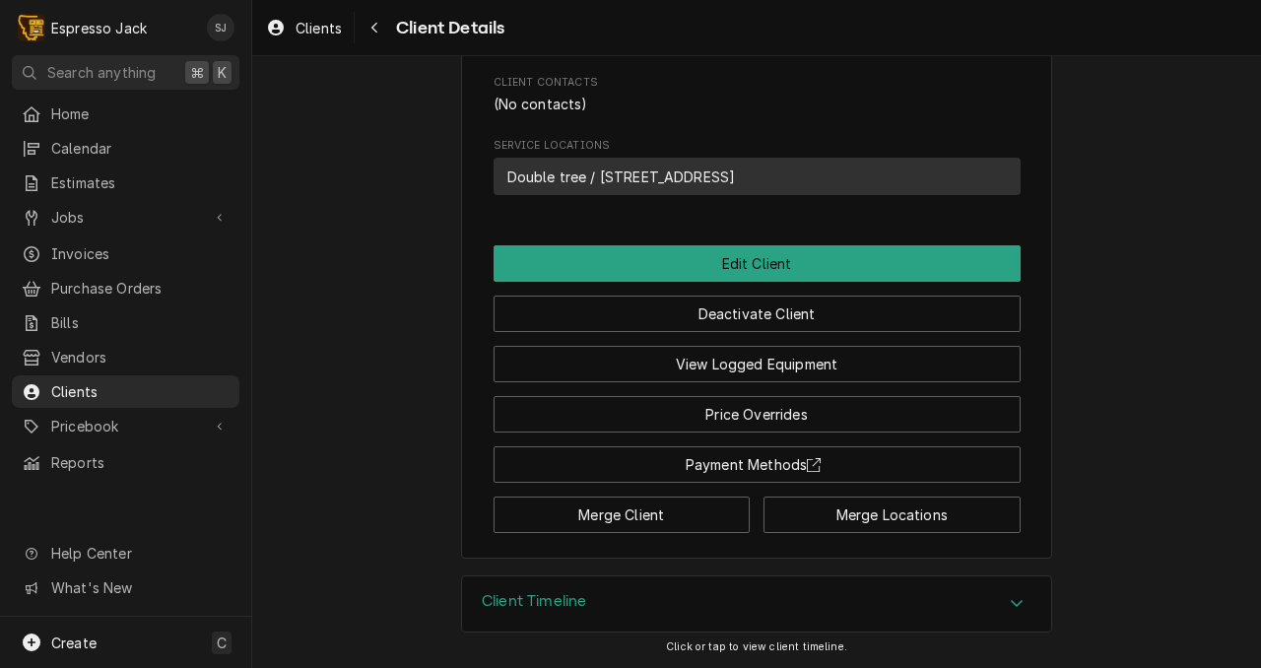
click at [569, 603] on h3 "Client Timeline" at bounding box center [534, 601] width 104 height 19
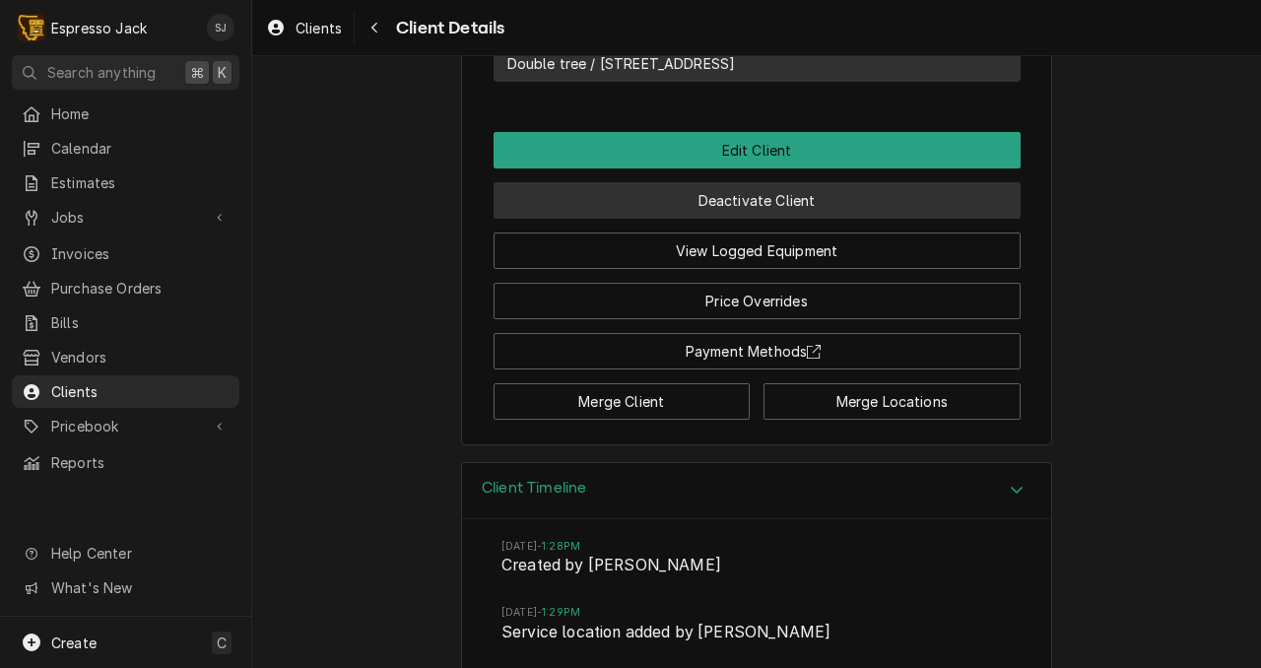
scroll to position [759, 0]
click at [831, 220] on button "Deactivate Client" at bounding box center [757, 201] width 527 height 36
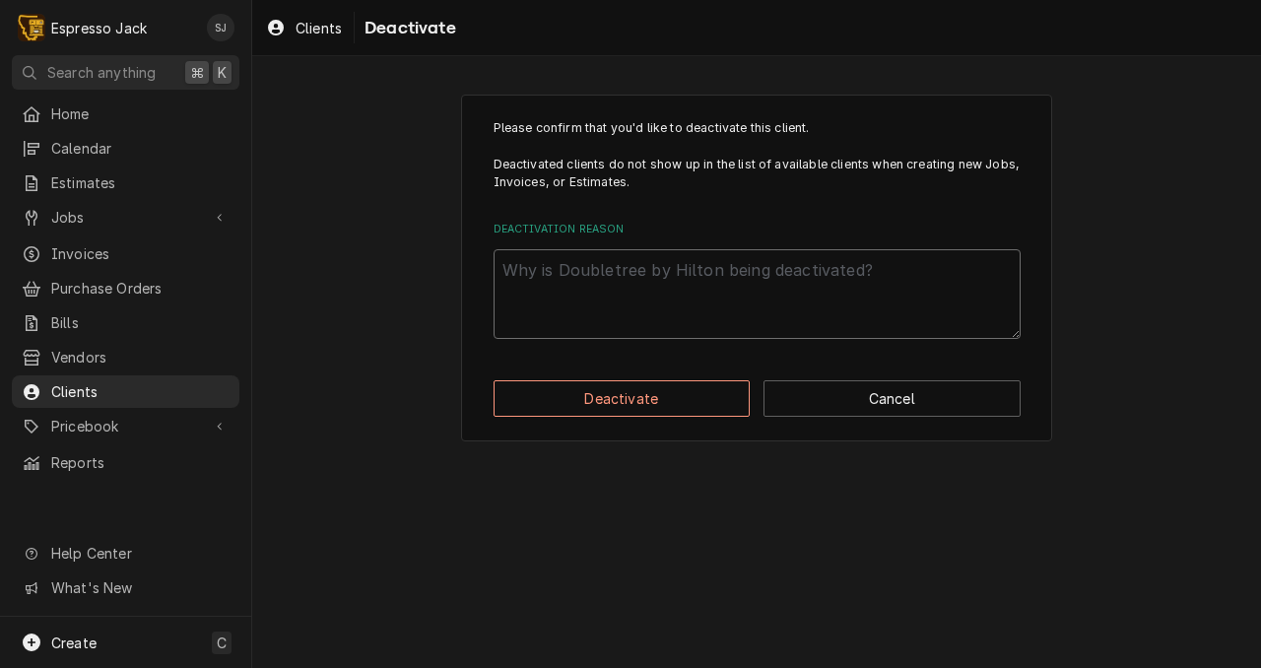
click at [659, 288] on textarea "Deactivation Reason" at bounding box center [757, 294] width 527 height 90
type textarea "x"
type textarea "d"
type textarea "x"
type textarea "du"
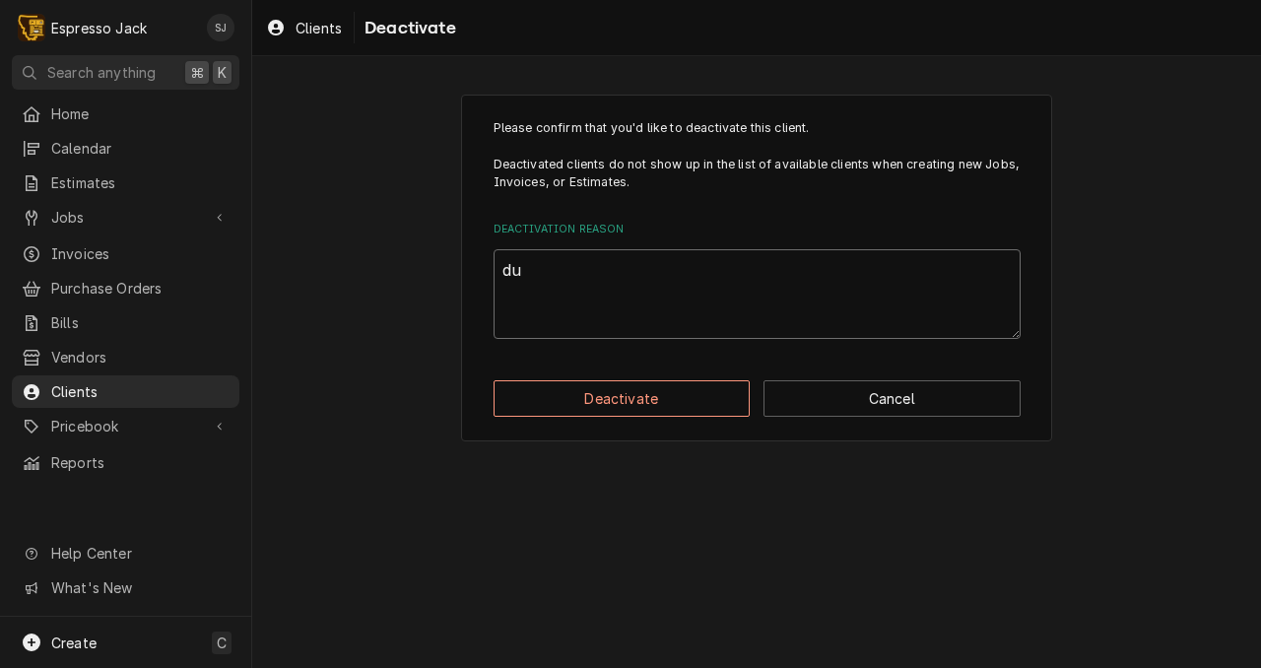
type textarea "x"
type textarea "dup"
type textarea "x"
type textarea "dupl"
type textarea "x"
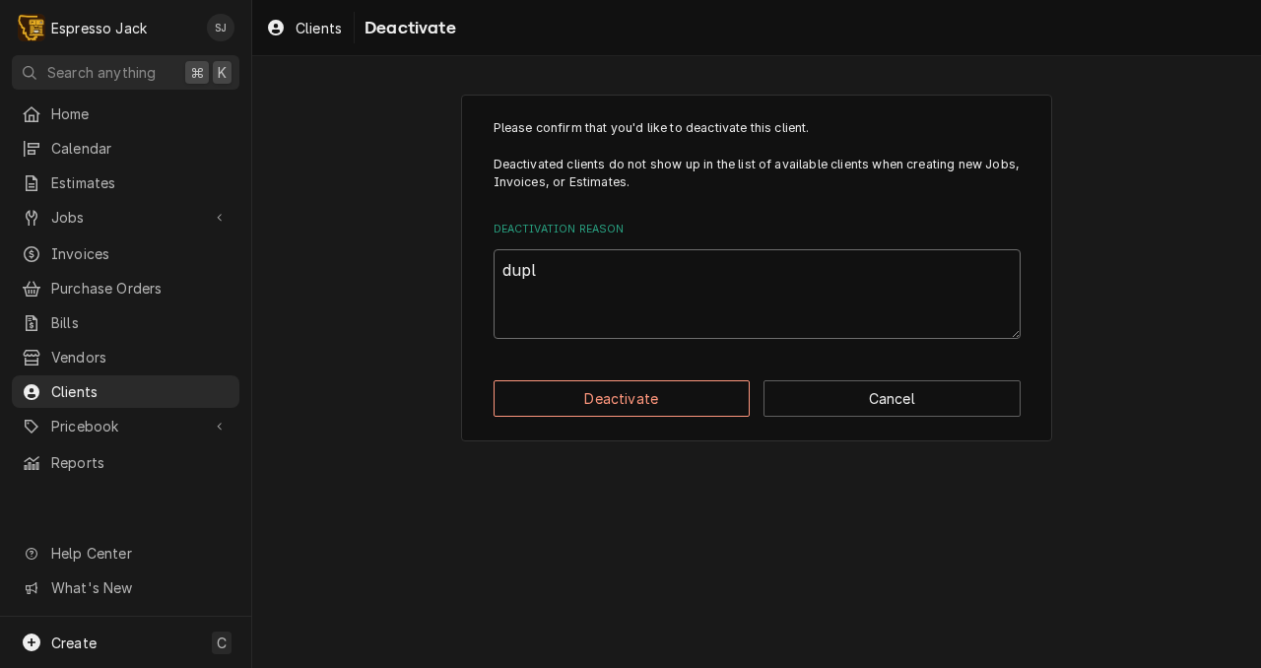
type textarea "dupli"
type textarea "x"
type textarea "duplic"
type textarea "x"
type textarea "duplica"
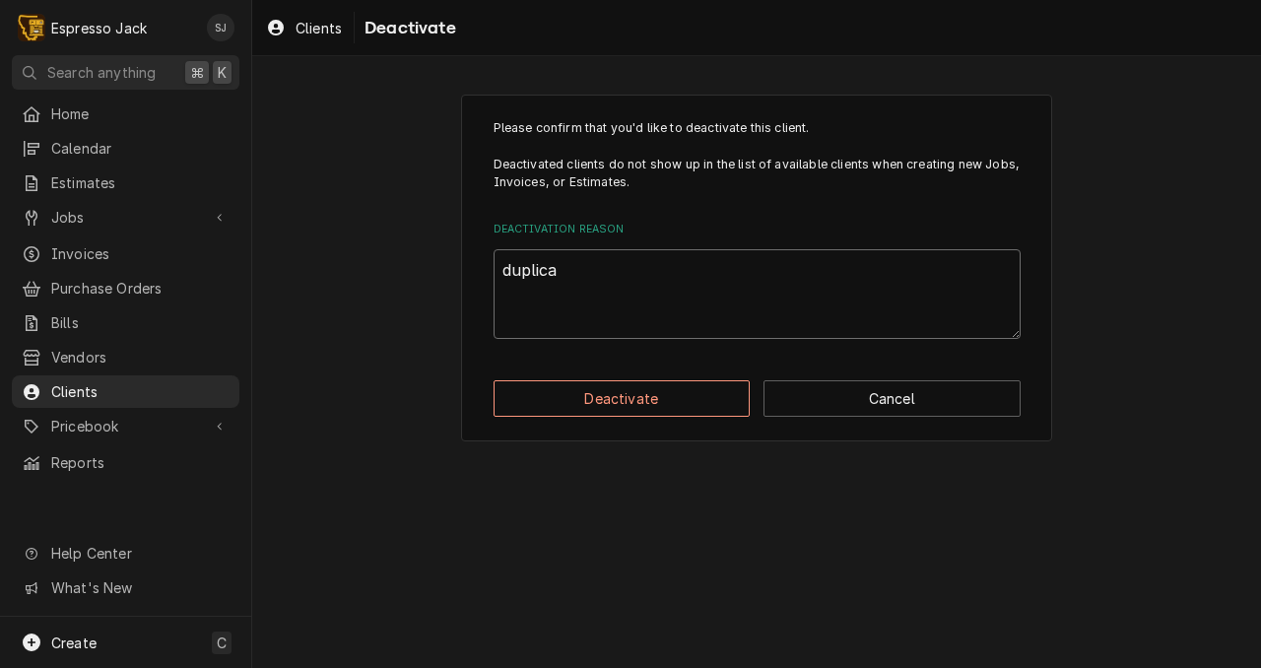
type textarea "x"
type textarea "duplicat"
type textarea "x"
type textarea "duplicate"
type textarea "x"
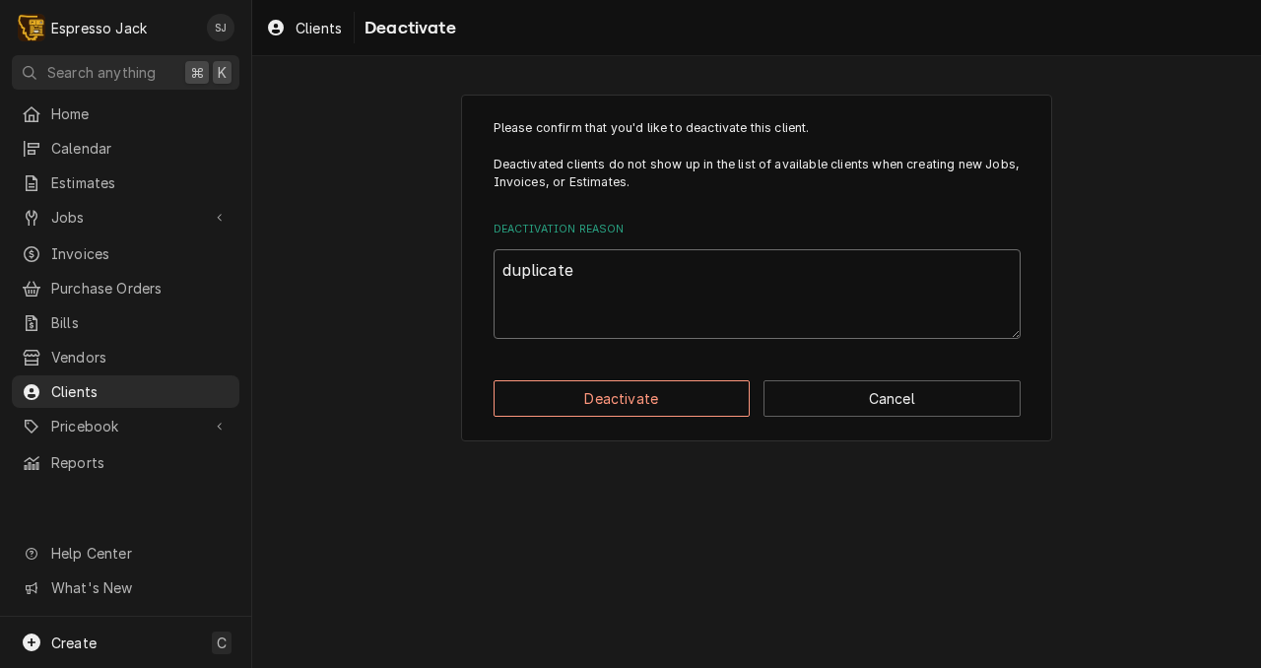
type textarea "duplicate"
type textarea "x"
type textarea "duplicate o"
type textarea "x"
type textarea "duplicate of"
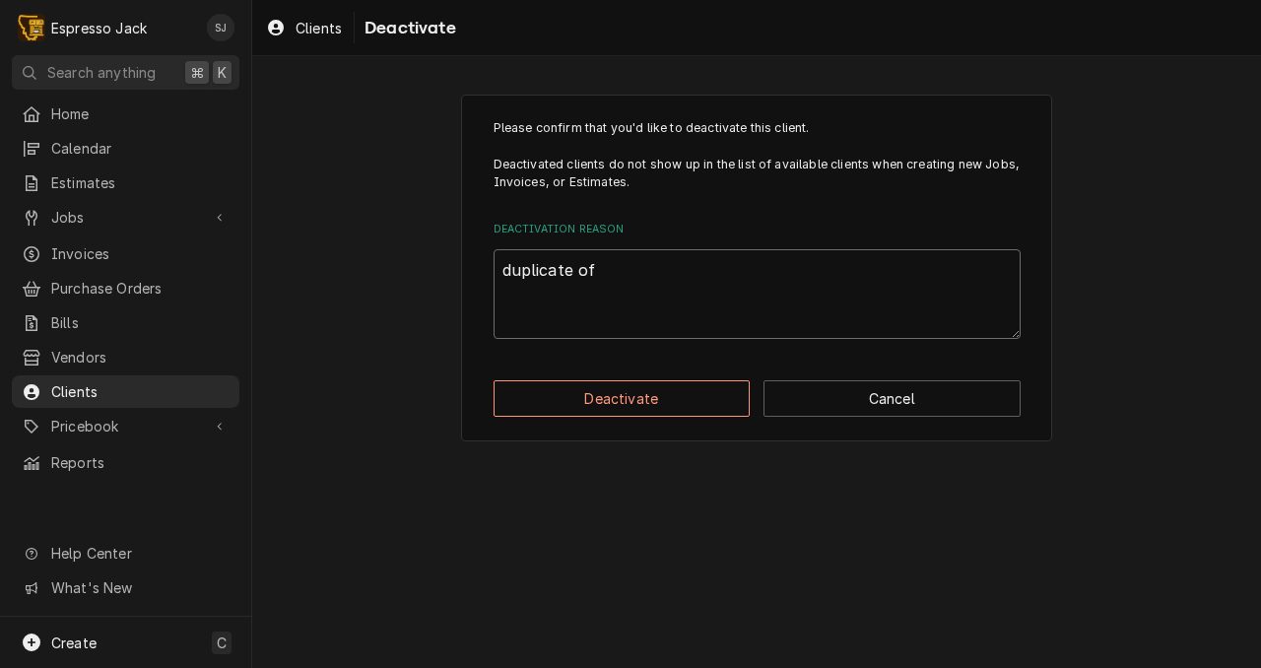
type textarea "x"
type textarea "duplicate of"
type textarea "x"
type textarea "duplicate of F"
type textarea "x"
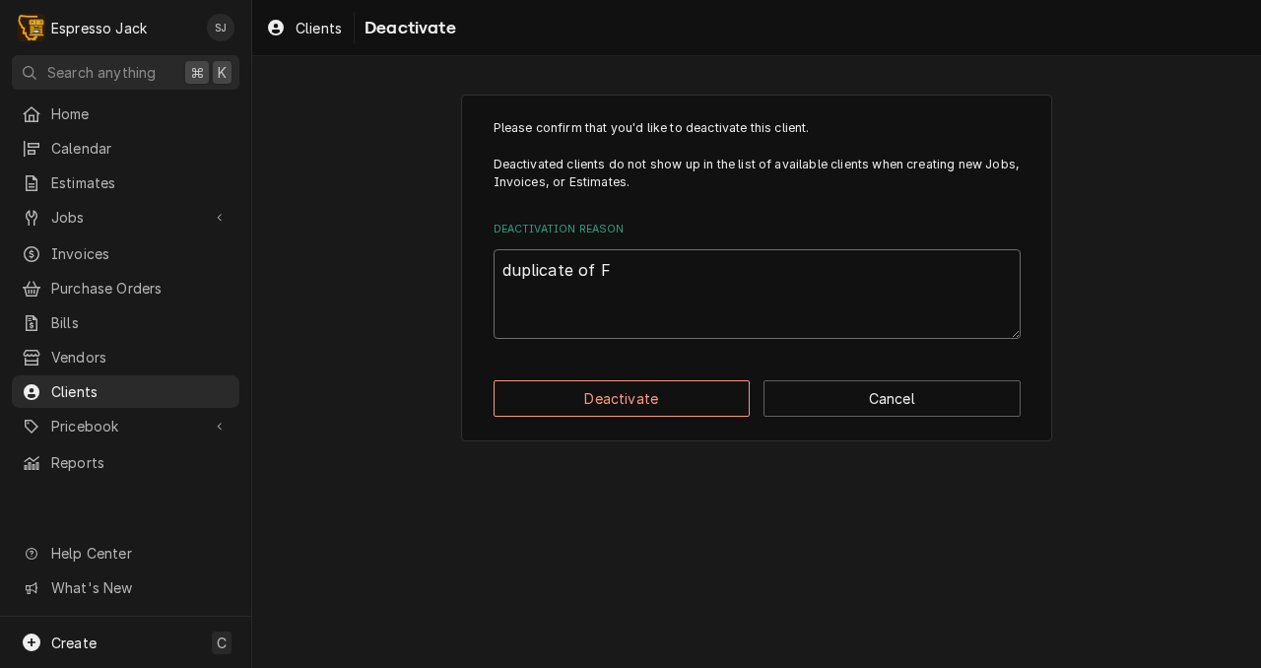
type textarea "duplicate of Fi"
type textarea "x"
type textarea "duplicate of Fin"
type textarea "x"
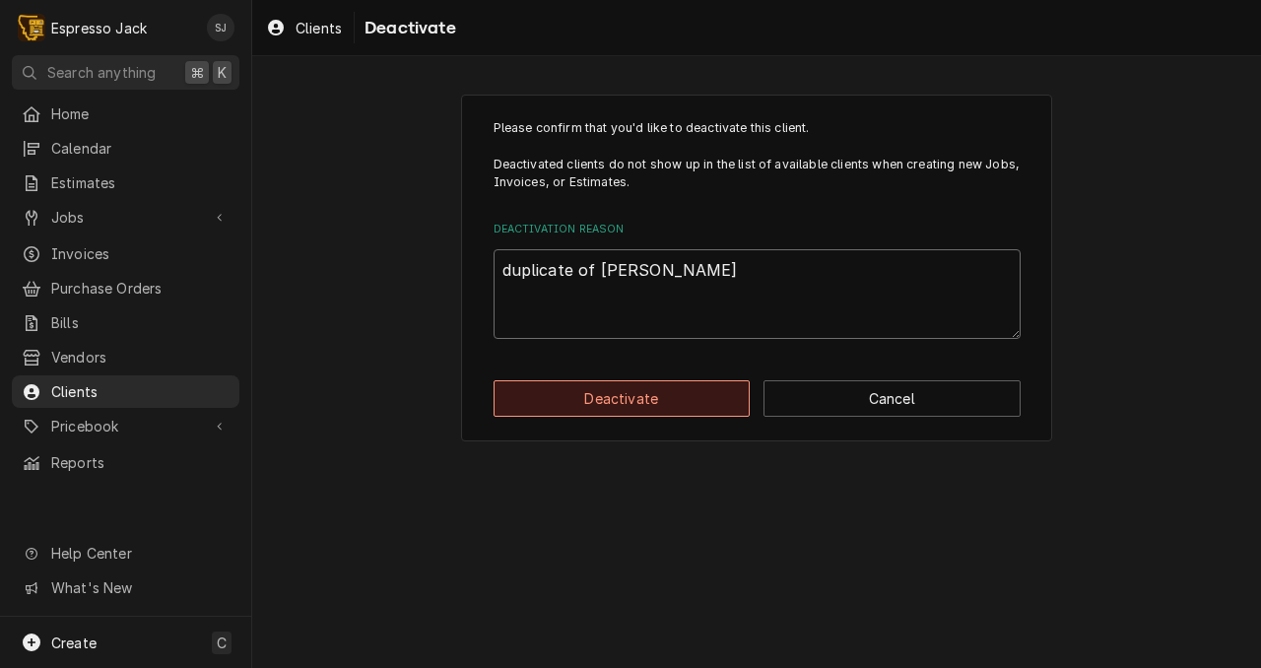
type textarea "duplicate of [PERSON_NAME]"
click at [656, 390] on button "Deactivate" at bounding box center [622, 398] width 257 height 36
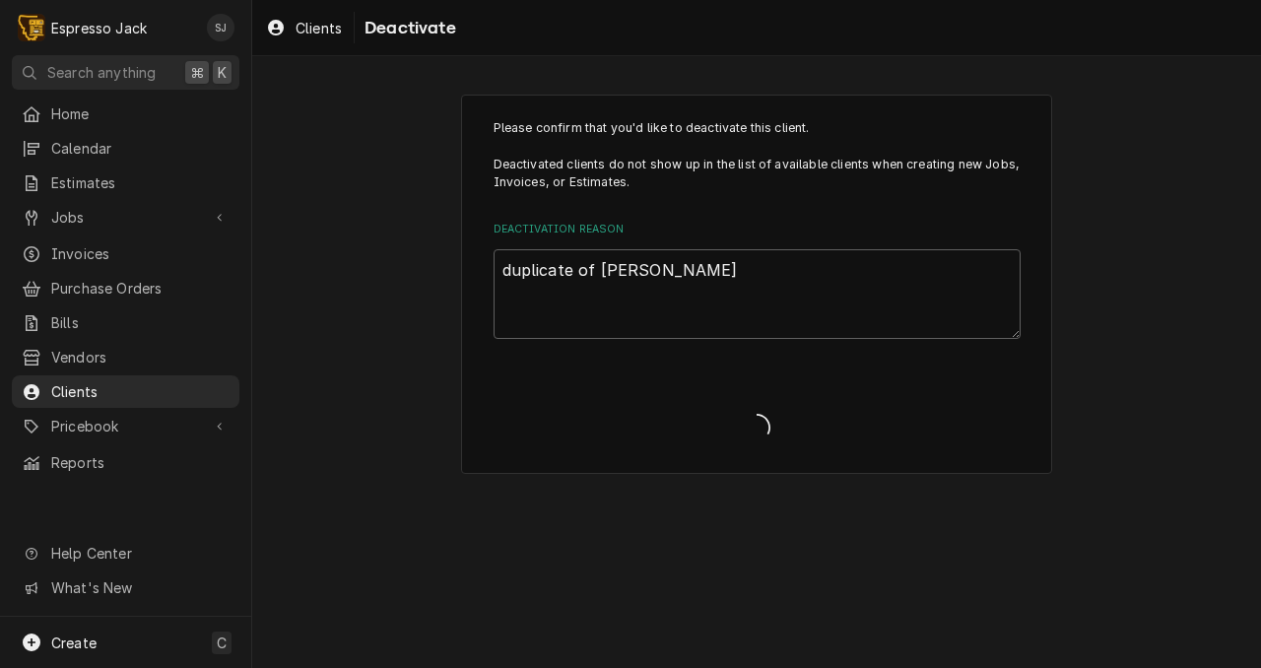
type textarea "x"
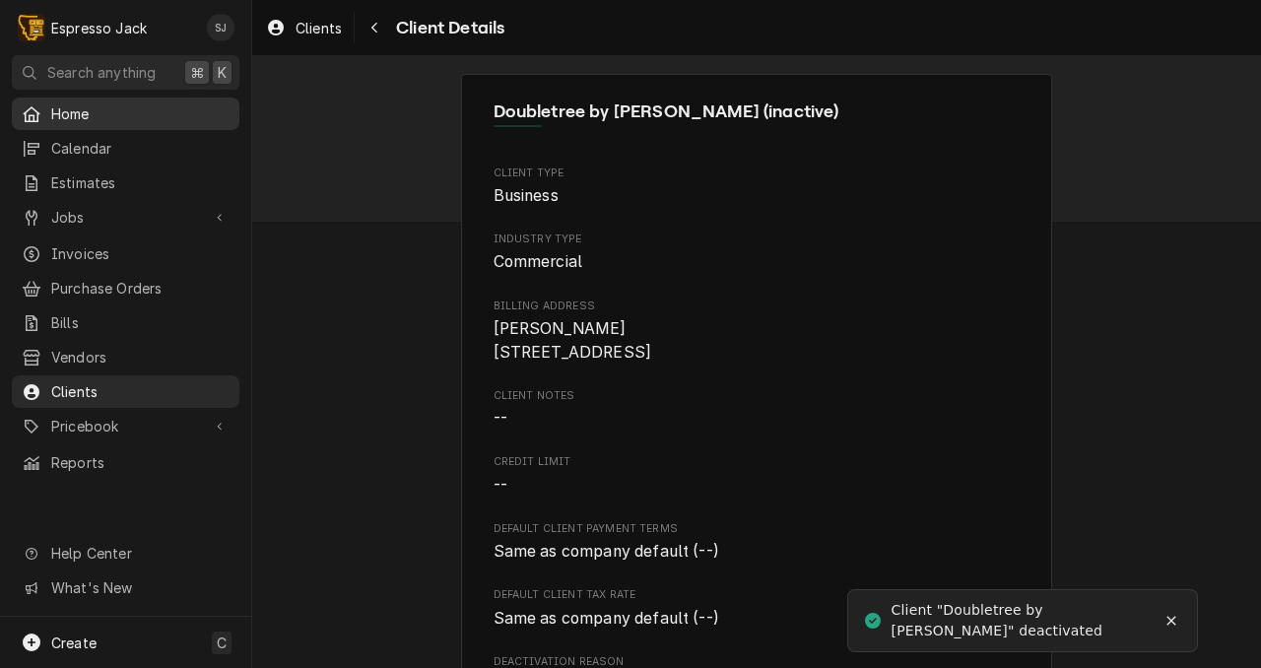
click at [81, 107] on span "Home" at bounding box center [140, 113] width 178 height 21
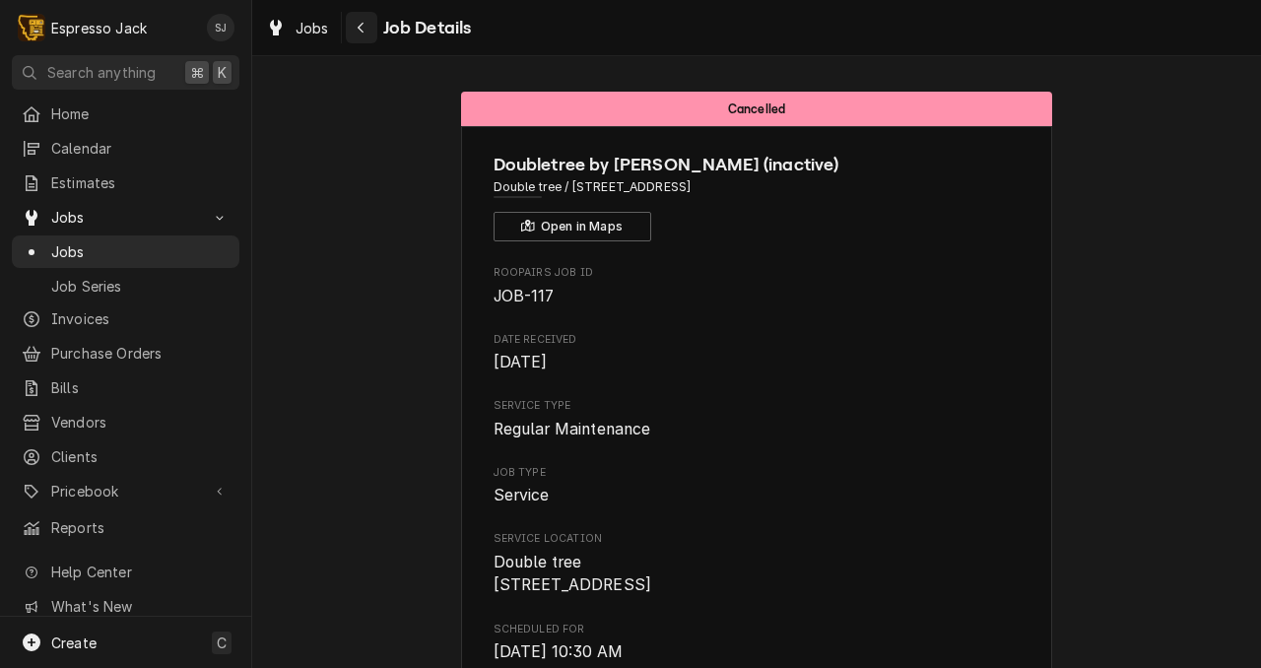
click at [365, 25] on icon "Navigate back" at bounding box center [361, 28] width 9 height 14
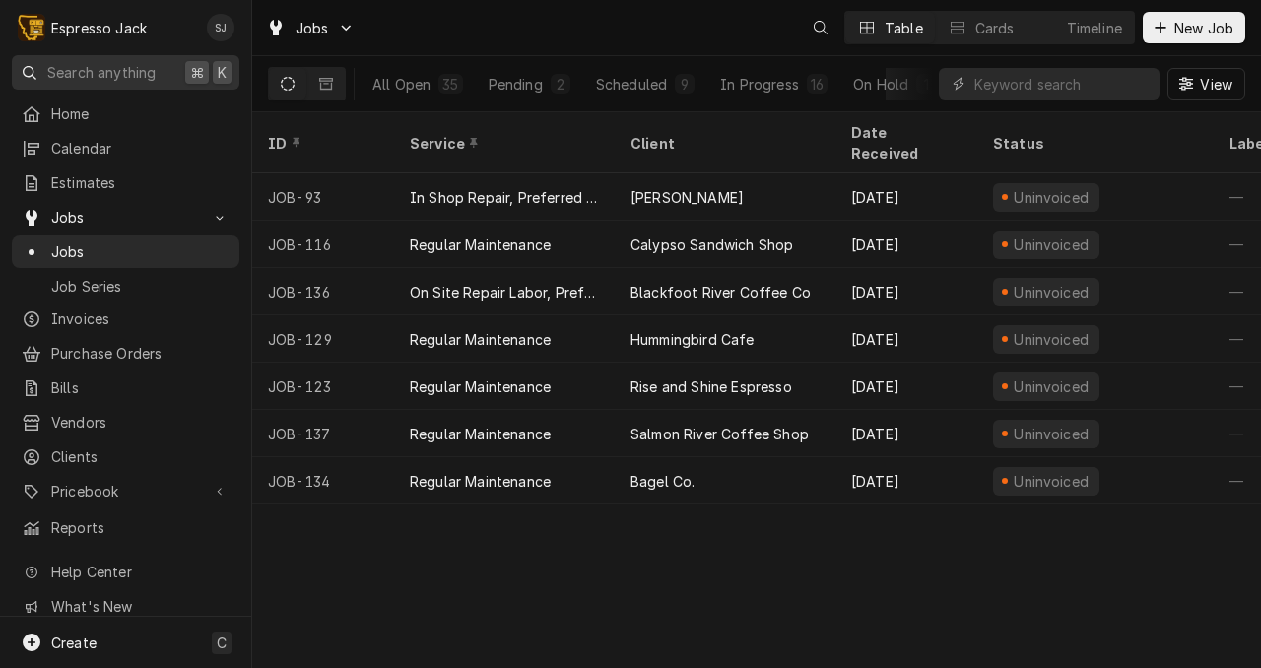
click at [106, 65] on span "Search anything" at bounding box center [101, 72] width 108 height 21
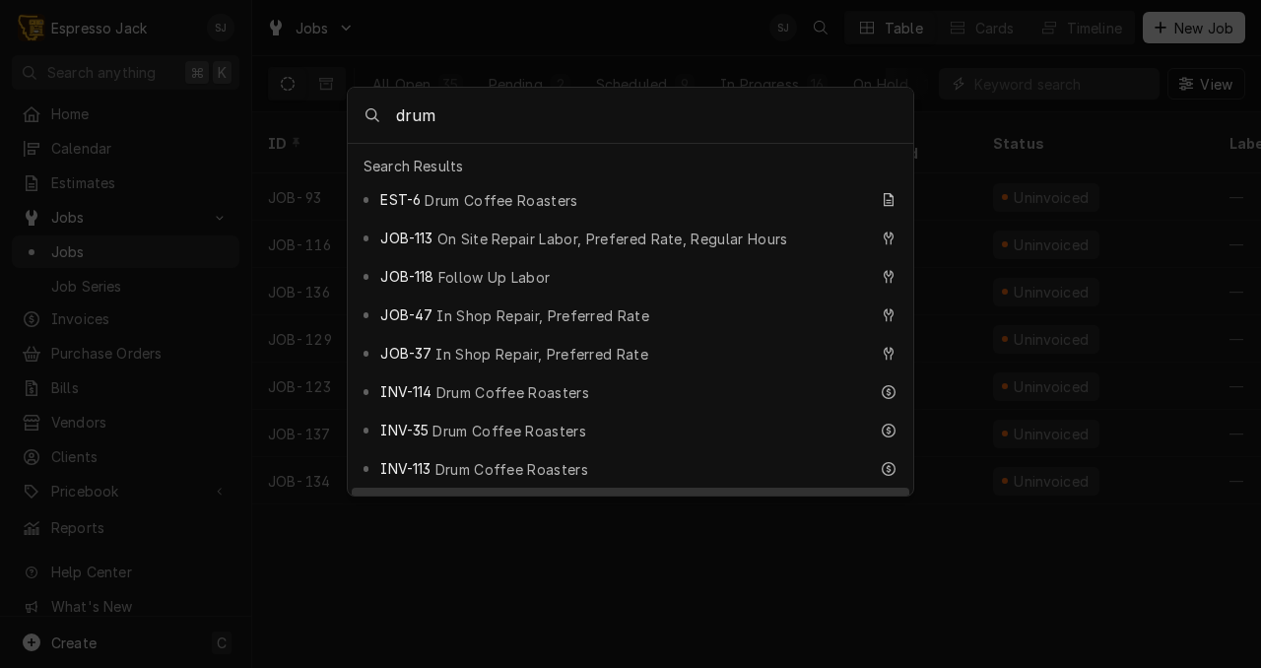
type input "drum"
click at [449, 497] on span "Drum Coffee Roasters" at bounding box center [455, 507] width 150 height 21
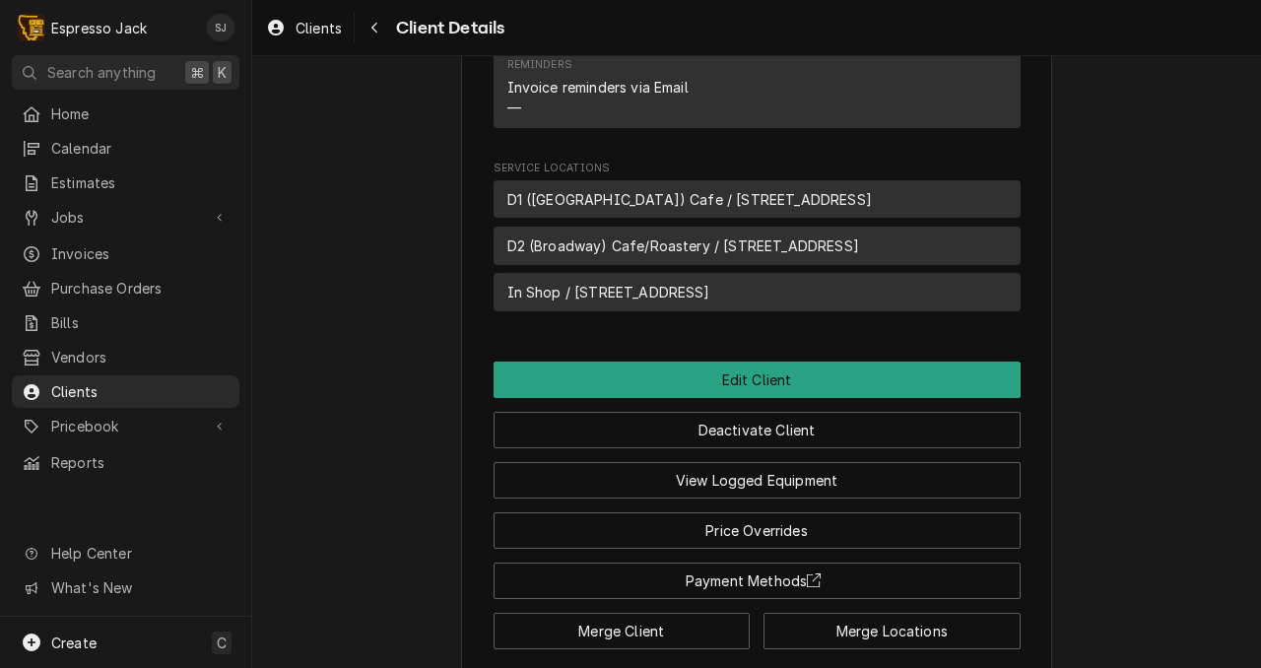
scroll to position [1049, 0]
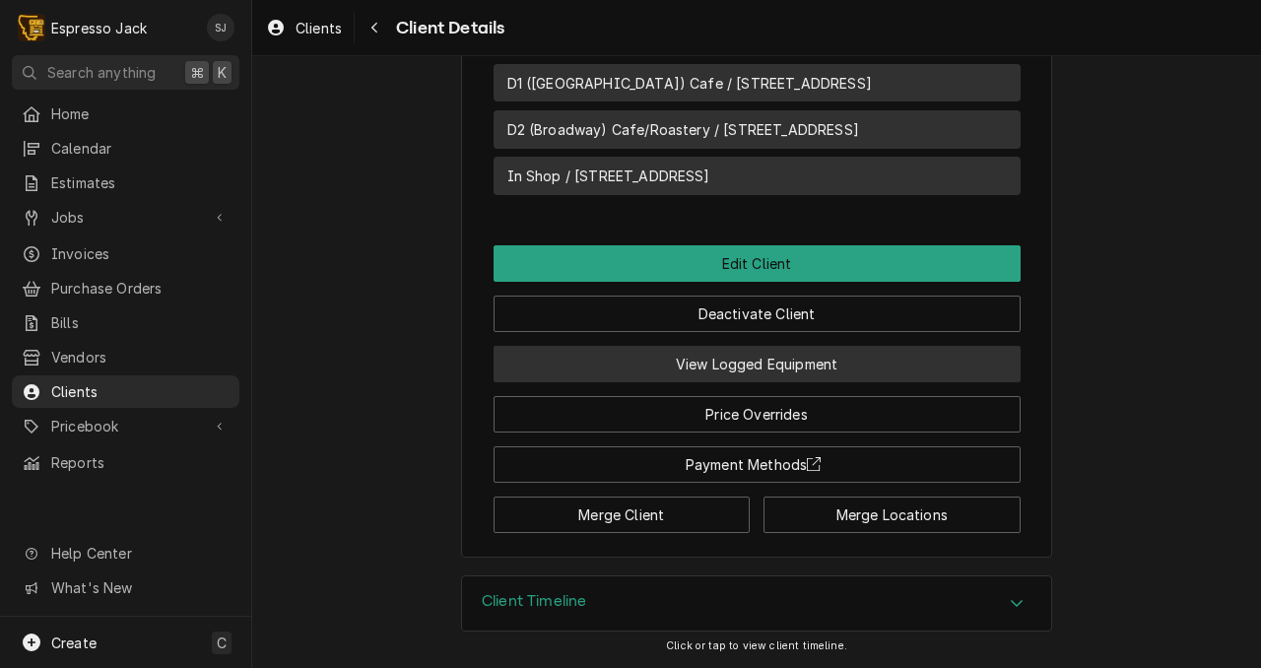
click at [813, 362] on button "View Logged Equipment" at bounding box center [757, 364] width 527 height 36
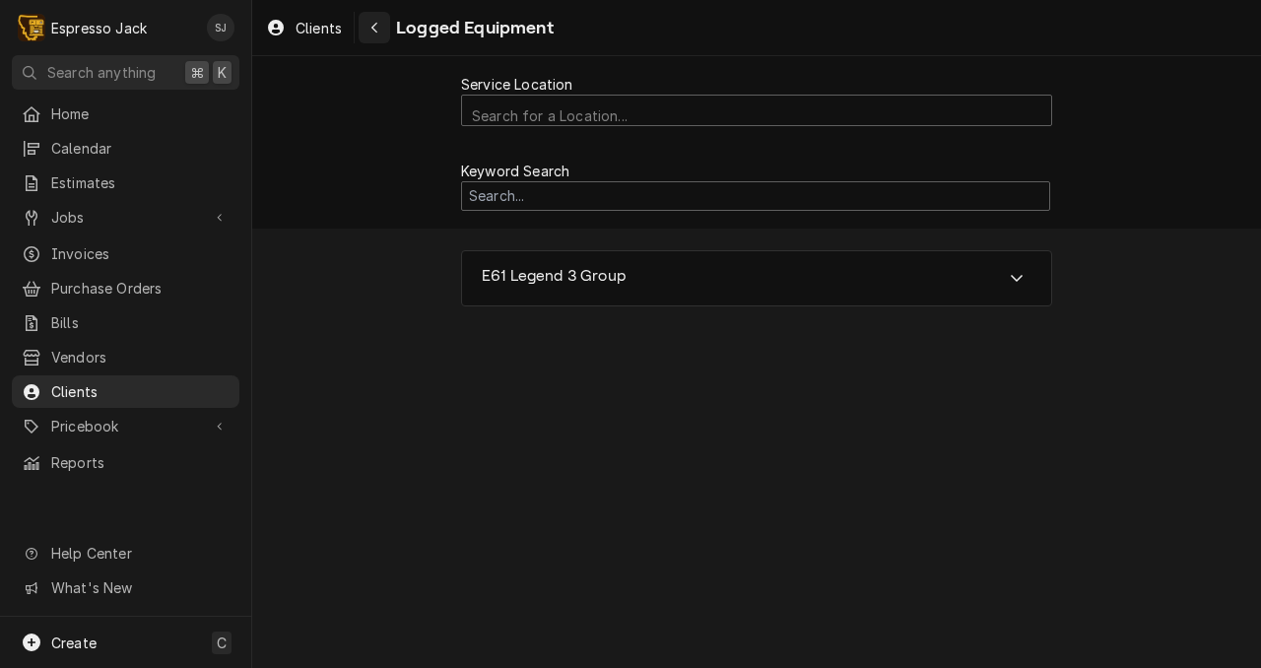
click at [373, 30] on icon "Navigate back" at bounding box center [374, 28] width 6 height 11
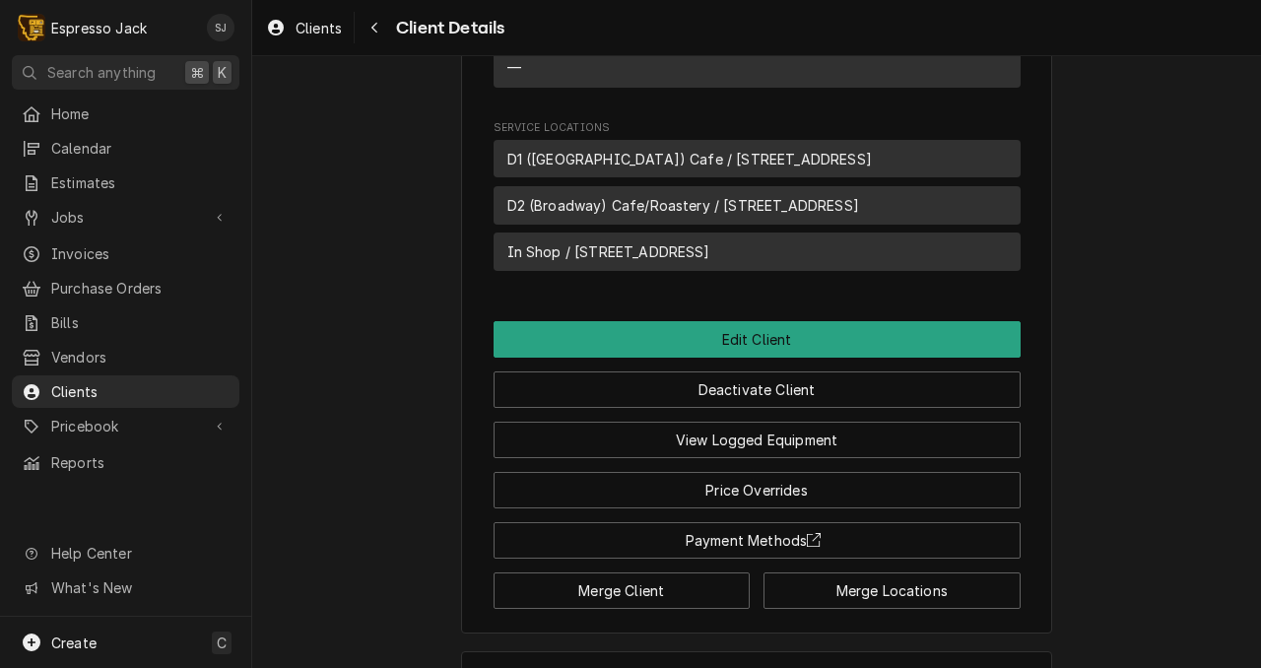
scroll to position [957, 0]
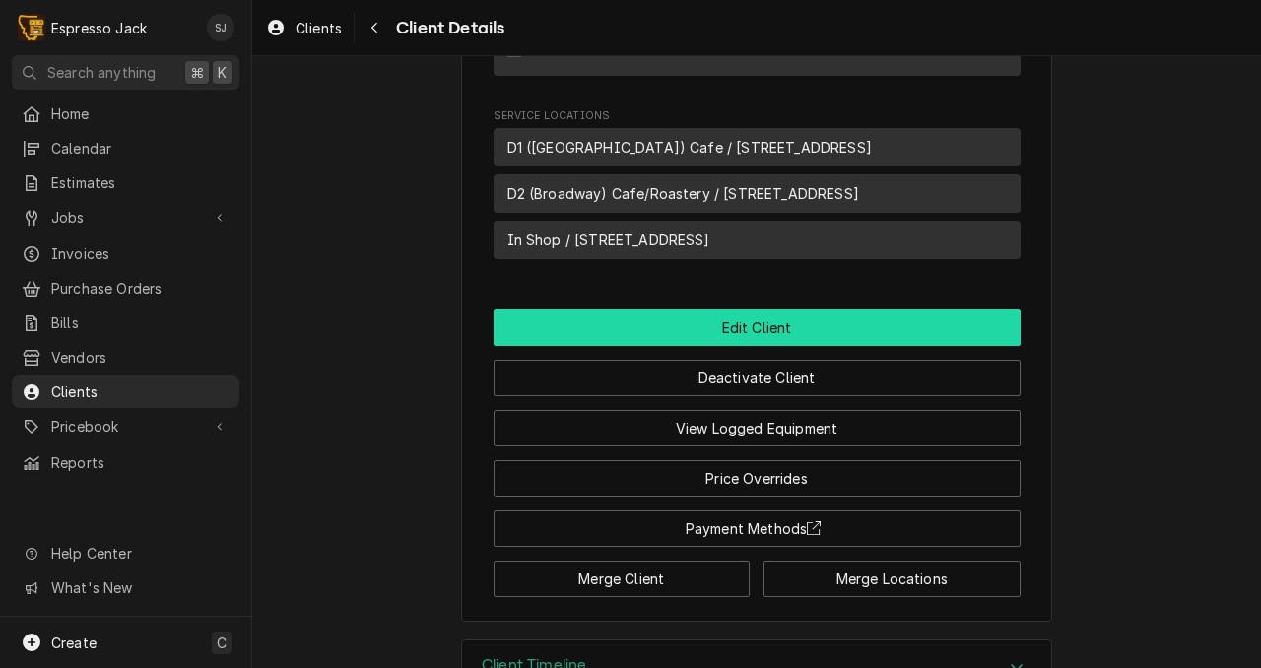
click at [776, 342] on button "Edit Client" at bounding box center [757, 327] width 527 height 36
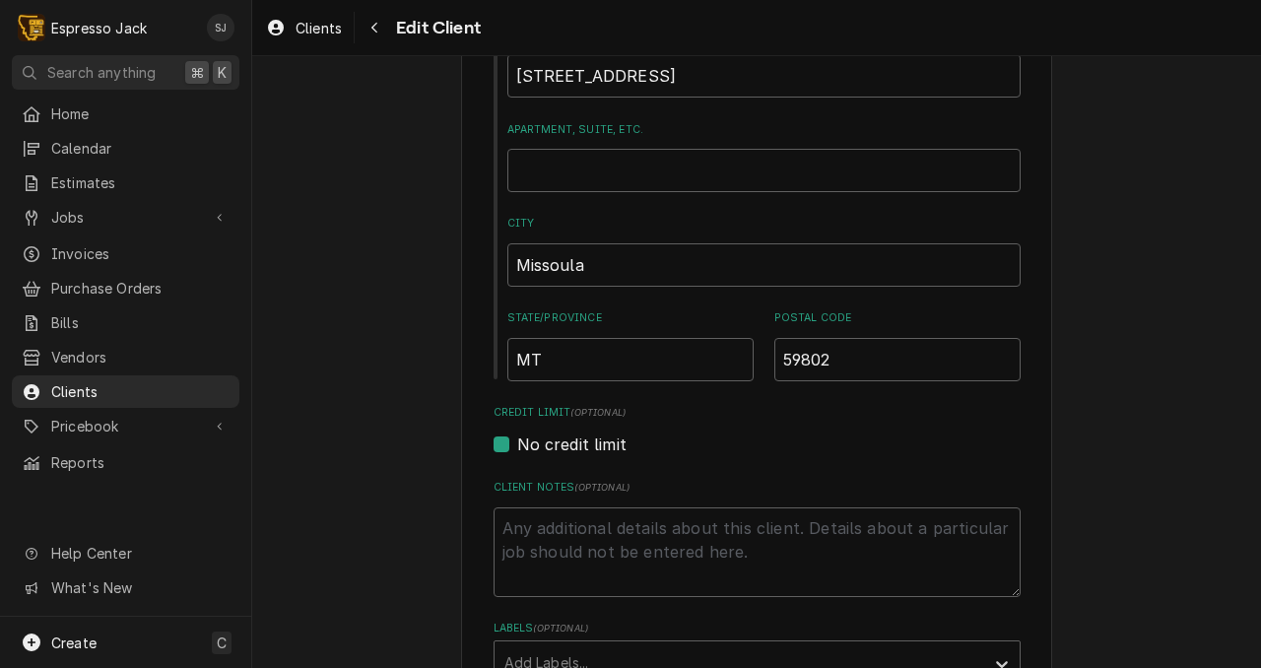
scroll to position [636, 0]
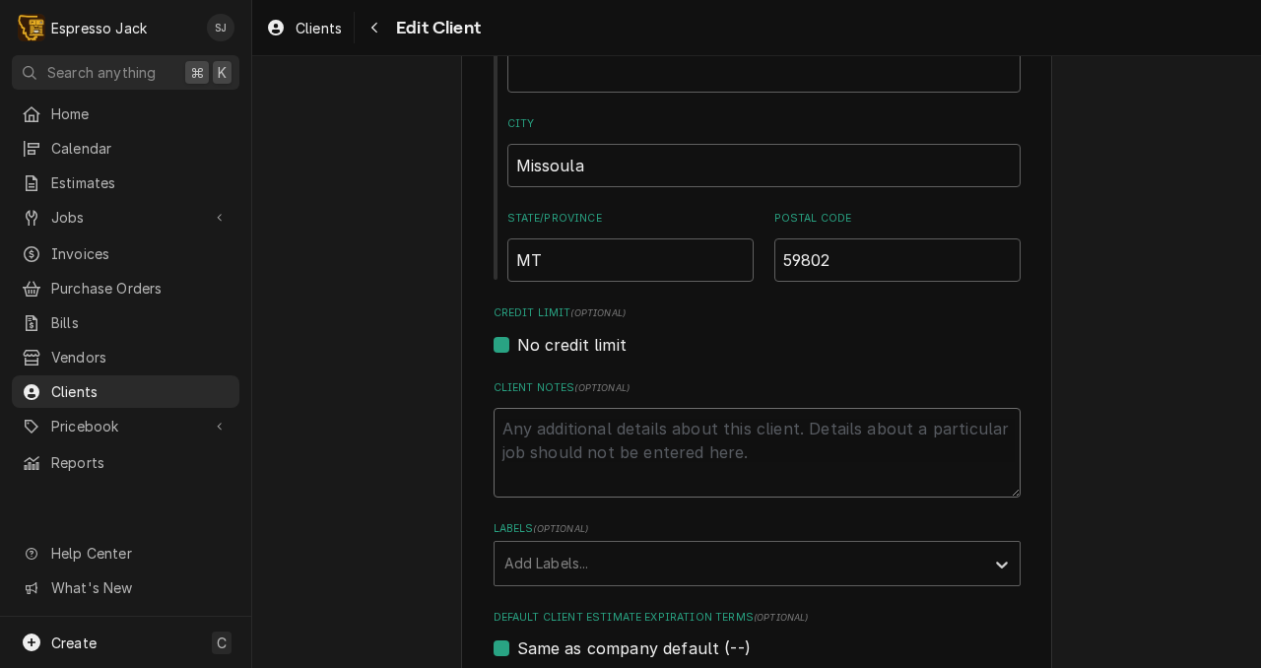
click at [538, 425] on textarea "Client Notes ( optional )" at bounding box center [757, 453] width 527 height 90
type textarea "x"
type textarea "U"
type textarea "x"
type textarea "Us"
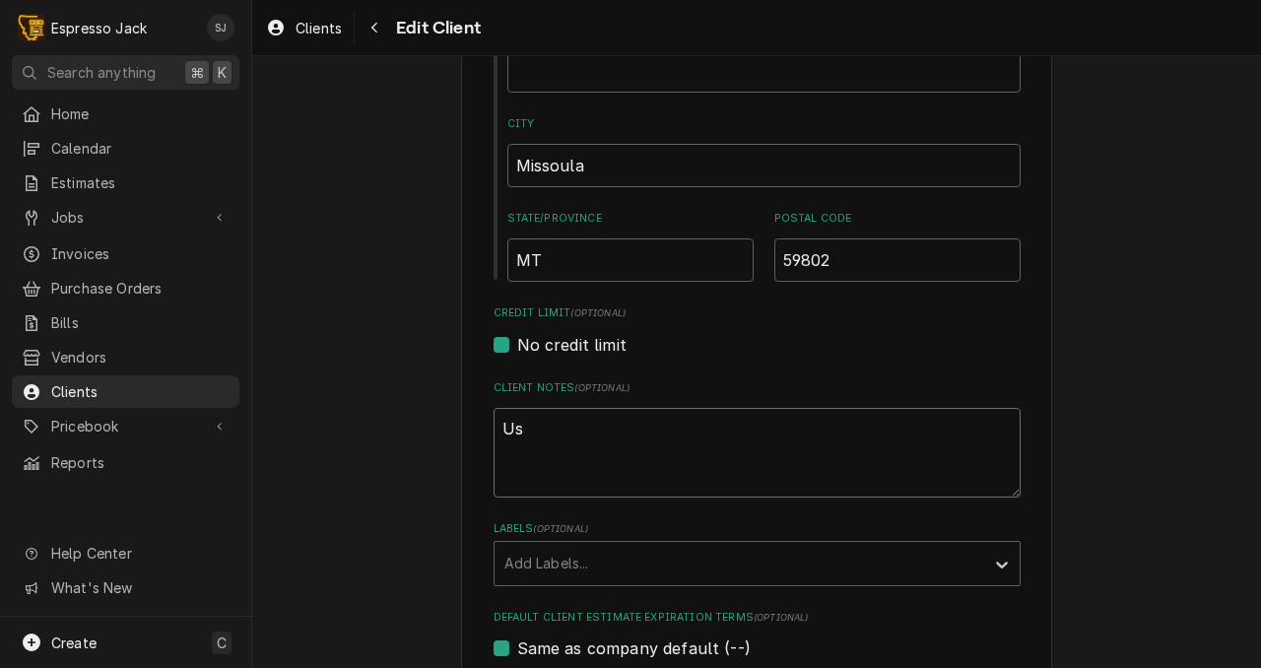
type textarea "x"
type textarea "Usu"
type textarea "x"
type textarea "Usua"
type textarea "x"
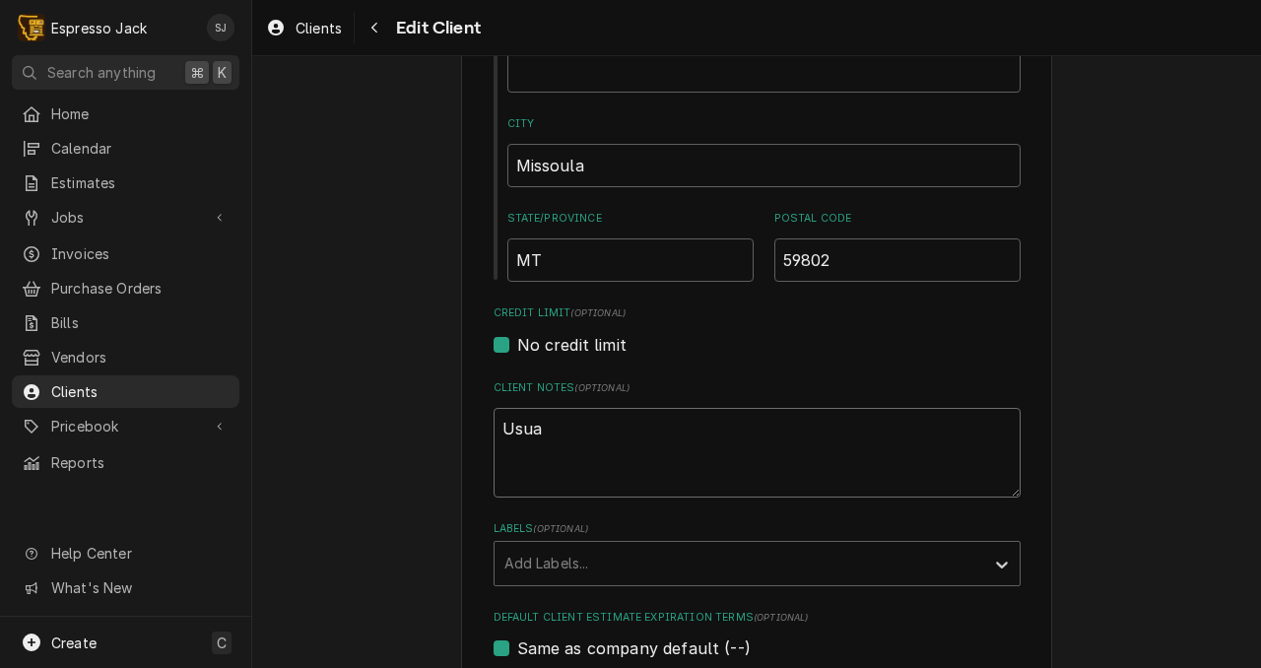
type textarea "Usual"
type textarea "x"
type textarea "Usuall"
type textarea "x"
type textarea "Usually"
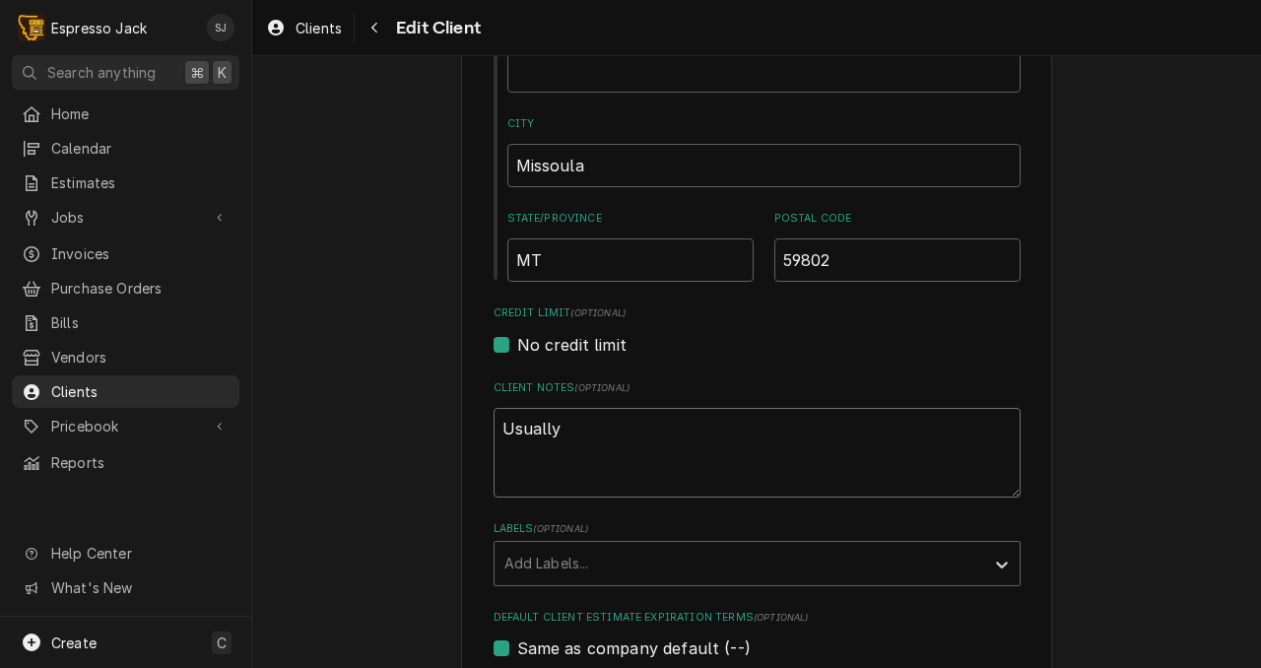
type textarea "x"
type textarea "Usually"
type textarea "x"
type textarea "Usually o"
type textarea "x"
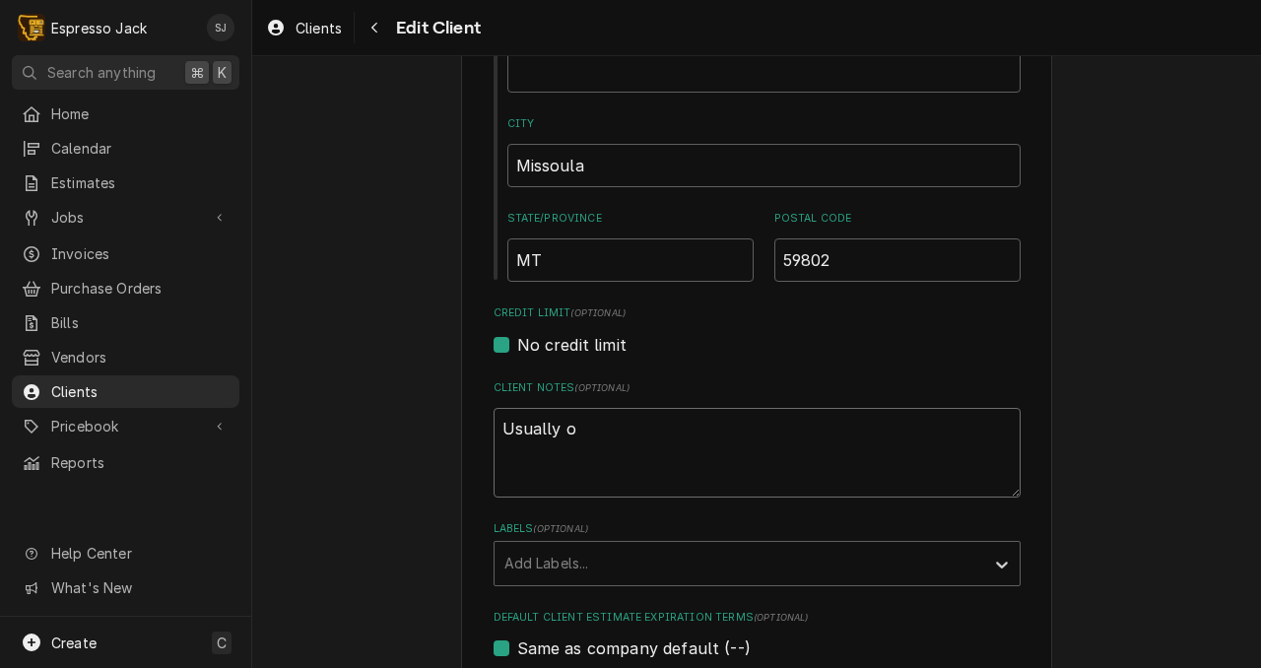
type textarea "Usually on"
type textarea "x"
type textarea "Usually onl"
type textarea "x"
type textarea "Usually only"
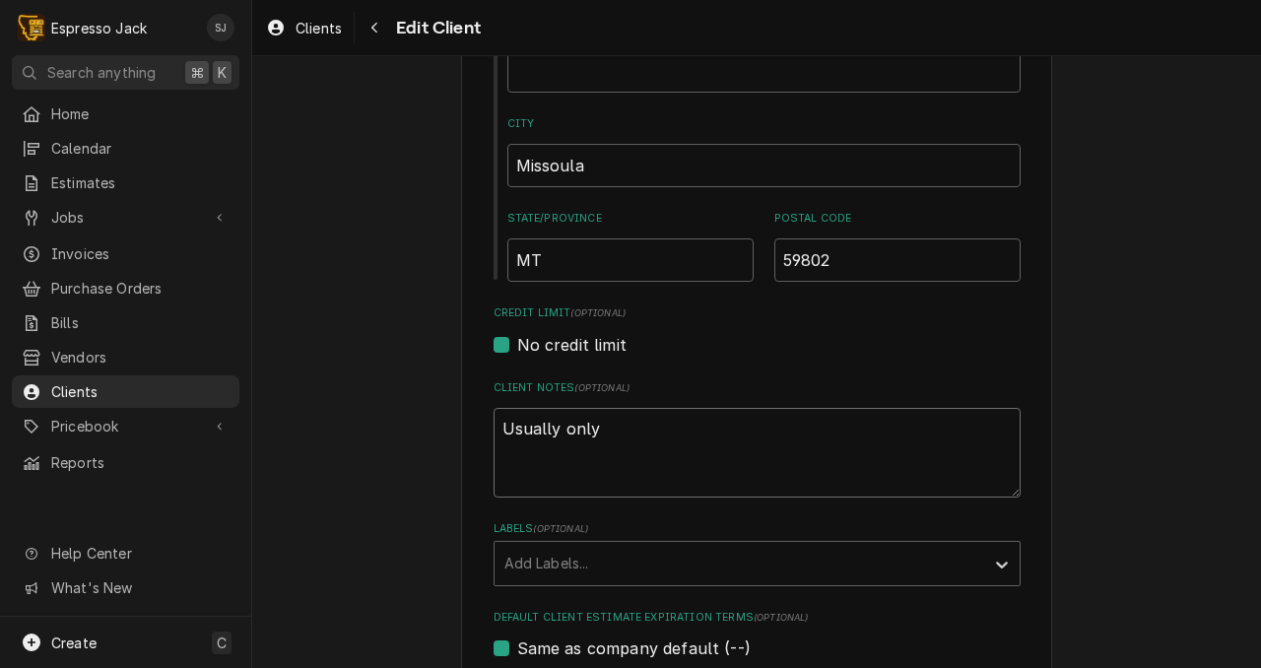
type textarea "x"
type textarea "Usually only"
type textarea "x"
type textarea "Usually only l"
type textarea "x"
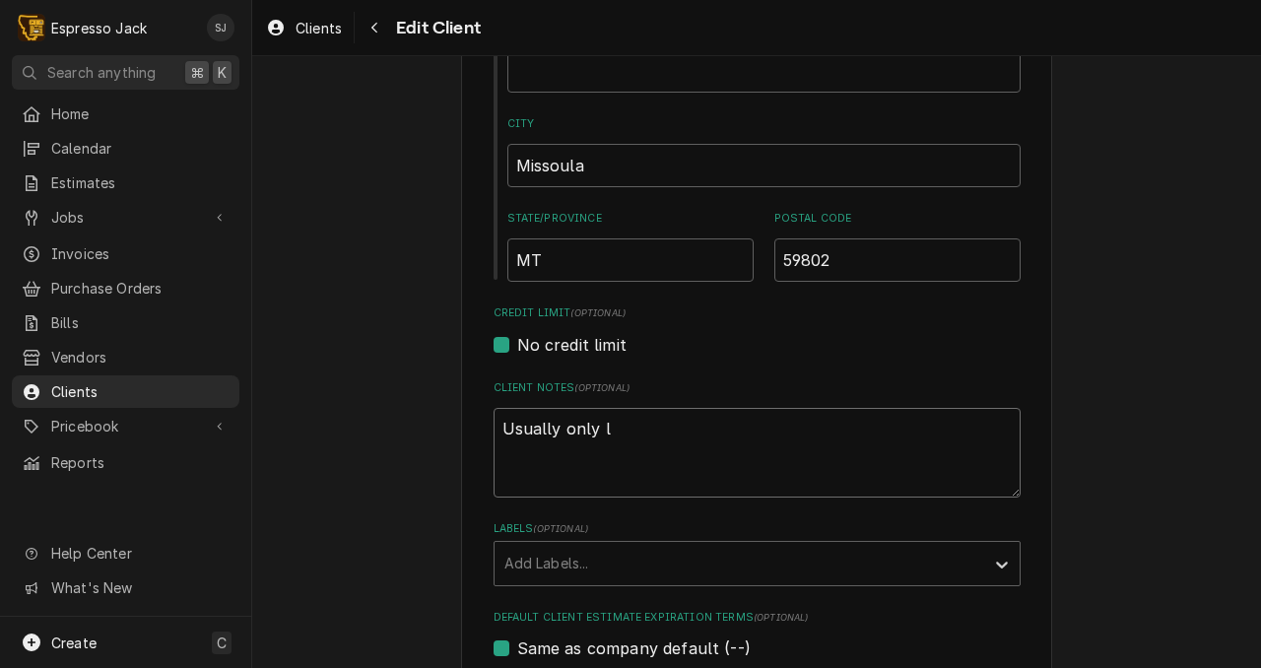
type textarea "Usually only li"
type textarea "x"
type textarea "Usually only lik"
type textarea "x"
type textarea "Usually only like"
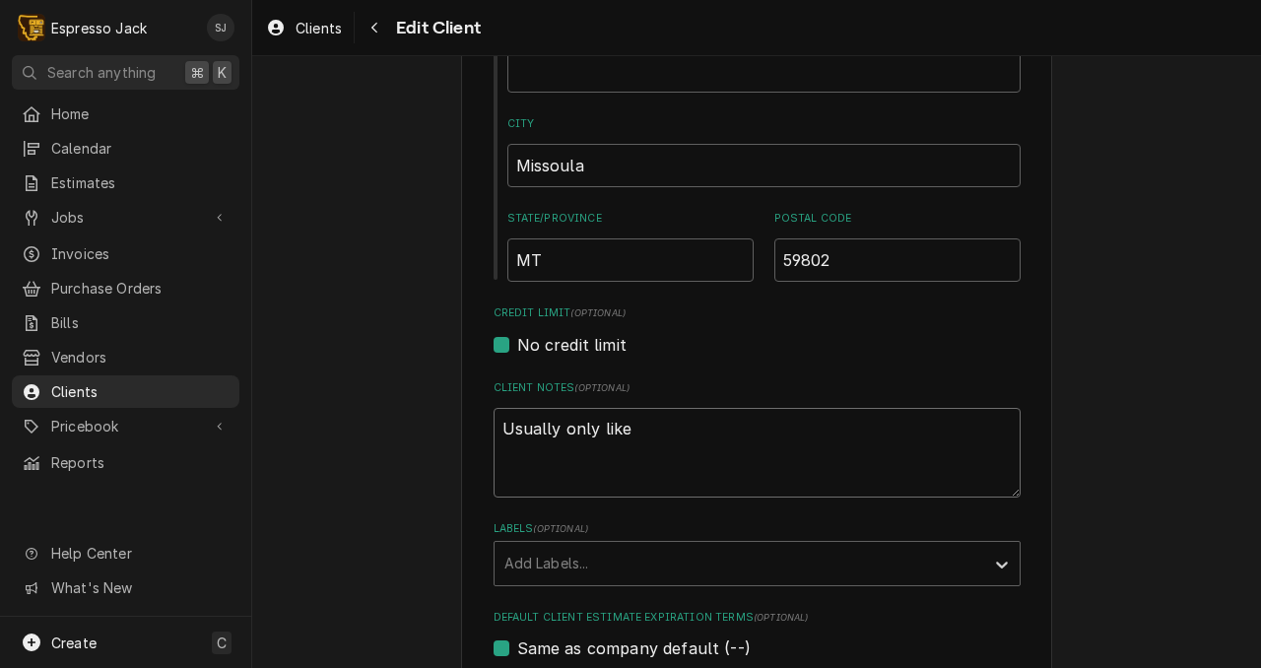
type textarea "x"
type textarea "Usually only likes"
type textarea "x"
type textarea "Usually only likes"
type textarea "x"
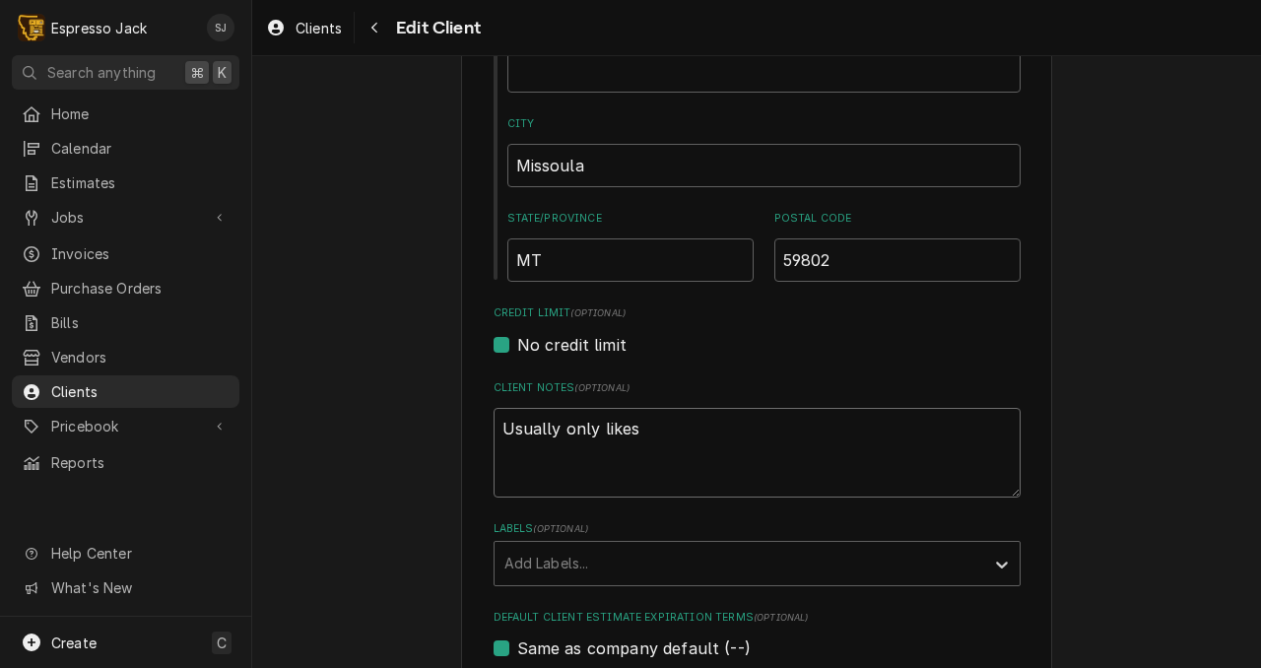
type textarea "Usually only likes o"
type textarea "x"
type textarea "Usually only likes on"
type textarea "x"
type textarea "Usually only likes one"
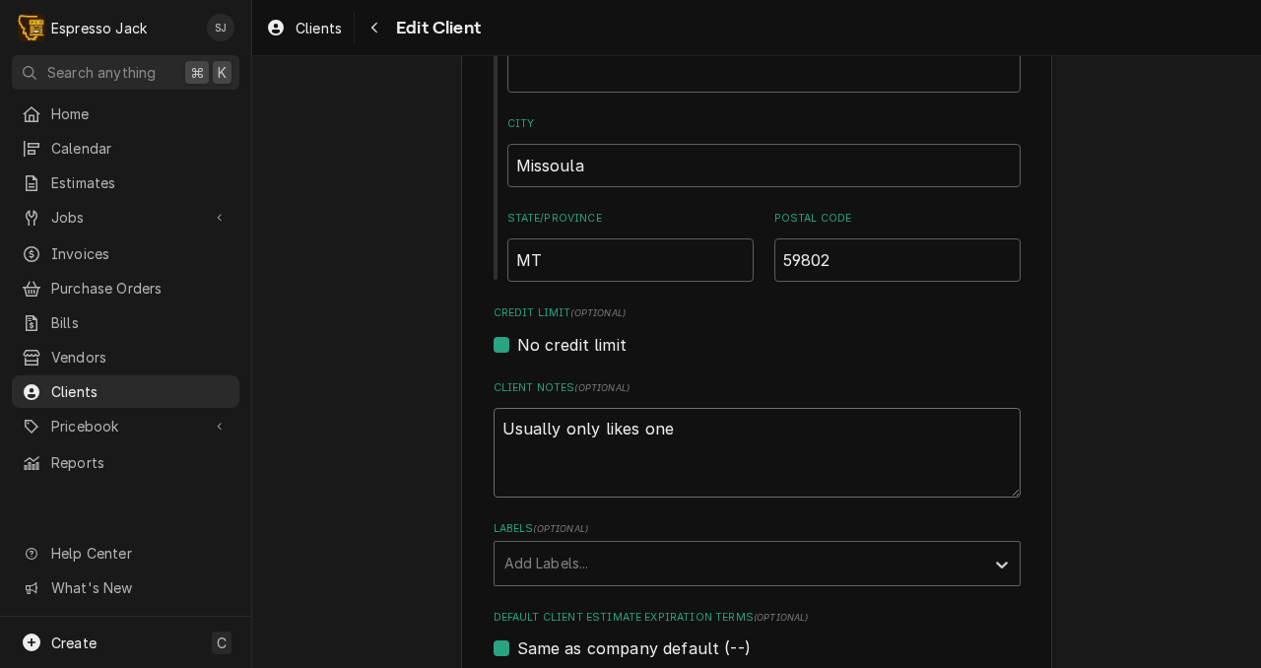
type textarea "x"
type textarea "Usually only likes one"
type textarea "x"
type textarea "Usually only likes one s"
type textarea "x"
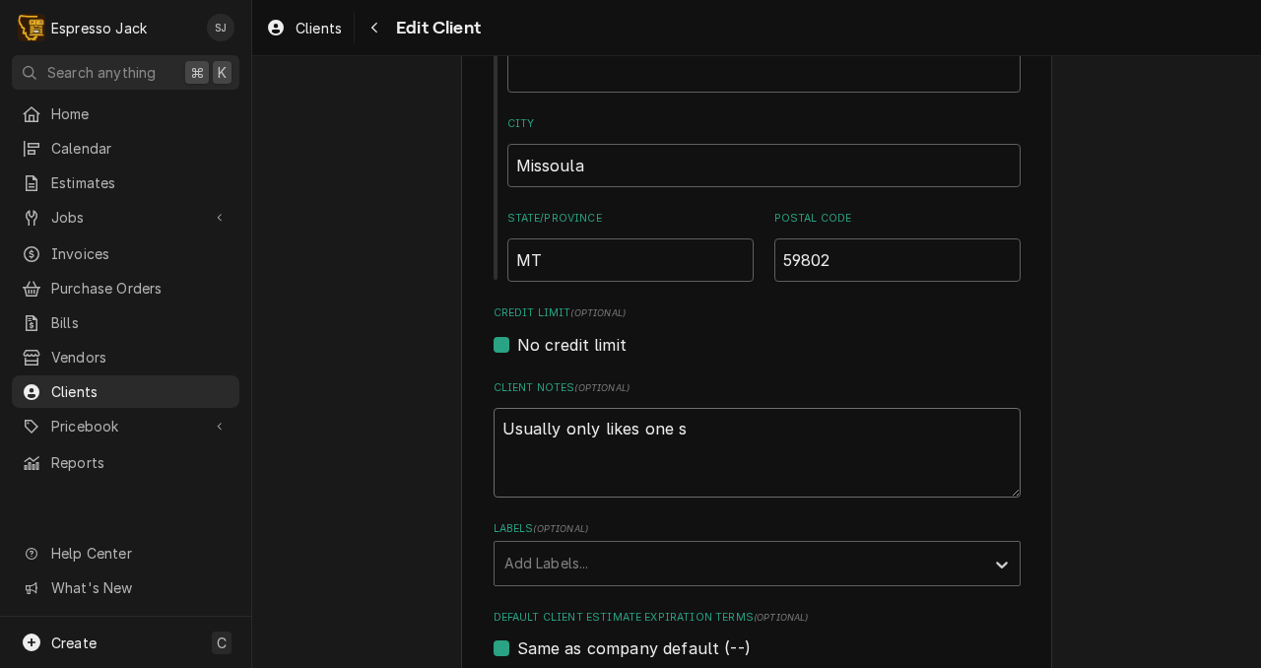
type textarea "Usually only likes one st"
type textarea "x"
type textarea "Usually only likes one ste"
type textarea "x"
type textarea "Usually only likes one stea"
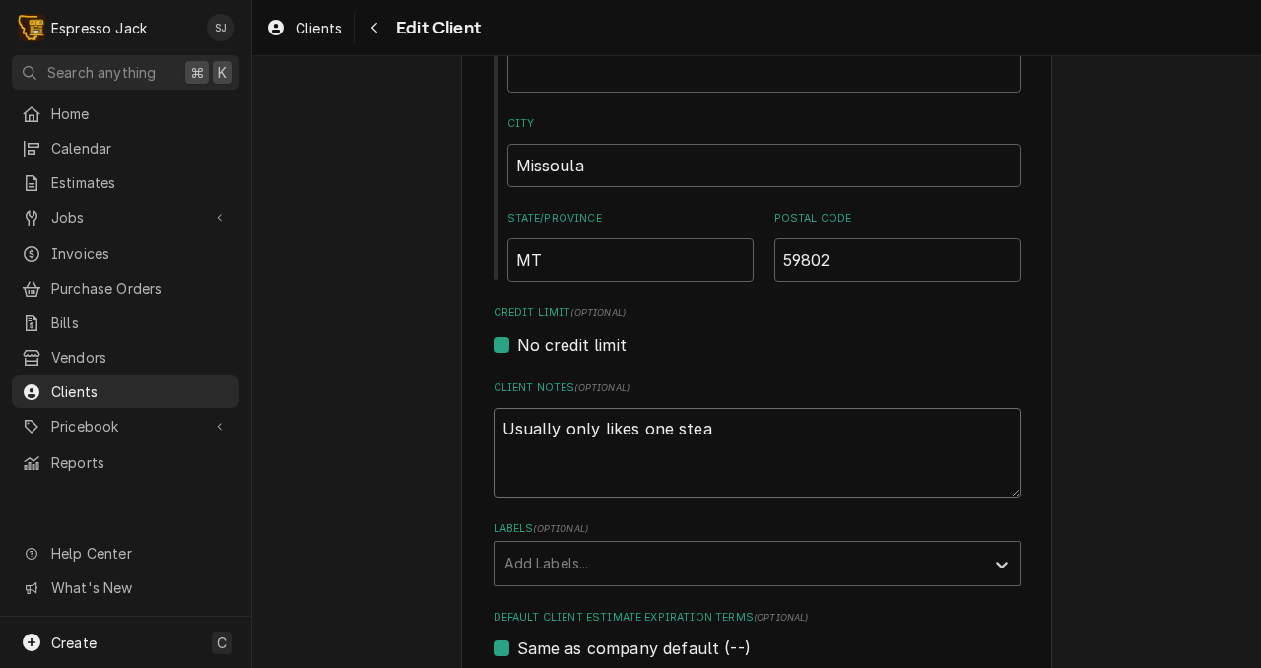
type textarea "x"
type textarea "Usually only likes one steam"
type textarea "x"
type textarea "Usually only likes one steam t"
type textarea "x"
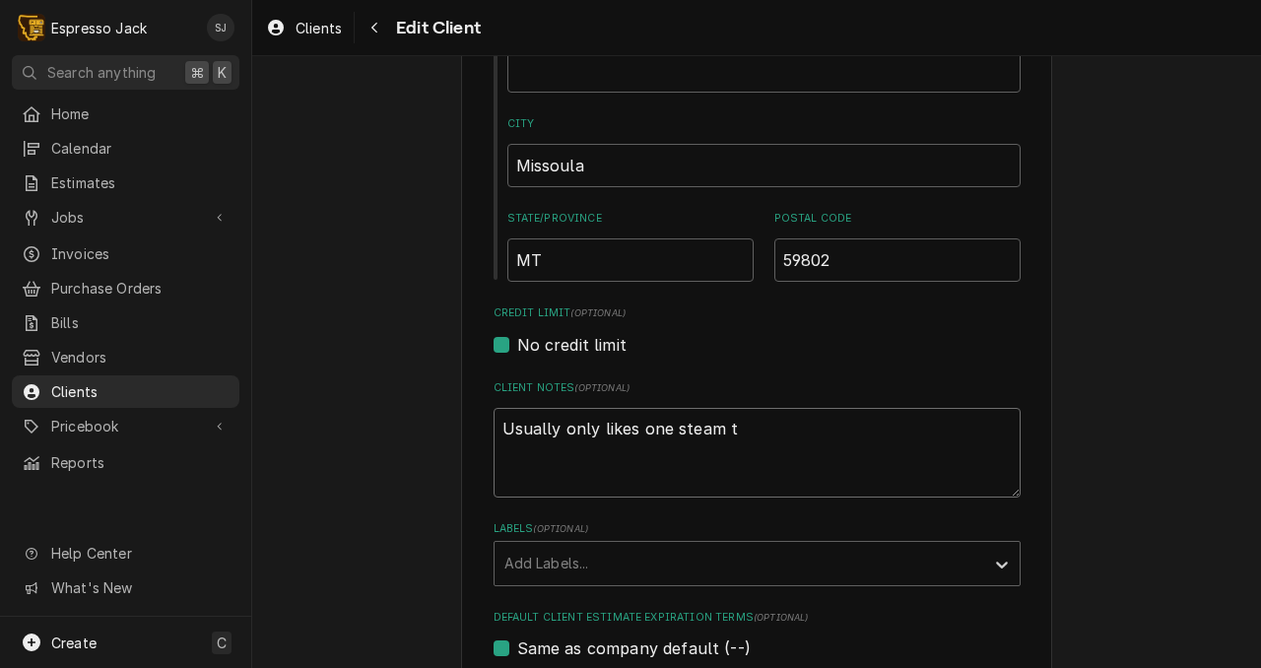
type textarea "Usually only likes one steam ta"
type textarea "x"
type textarea "Usually only likes one steam tap"
type textarea "x"
type textarea "Usually only likes one steam tap"
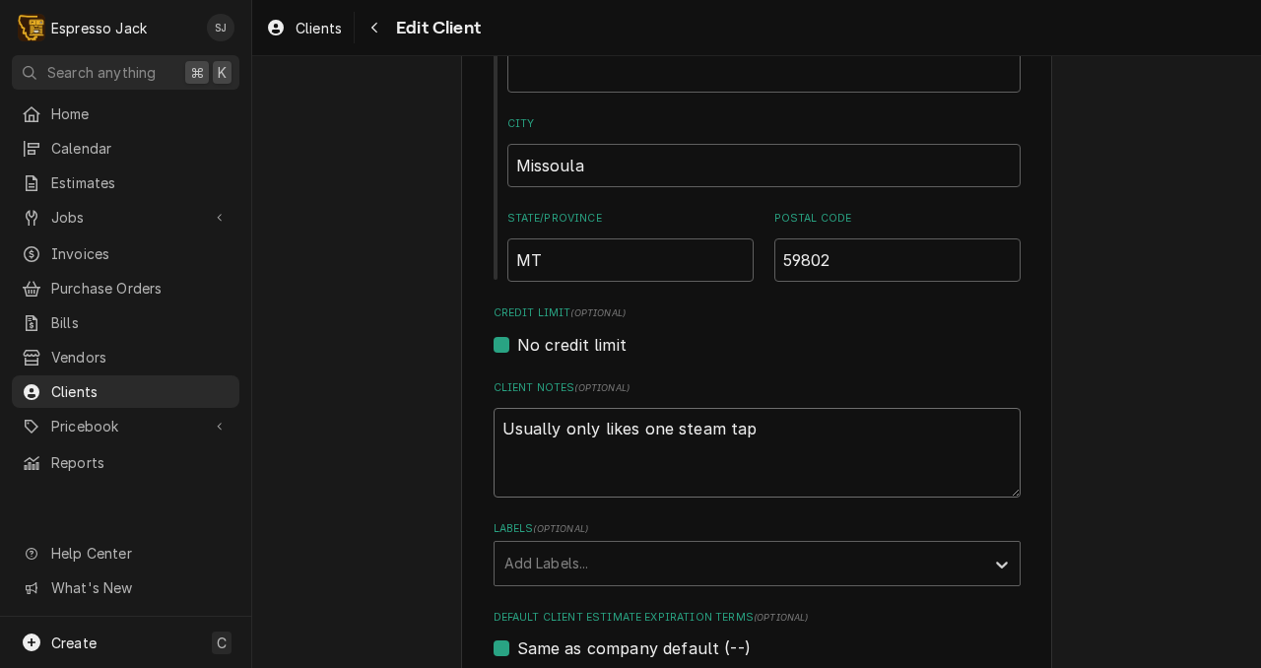
type textarea "x"
type textarea "Usually only likes one steam tap r"
type textarea "x"
type textarea "Usually only likes one steam tap re"
type textarea "x"
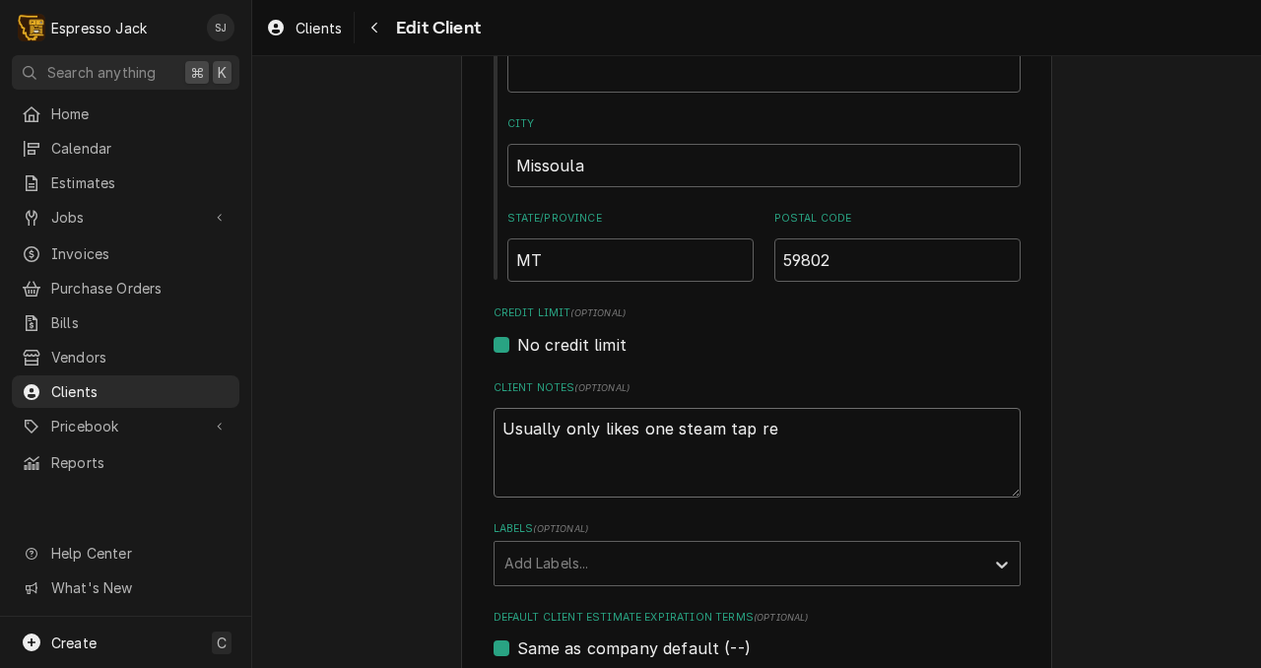
type textarea "Usually only likes one steam tap reb"
type textarea "x"
type textarea "Usually only likes one steam tap rebu"
type textarea "x"
type textarea "Usually only likes one steam tap rebui"
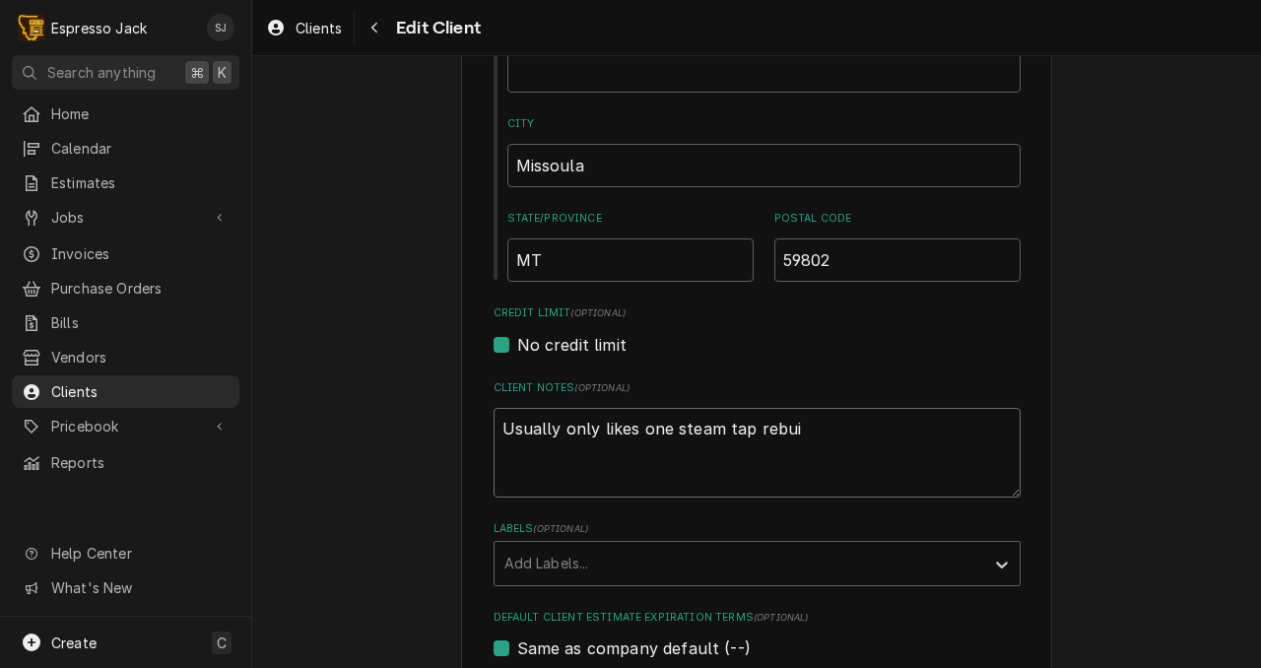
type textarea "x"
type textarea "Usually only likes one steam tap rebuil"
type textarea "x"
type textarea "Usually only likes one steam tap rebuilt"
type textarea "x"
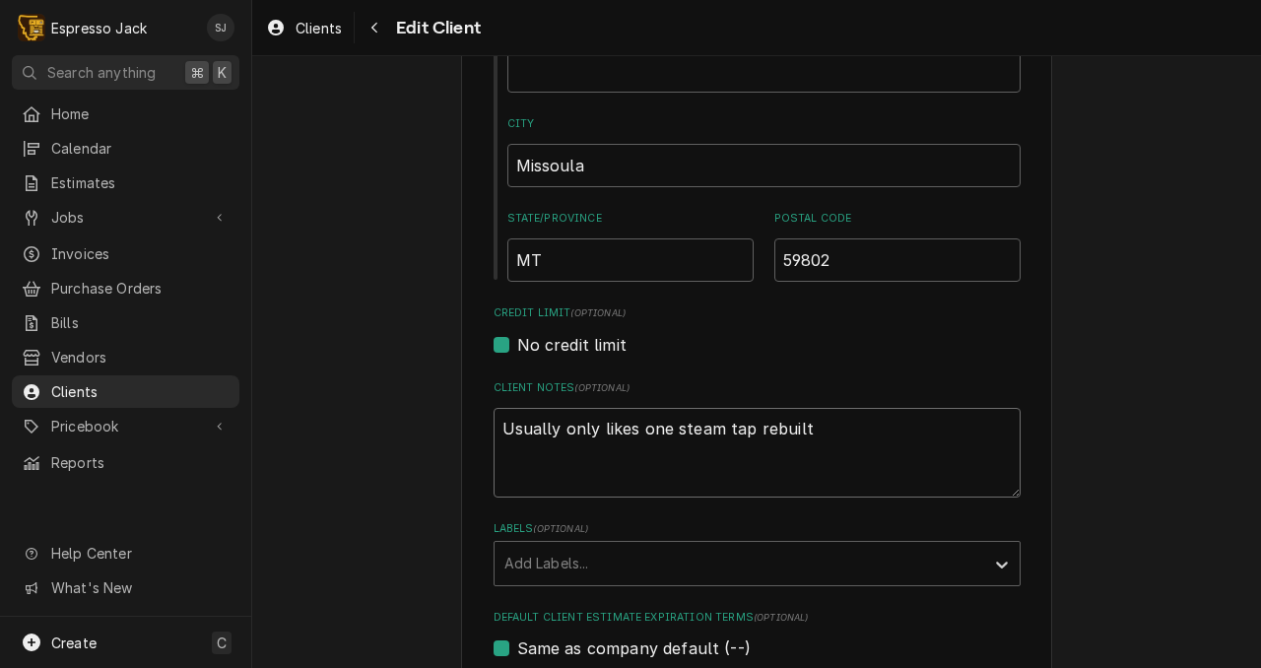
type textarea "Usually only likes one steam tap rebuil"
type textarea "x"
type textarea "Usually only likes one steam tap rebui"
type textarea "x"
type textarea "Usually only likes one steam tap rebu"
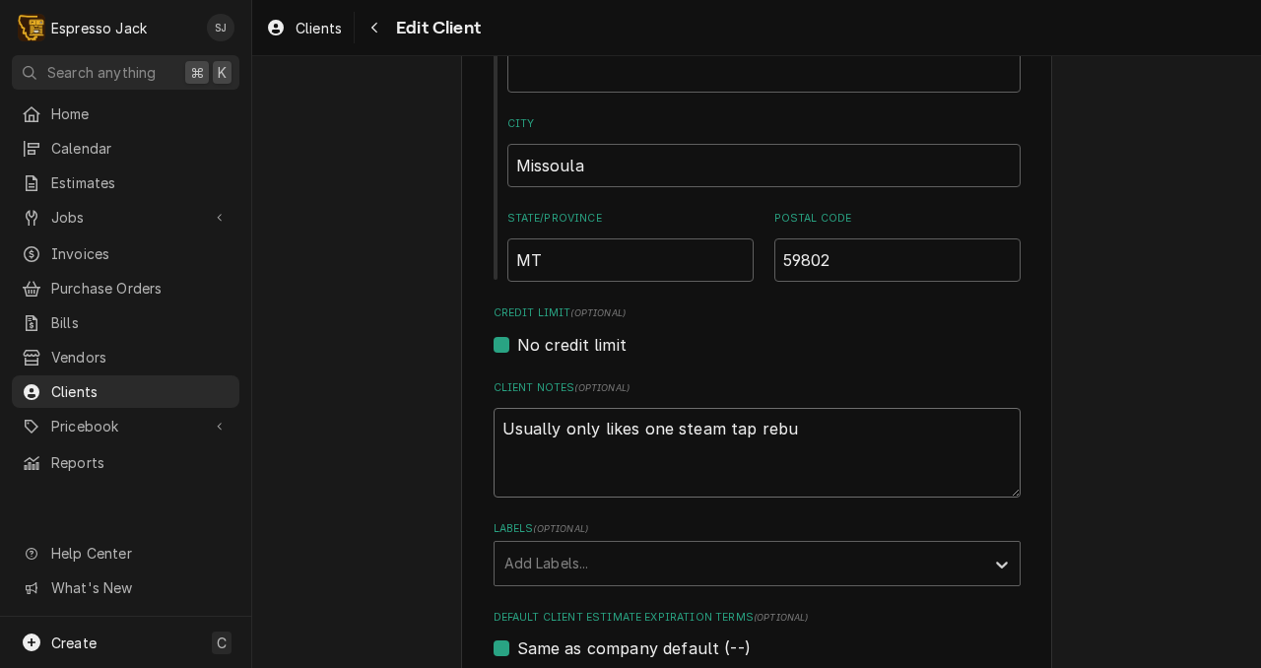
type textarea "x"
type textarea "Usually only likes one steam tap reb"
type textarea "x"
type textarea "Usually only likes one steam tap re"
type textarea "x"
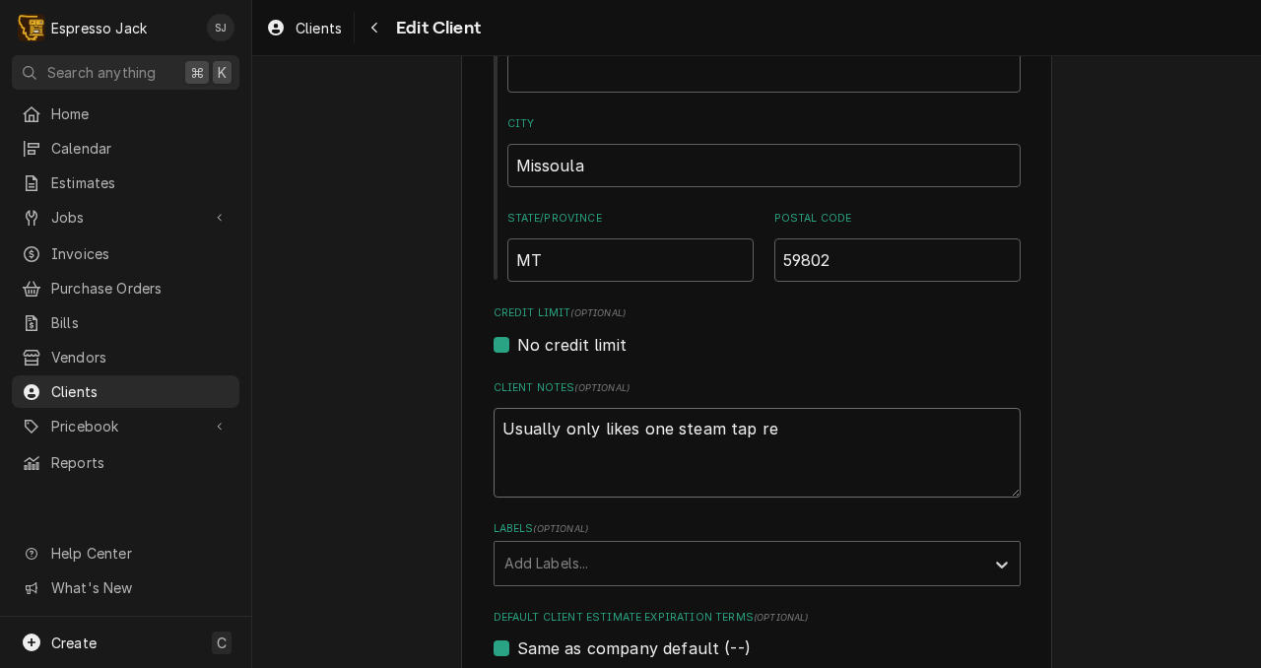
type textarea "Usually only likes one steam tap r"
type textarea "x"
type textarea "Usually only likes one steam tap"
type textarea "x"
type textarea "Usually only likes one steam tap"
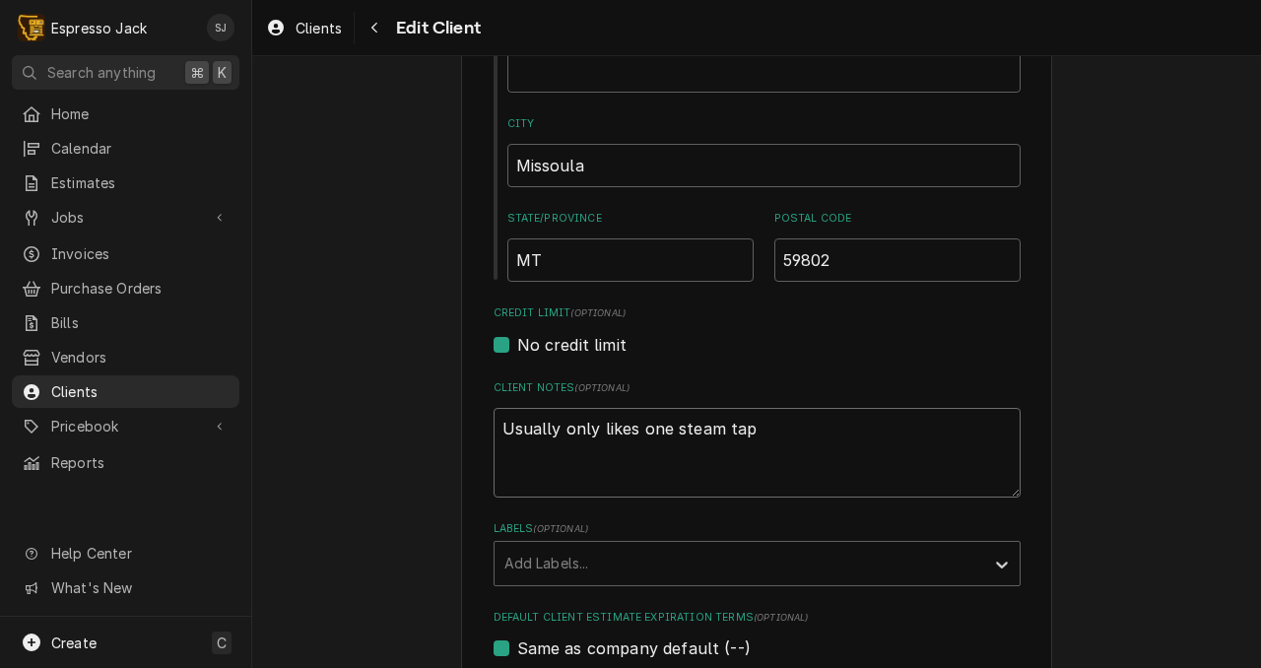
type textarea "x"
type textarea "Usually only likes one steam ta"
type textarea "x"
type textarea "Usually only likes one steam t"
type textarea "x"
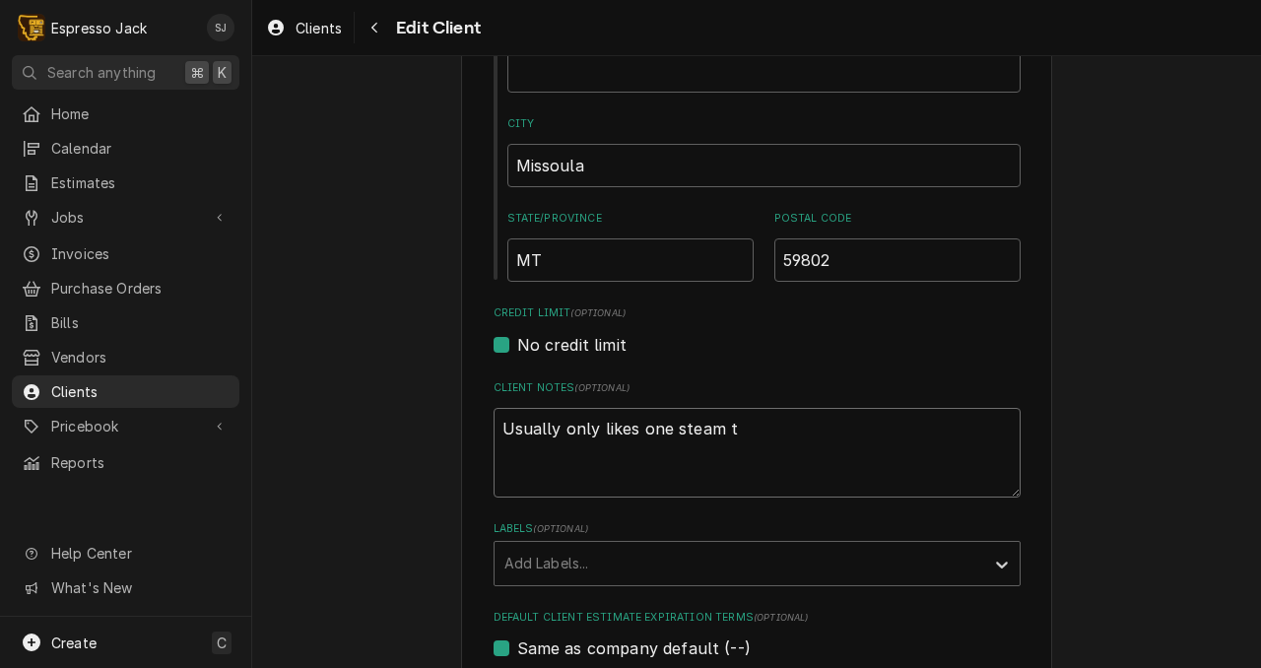
type textarea "Usually only likes one steam"
type textarea "x"
type textarea "Usually only likes one steam"
type textarea "x"
type textarea "Usually only likes one stea"
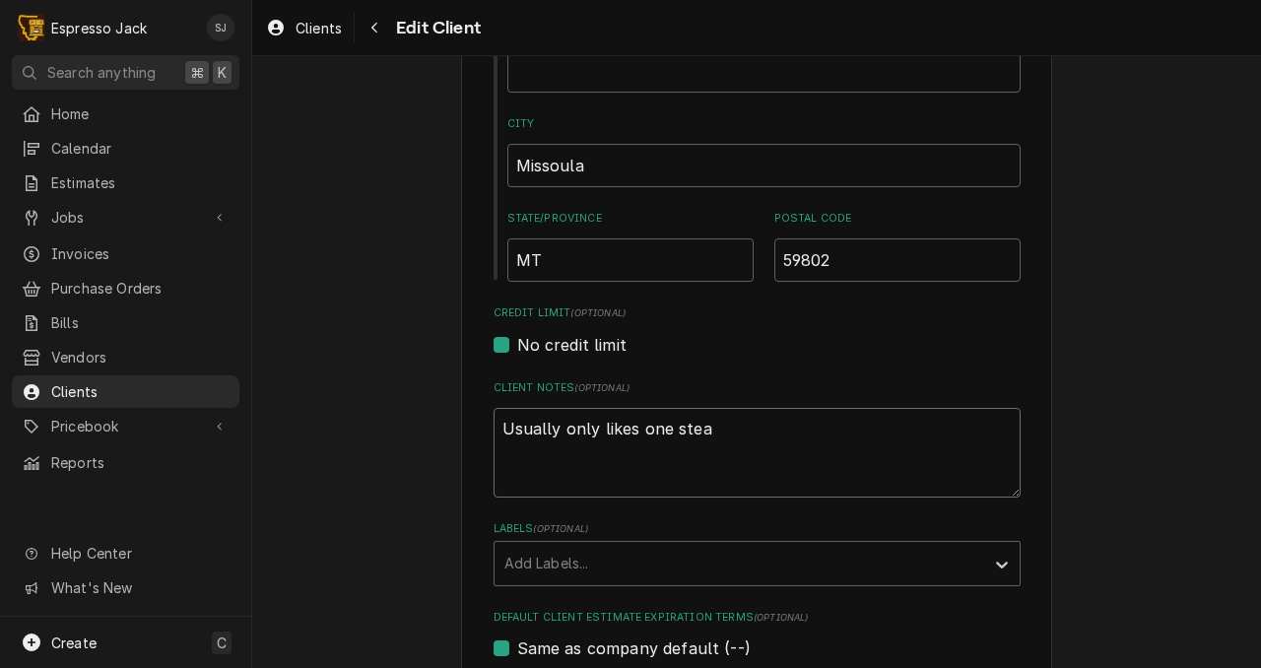
type textarea "x"
type textarea "Usually only likes one ste"
type textarea "x"
type textarea "Usually only likes one st"
type textarea "x"
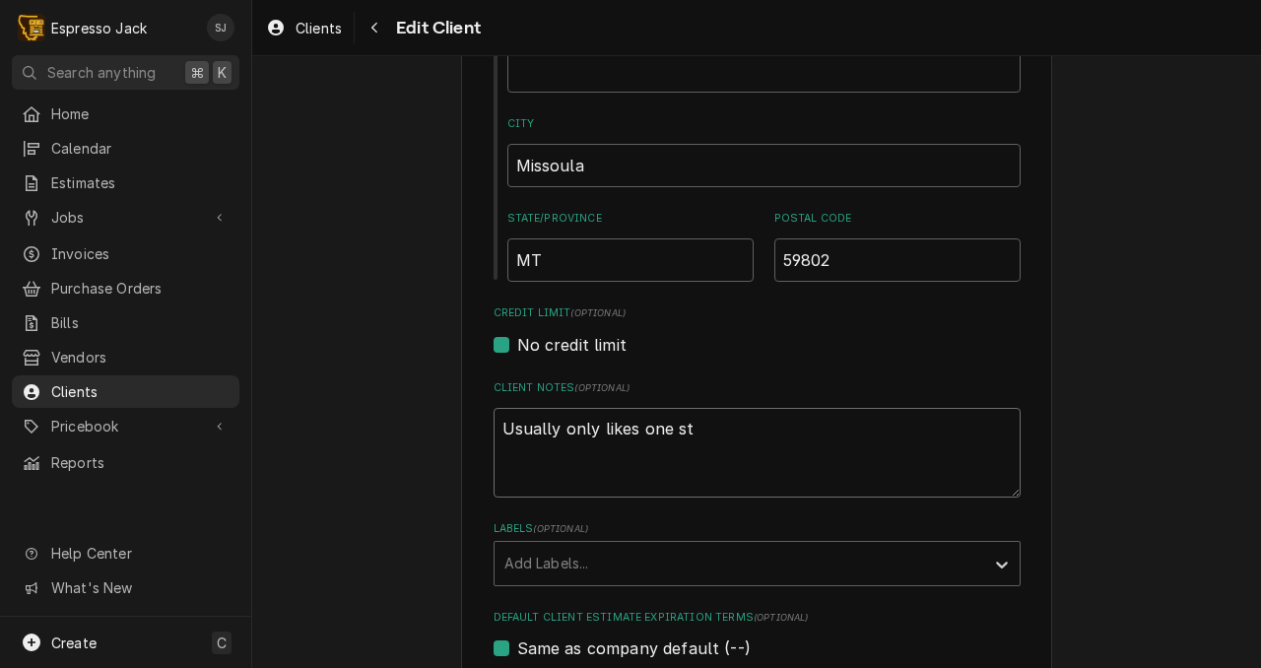
type textarea "Usually only likes one s"
type textarea "x"
type textarea "Usually only likes one"
type textarea "x"
type textarea "Usually only likes one"
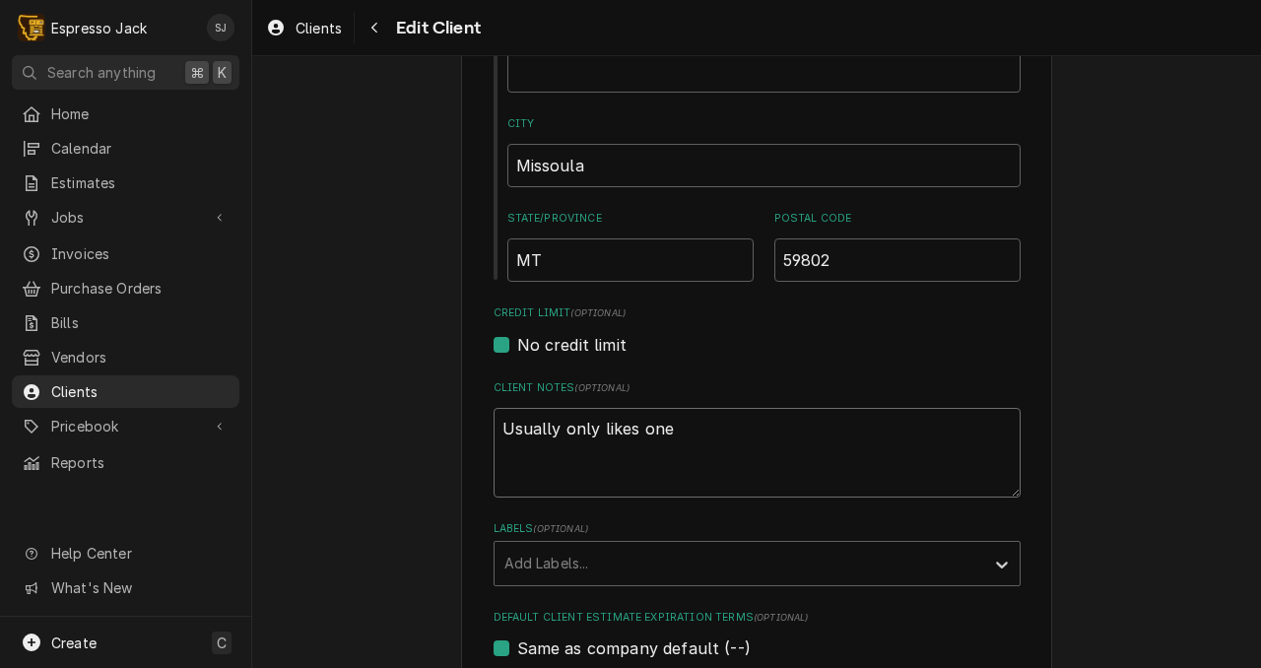
type textarea "x"
type textarea "Usually only likes on"
type textarea "x"
type textarea "Usually only likes o"
type textarea "x"
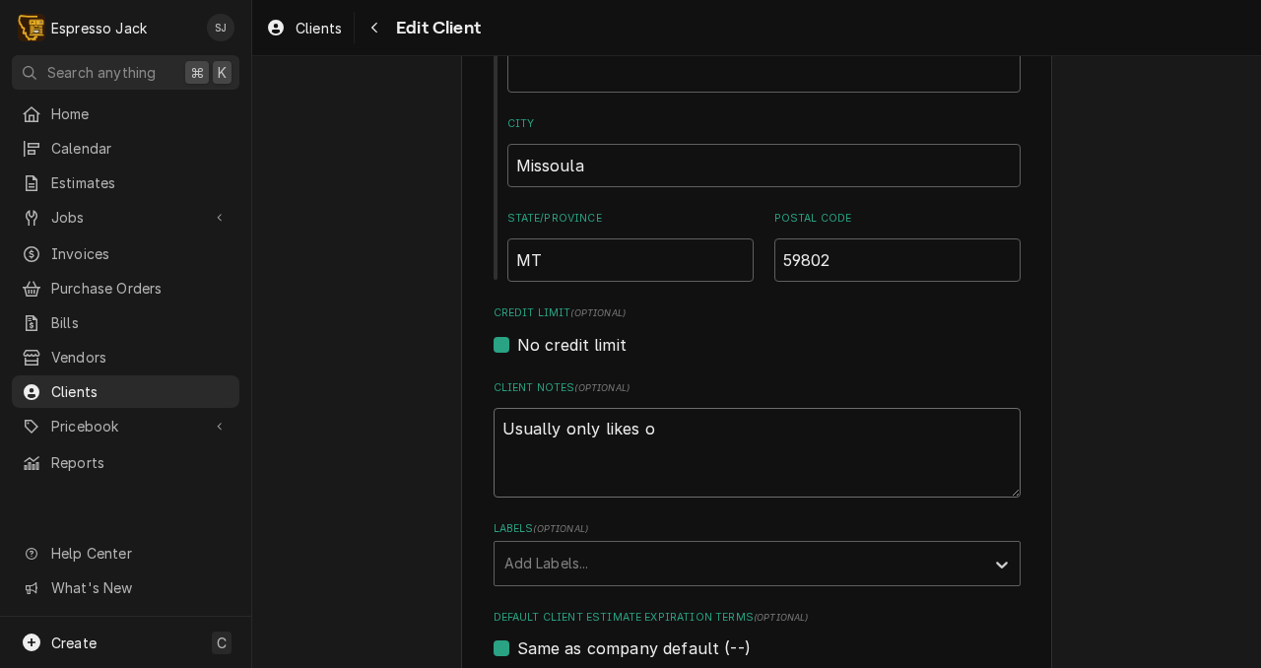
type textarea "Usually only likes"
type textarea "x"
type textarea "Usually only likes"
type textarea "x"
type textarea "Usually only like"
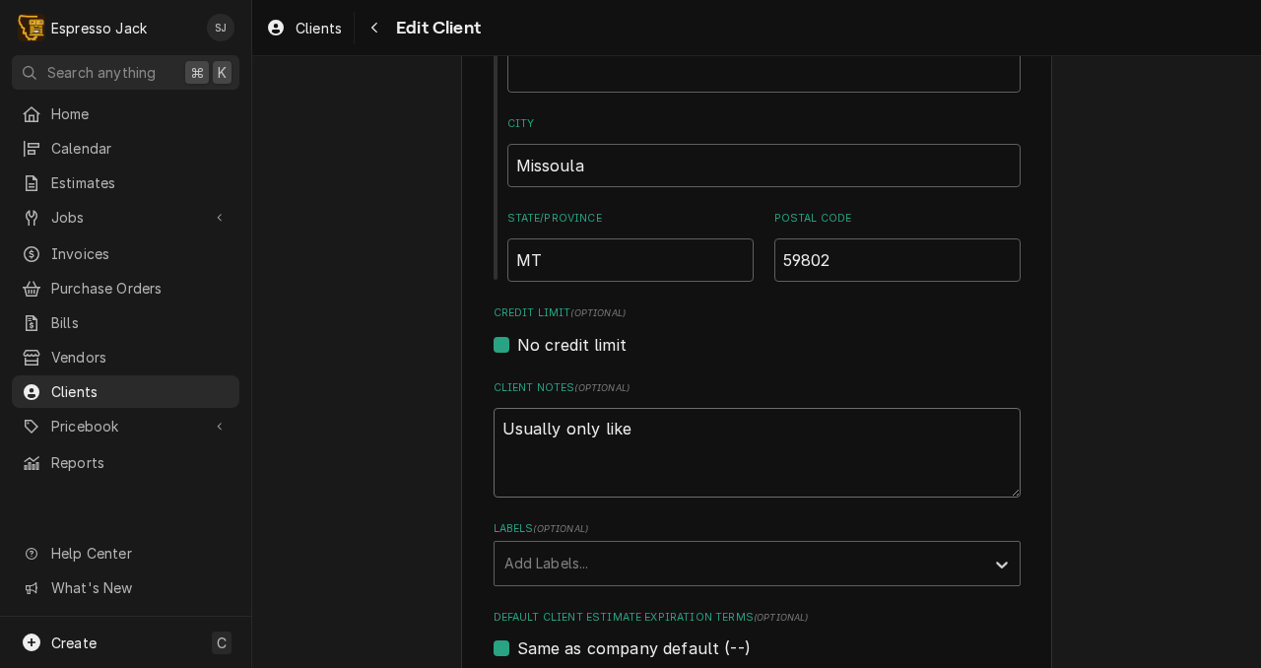
type textarea "x"
type textarea "Usually only lik"
type textarea "x"
type textarea "Usually only li"
type textarea "x"
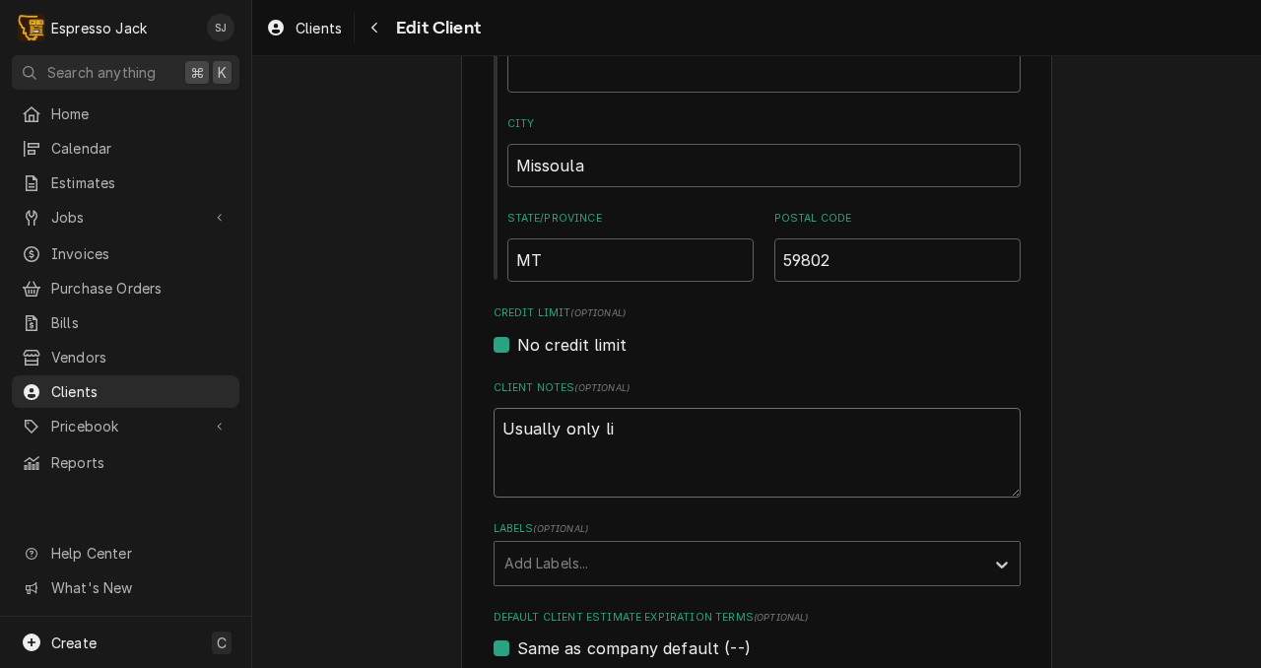
type textarea "Usually only l"
type textarea "x"
type textarea "Usually only"
type textarea "x"
type textarea "Usually only"
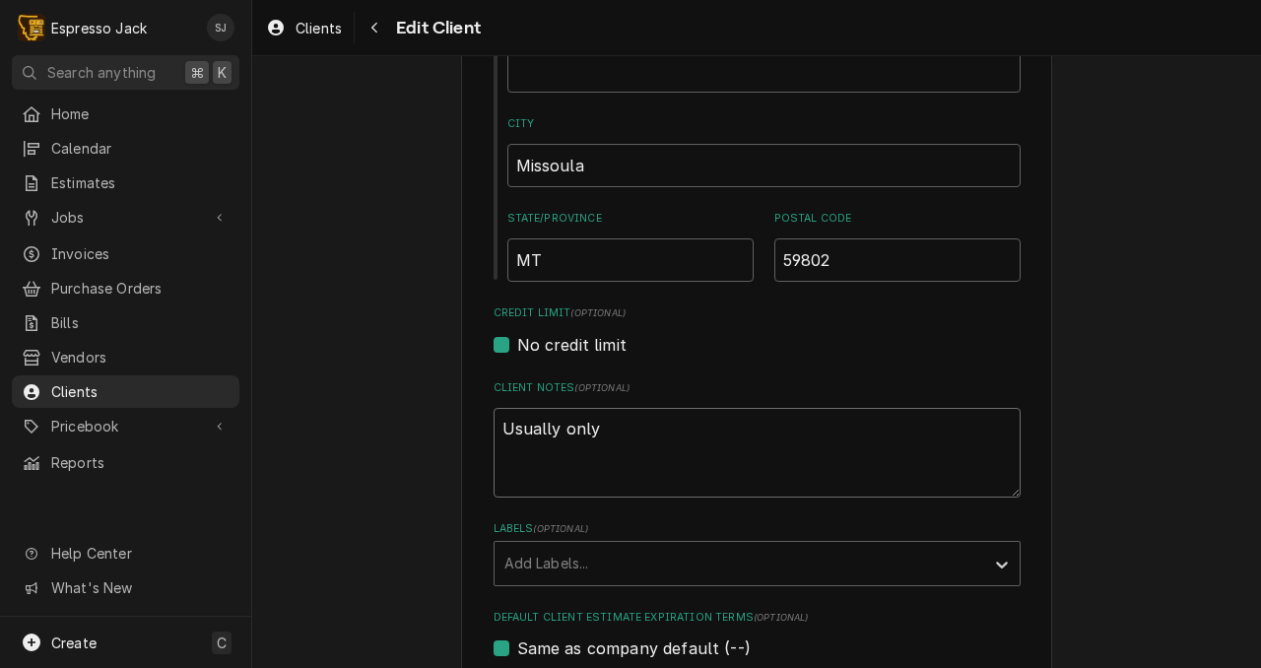
type textarea "x"
type textarea "Usually onl"
type textarea "x"
type textarea "Usually on"
type textarea "x"
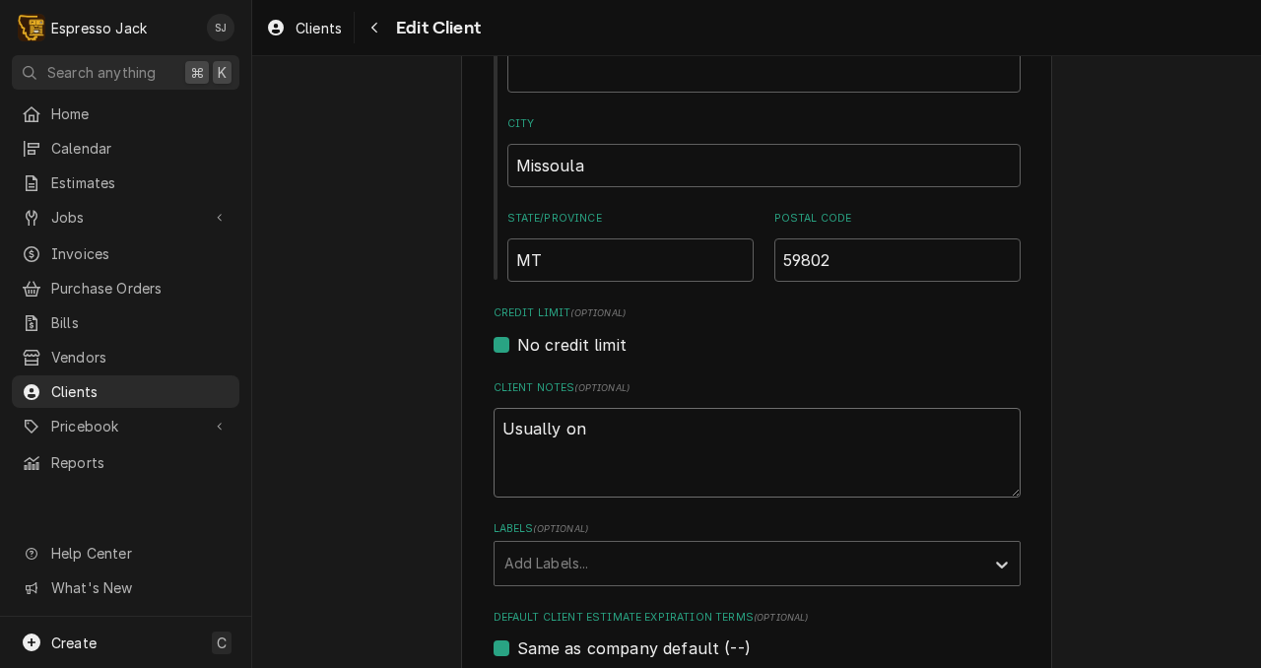
type textarea "Usually o"
type textarea "x"
type textarea "Usually"
type textarea "x"
type textarea "Usually"
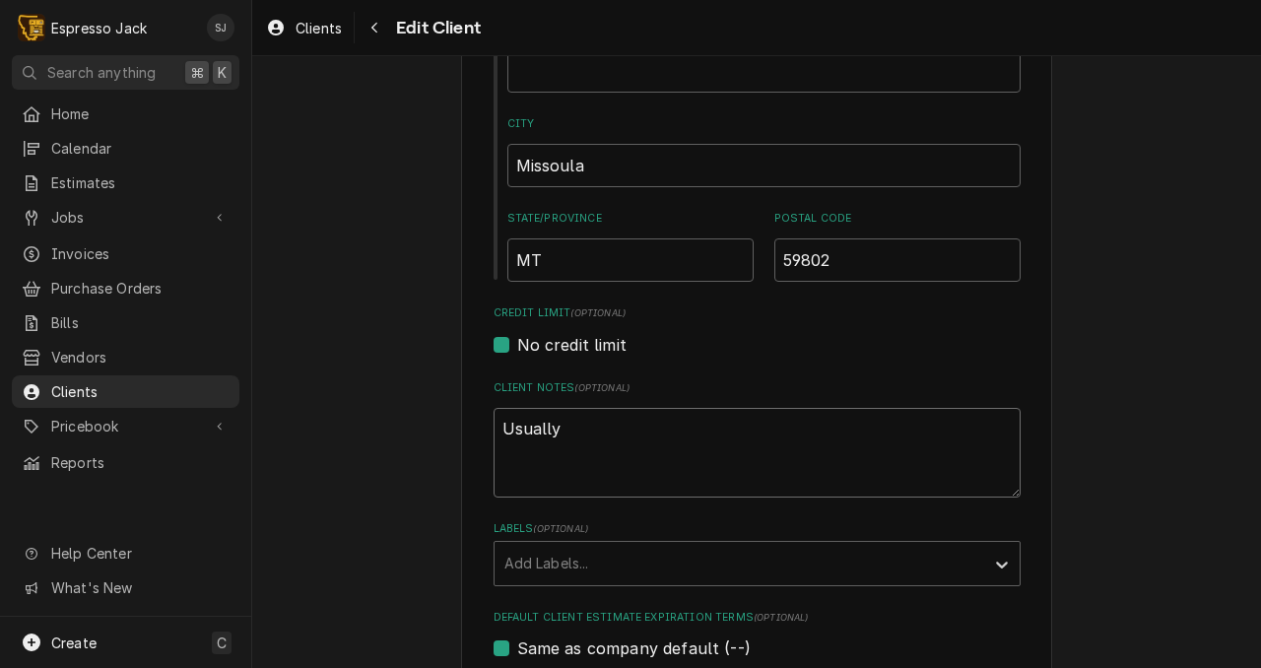
type textarea "x"
type textarea "Usuall"
type textarea "x"
type textarea "Usual"
type textarea "x"
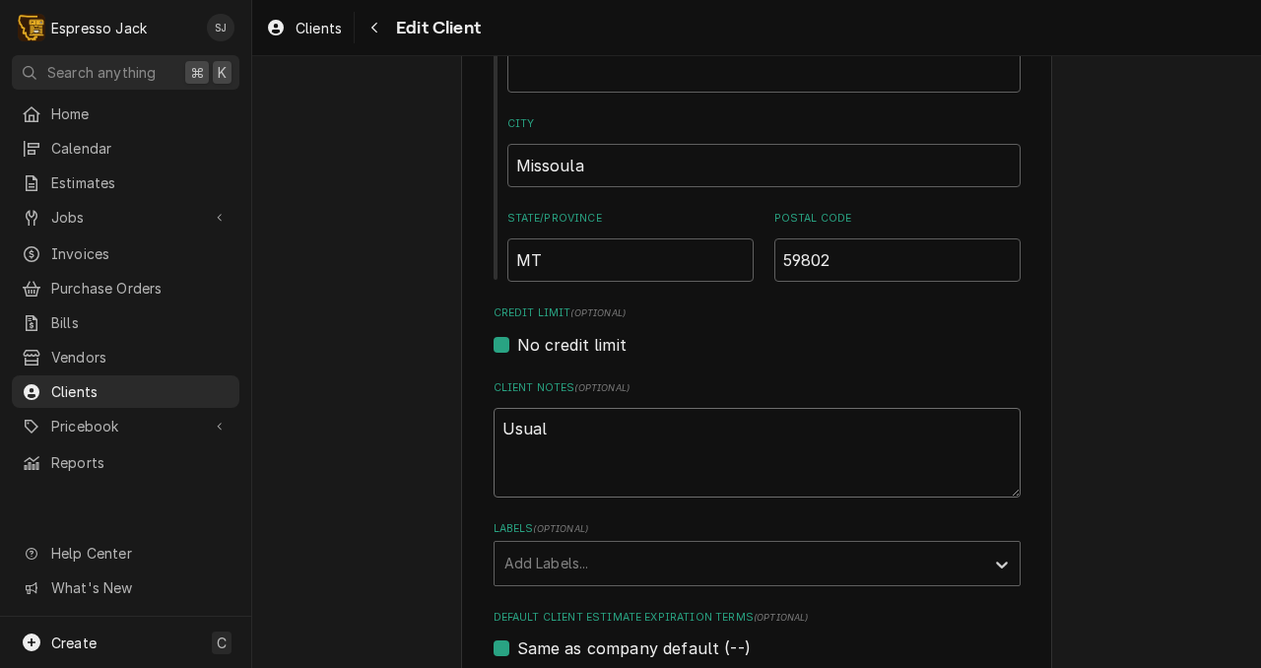
type textarea "Usua"
type textarea "x"
type textarea "Usu"
type textarea "x"
type textarea "Us"
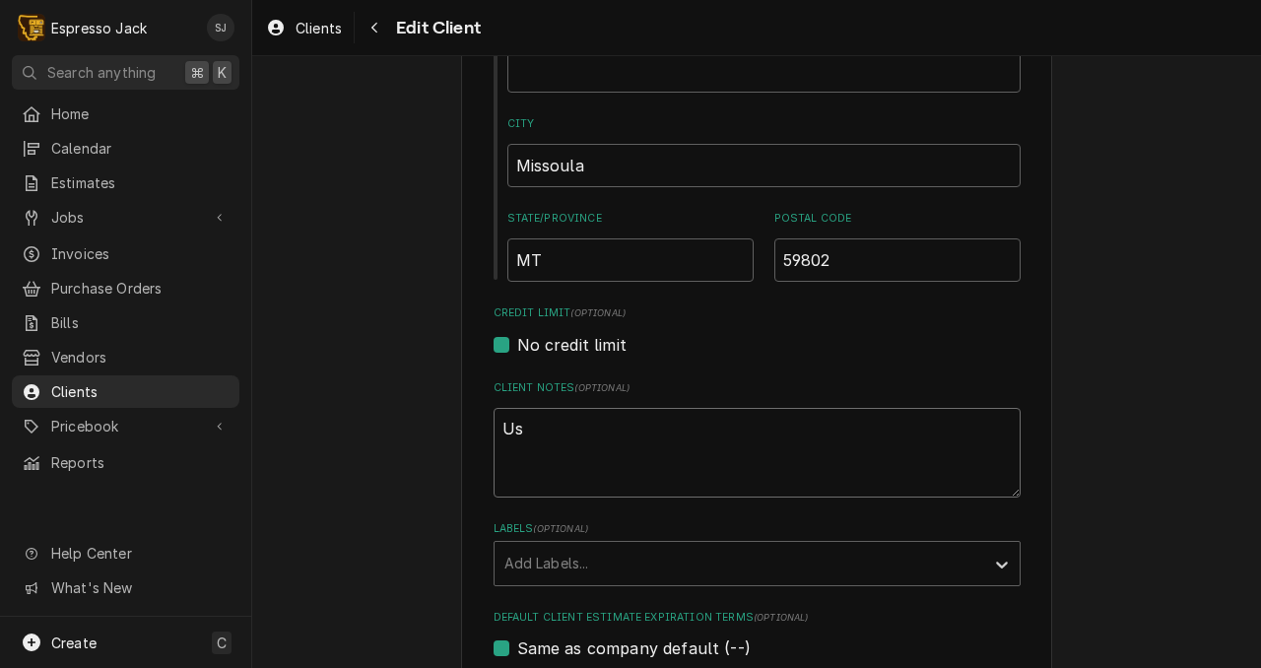
type textarea "x"
type textarea "U"
type textarea "x"
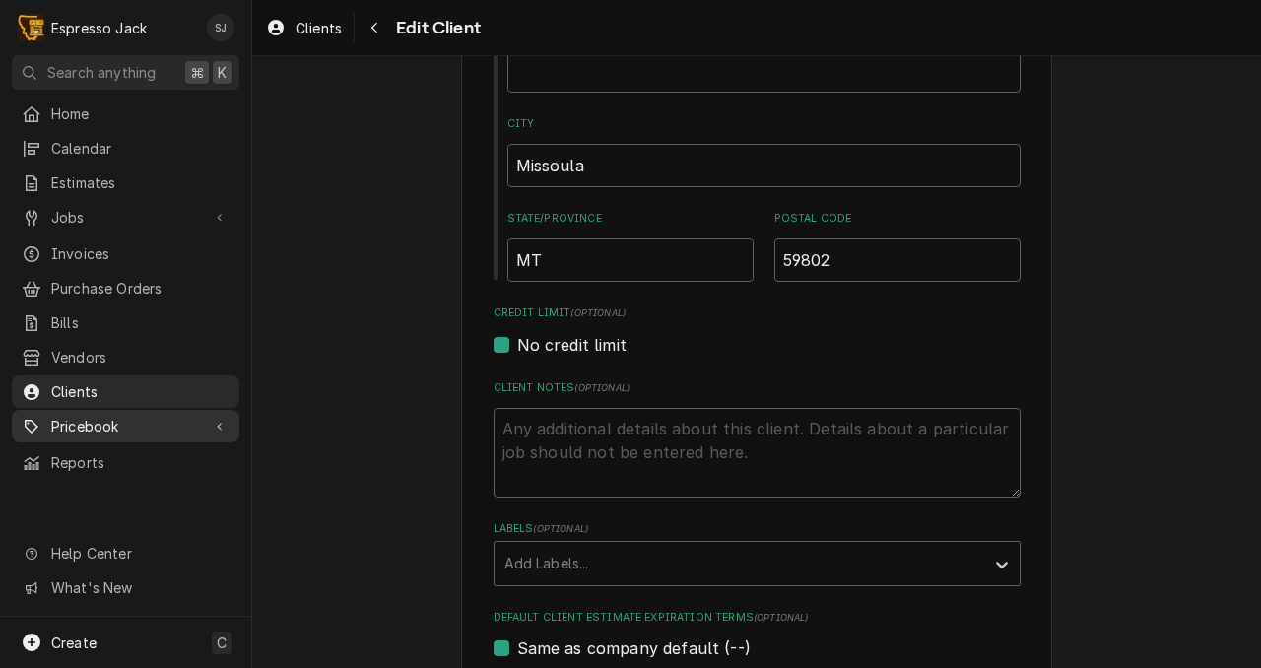
click at [75, 423] on span "Pricebook" at bounding box center [125, 426] width 149 height 21
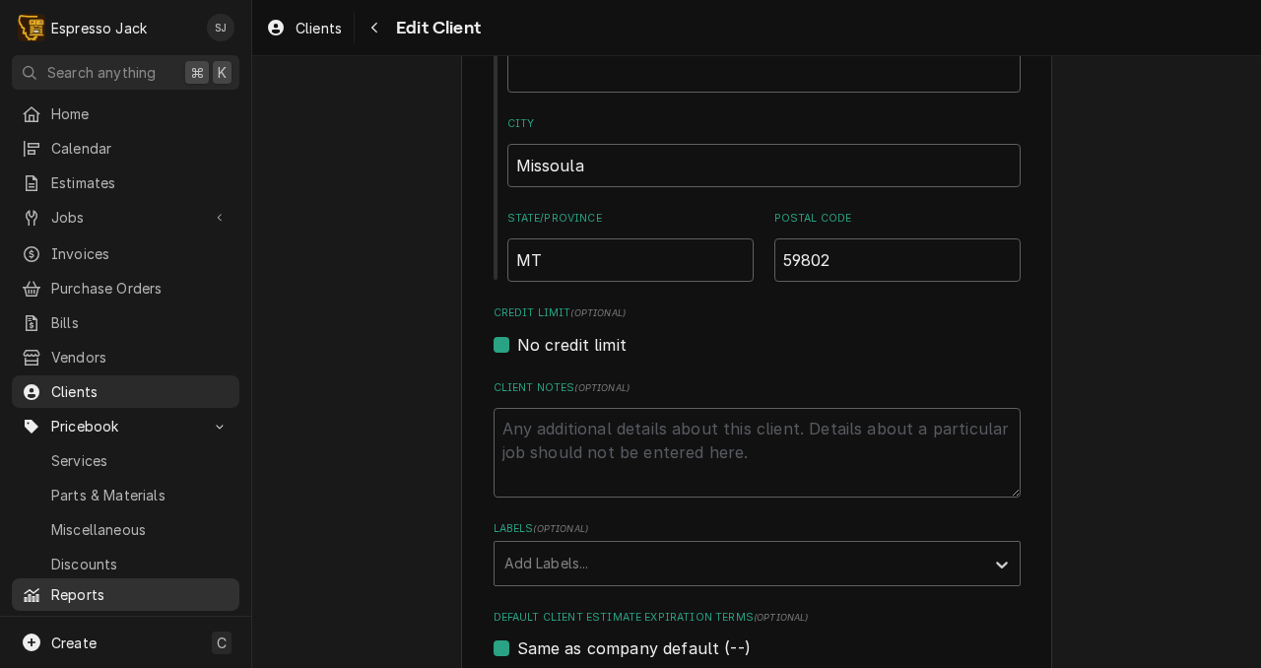
scroll to position [63, 0]
